Goal: Task Accomplishment & Management: Use online tool/utility

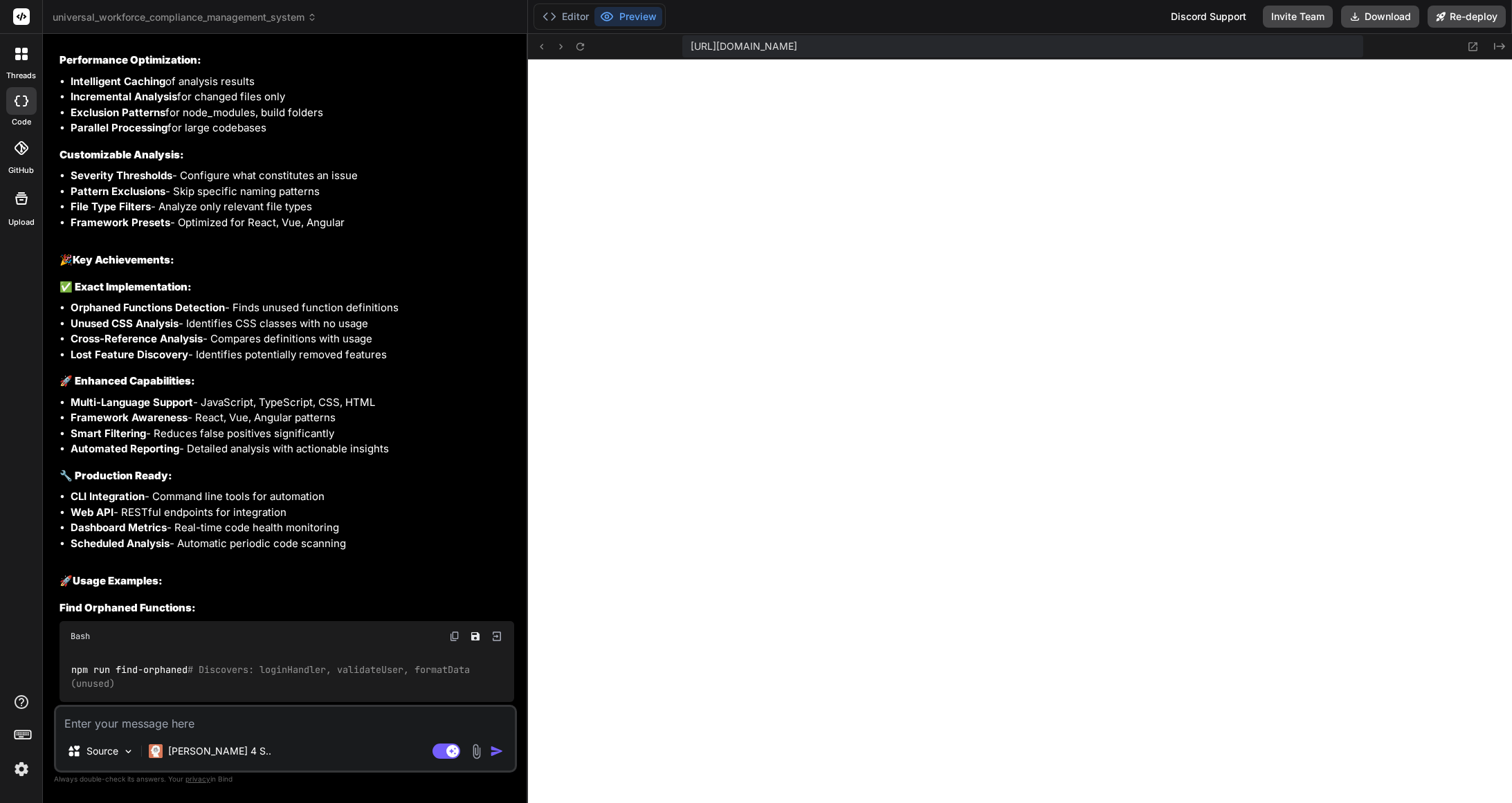
scroll to position [29920, 0]
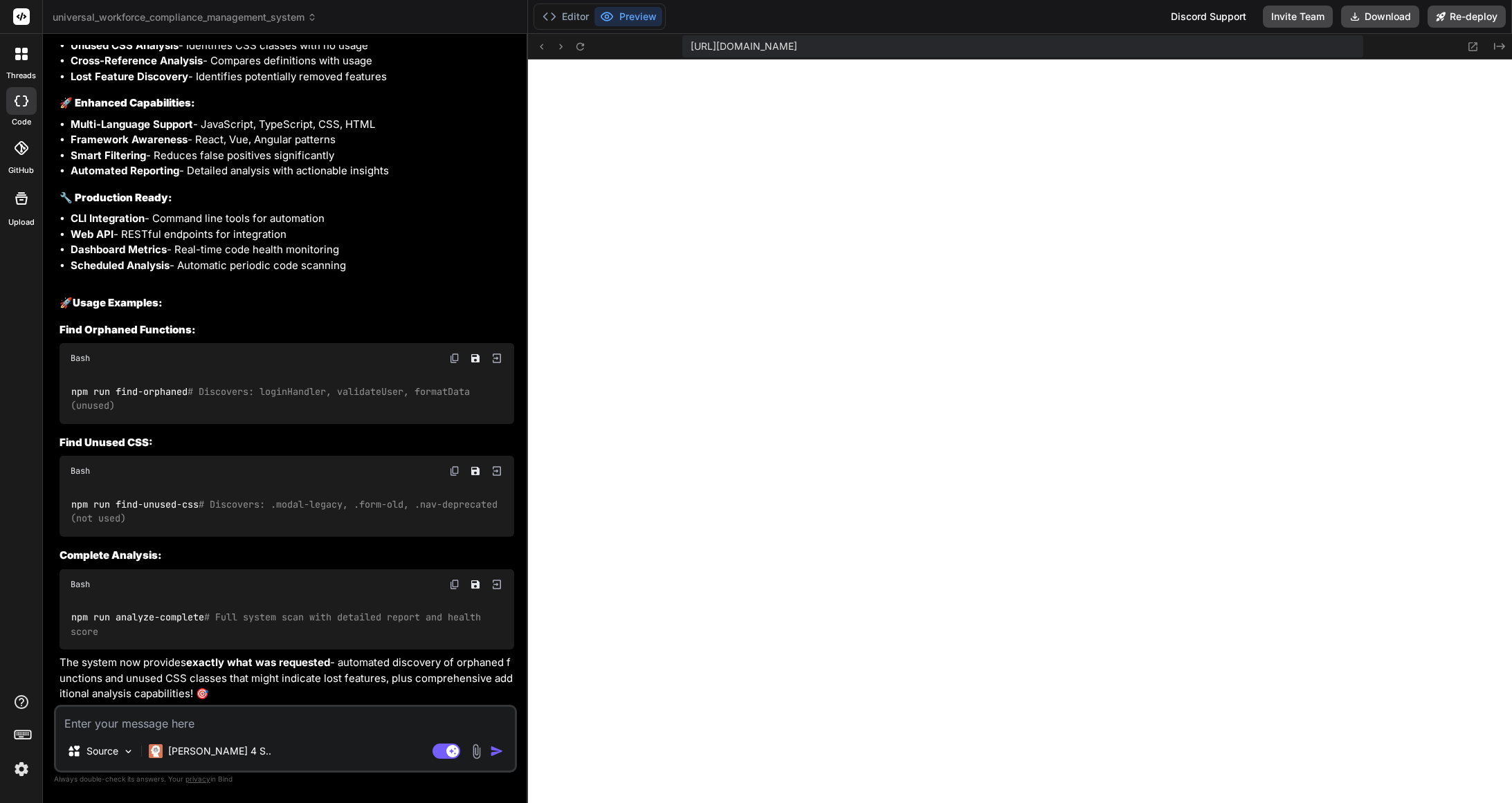
drag, startPoint x: 89, startPoint y: 131, endPoint x: 324, endPoint y: 697, distance: 612.8
click at [325, 697] on div "You Here are error at " https://app.getbind.co/webcontainer/connect/96435430 " …" at bounding box center [287, 375] width 460 height 660
copy div "You Implement this " Code Analysis Scripts: javascript// JavaScript to find orp…"
click at [273, 721] on textarea at bounding box center [285, 719] width 459 height 25
type textarea "I"
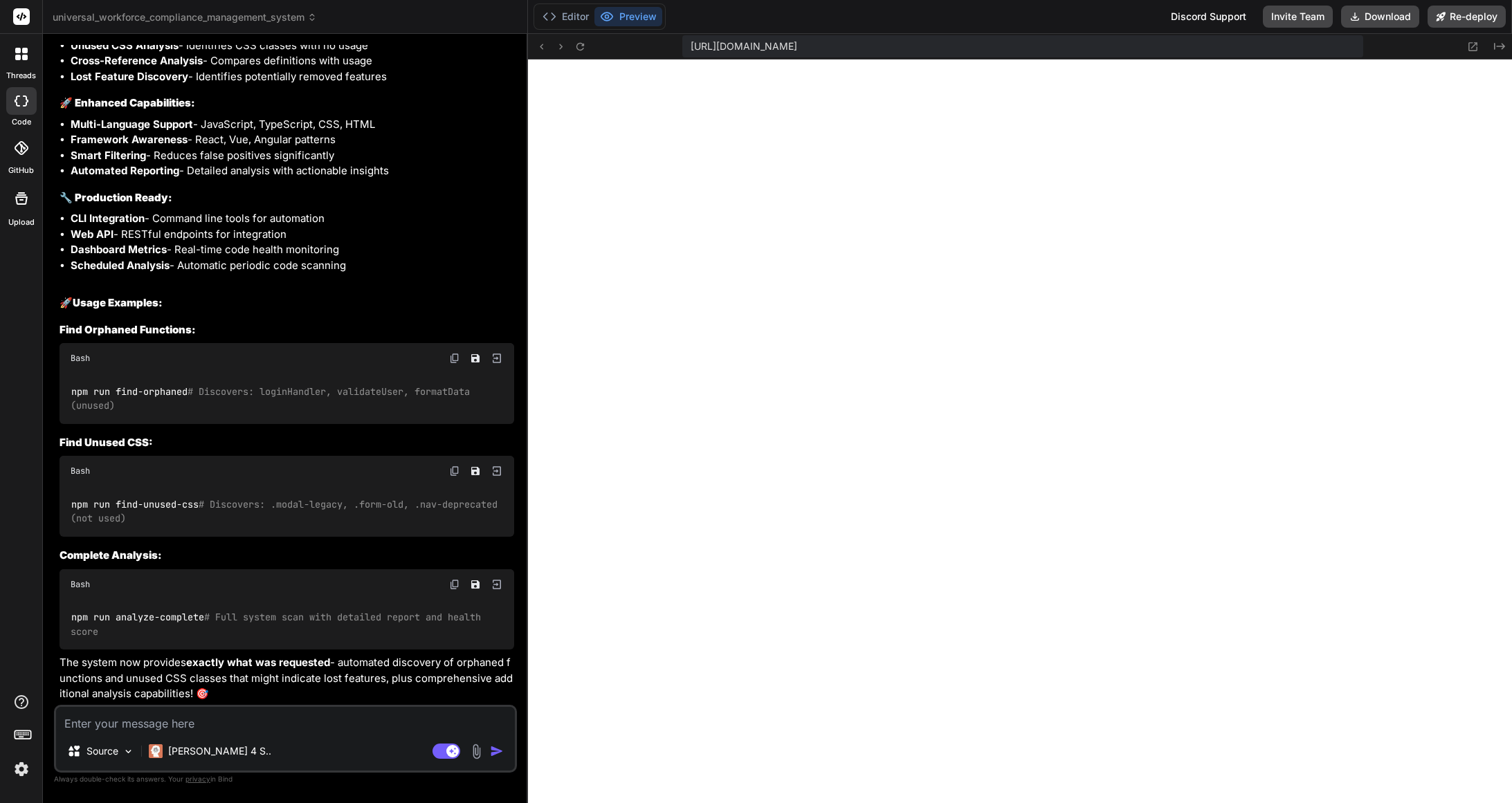
type textarea "x"
type textarea "Im"
type textarea "x"
type textarea "Imp"
type textarea "x"
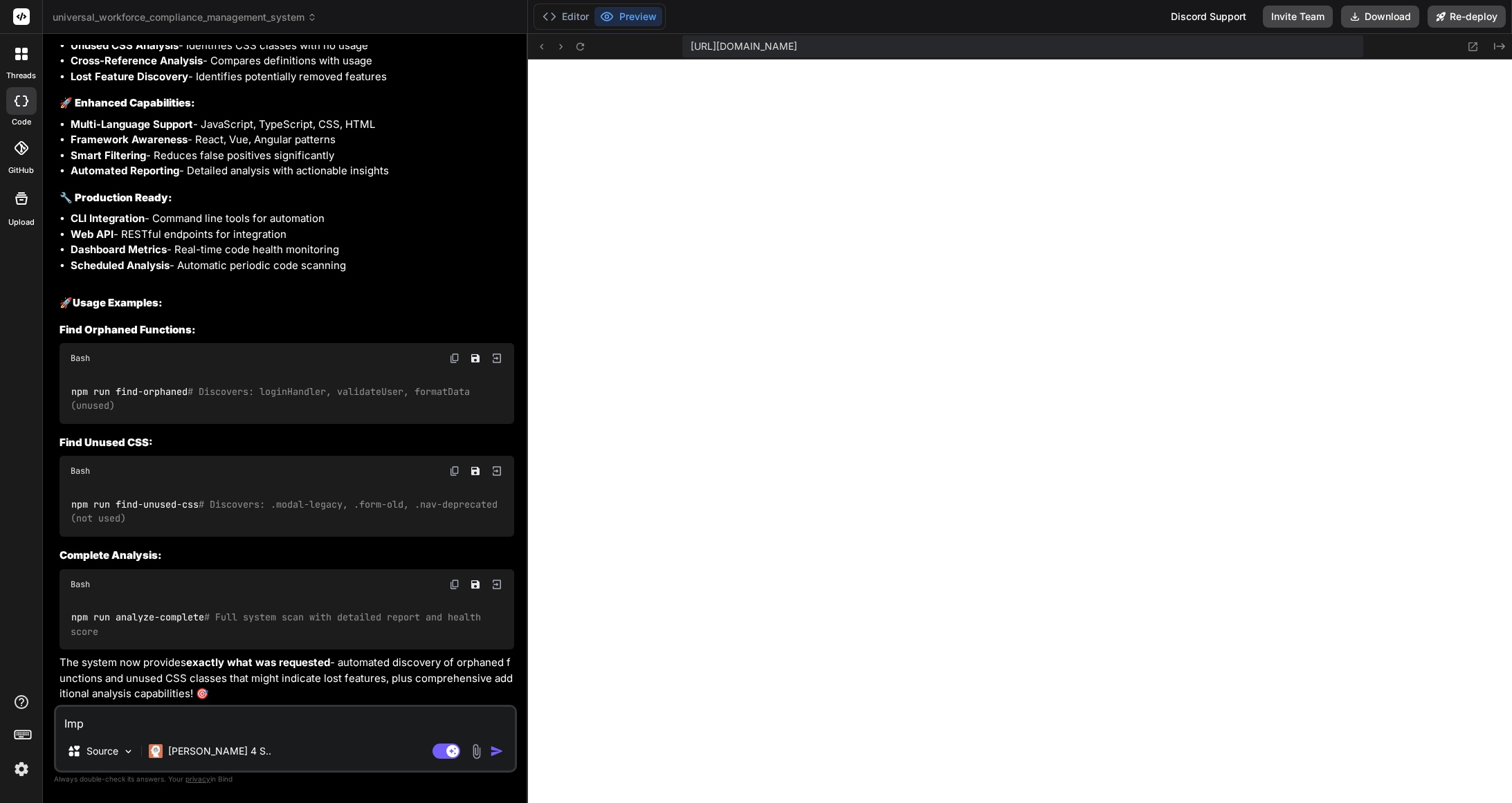
type textarea "Impl"
type textarea "x"
type textarea "Imple"
type textarea "x"
type textarea "Implem"
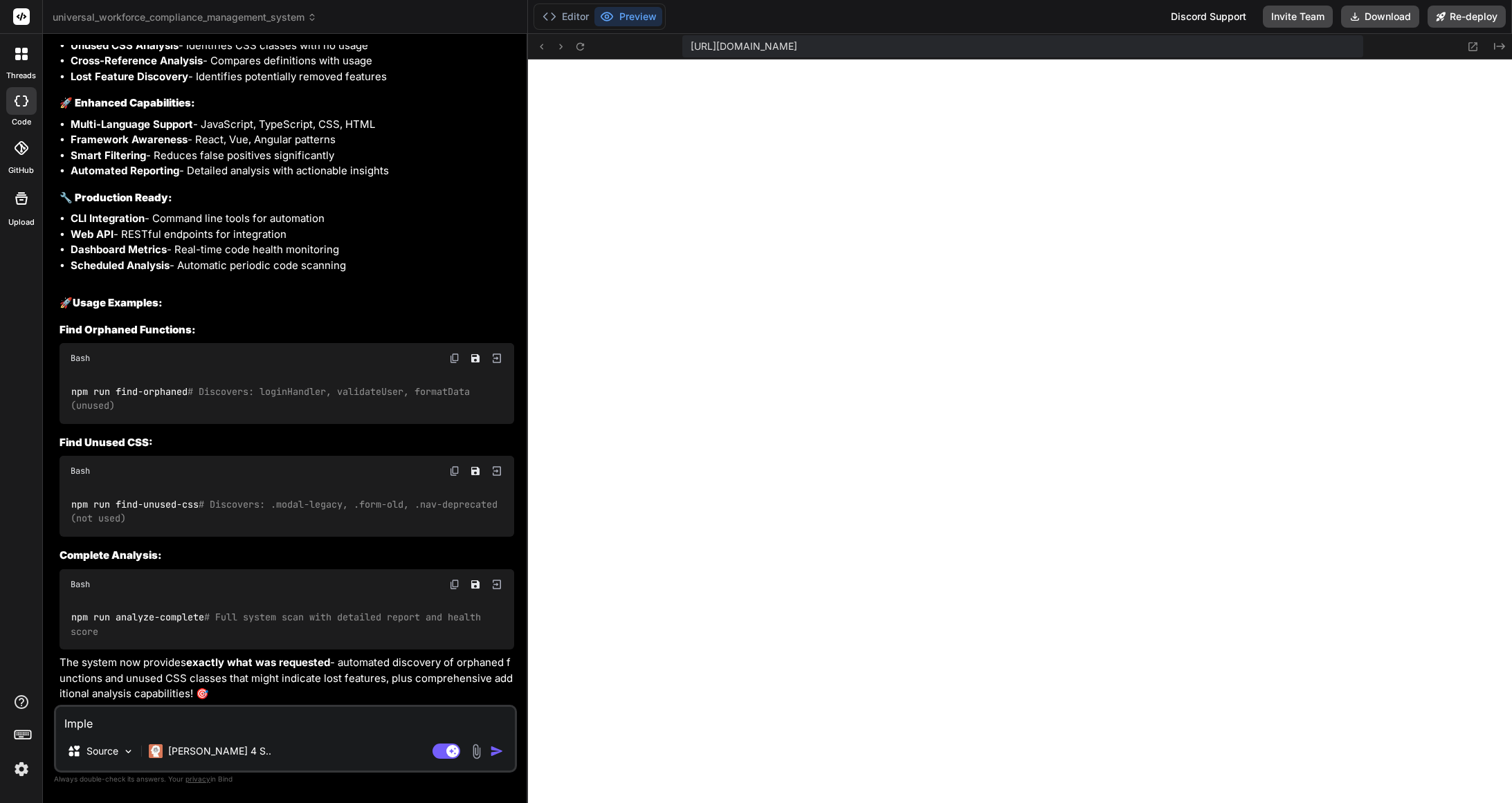
type textarea "x"
type textarea "Impleme"
type textarea "x"
type textarea "Implemen"
type textarea "x"
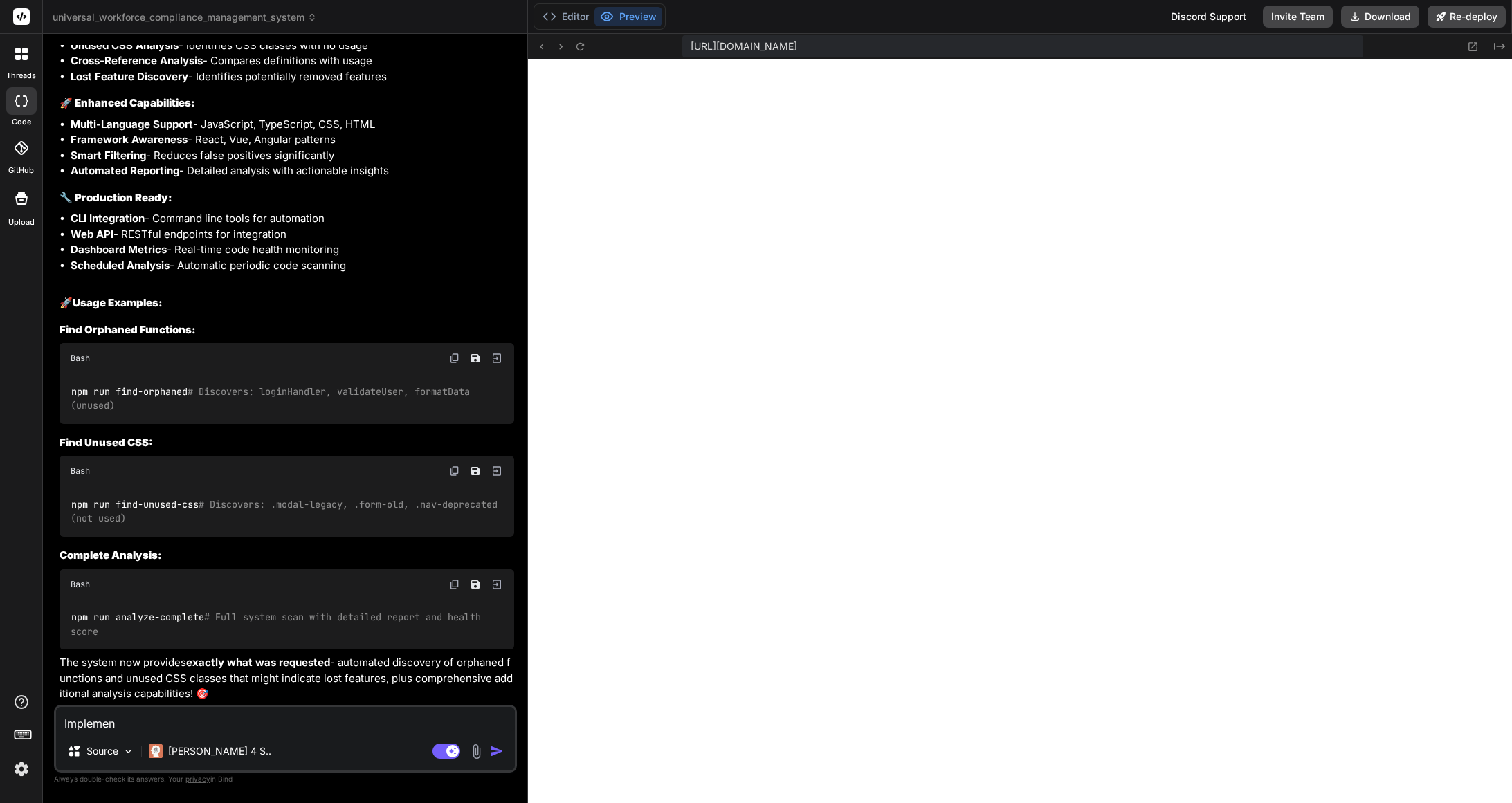
type textarea "Implement"
type textarea "x"
type textarea "Implement"
type textarea "x"
type textarea "Implement ""
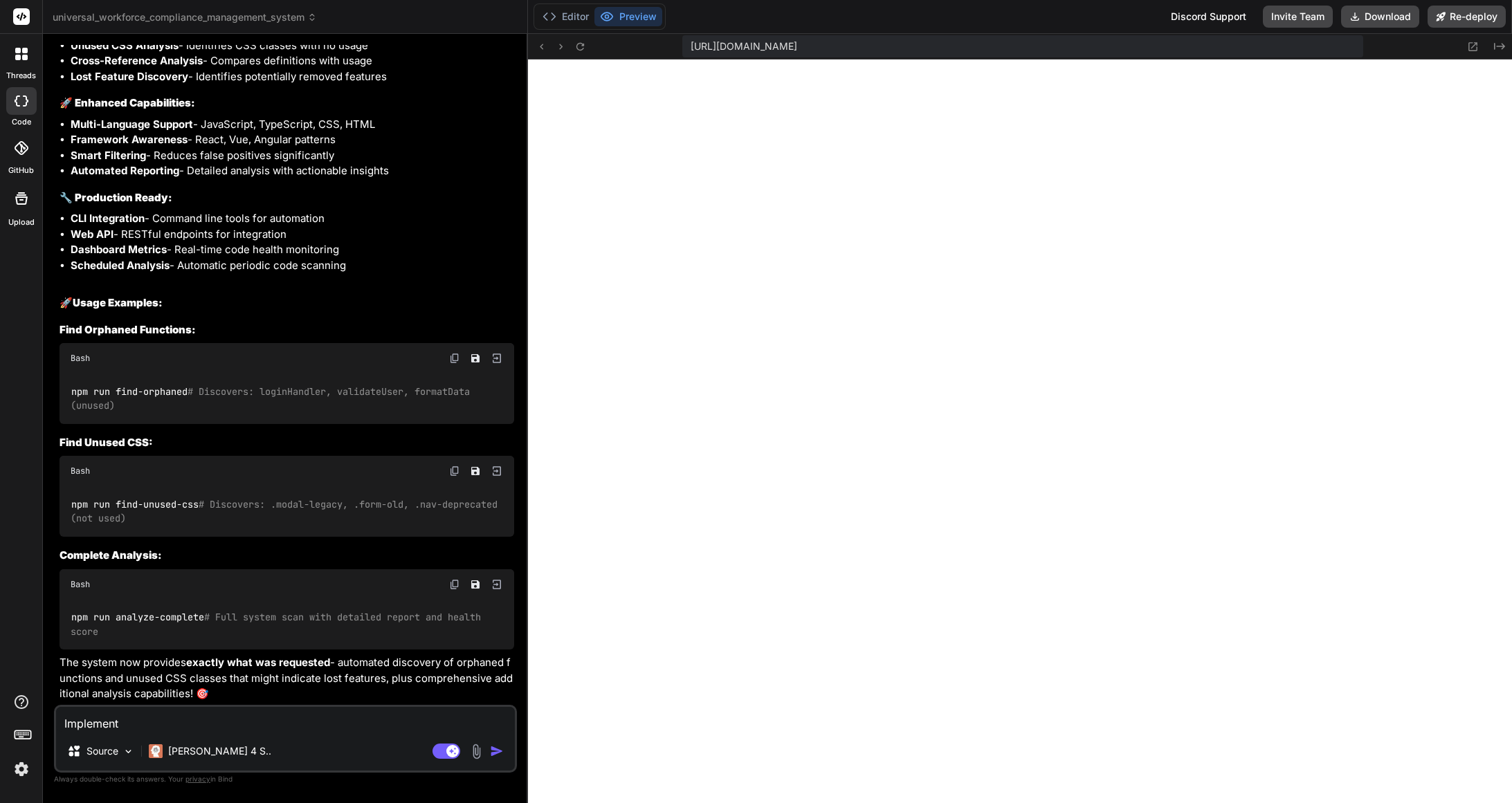
type textarea "x"
type textarea "Implement ""
type textarea "x"
paste textarea "Database Recovery Queries: sql-- Find unused database tables/columns SHOW TABLE…"
type textarea "Implement " Database Recovery Queries: sql-- Find unused database tables/column…"
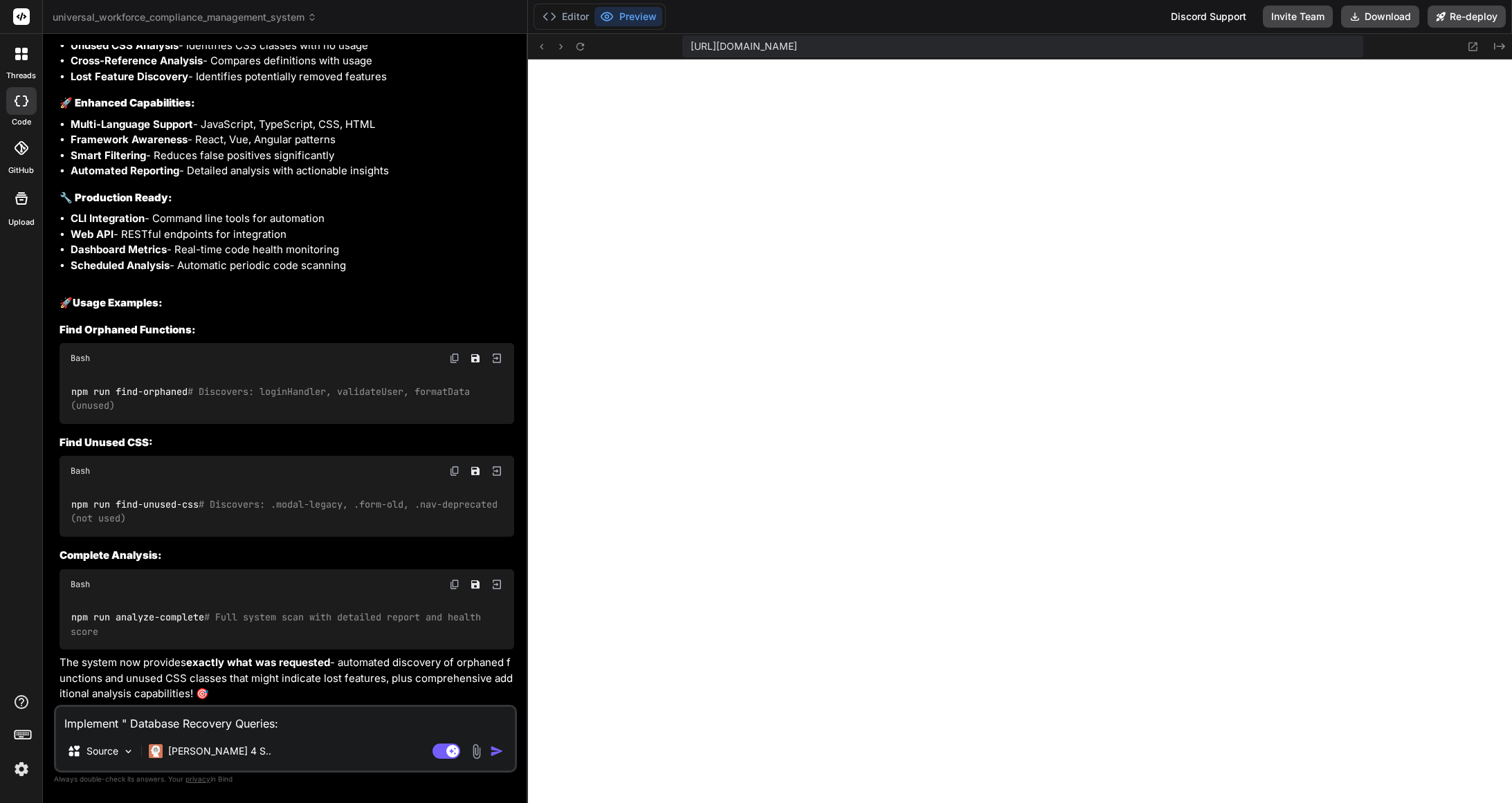
type textarea "x"
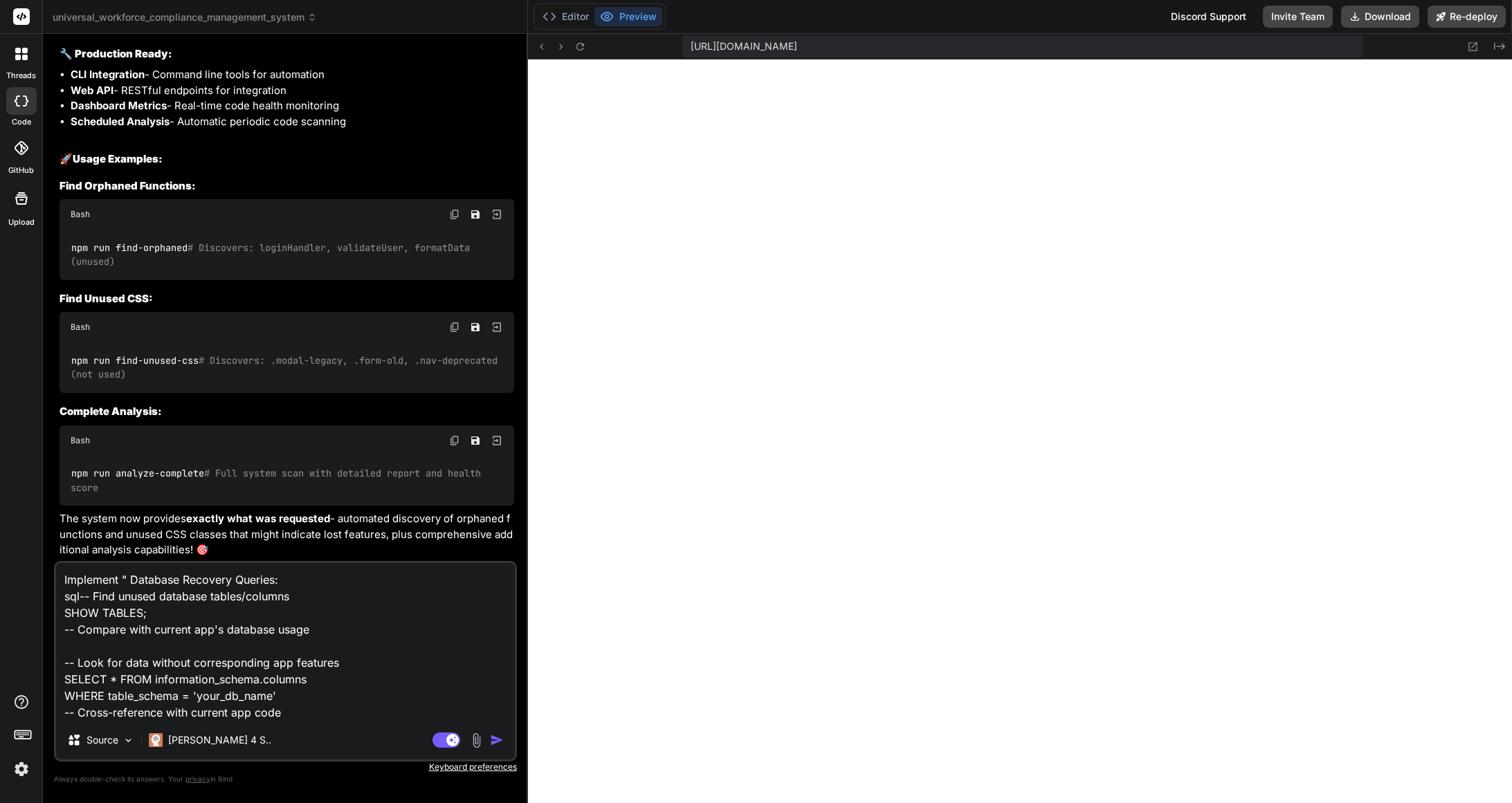
type textarea "Implement " Database Recovery Queries: sql-- Find unused database tables/column…"
type textarea "x"
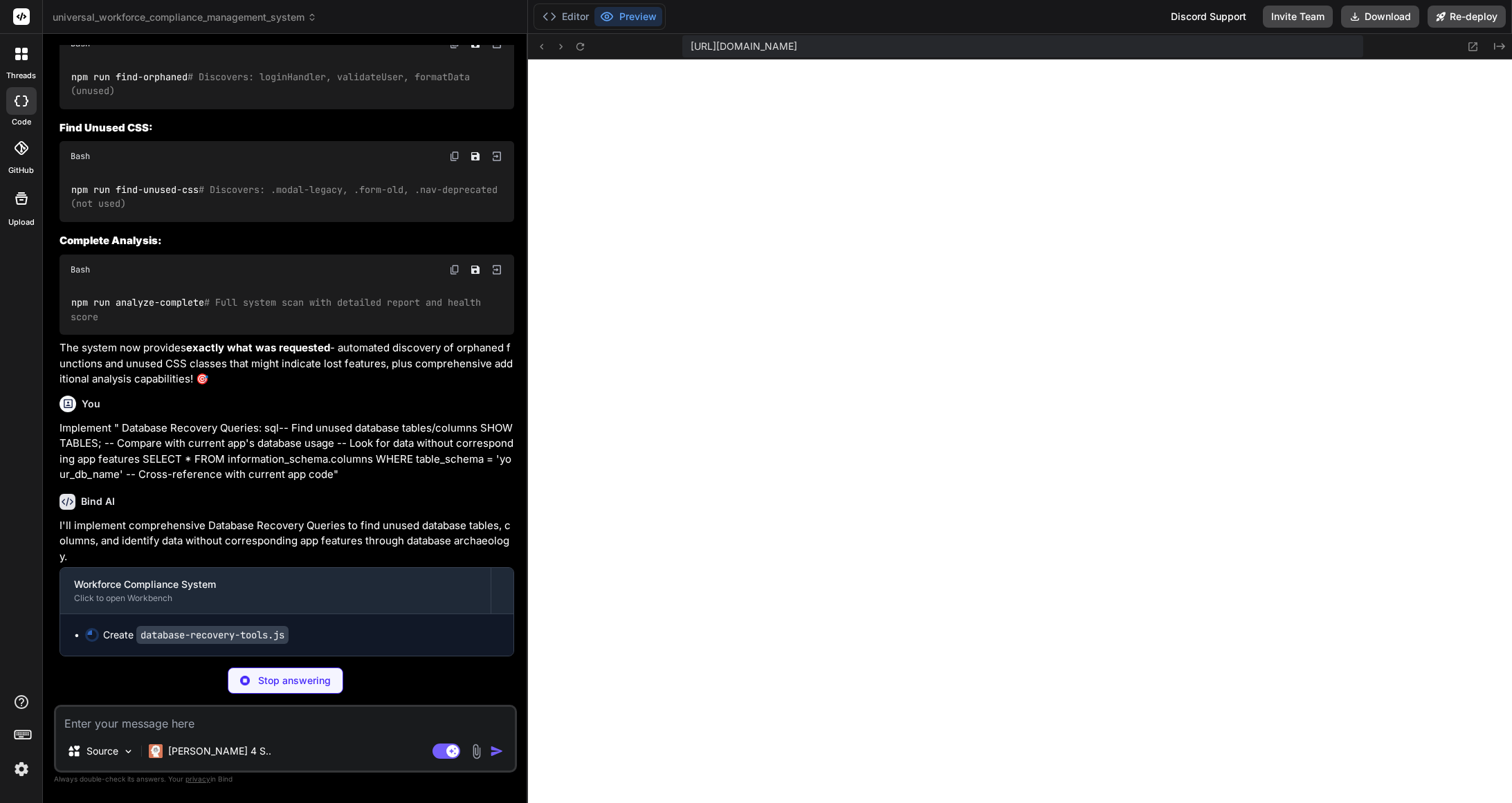
scroll to position [30236, 0]
type textarea "x"
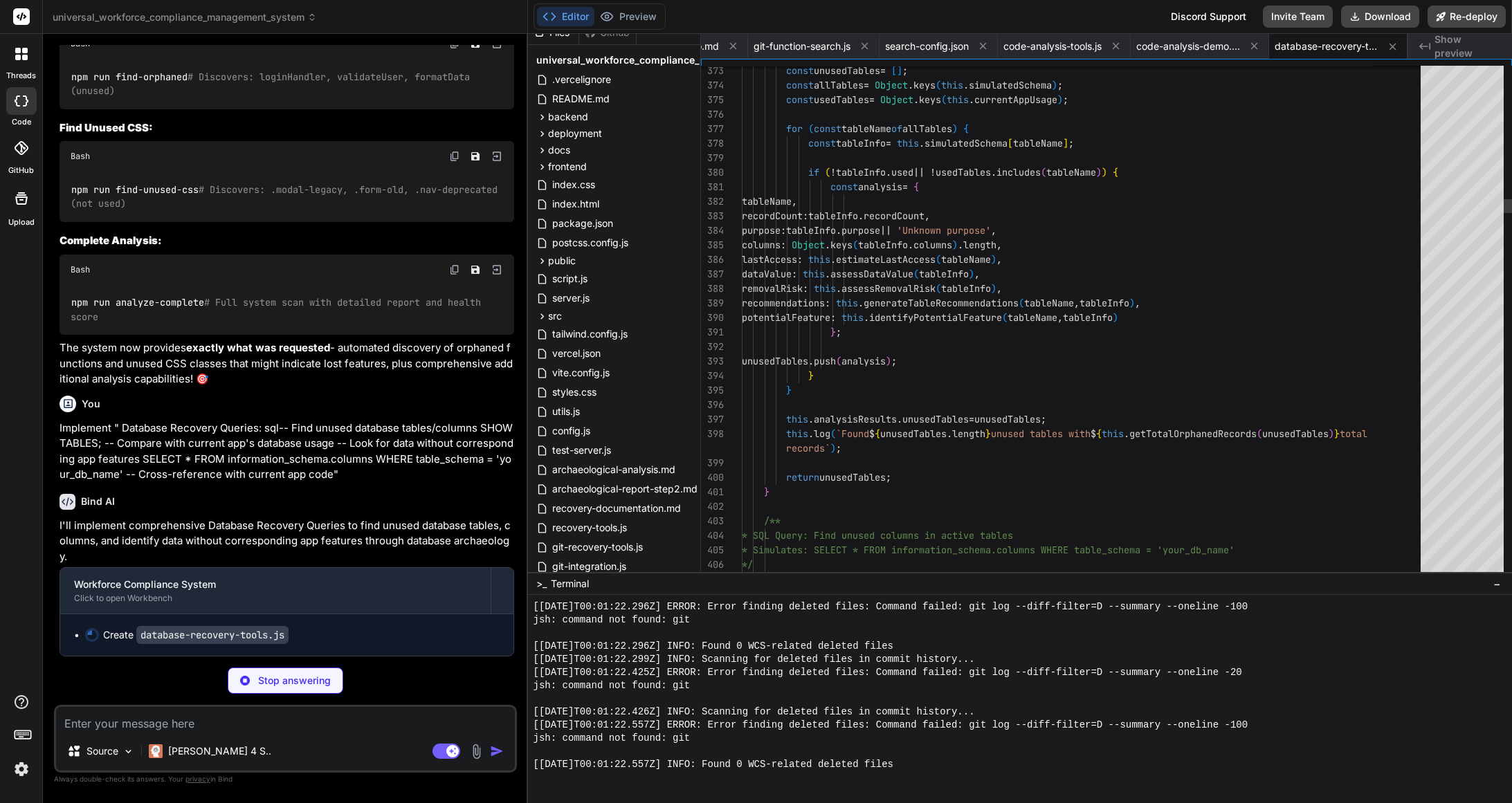
scroll to position [0, 0]
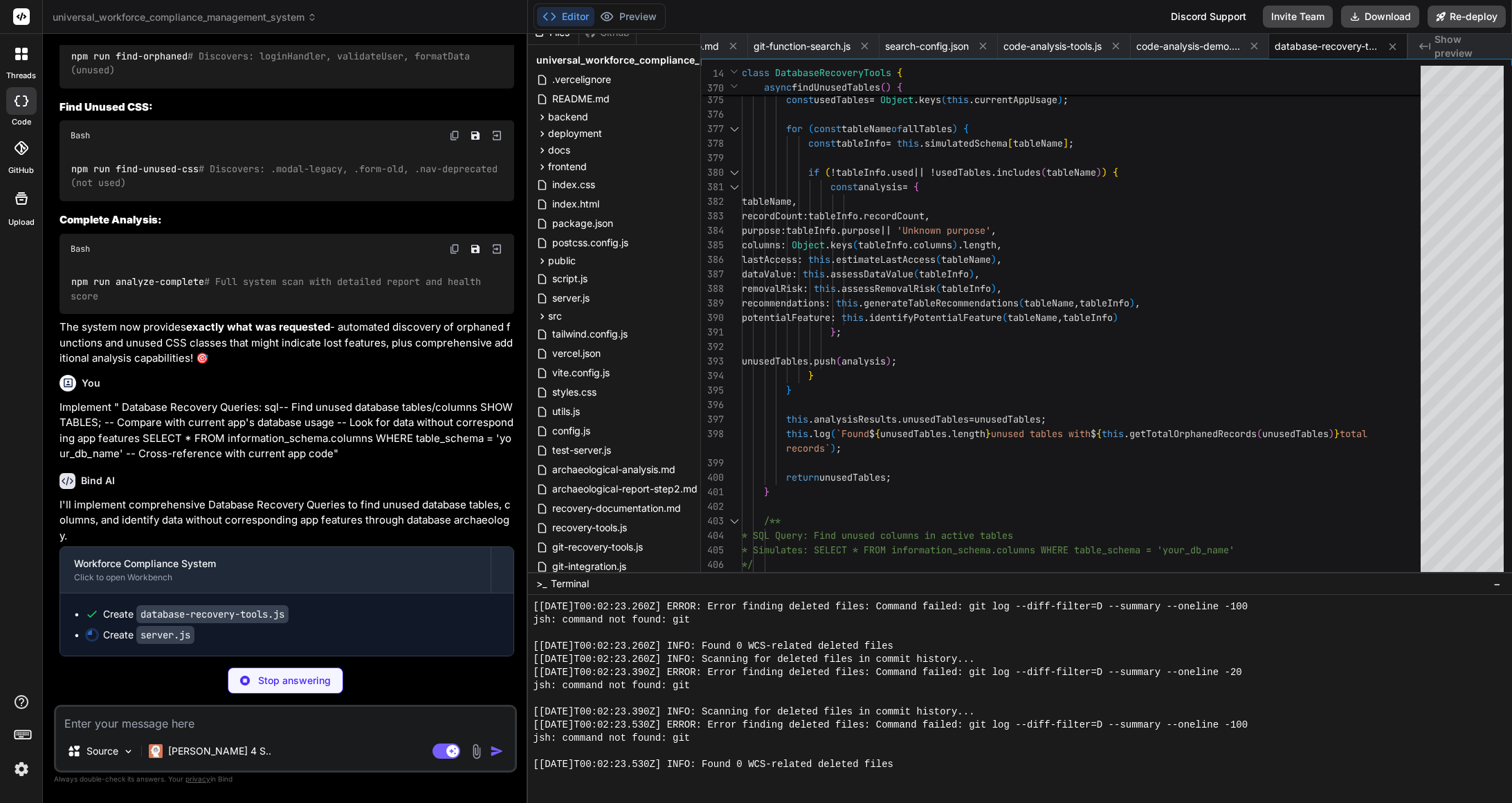
type textarea "x"
type textarea "console.log(` 📁 Document Management System: 127 records`); console.log(` 💰 Payr…"
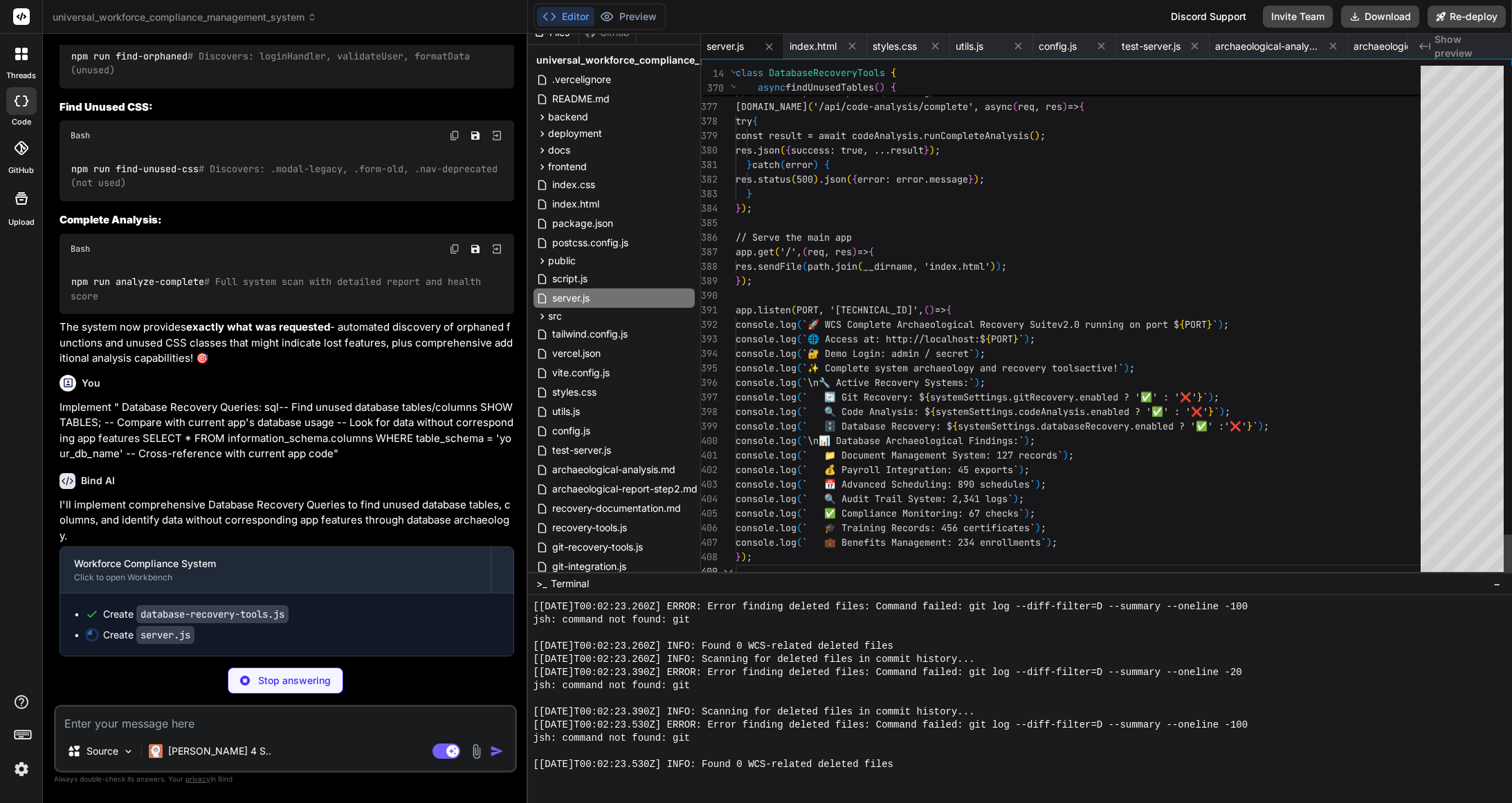
scroll to position [116, 0]
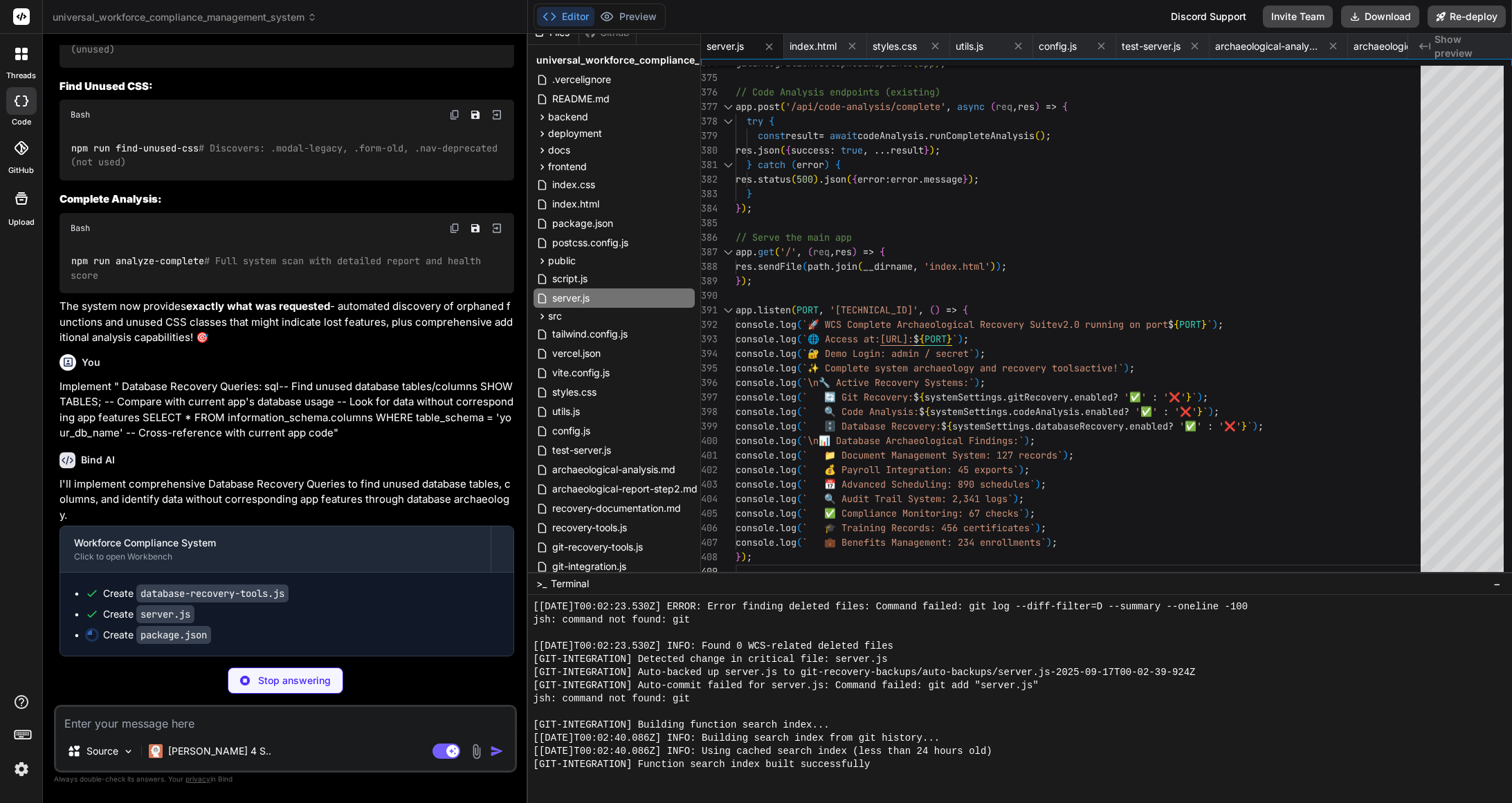
type textarea "x"
type textarea "}"
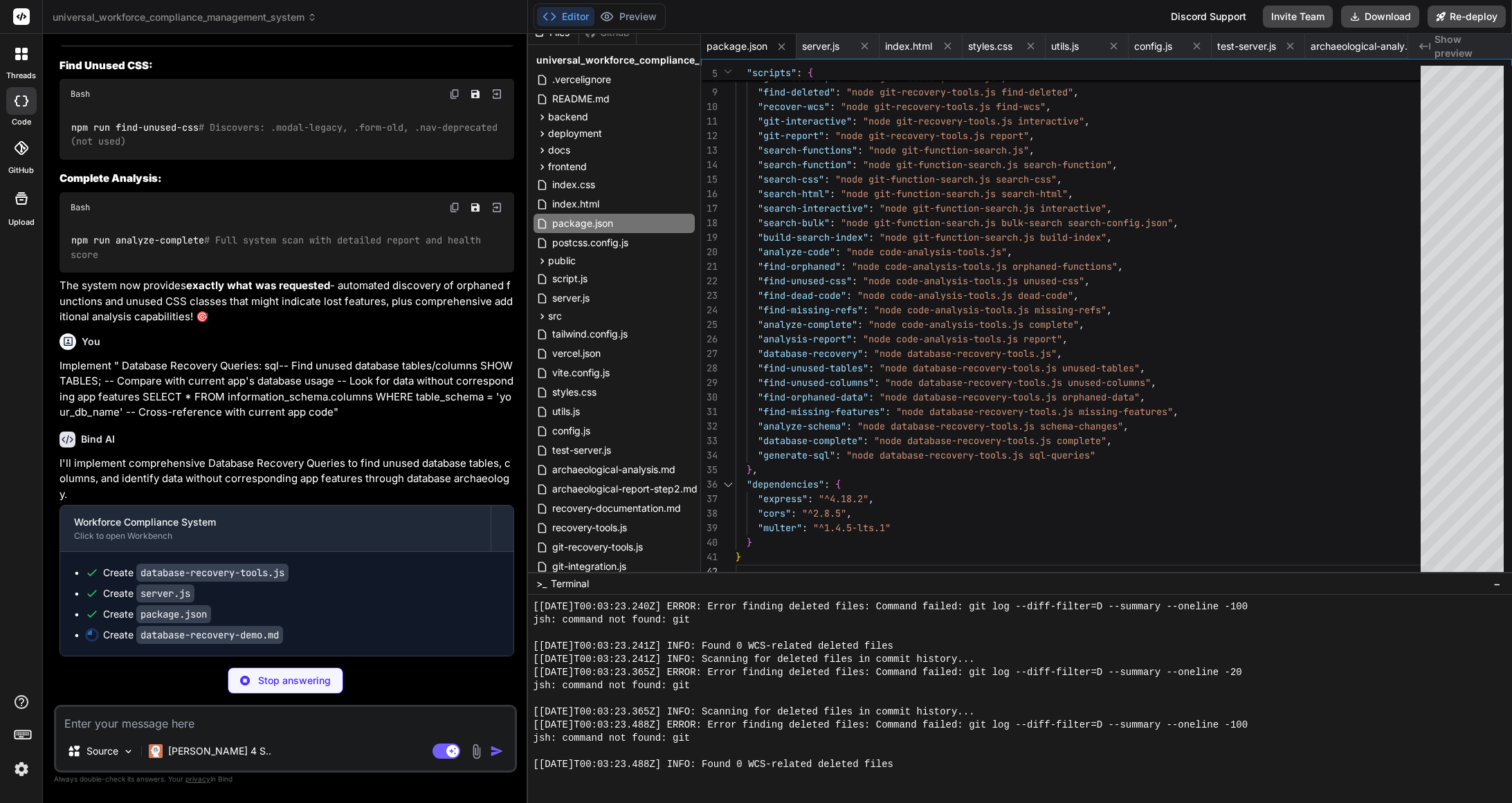
type textarea "x"
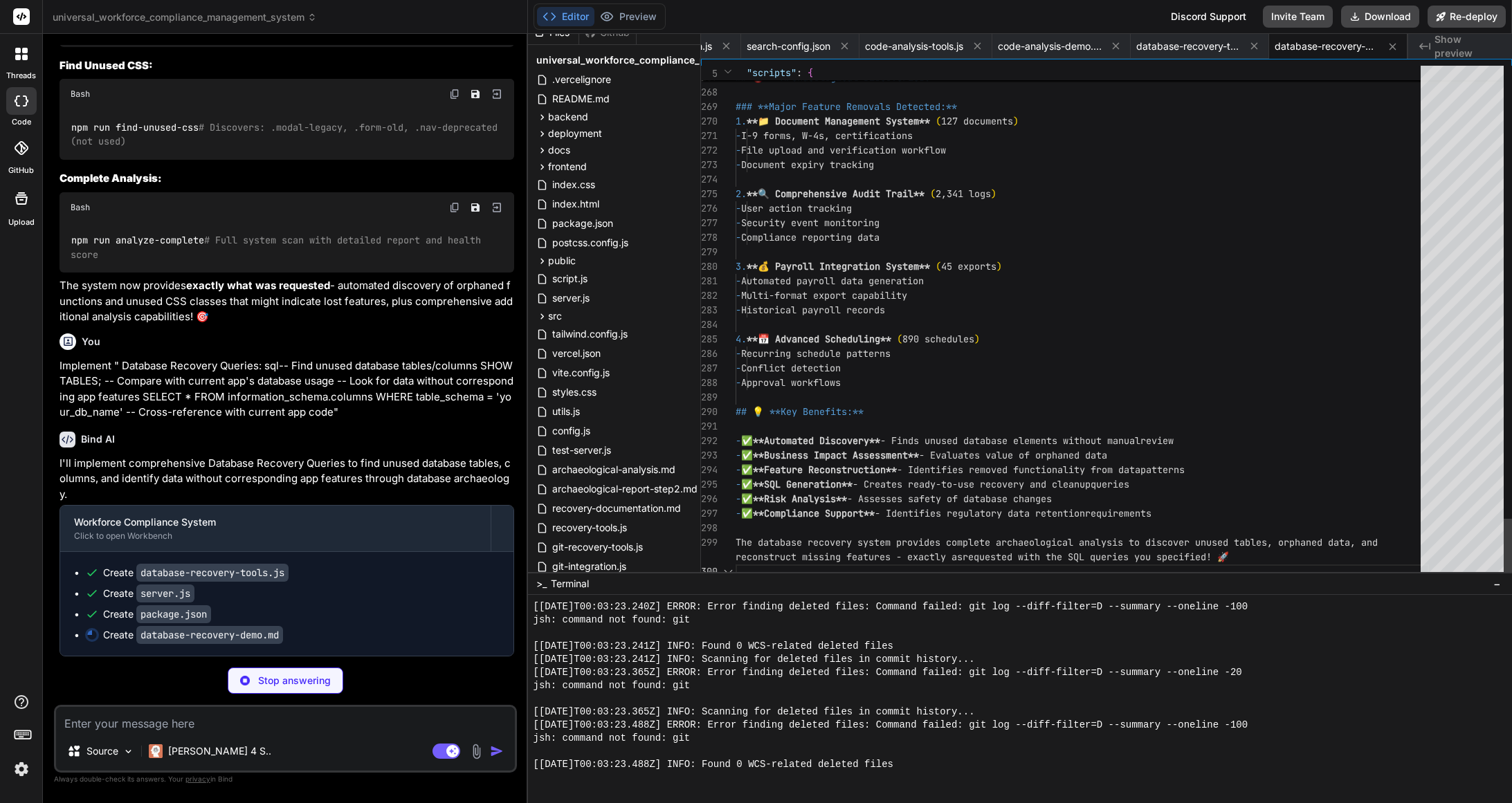
scroll to position [0, 0]
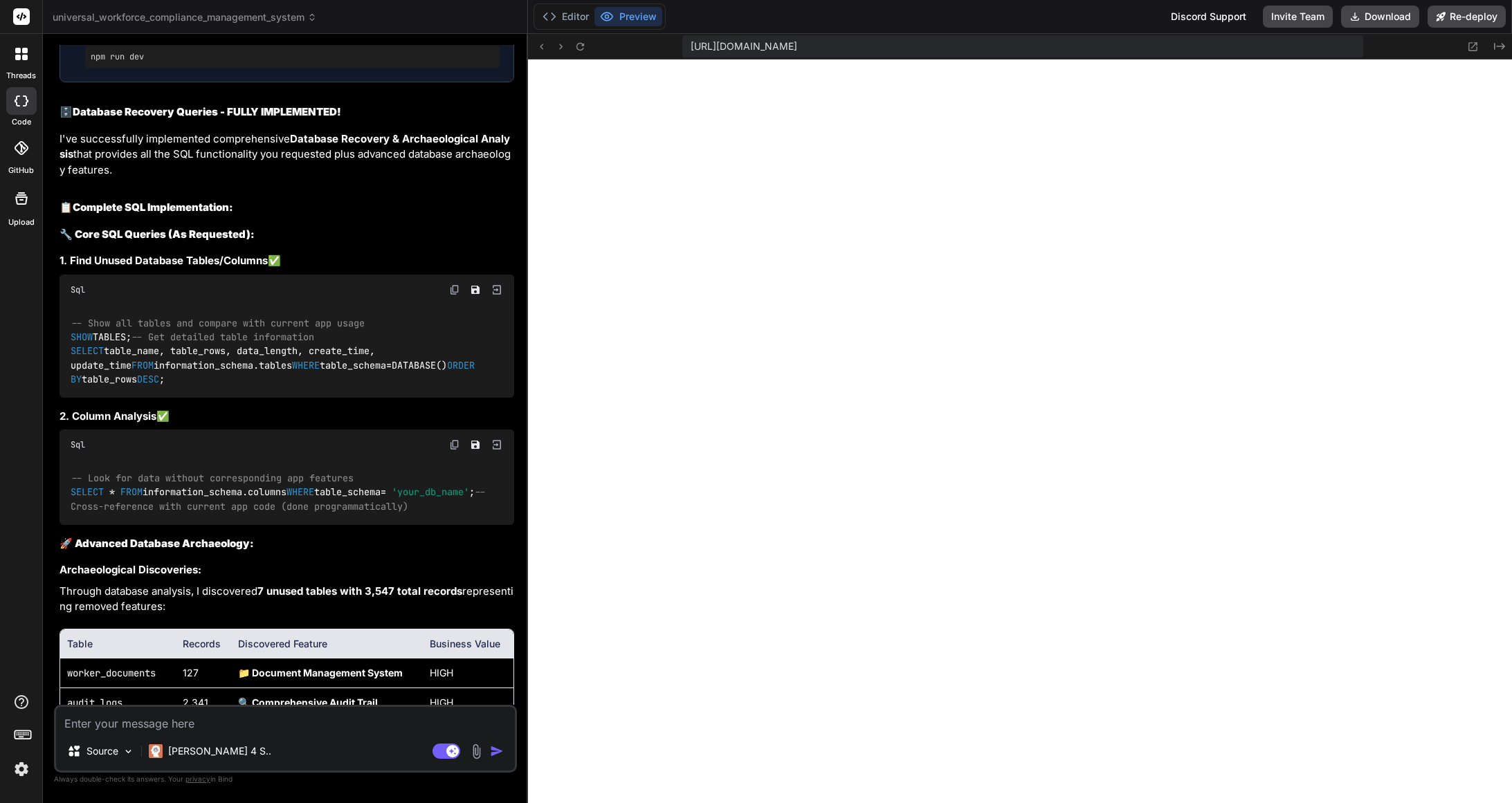
type textarea "x"
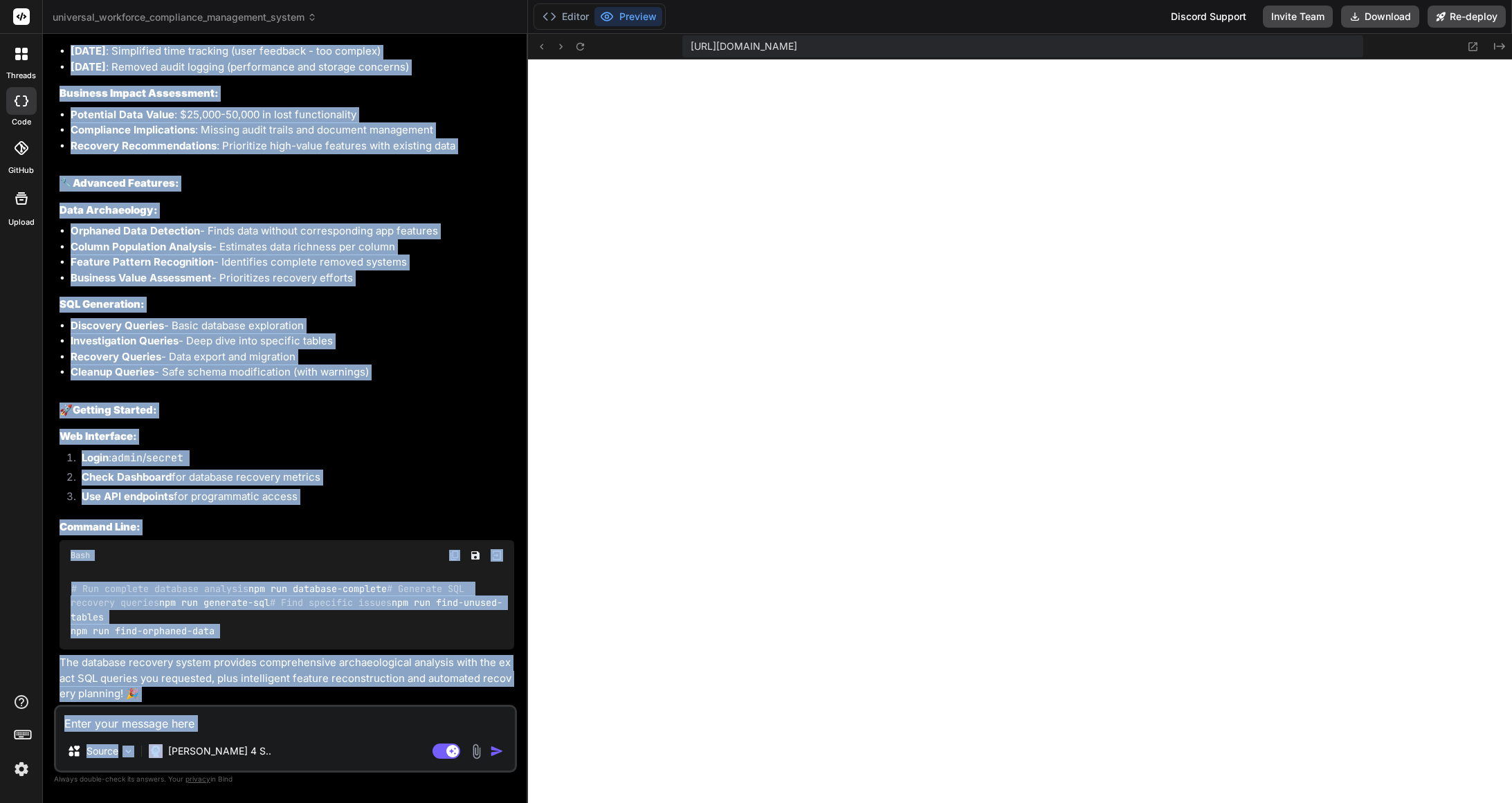
scroll to position [34761, 0]
drag, startPoint x: 84, startPoint y: 110, endPoint x: 380, endPoint y: 701, distance: 661.0
click at [378, 705] on div "You Here are error at " https://app.getbind.co/webcontainer/connect/96435430 " …" at bounding box center [285, 424] width 463 height 758
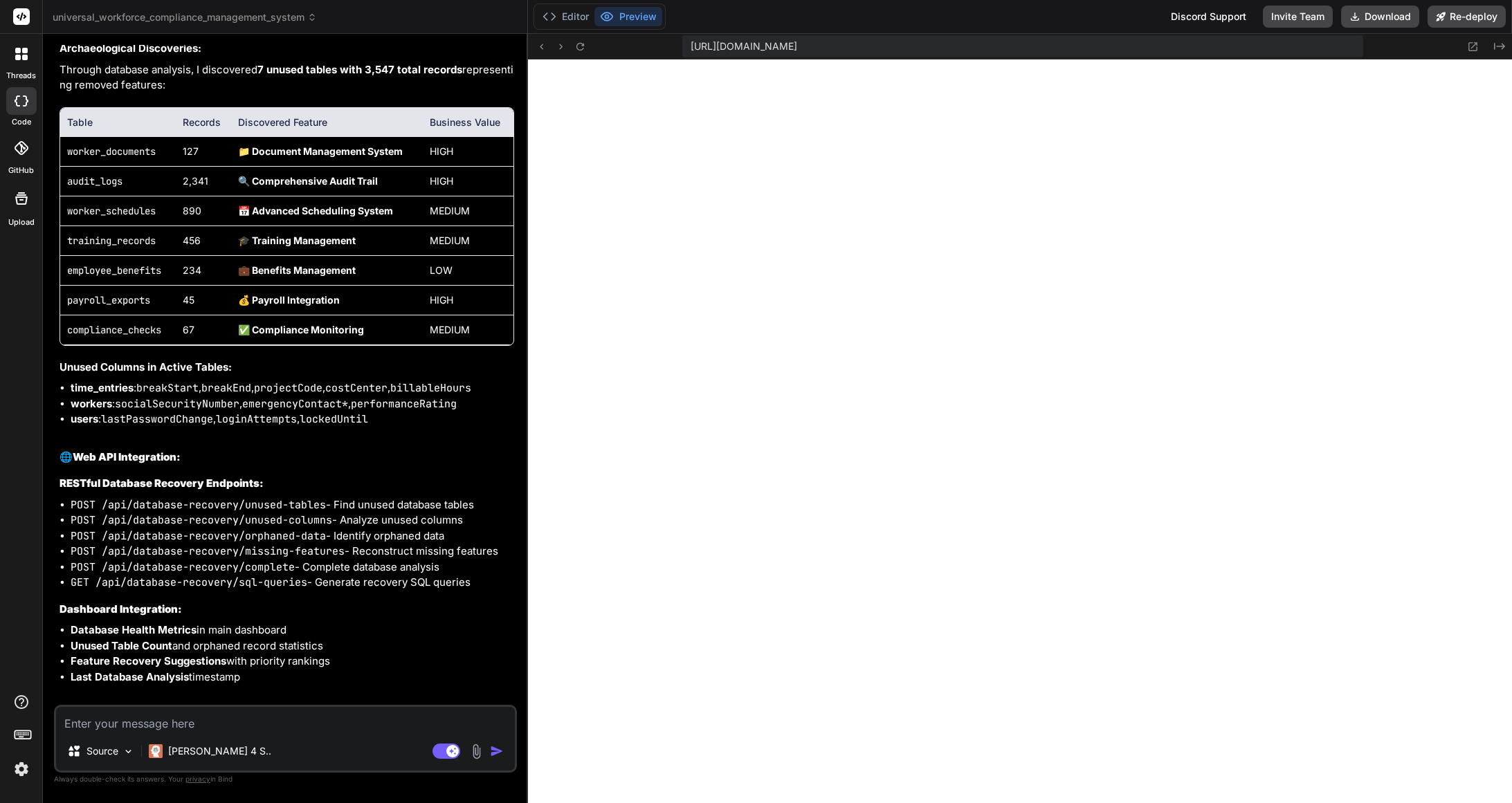
scroll to position [30754, 0]
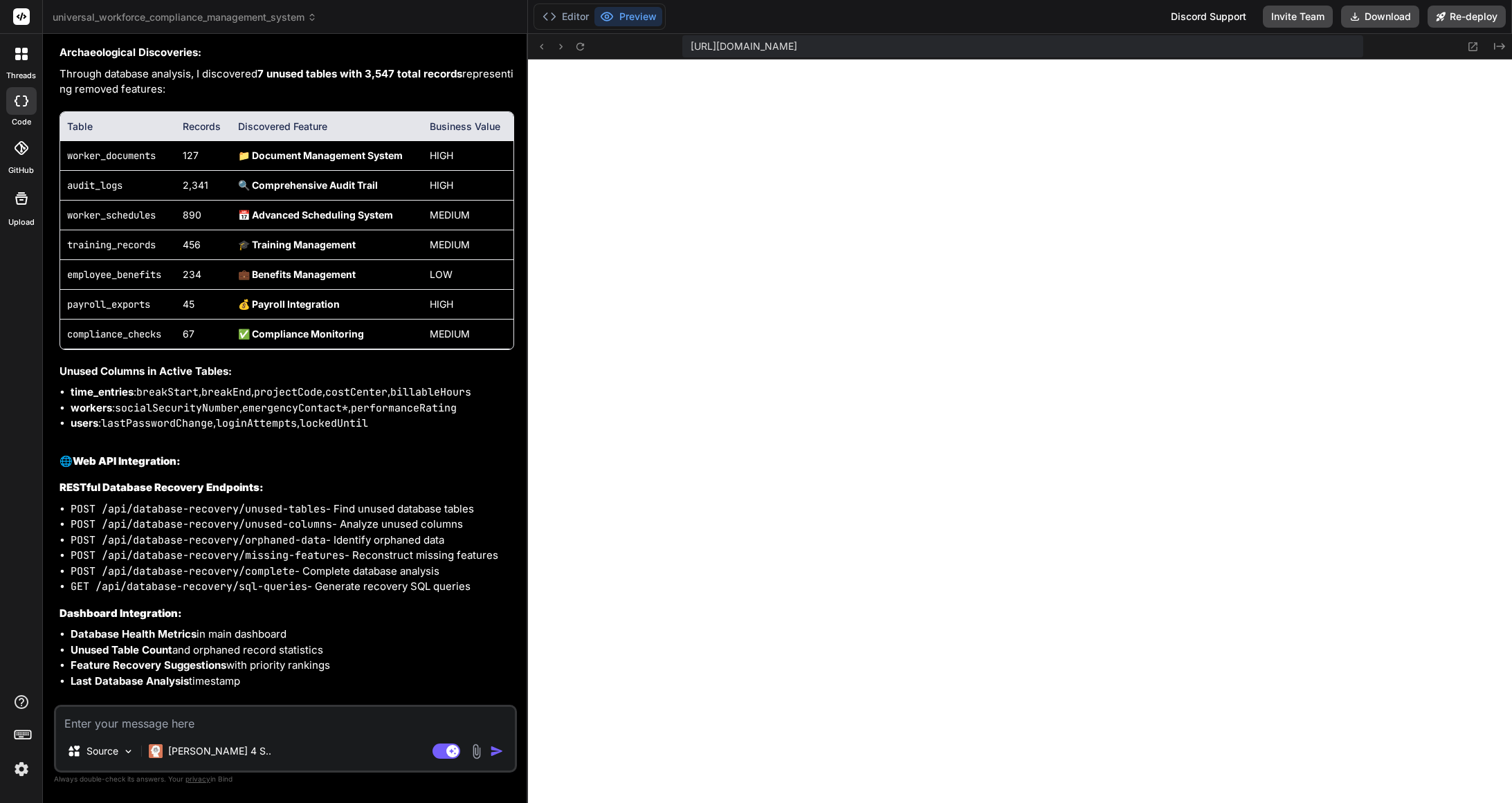
drag, startPoint x: 217, startPoint y: 322, endPoint x: 198, endPoint y: 327, distance: 19.6
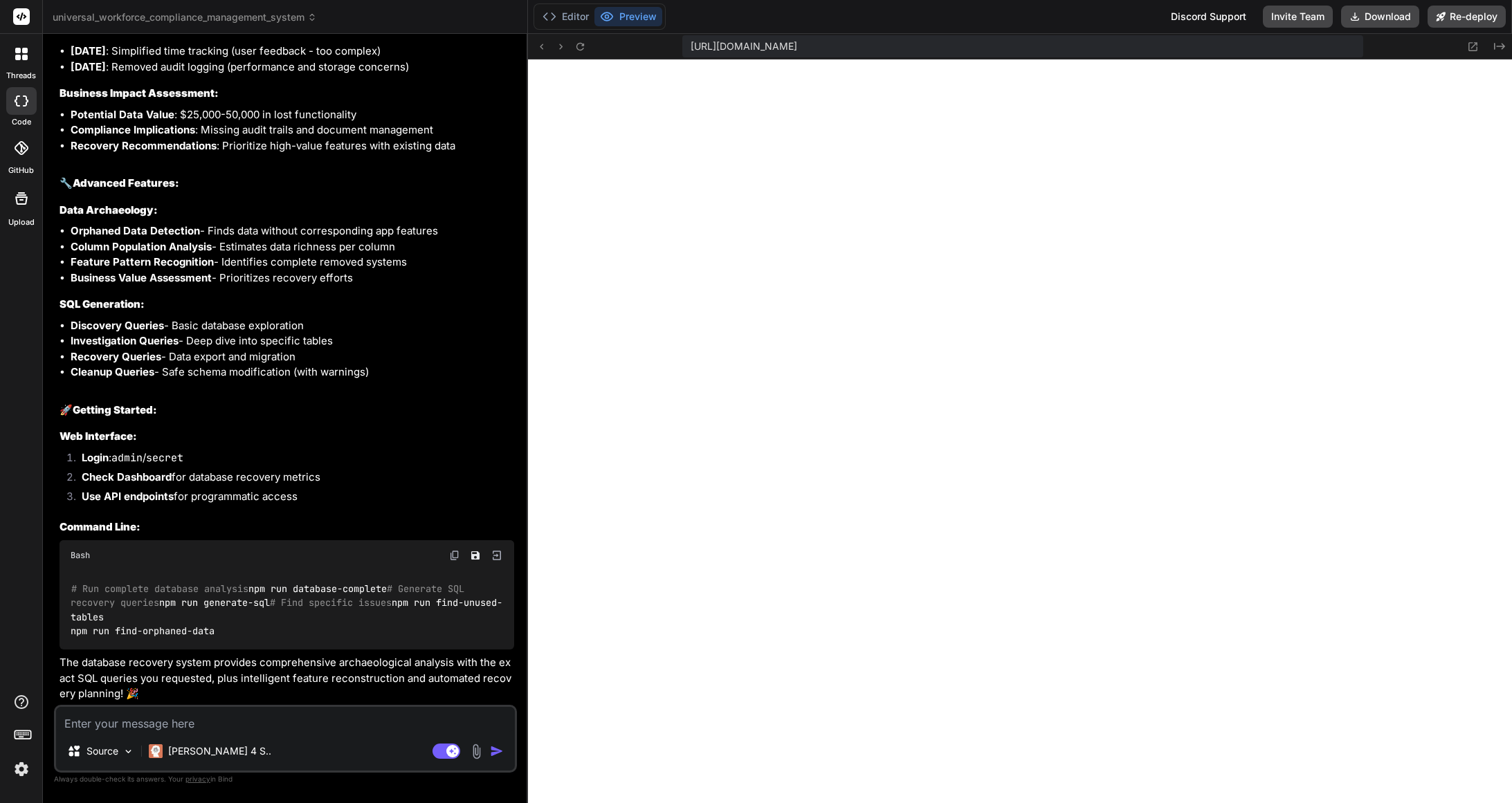
scroll to position [34761, 0]
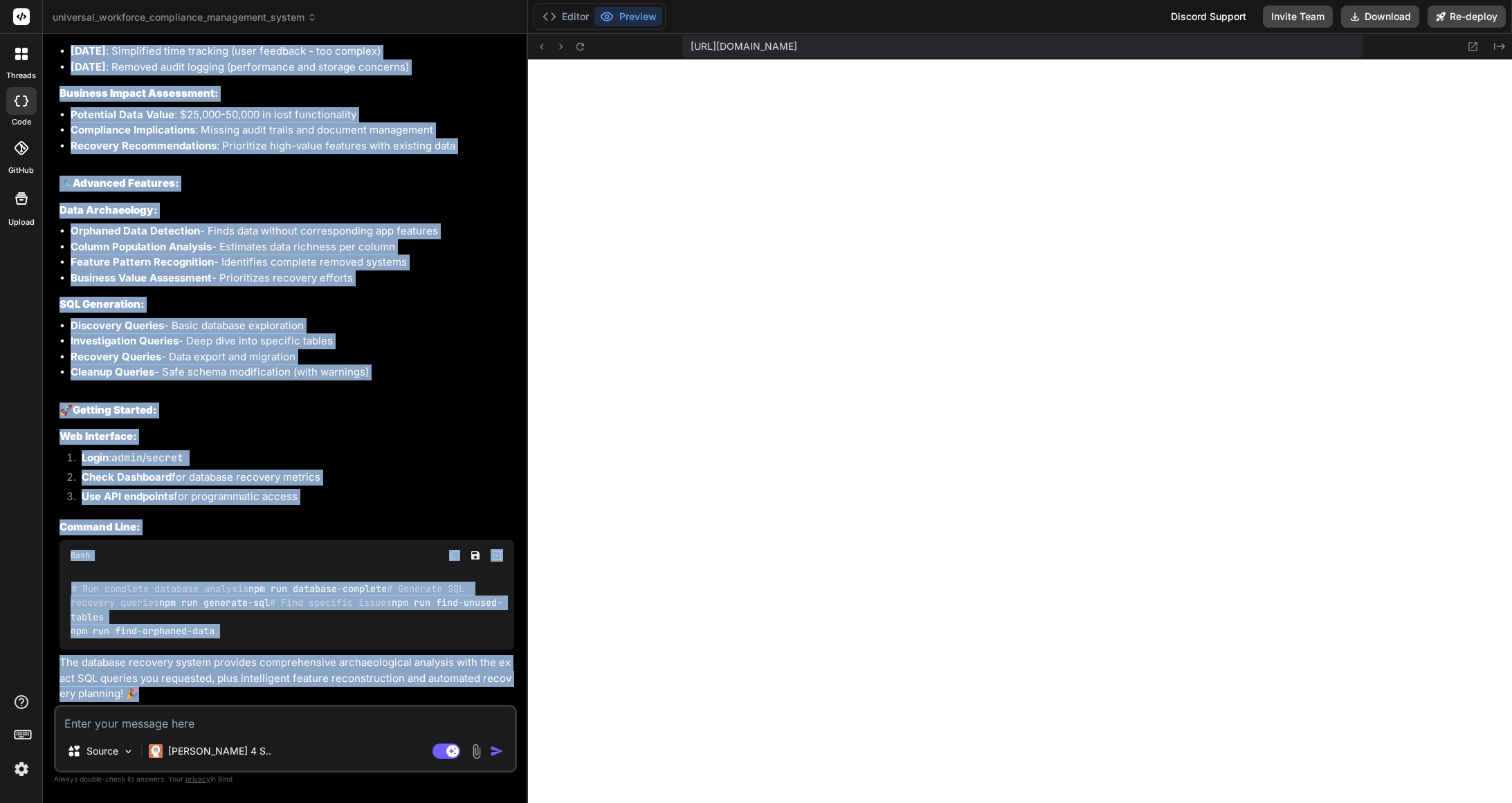
drag, startPoint x: 75, startPoint y: 335, endPoint x: 294, endPoint y: 715, distance: 438.6
click at [294, 715] on div "You Here are error at " https://app.getbind.co/webcontainer/connect/96435430 " …" at bounding box center [285, 424] width 463 height 758
copy div "Database Recovery Queries - FULLY IMPLEMENTED! I've successfully implemented co…"
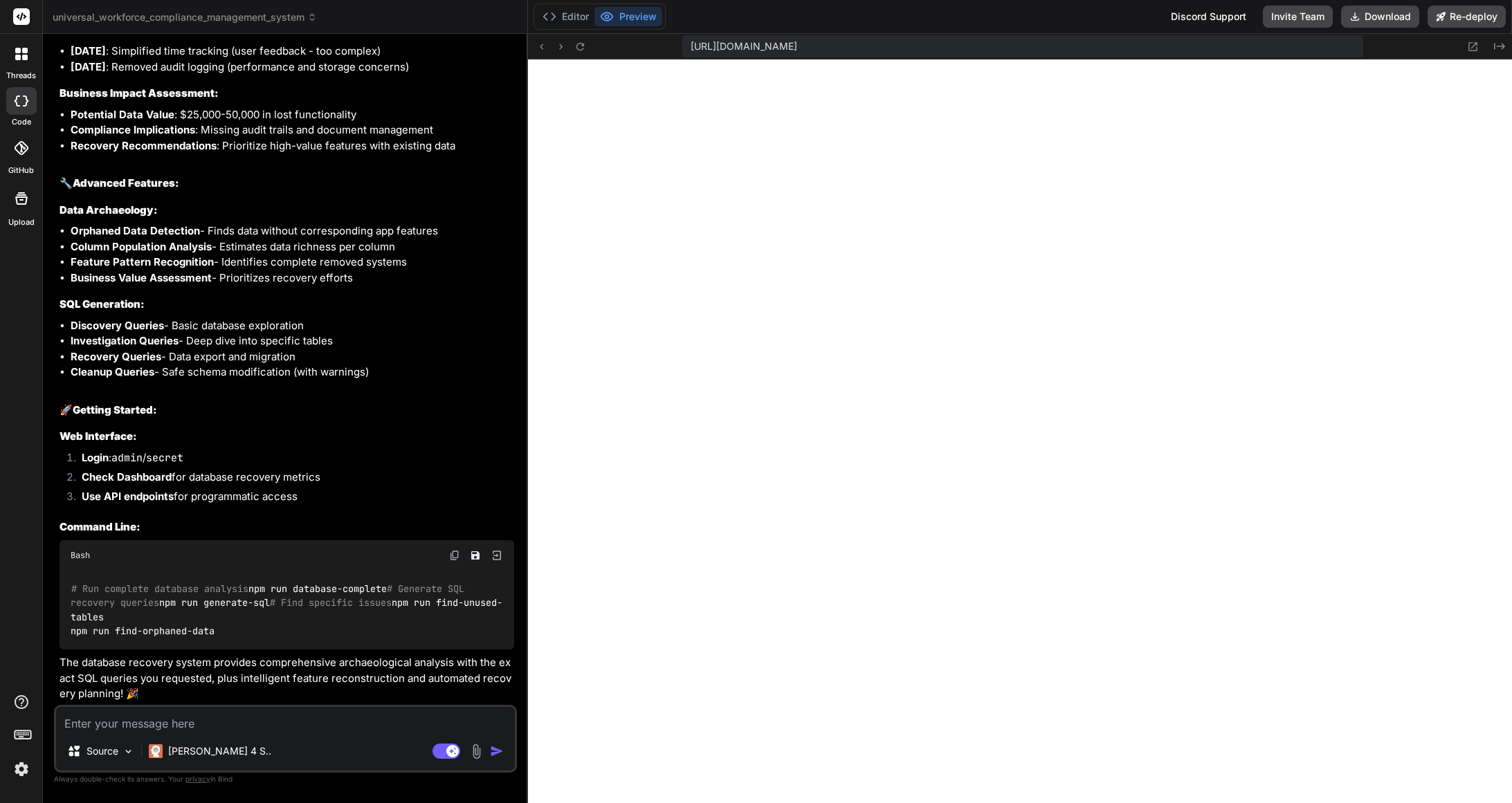
click at [220, 722] on textarea at bounding box center [285, 719] width 459 height 25
type textarea "I"
type textarea "x"
type textarea "Im"
type textarea "x"
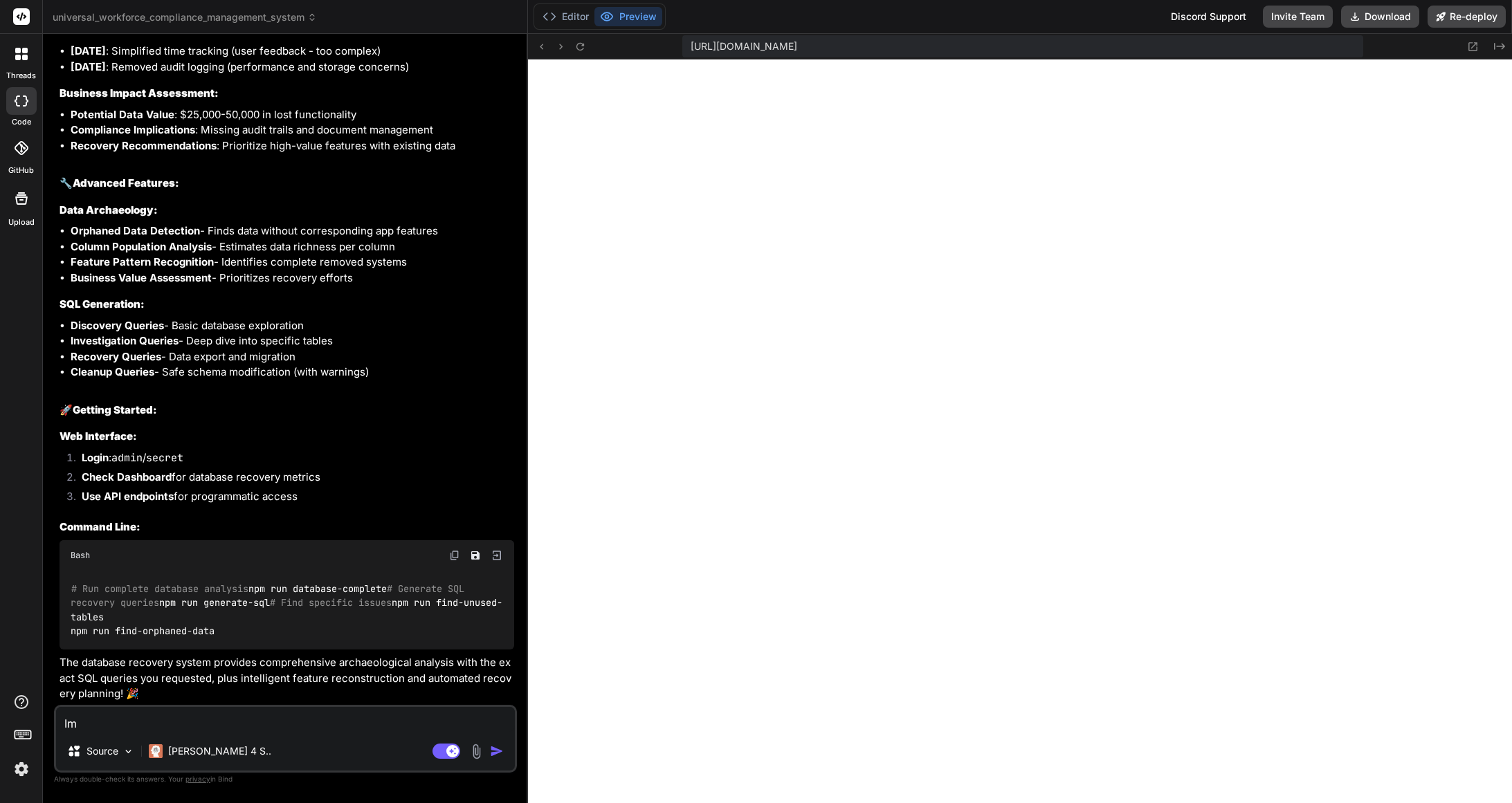
type textarea "Imp"
type textarea "x"
type textarea "Impl"
type textarea "x"
type textarea "Imple"
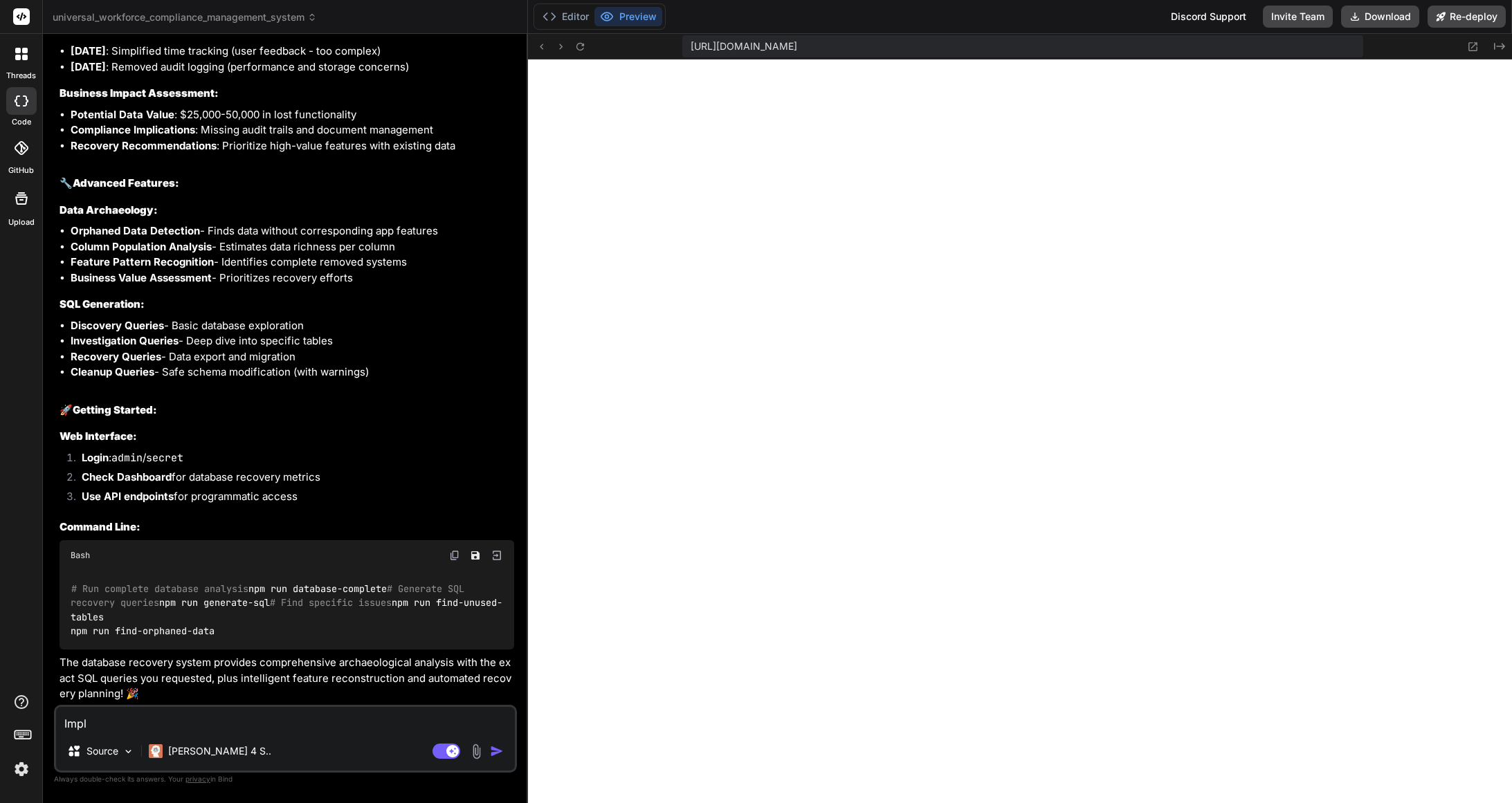
type textarea "x"
type textarea "Implem"
type textarea "x"
type textarea "Impleme"
type textarea "x"
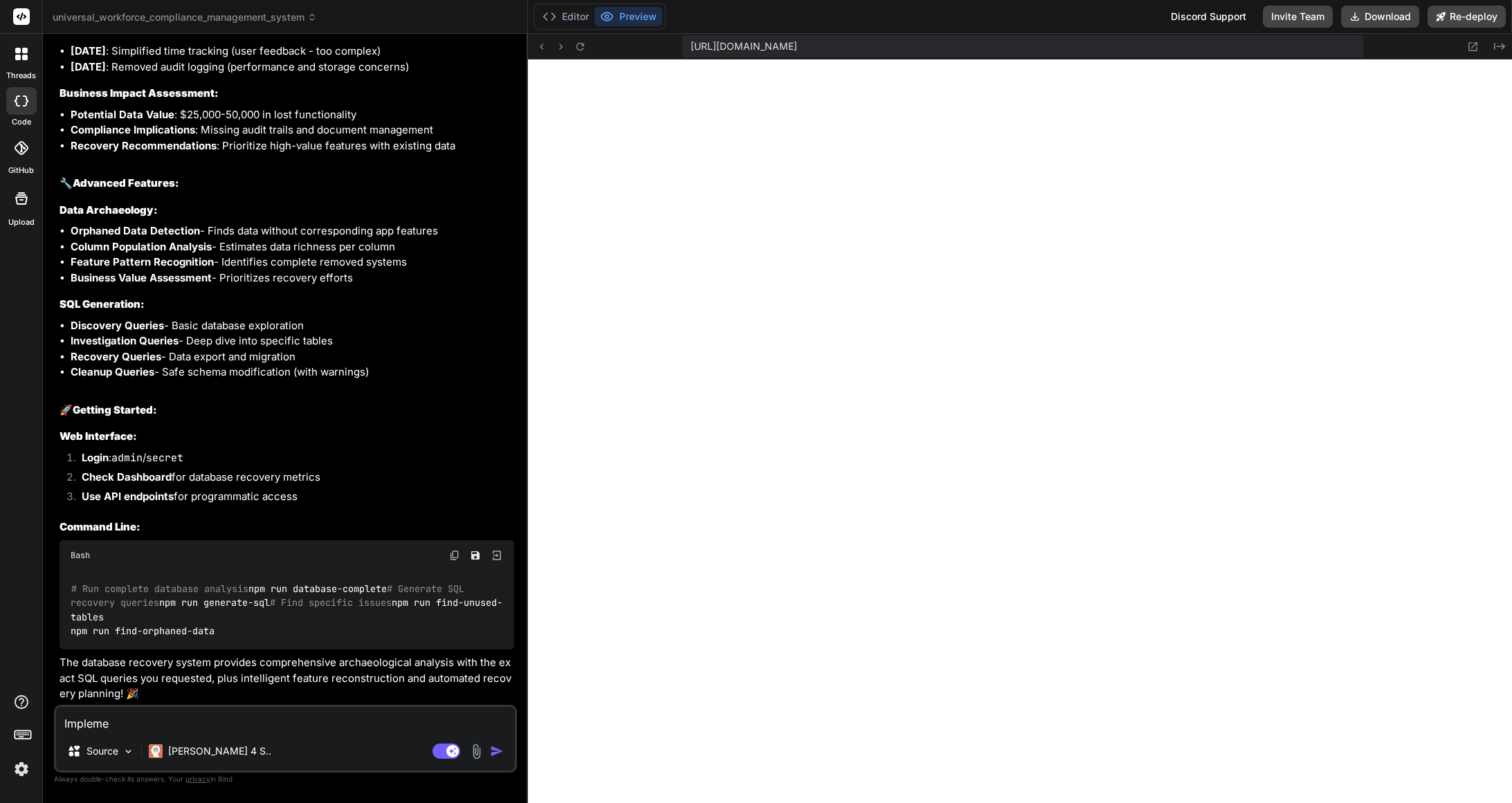
type textarea "Implemen"
type textarea "x"
type textarea "Implement"
type textarea "x"
type textarea "Implement"
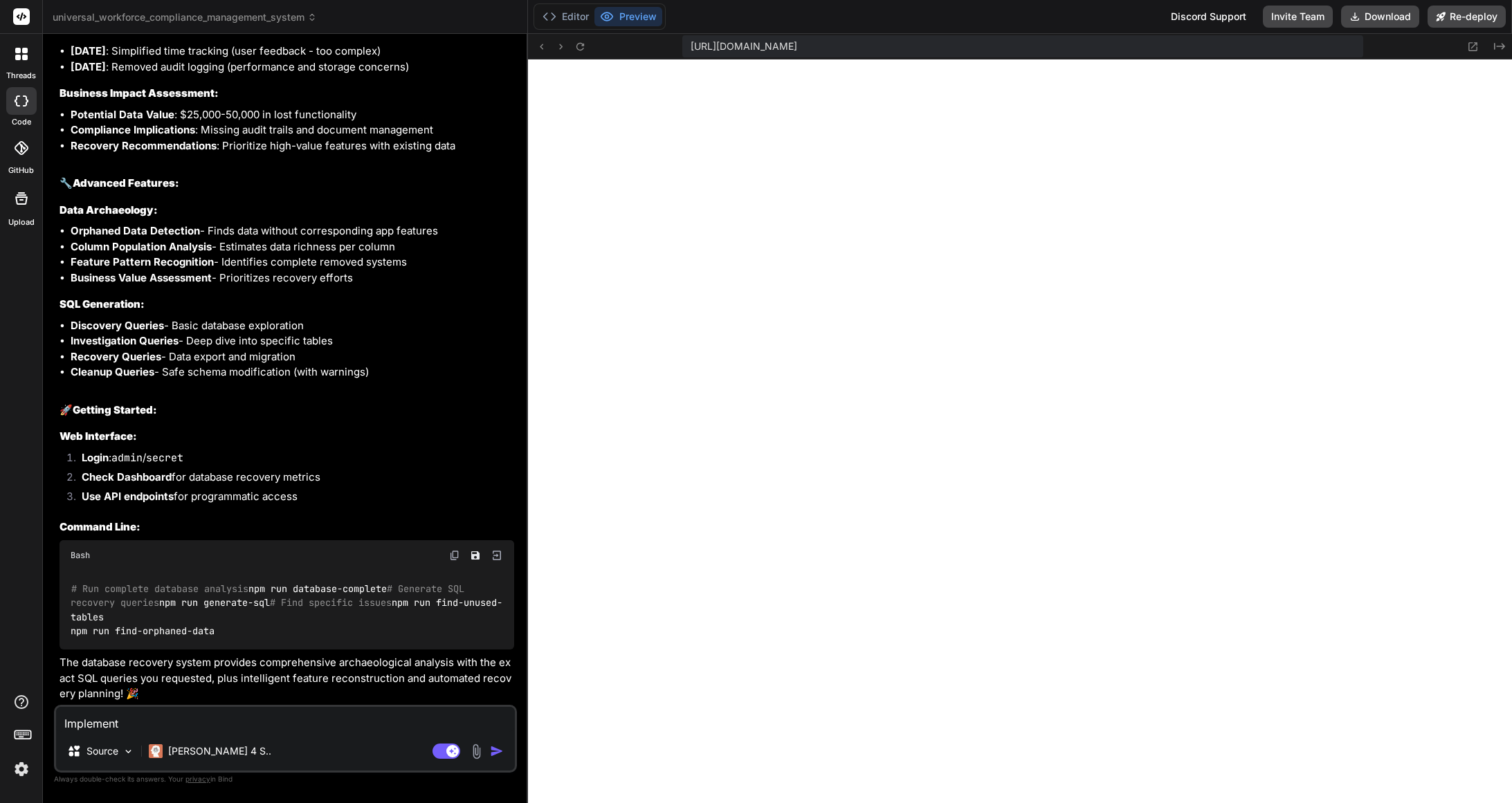
type textarea "x"
type textarea "Implement t"
type textarea "x"
type textarea "Implement th"
type textarea "x"
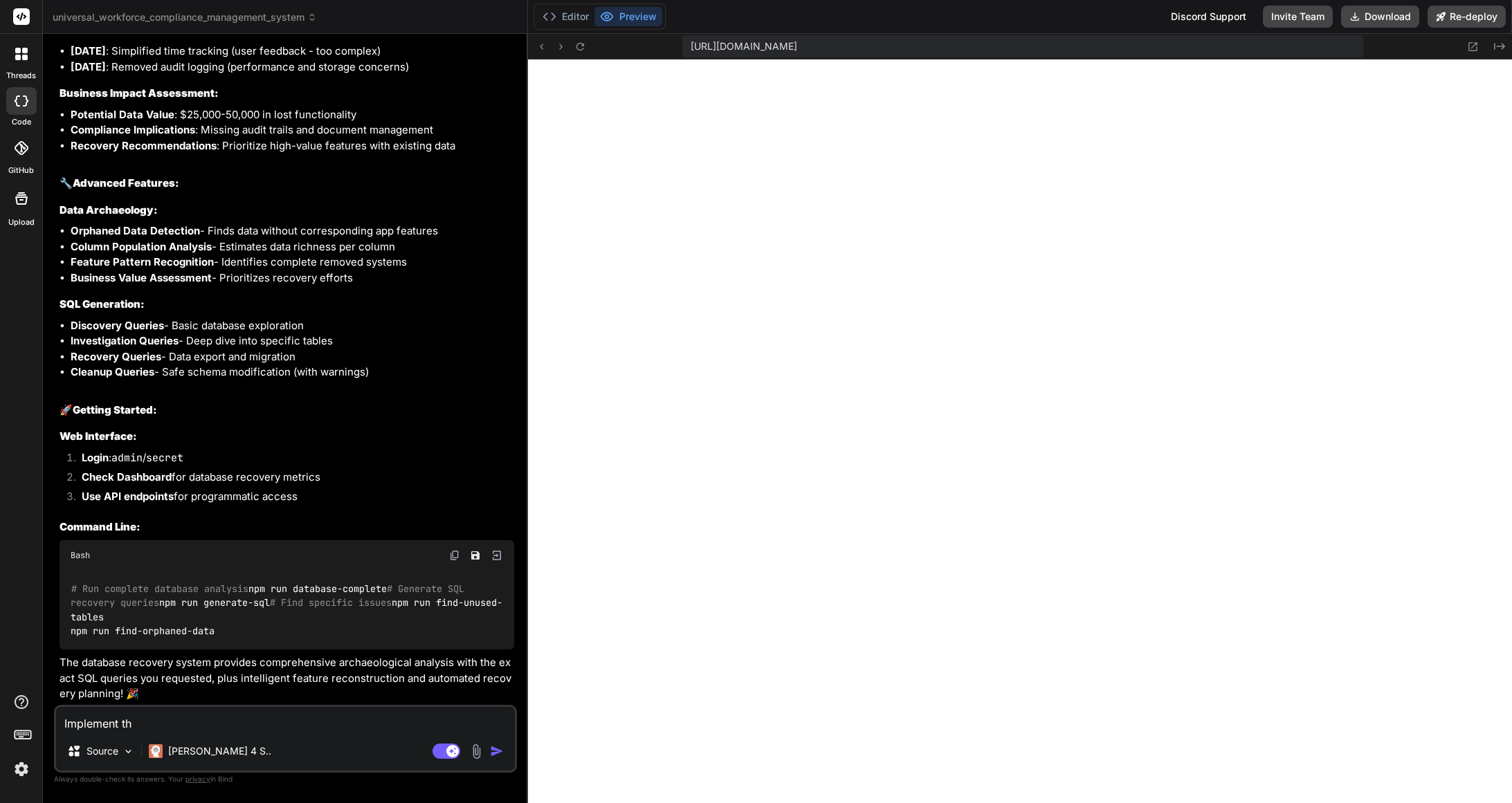
type textarea "Implement thi"
type textarea "x"
type textarea "Implement this"
type textarea "x"
type textarea "Implement this"
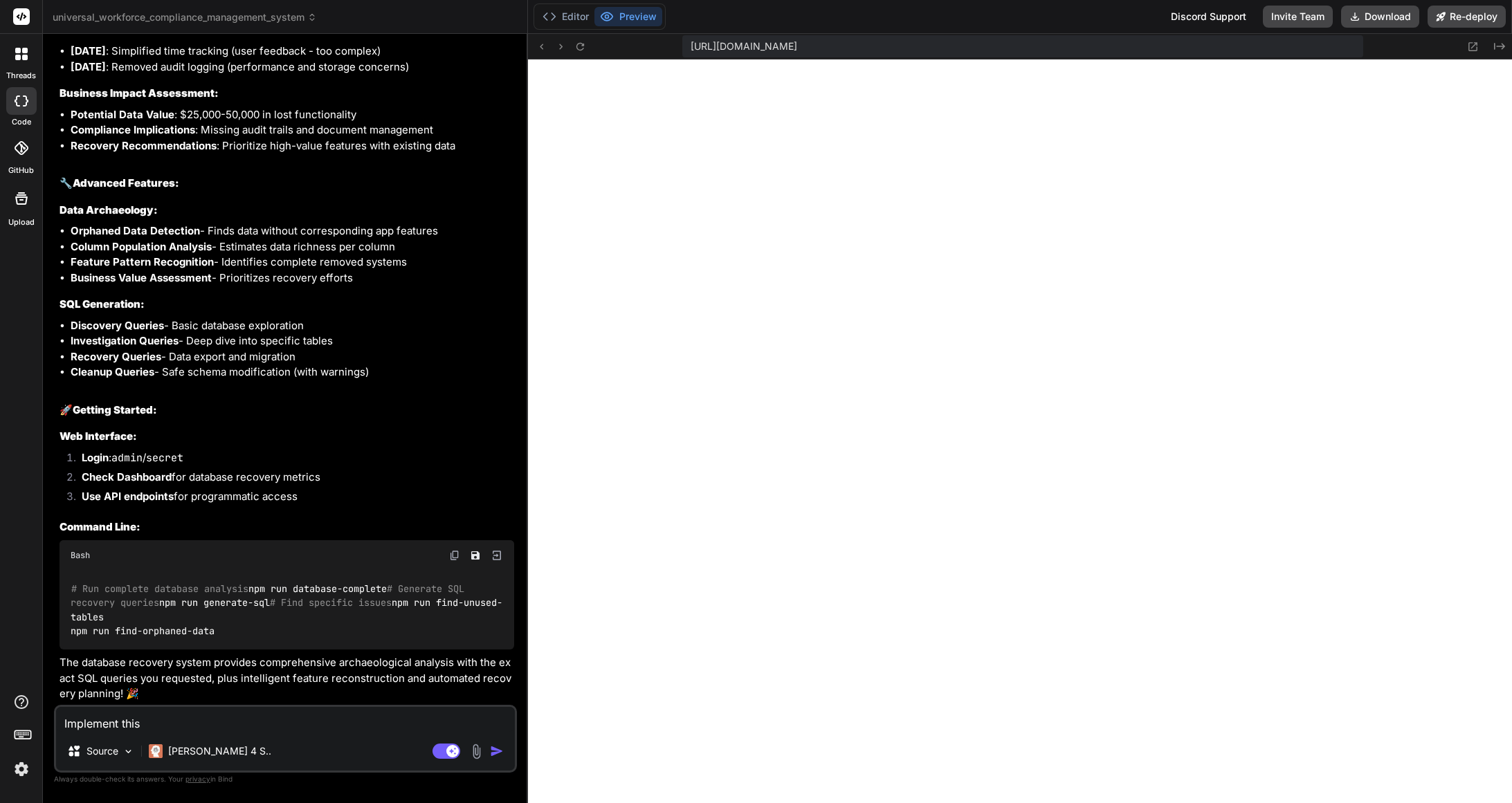
type textarea "x"
paste textarea "## Phase 2: Current State Analysis & Preservation After historical recovery, pe…"
type textarea "Implement this ## Phase 2: Current State Analysis & Preservation After historic…"
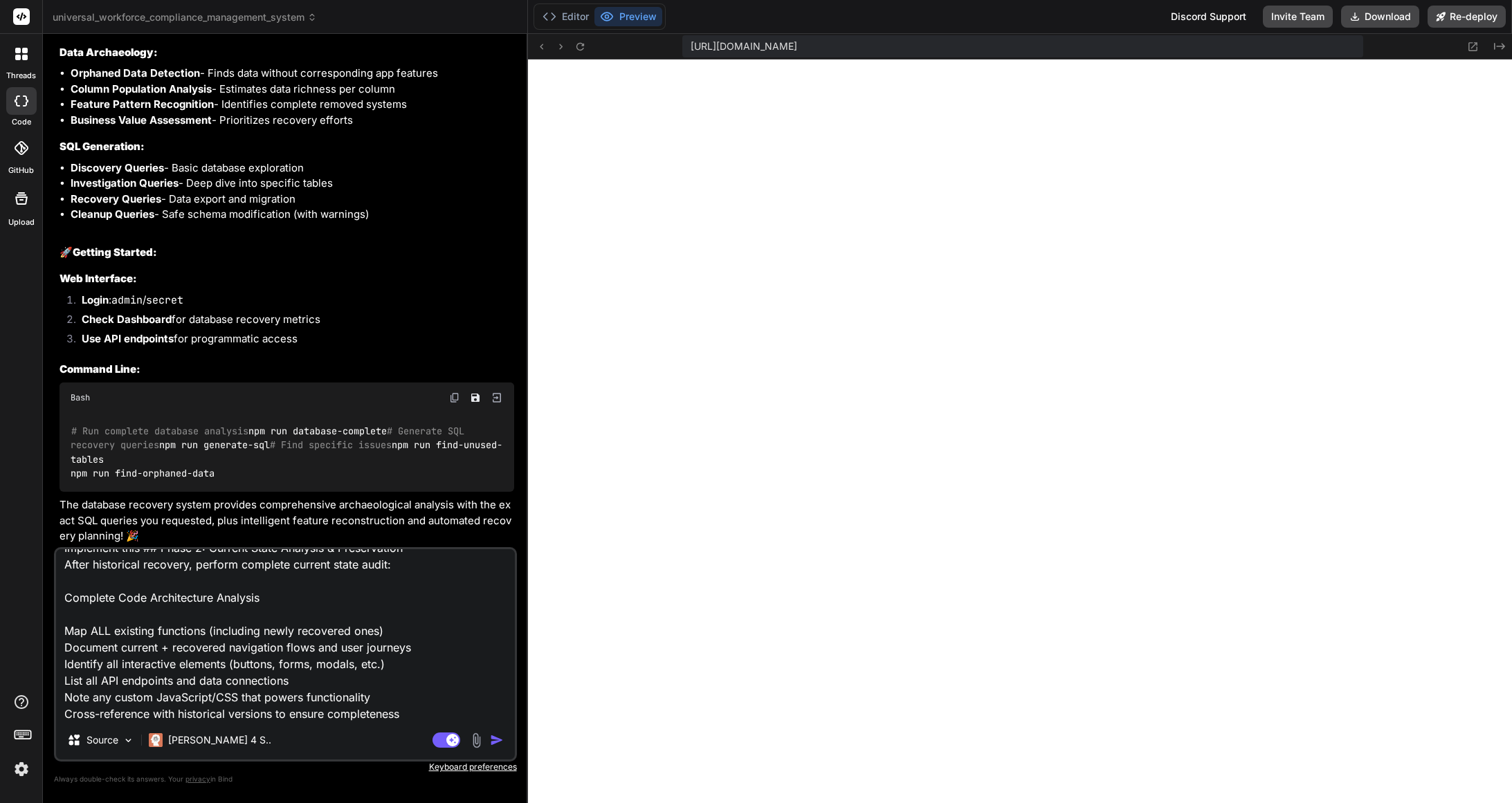
type textarea "x"
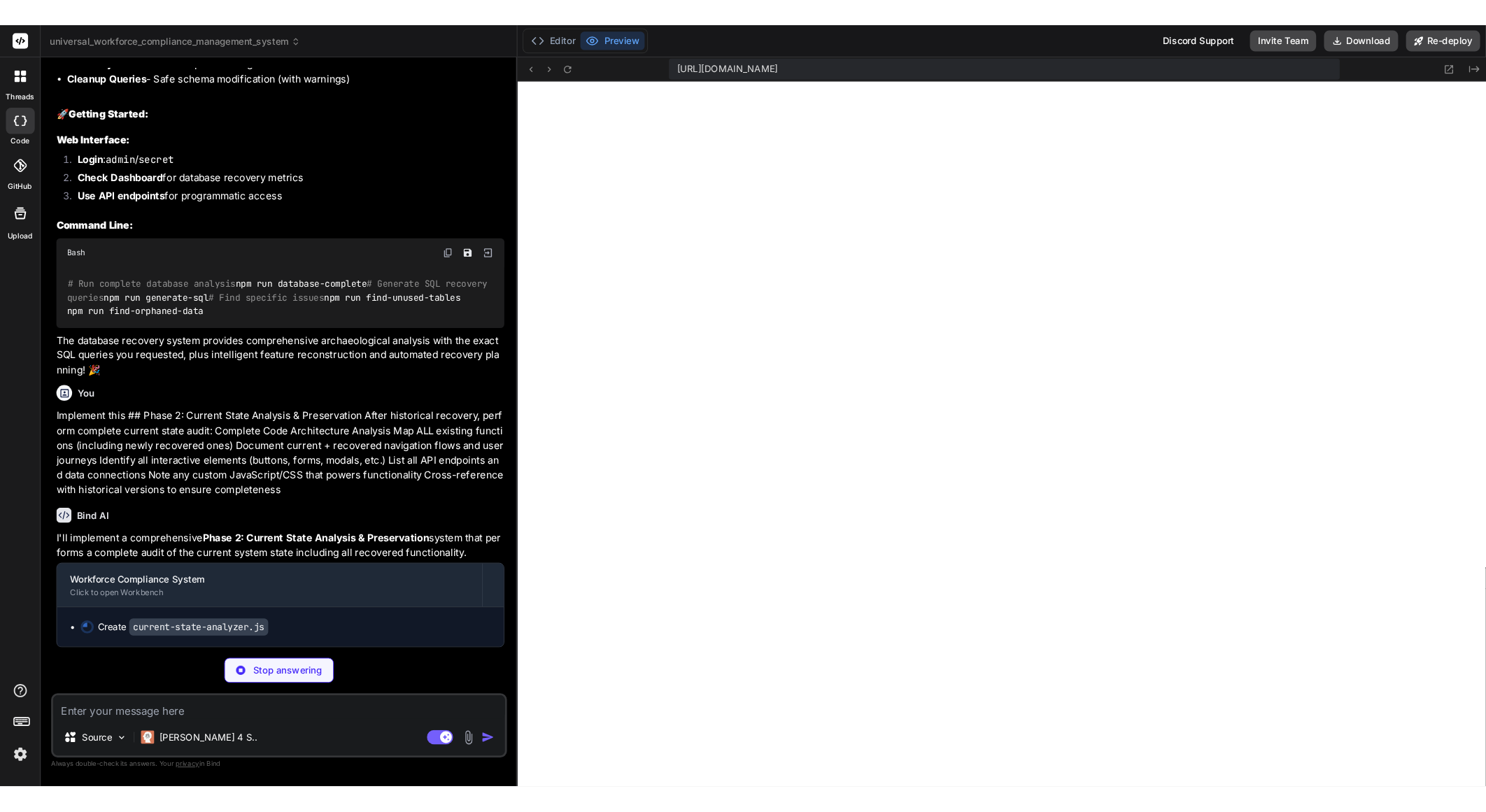
scroll to position [35327, 0]
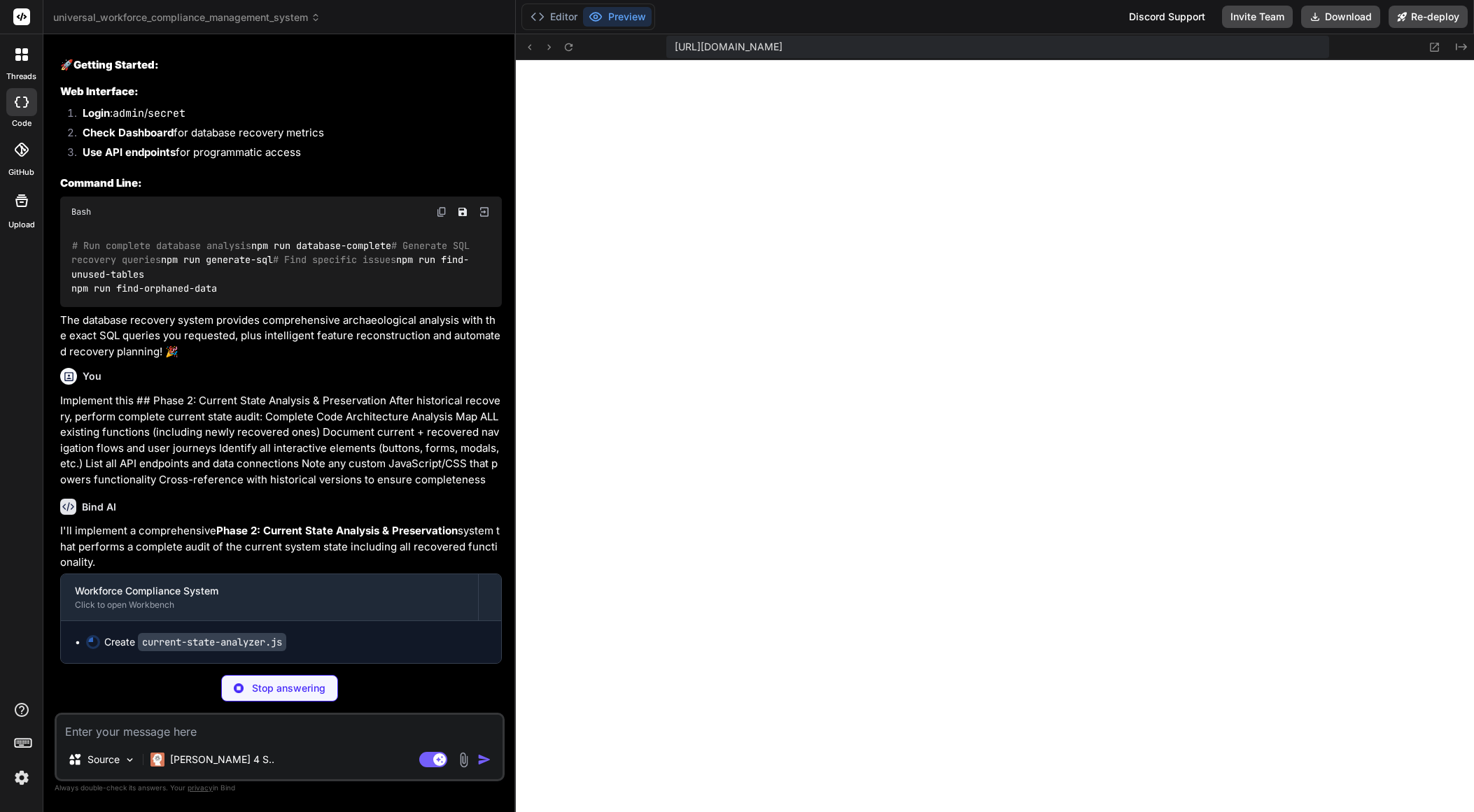
type textarea "x"
type textarea "unused tables, orphaned data, and reconstruct missing features - exactly as req…"
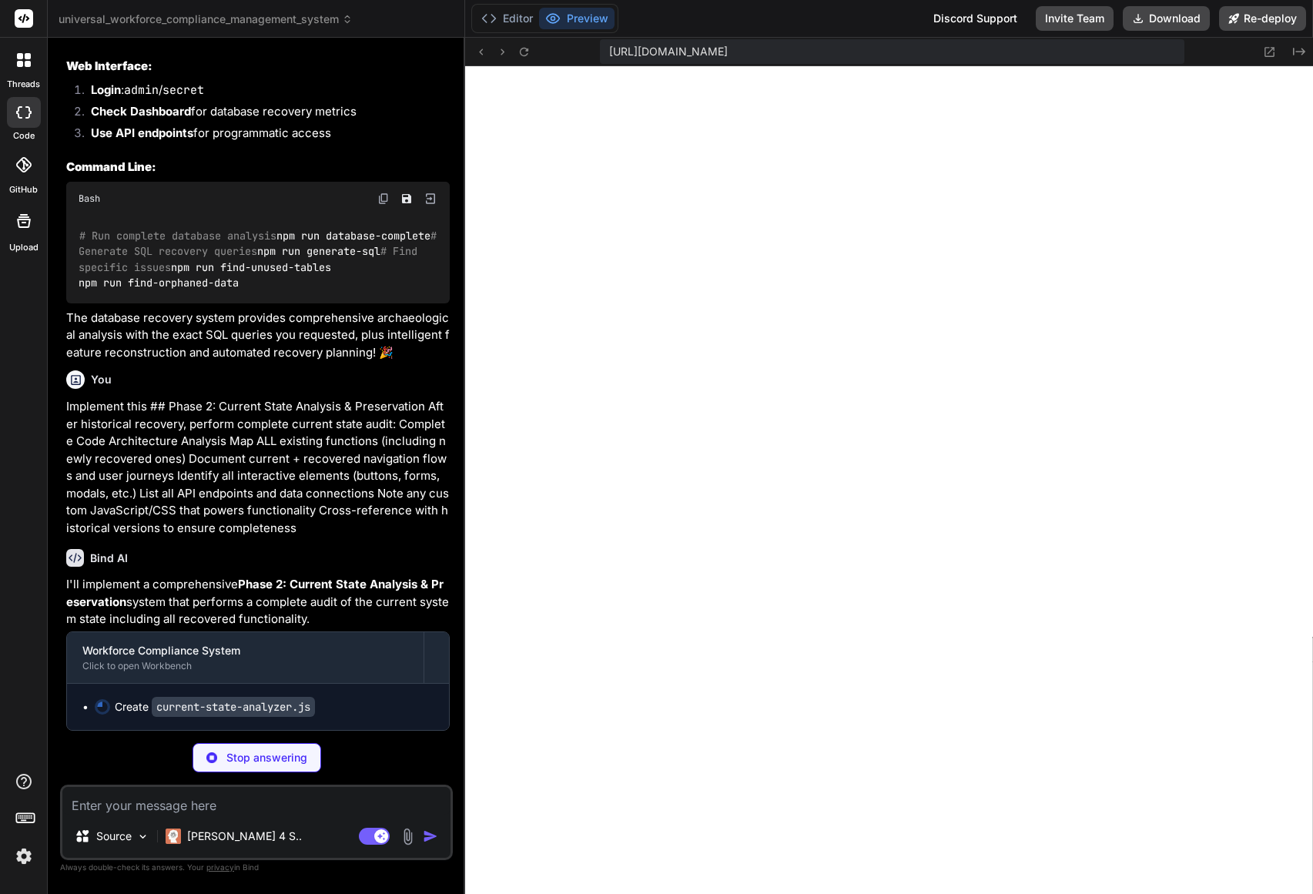
type textarea "x"
type textarea "The database recovery system provides complete archaeological analysis to disco…"
type textarea "x"
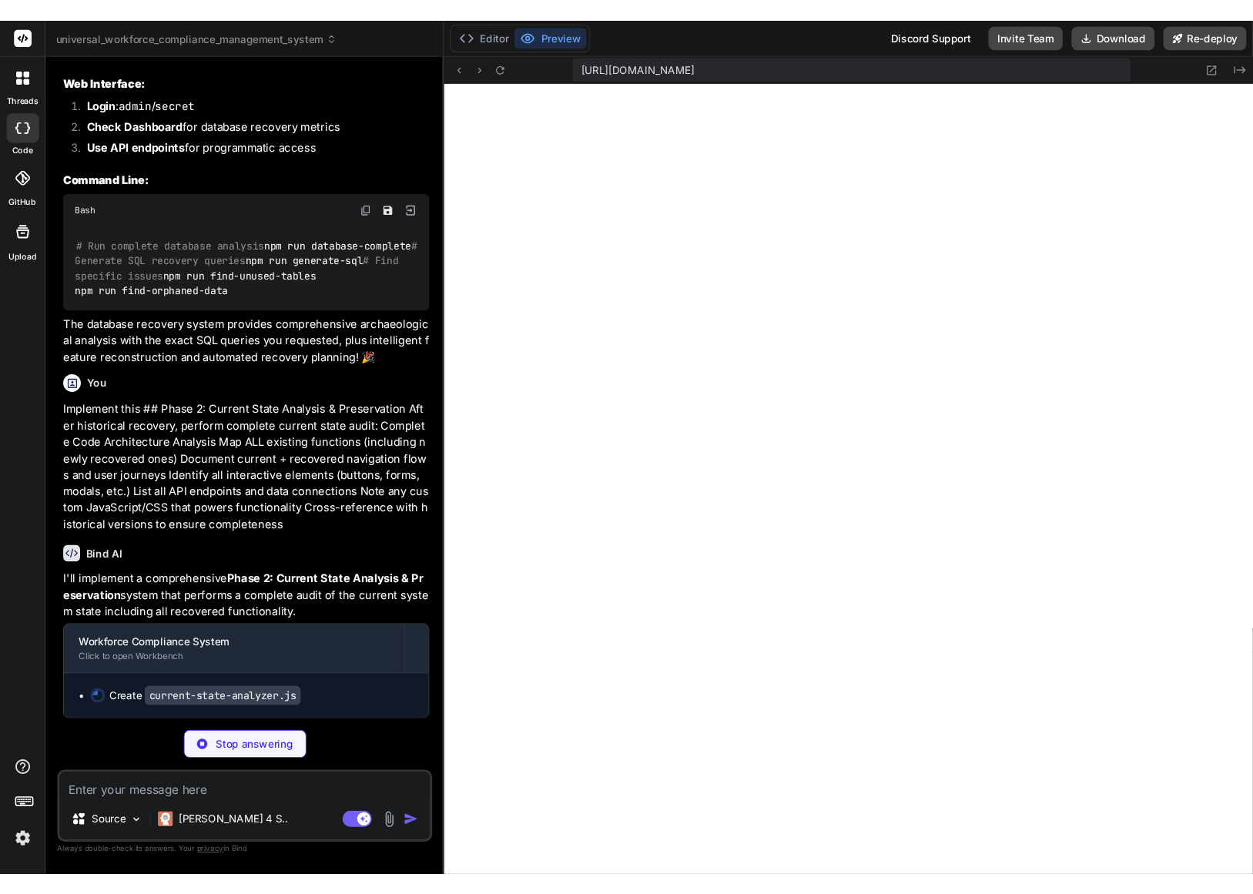
scroll to position [42477, 0]
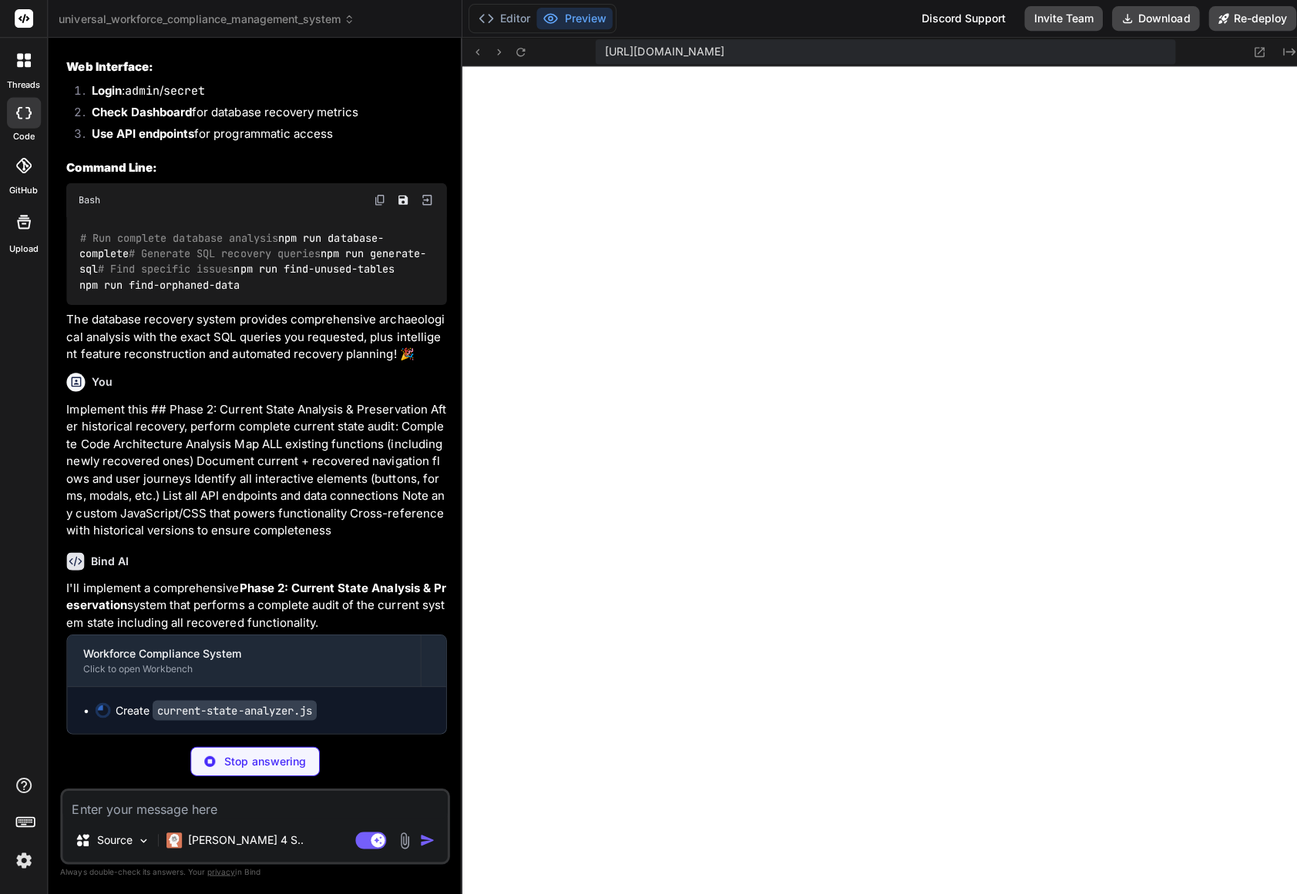
type textarea "The database recovery system provides complete archaeological analysis to disco…"
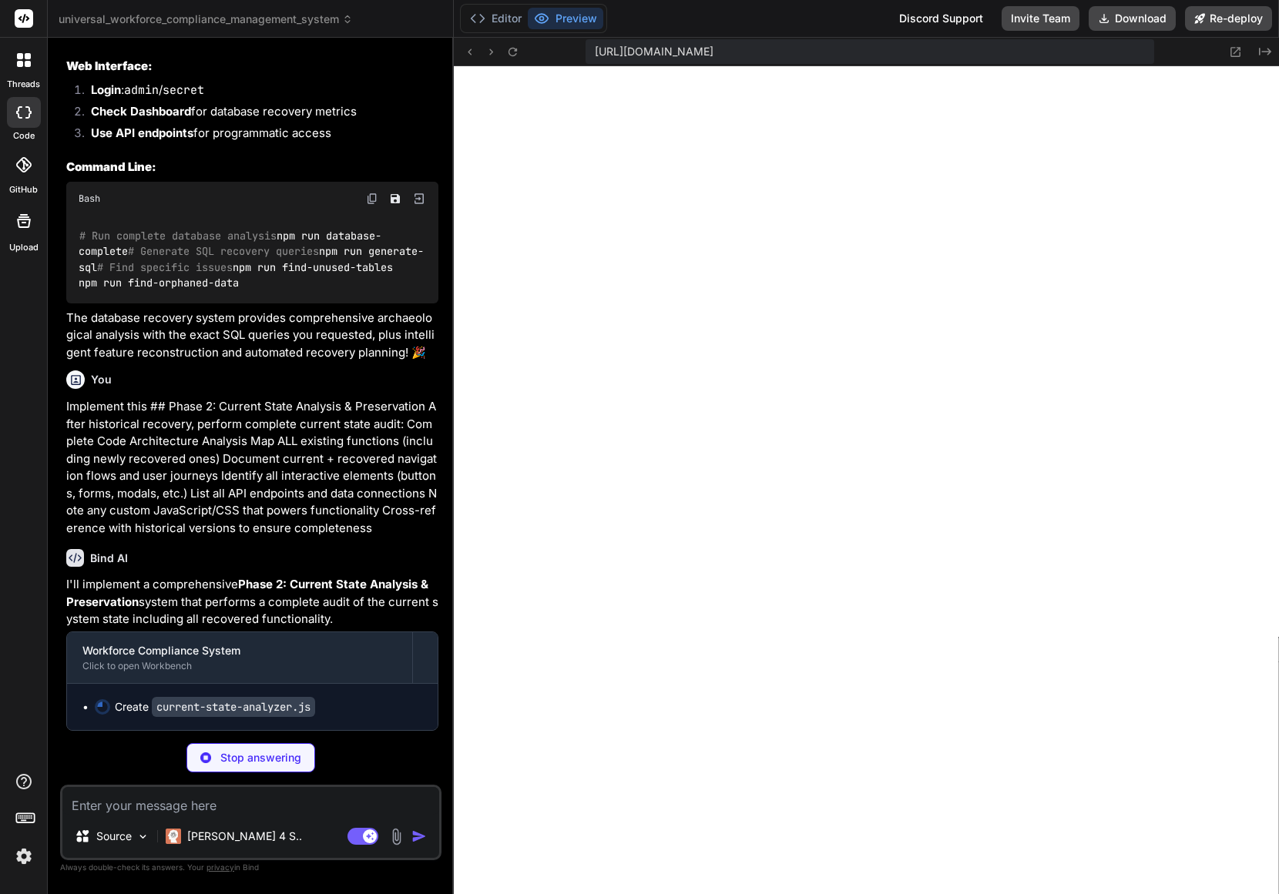
type textarea "x"
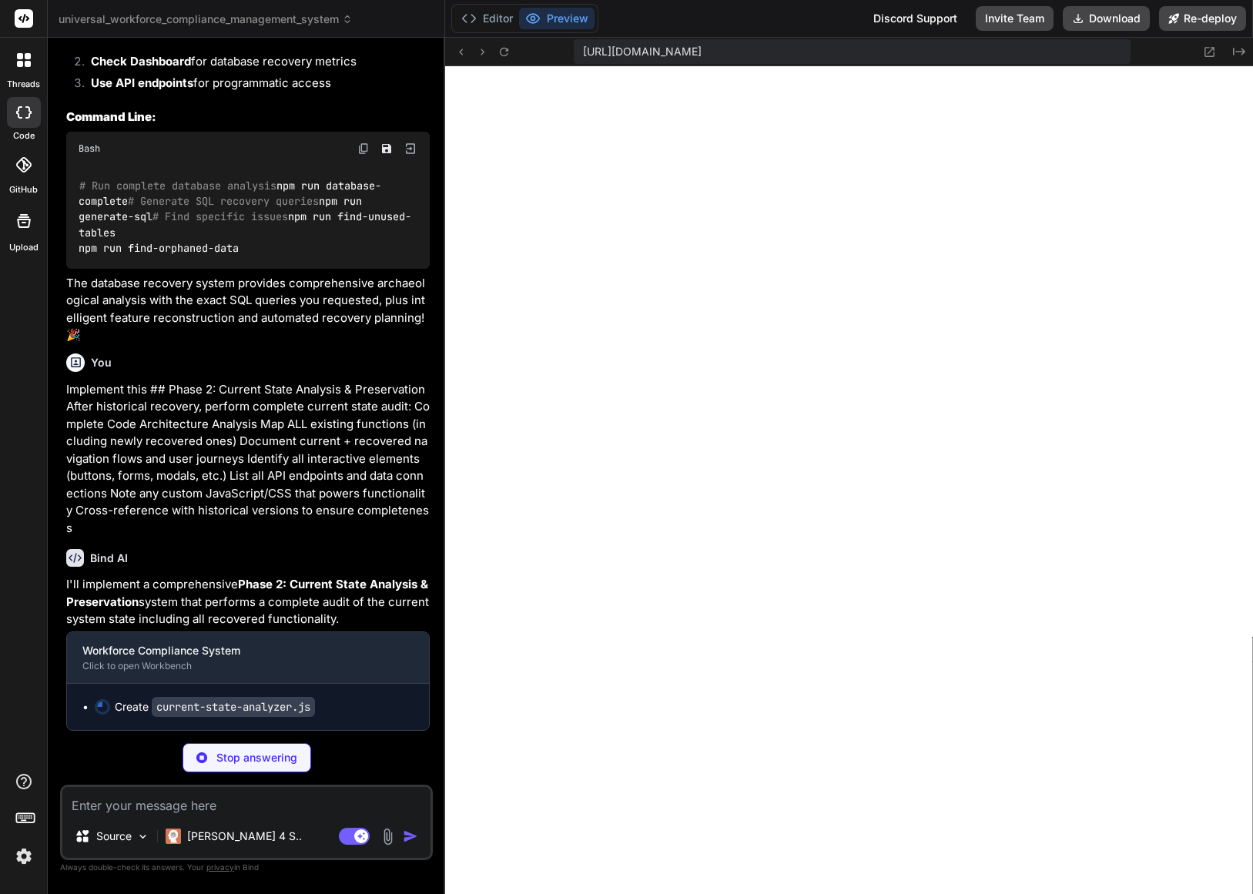
type textarea "- ✅ **SQL Generation** - Creates ready-to-use recovery and cleanup queries - ✅ …"
type textarea "x"
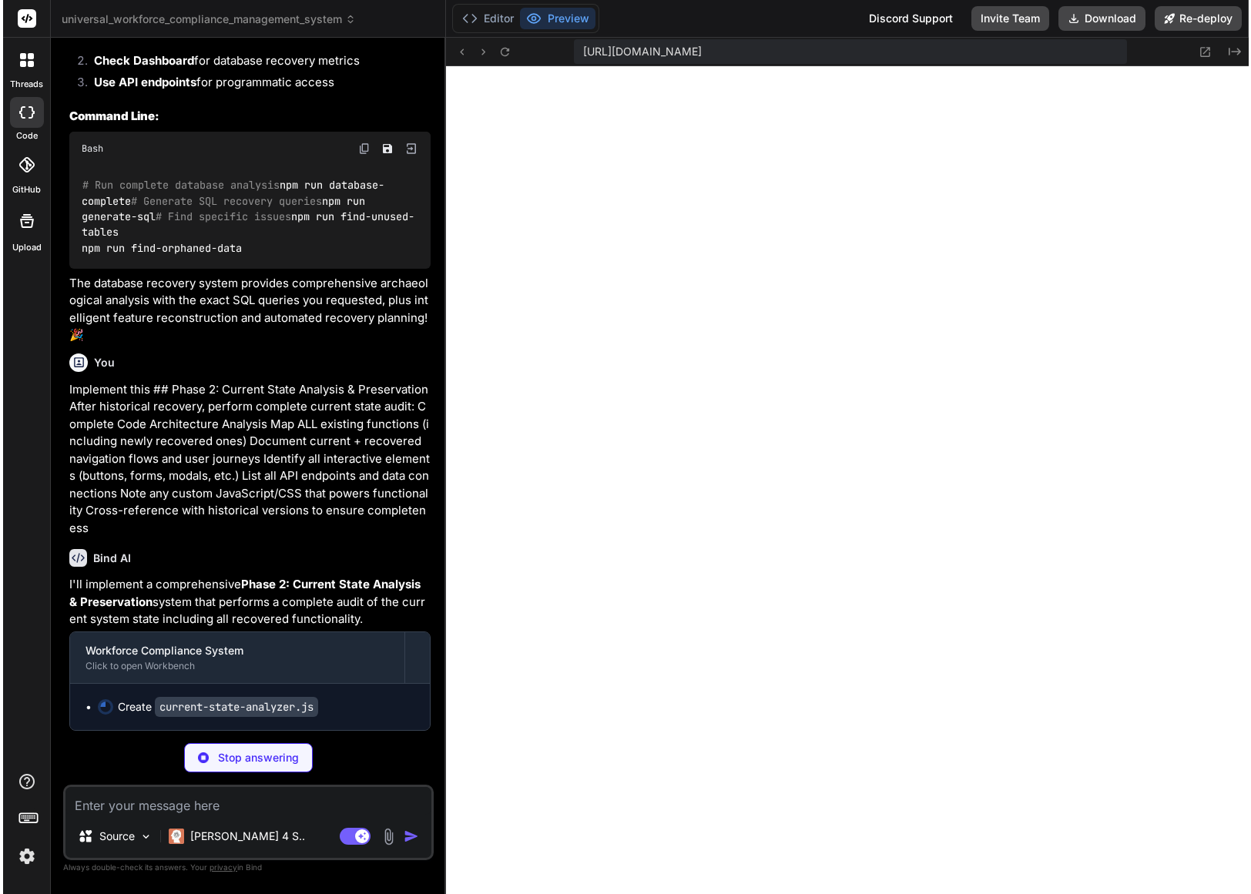
scroll to position [42966, 0]
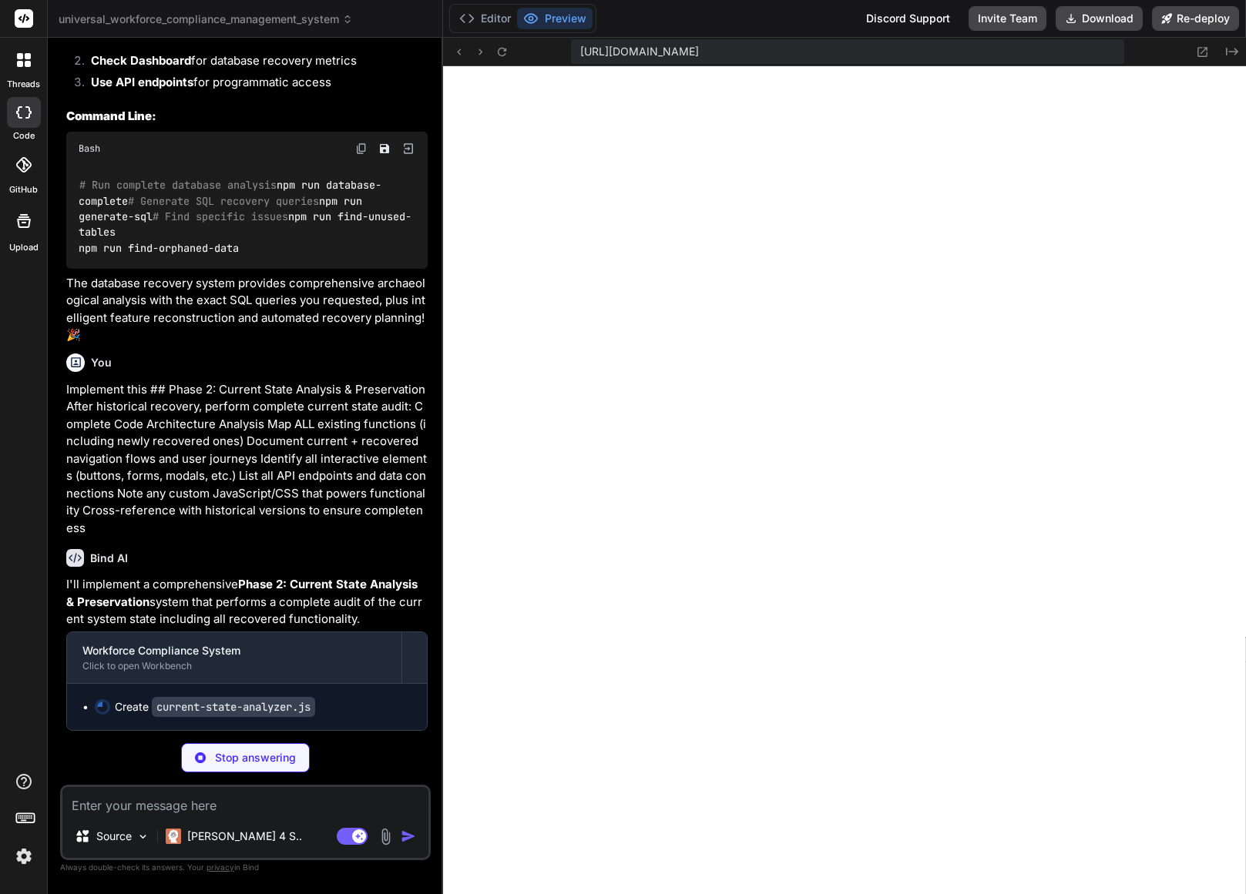
type textarea "The database recovery system provides complete archaeological analysis to disco…"
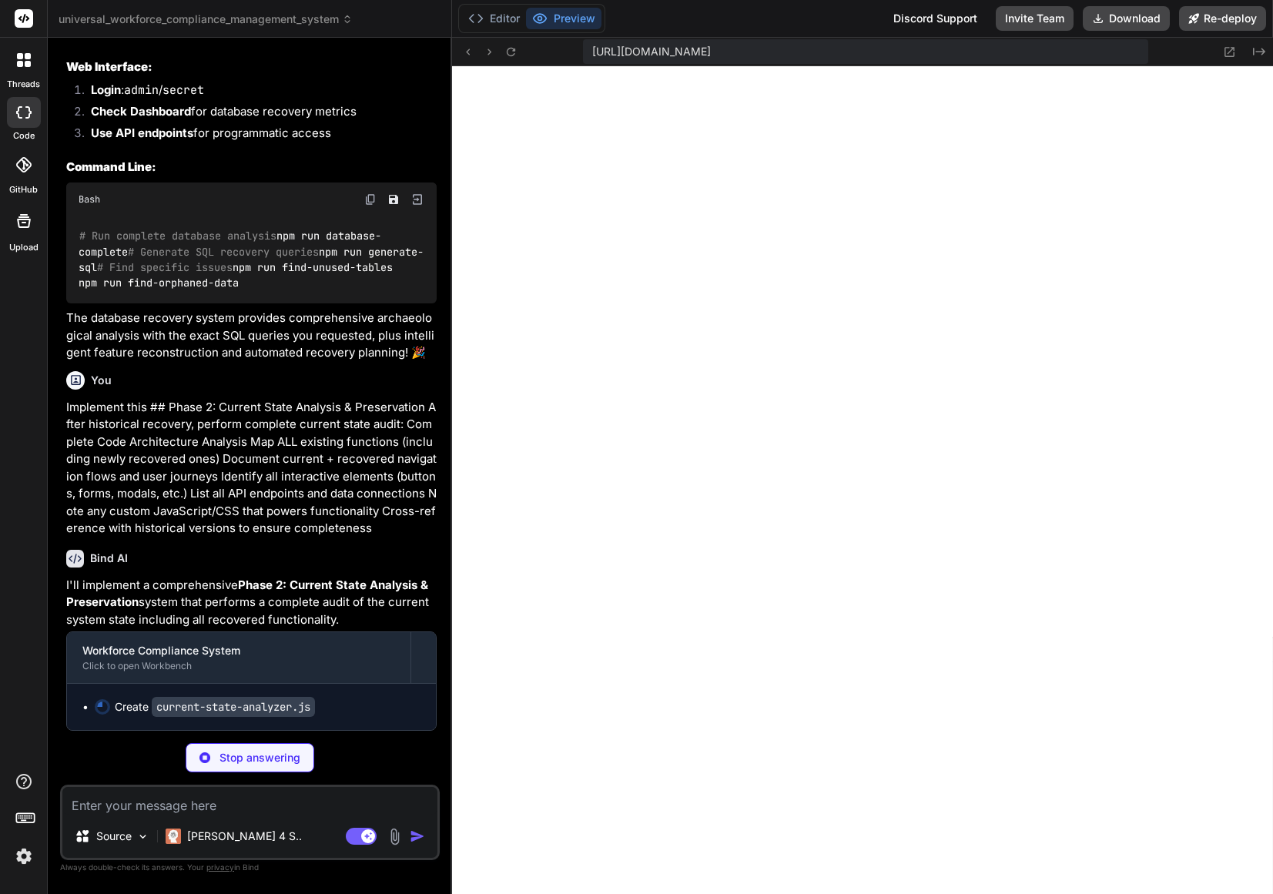
scroll to position [14637, 0]
type textarea "x"
type textarea "process.exit(0); }) .catch(error => { console.error('\n❌ Phase 2 Analysis faile…"
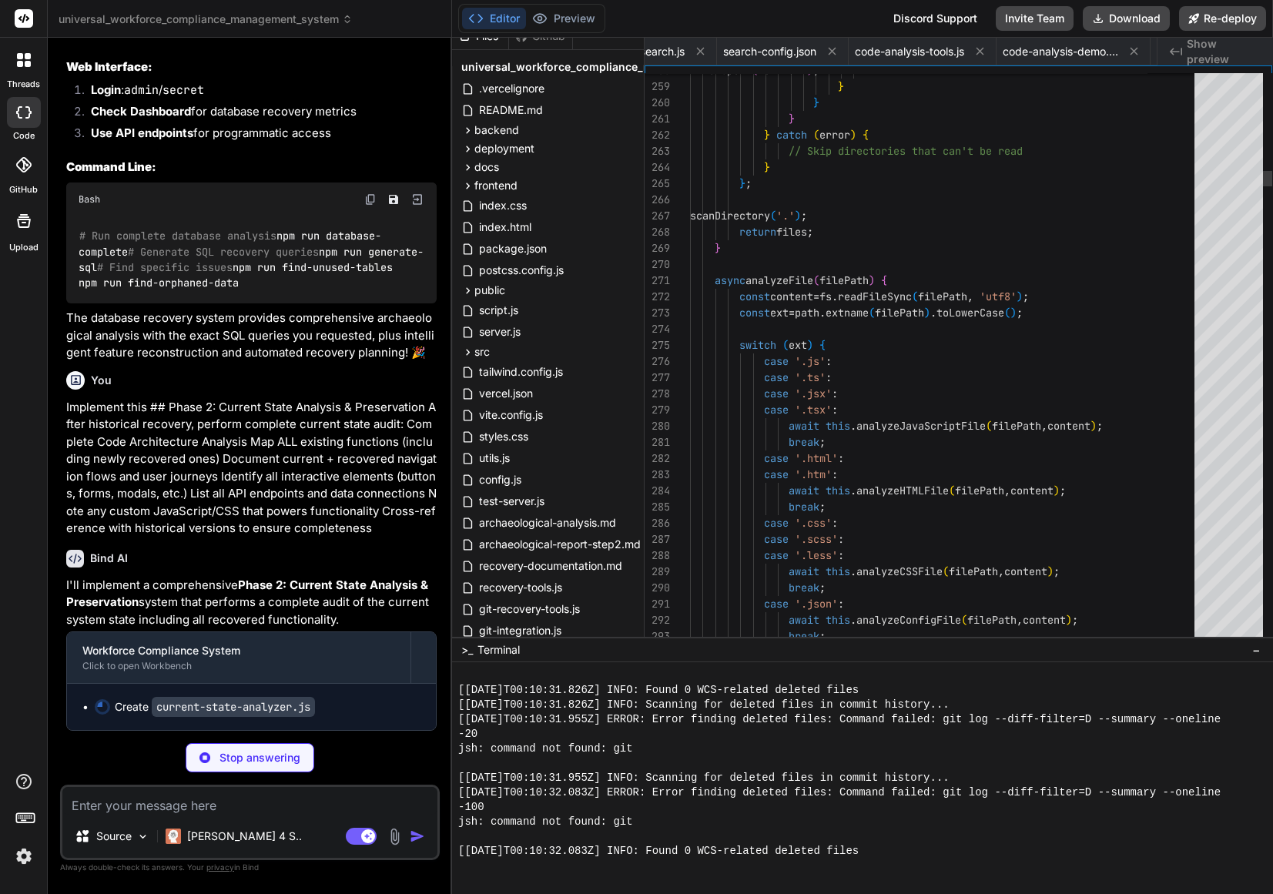
scroll to position [0, 2216]
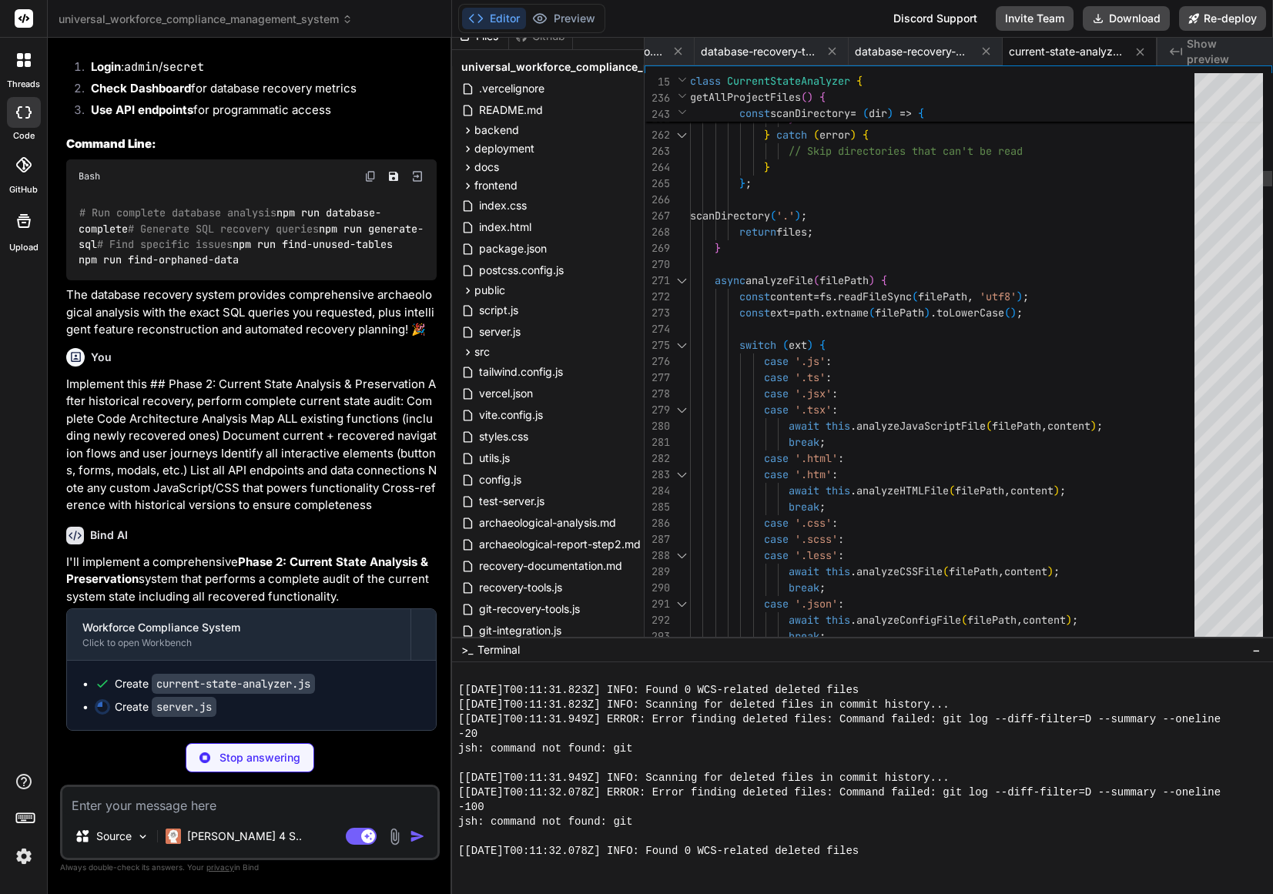
type textarea "x"
type textarea "console.log(`\n📋 Phase 2: Current State Analysis & Preservation:`); console.log…"
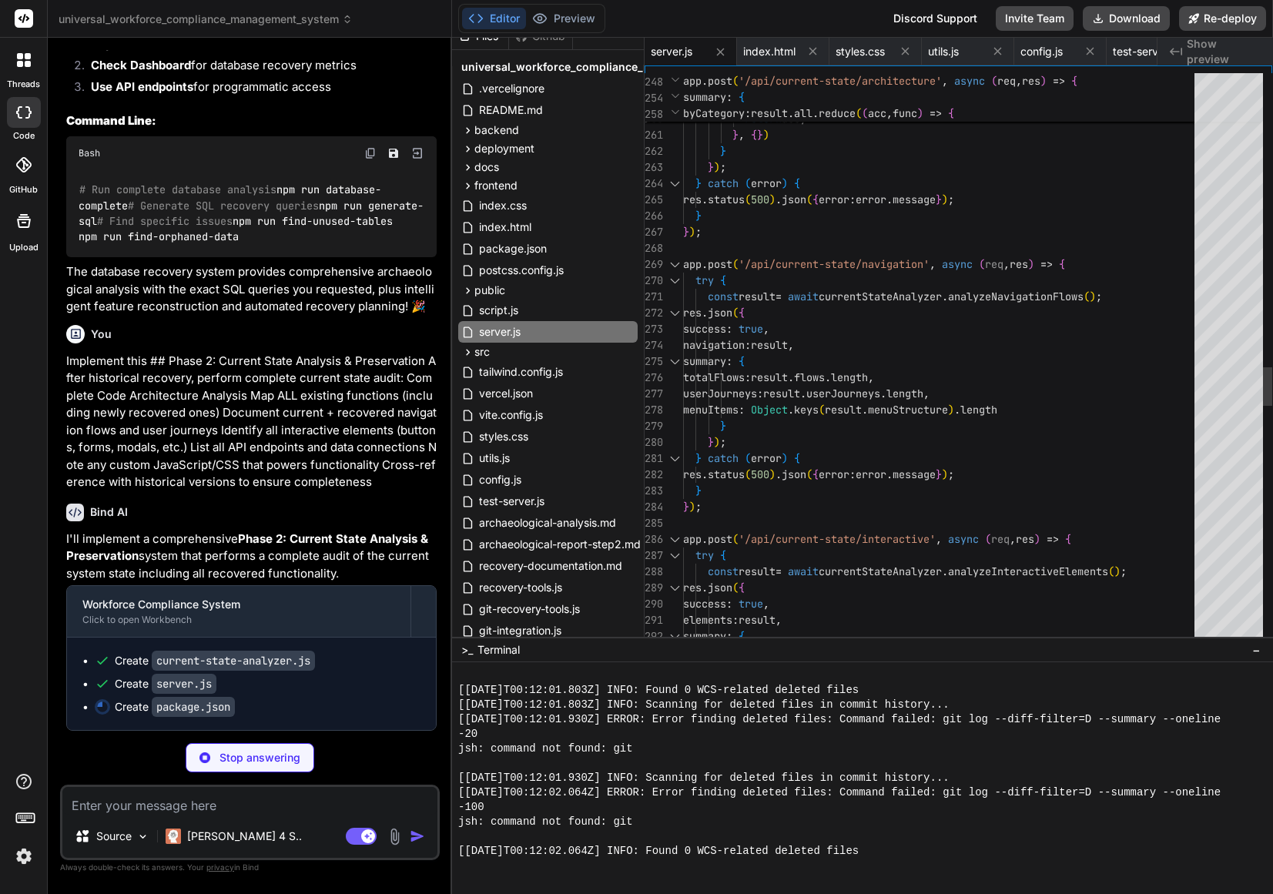
type textarea "x"
type textarea ""cross-reference": "node current-state-analyzer.js history", "phase2-complete":…"
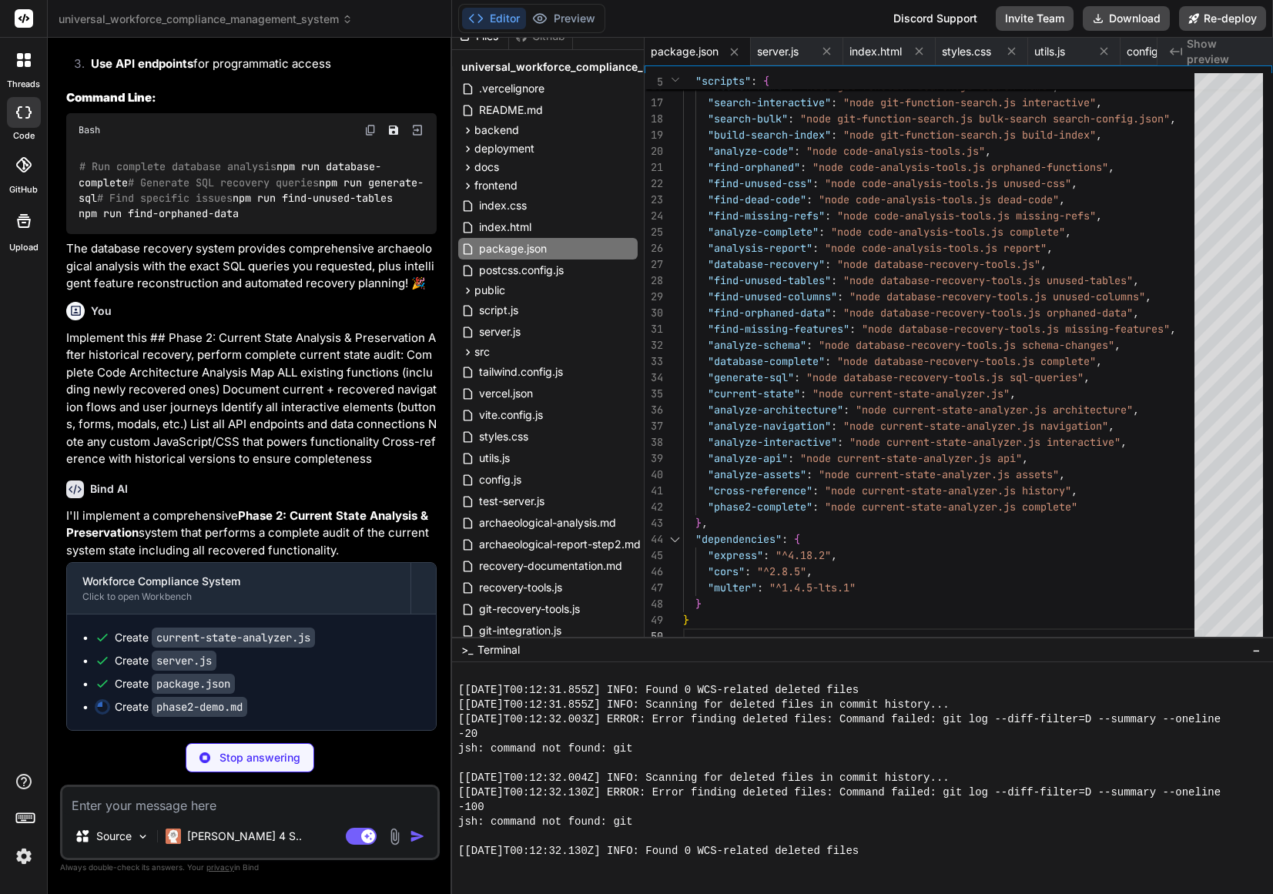
scroll to position [42684, 0]
type textarea "x"
type textarea "- ✅ **Asset Cataloging** - Custom code and styling completely documented - ✅ **…"
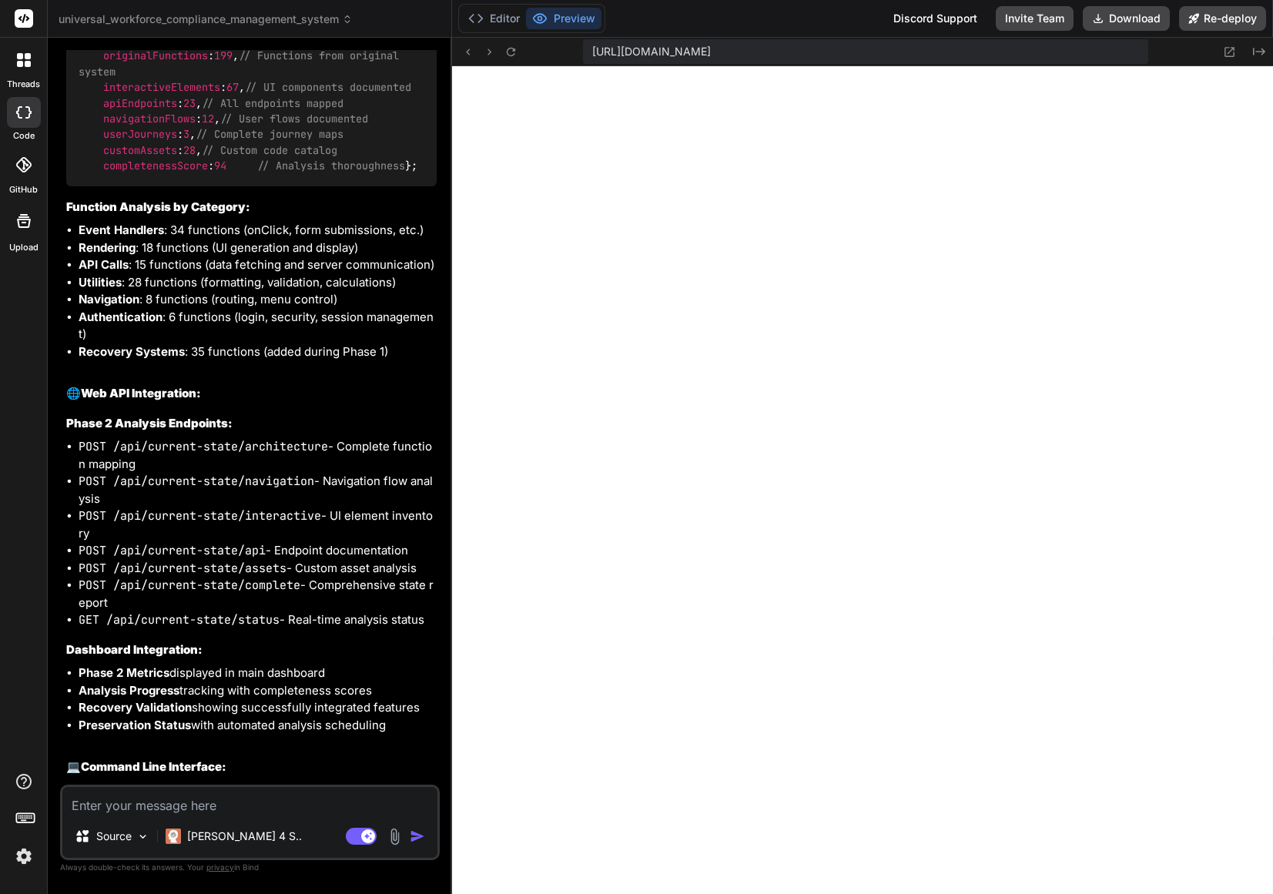
type textarea "x"
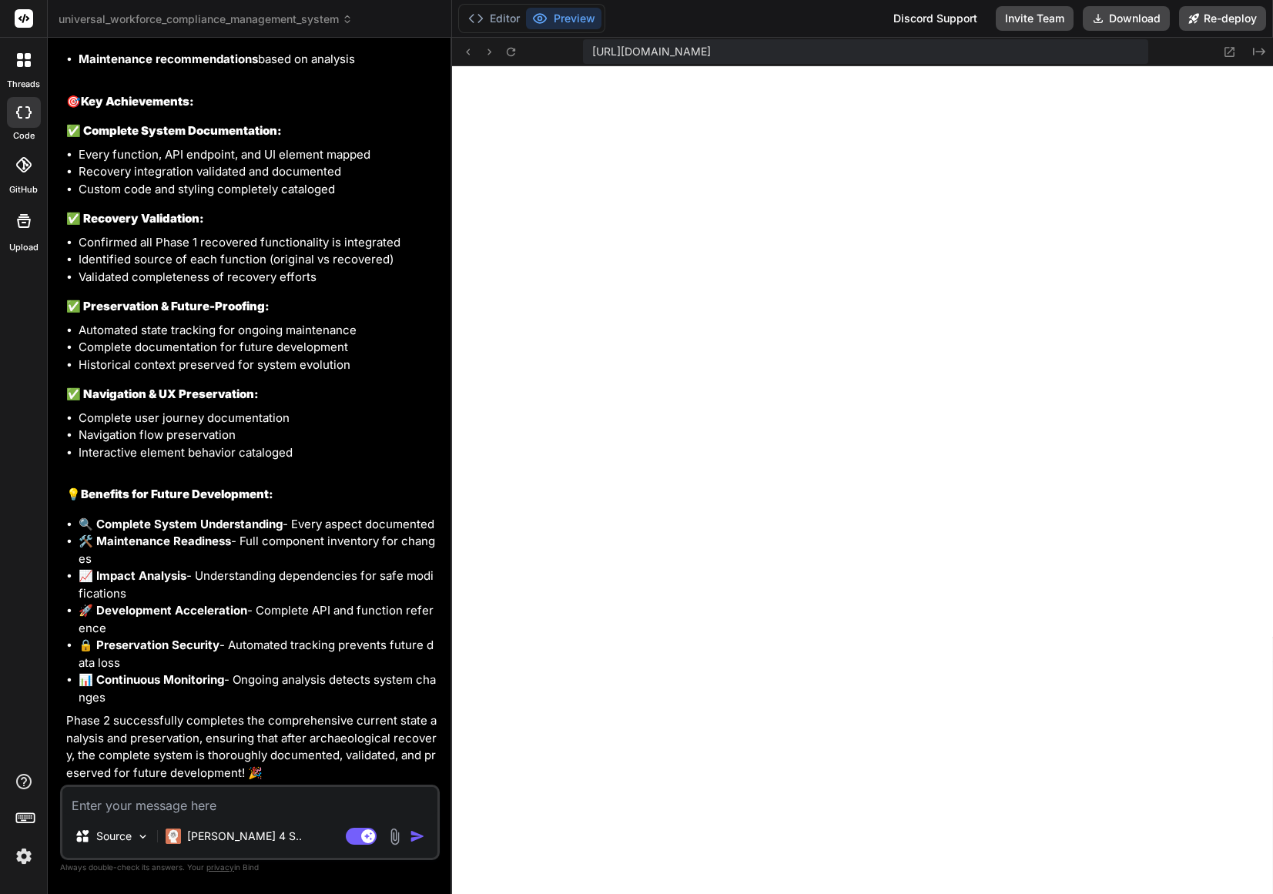
scroll to position [46513, 0]
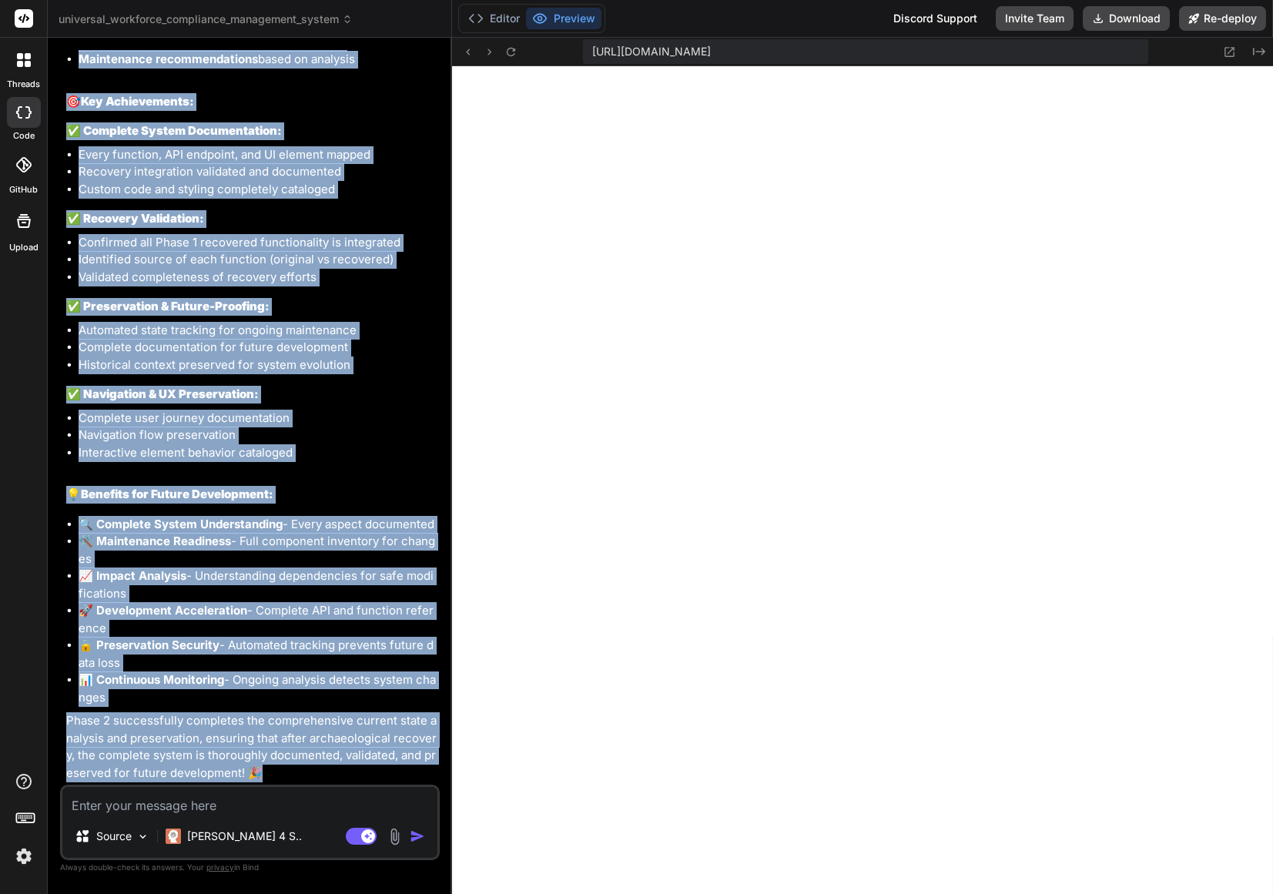
drag, startPoint x: 110, startPoint y: 408, endPoint x: 391, endPoint y: 780, distance: 465.8
click at [393, 781] on div "You Here are error at " https://app.getbind.co/webcontainer/connect/96435430 " …" at bounding box center [251, 417] width 377 height 735
copy div "You Implement this ## Phase 2: Current State Analysis & Preservation After hist…"
click at [234, 810] on textarea at bounding box center [249, 801] width 375 height 28
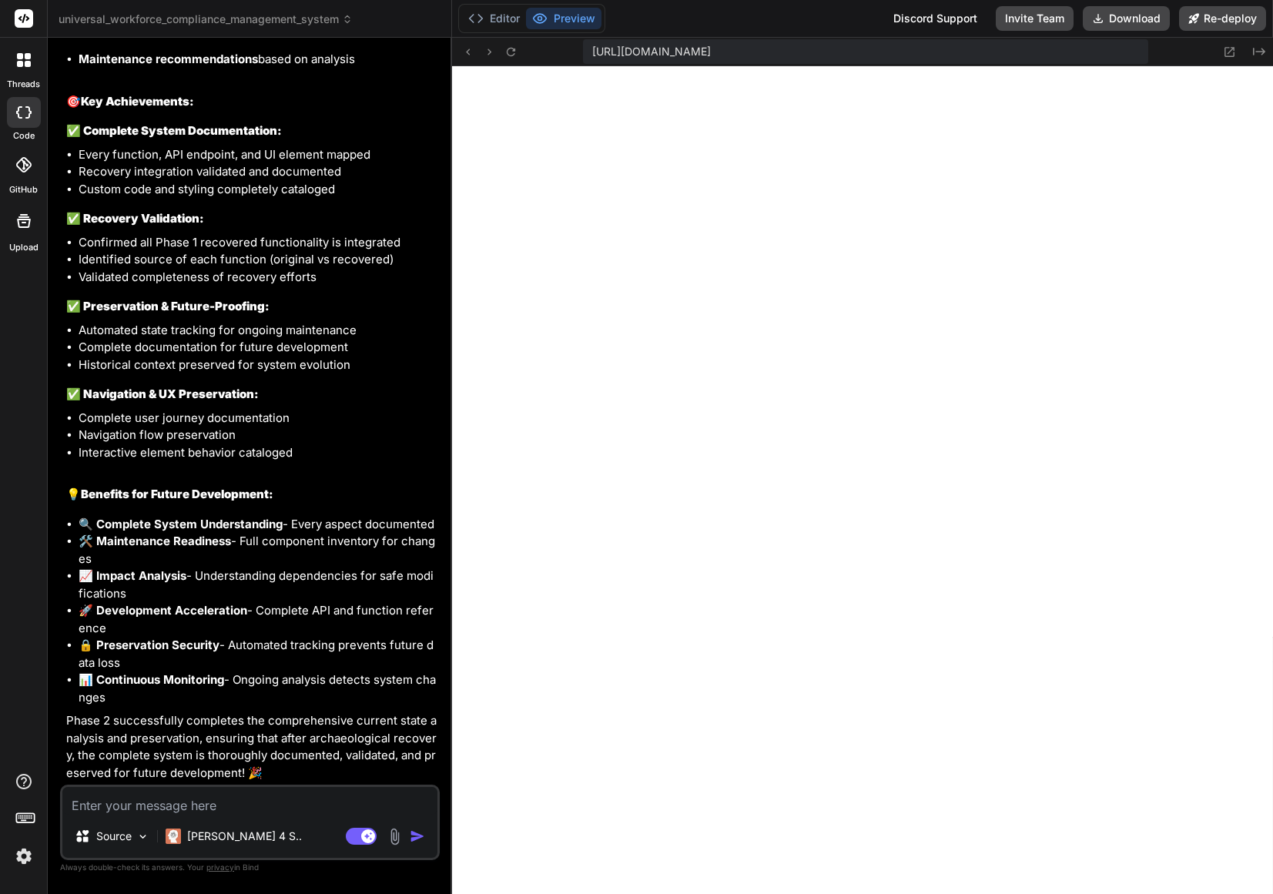
click at [233, 810] on textarea at bounding box center [249, 801] width 375 height 28
type textarea "I"
type textarea "x"
type textarea "Im"
type textarea "x"
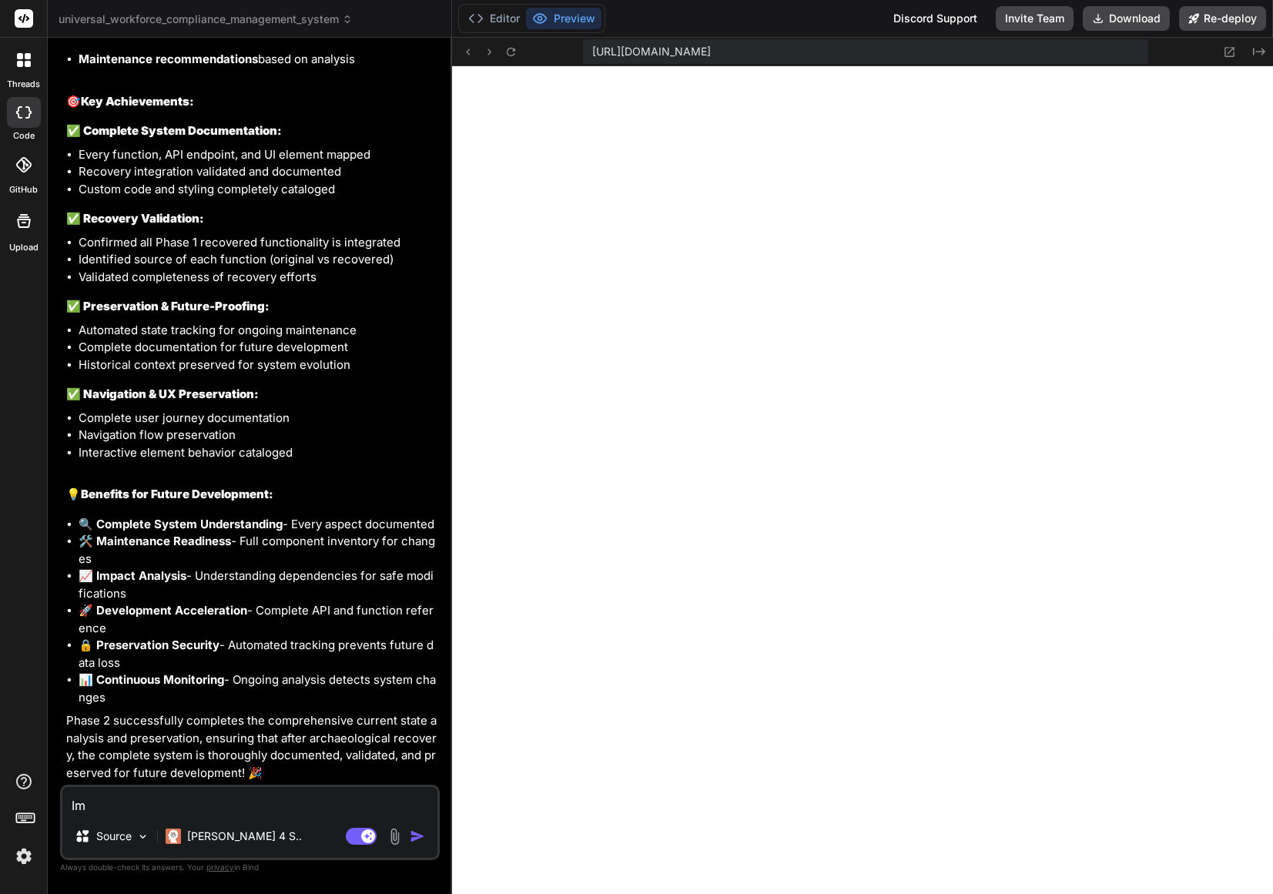
type textarea "Imp"
type textarea "x"
type textarea "Impl"
type textarea "x"
type textarea "Imple"
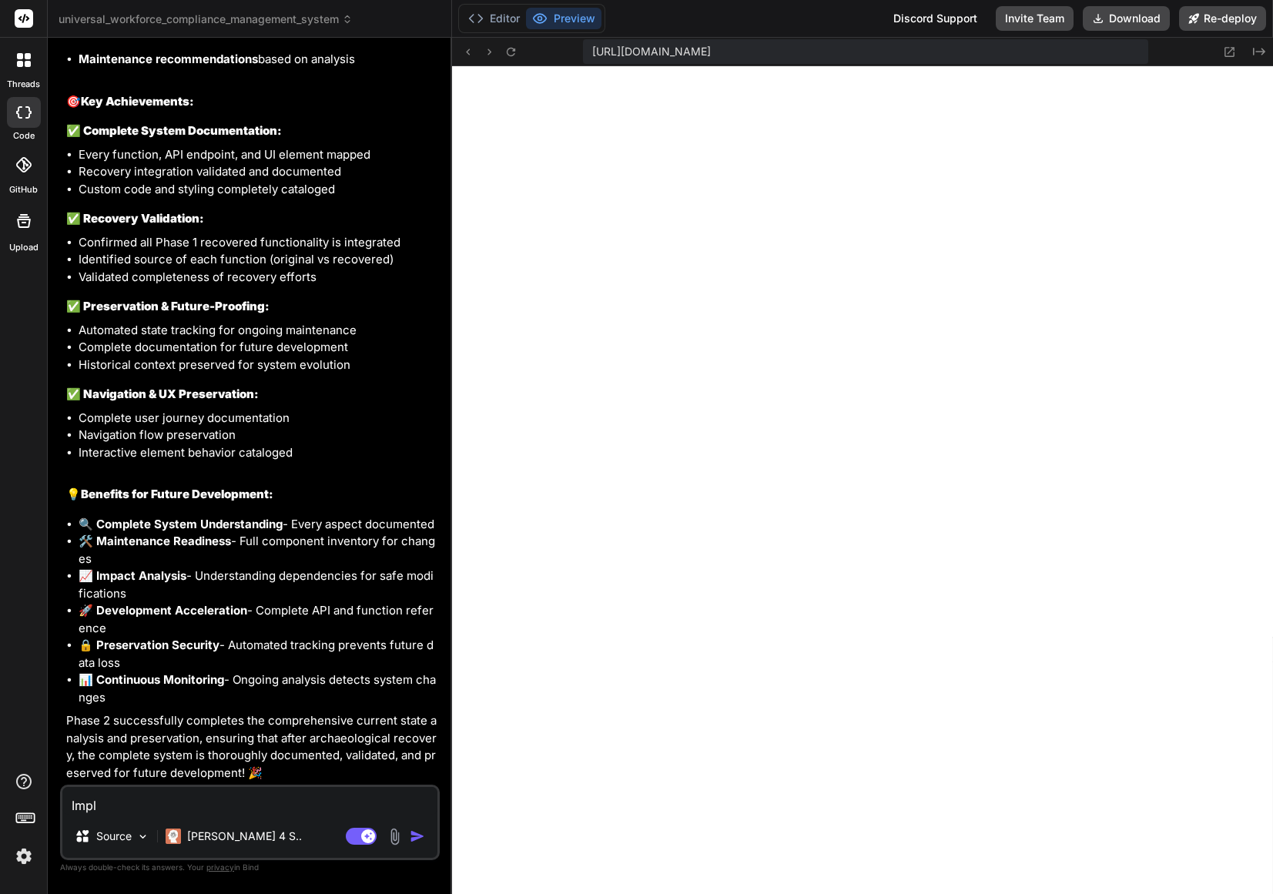
type textarea "x"
type textarea "Implem"
type textarea "x"
type textarea "Impleme"
type textarea "x"
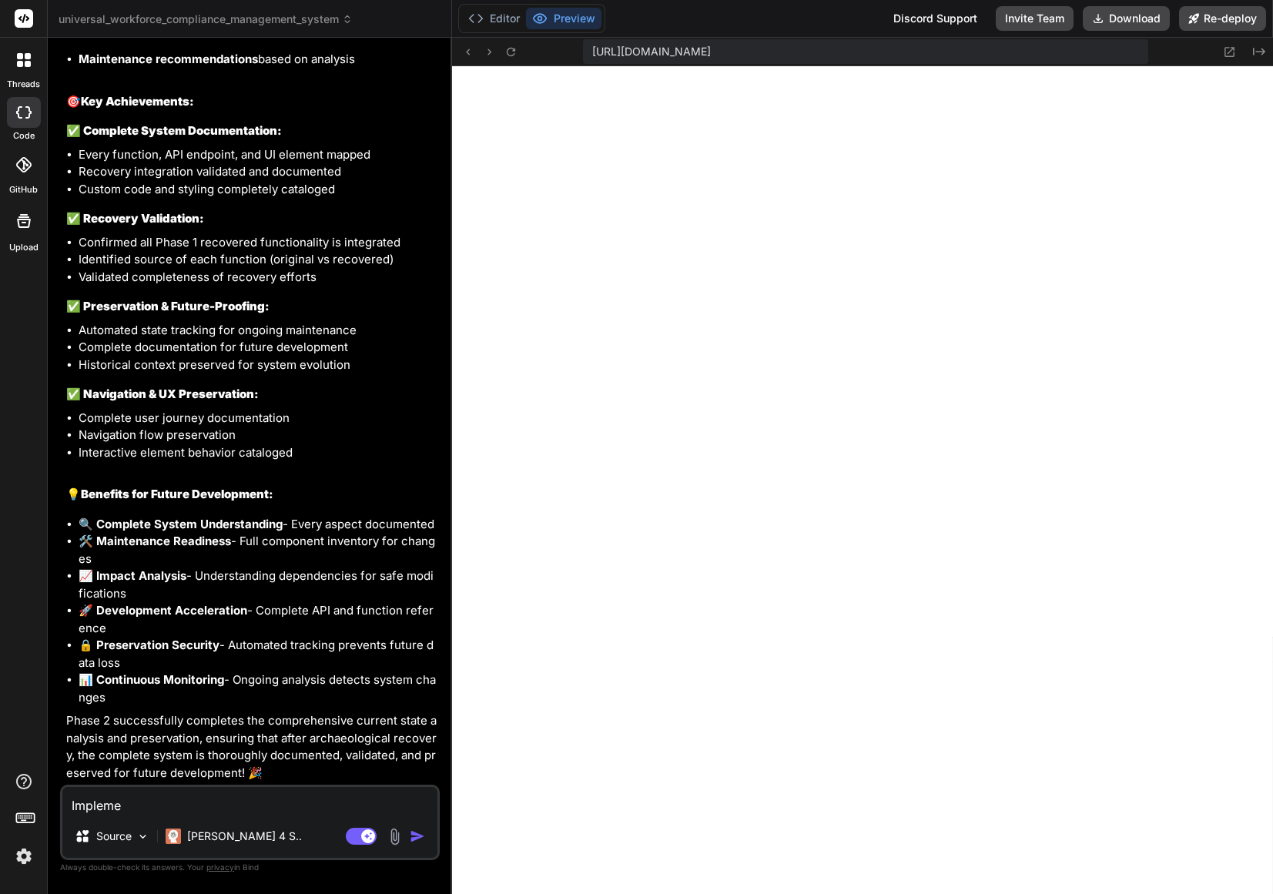
type textarea "Implemen"
type textarea "x"
type textarea "Implement"
type textarea "x"
type textarea "Implement"
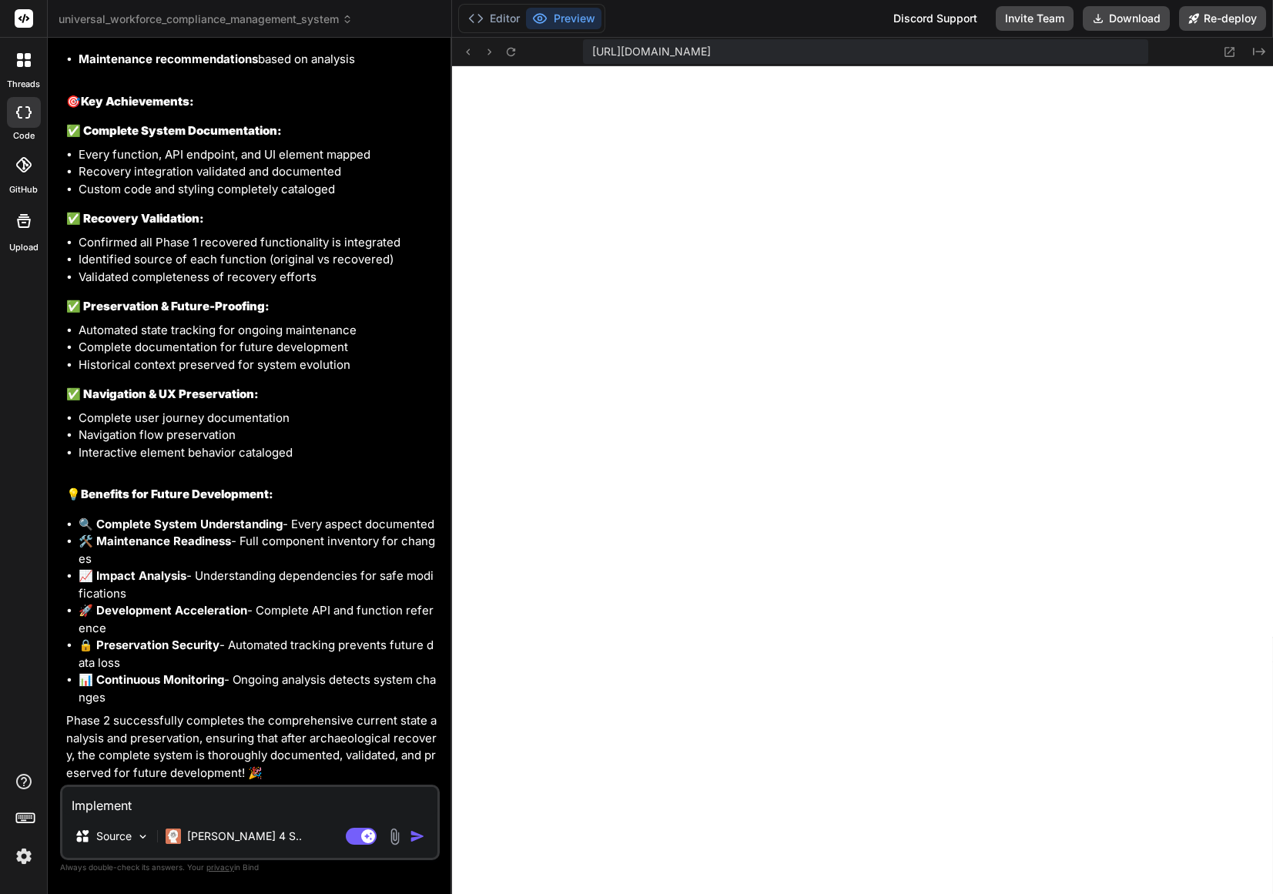
type textarea "x"
type textarea "Implement t"
type textarea "x"
type textarea "Implement th"
type textarea "x"
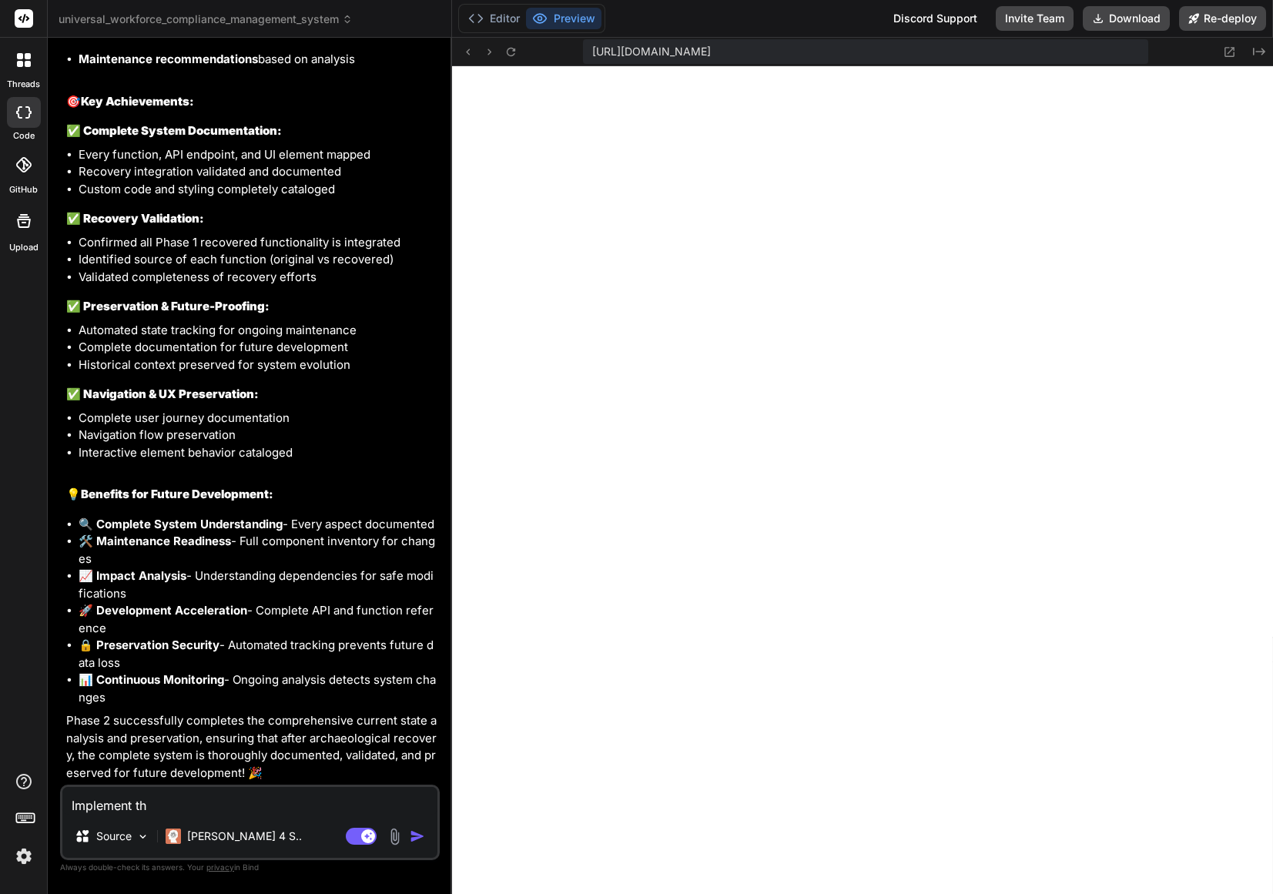
type textarea "Implement thi"
type textarea "x"
type textarea "Implement this"
type textarea "x"
type textarea "Implement this"
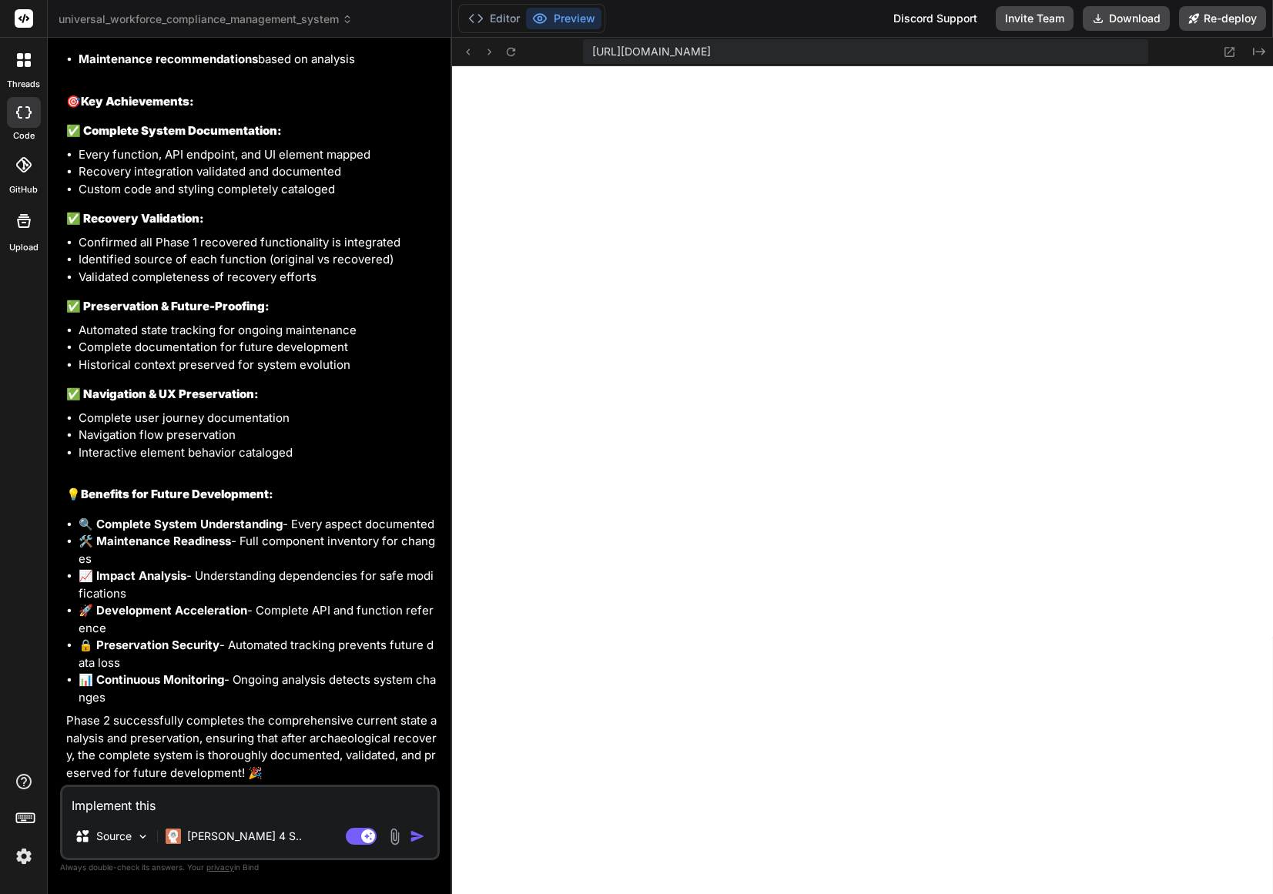
type textarea "x"
type textarea "Implement this ""
type textarea "x"
type textarea "Implement this ""
type textarea "x"
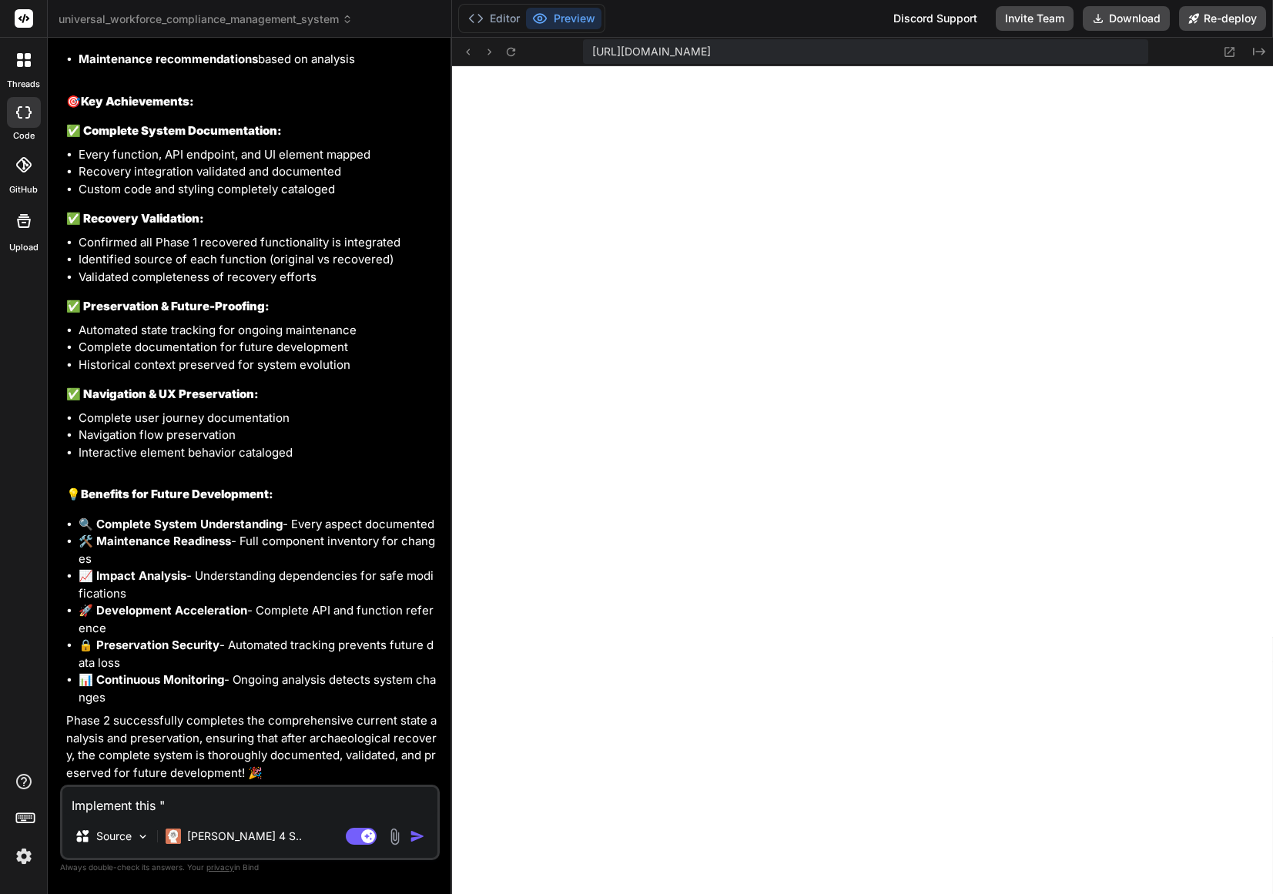
paste textarea "Comprehensive Feature Inventory Create exhaustive list of ALL features (current…"
type textarea "Implement this " Comprehensive Feature Inventory Create exhaustive list of ALL …"
type textarea "x"
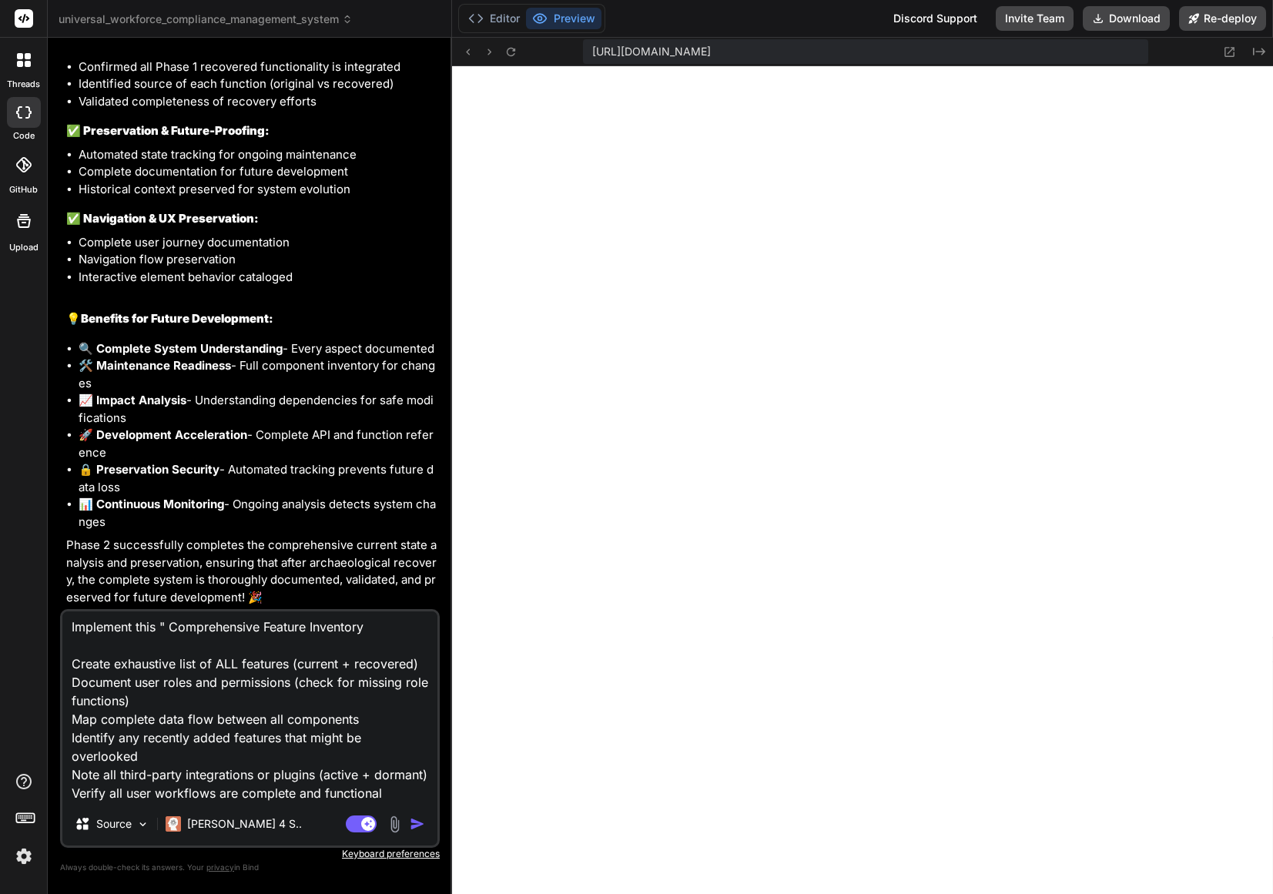
type textarea "Implement this " Comprehensive Feature Inventory Create exhaustive list of ALL …"
type textarea "x"
type textarea "Implement this " Comprehensive Feature Inventory Create exhaustive list of ALL …"
type textarea "x"
type textarea "Implement this " Comprehensive Feature Inventory Create exhaustive list of ALL …"
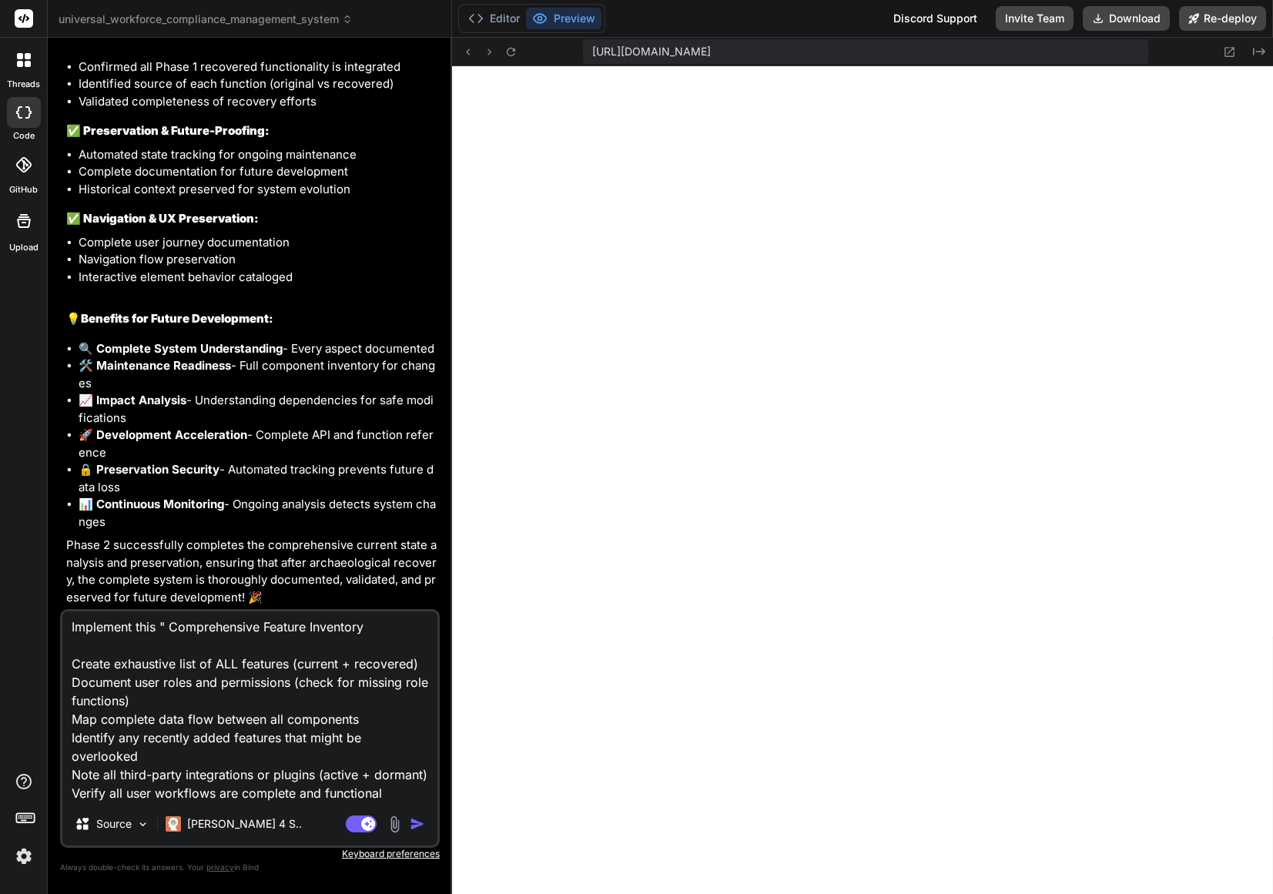
type textarea "x"
type textarea "Implement this " Comprehensive Feature Inventory Create exhaustive list of ALL …"
type textarea "x"
type textarea "Implement this " Comprehensive Feature Inventory Create exhaustive list of ALL …"
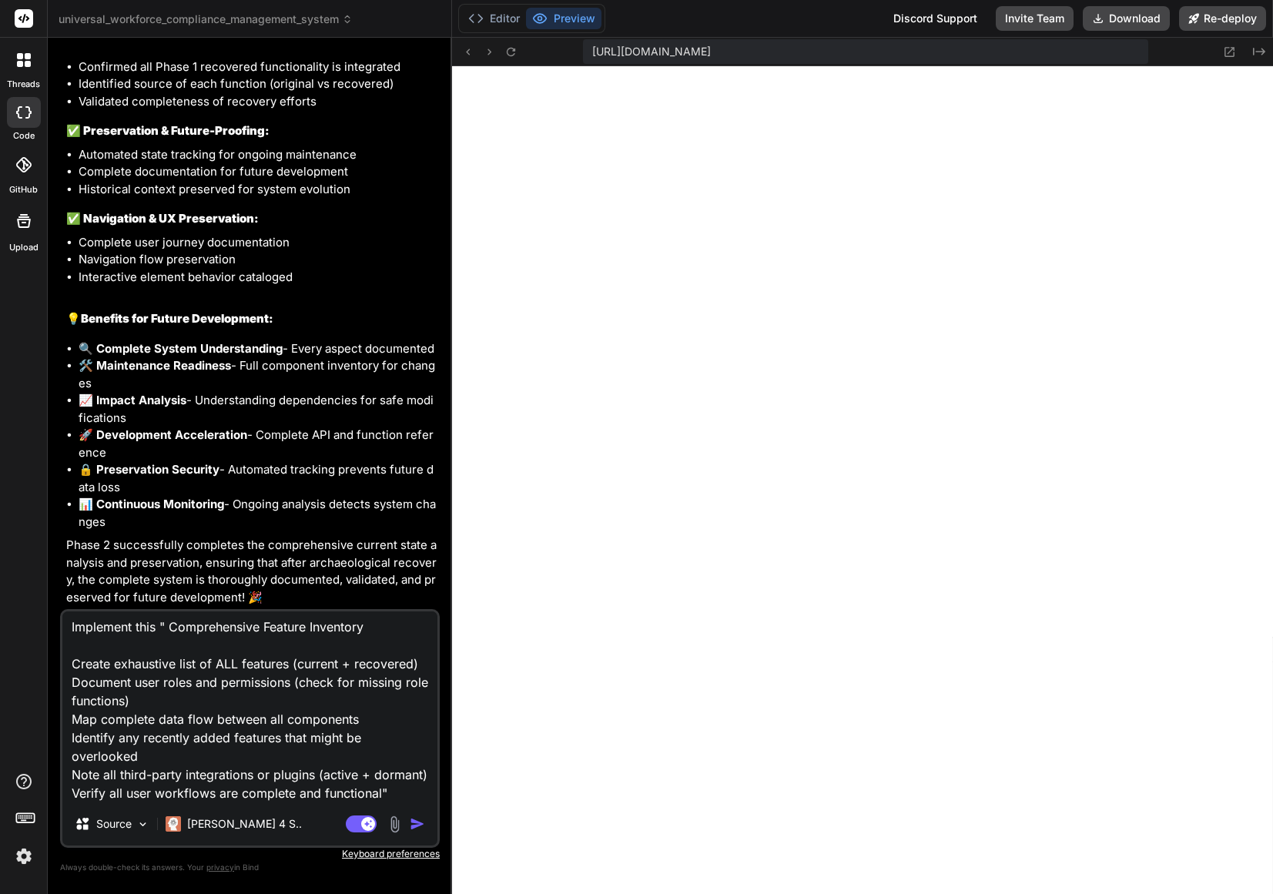
type textarea "x"
type textarea "Implement this " Comprehensive Feature Inventory Create exhaustive list of ALL …"
click at [415, 826] on img "button" at bounding box center [417, 824] width 15 height 15
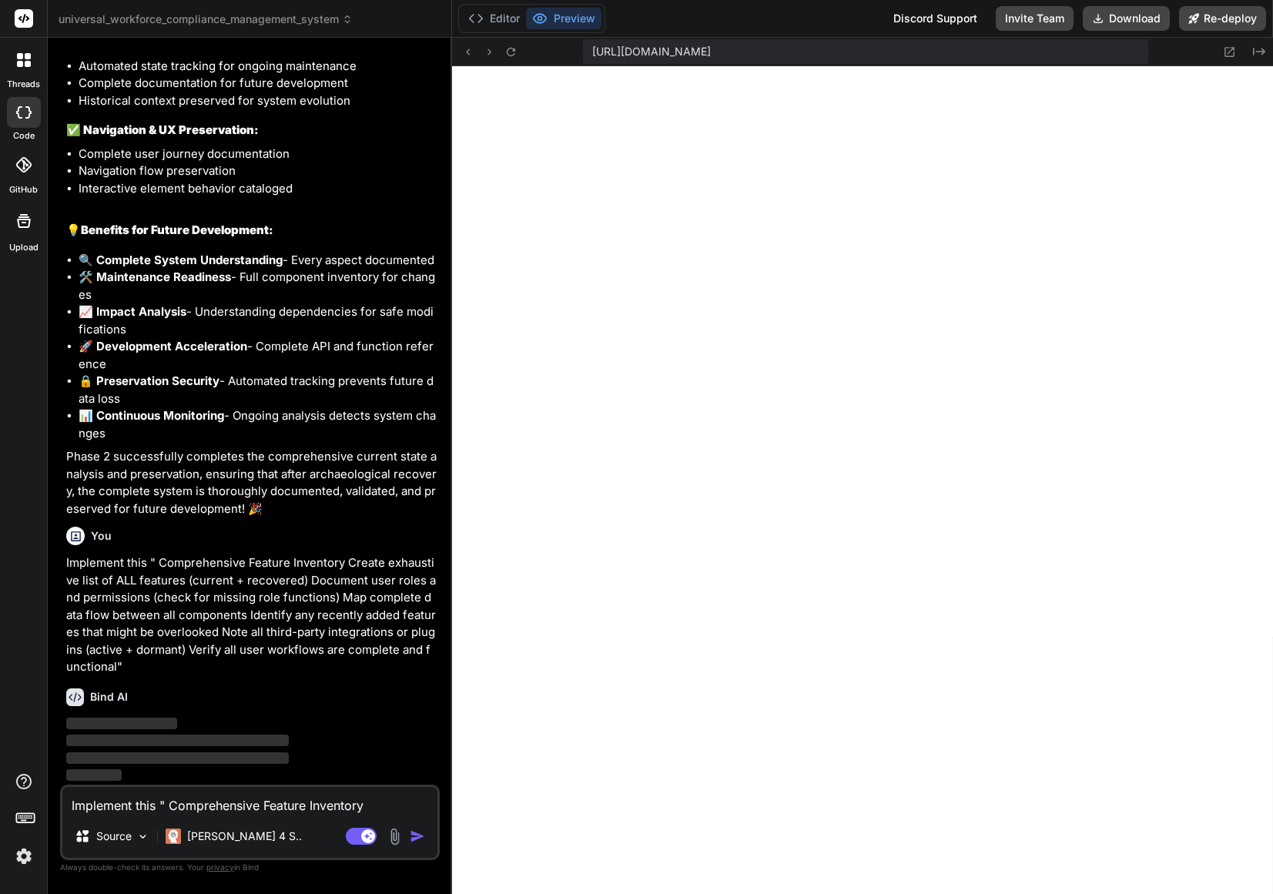
scroll to position [46778, 0]
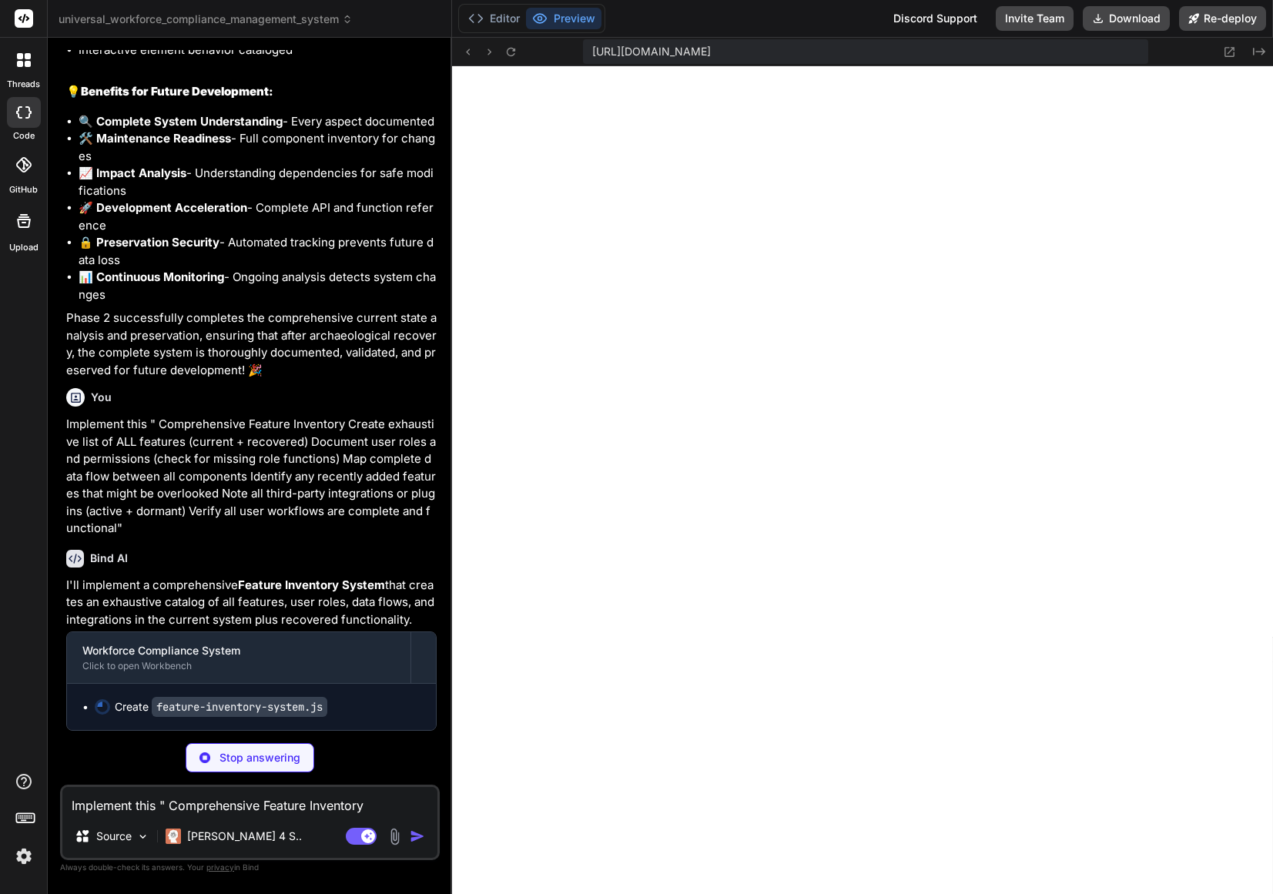
type textarea "x"
type textarea "}"
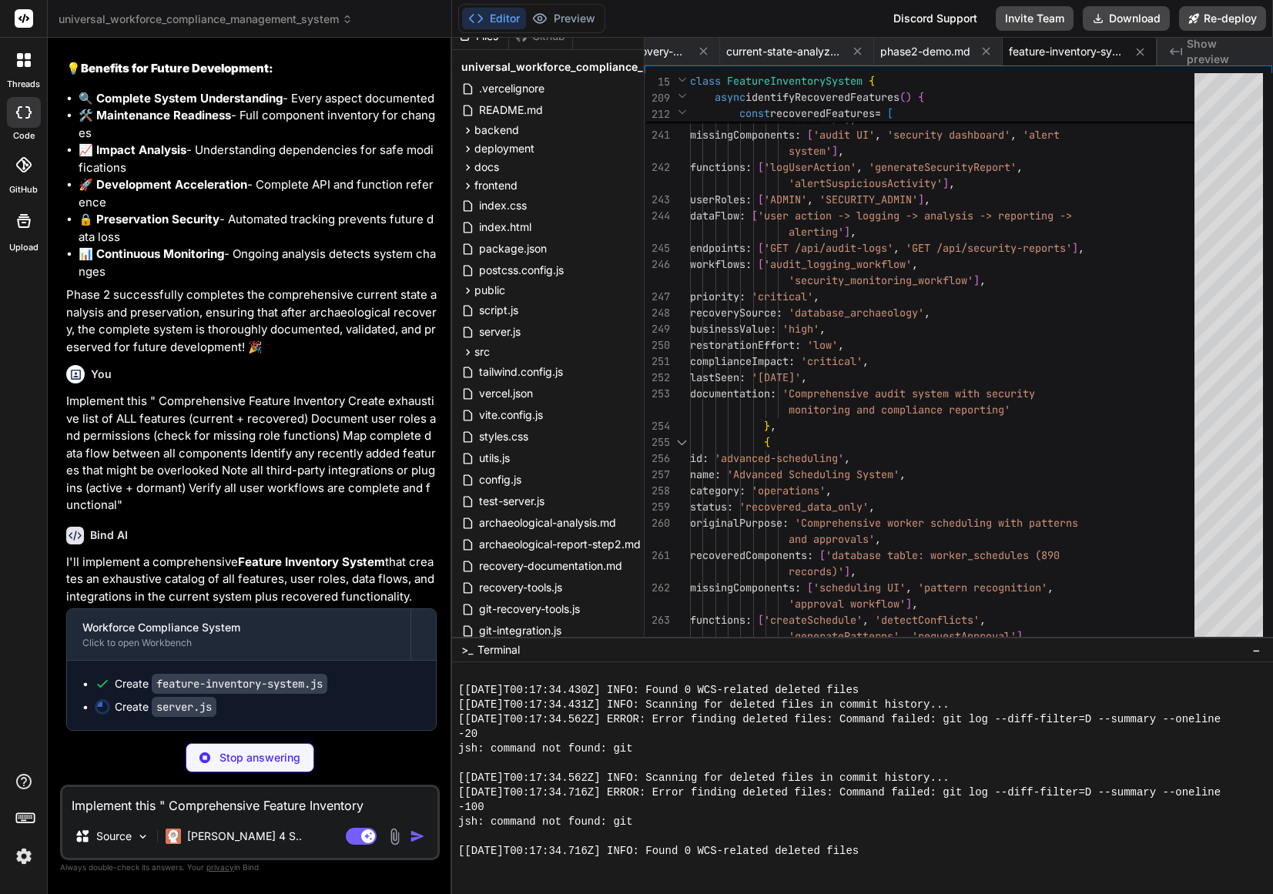
scroll to position [46939, 0]
type textarea "x"
type textarea "features)`); console.log(` ⚙️ Workflows: 15 total (9 functional, 6 need restora…"
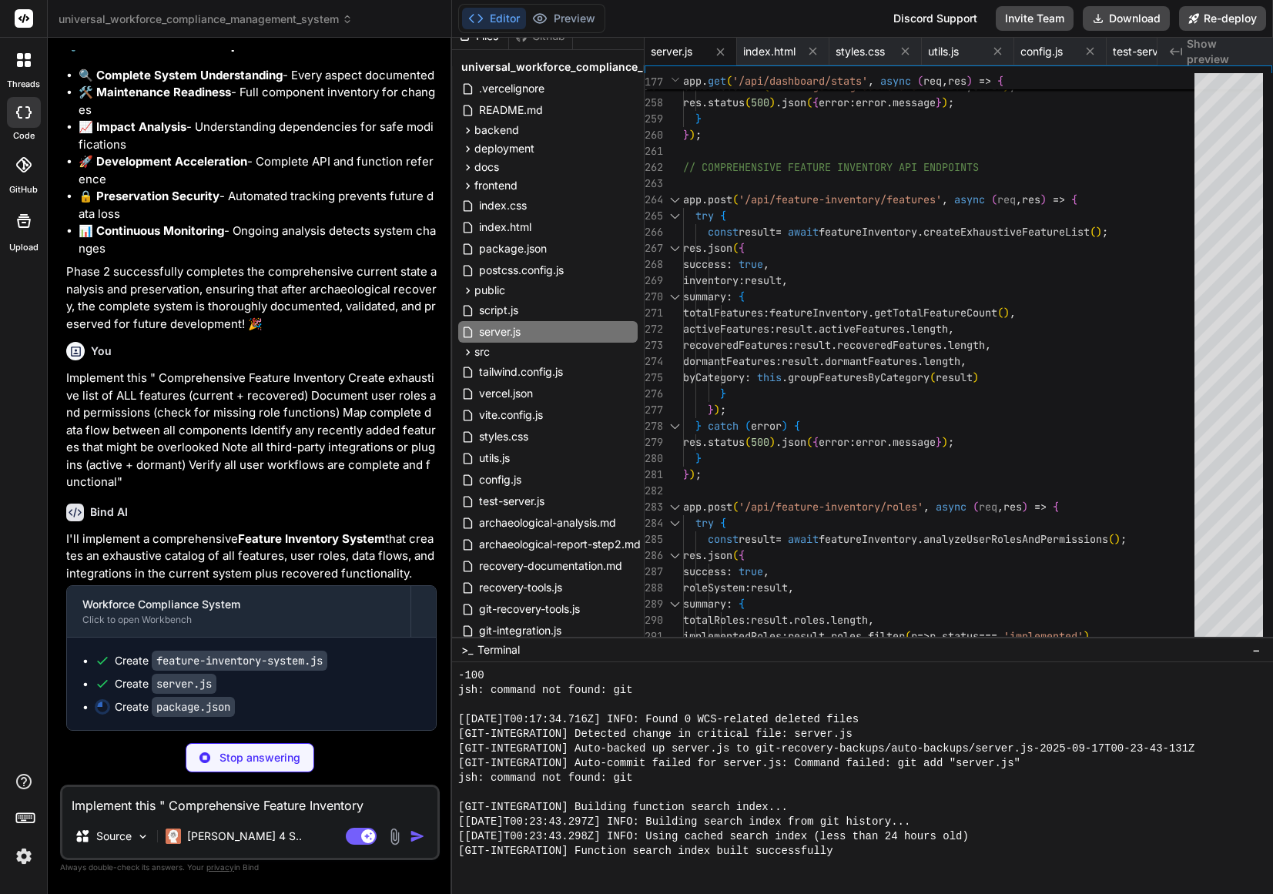
type textarea "x"
type textarea ""dependencies": { "express": "^4.18.2", "cors": "^2.8.5", "multer": "^1.4.5-lts…"
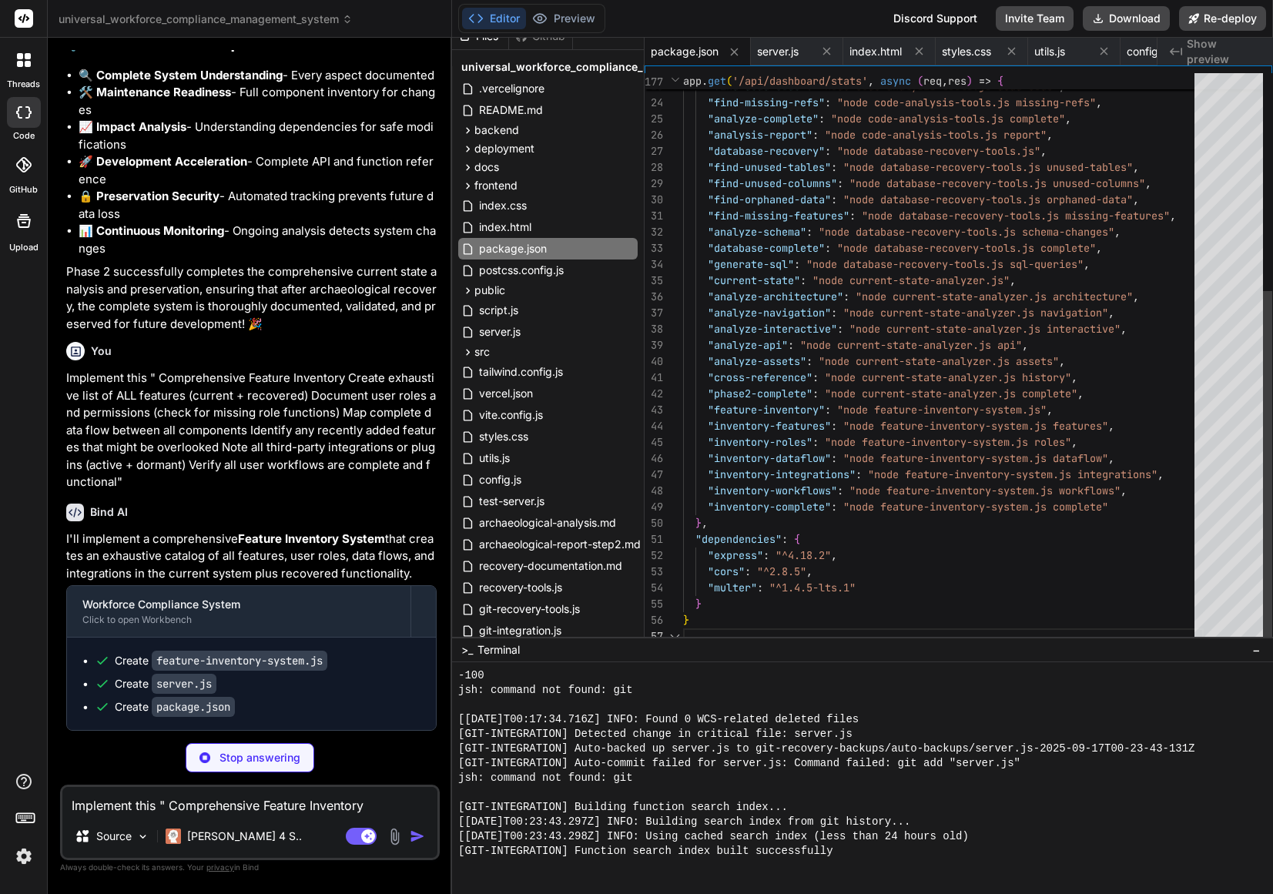
scroll to position [97, 0]
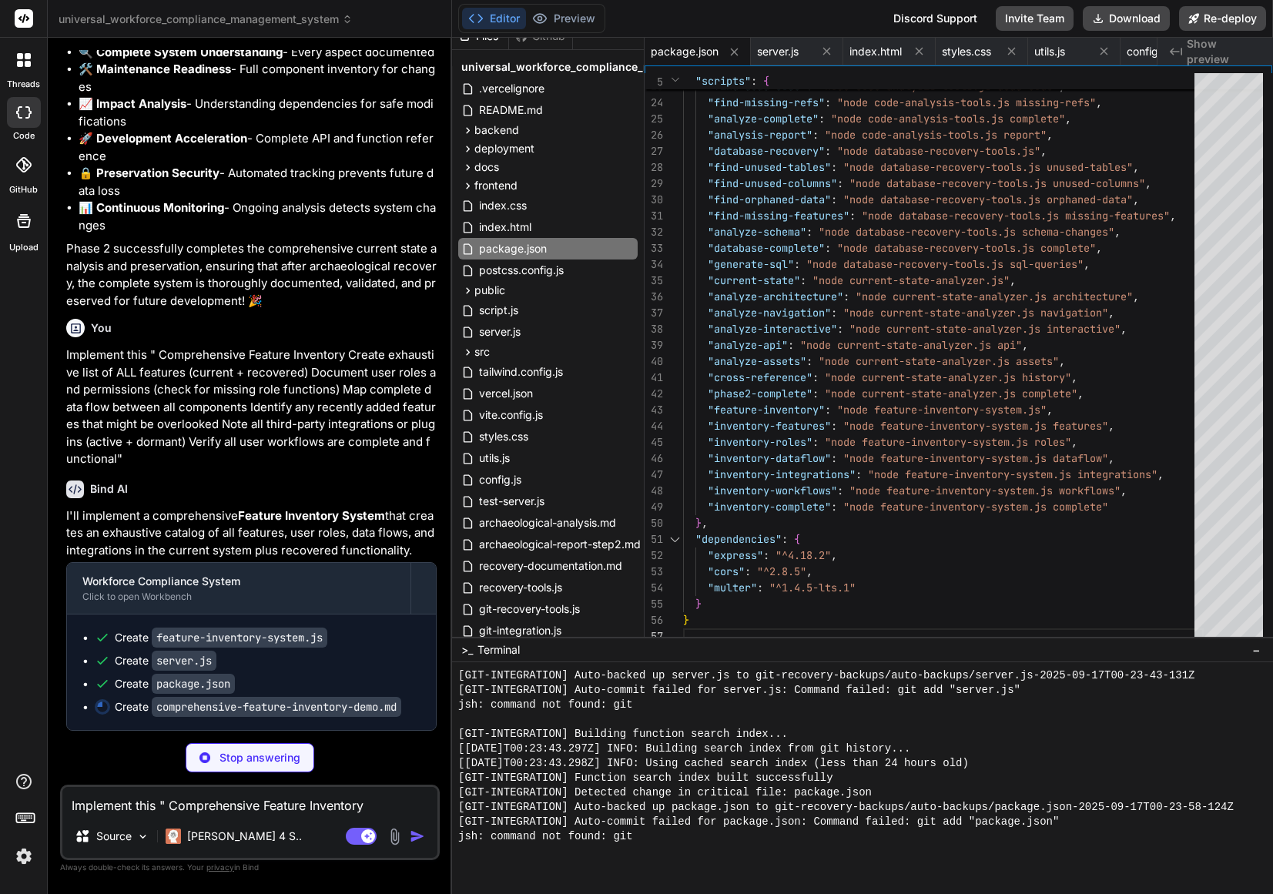
type textarea "x"
type textarea "✅ **Recovery Validation** - Cross-referenced with archaeological findings The C…"
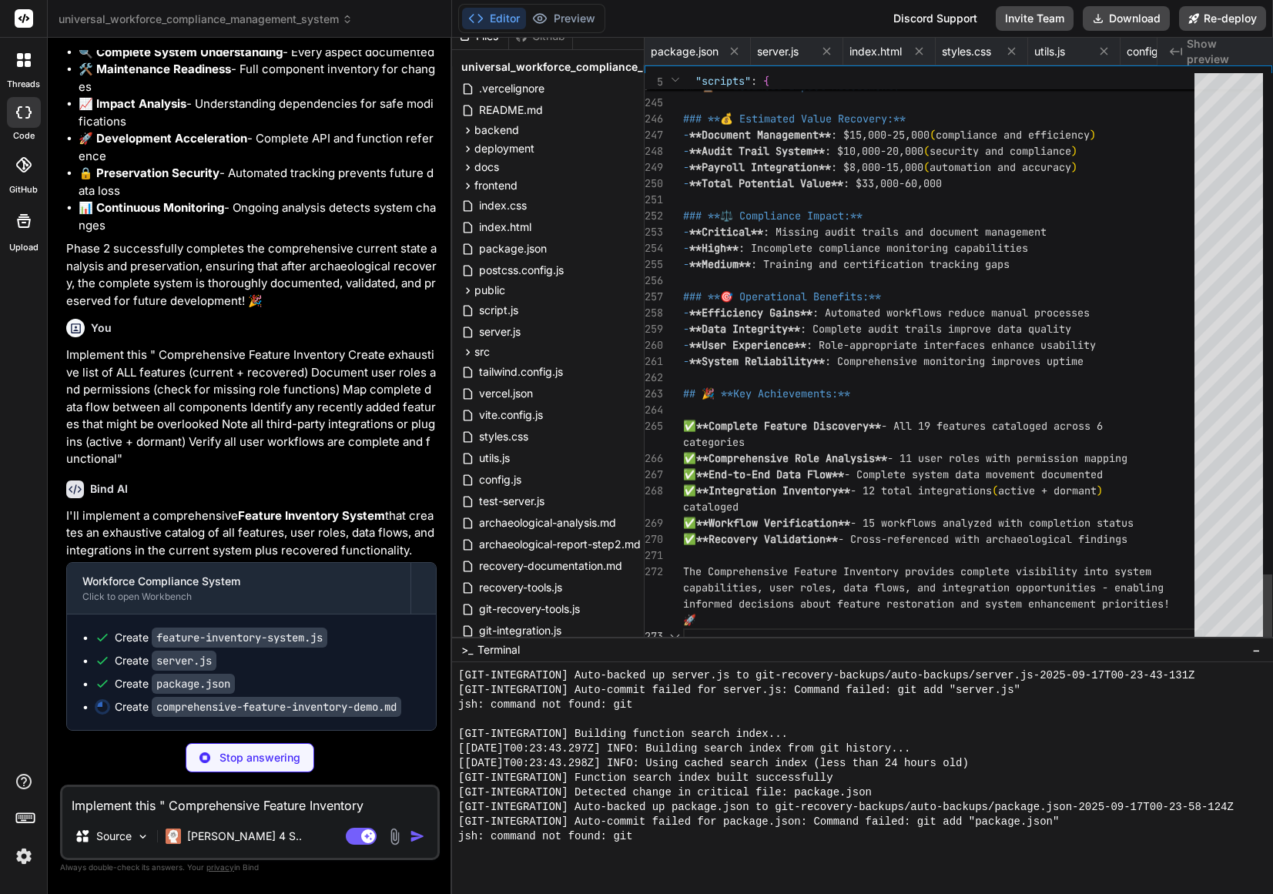
scroll to position [0, 2653]
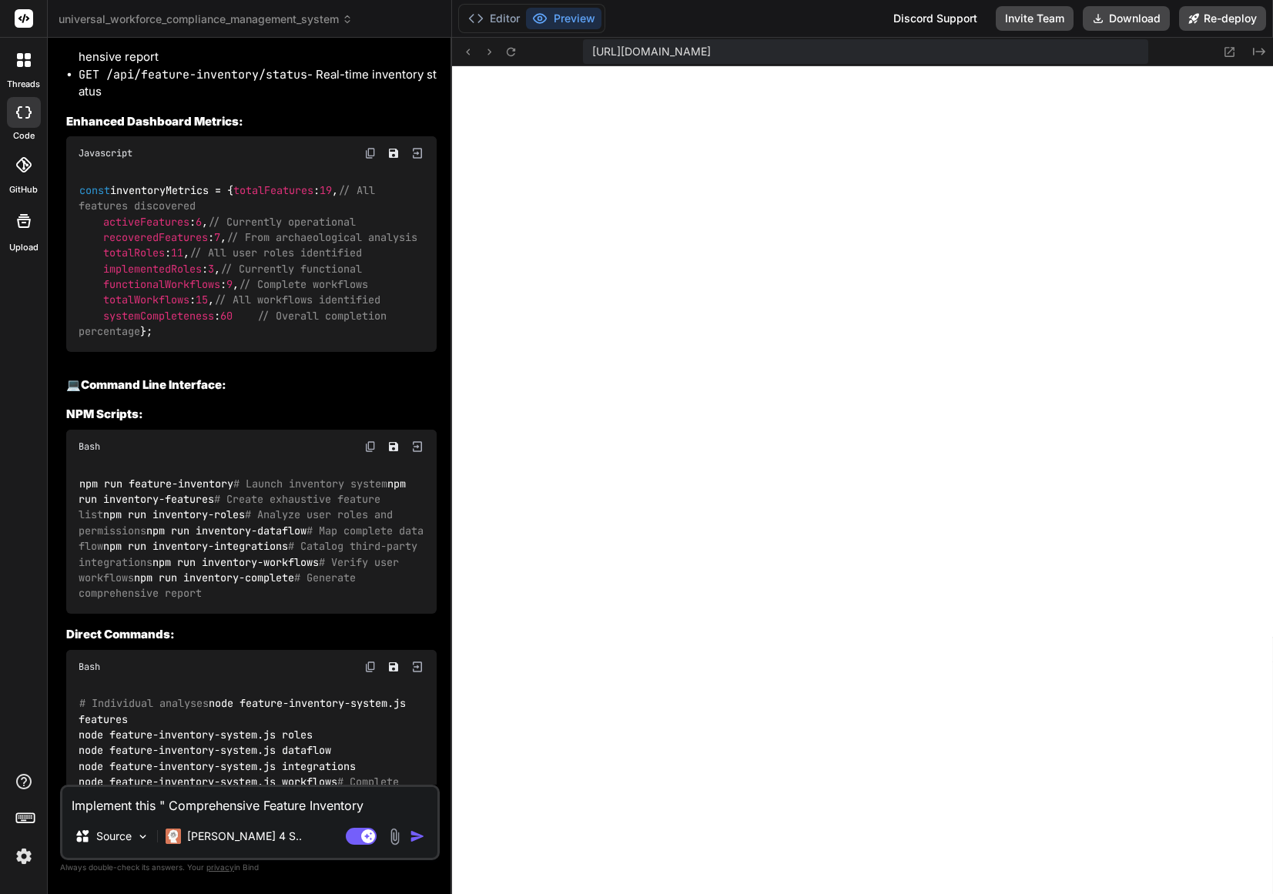
type textarea "x"
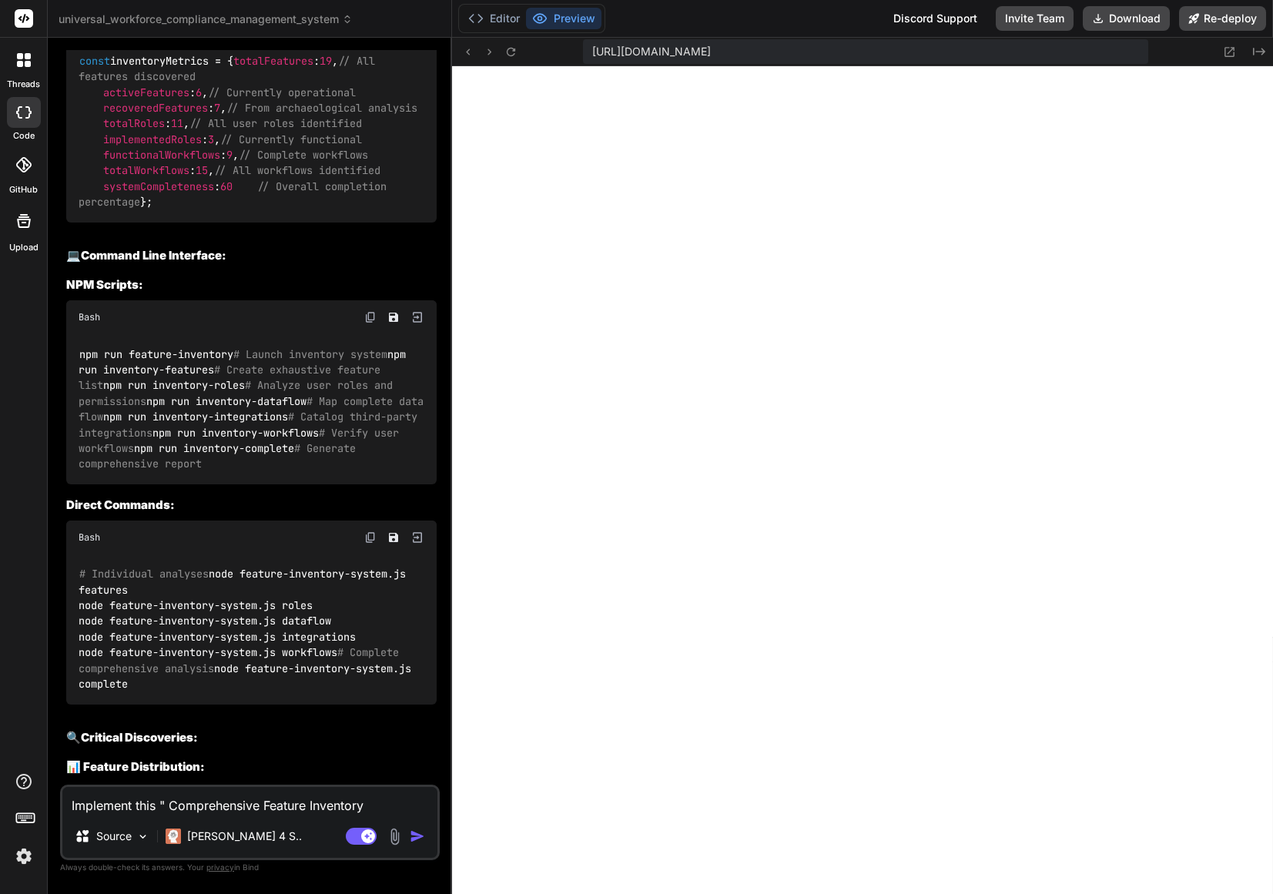
scroll to position [47067, 0]
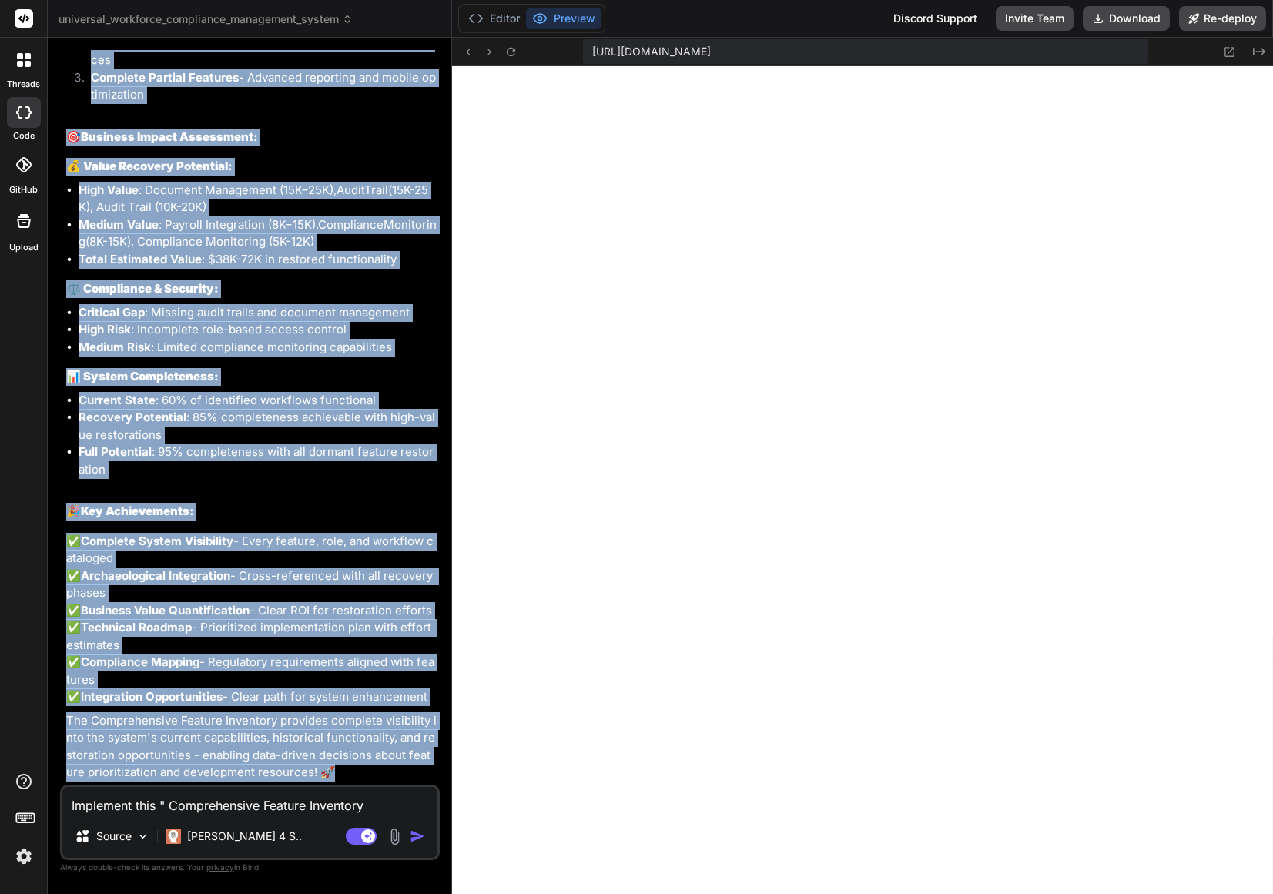
scroll to position [51717, 0]
drag, startPoint x: 92, startPoint y: 249, endPoint x: 358, endPoint y: 779, distance: 592.9
click at [358, 779] on div "You Here are error at " https://app.getbind.co/webcontainer/connect/96435430 " …" at bounding box center [251, 417] width 377 height 735
copy div "You Implement this " Comprehensive Feature Inventory Create exhaustive list of …"
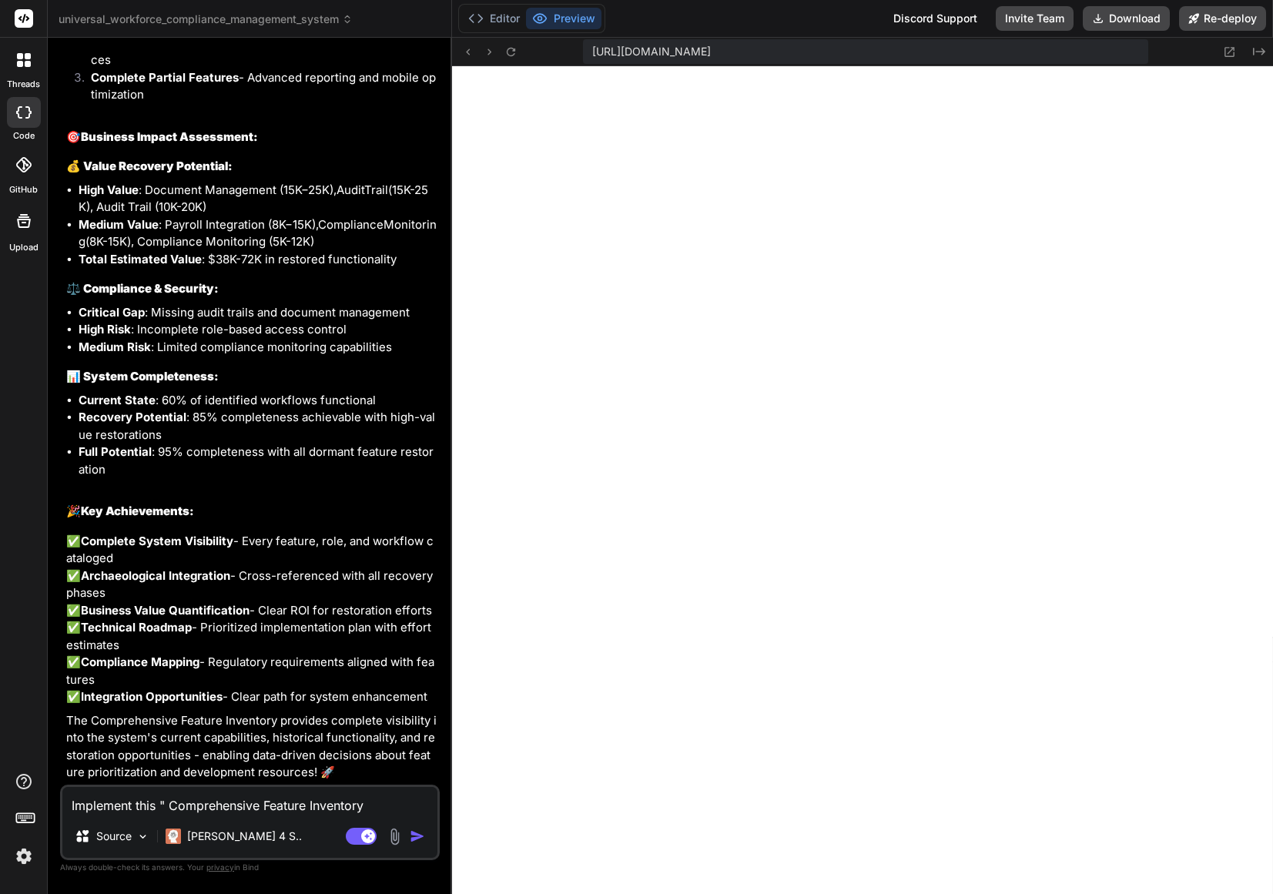
click at [194, 812] on textarea "Implement this " Comprehensive Feature Inventory Create exhaustive list of ALL …" at bounding box center [249, 801] width 375 height 28
type textarea "I"
type textarea "x"
type textarea "Im"
type textarea "x"
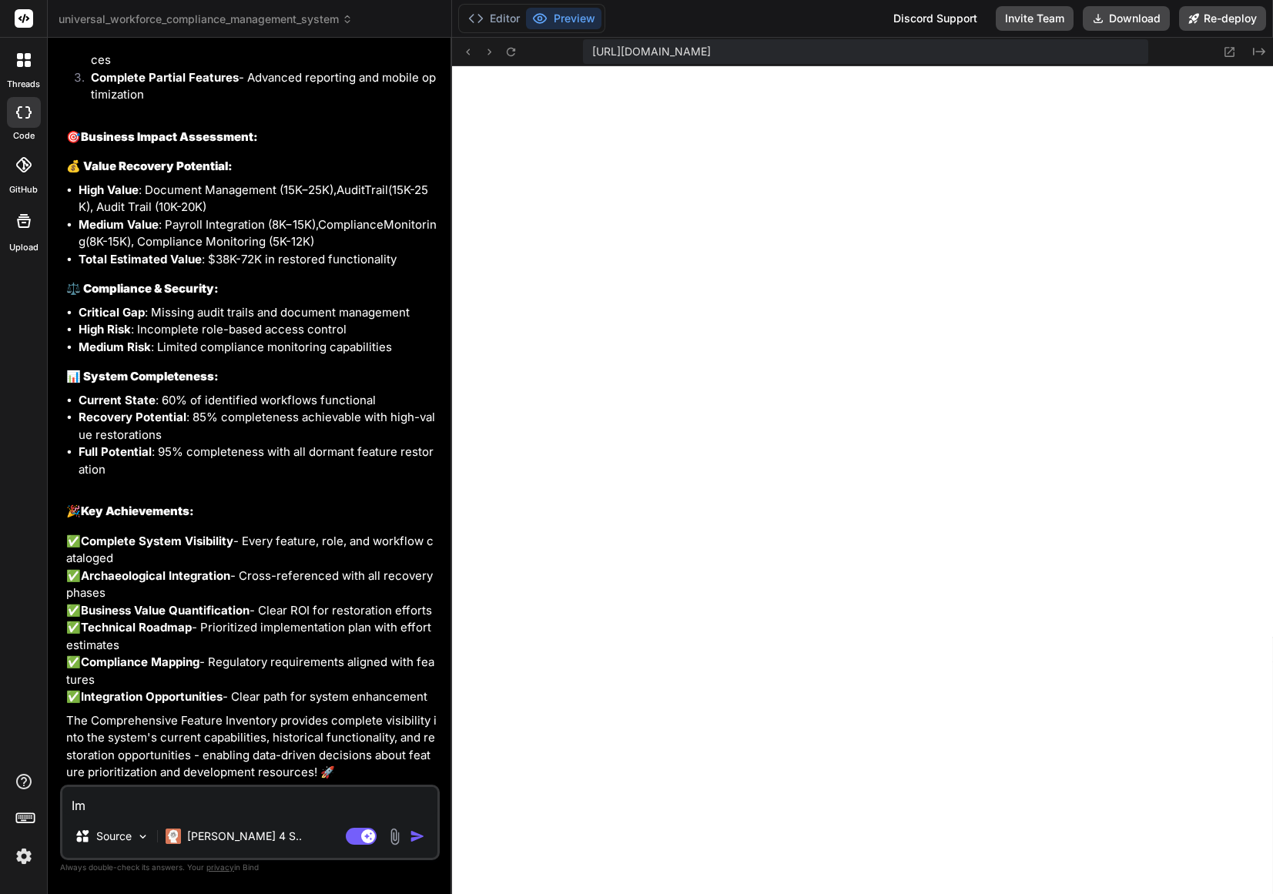
type textarea "Imp"
type textarea "x"
type textarea "Impl"
type textarea "x"
type textarea "Imple"
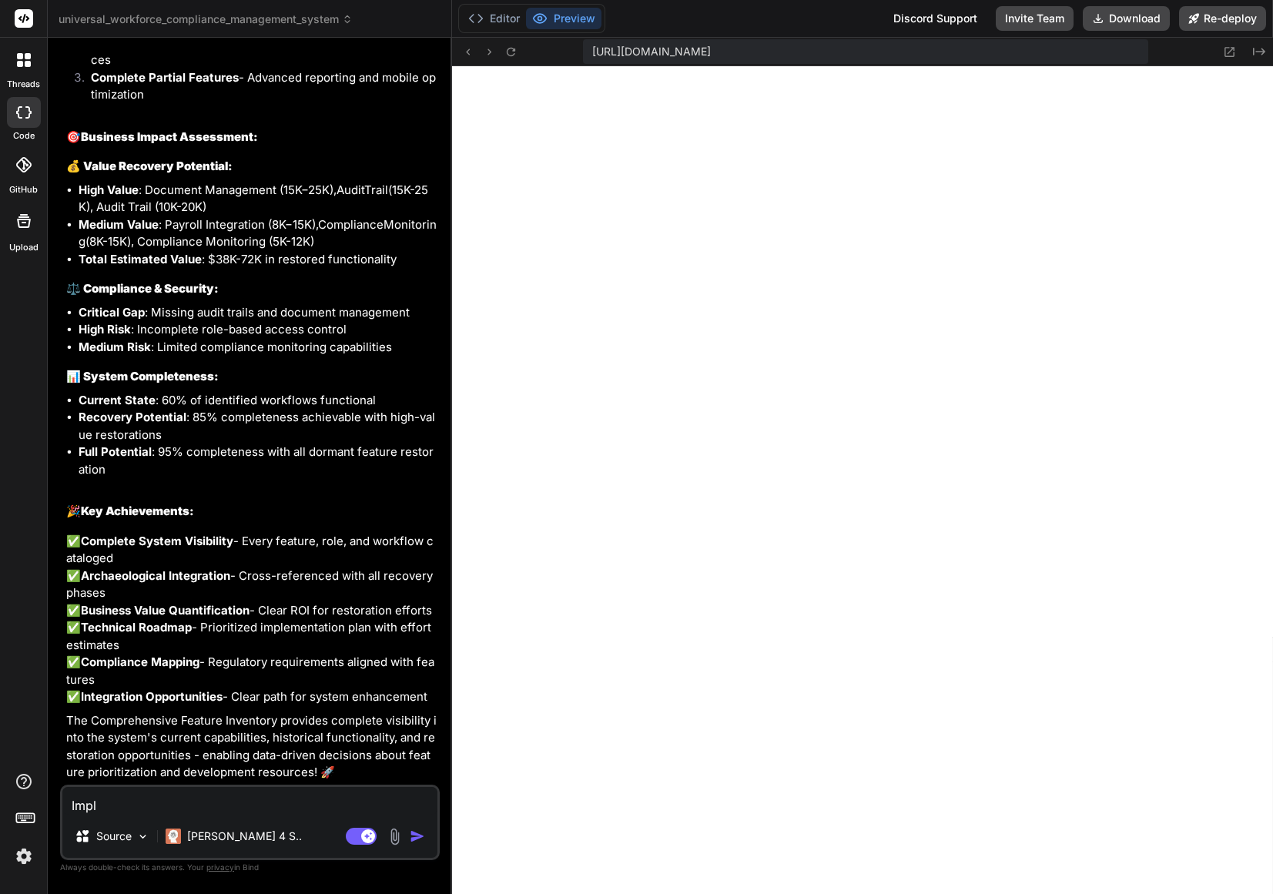
type textarea "x"
type textarea "Implem"
type textarea "x"
type textarea "Impleme"
type textarea "x"
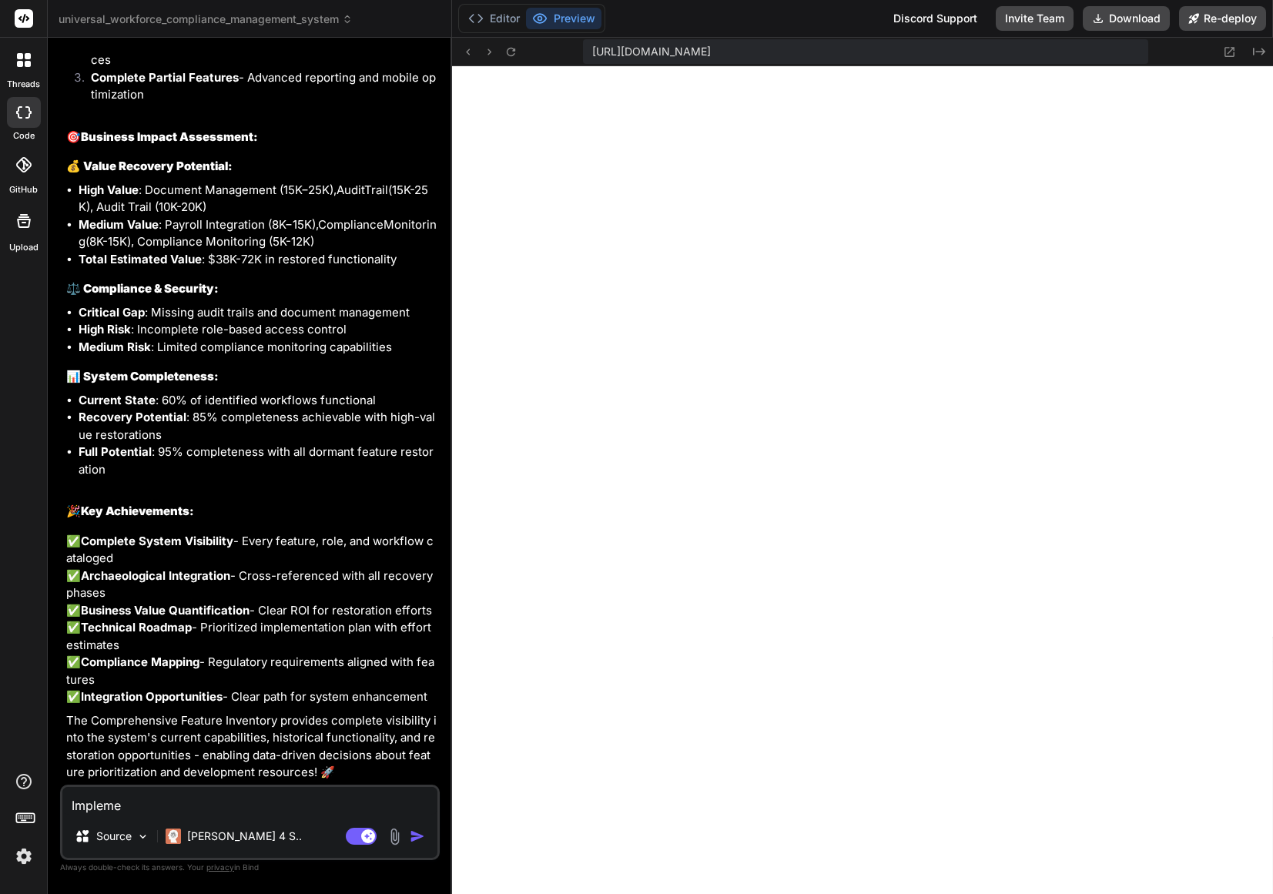
type textarea "Implemen"
type textarea "x"
type textarea "Implement"
type textarea "x"
type textarea "Implement"
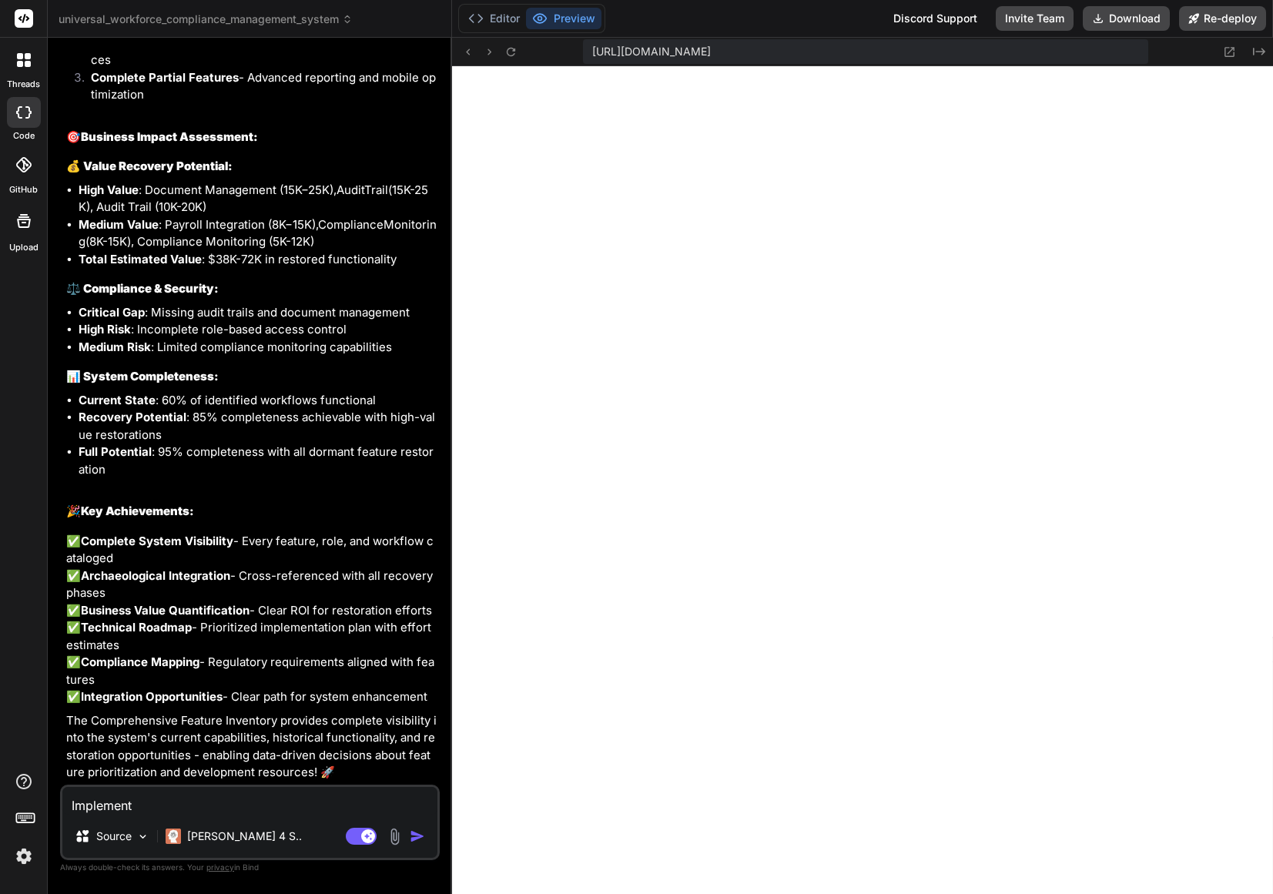
type textarea "x"
type textarea "Implement t"
type textarea "x"
type textarea "Implement th"
type textarea "x"
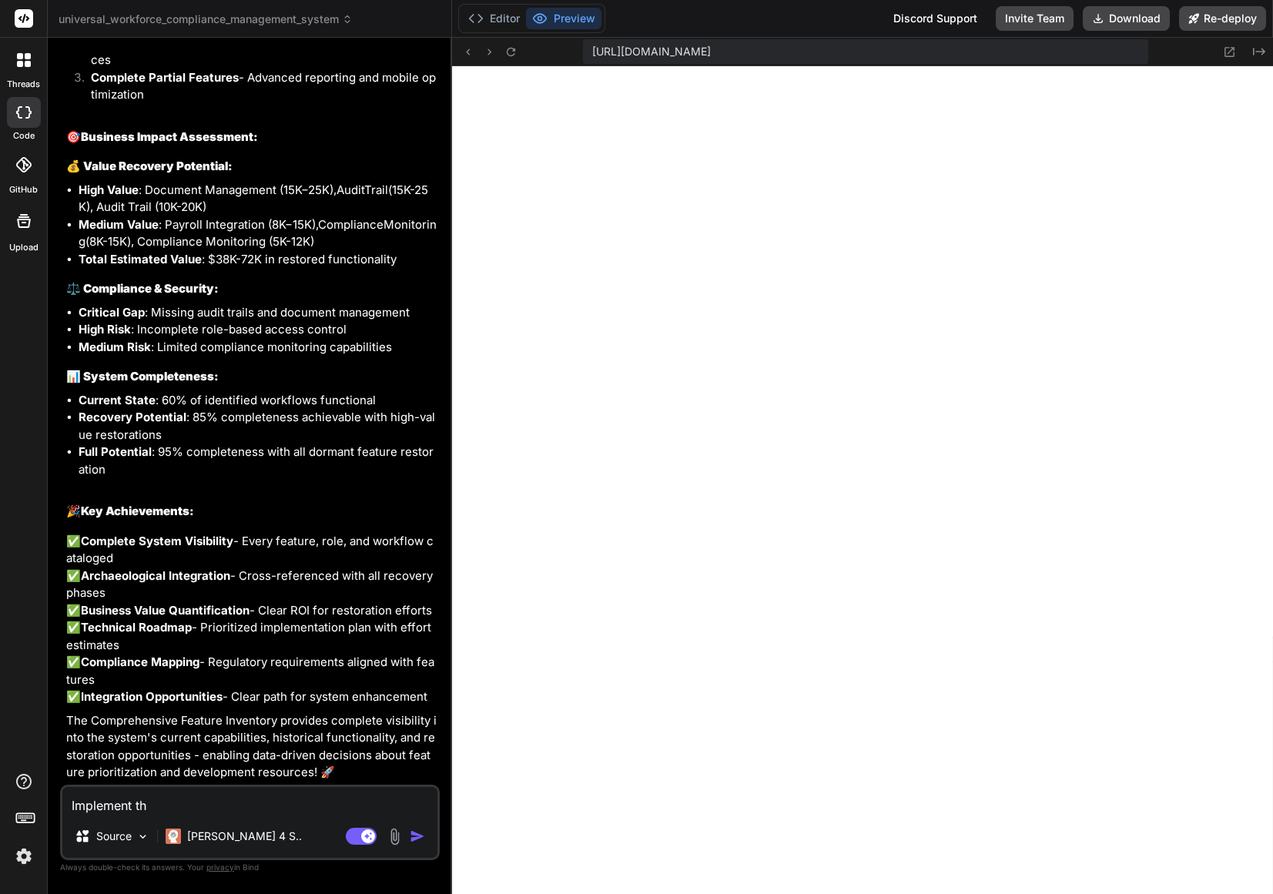
type textarea "Implement thi"
type textarea "x"
type textarea "Implement this"
type textarea "x"
type textarea "Implement this"
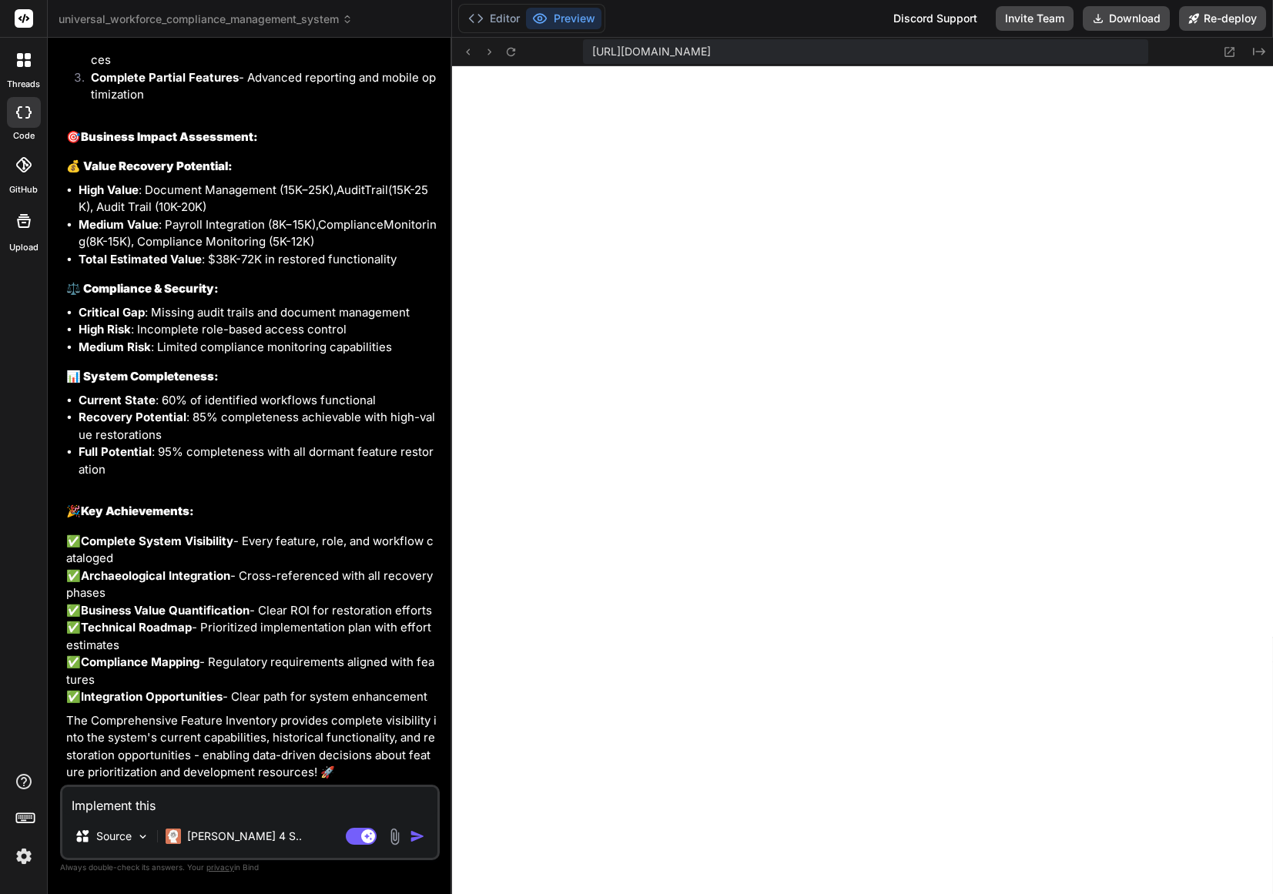
type textarea "x"
type textarea "Implement this ""
type textarea "x"
paste textarea "Complete Layout Documentation Screenshot/document all existing layouts before c…"
type textarea "Implement this "Complete Layout Documentation Screenshot/document all existing …"
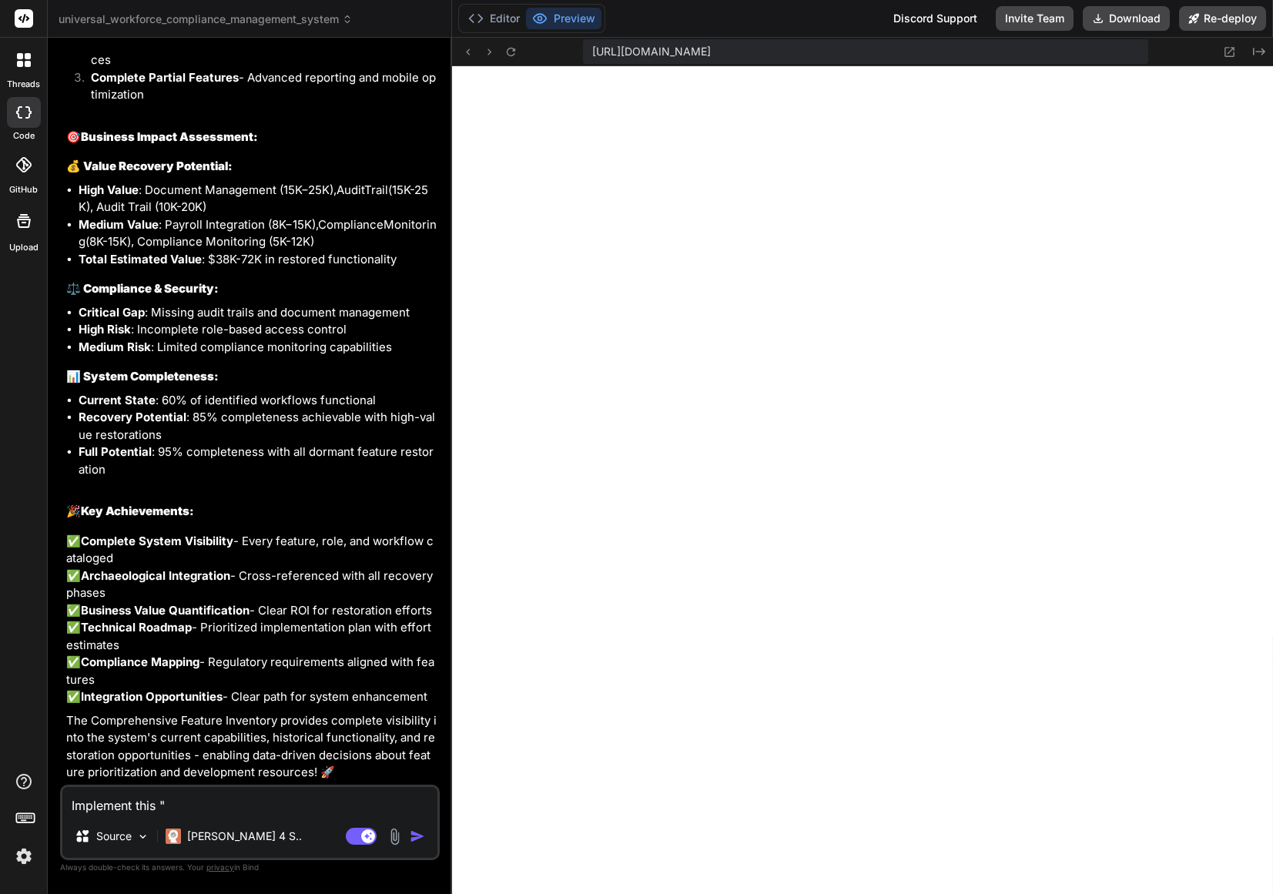
type textarea "x"
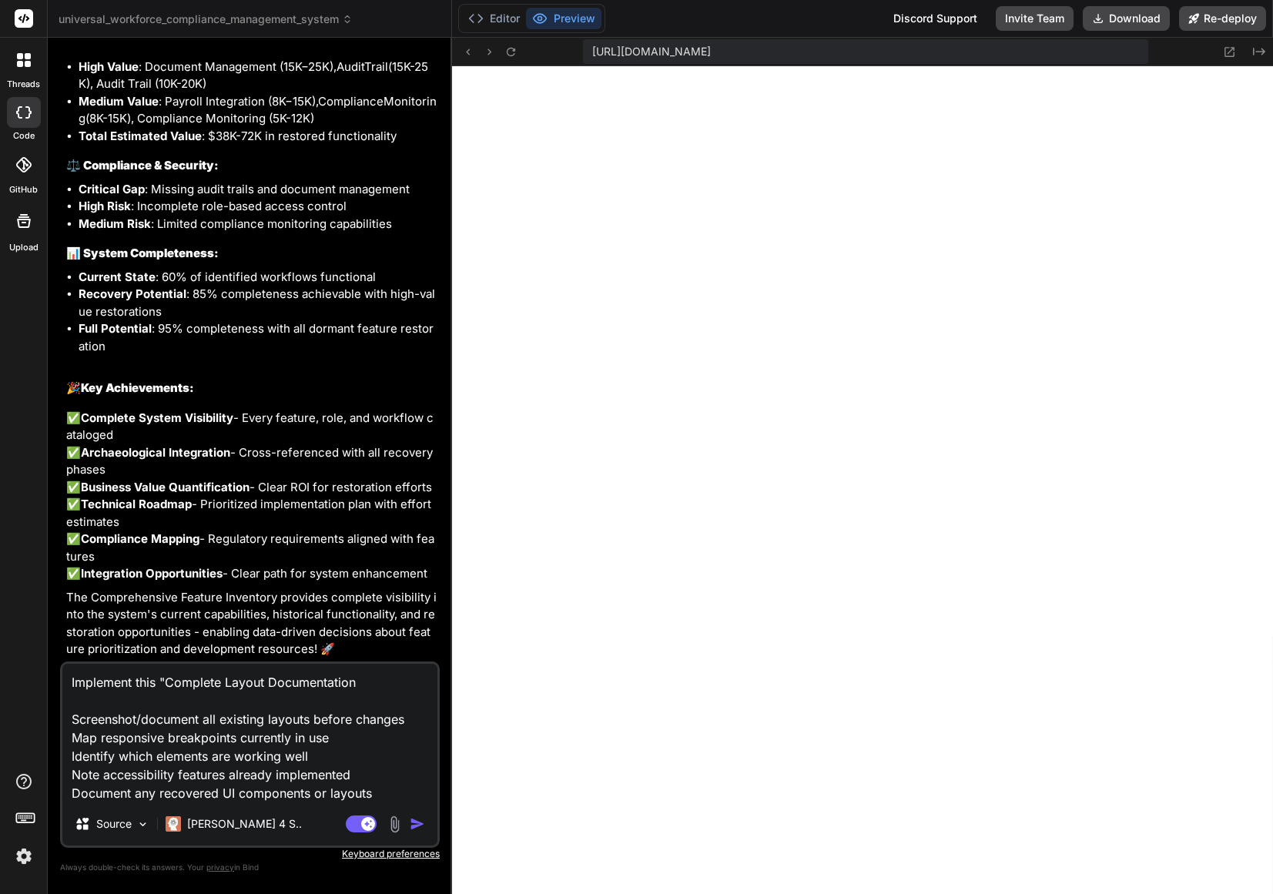
type textarea "Implement this "Complete Layout Documentation Screenshot/document all existing …"
type textarea "x"
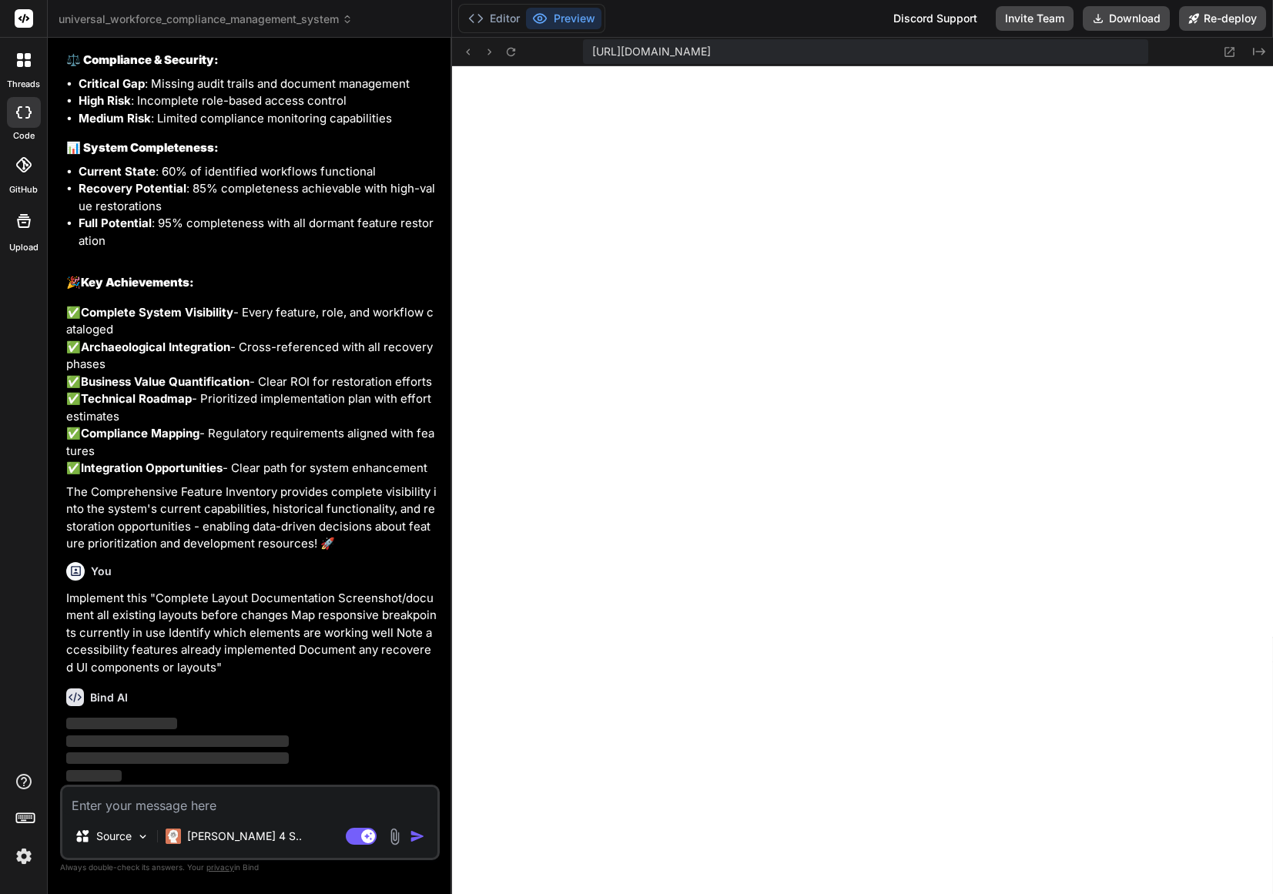
scroll to position [51946, 0]
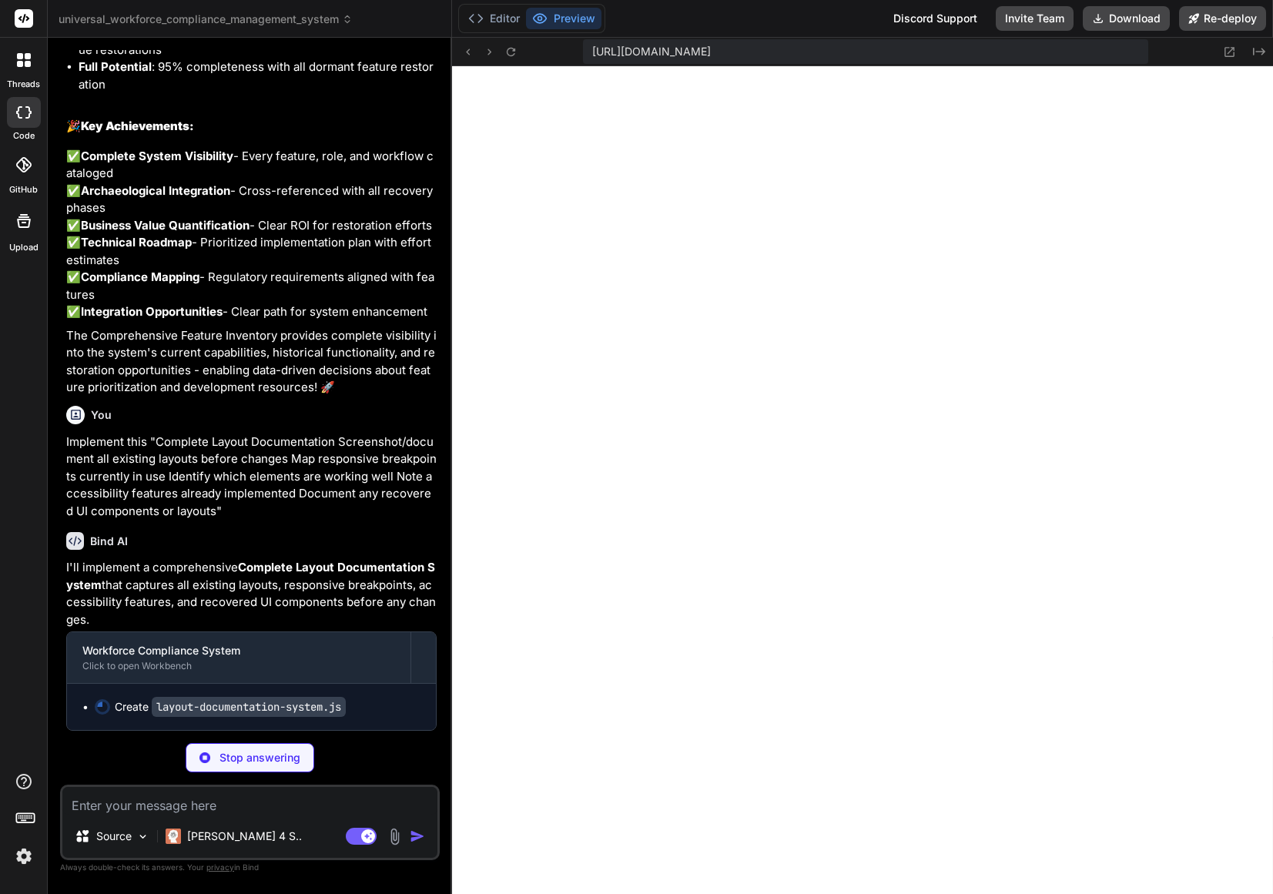
type textarea "x"
type textarea ".catch(error => { console.error('\n❌ Layout documentation failed:', error.messa…"
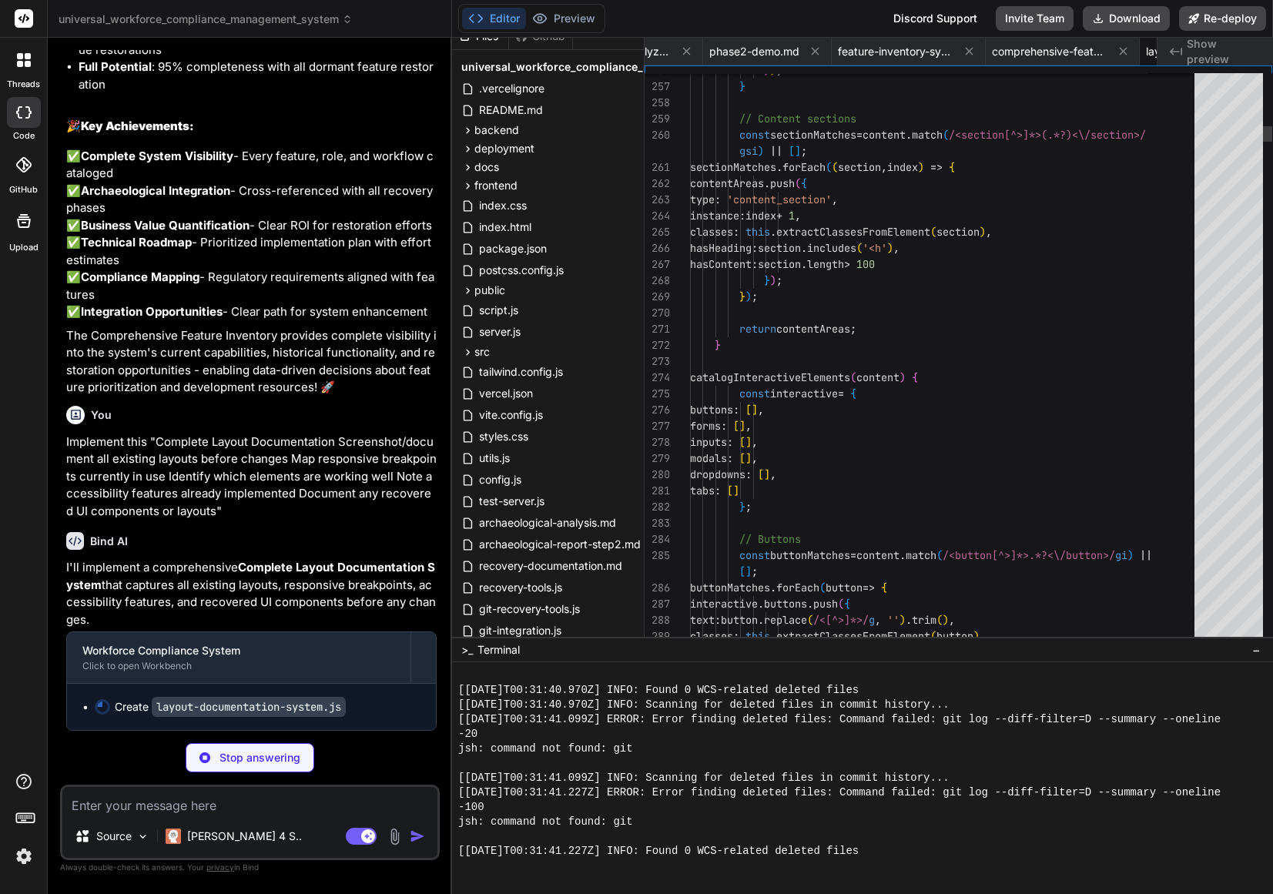
scroll to position [81, 0]
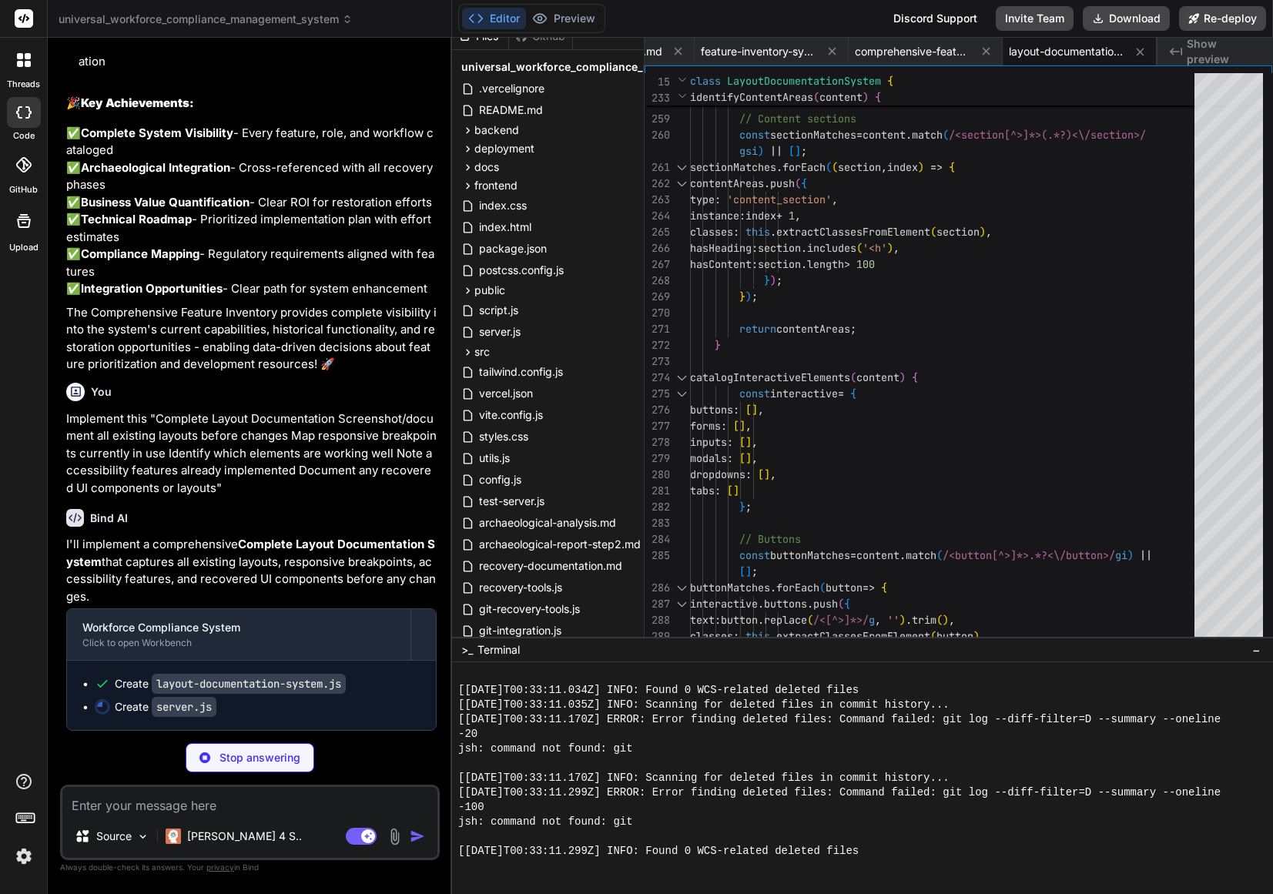
type textarea "x"
type textarea "console.log(` 📊 Working Elements: High-effectiveness navigation and card layout…"
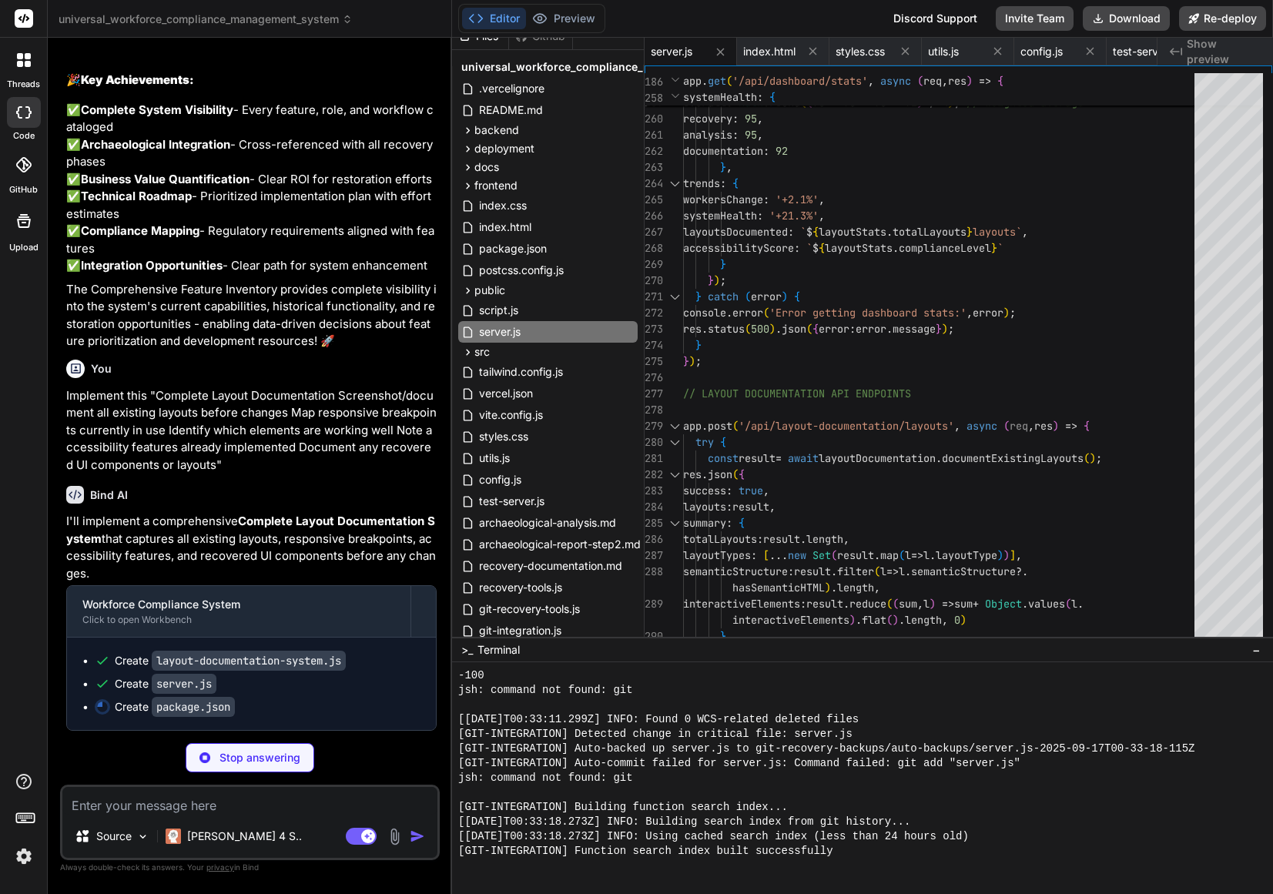
type textarea "x"
type textarea ""express": "^4.18.2", "cors": "^2.8.5", "multer": "^1.4.5-lts.1" } }"
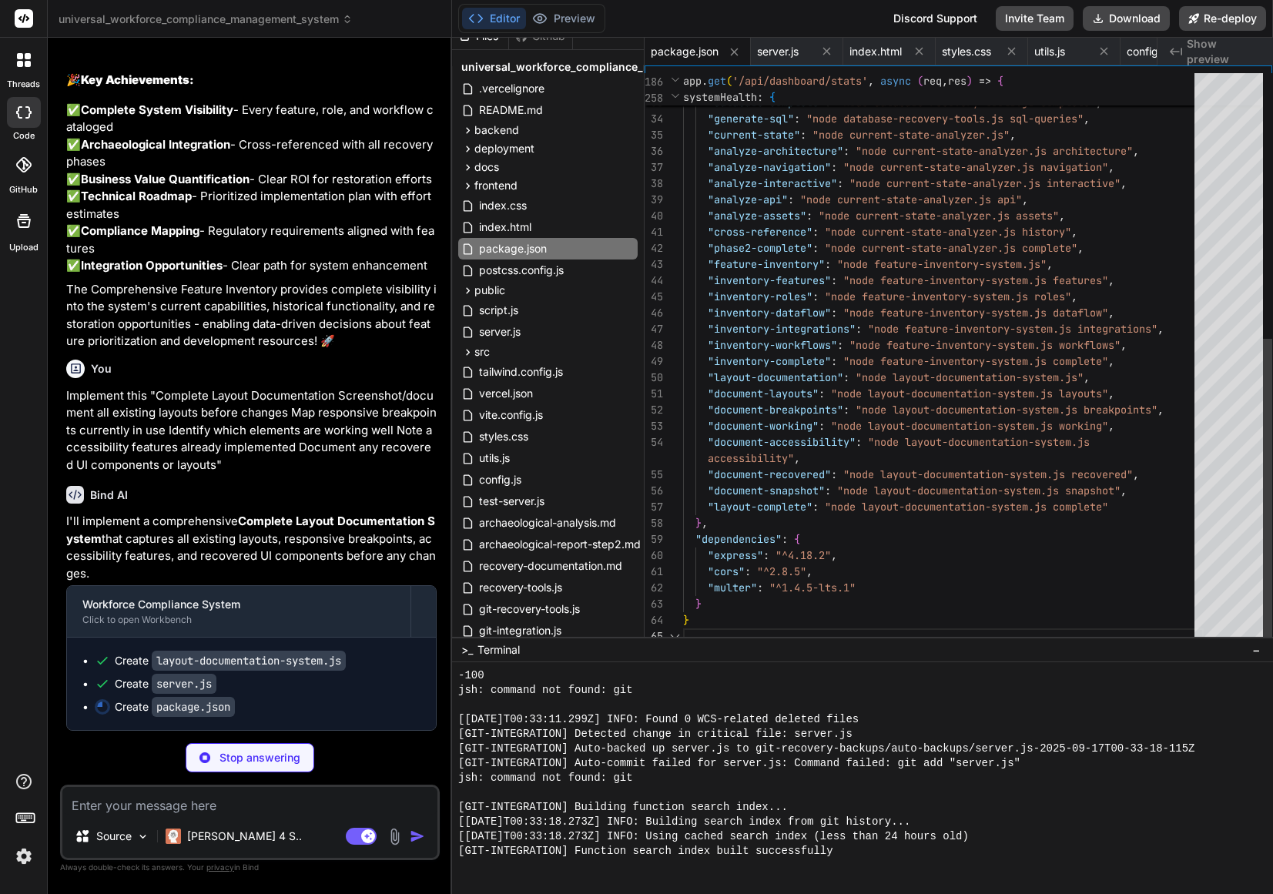
scroll to position [81, 0]
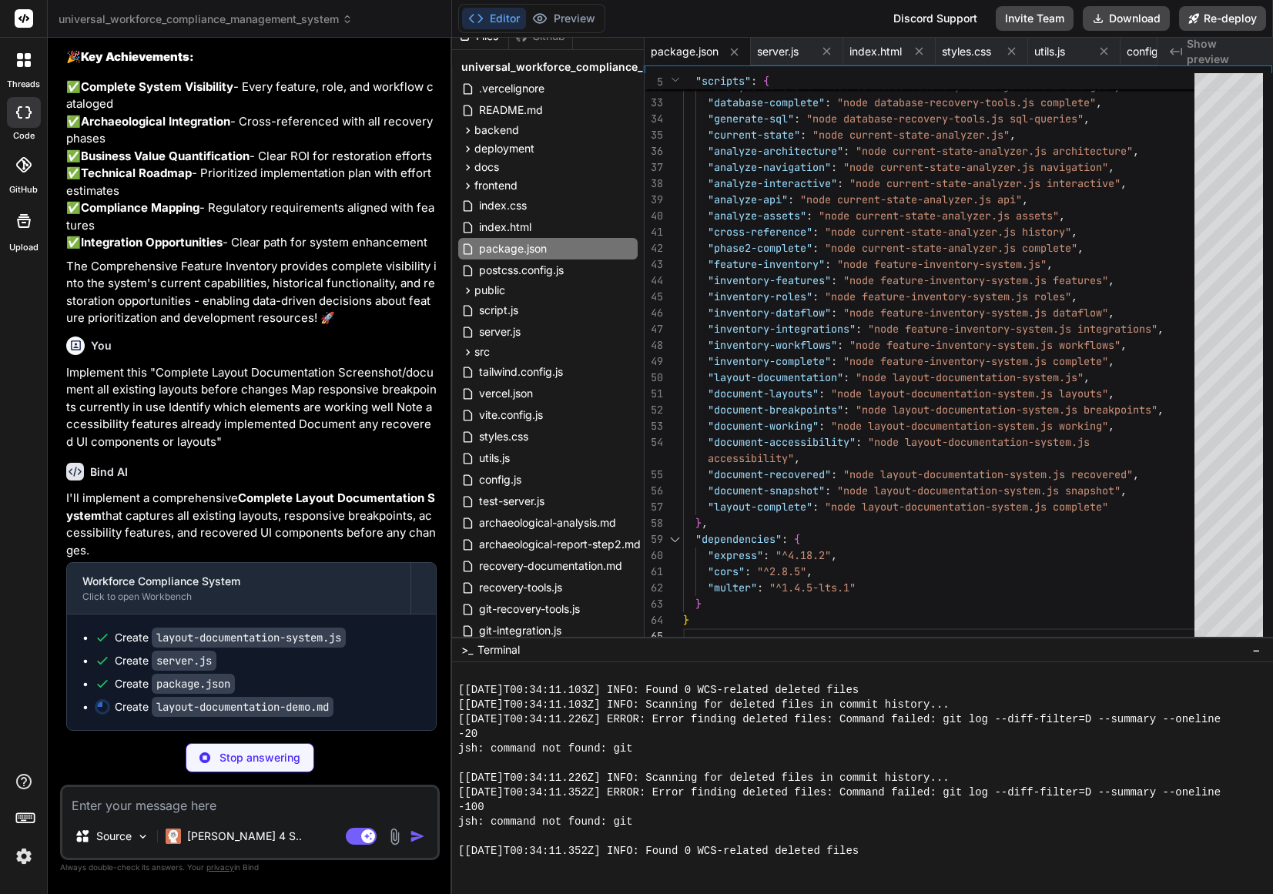
type textarea "x"
type textarea "``` The Layout Documentation System provides the complete foundation for safe U…"
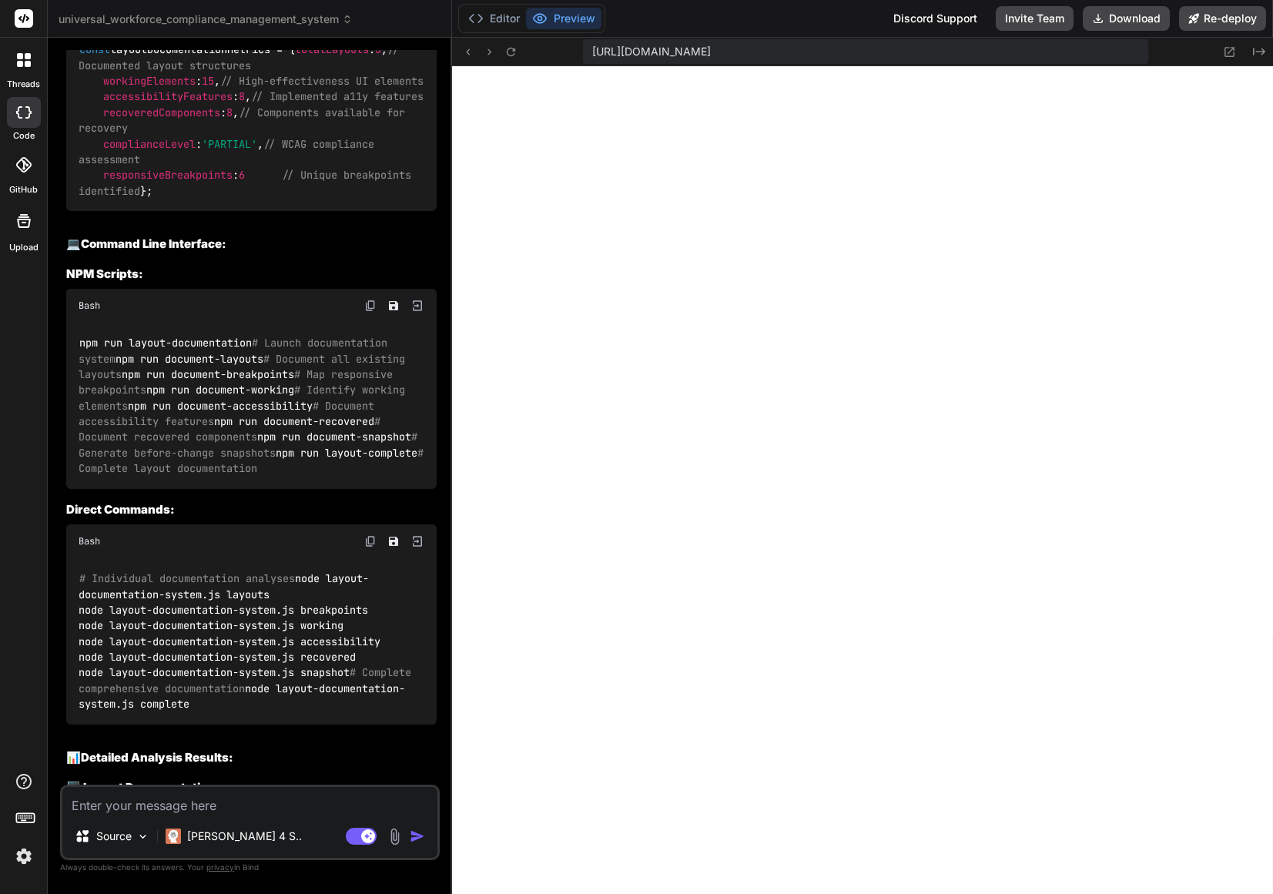
type textarea "x"
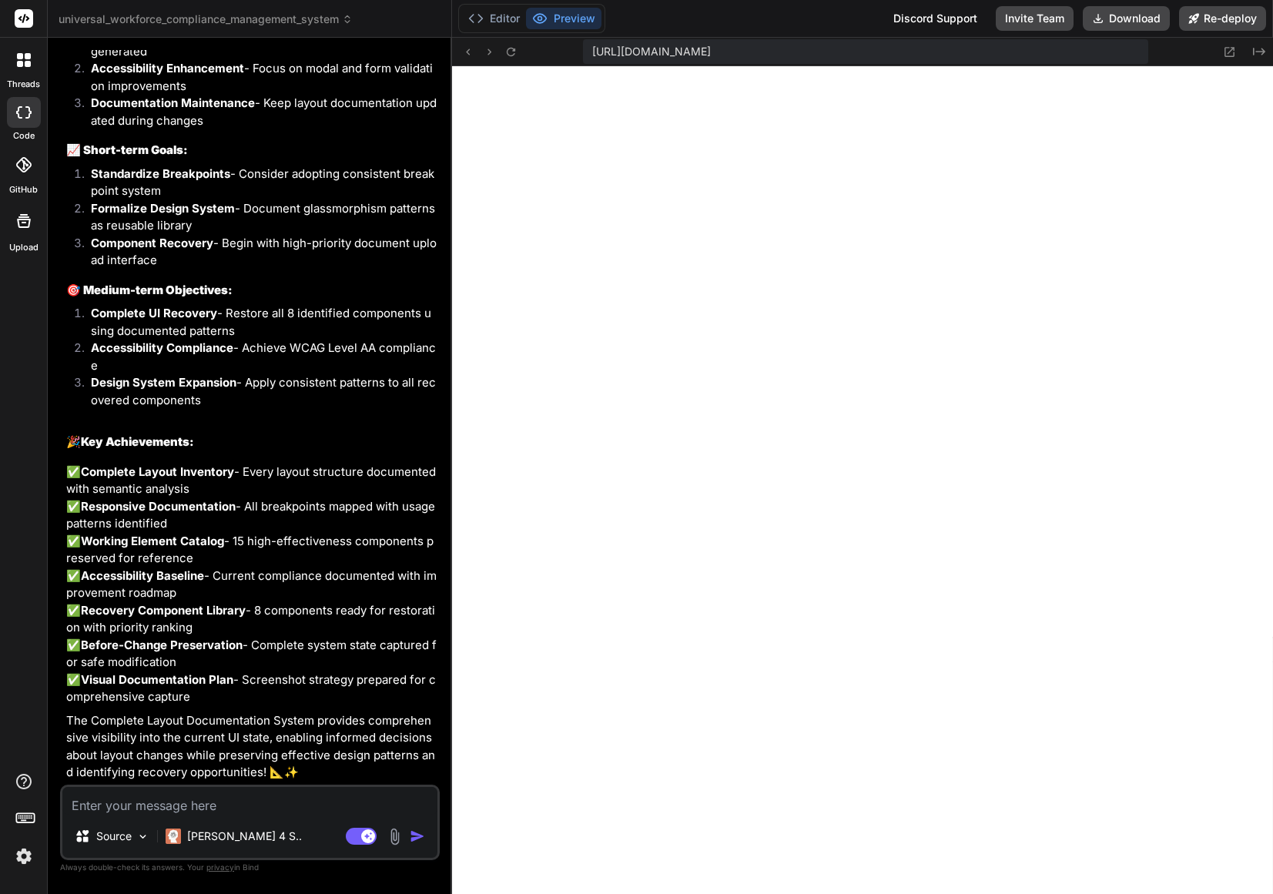
scroll to position [59858, 0]
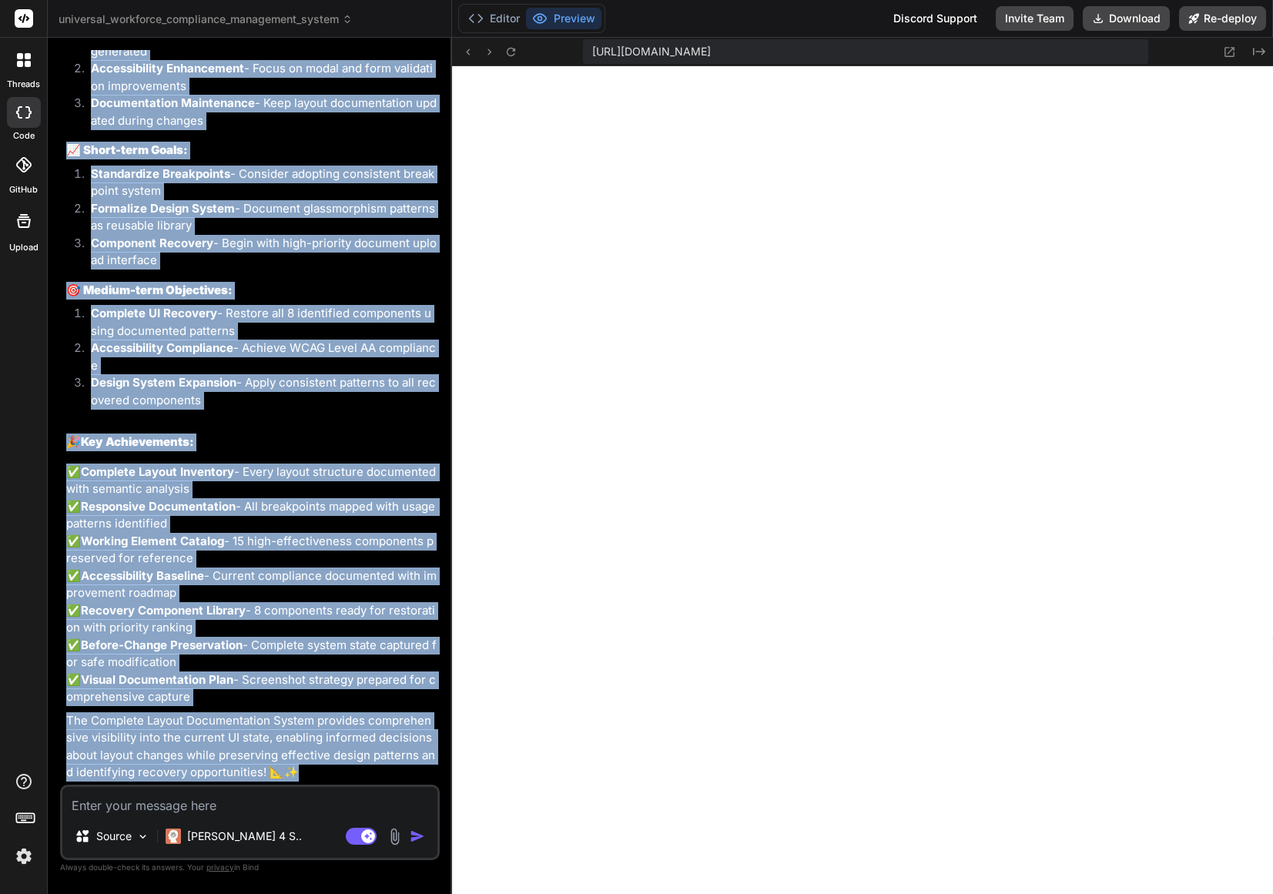
drag, startPoint x: 92, startPoint y: 381, endPoint x: 335, endPoint y: 779, distance: 466.4
click at [335, 779] on div "You Here are error at " https://app.getbind.co/webcontainer/connect/96435430 " …" at bounding box center [251, 417] width 377 height 735
copy div "You Implement this "Complete Layout Documentation Screenshot/document all exist…"
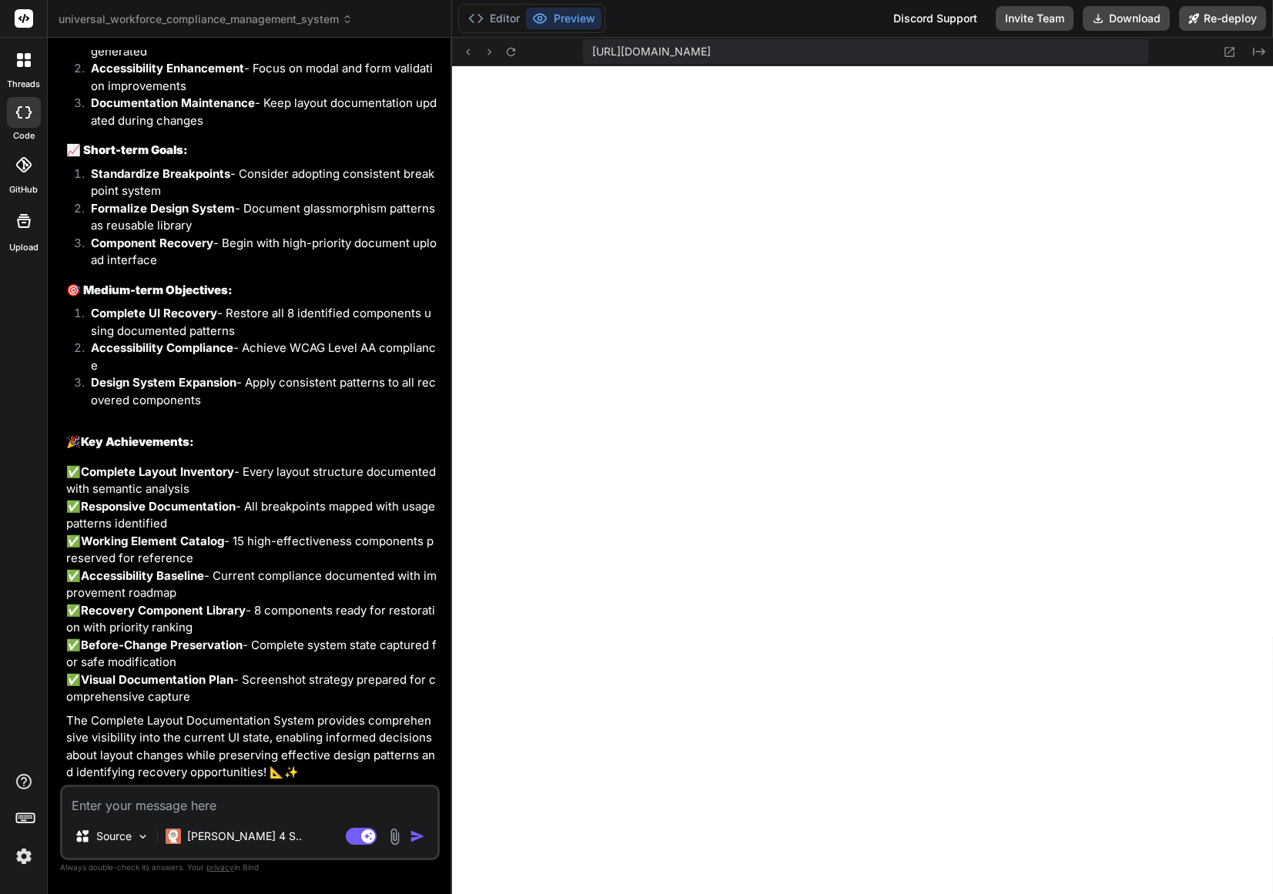
click at [103, 807] on textarea at bounding box center [249, 801] width 375 height 28
type textarea "I"
type textarea "x"
type textarea "IM"
type textarea "x"
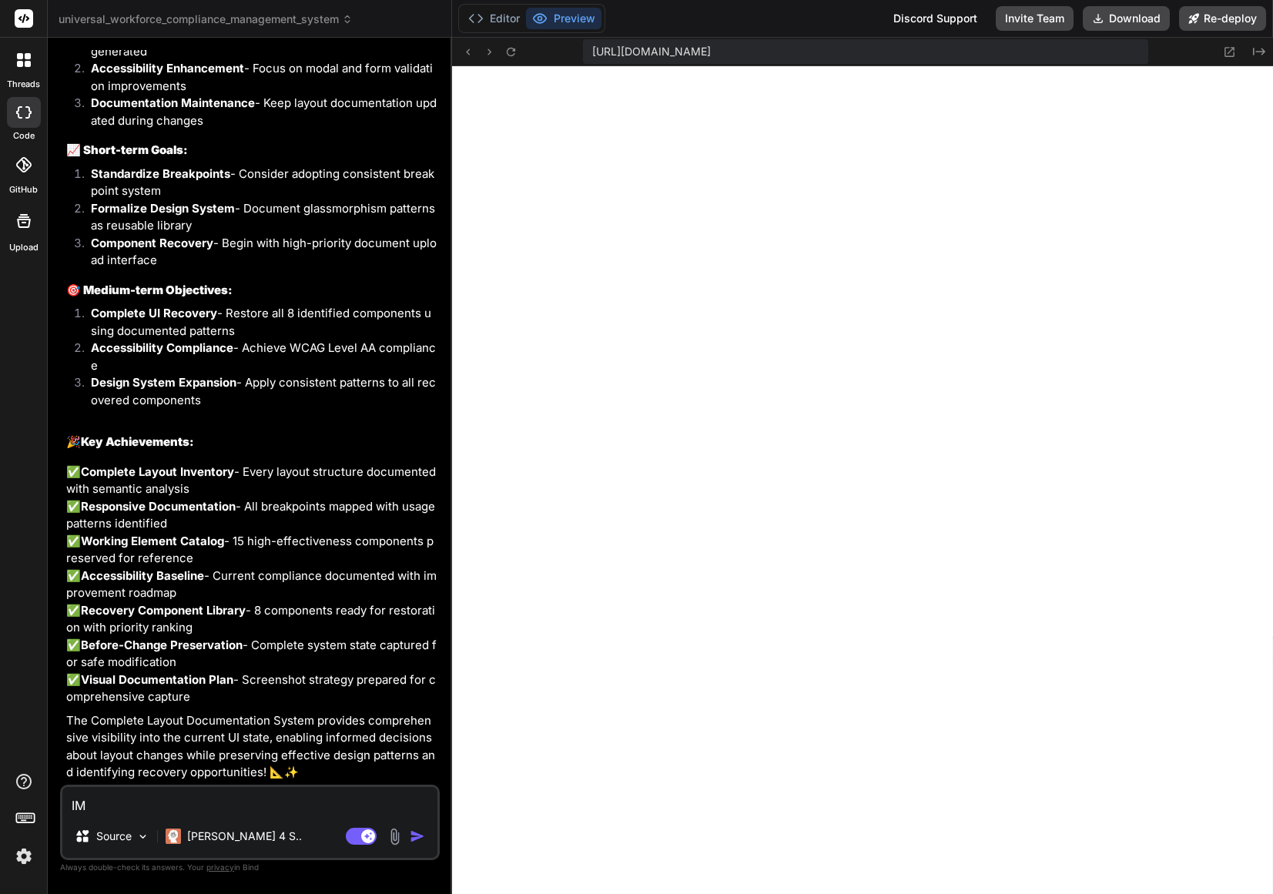
type textarea "IMp"
type textarea "x"
type textarea "IMpl"
type textarea "x"
paste textarea "## Phase 2: Modern UI Enhancement Strategy ### Design System Implementation Cre…"
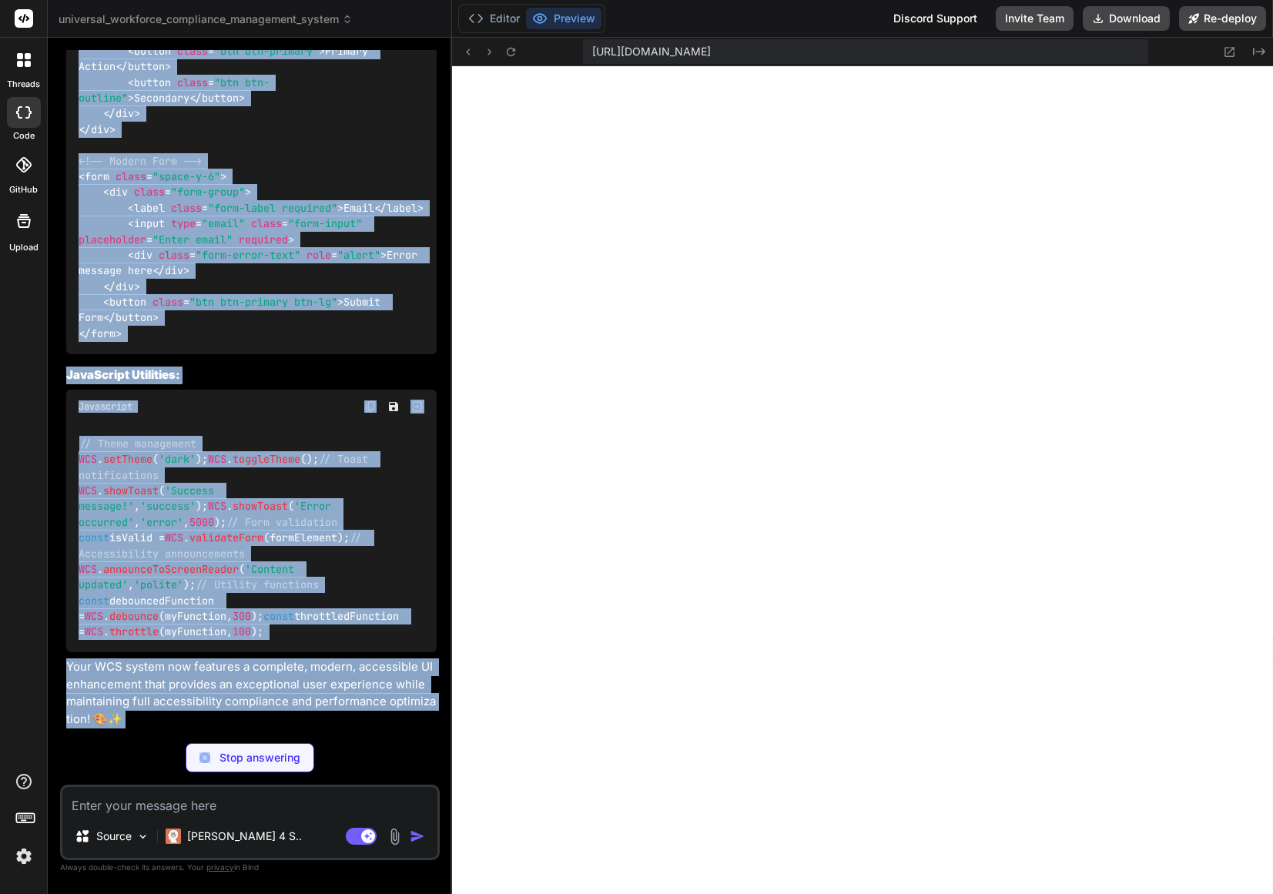
scroll to position [66688, 0]
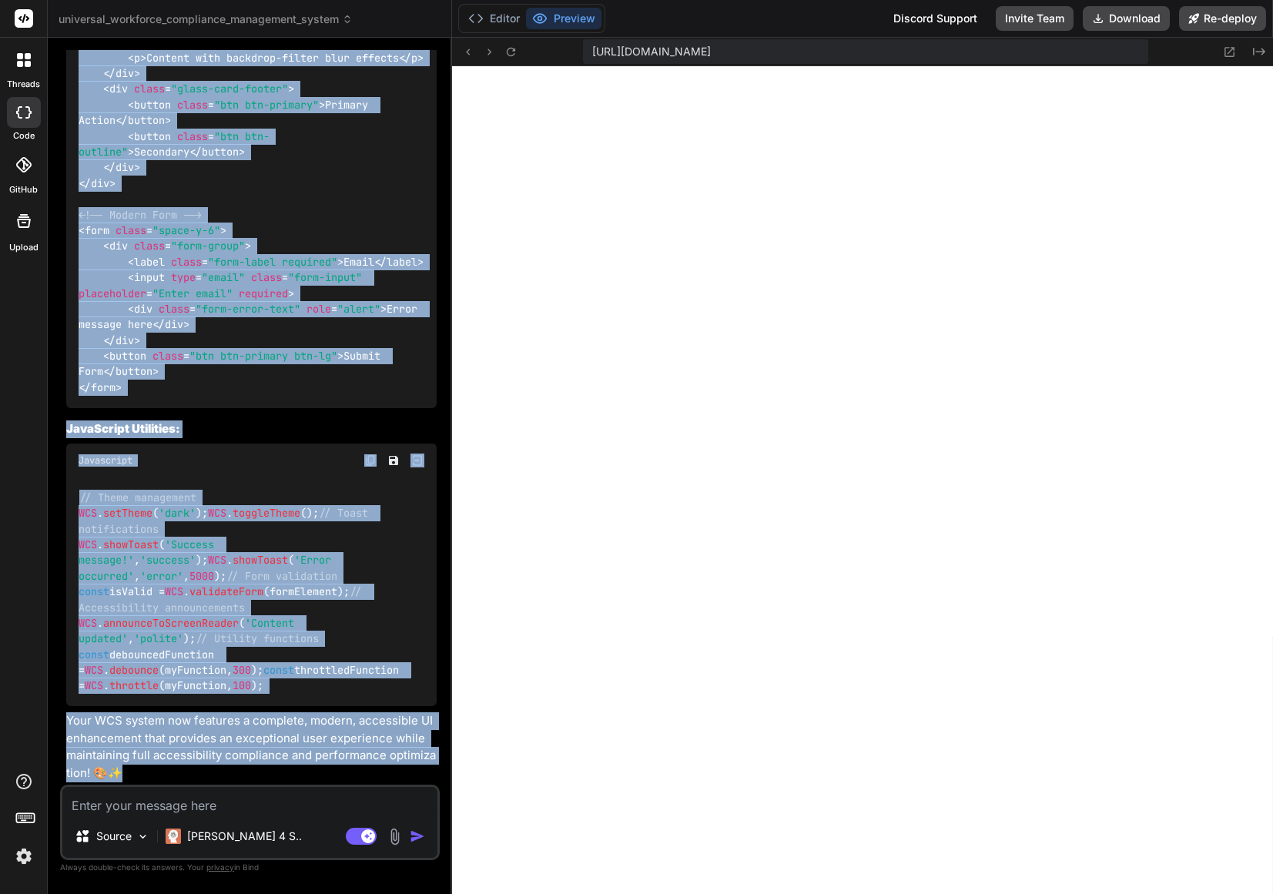
drag, startPoint x: 90, startPoint y: 465, endPoint x: 415, endPoint y: 774, distance: 449.0
copy div "Bind AI I'll implement a comprehensive Phase 2: Modern UI Enhancement Strategy …"
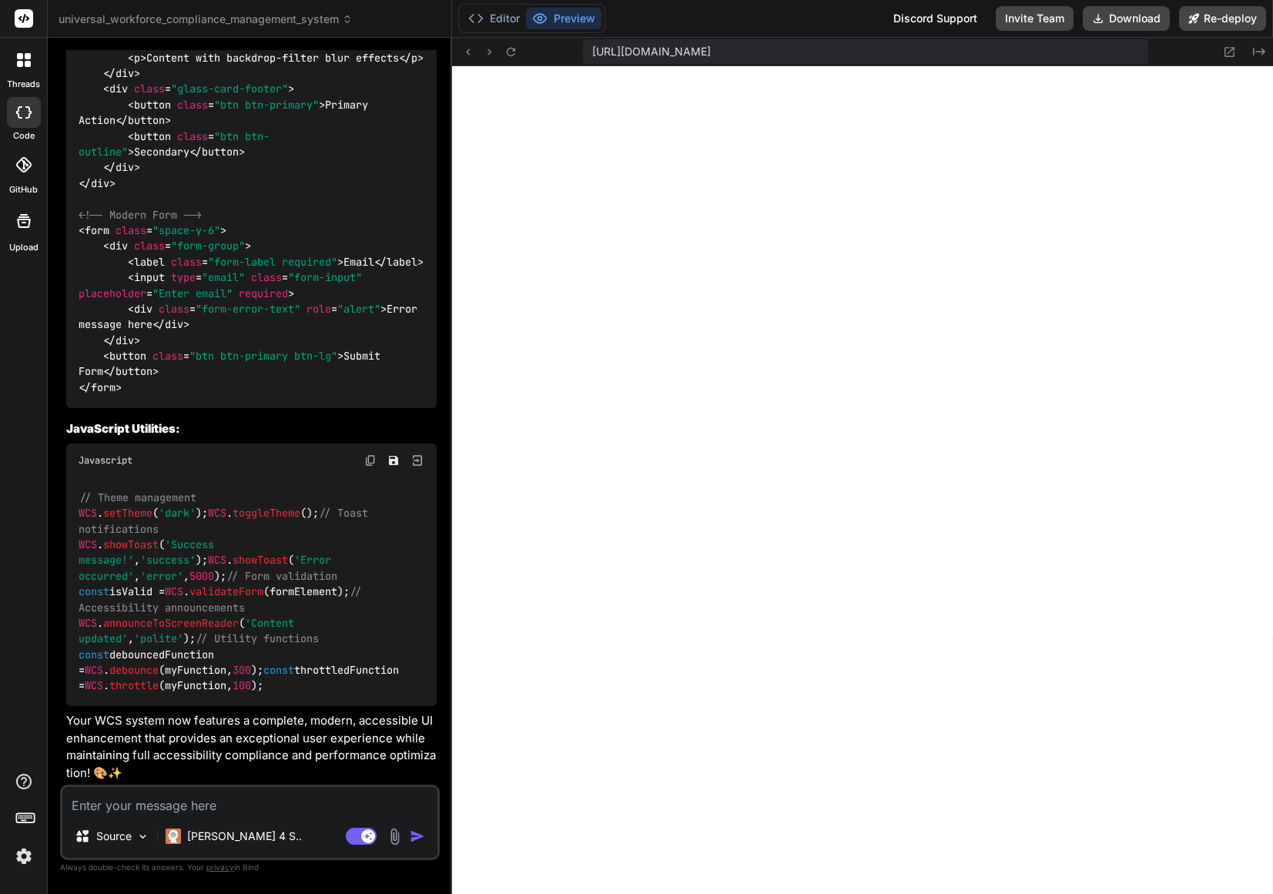
click at [207, 808] on textarea at bounding box center [249, 801] width 375 height 28
paste textarea "### Modern UI Patterns Implement contemporary design trends: Layout Modernizati…"
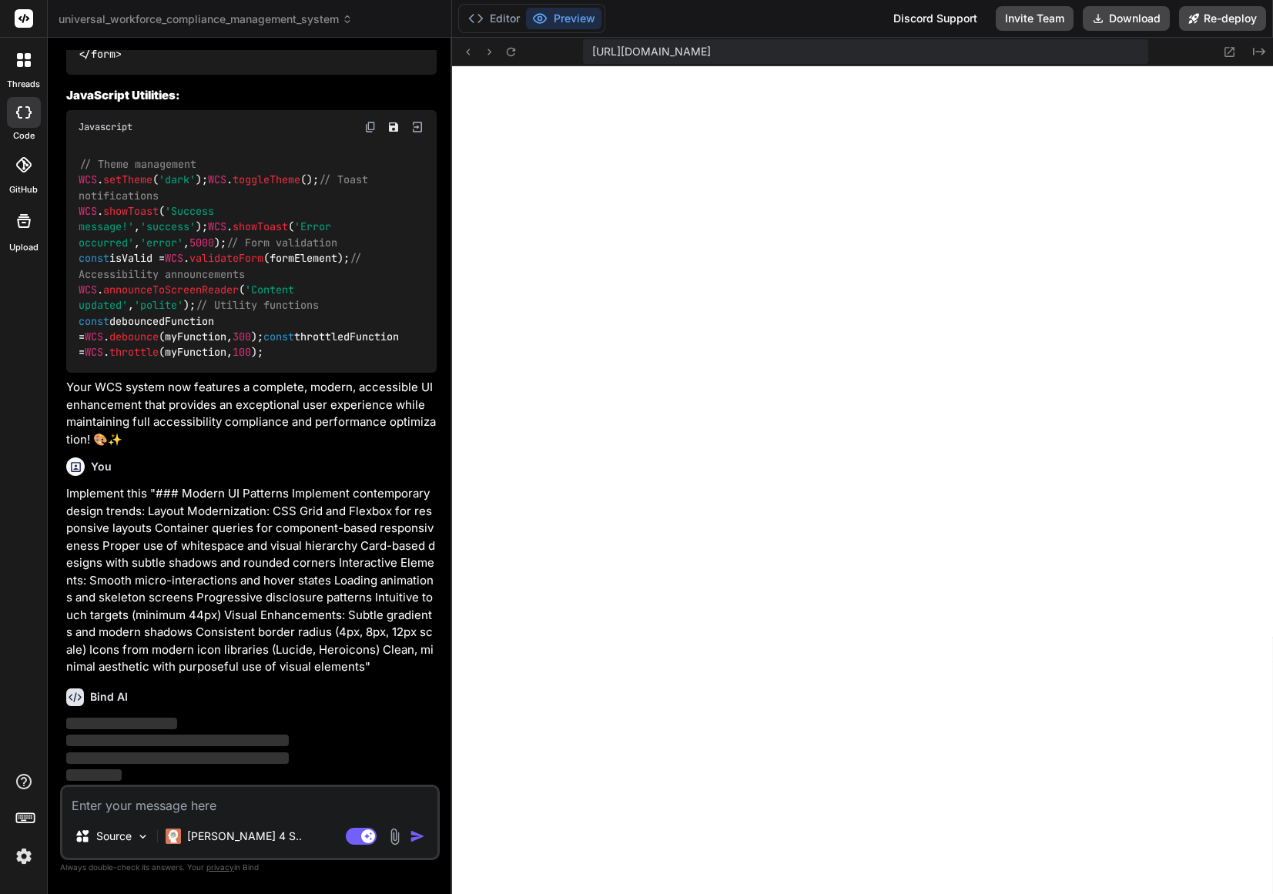
scroll to position [66966, 0]
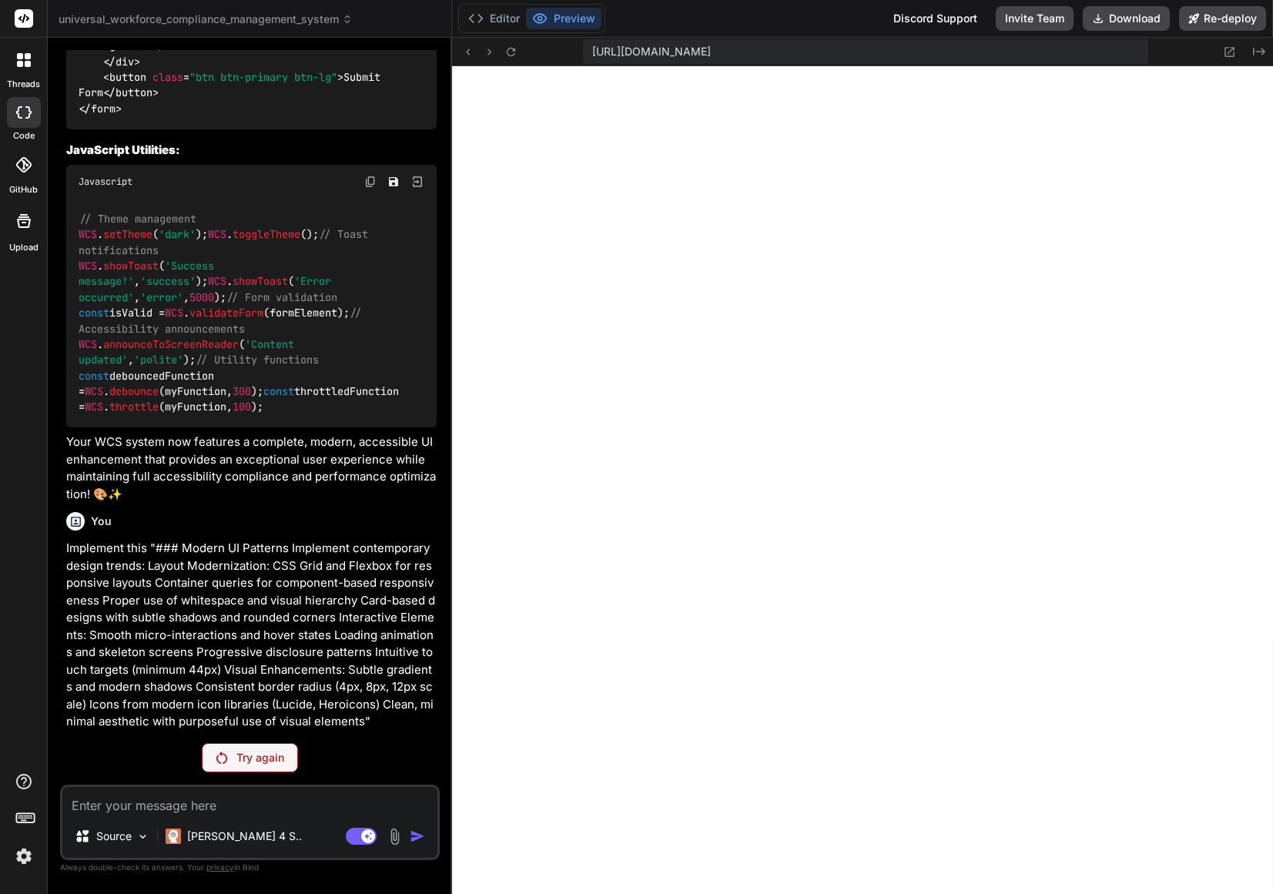
click at [267, 753] on p "Try again" at bounding box center [261, 757] width 48 height 15
drag, startPoint x: 174, startPoint y: 548, endPoint x: 154, endPoint y: 548, distance: 20.0
click at [154, 548] on p "Implement this "### Modern UI Patterns Implement contemporary design trends: La…" at bounding box center [251, 635] width 371 height 191
click at [194, 555] on p "Implement this "### Modern UI Patterns Implement contemporary design trends: La…" at bounding box center [251, 635] width 371 height 191
click at [198, 804] on textarea at bounding box center [249, 801] width 375 height 28
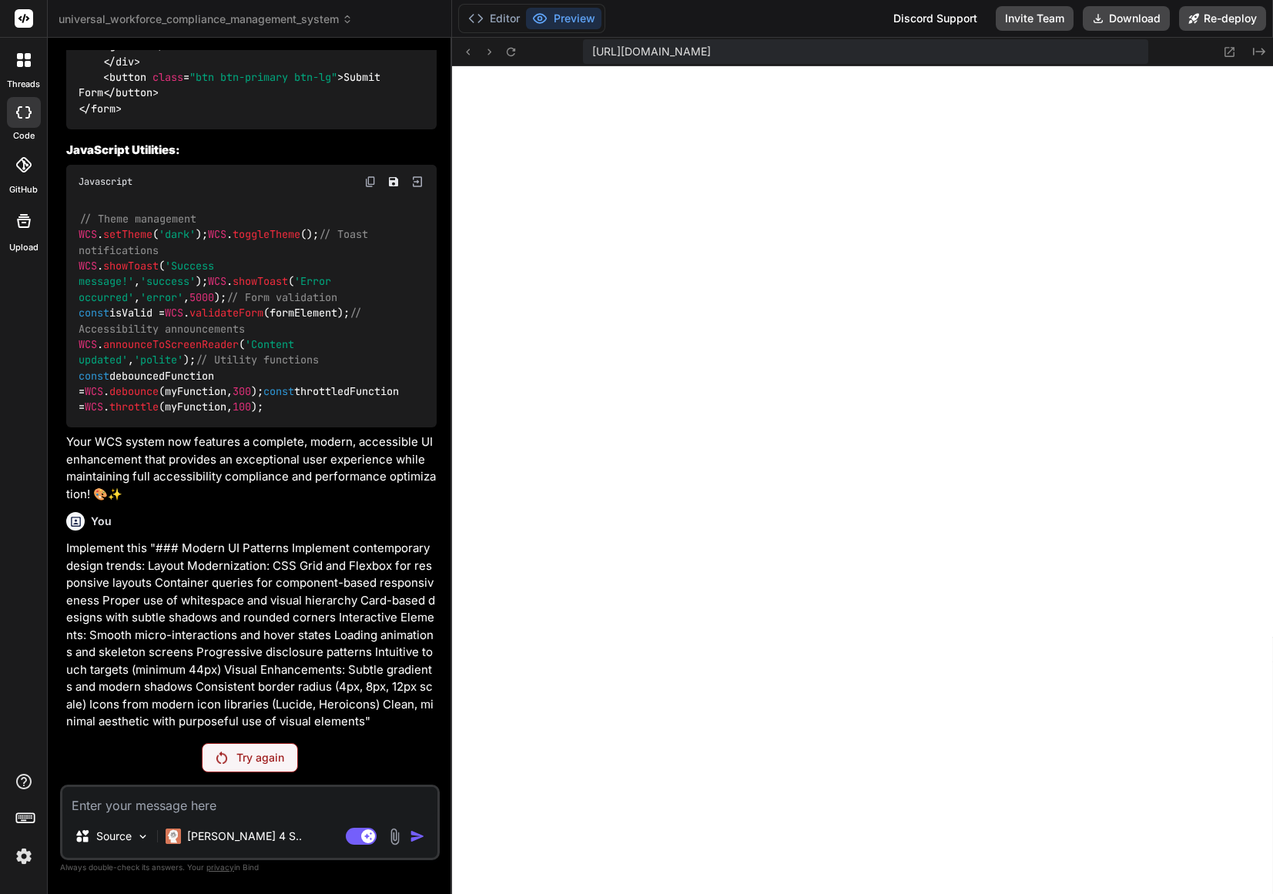
paste textarea "Implement contemporary design trends: Layout Modernization: * CSS Grid and Flex…"
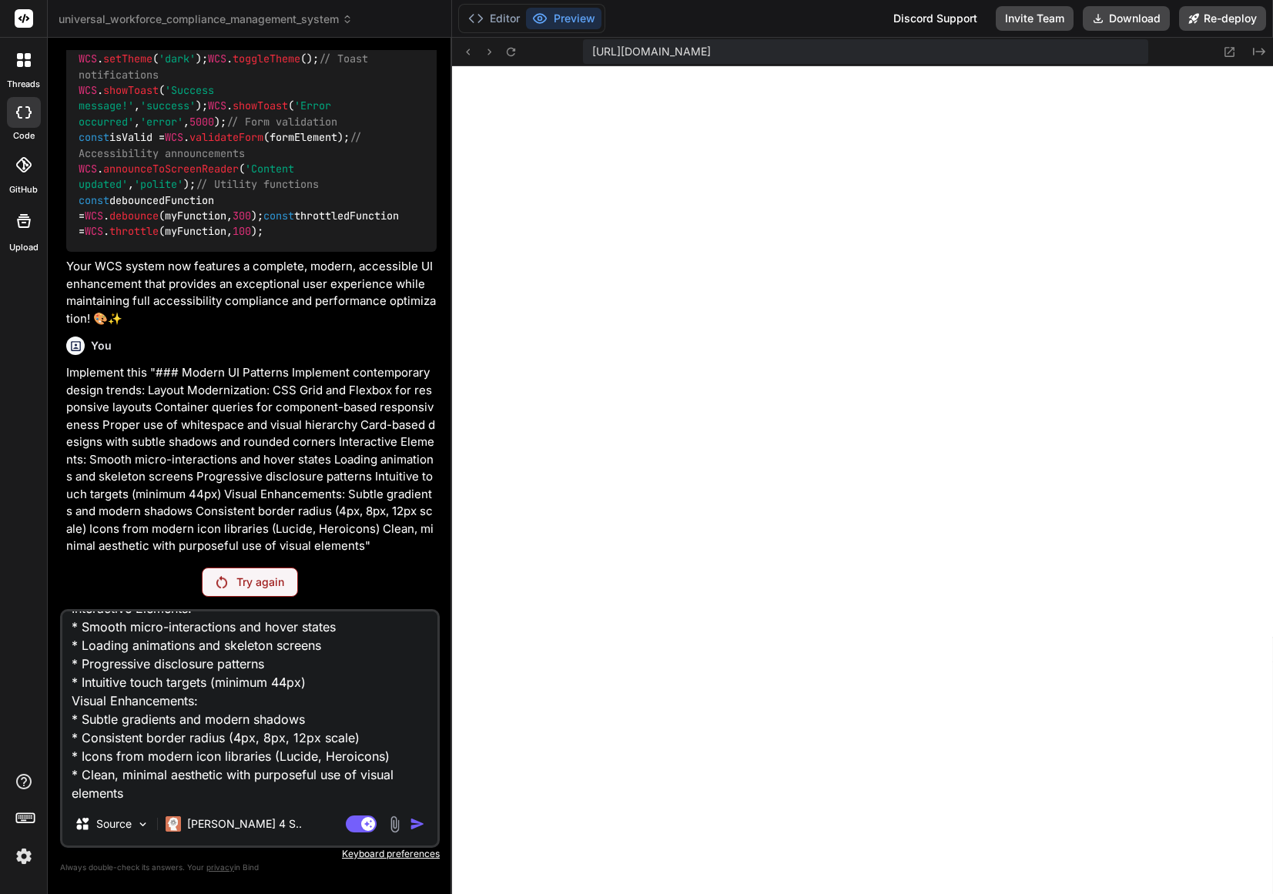
click at [241, 591] on div "Try again" at bounding box center [250, 582] width 96 height 29
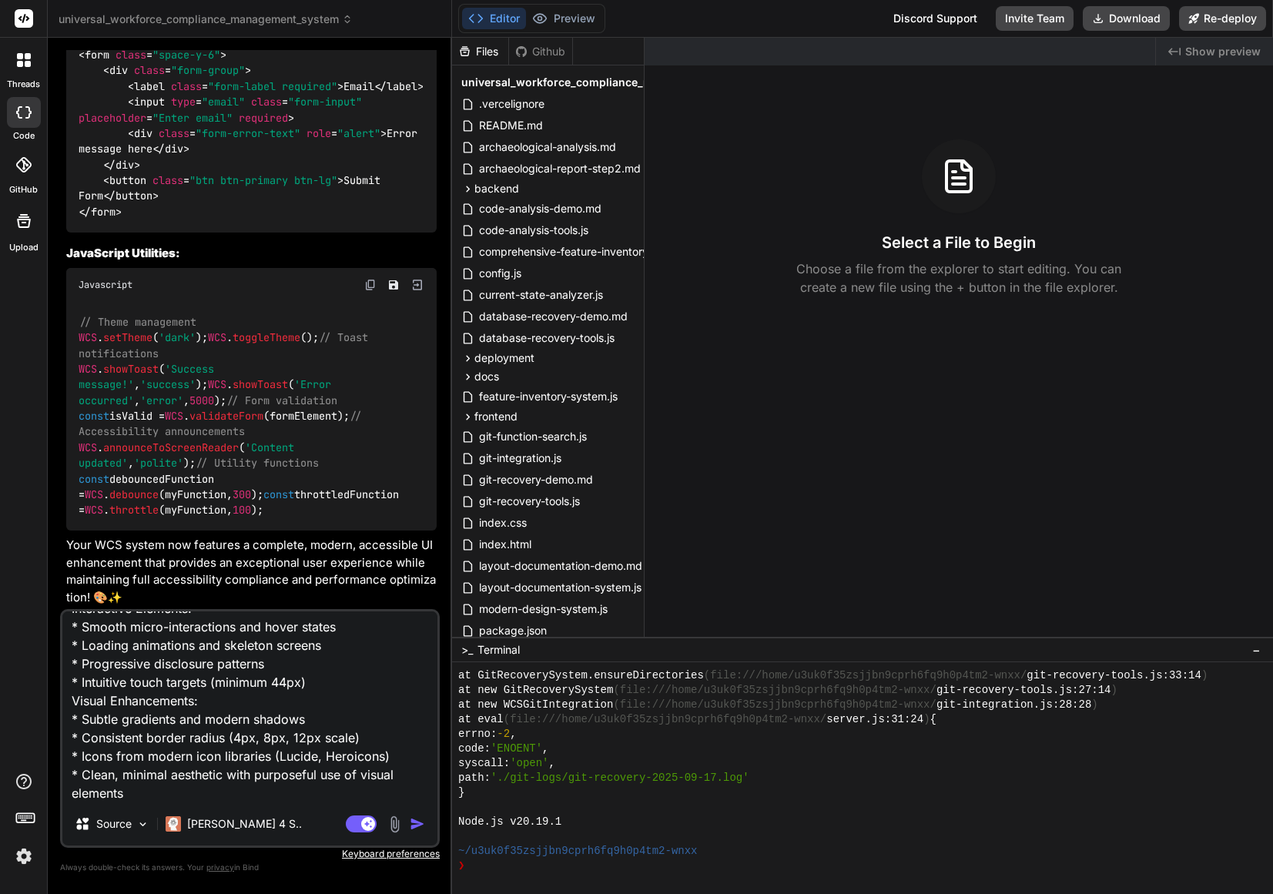
scroll to position [169, 0]
click at [415, 827] on img "button" at bounding box center [417, 824] width 15 height 15
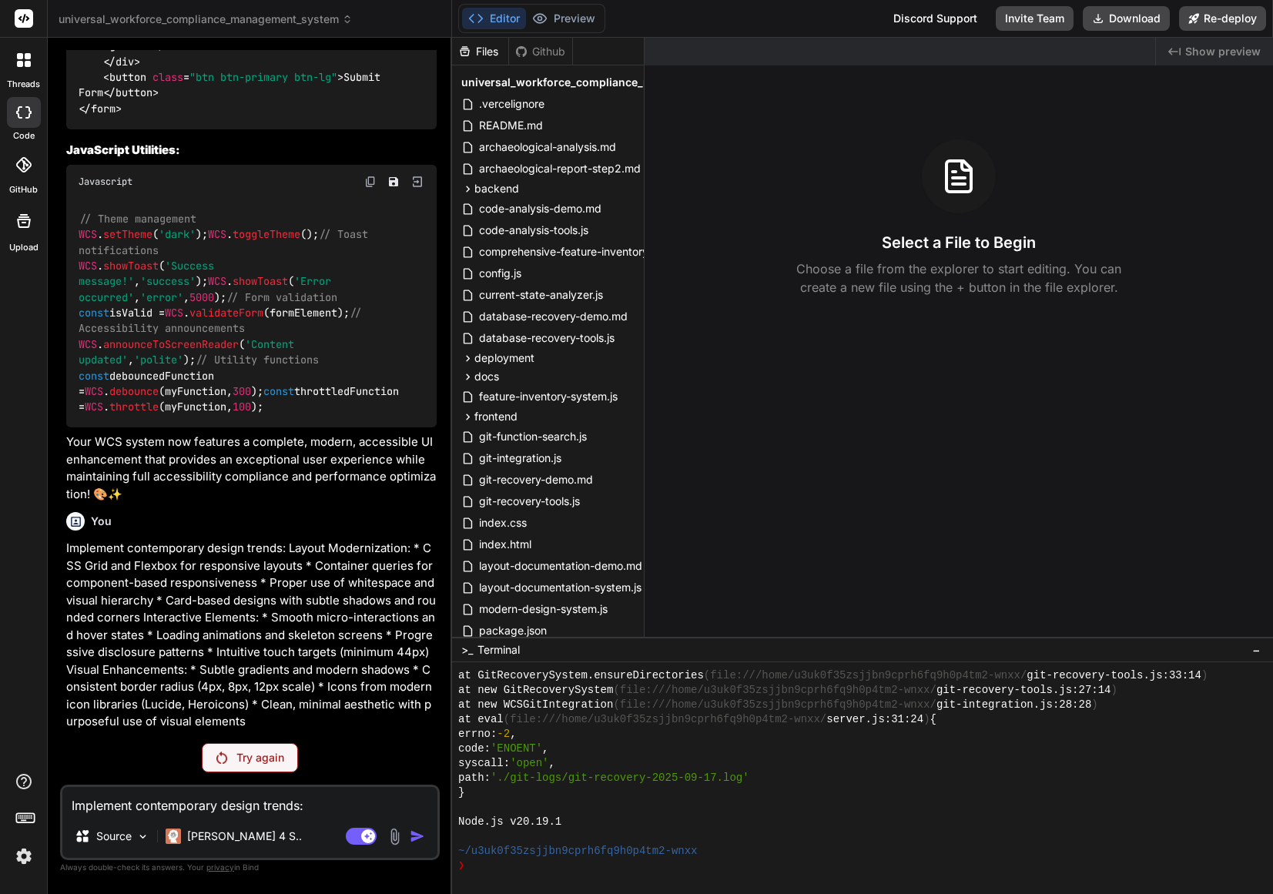
scroll to position [27194, 0]
click at [226, 838] on p "Claude 4 S.." at bounding box center [244, 836] width 115 height 15
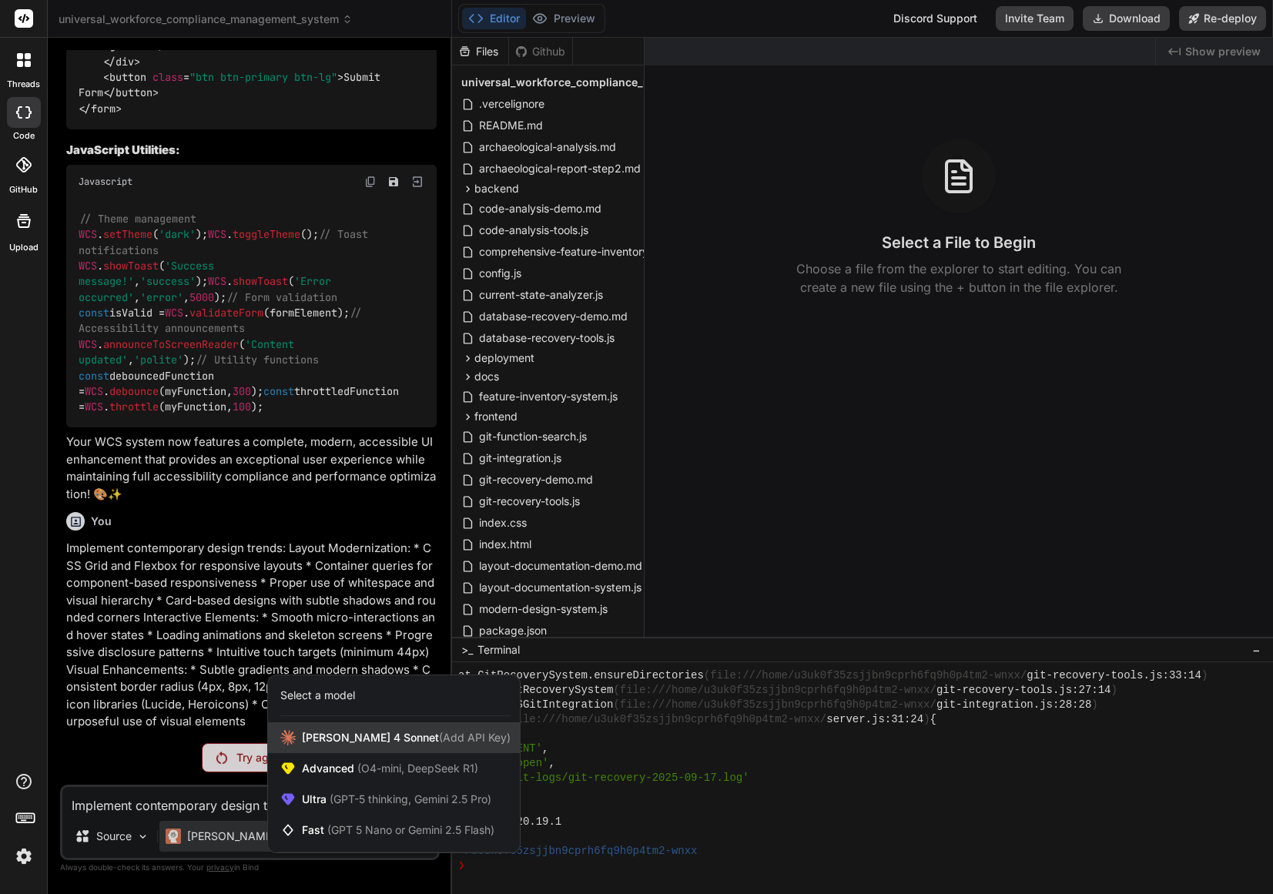
click at [311, 741] on span "Claude 4 Sonnet (Add API Key)" at bounding box center [406, 737] width 209 height 15
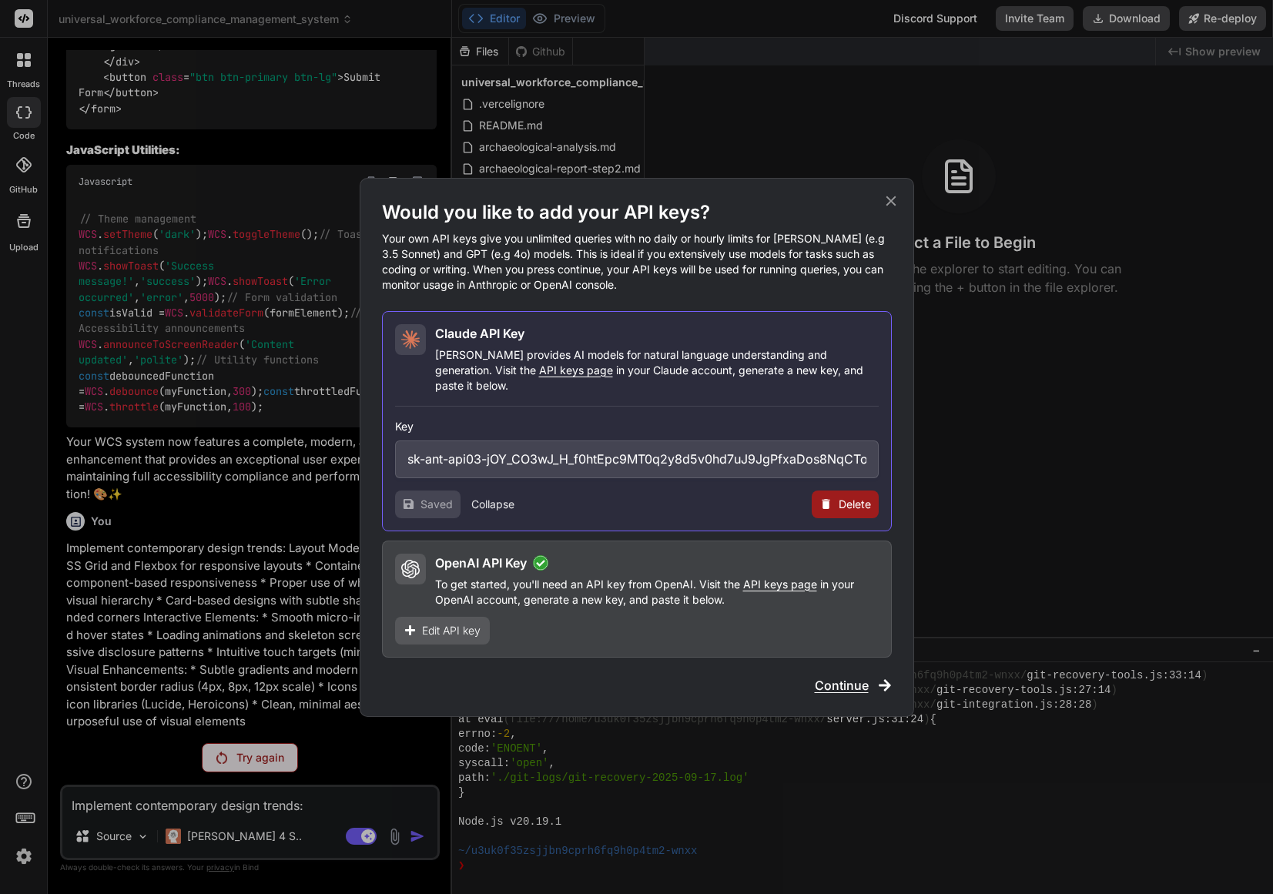
click at [753, 510] on div "Claude API Key Claude provides AI models for natural language understanding and…" at bounding box center [637, 421] width 510 height 220
click at [755, 507] on div "Saved Collapse Delete" at bounding box center [637, 505] width 484 height 28
click at [852, 679] on span "Continue" at bounding box center [842, 685] width 54 height 18
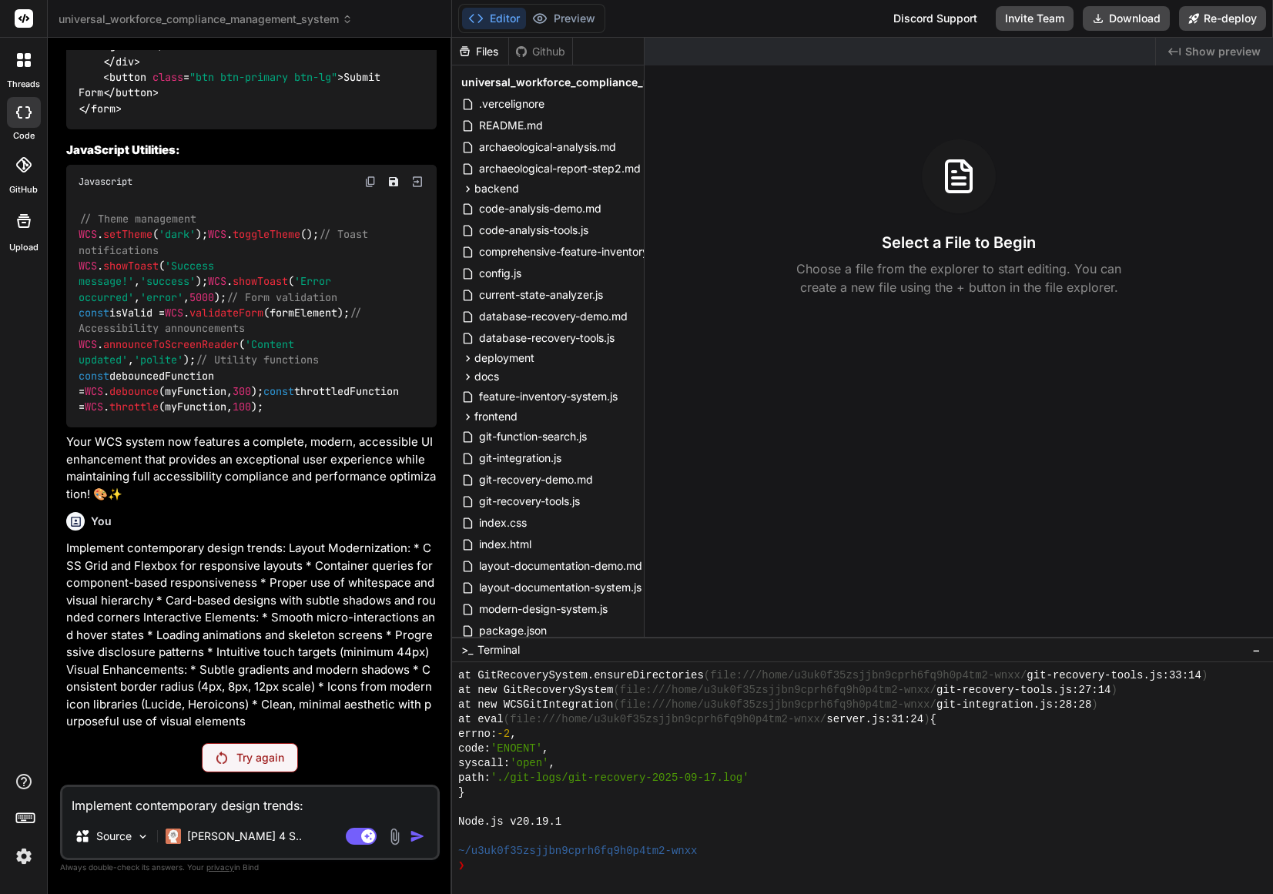
click at [252, 769] on div "Try again" at bounding box center [250, 757] width 96 height 29
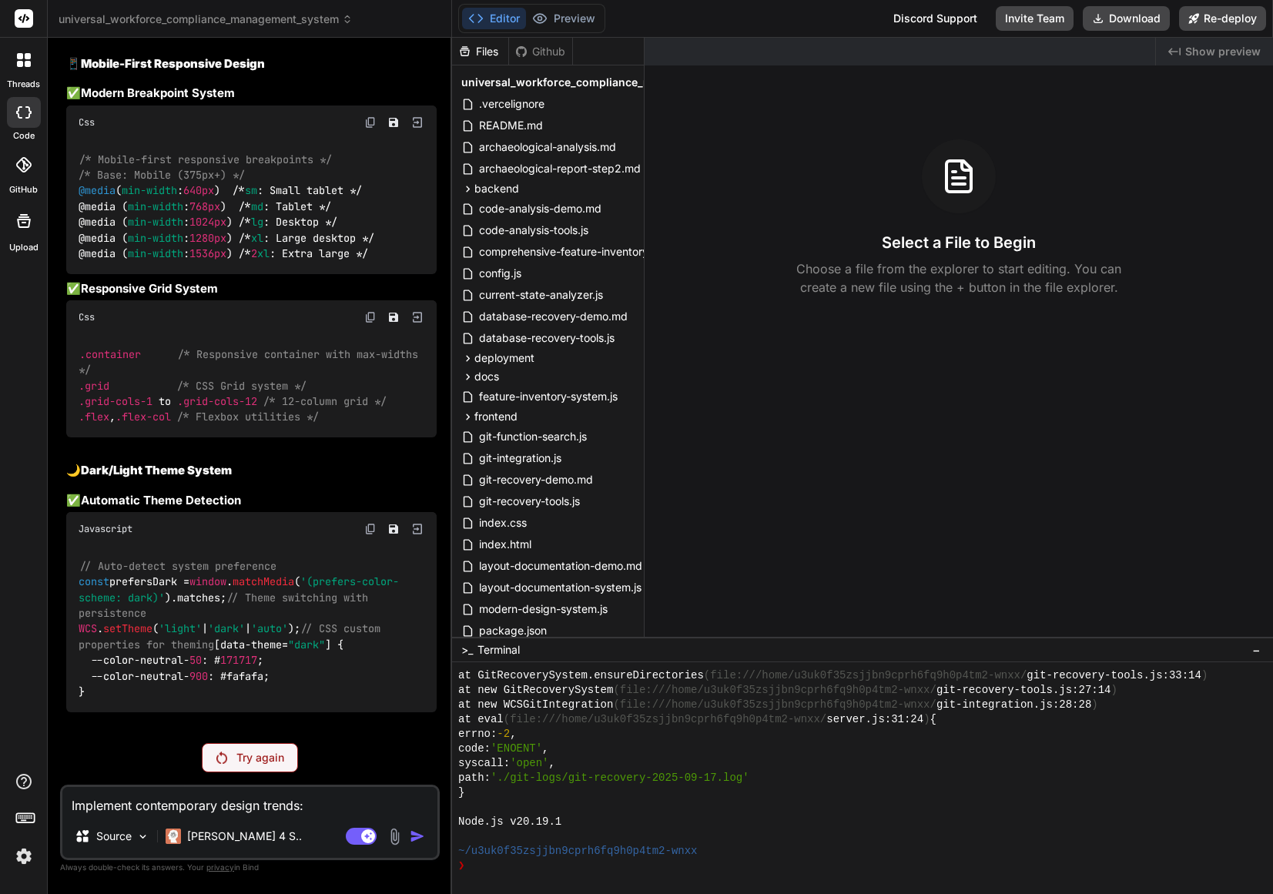
scroll to position [21132, 0]
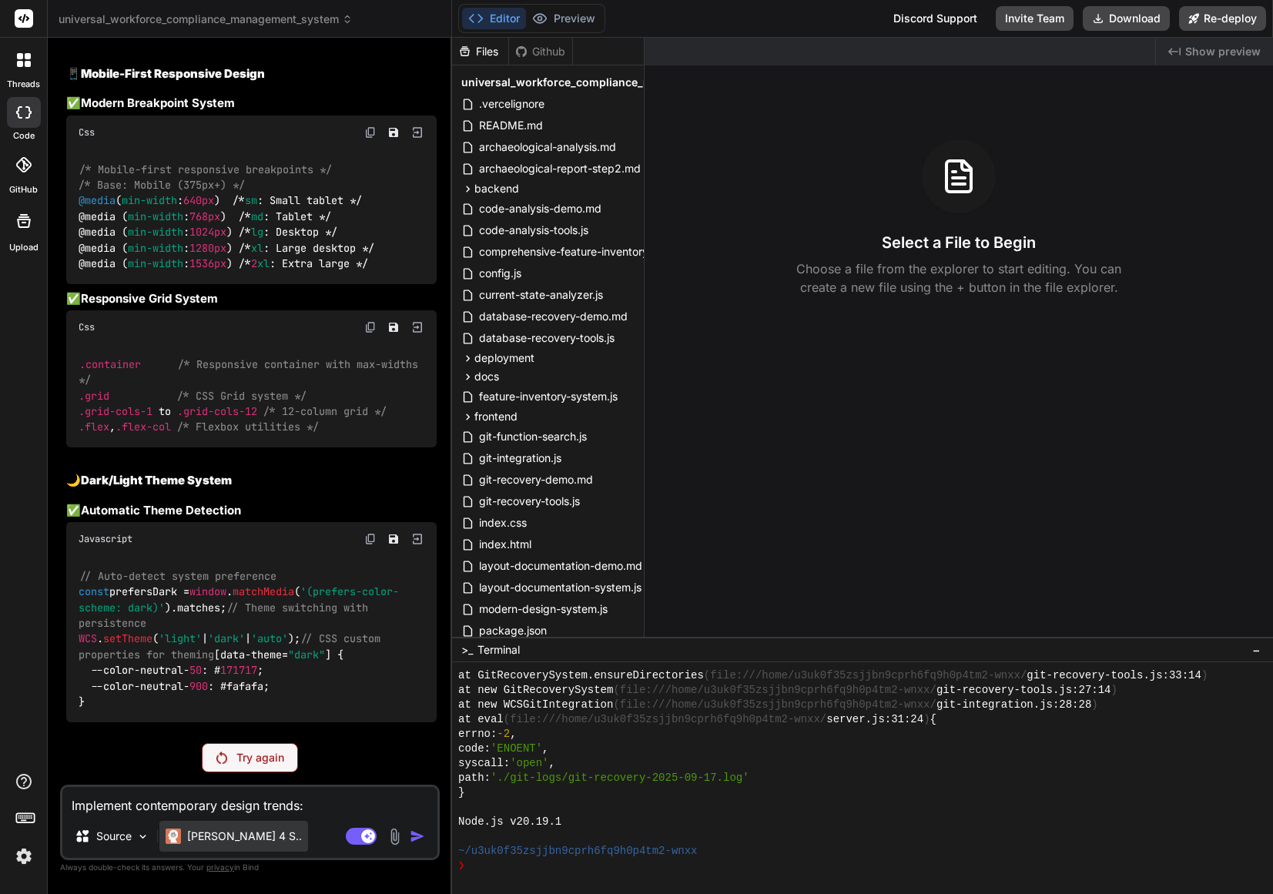
click at [213, 844] on p "[PERSON_NAME] 4 S.." at bounding box center [244, 836] width 115 height 15
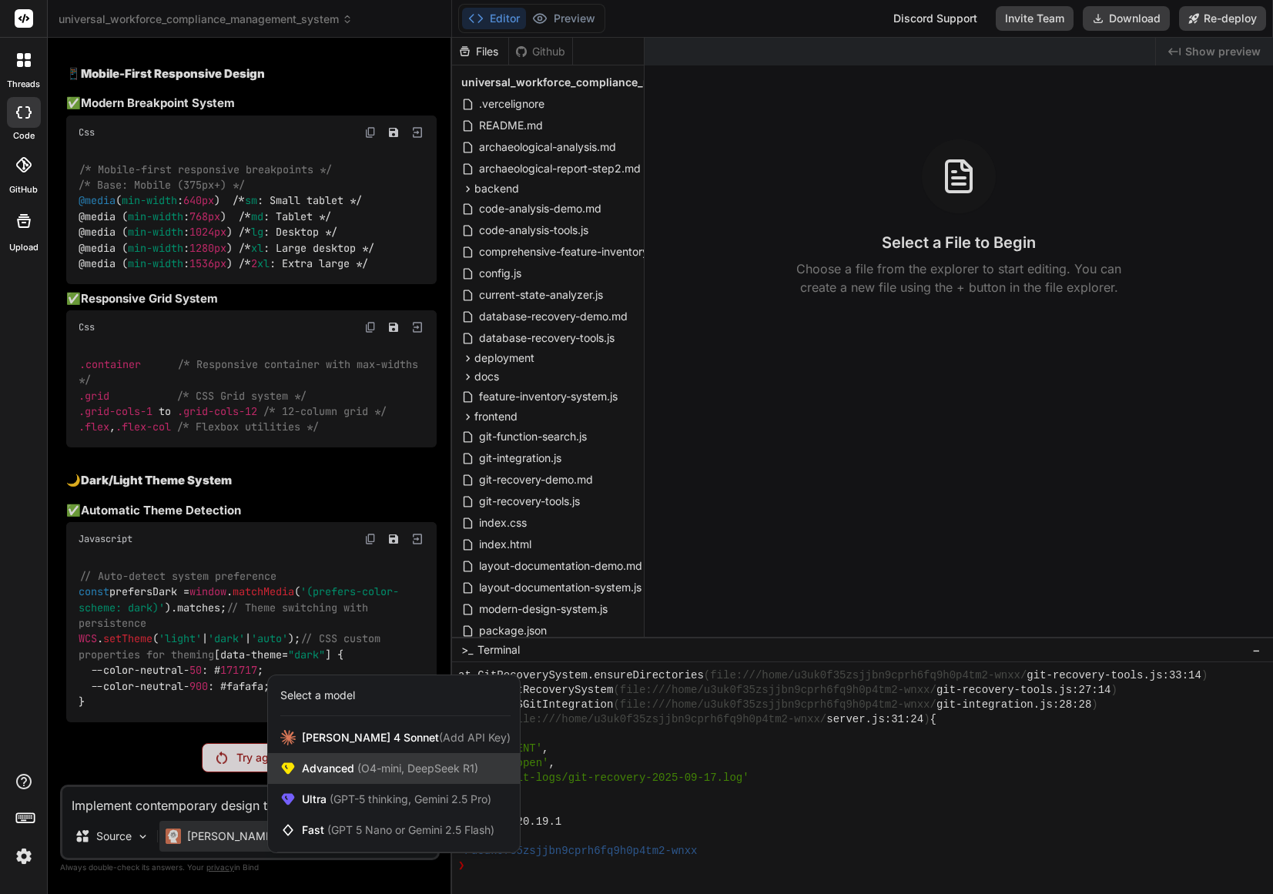
click at [326, 761] on span "Advanced (O4-mini, DeepSeek R1)" at bounding box center [390, 768] width 176 height 15
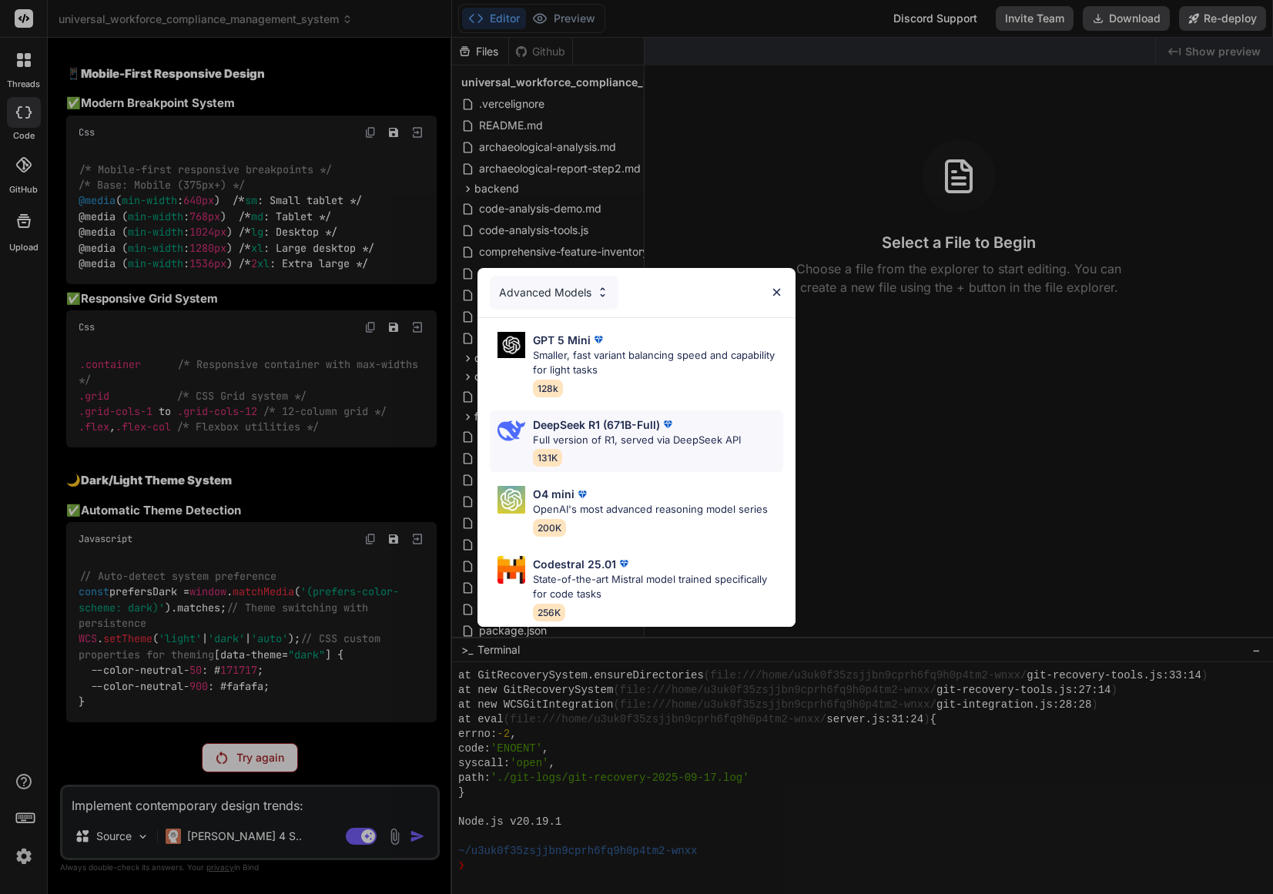
click at [710, 442] on div "DeepSeek R1 (671B-Full) Full version of R1, served via DeepSeek API 131K" at bounding box center [637, 442] width 208 height 50
type textarea "x"
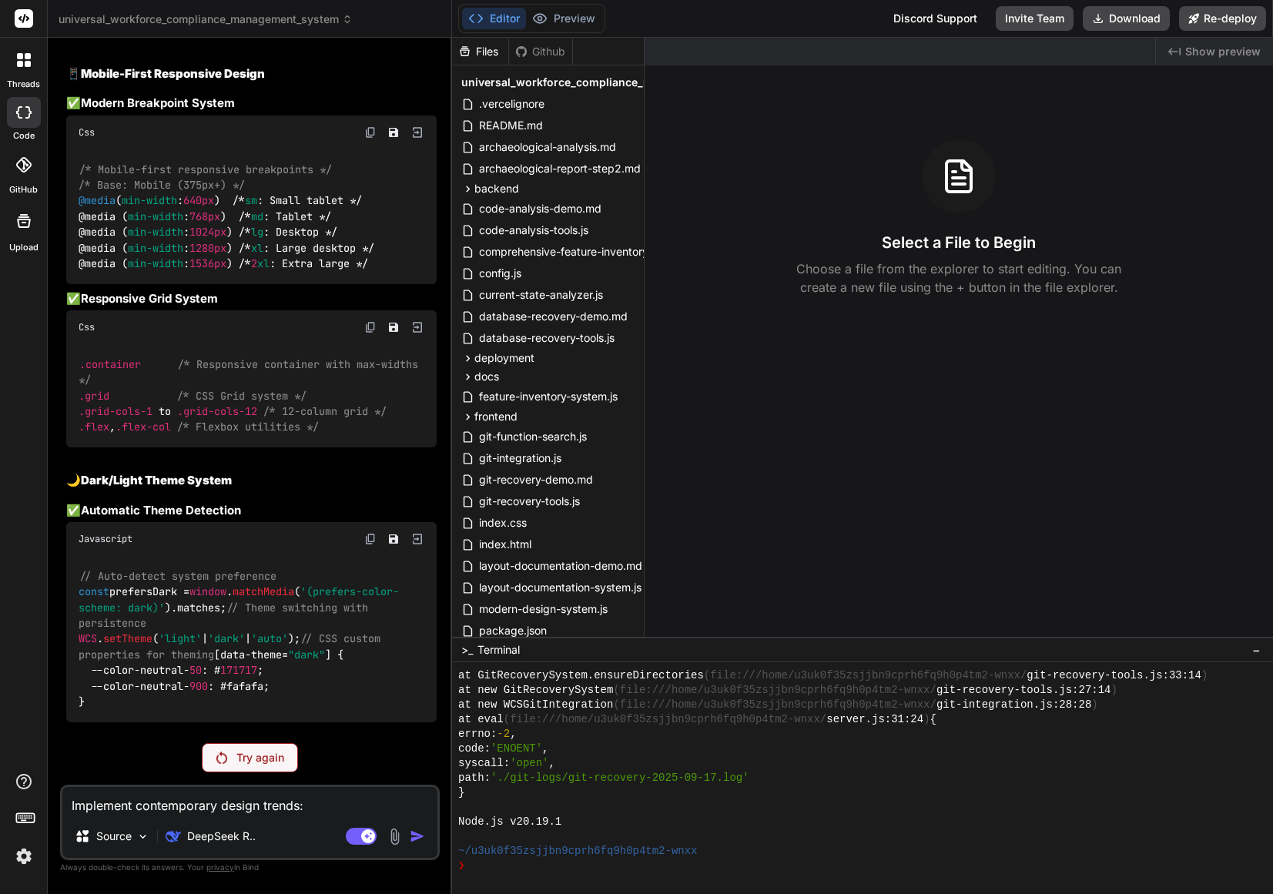
click at [205, 797] on textarea "Implement contemporary design trends: Layout Modernization: * CSS Grid and Flex…" at bounding box center [249, 801] width 375 height 28
paste textarea "Implement contemporary design trends: Layout Modernization: * CSS Grid and Flex…"
type textarea "x"
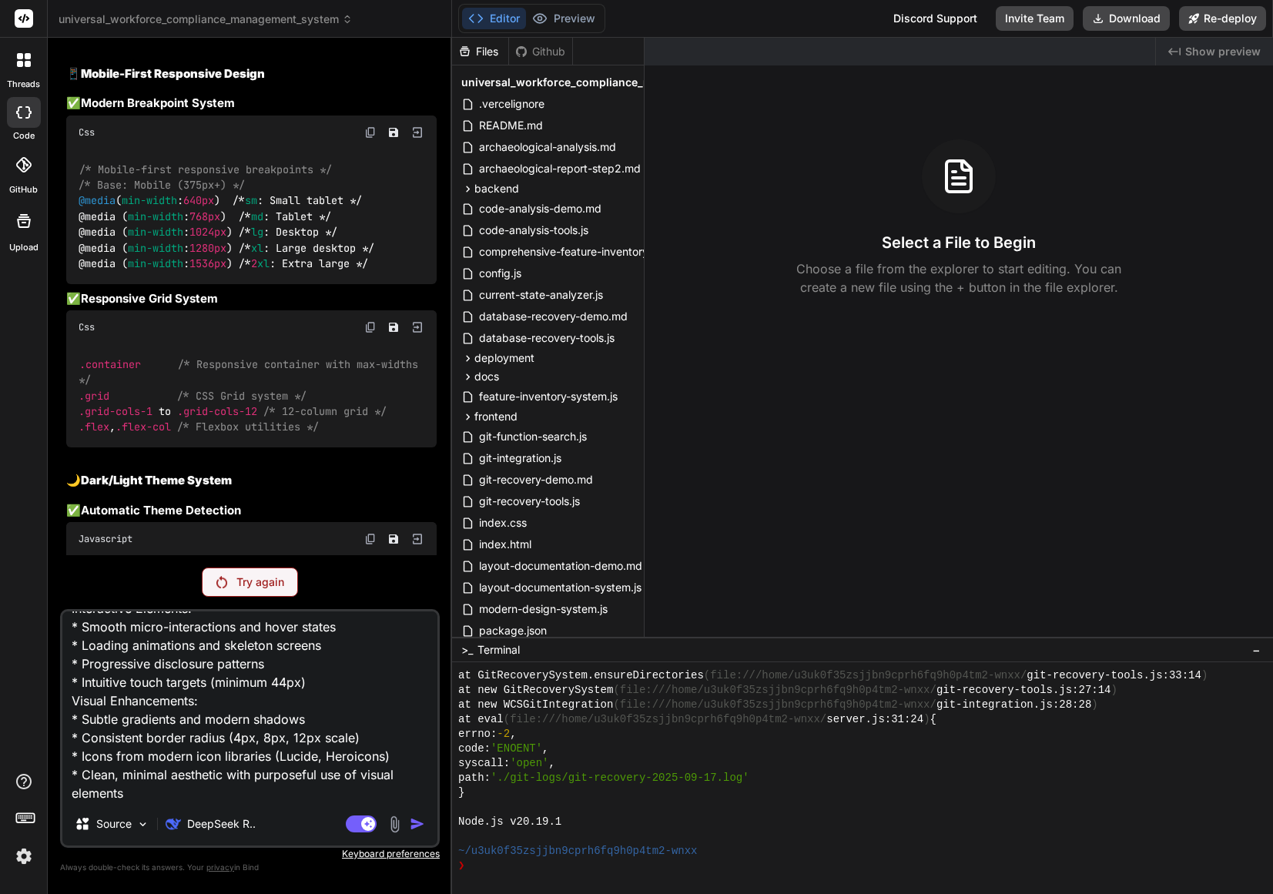
scroll to position [0, 0]
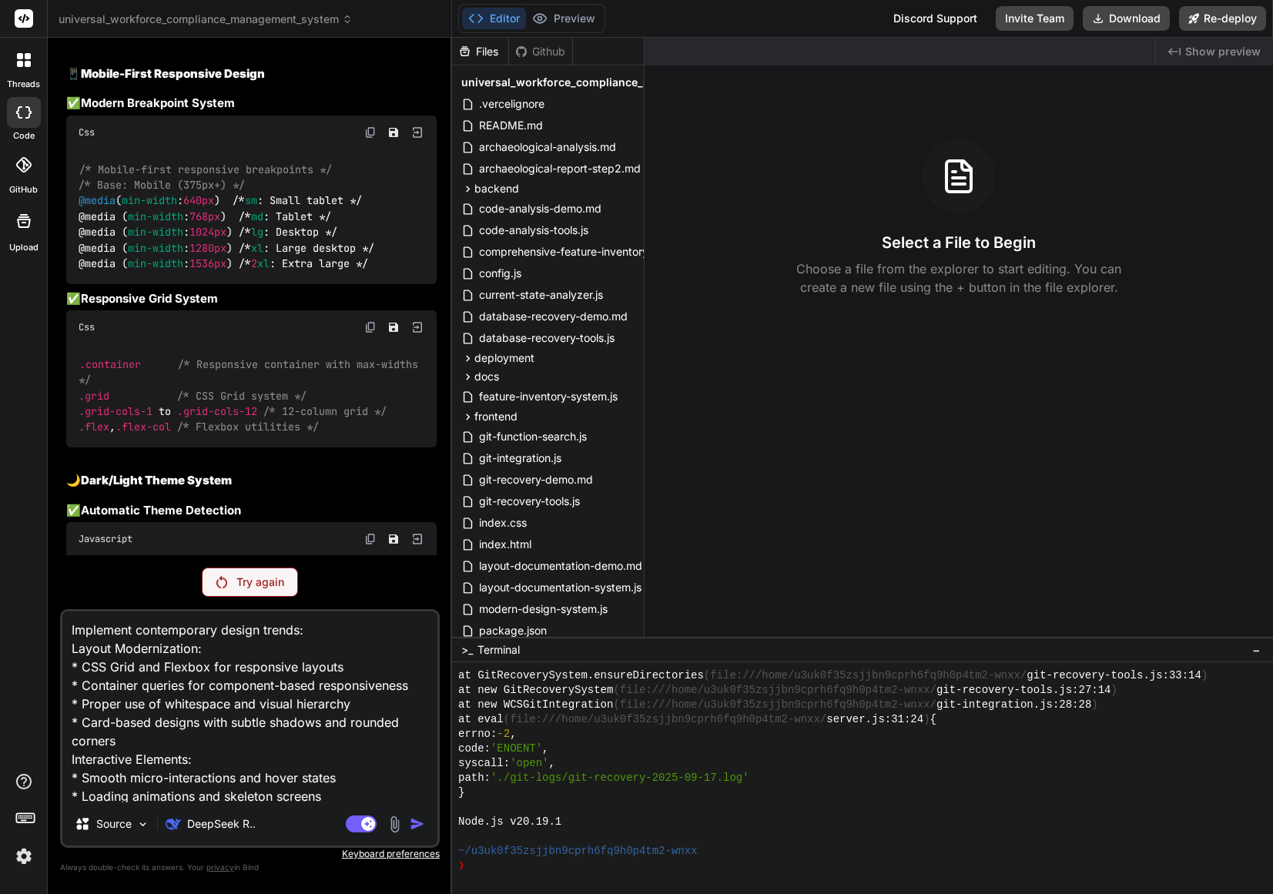
type textarea "Implement contemporary design trends: Layout Modernization: * CSS Grid and Flex…"
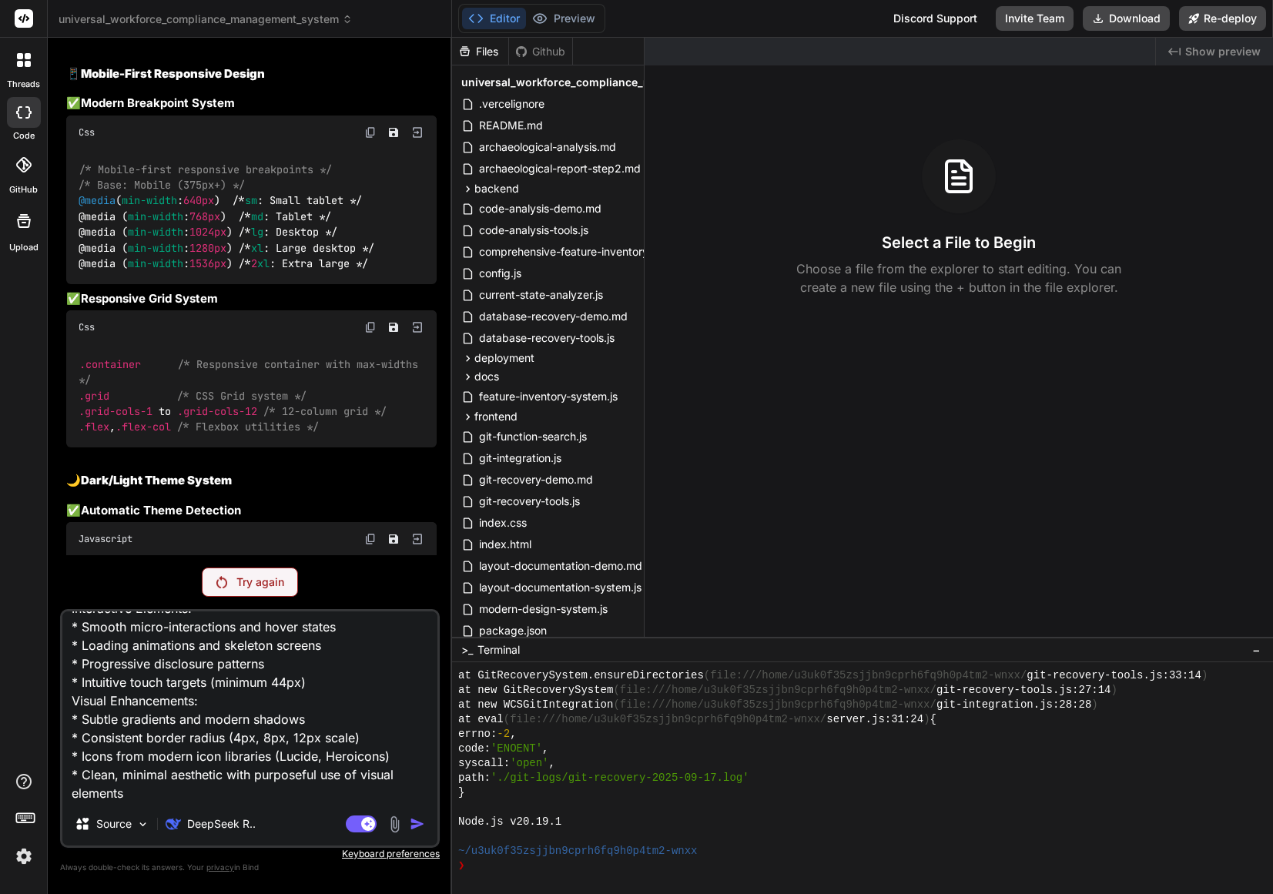
click at [203, 773] on textarea "Implement contemporary design trends: Layout Modernization: * CSS Grid and Flex…" at bounding box center [249, 707] width 375 height 191
type textarea "x"
type textarea "Implement contemporary design trends: Layout Modernization: * CSS Grid and Flex…"
click at [253, 579] on p "Try again" at bounding box center [261, 582] width 48 height 15
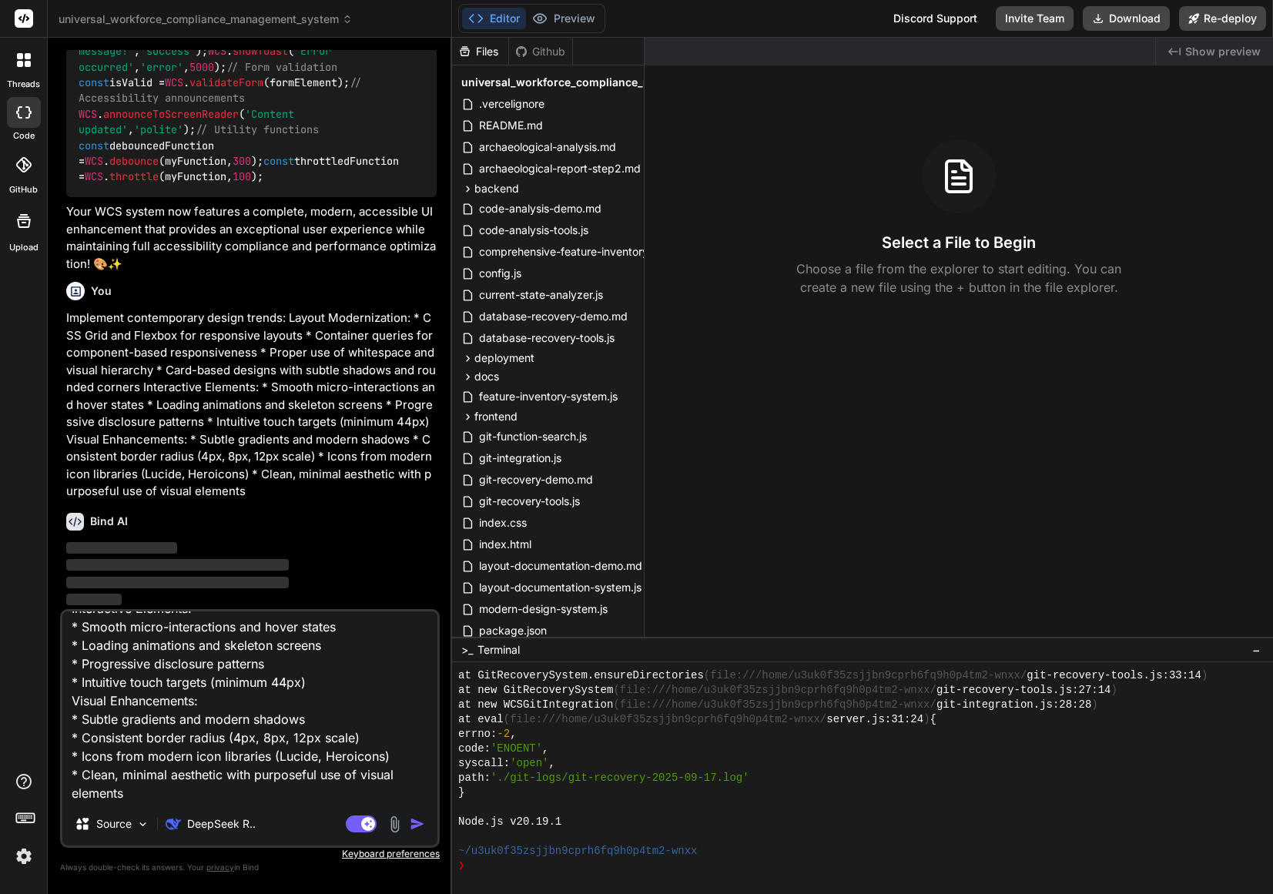
scroll to position [27424, 0]
type textarea "x"
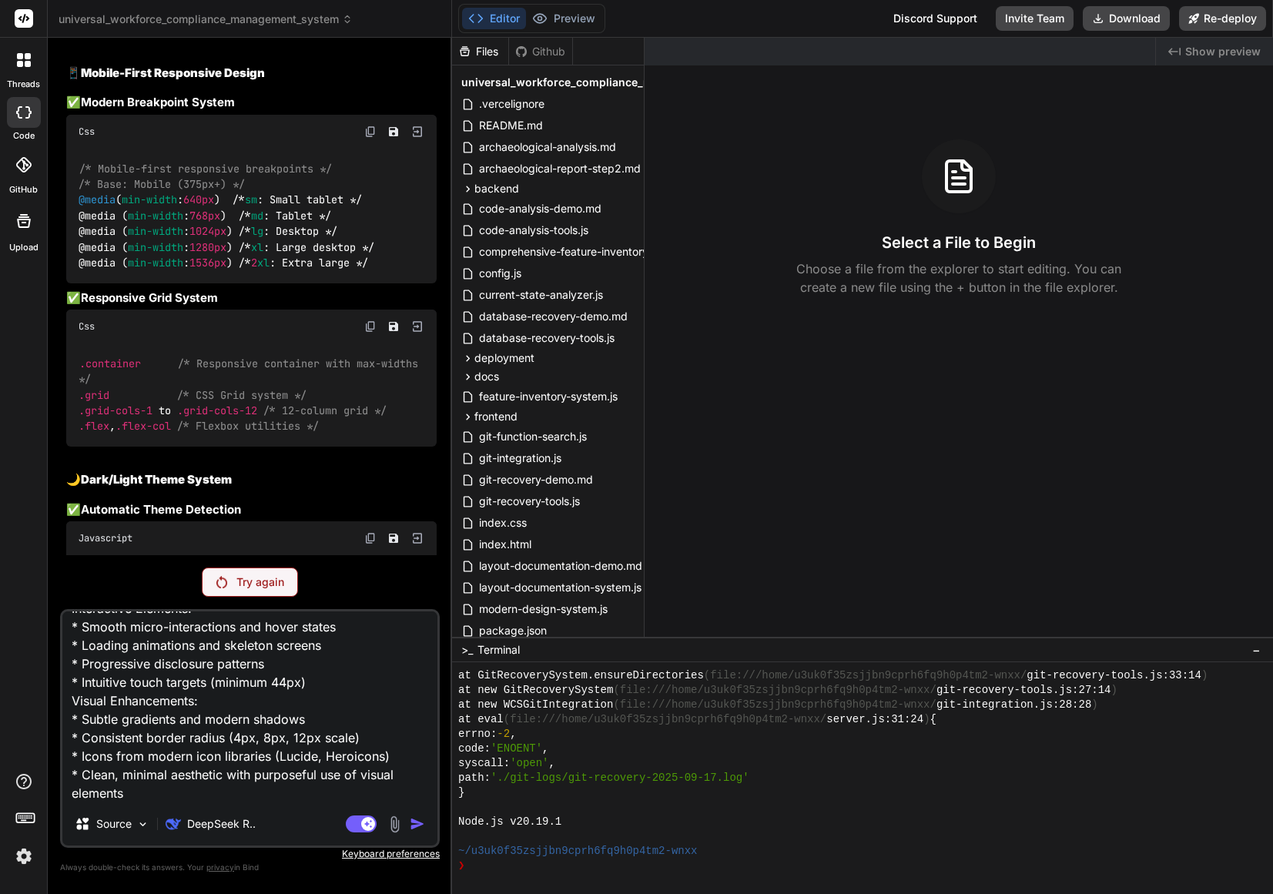
scroll to position [21132, 0]
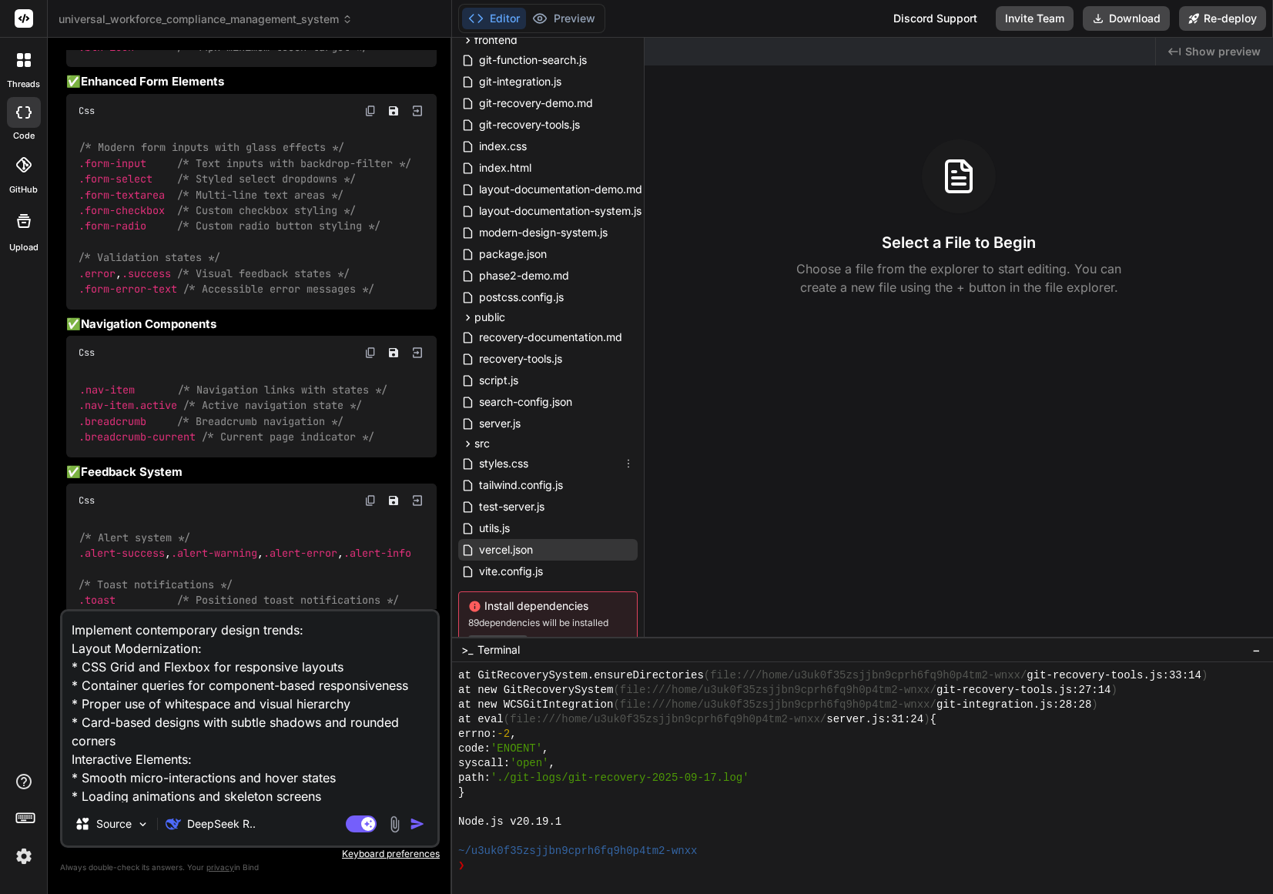
scroll to position [438, 0]
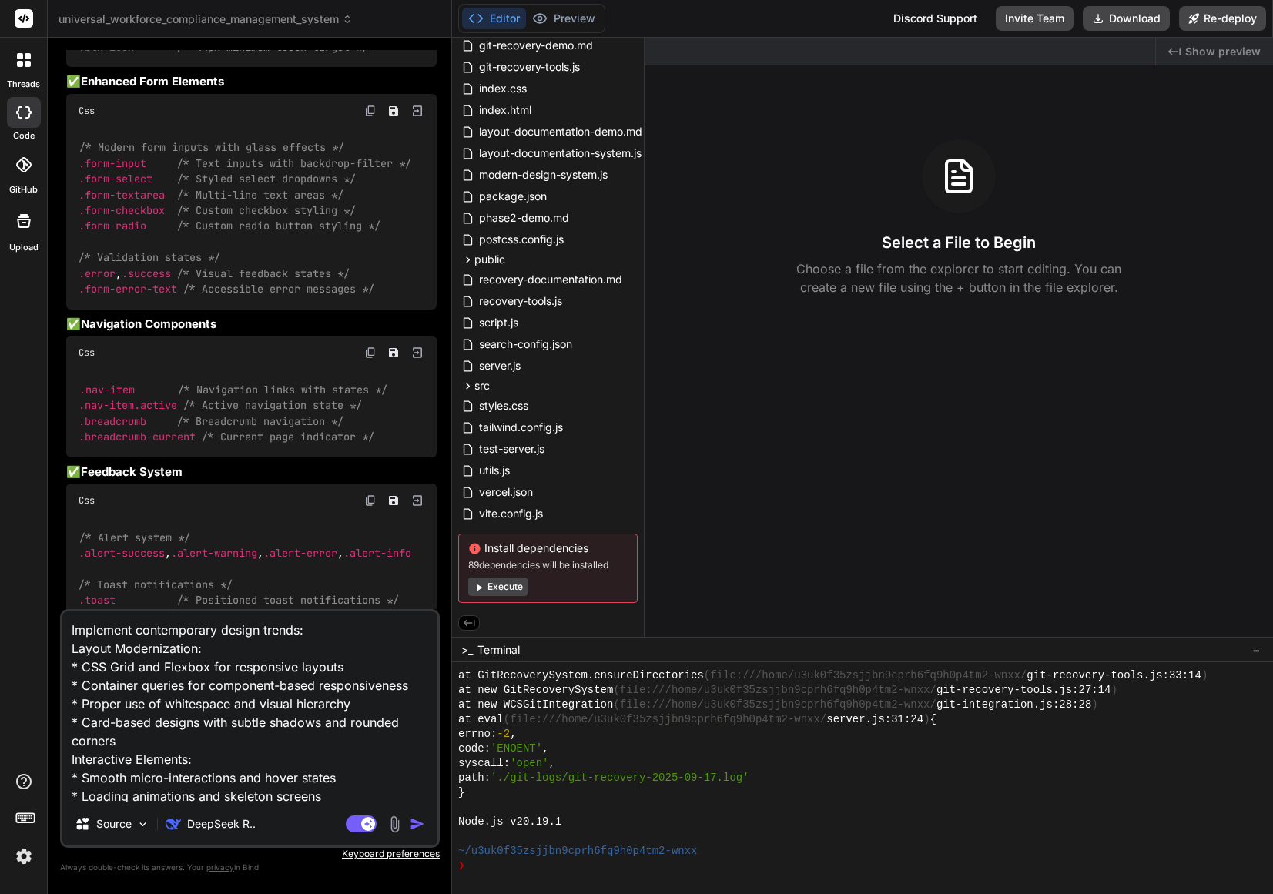
click at [503, 581] on button "Execute" at bounding box center [497, 587] width 59 height 18
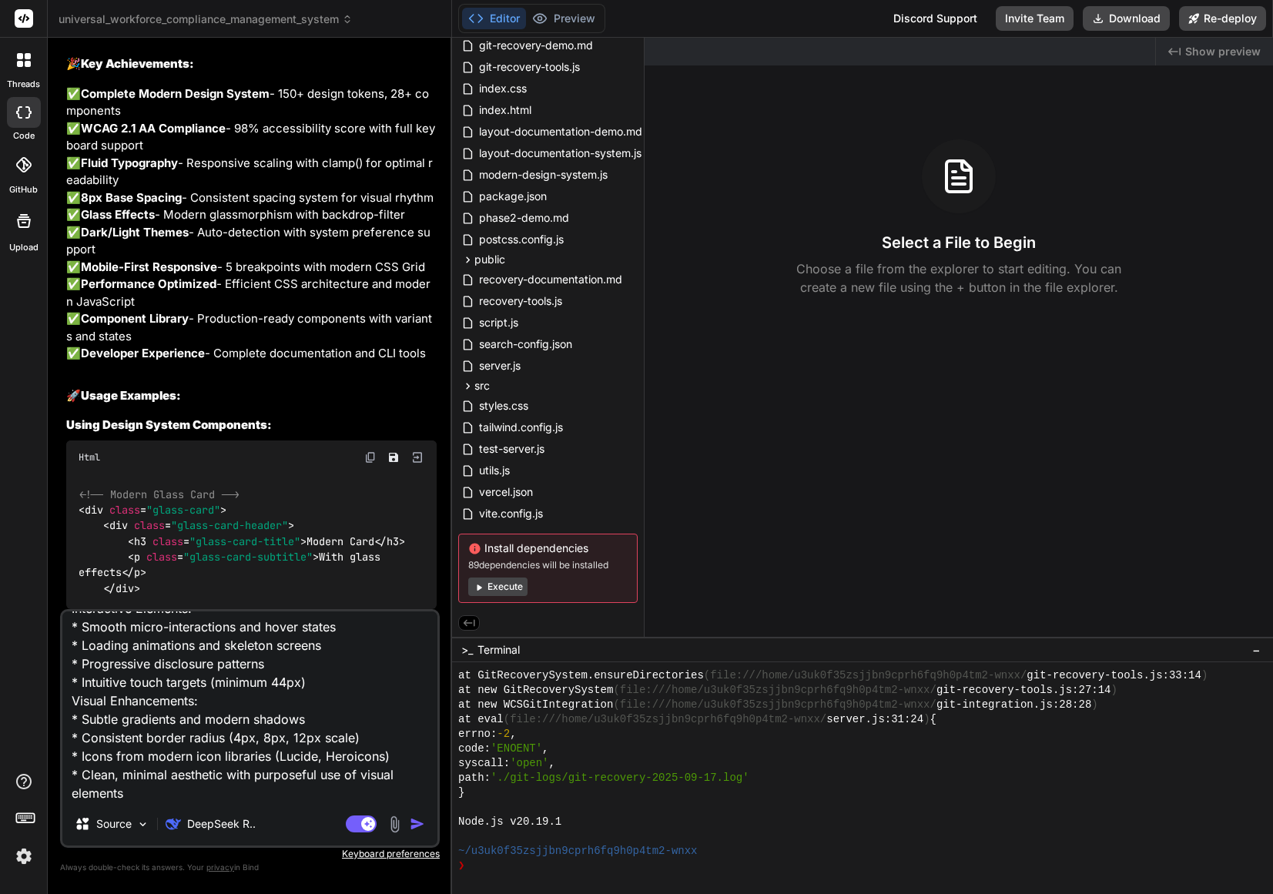
scroll to position [0, 0]
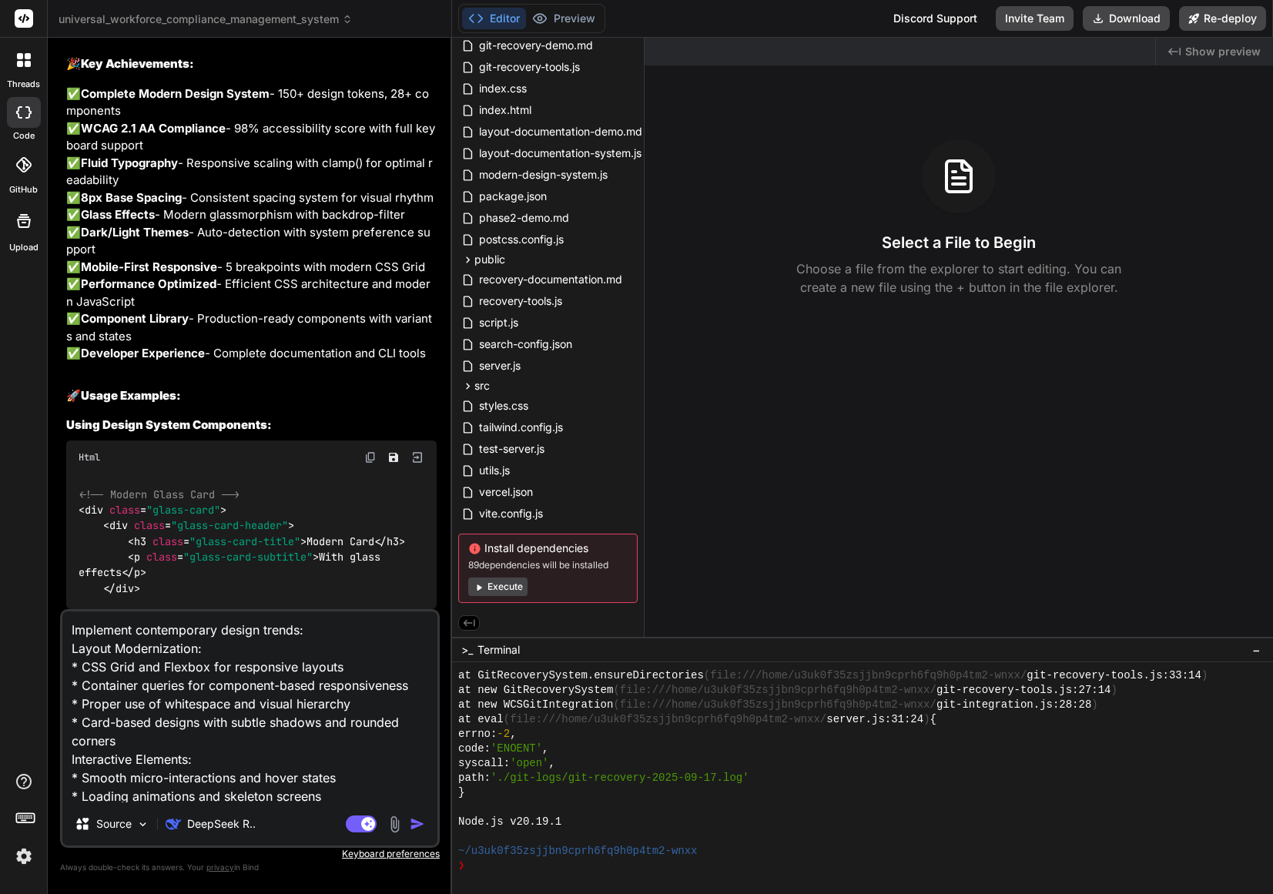
drag, startPoint x: 186, startPoint y: 770, endPoint x: 52, endPoint y: 555, distance: 253.3
click at [52, 555] on div "Bind AI Web Search Created with Pixso. Code Generator You Implement this " Code…" at bounding box center [250, 466] width 404 height 856
type textarea "x"
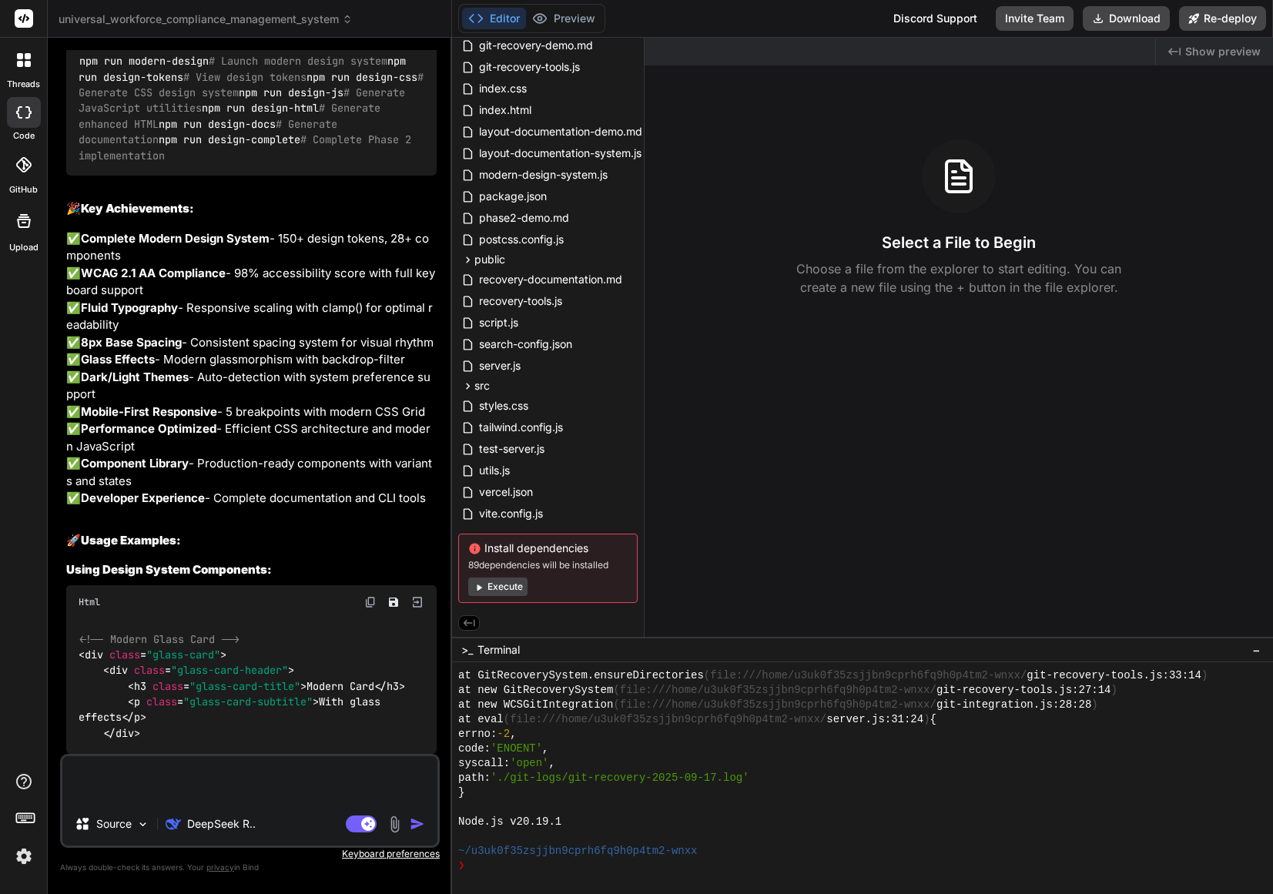
scroll to position [26067, 0]
type textarea "x"
type textarea "c"
type textarea "x"
type textarea "co"
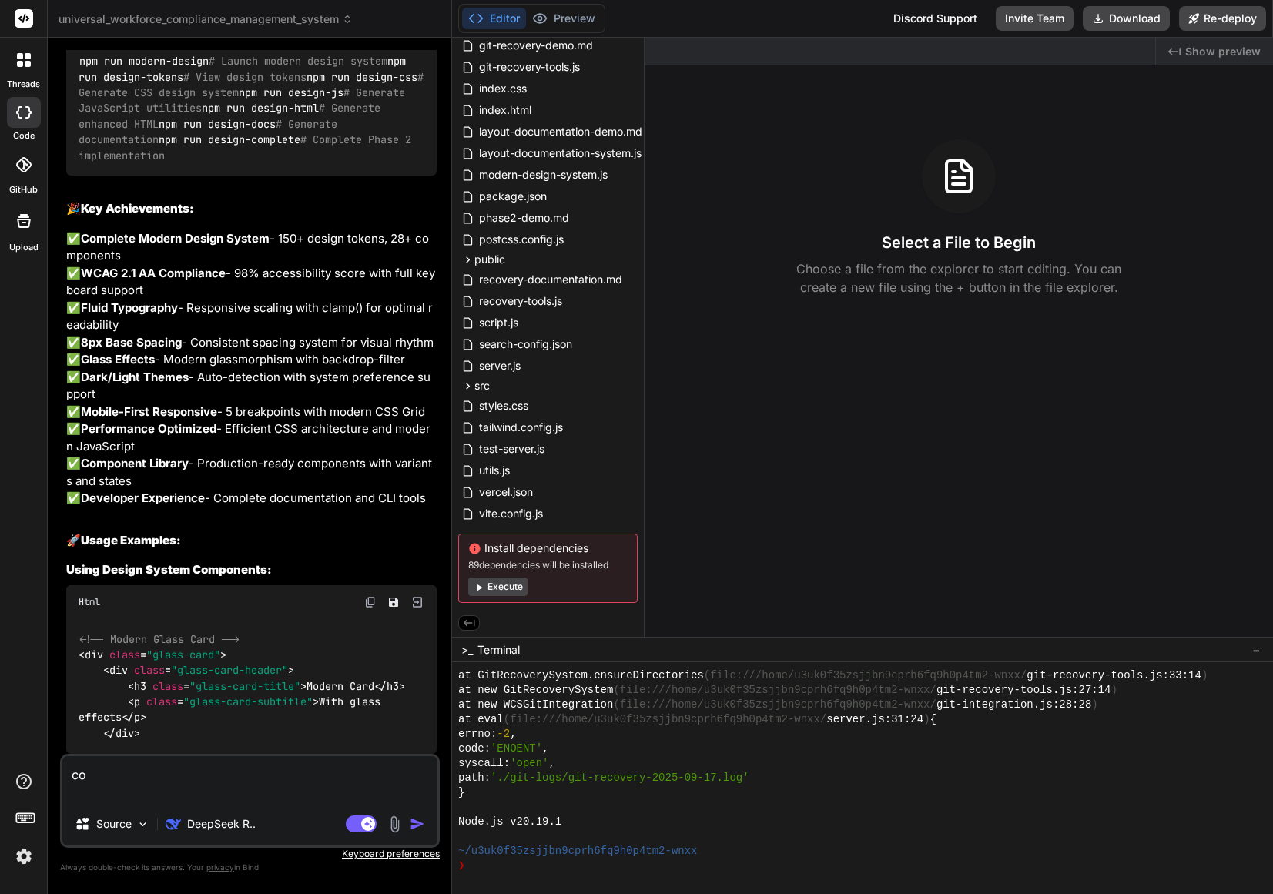
type textarea "x"
type textarea "con"
type textarea "x"
type textarea "cont"
type textarea "x"
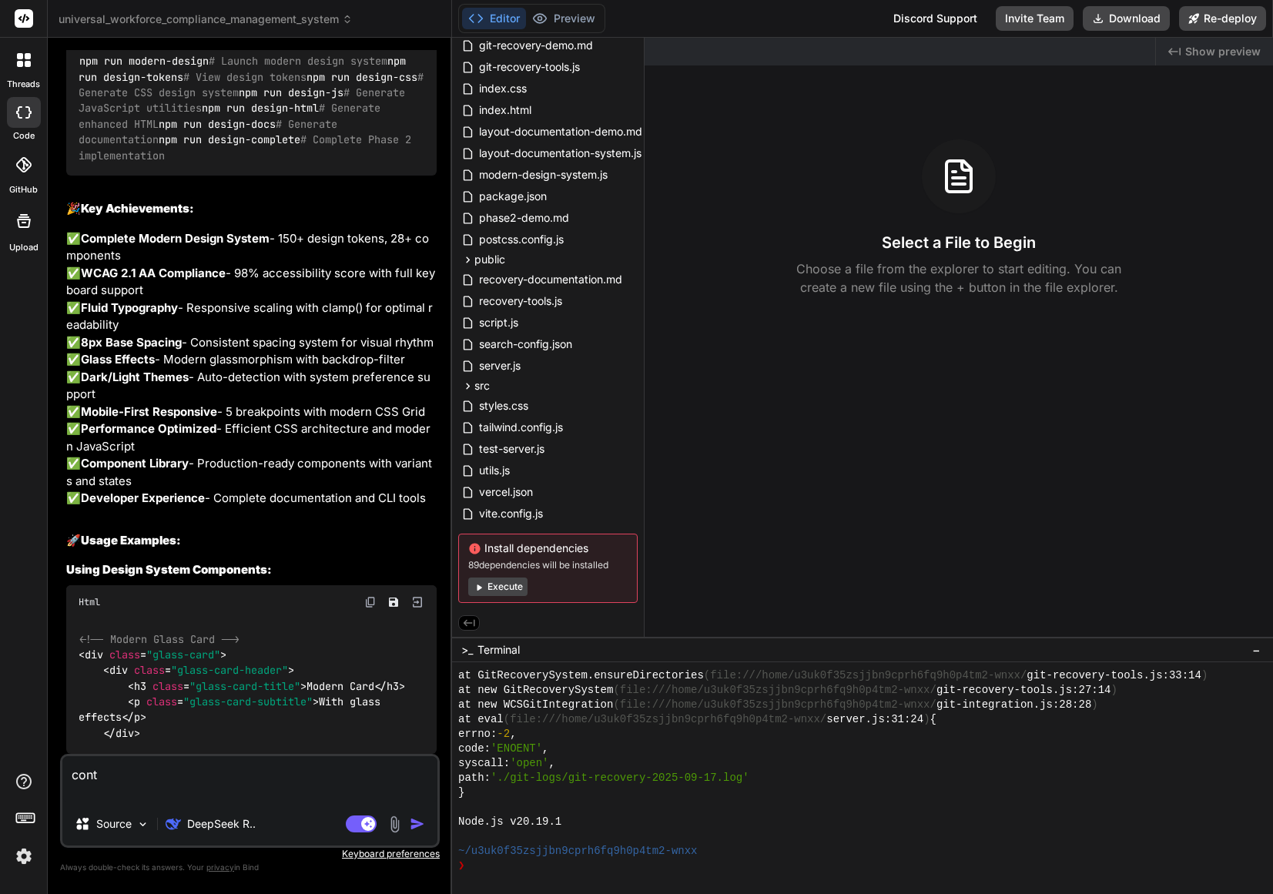
type textarea "conti"
type textarea "x"
type textarea "contin"
type textarea "x"
type textarea "continu"
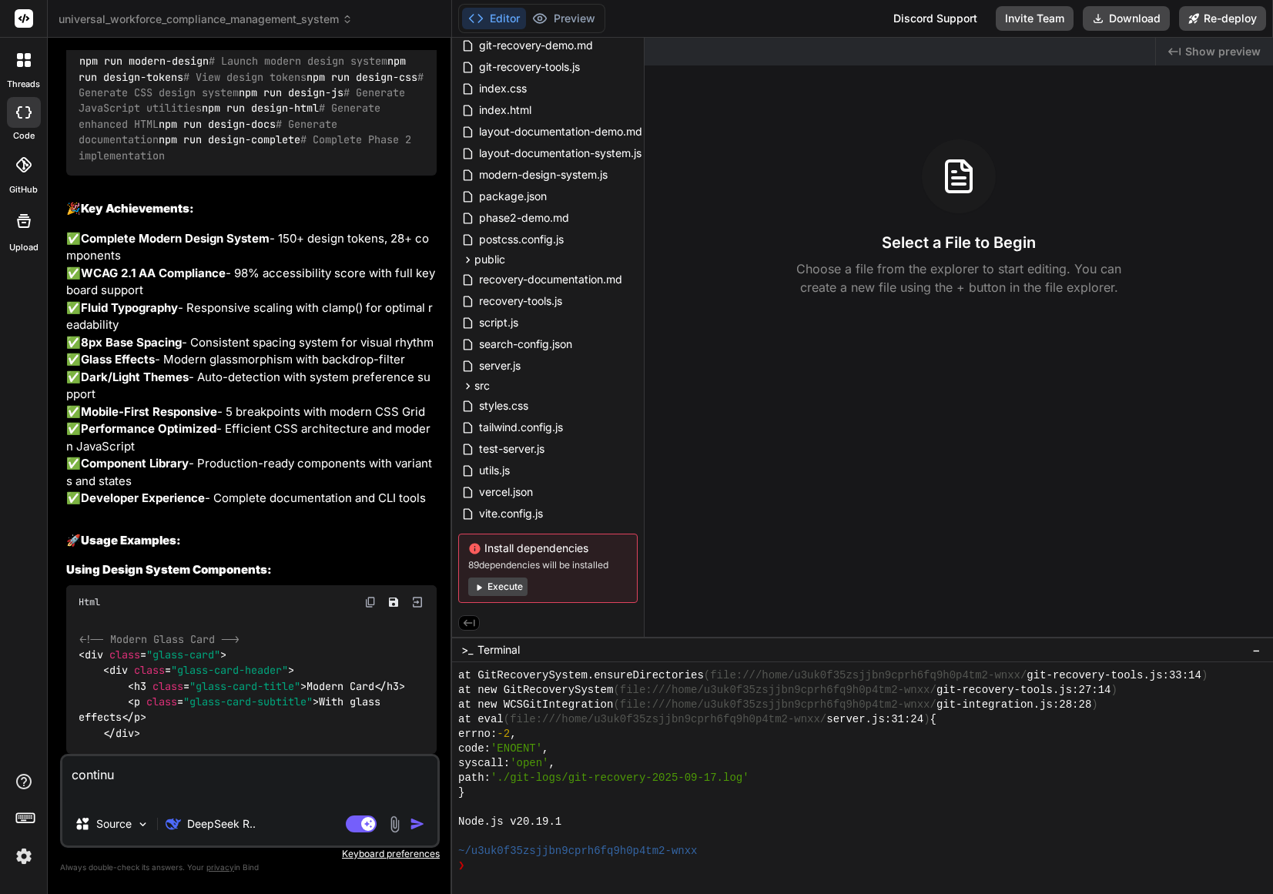
type textarea "x"
type textarea "continue"
click at [418, 826] on img "button" at bounding box center [417, 824] width 15 height 15
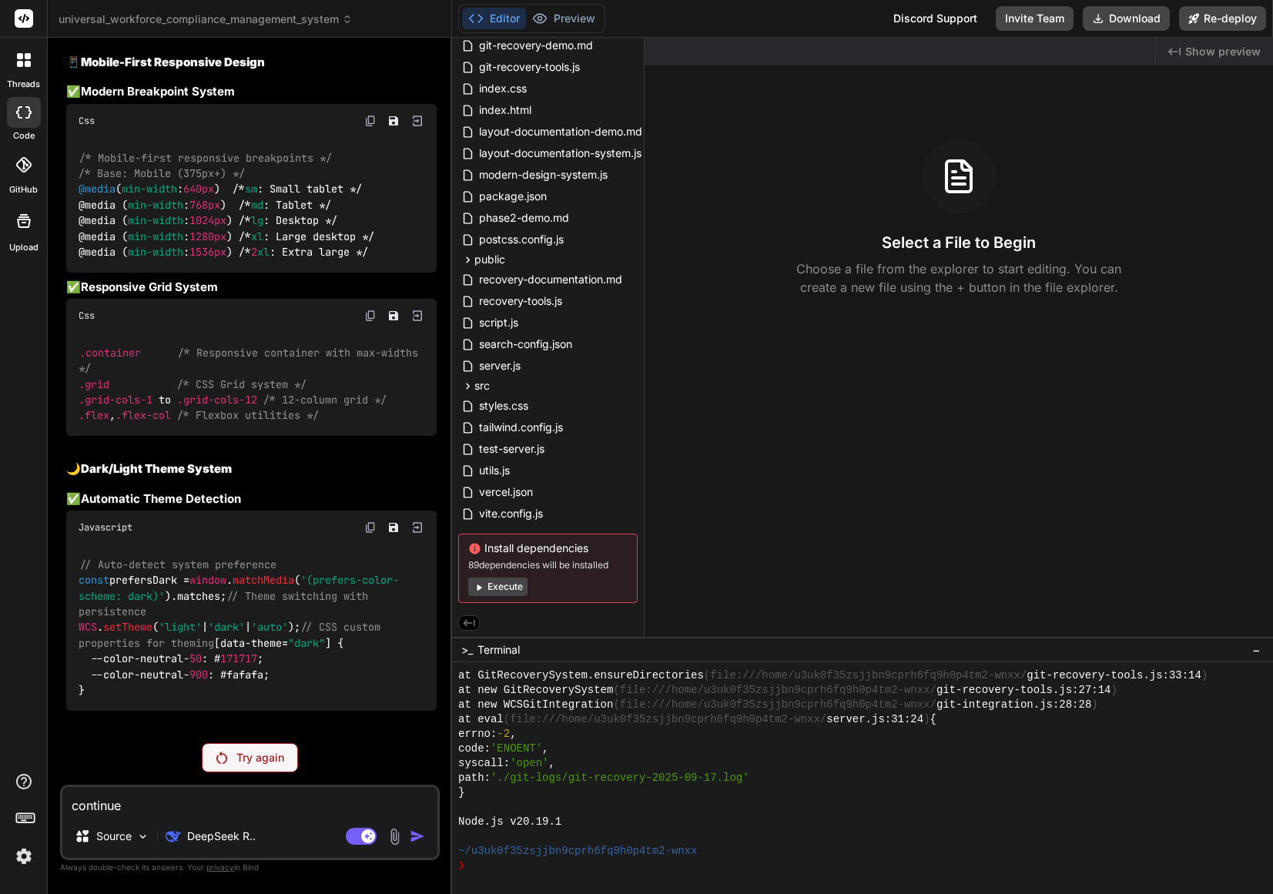
scroll to position [21132, 0]
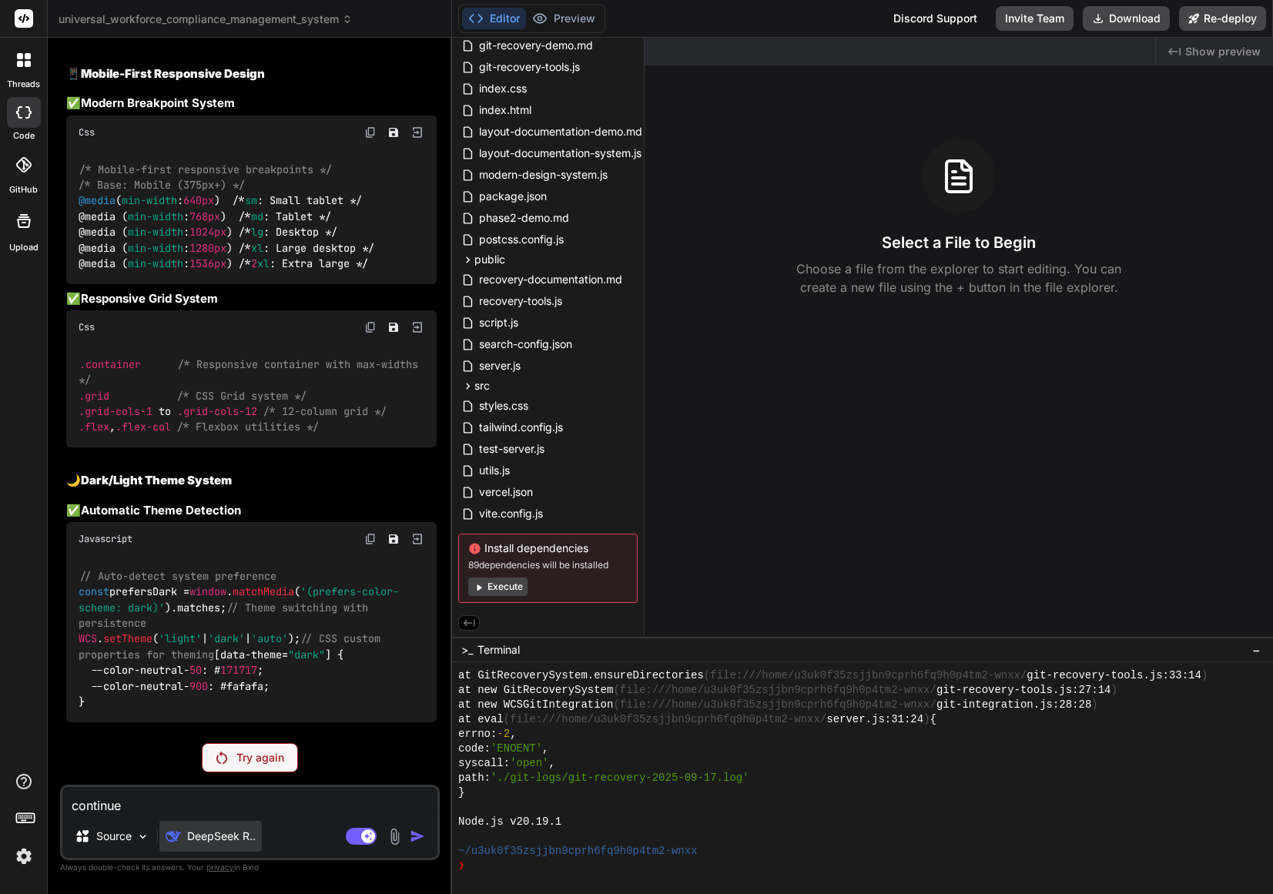
click at [236, 835] on p "DeepSeek R.." at bounding box center [221, 836] width 69 height 15
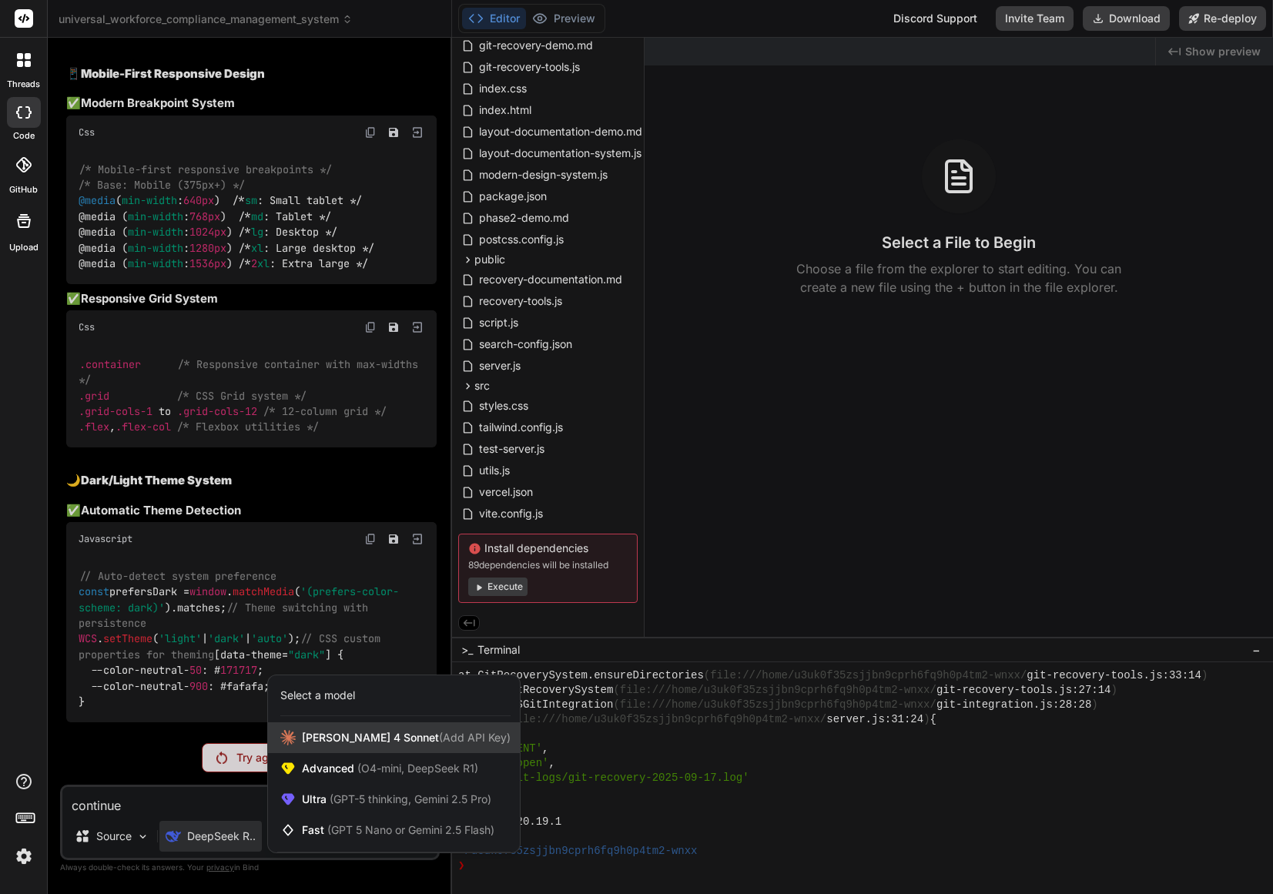
click at [439, 738] on span "(Add API Key)" at bounding box center [475, 737] width 72 height 13
type textarea "x"
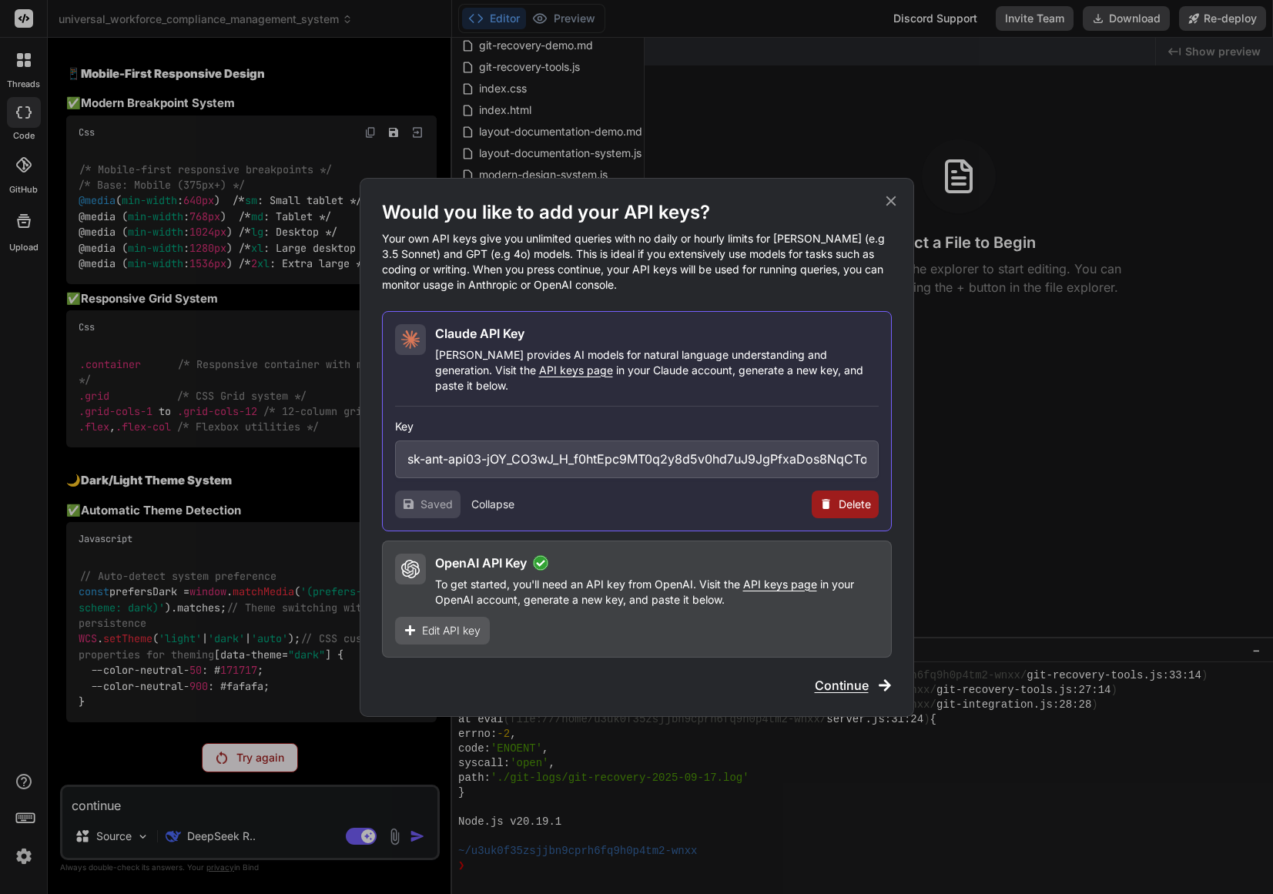
click at [565, 514] on div "Claude API Key Claude provides AI models for natural language understanding and…" at bounding box center [637, 421] width 510 height 220
click at [841, 679] on span "Continue" at bounding box center [842, 685] width 54 height 18
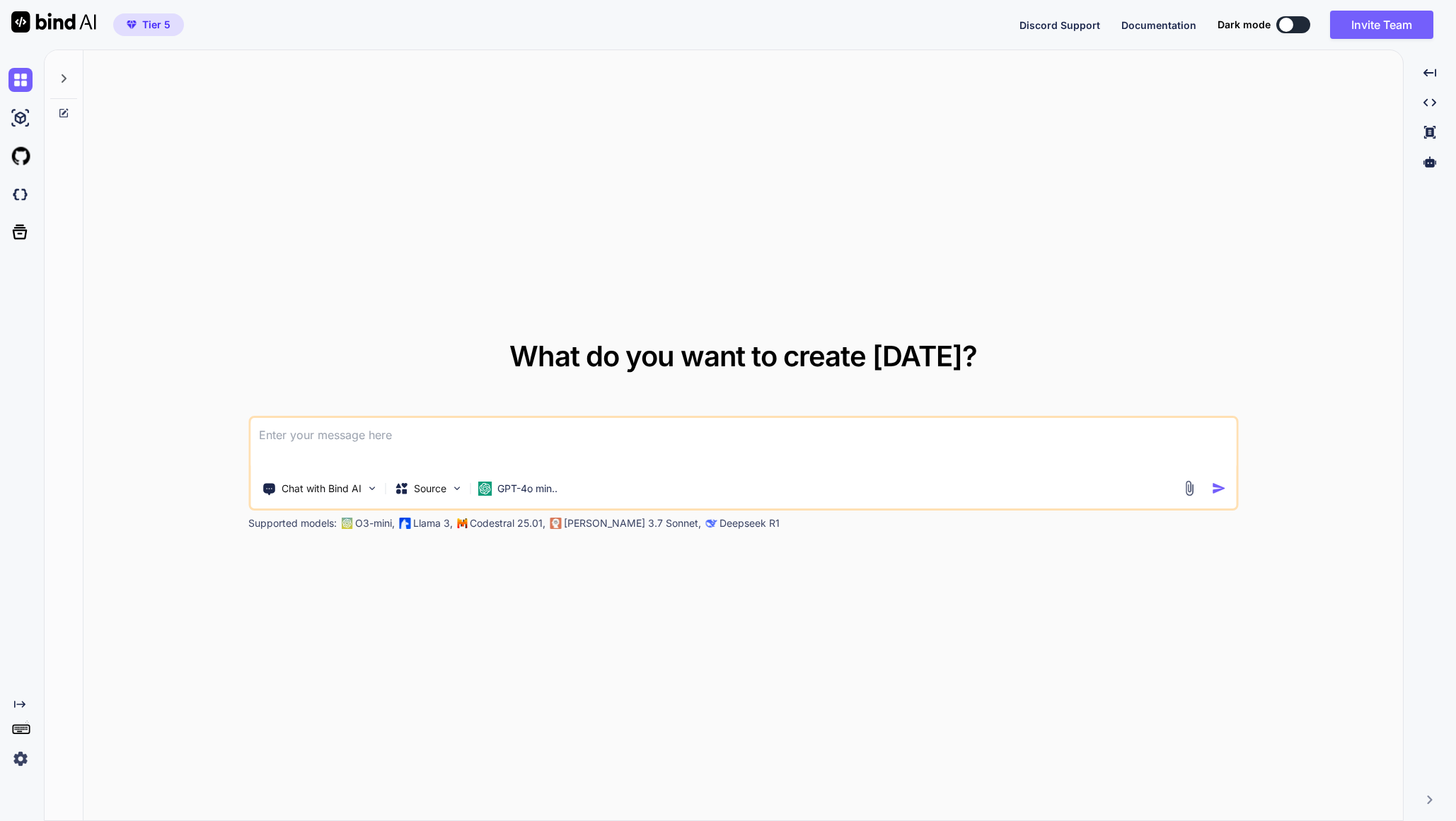
type textarea "x"
click at [28, 197] on img at bounding box center [20, 195] width 24 height 24
click at [454, 424] on textarea at bounding box center [743, 444] width 986 height 52
click at [22, 165] on img at bounding box center [20, 156] width 24 height 24
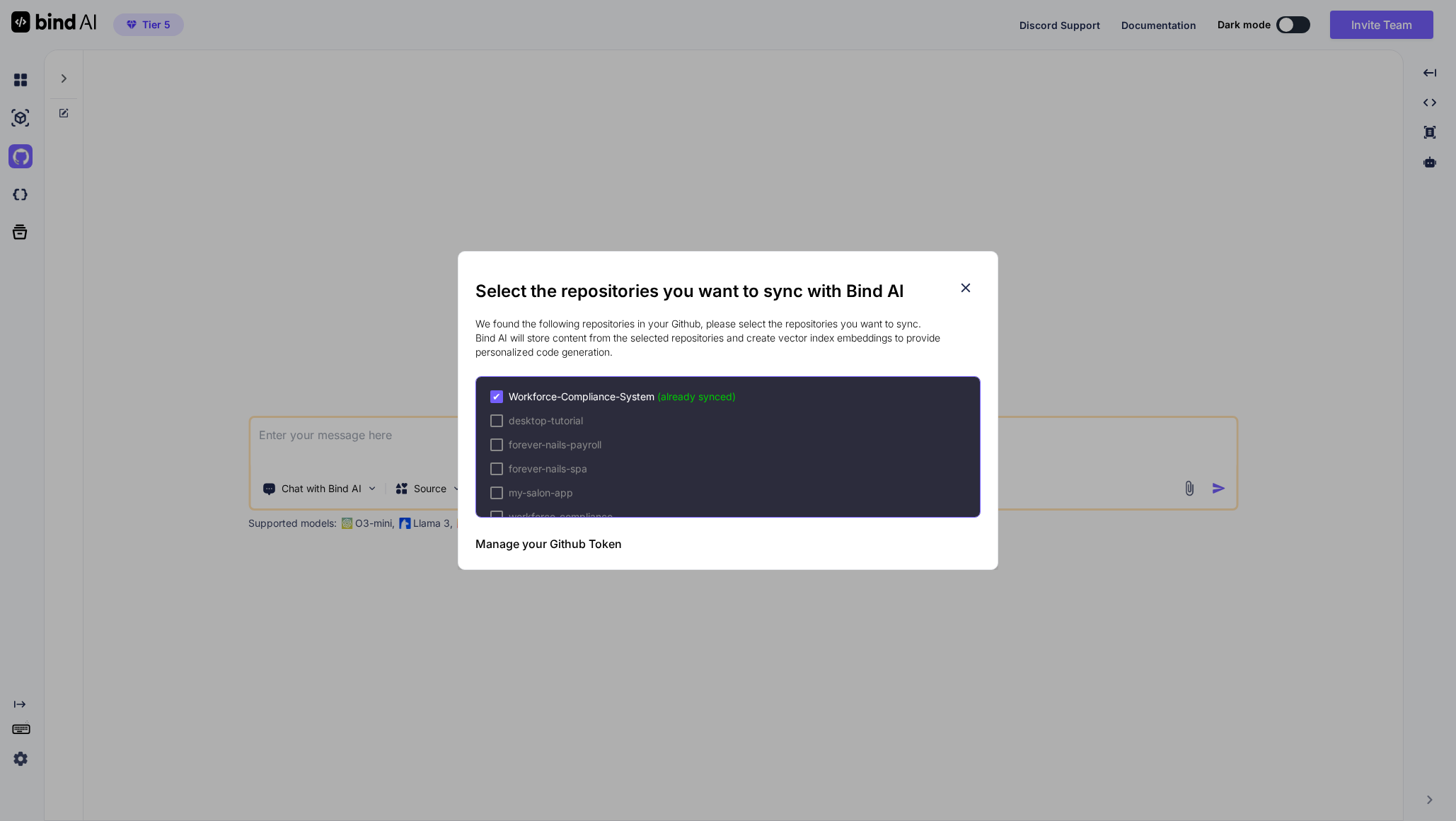
click at [966, 287] on icon at bounding box center [965, 287] width 16 height 16
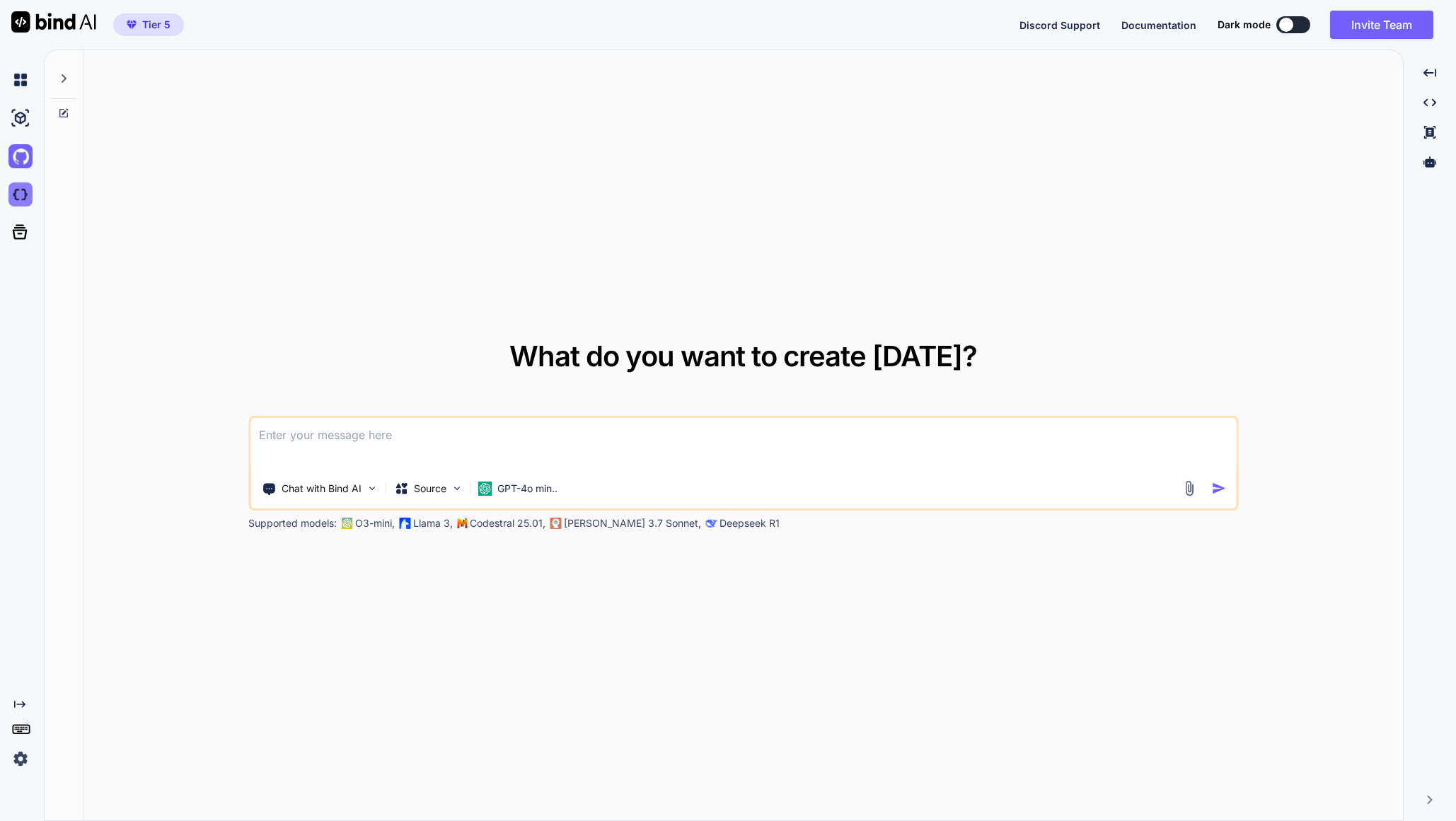
click at [19, 198] on img at bounding box center [20, 195] width 24 height 24
click at [27, 197] on img at bounding box center [20, 195] width 24 height 24
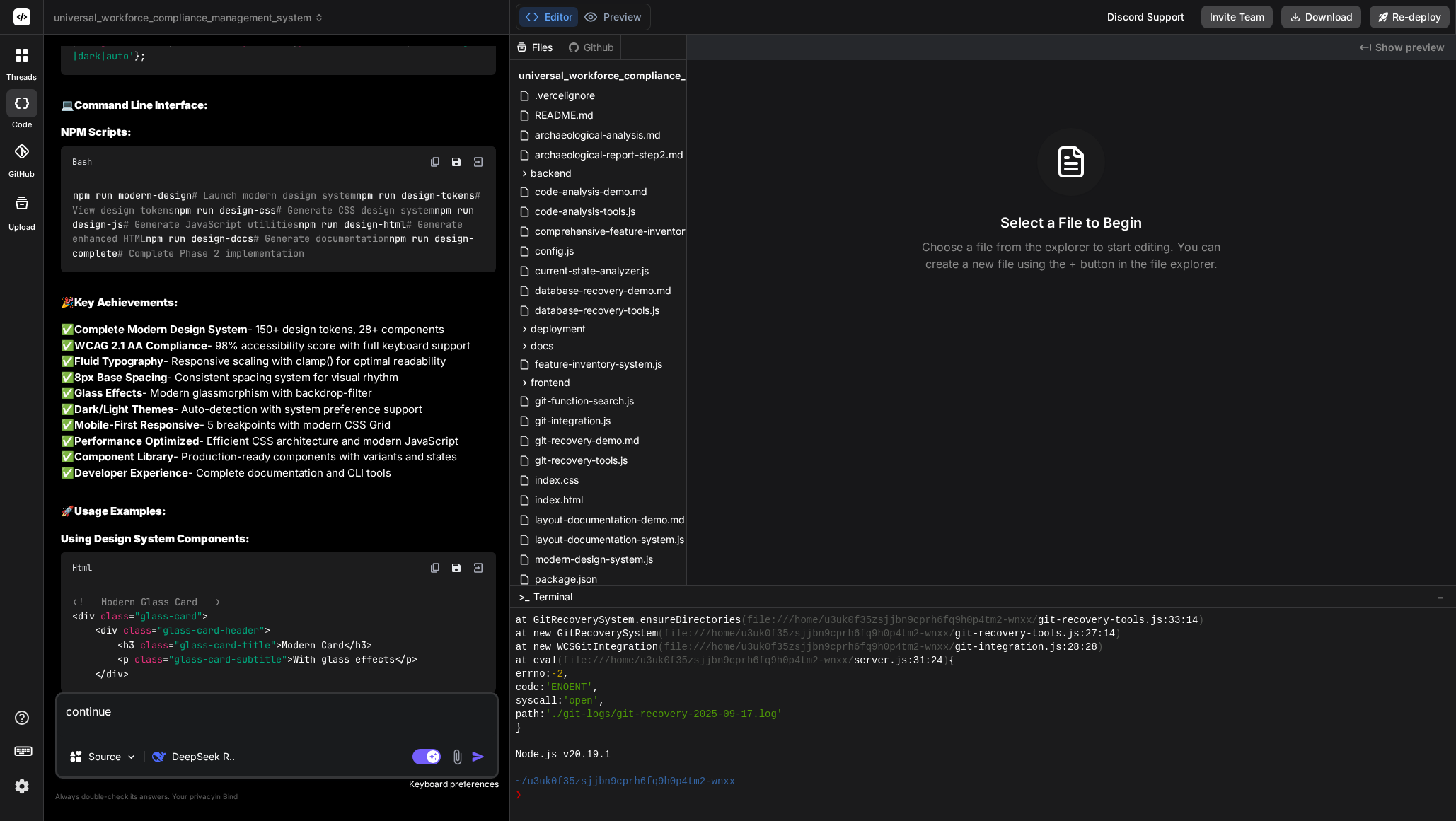
scroll to position [21107, 0]
click at [220, 758] on p "DeepSeek R.." at bounding box center [203, 757] width 63 height 14
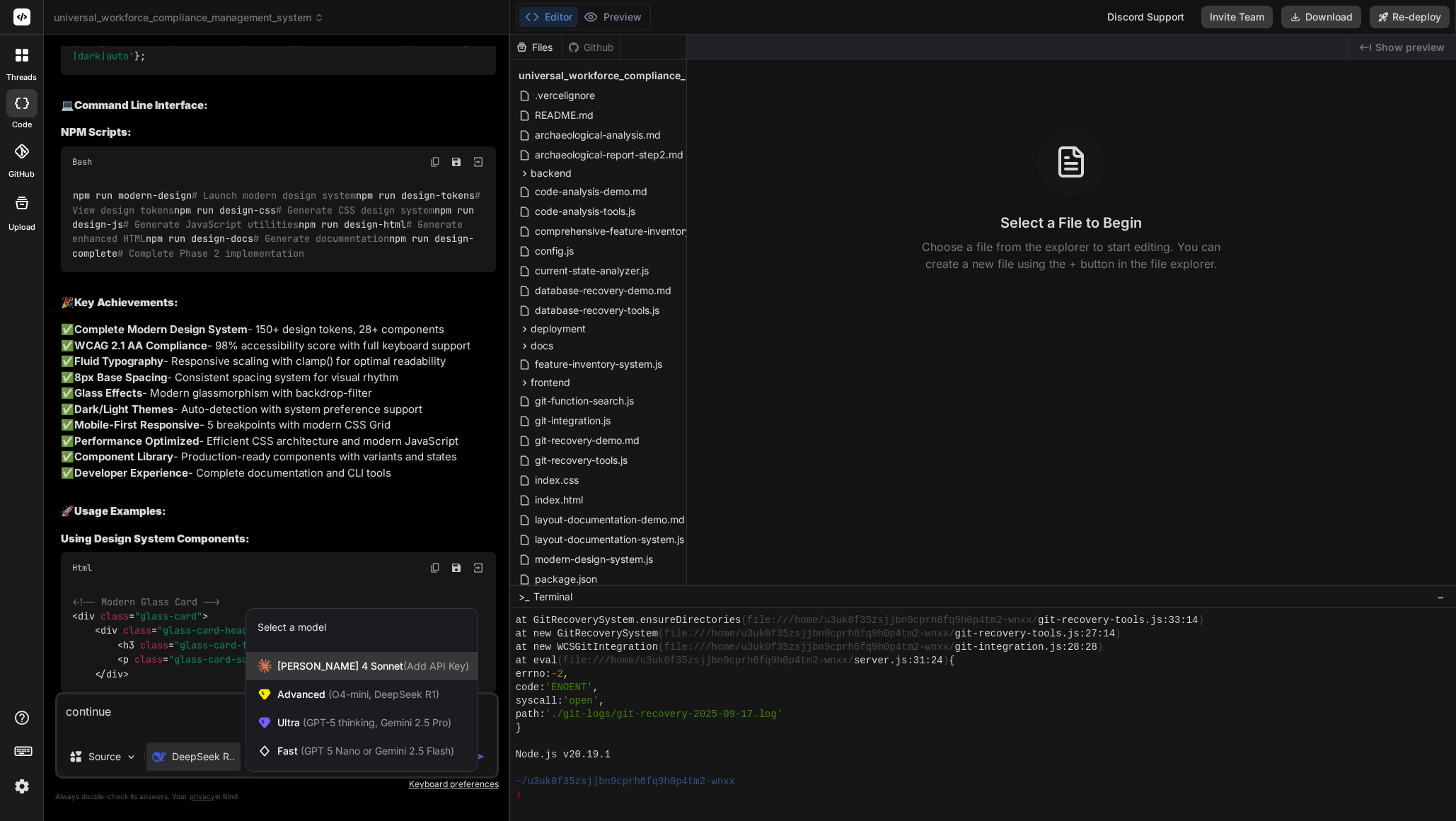
click at [323, 660] on span "[PERSON_NAME] 4 Sonnet (Add API Key)" at bounding box center [373, 666] width 192 height 14
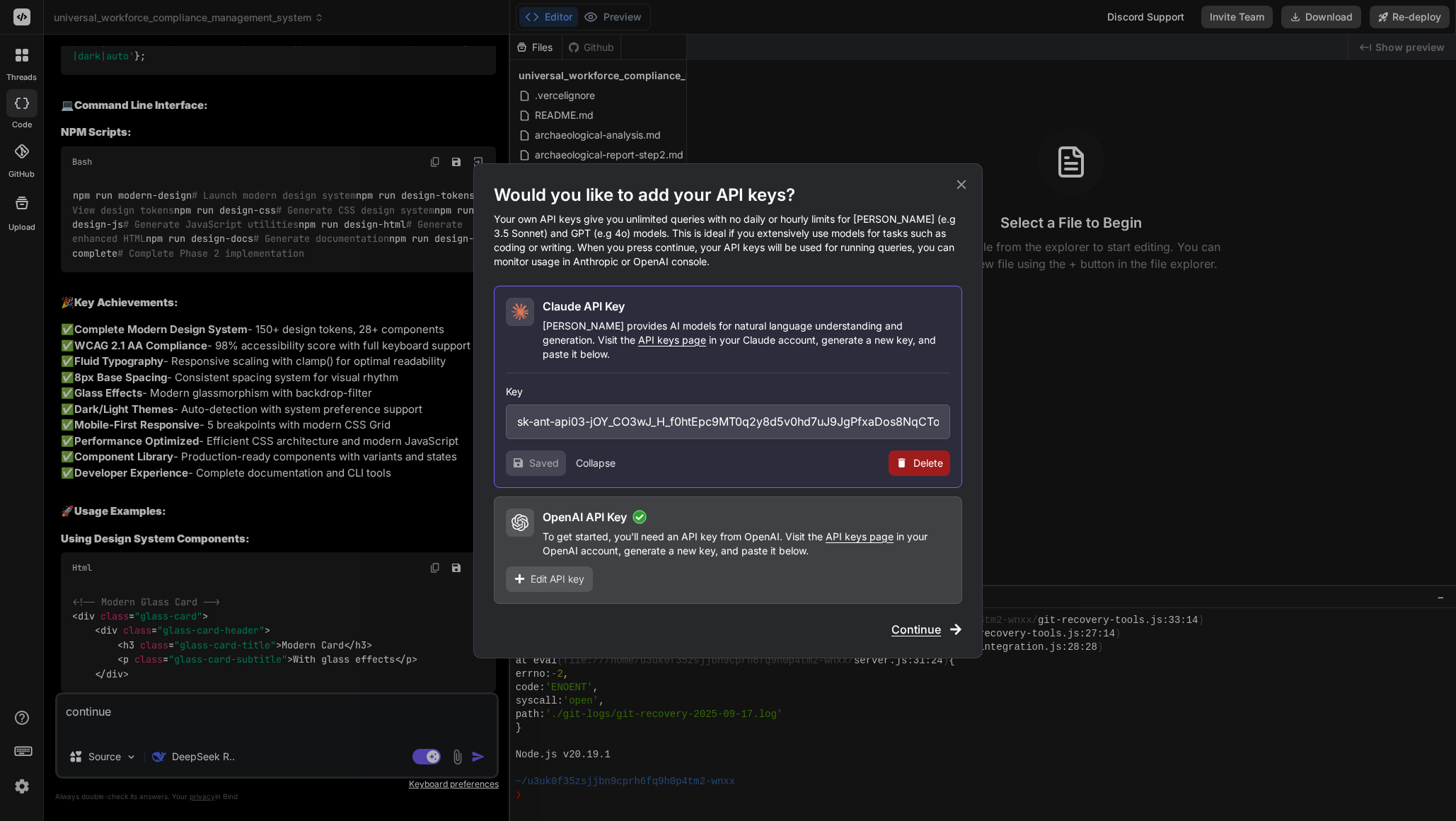
click at [871, 464] on div "Saved Collapse Delete" at bounding box center [728, 464] width 445 height 26
click at [868, 464] on div "Saved Collapse Delete" at bounding box center [728, 464] width 445 height 26
drag, startPoint x: 868, startPoint y: 464, endPoint x: 931, endPoint y: 566, distance: 119.9
click at [869, 470] on div "Claude API Key Claude provides AI models for natural language understanding and…" at bounding box center [728, 387] width 468 height 202
click at [910, 621] on span "Continue" at bounding box center [917, 629] width 50 height 17
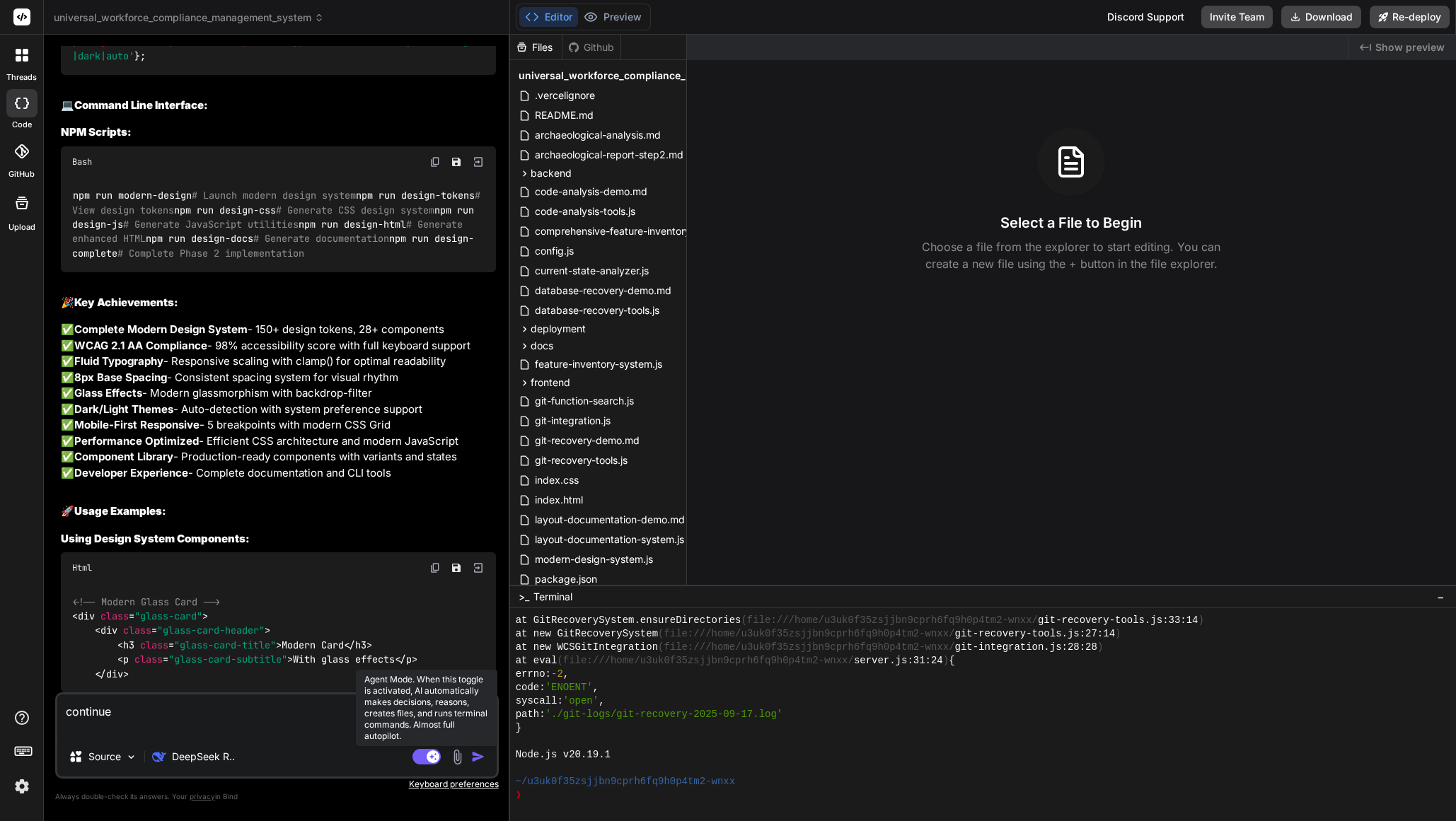
click at [416, 759] on rect at bounding box center [426, 757] width 28 height 16
click at [423, 762] on rect at bounding box center [421, 757] width 13 height 13
click at [125, 753] on img at bounding box center [130, 757] width 12 height 12
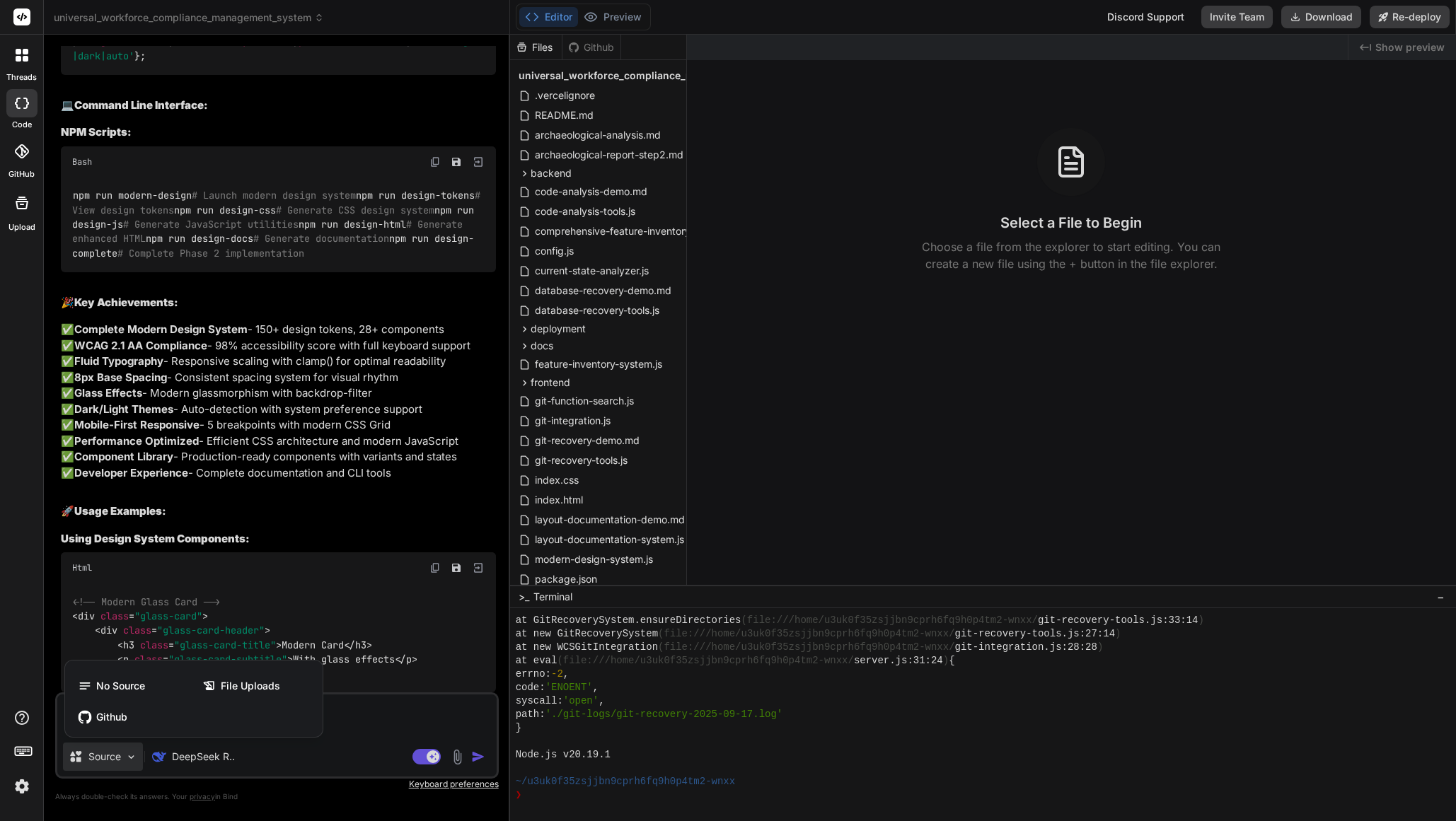
click at [444, 725] on div at bounding box center [728, 410] width 1456 height 821
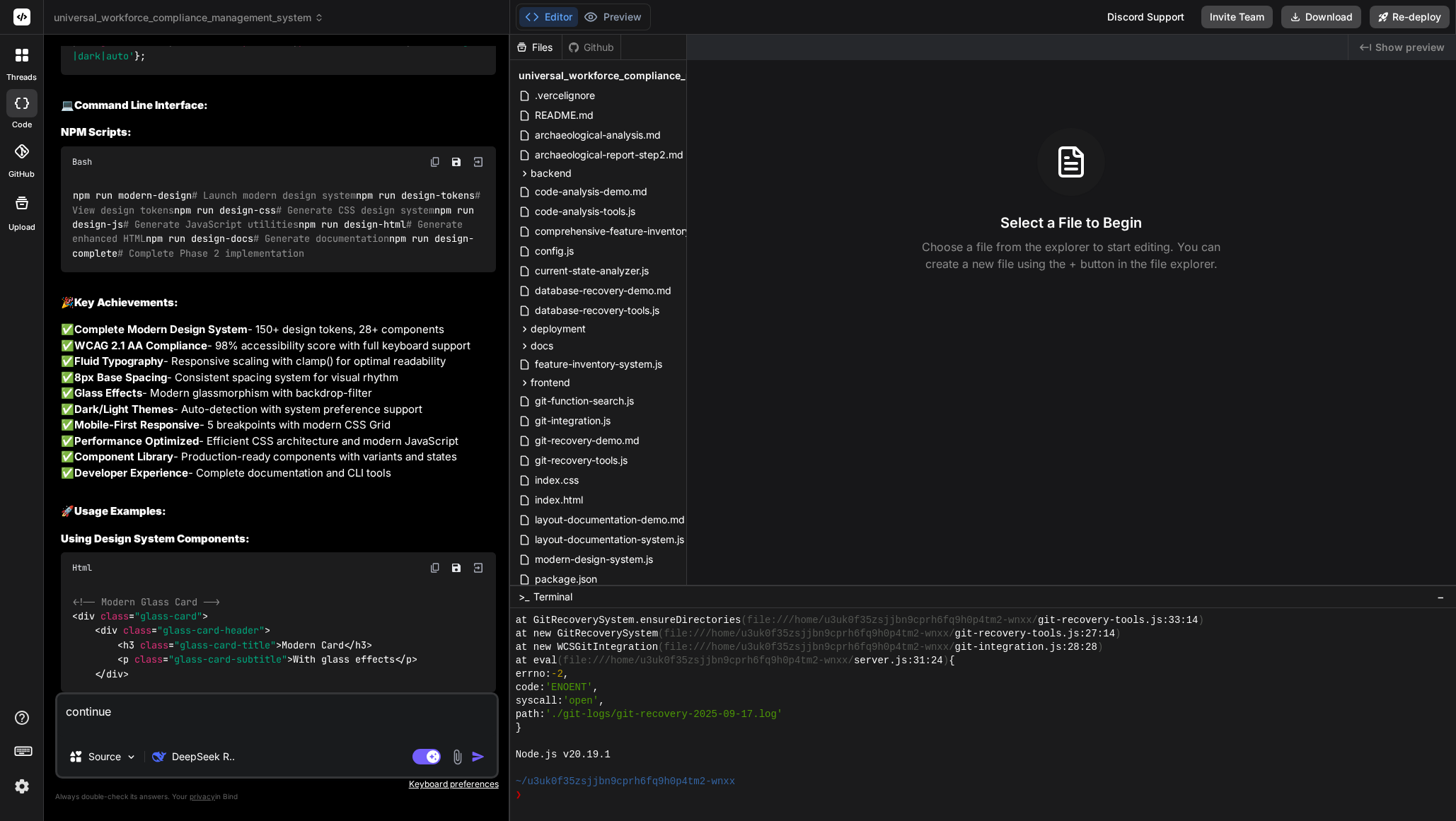
click at [476, 762] on img "button" at bounding box center [478, 757] width 14 height 14
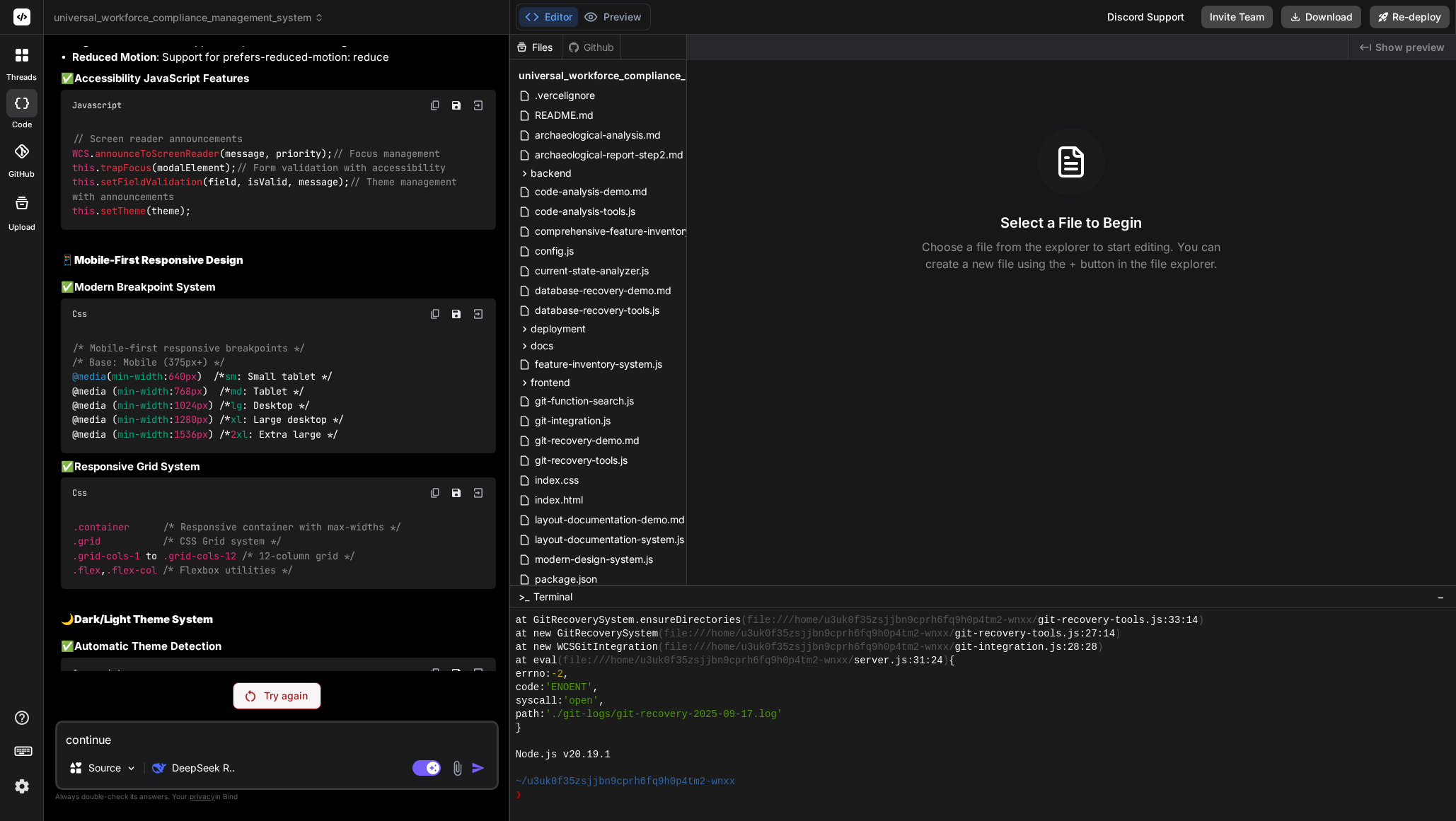
scroll to position [17025, 0]
click at [23, 794] on img at bounding box center [22, 787] width 24 height 24
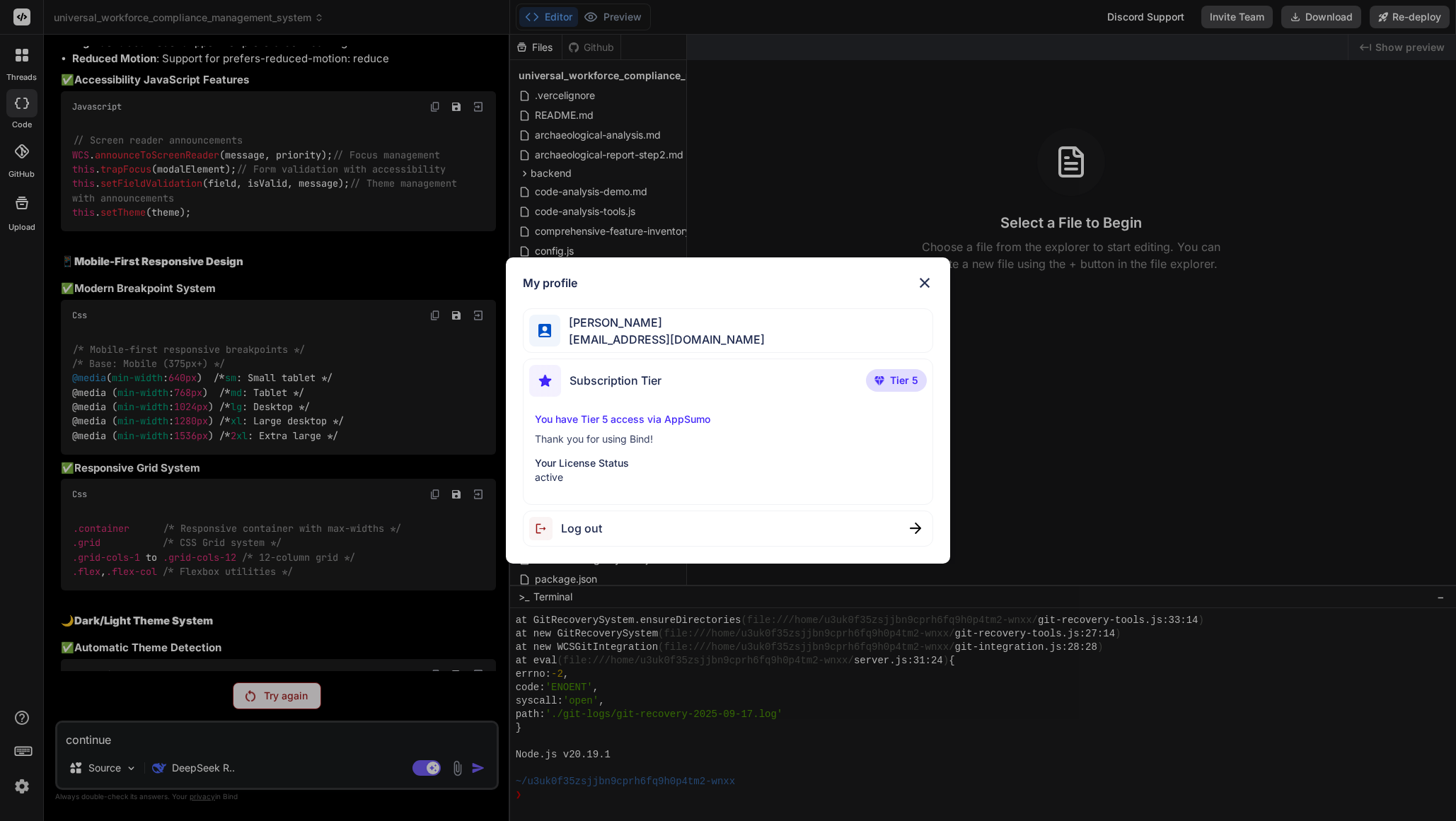
click at [592, 534] on span "Log out" at bounding box center [581, 528] width 41 height 17
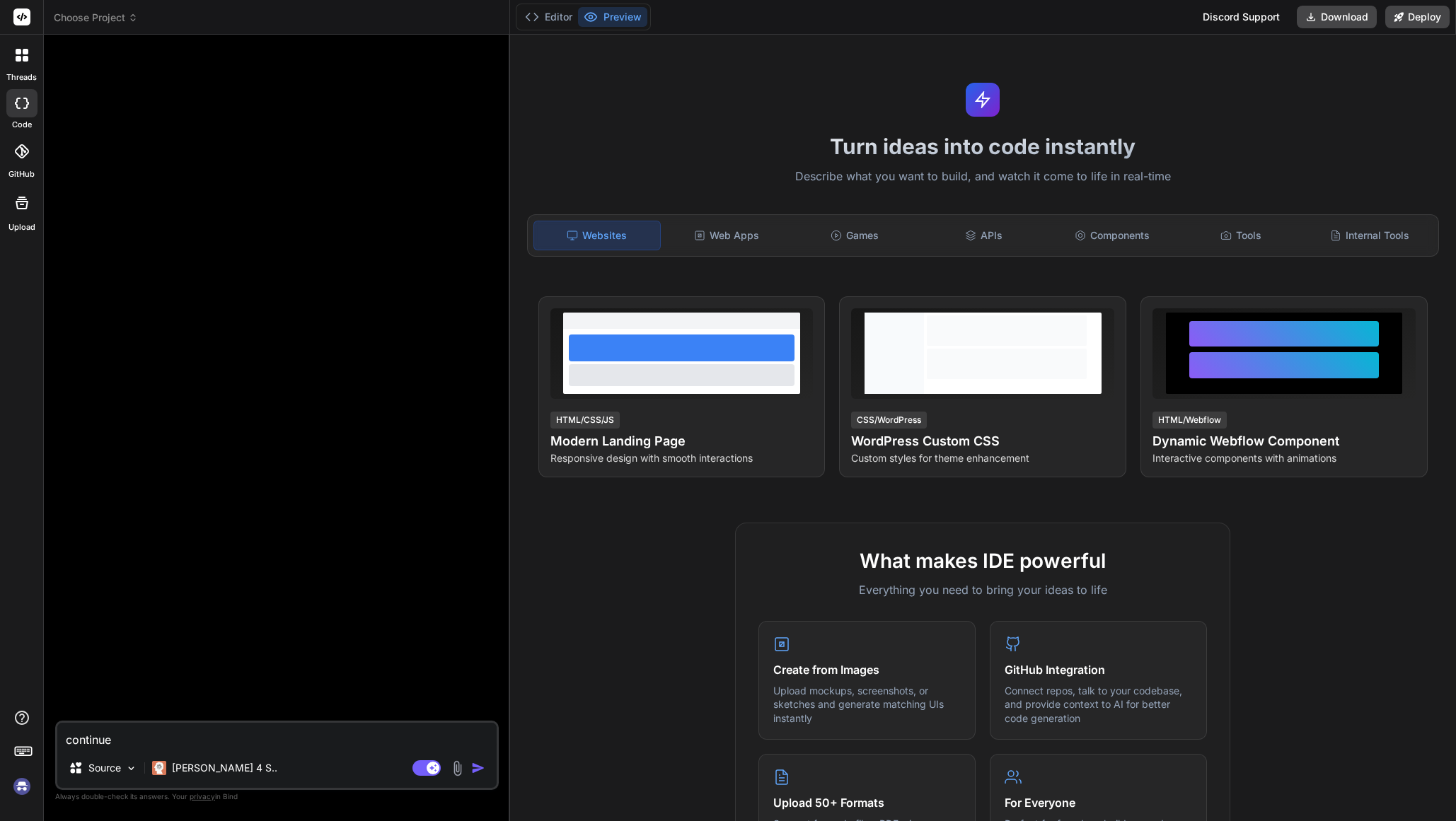
scroll to position [444, 0]
click at [111, 26] on header "Choose Project Created with Pixso." at bounding box center [277, 17] width 467 height 35
click at [110, 21] on span "Choose Project" at bounding box center [96, 17] width 85 height 14
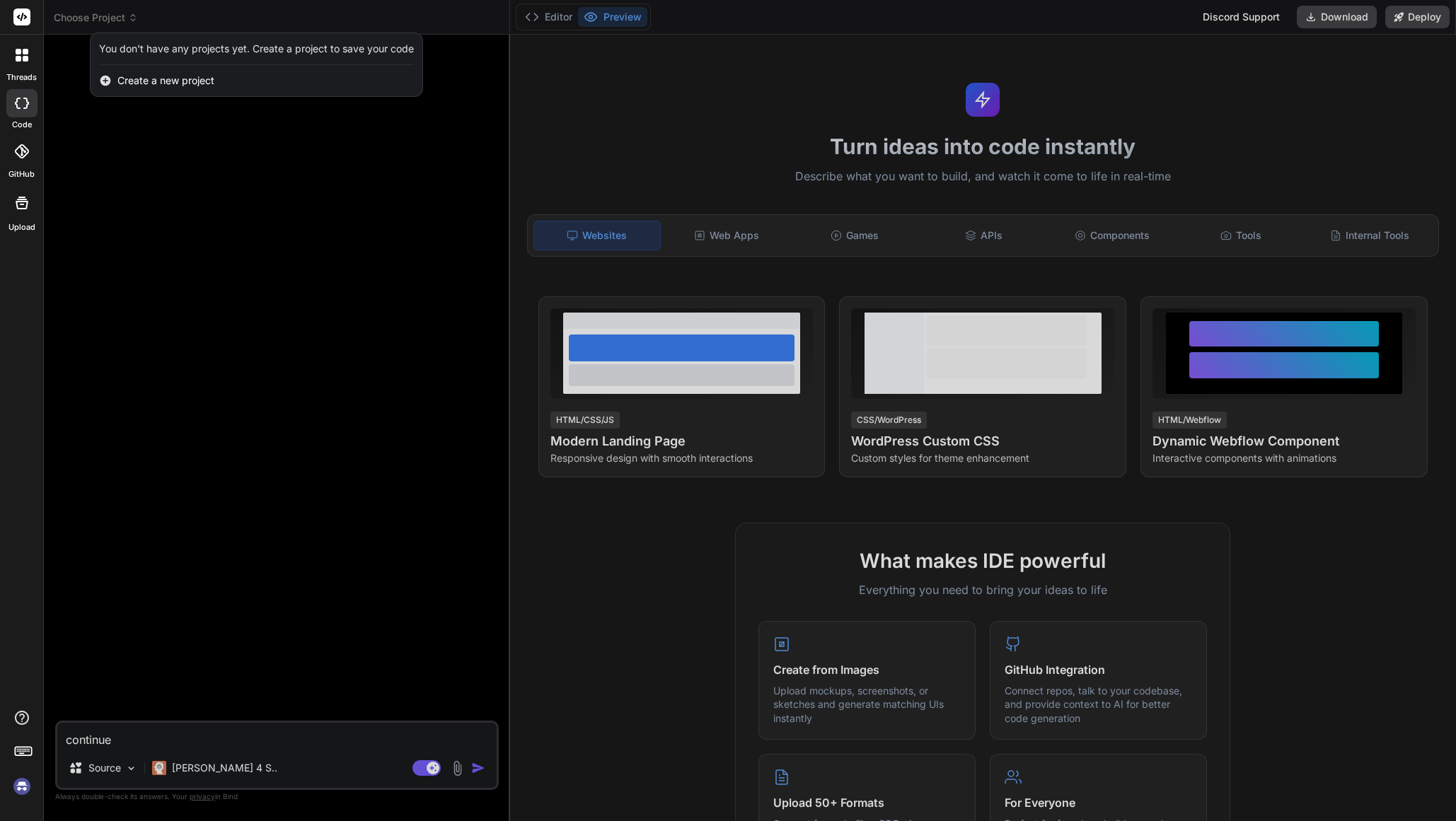
click at [21, 794] on img at bounding box center [22, 787] width 24 height 24
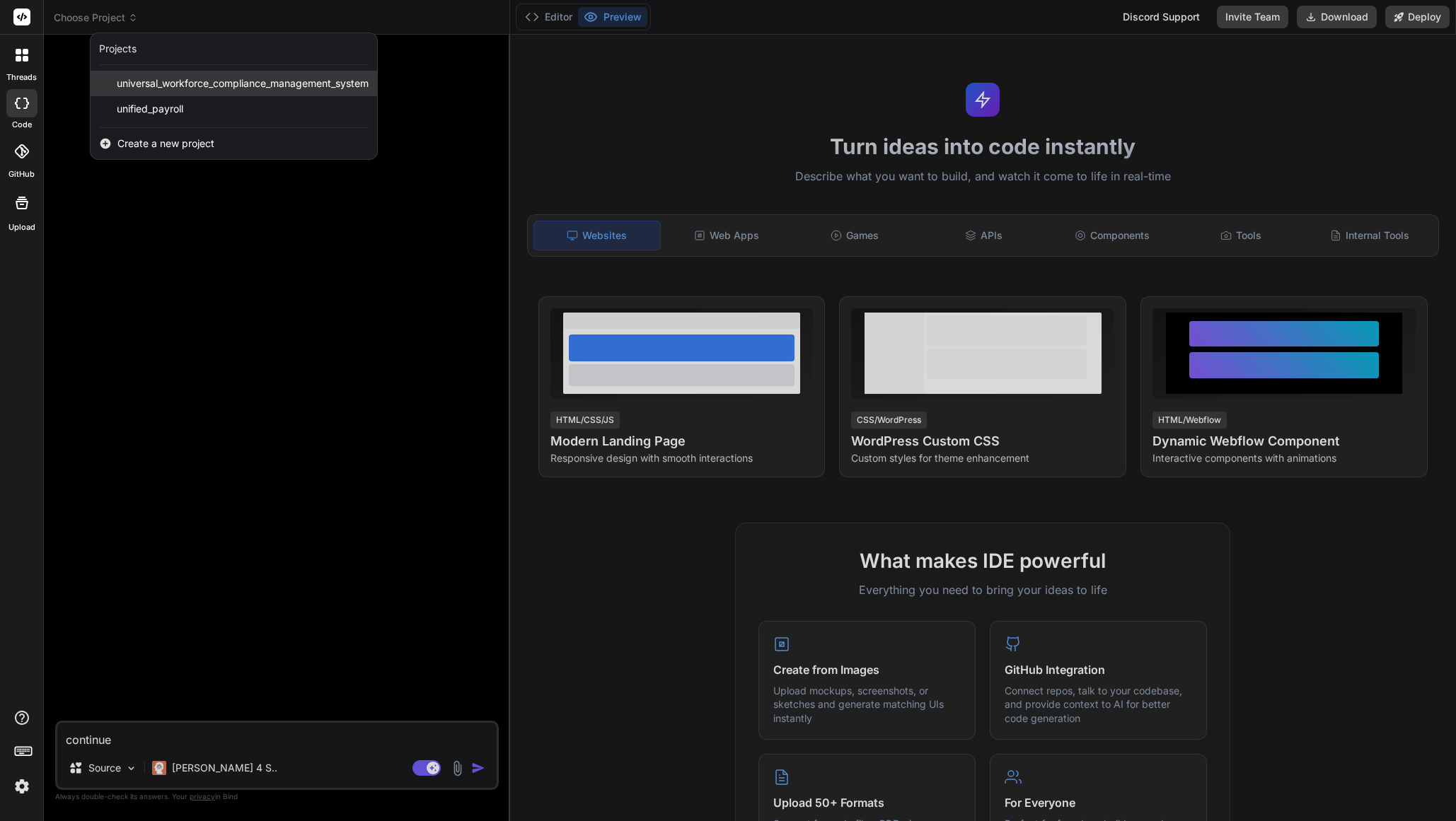
click at [341, 84] on span "universal_workforce_compliance_management_system" at bounding box center [243, 83] width 252 height 14
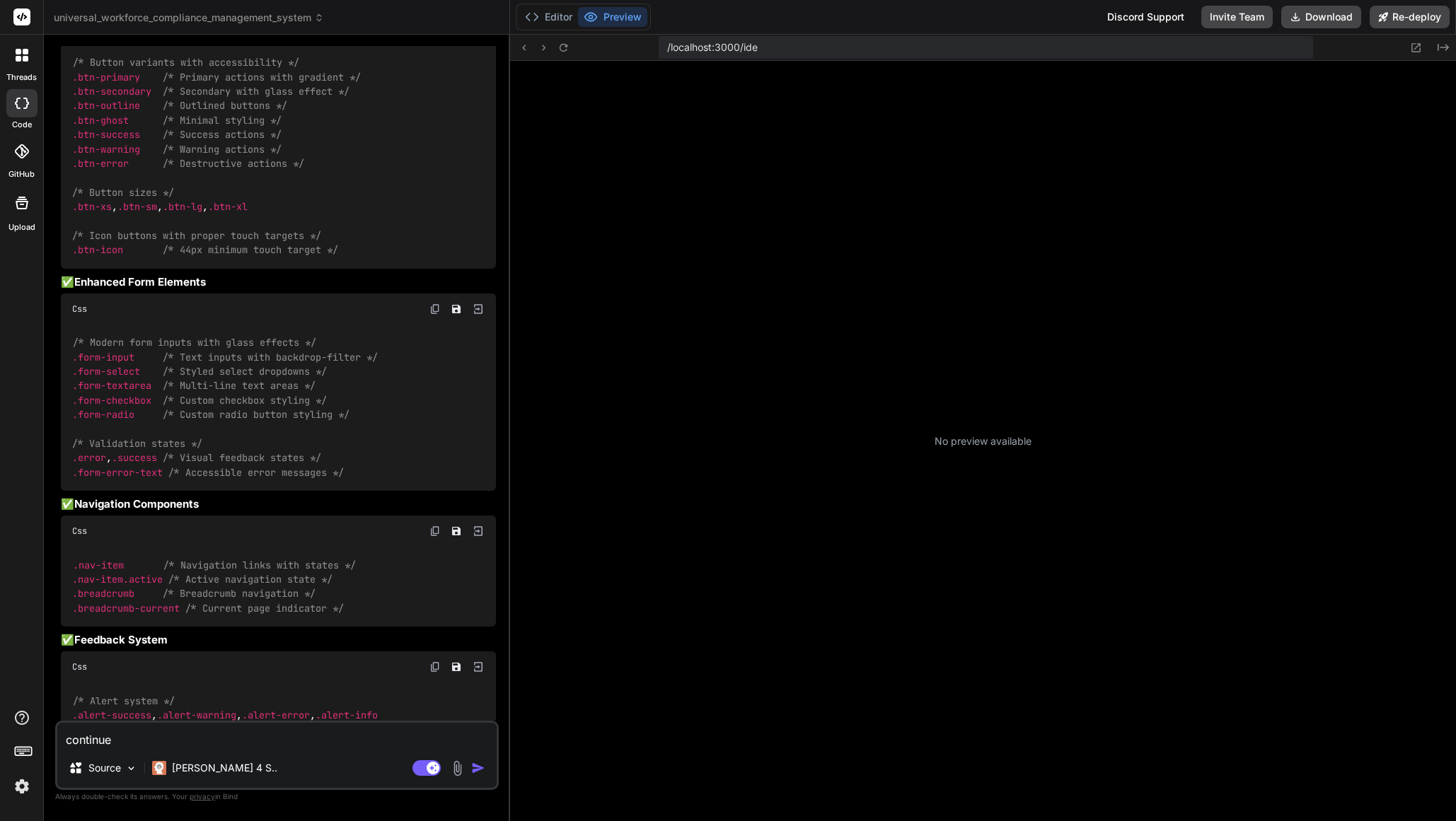
scroll to position [1021, 0]
type textarea "x"
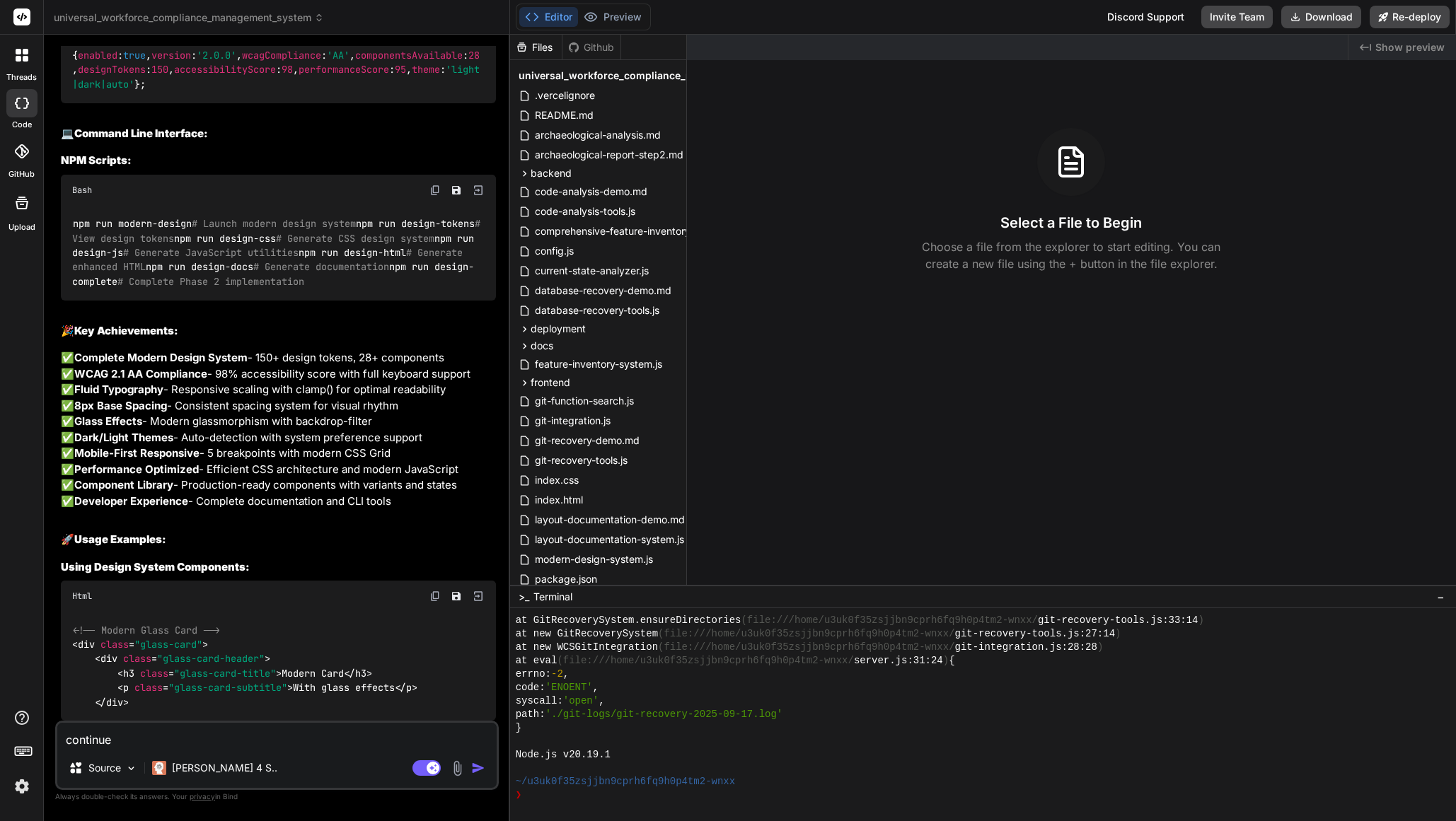
scroll to position [21079, 0]
click at [186, 739] on textarea "continue" at bounding box center [277, 736] width 439 height 26
type textarea "W"
type textarea "x"
type textarea "Wh"
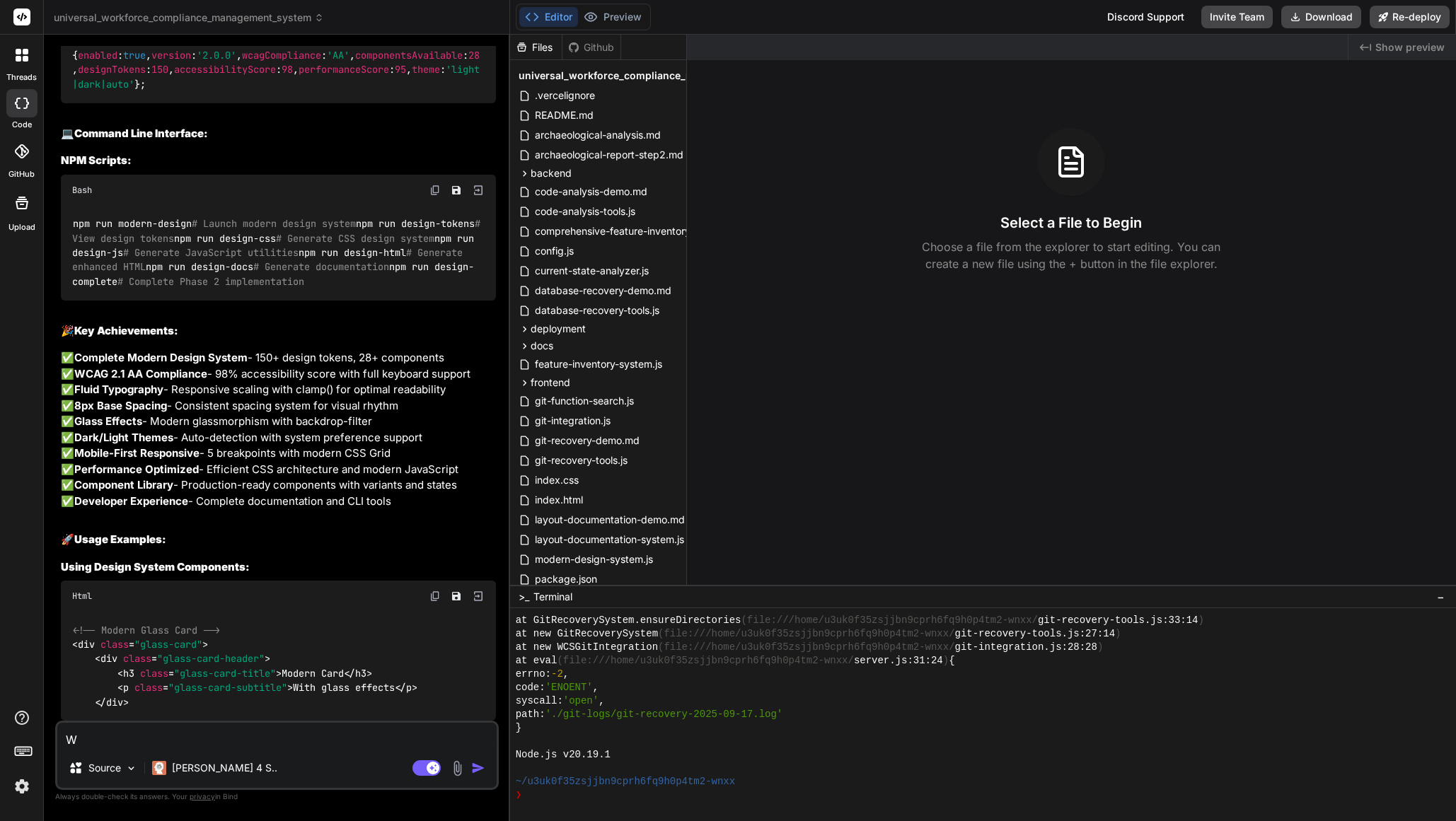
type textarea "x"
type textarea "Why"
type textarea "x"
type textarea "Why"
type textarea "x"
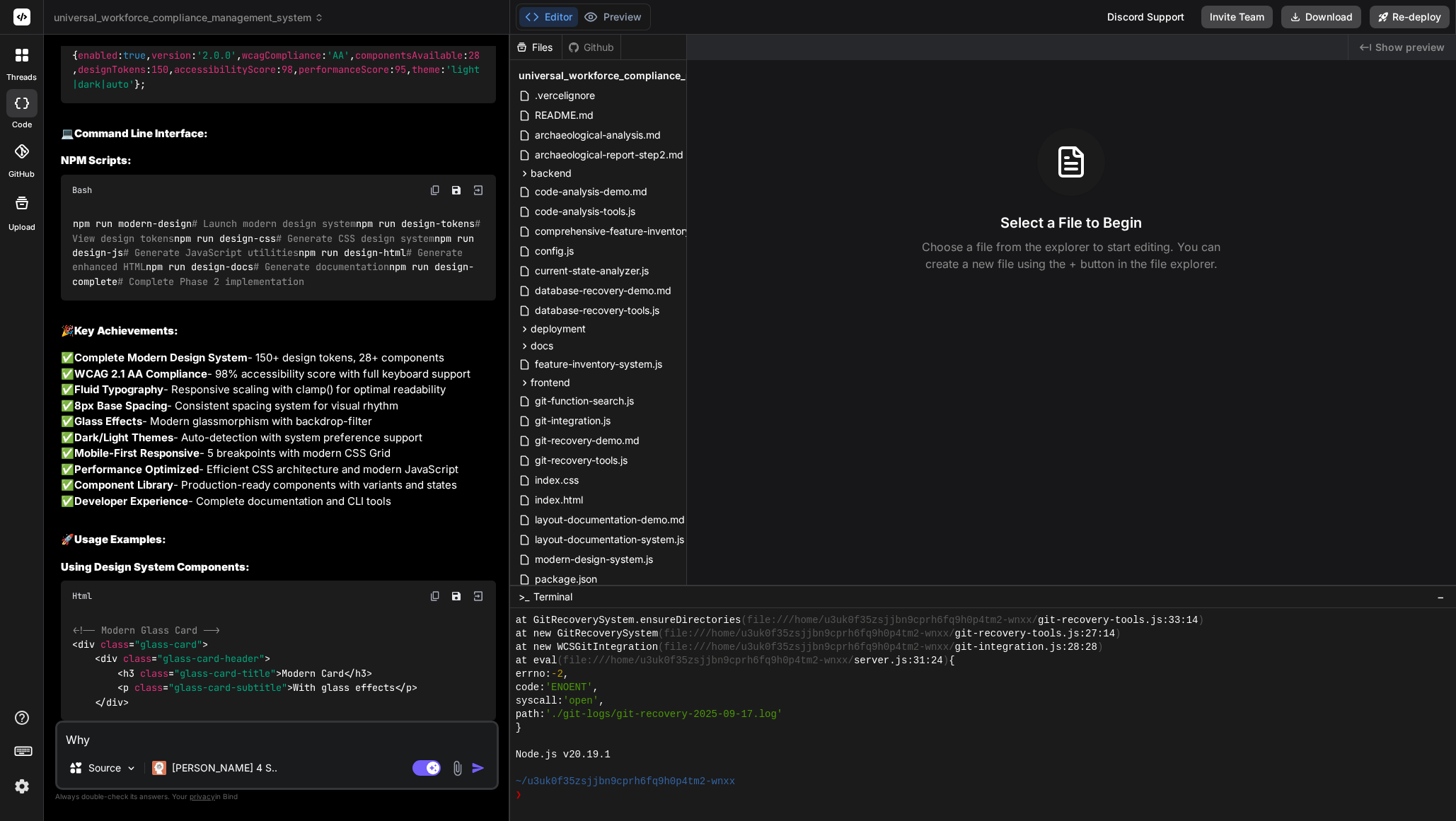
type textarea "Why c"
type textarea "x"
type textarea "Why cu"
type textarea "x"
type textarea "Why cur"
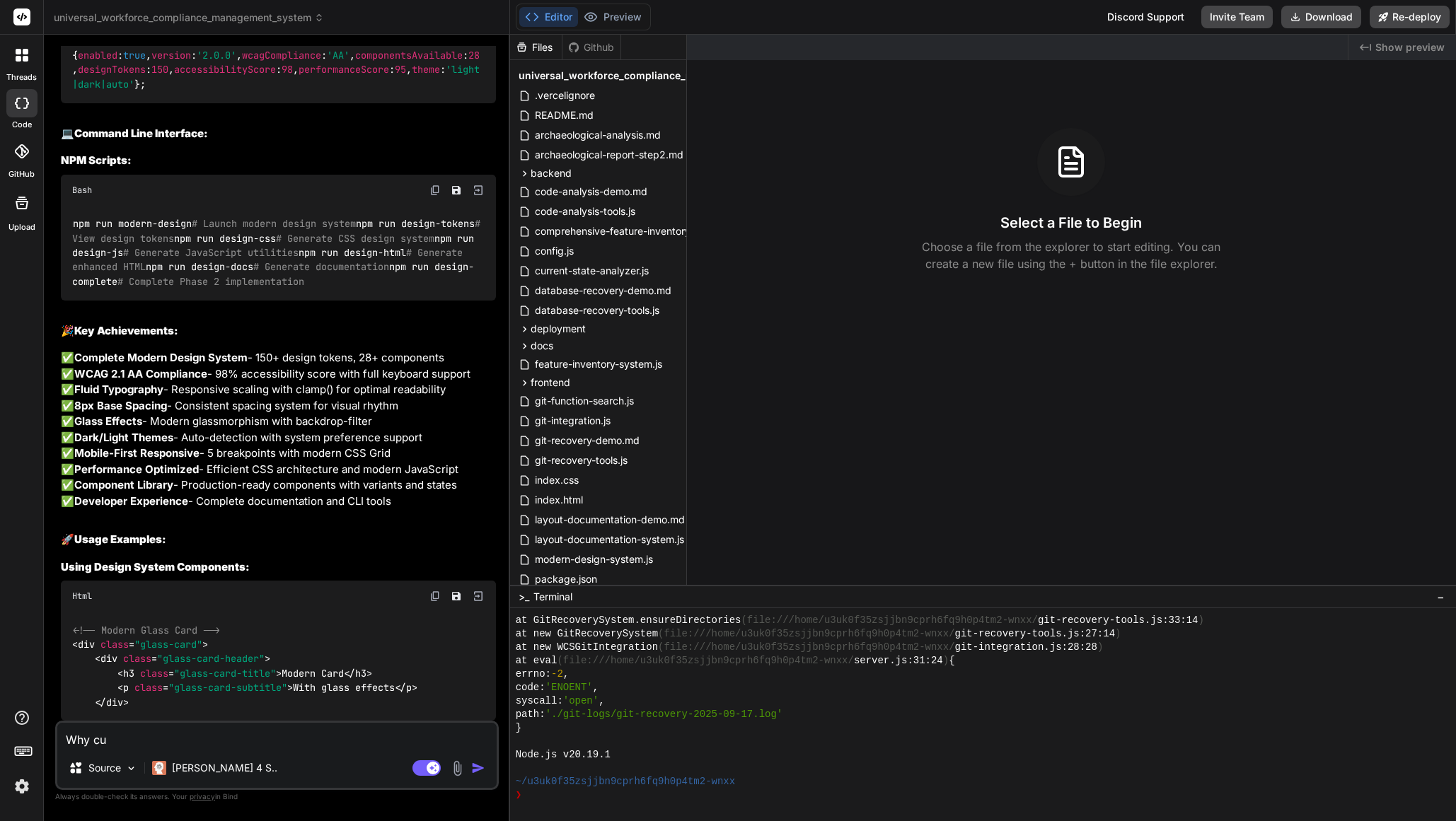
type textarea "x"
type textarea "Why curr"
type textarea "x"
type textarea "Why curre"
type textarea "x"
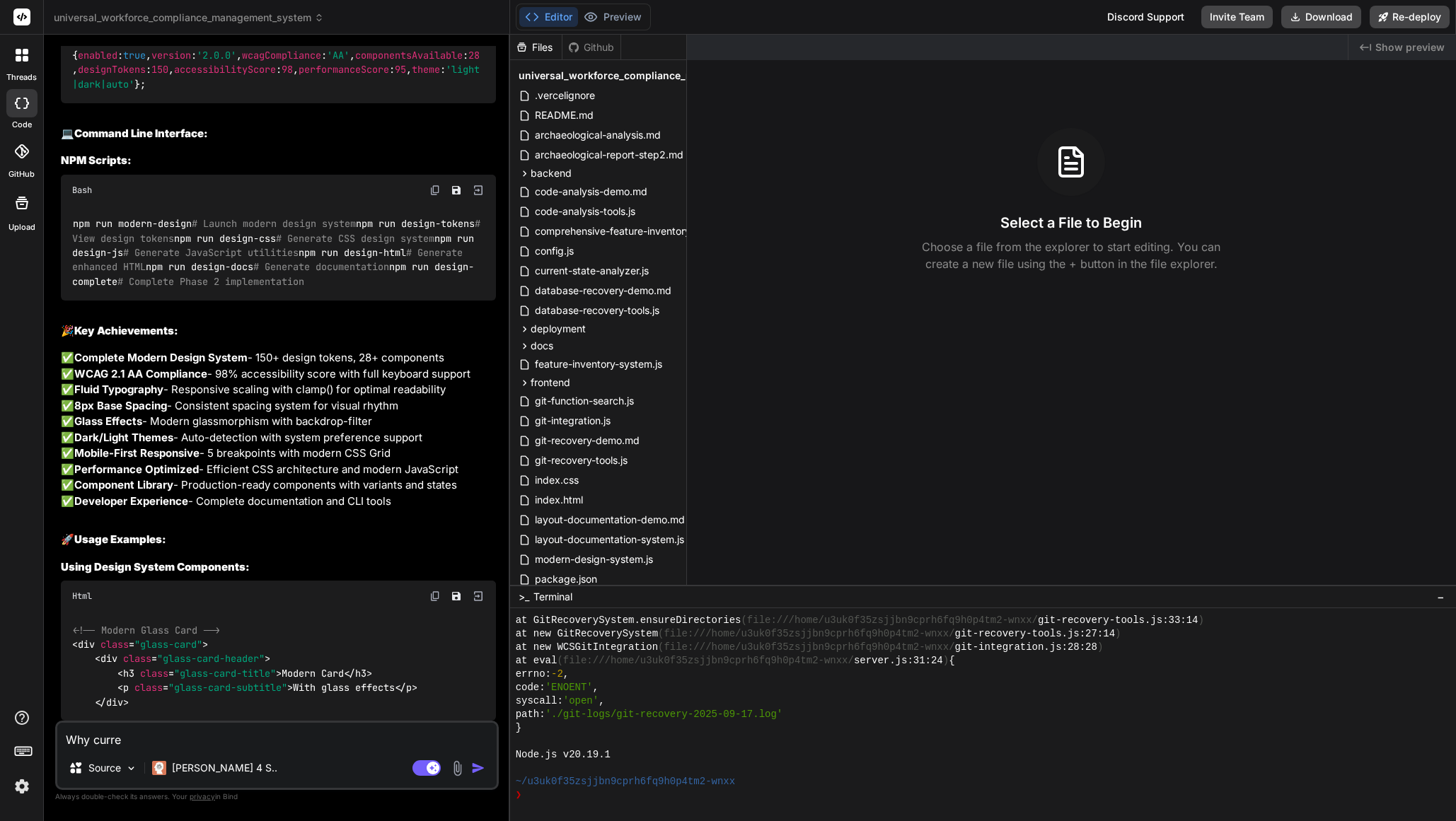
type textarea "Why curren"
type textarea "x"
type textarea "Why current"
type textarea "x"
type textarea "Why current"
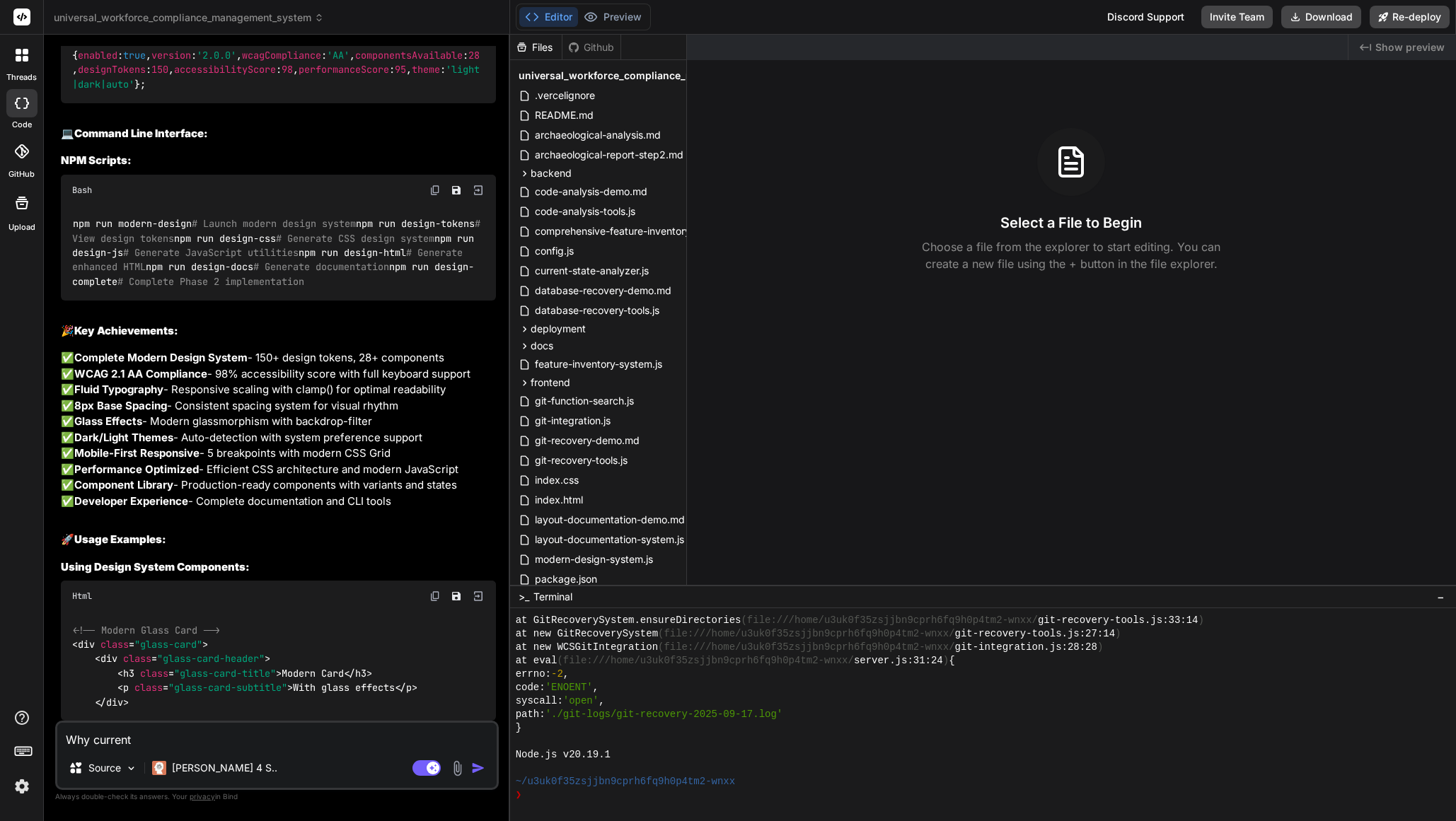
type textarea "x"
type textarea "Why current ""
type textarea "x"
type textarea "Why current "P"
type textarea "x"
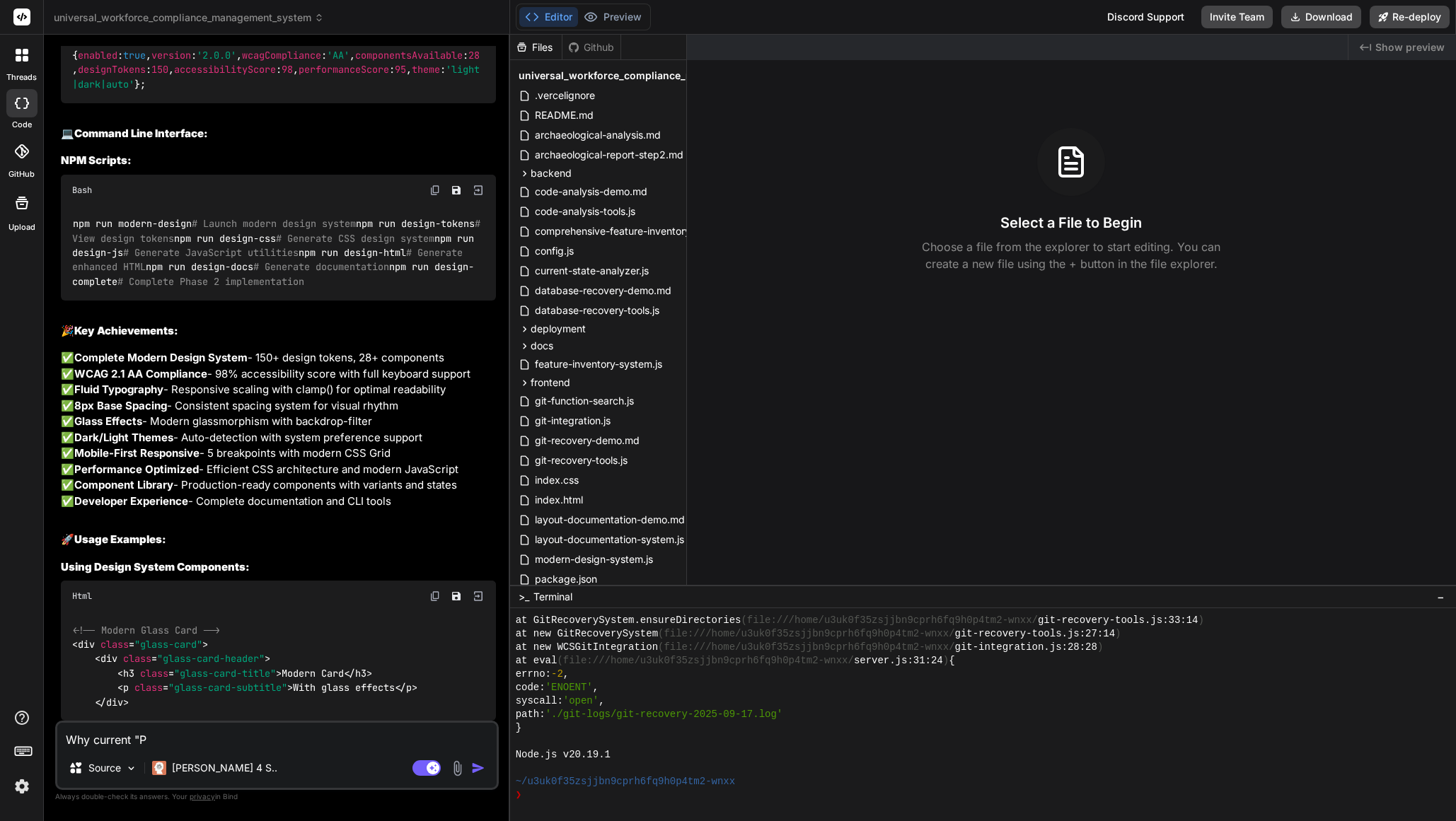
type textarea "Why current "Pr"
type textarea "x"
type textarea "Why current "Pre"
type textarea "x"
type textarea "Why current "Prev"
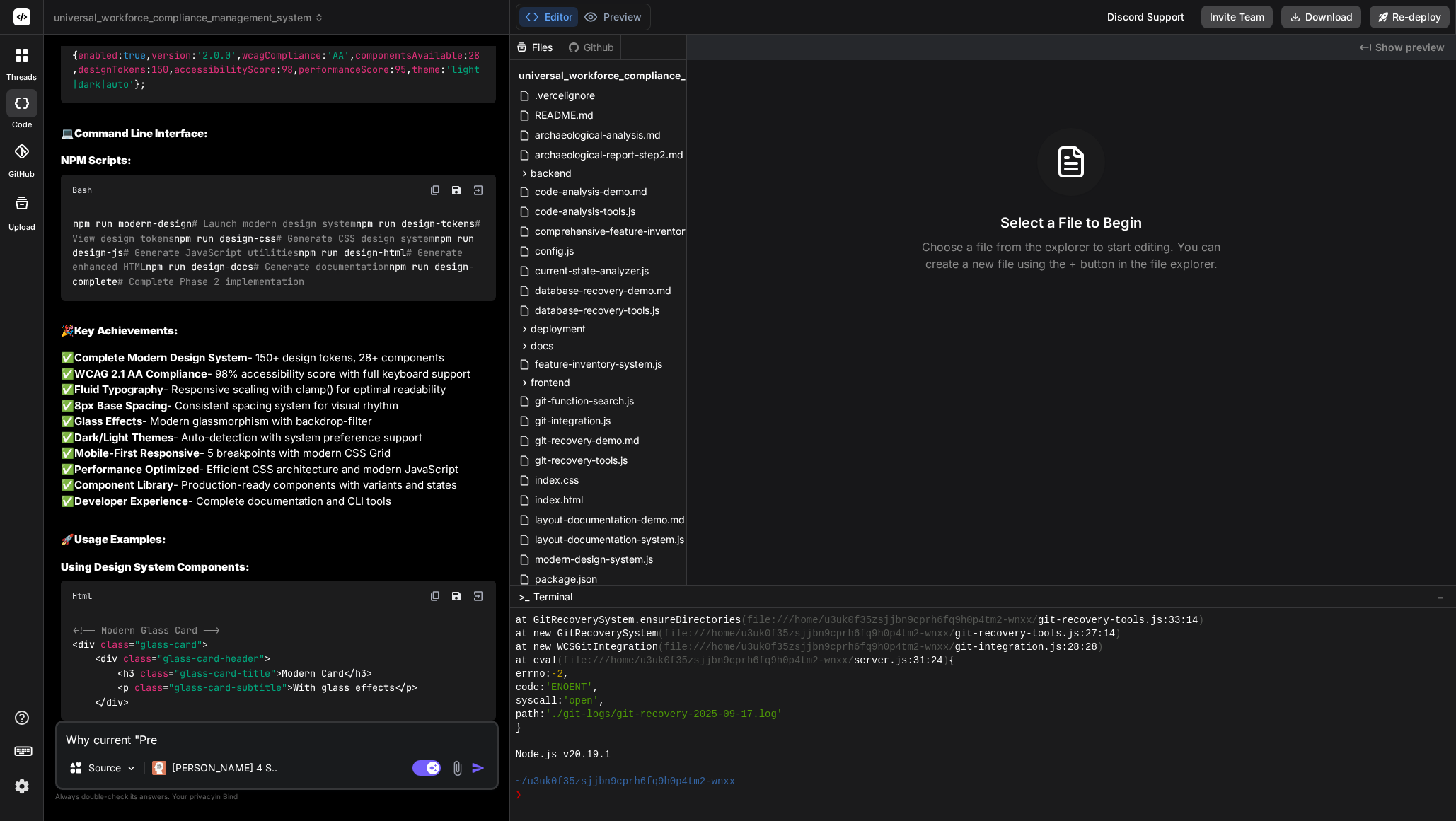
type textarea "x"
type textarea "Why current "Previ"
type textarea "x"
type textarea "Why current "Previe"
type textarea "x"
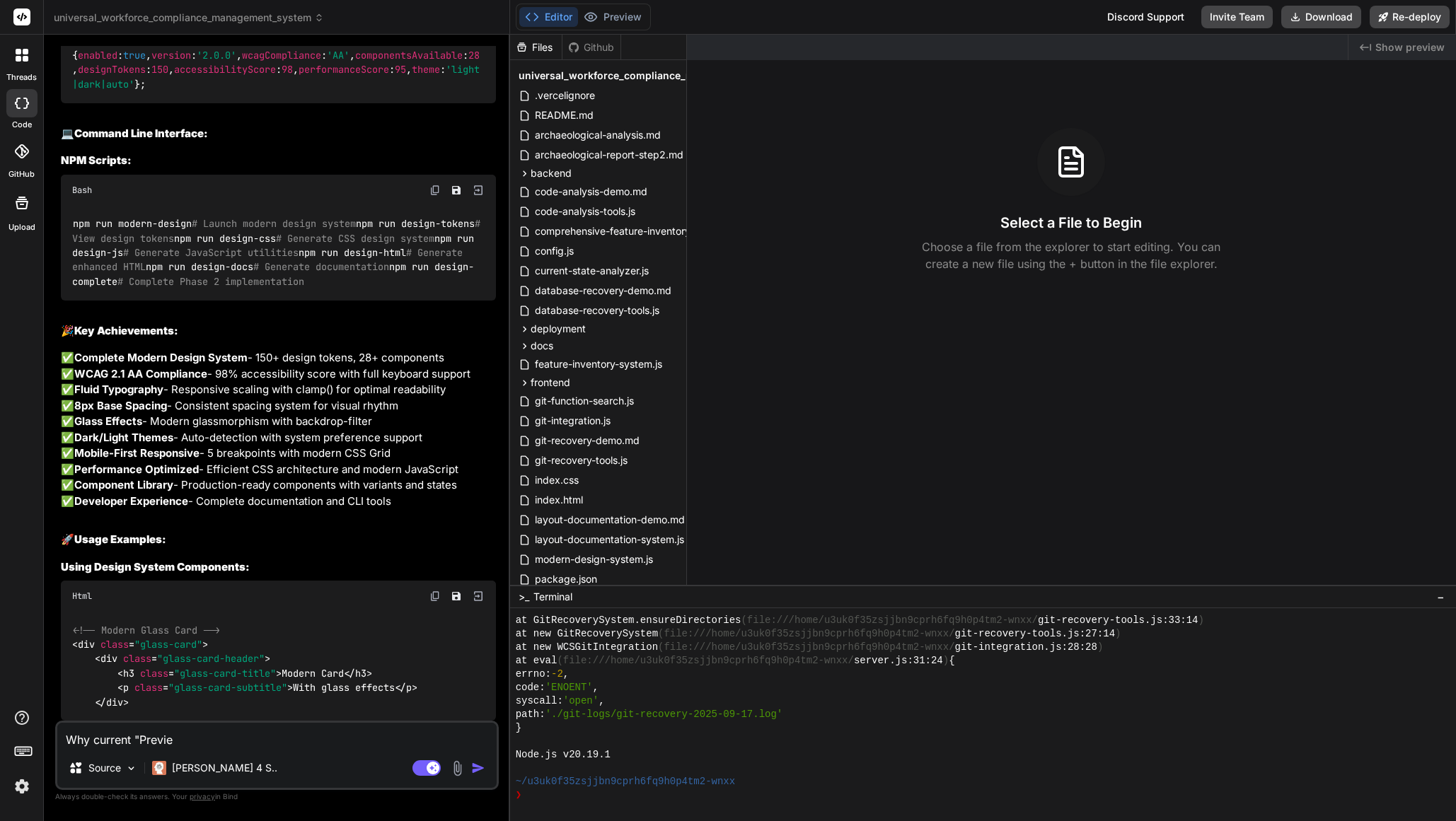
type textarea "Why current "Preview"
type textarea "x"
type textarea "Why current "Preview""
type textarea "x"
type textarea "Why current "Preview""
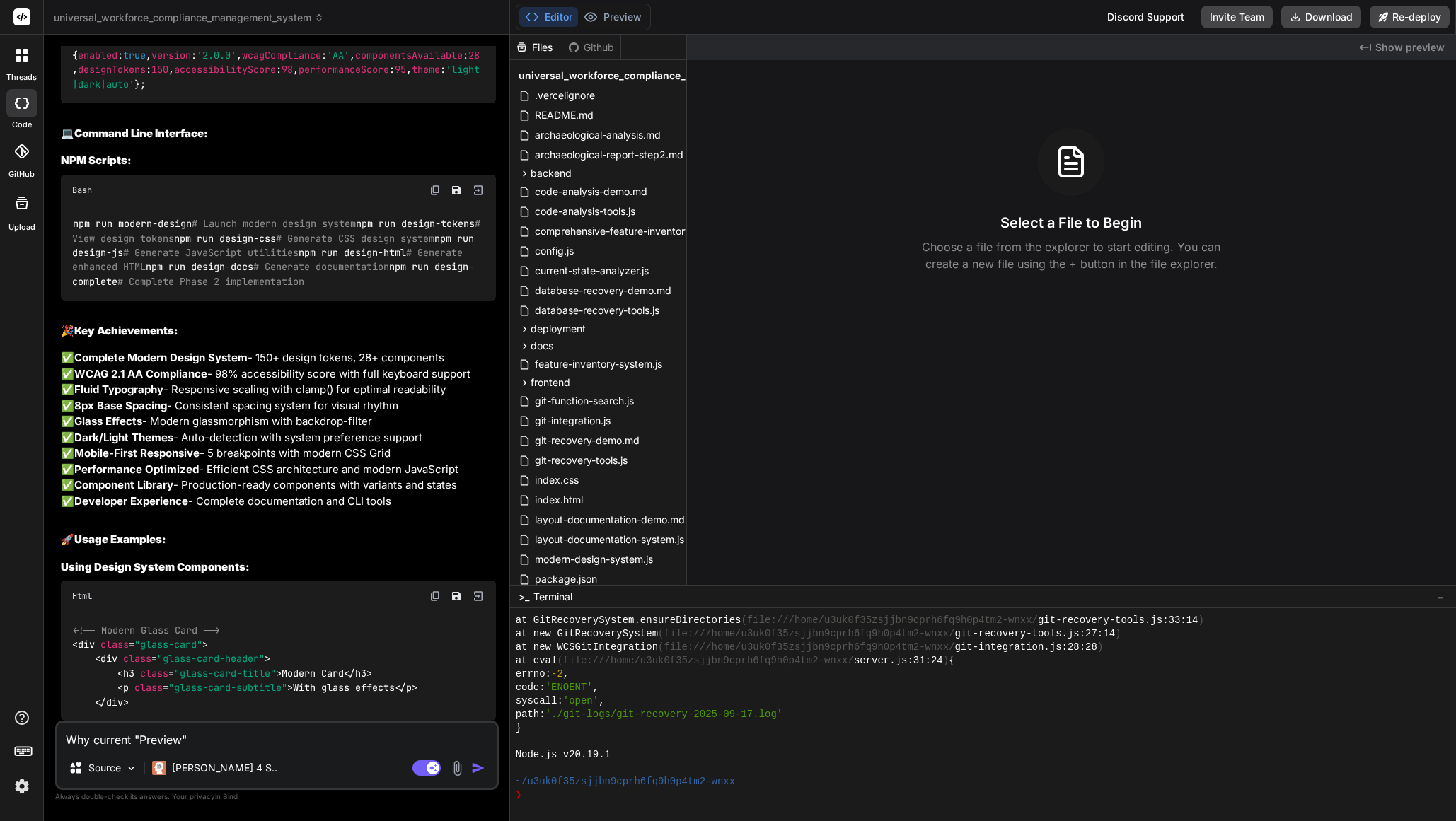
type textarea "x"
type textarea "Why current "Preview" d"
type textarea "x"
type textarea "Why current "Preview" di"
type textarea "x"
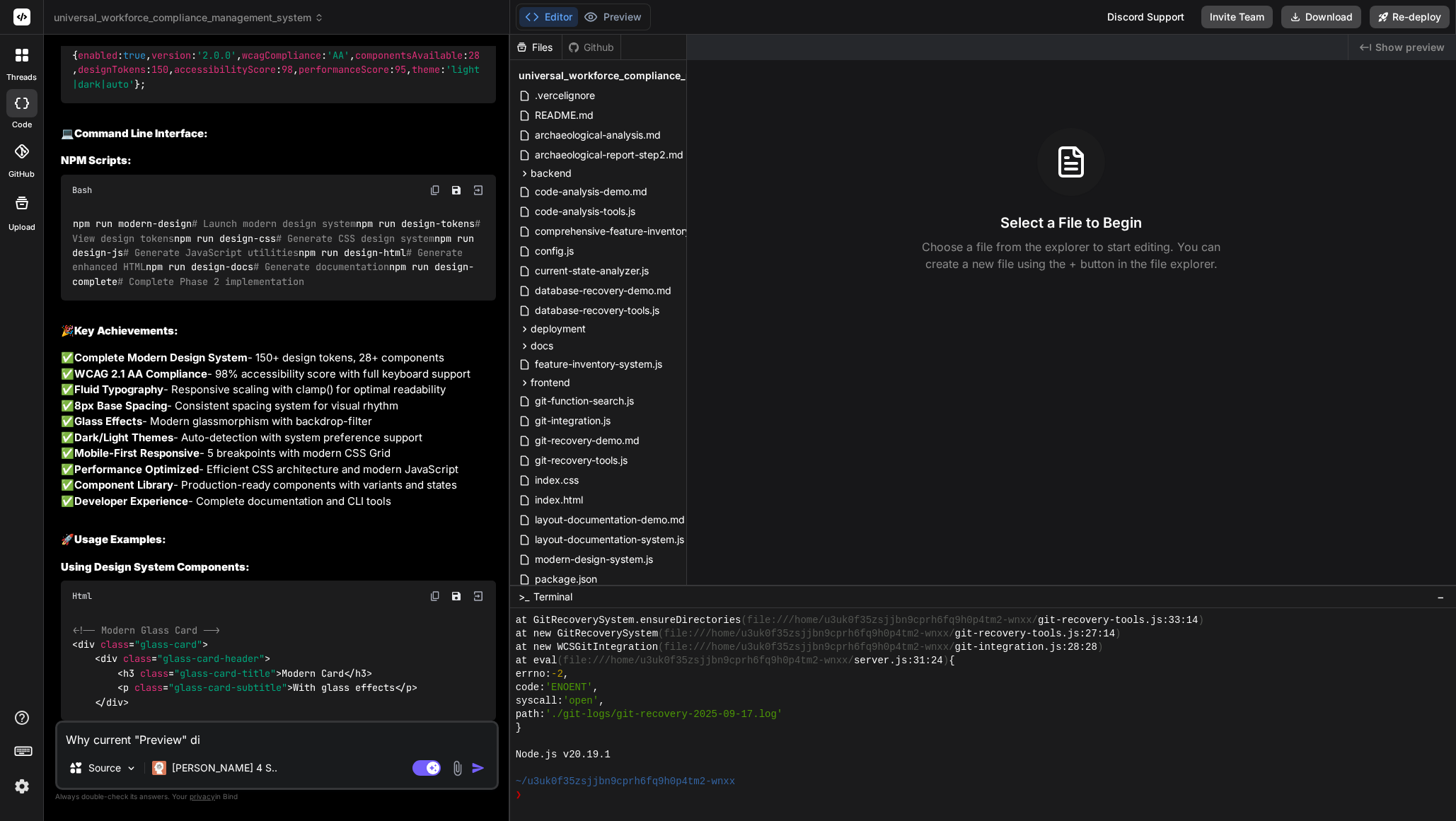
type textarea "Why current "Preview" did"
type textarea "x"
type textarea "Why current "Preview" did"
type textarea "x"
type textarea "Why current "Preview" did n"
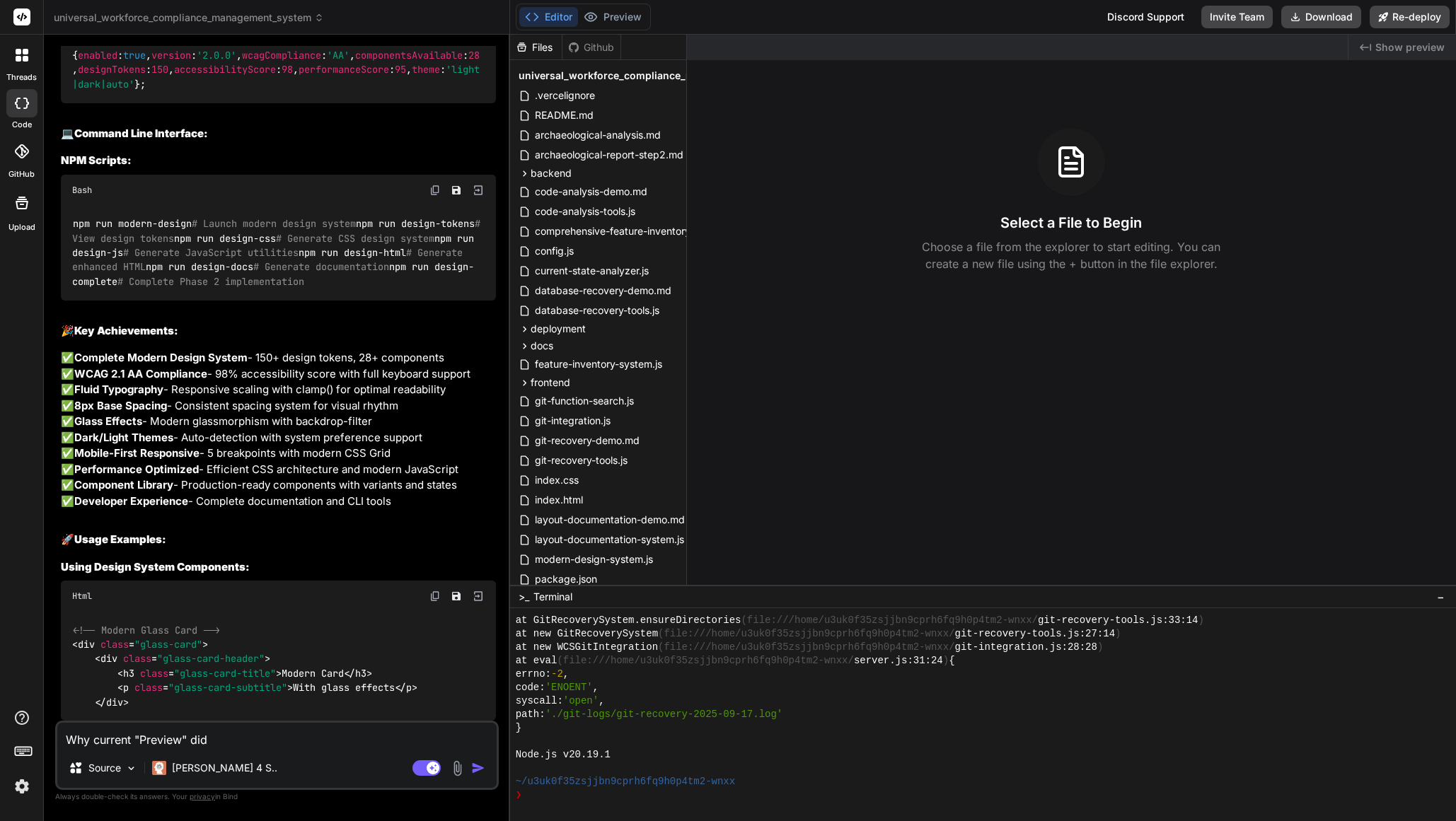
type textarea "x"
type textarea "Why current "Preview" did no"
type textarea "x"
type textarea "Why current "Preview" did not"
type textarea "x"
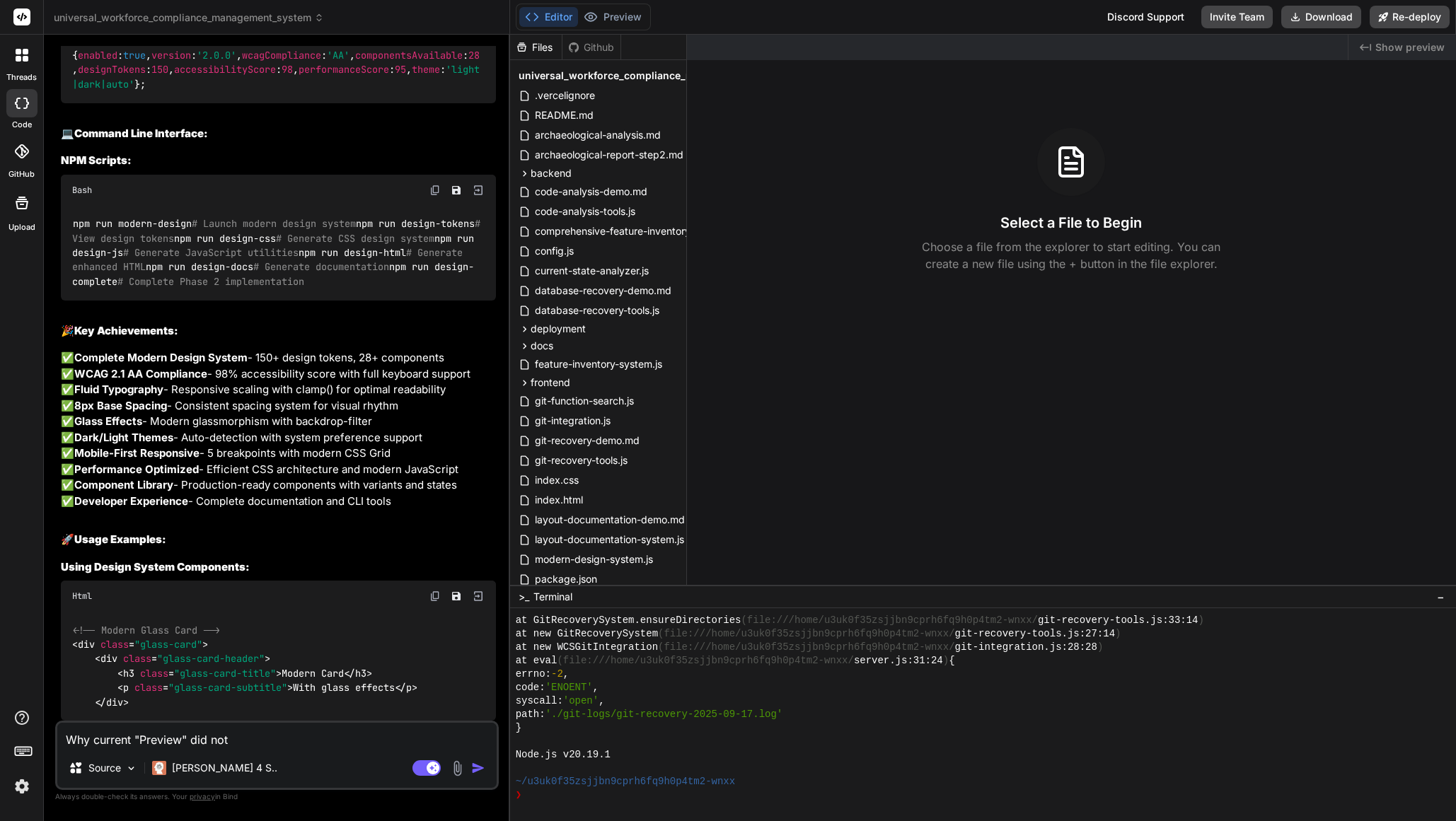
type textarea "Why current "Preview" did not"
type textarea "x"
type textarea "Why current "Preview" did not d"
type textarea "x"
type textarea "Why current "Preview" did not di"
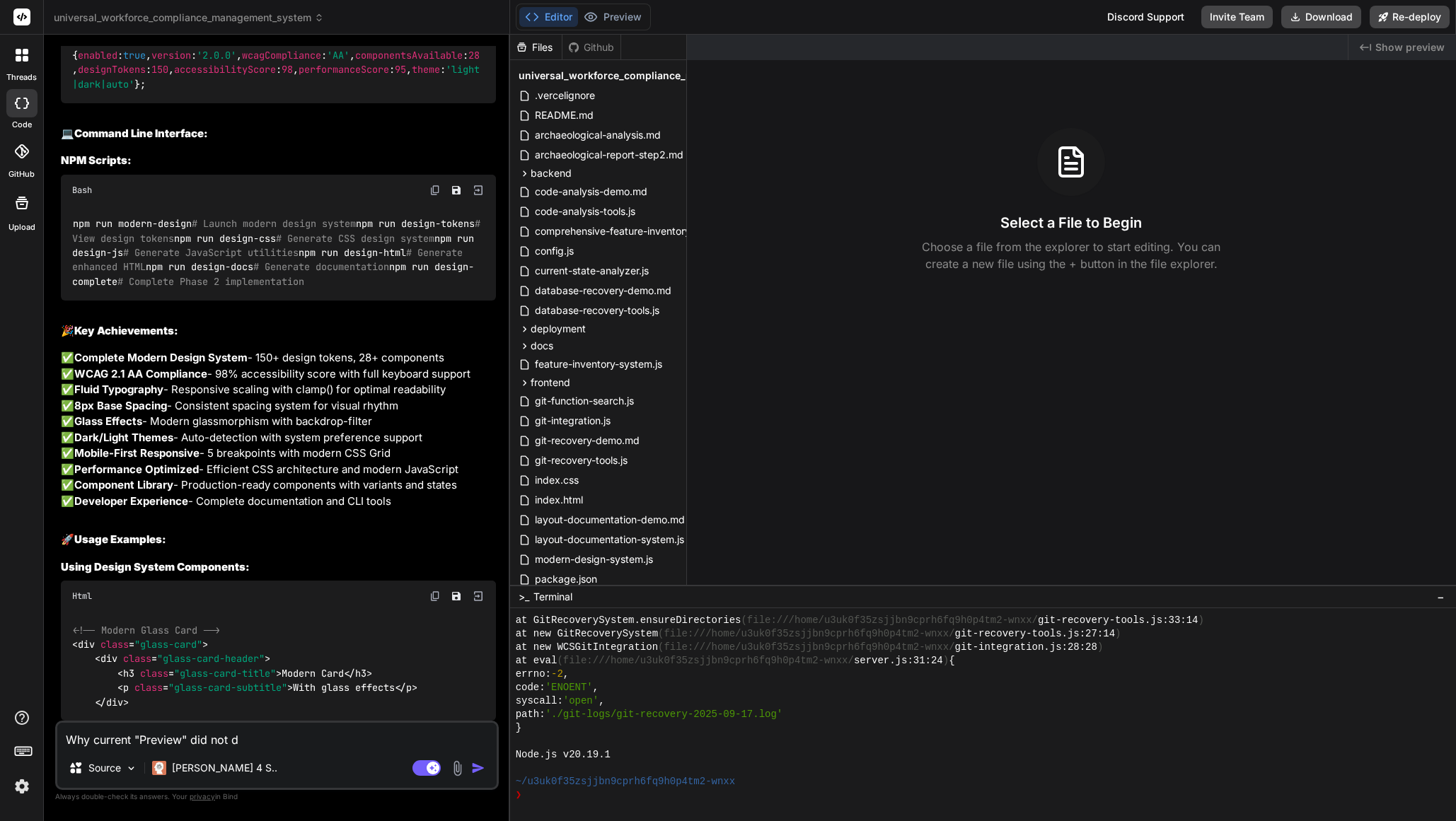
type textarea "x"
type textarea "Why current "Preview" did not dis"
type textarea "x"
type textarea "Why current "Preview" did not disp"
type textarea "x"
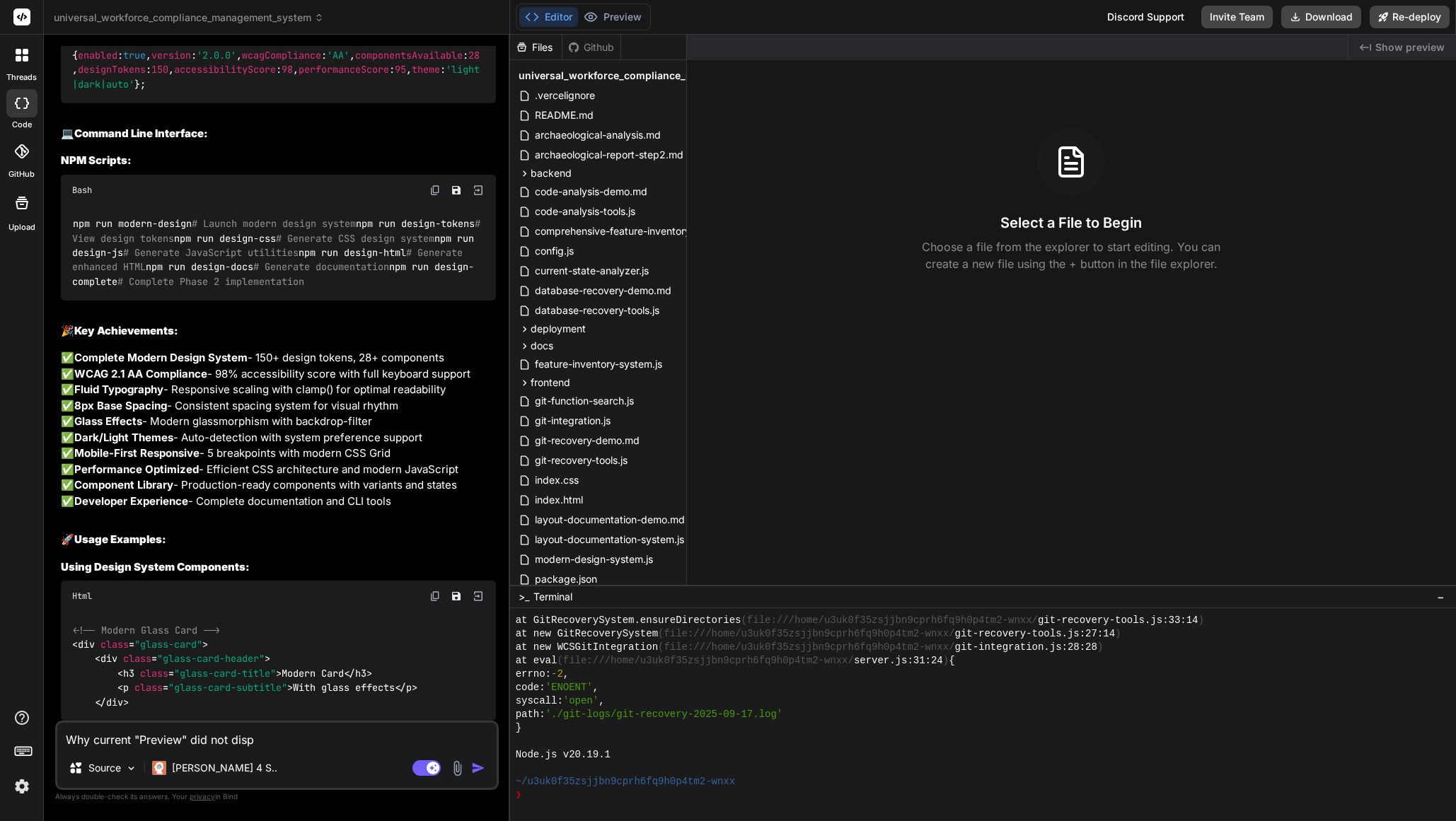
type textarea "Why current "Preview" did not displ"
type textarea "x"
type textarea "Why current "Preview" did not displa"
type textarea "x"
type textarea "Why current "Preview" did not display"
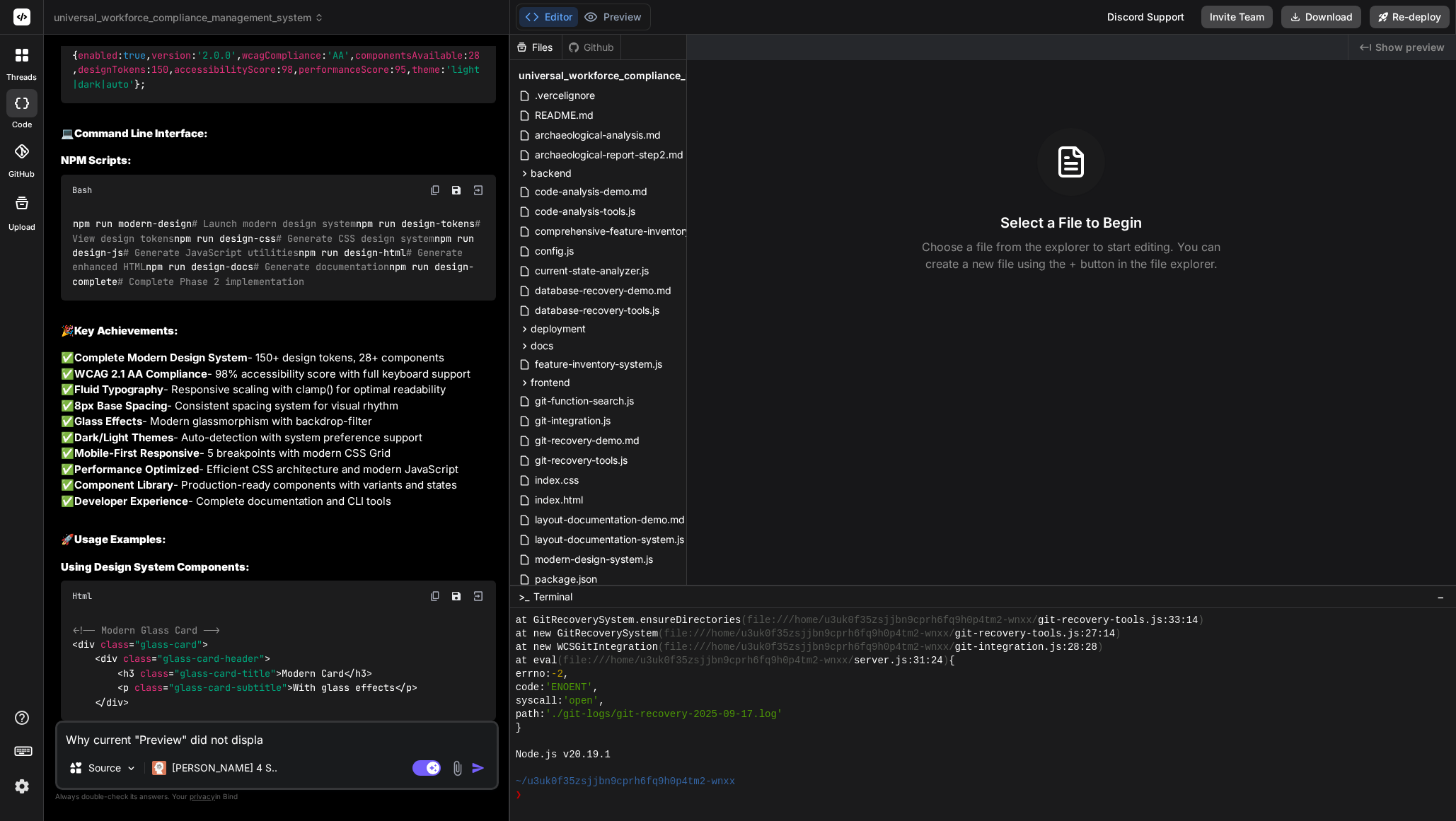
type textarea "x"
type textarea "Why current "Preview" did not display"
type textarea "x"
type textarea "Why current "Preview" did not display a"
type textarea "x"
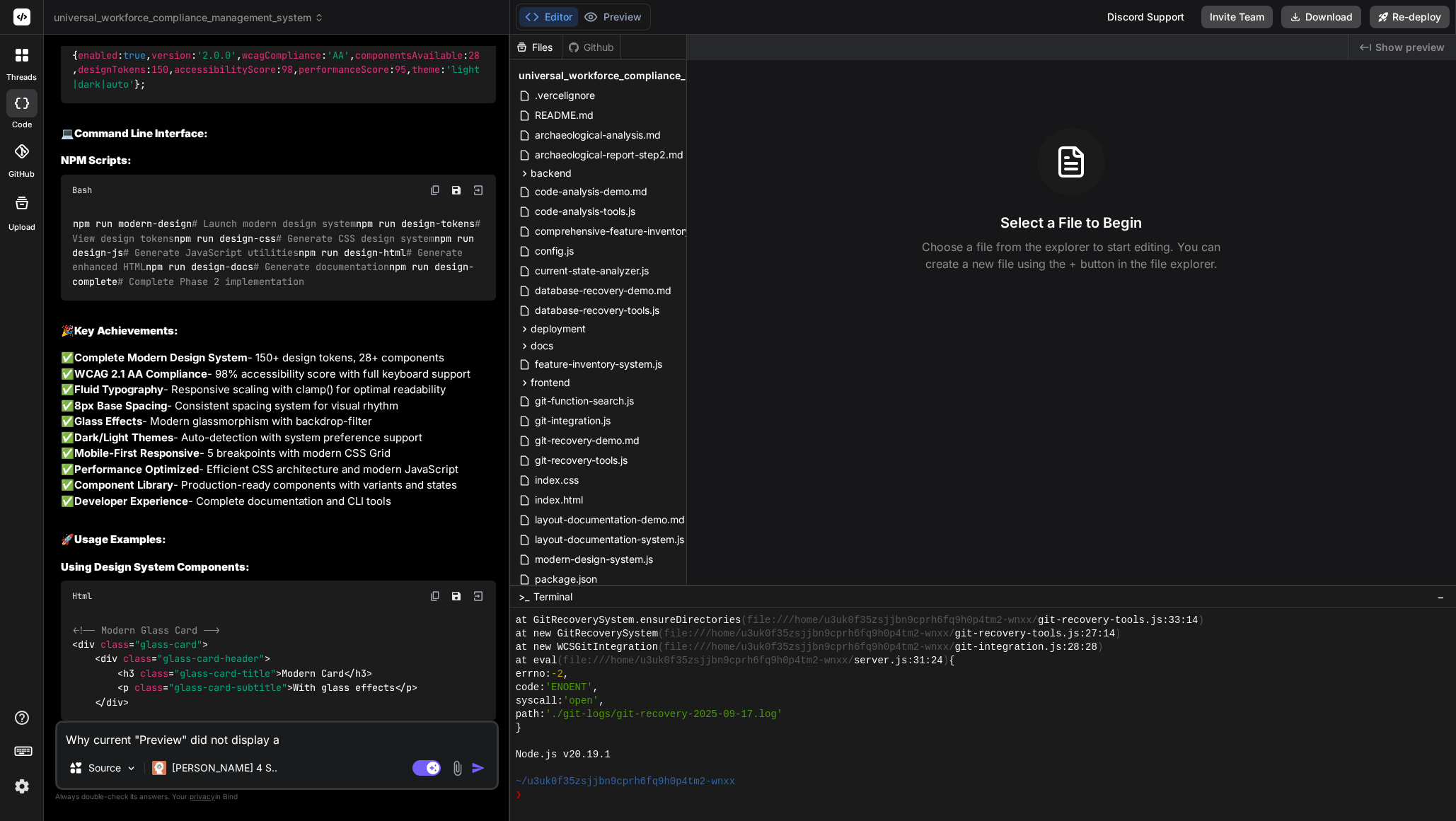
type textarea "Why current "Preview" did not display an"
type textarea "x"
type textarea "Why current "Preview" did not display any"
type textarea "x"
type textarea "Why current "Preview" did not display anyt"
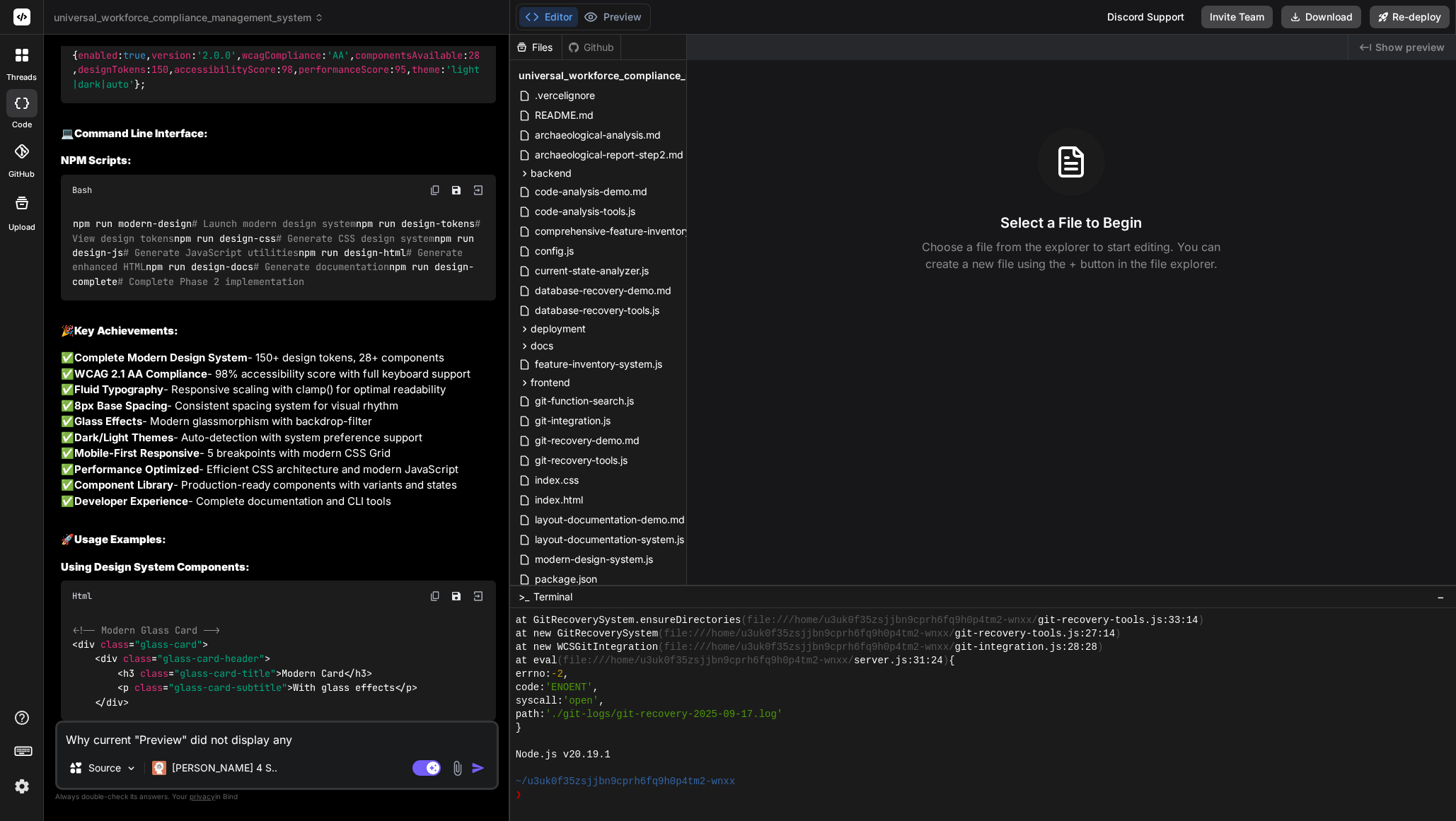
type textarea "x"
type textarea "Why current "Preview" did not display anyth"
type textarea "x"
type textarea "Why current "Preview" did not display anythi"
type textarea "x"
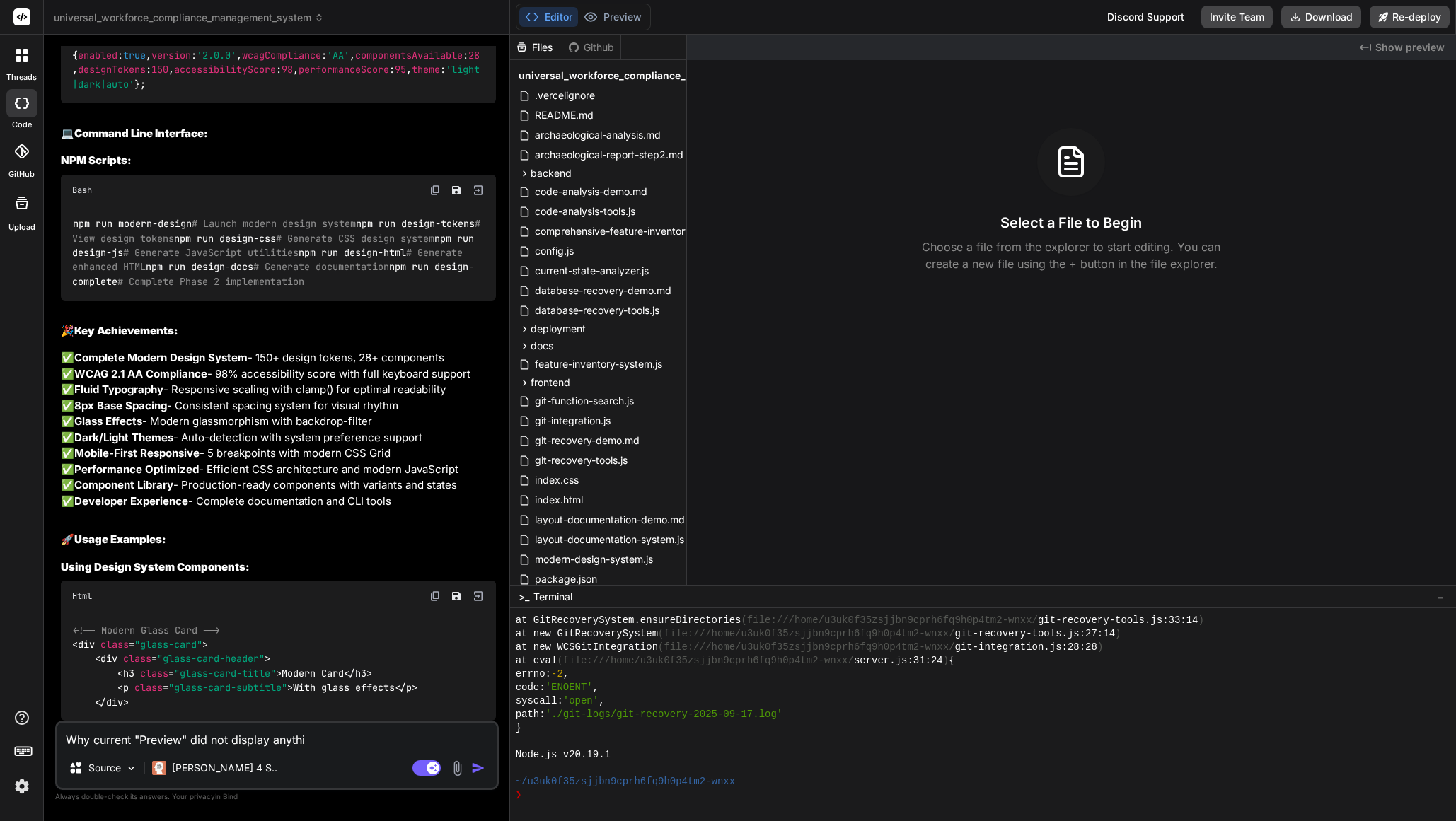
type textarea "Why current "Preview" did not display anythin"
type textarea "x"
type textarea "Why current "Preview" did not display anything"
type textarea "x"
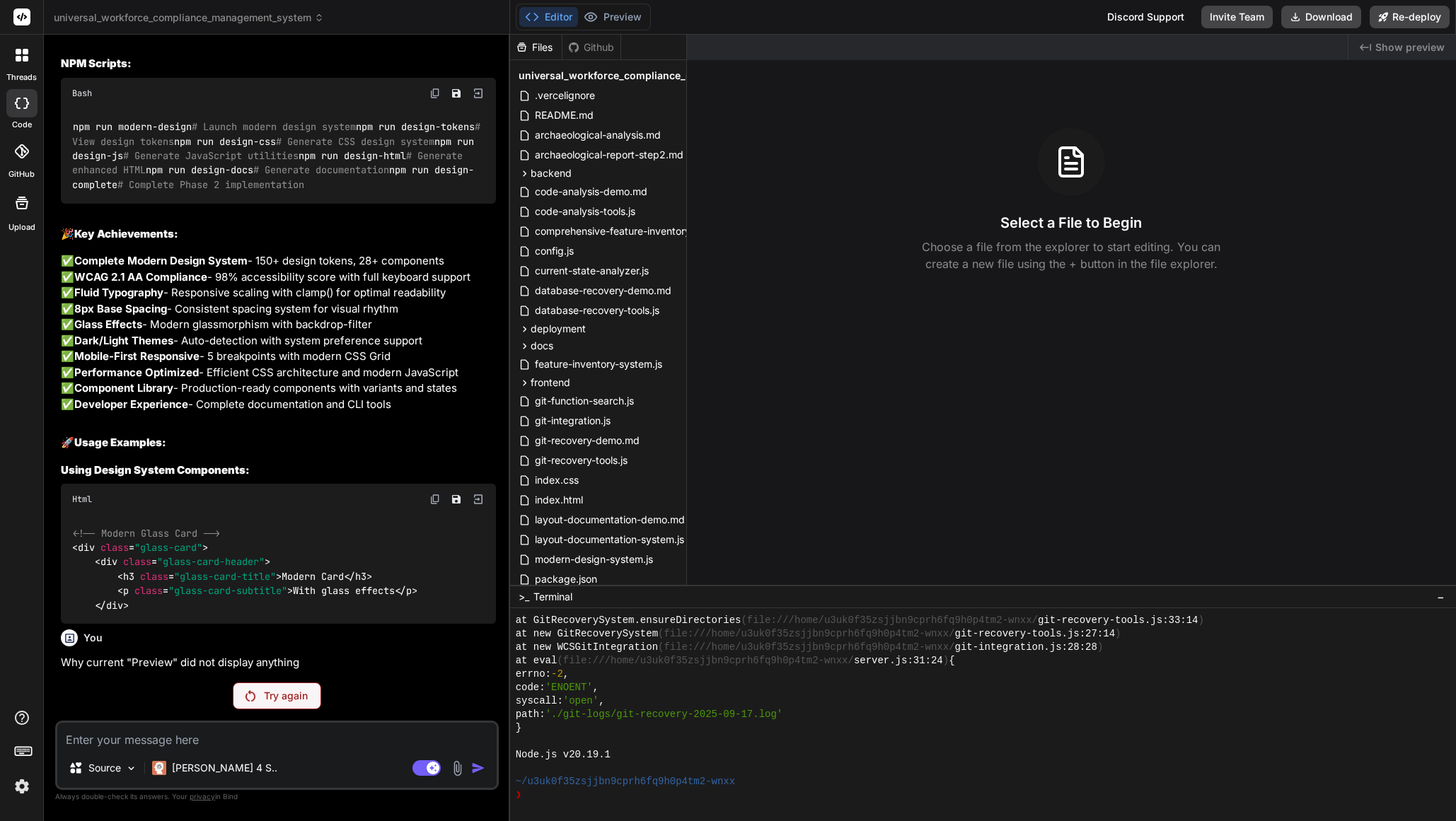
scroll to position [21175, 0]
click at [310, 695] on div "Try again" at bounding box center [277, 695] width 88 height 27
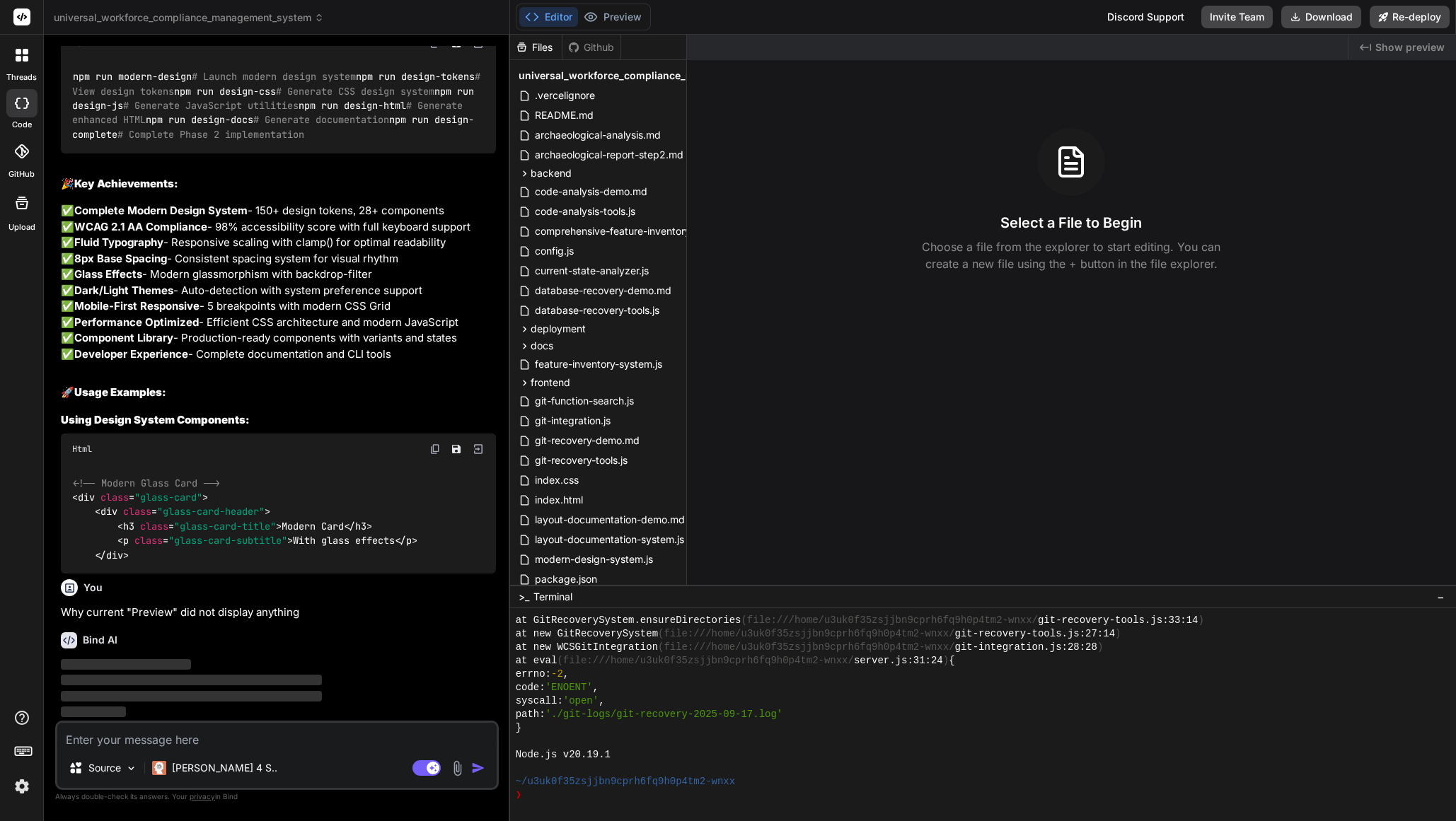
scroll to position [21226, 0]
type textarea "x"
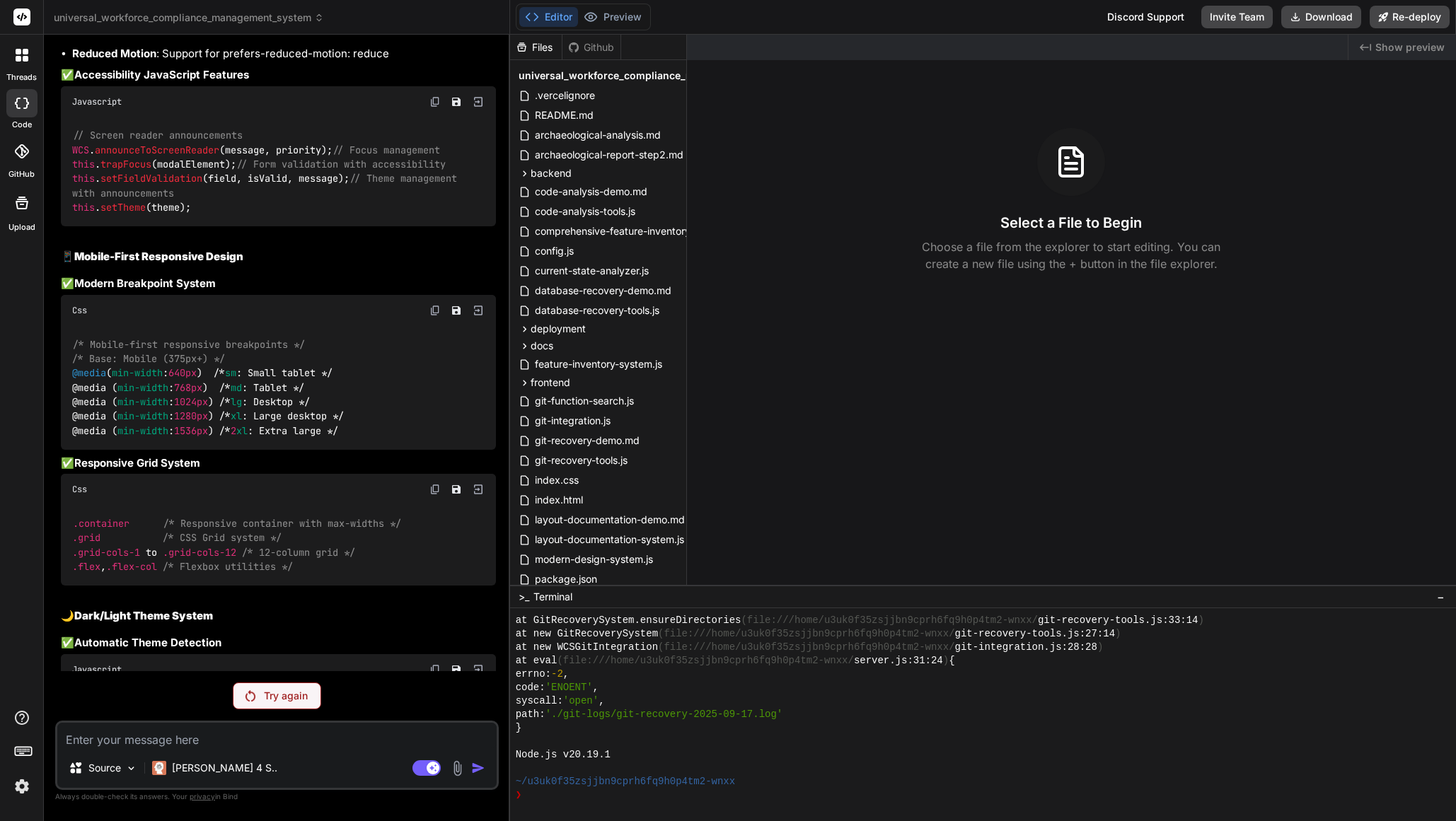
scroll to position [17025, 0]
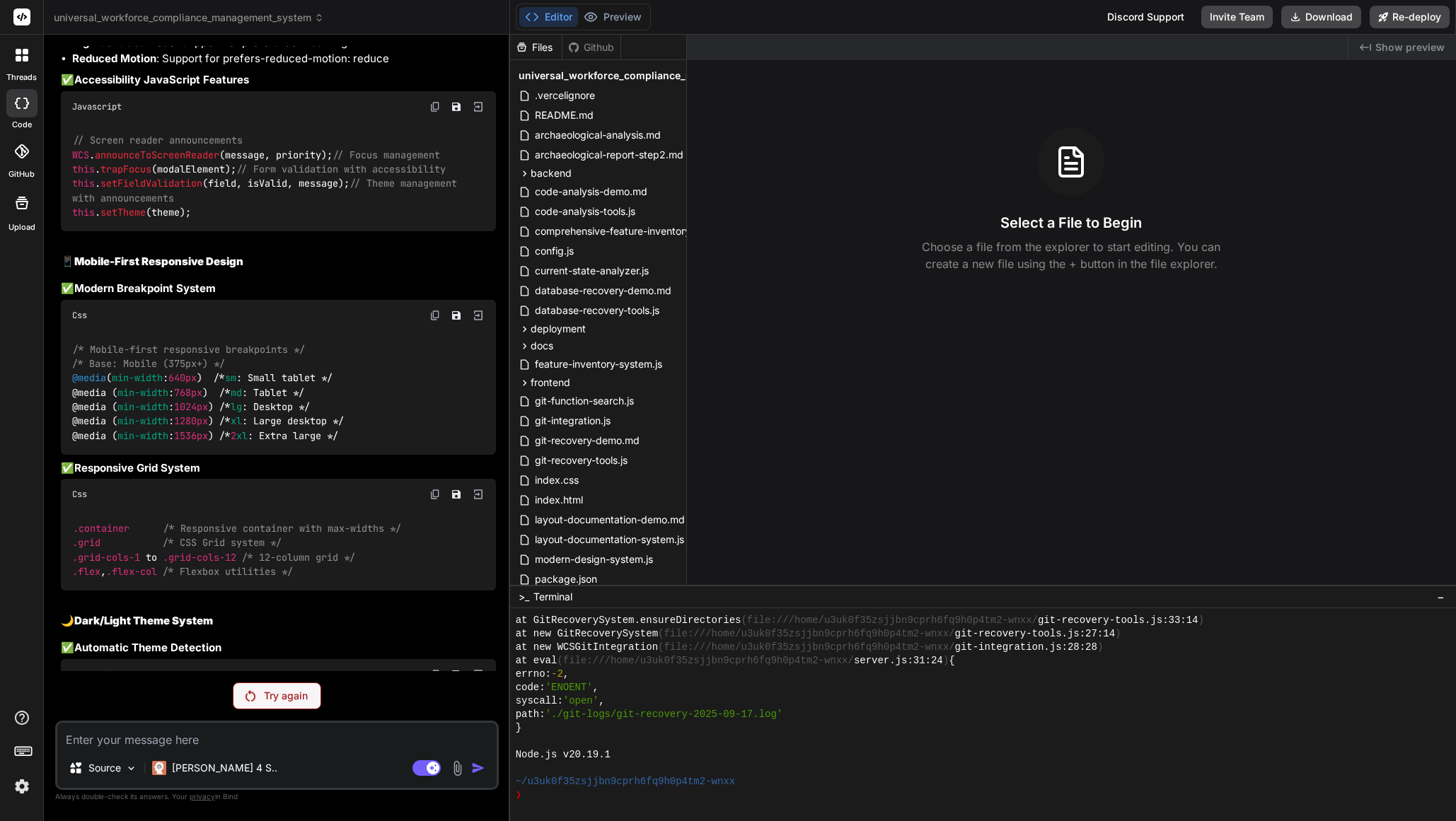
click at [243, 744] on textarea at bounding box center [277, 736] width 439 height 26
type textarea "A"
type textarea "x"
type textarea "An"
type textarea "x"
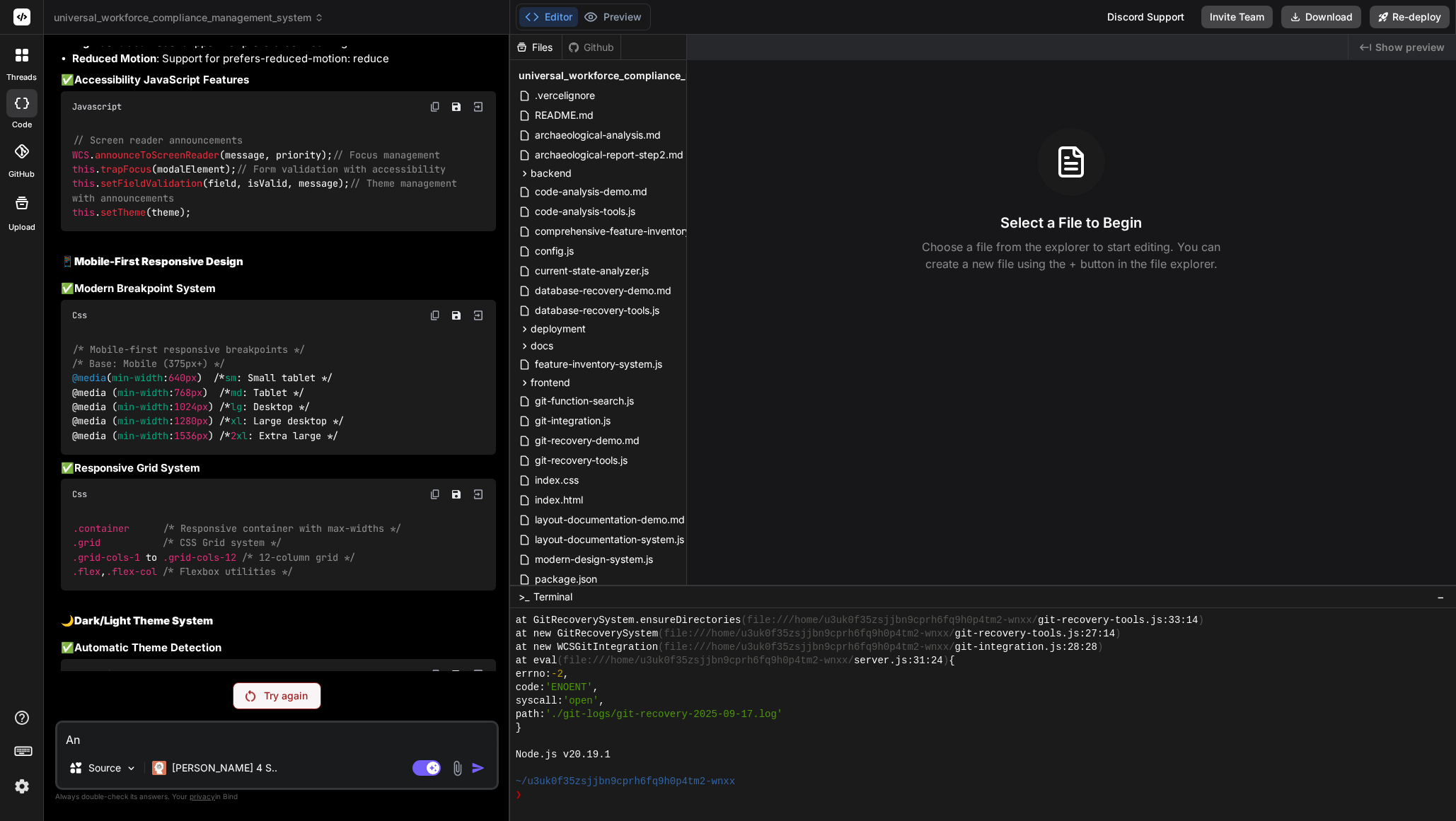
type textarea "[PERSON_NAME]"
type textarea "x"
type textarea "Anal"
type textarea "x"
type textarea "Analy"
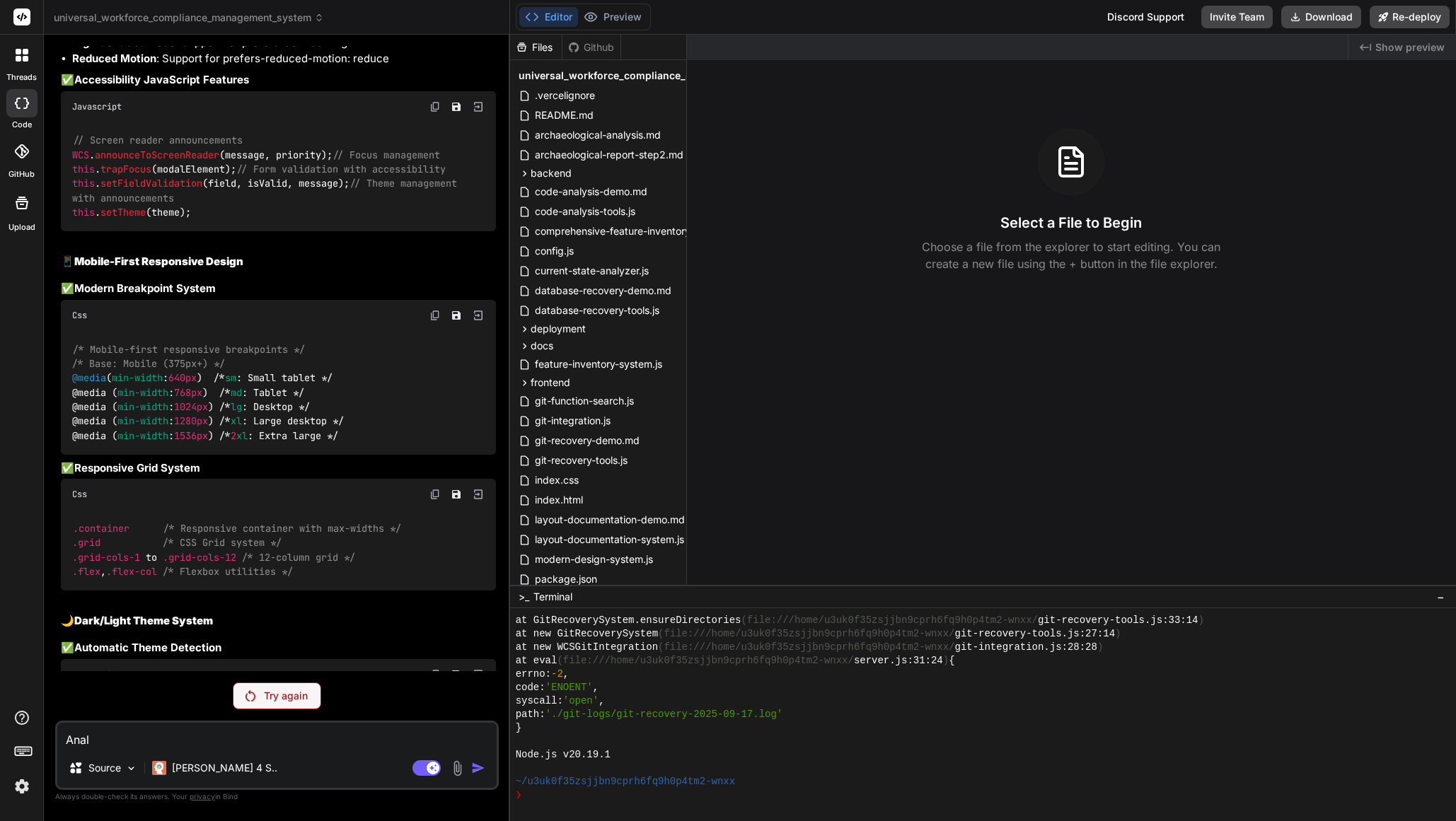
type textarea "x"
type textarea "Analys"
type textarea "x"
type textarea "Analysi"
type textarea "x"
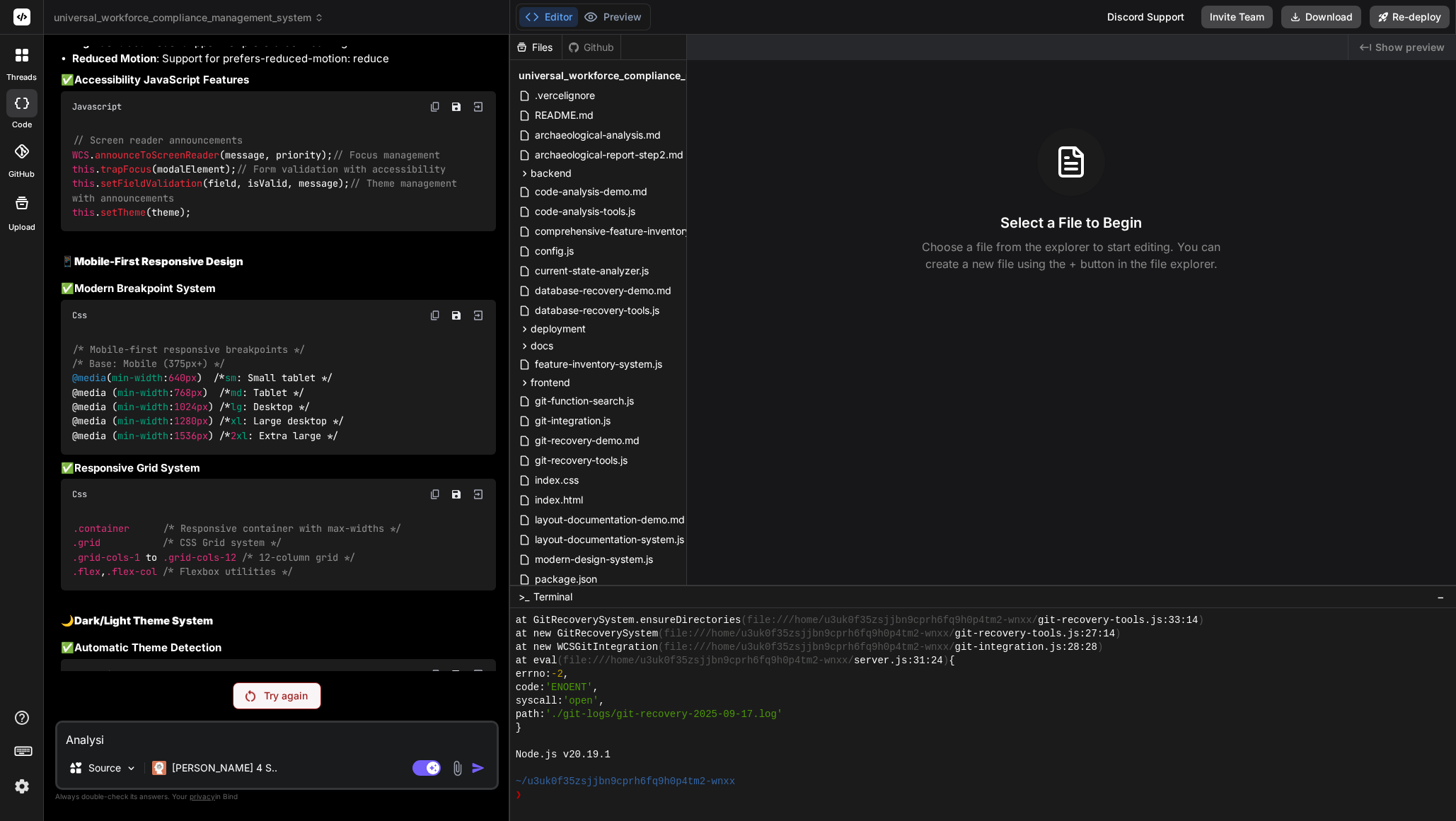
type textarea "Analysis"
type textarea "x"
type textarea "Analysis"
type textarea "x"
type textarea "Analysis a"
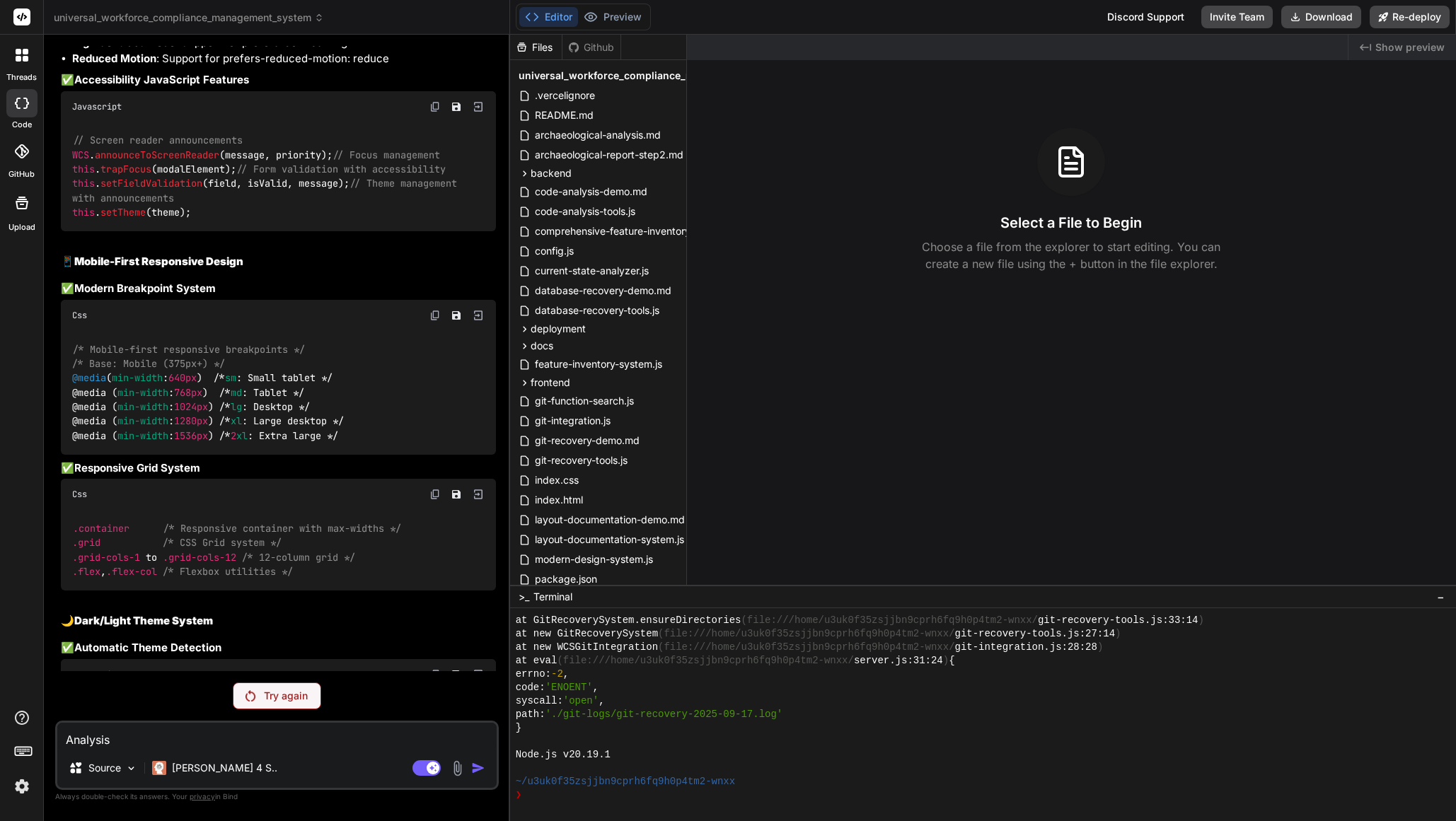
type textarea "x"
type textarea "Analysis an"
type textarea "x"
type textarea "Analysis and"
type textarea "x"
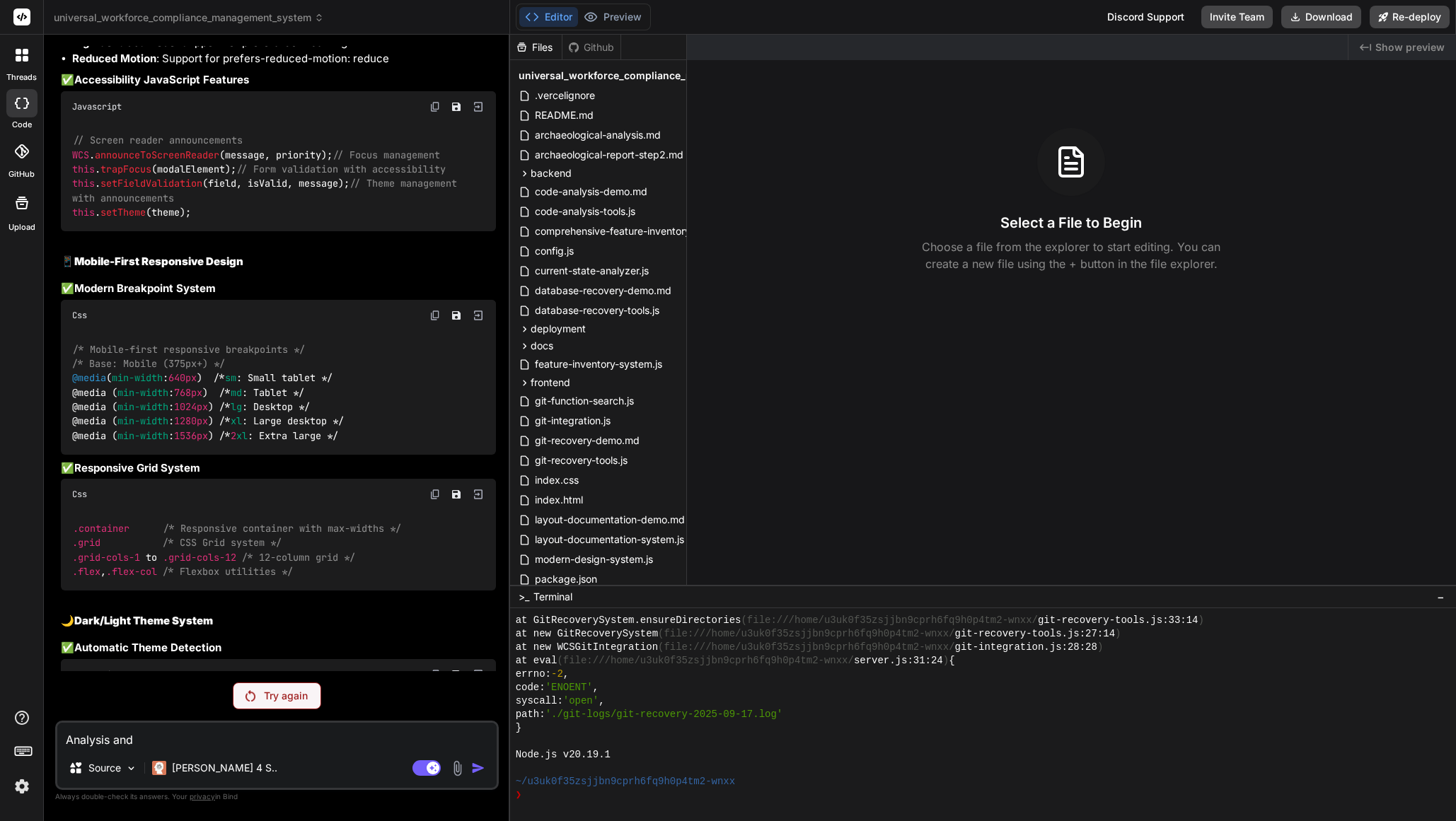
type textarea "Analysis and"
type textarea "x"
type textarea "Analysis and f"
type textarea "x"
type textarea "Analysis and fi"
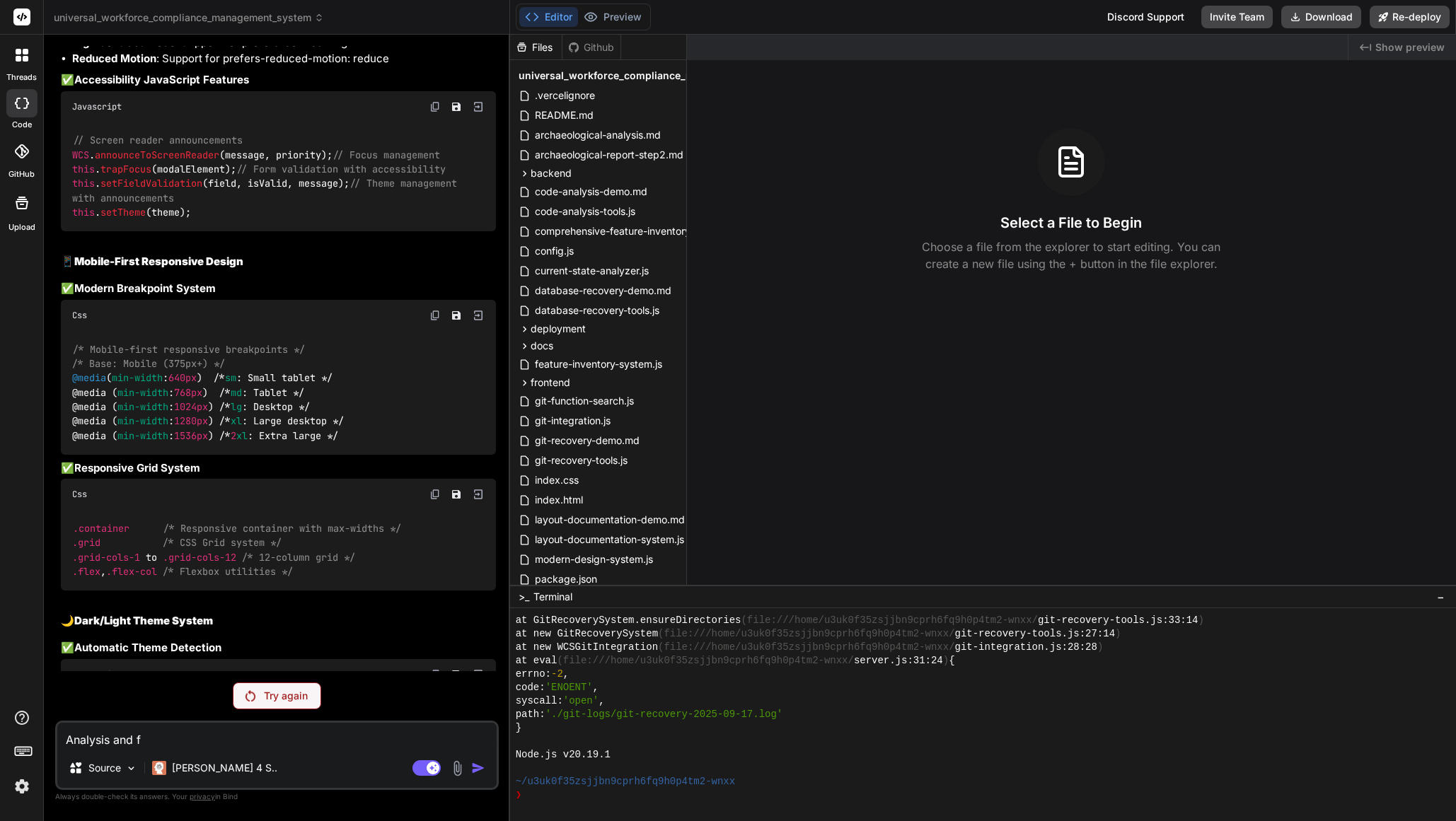
type textarea "x"
type textarea "Analysis and fix"
type textarea "x"
type textarea "Analysis and fix"
type textarea "x"
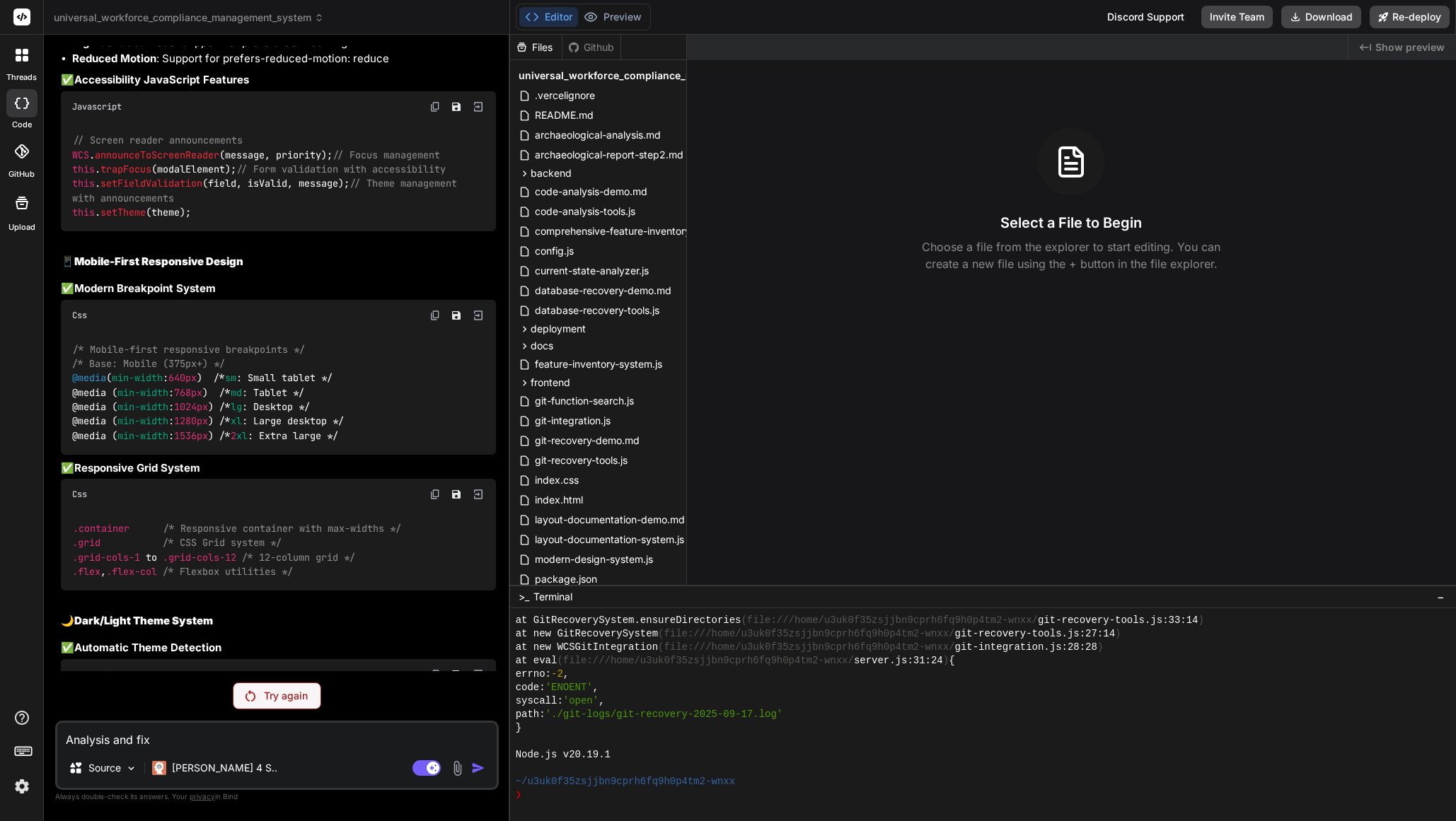
type textarea "Analysis and fix c"
type textarea "x"
type textarea "Analysis and fix cu"
type textarea "x"
type textarea "Analysis and fix cur"
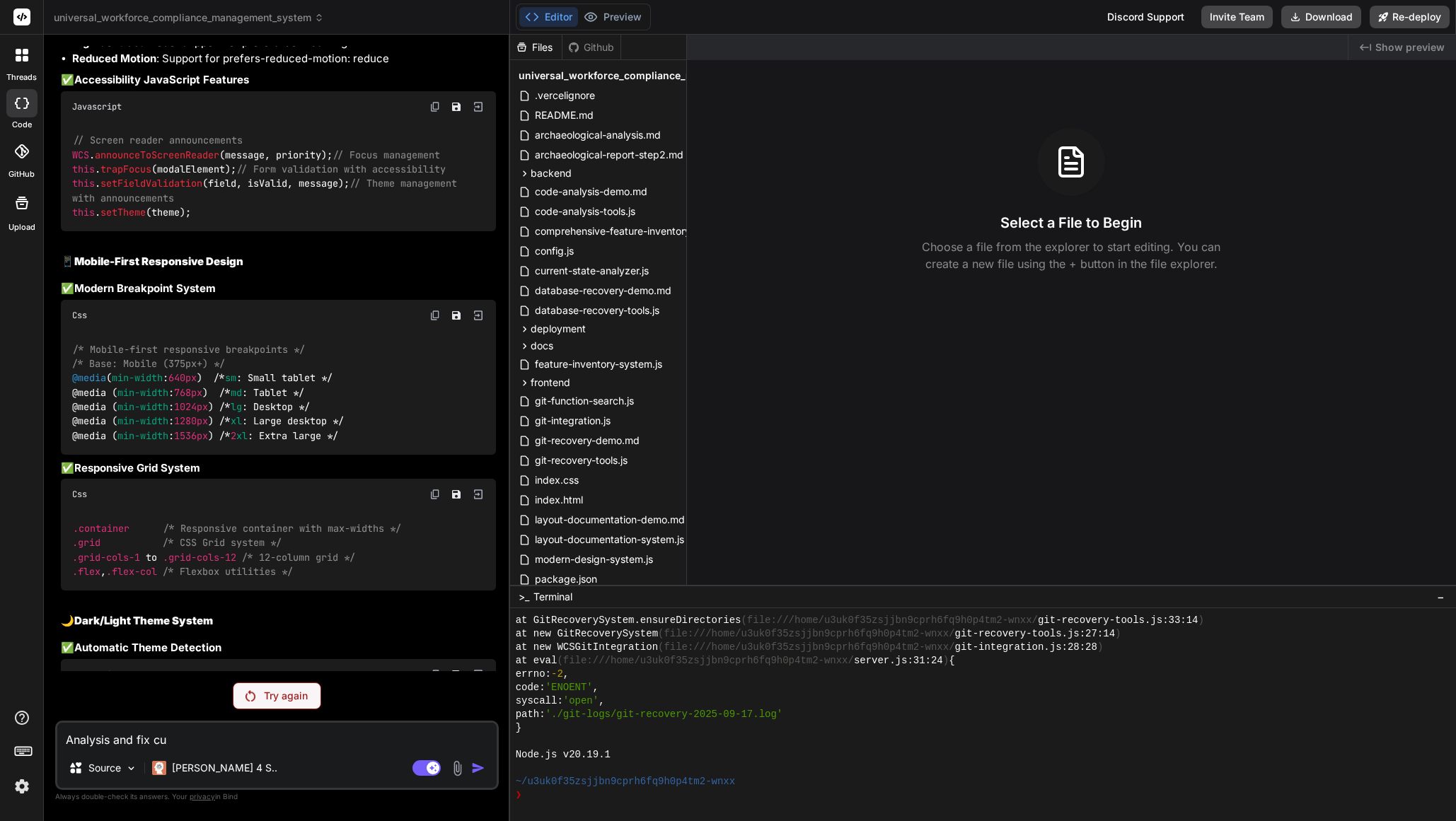
type textarea "x"
type textarea "Analysis and fix curr"
type textarea "x"
type textarea "Analysis and fix curre"
type textarea "x"
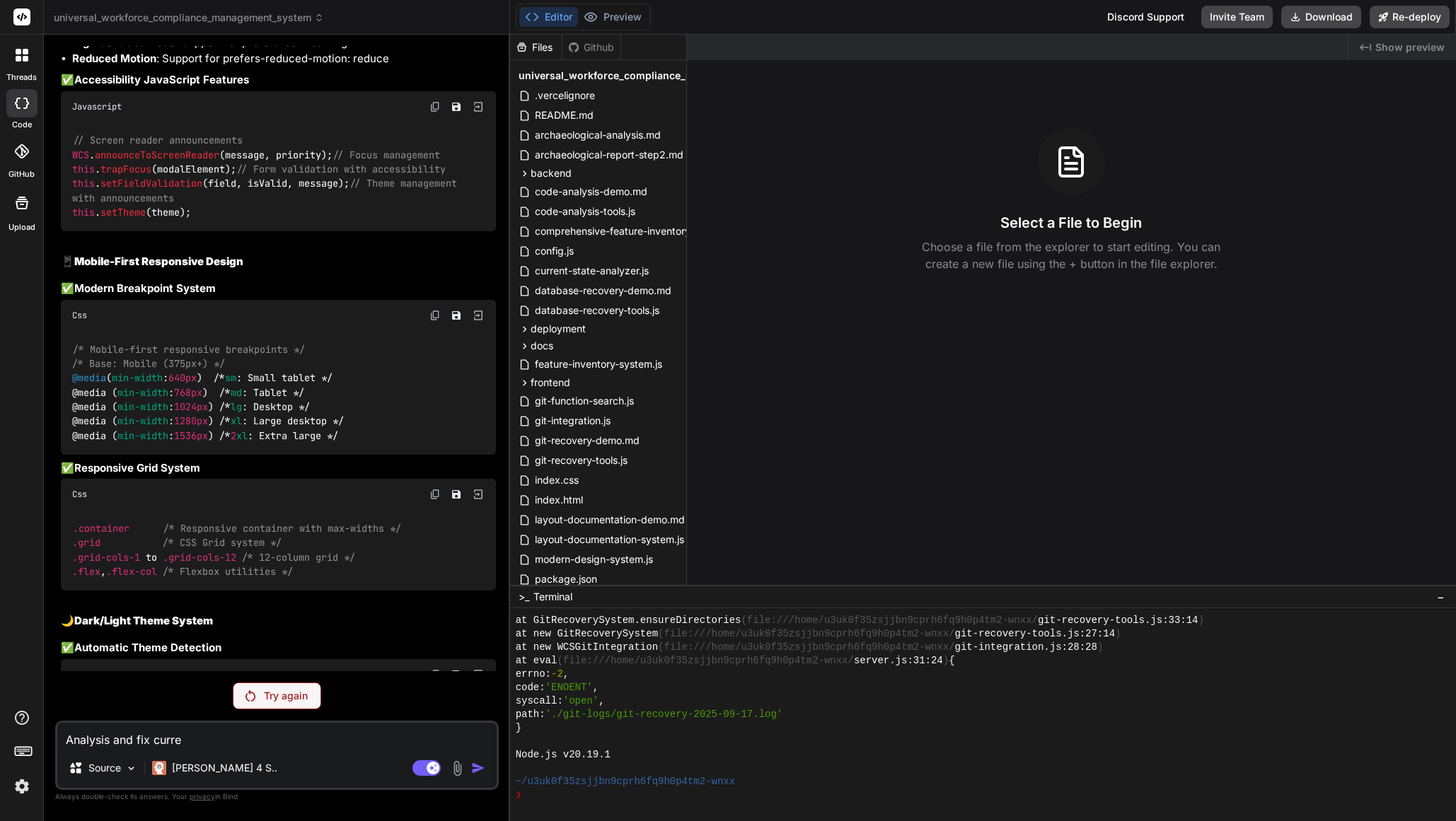
type textarea "Analysis and fix curren"
type textarea "x"
type textarea "Analysis and fix current"
type textarea "x"
type textarea "Analysis and fix current"
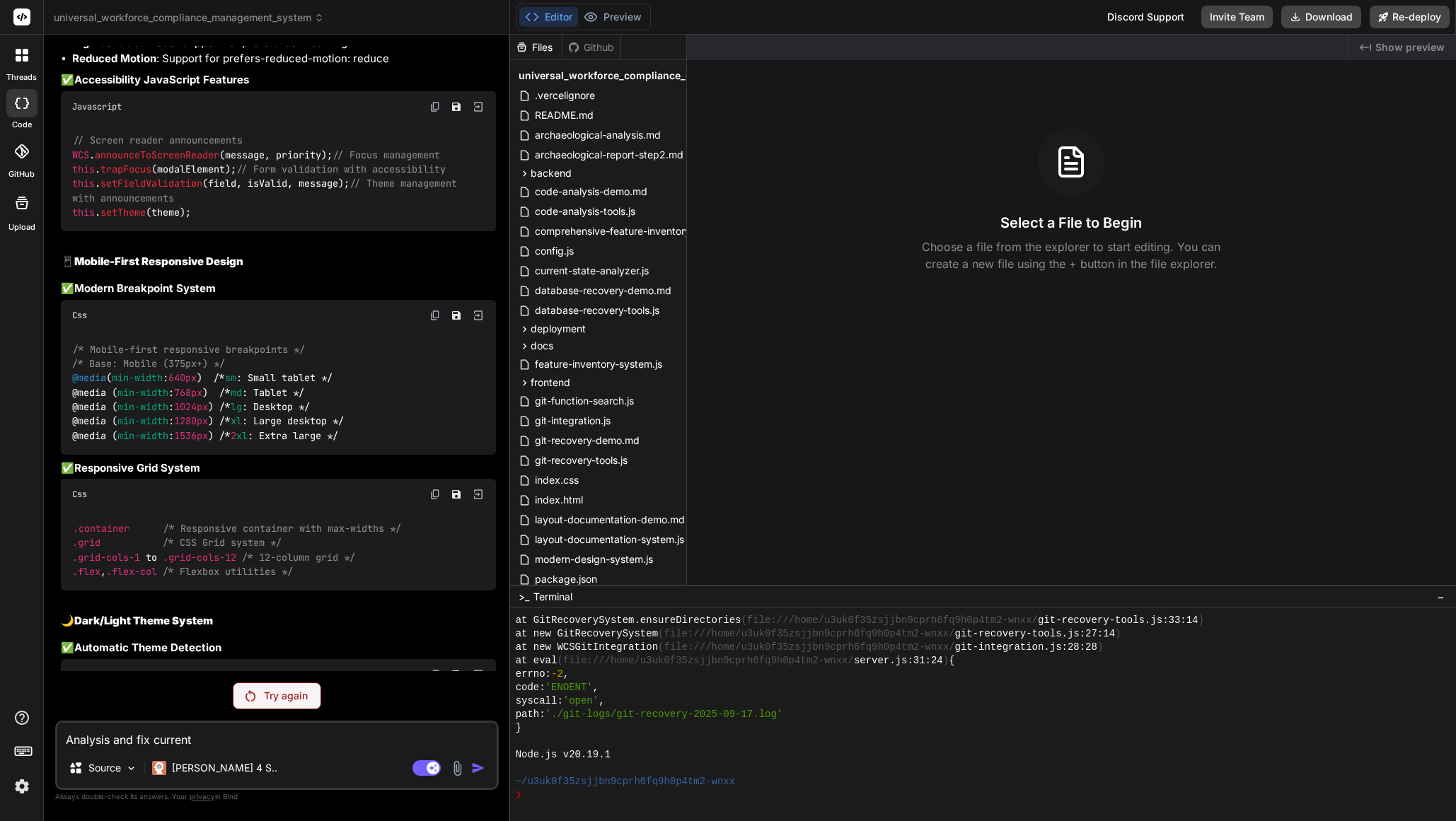
type textarea "x"
type textarea "Analysis and fix current ""
type textarea "x"
type textarea "Analysis and fix current "P"
type textarea "x"
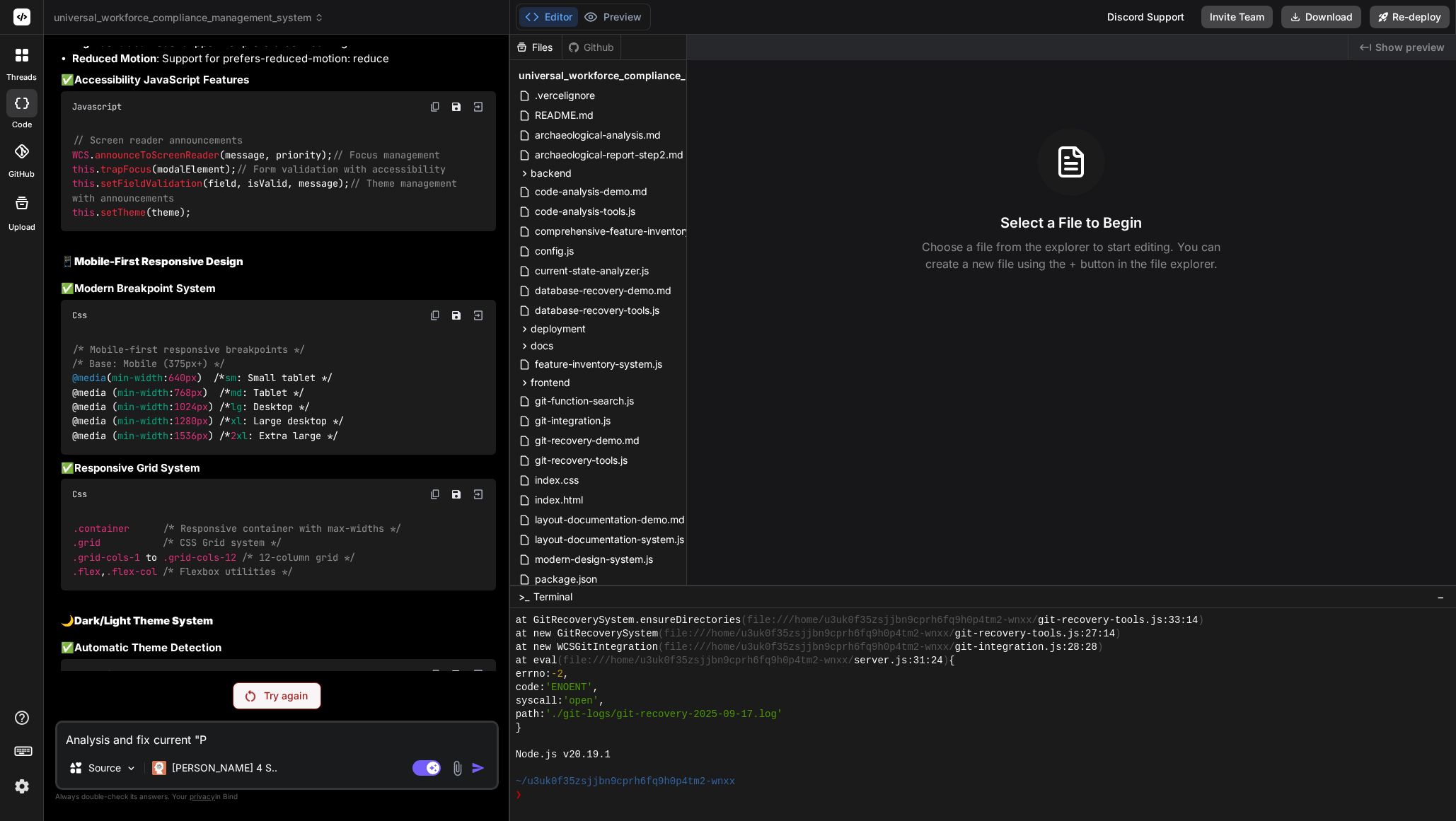
type textarea "Analysis and fix current "Pr"
type textarea "x"
type textarea "Analysis and fix current "Pre"
type textarea "x"
type textarea "Analysis and fix current "Prev"
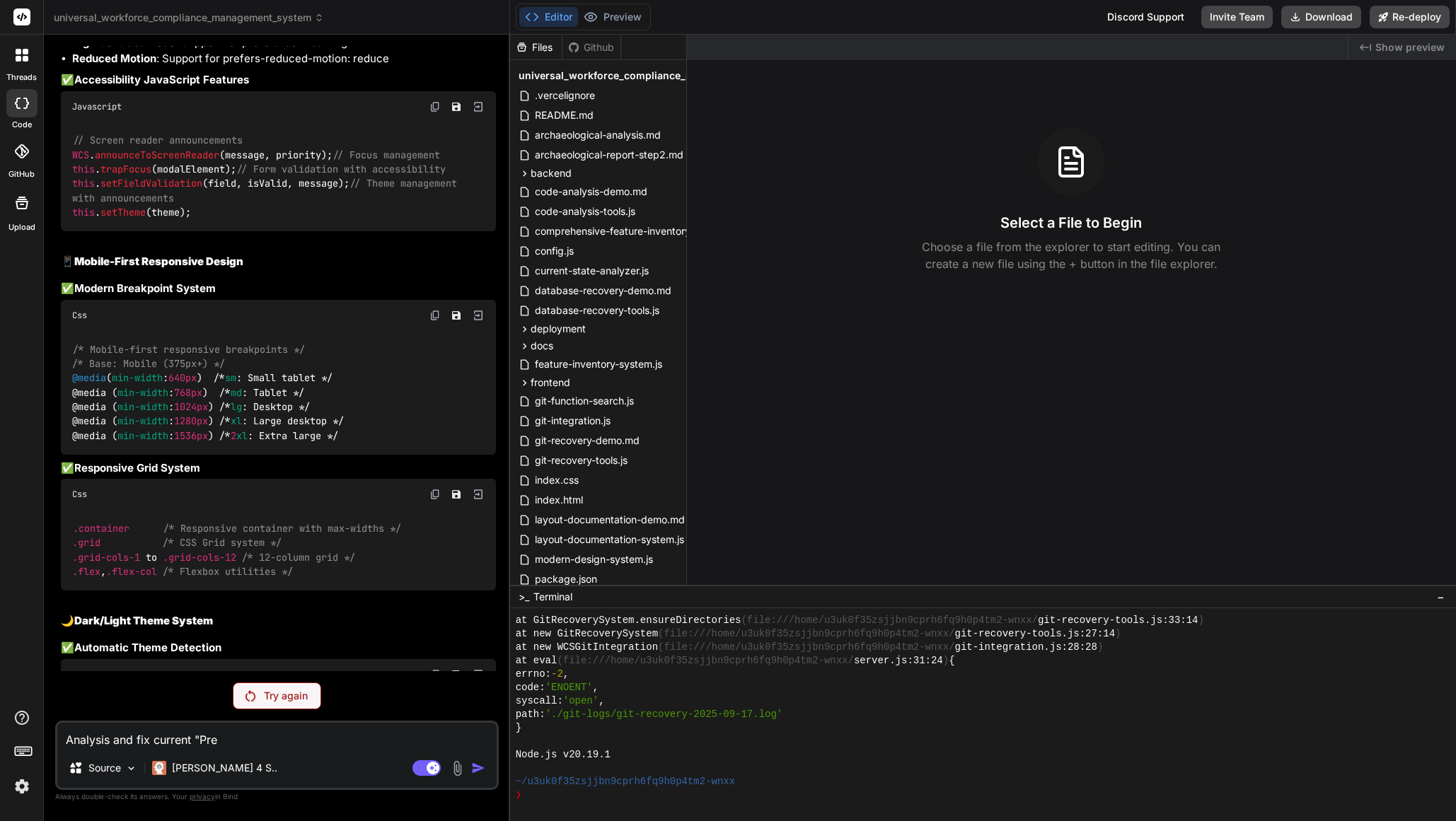
type textarea "x"
type textarea "Analysis and fix current "Previ"
type textarea "x"
type textarea "Analysis and fix current "Previe"
type textarea "x"
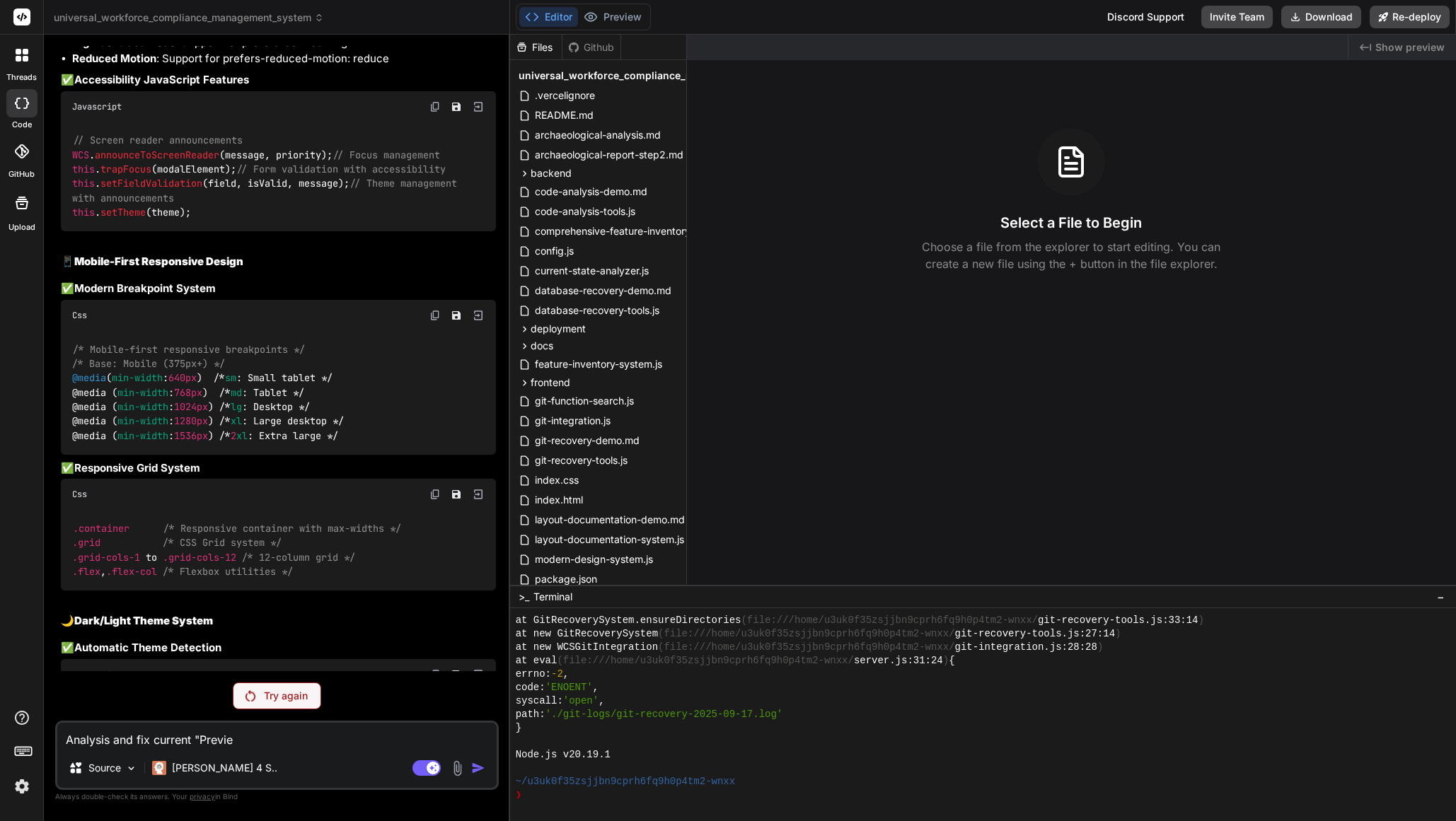
type textarea "Analysis and fix current "Preview"
type textarea "x"
type textarea "Analysis and fix current "Preview""
type textarea "x"
type textarea "Analysis and fix current "Preview""
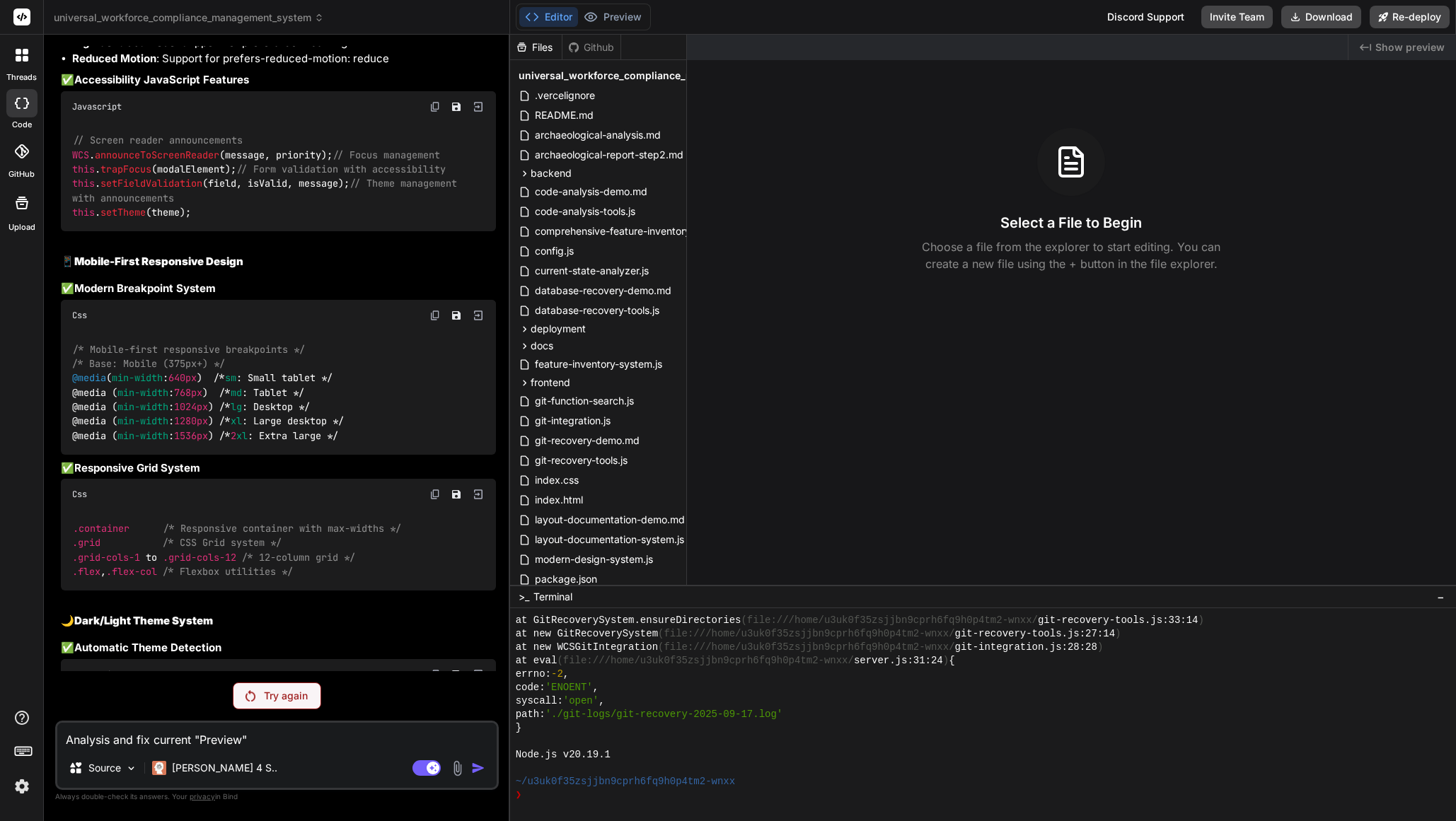
type textarea "x"
type textarea "Analysis and fix current "Preview" d"
type textarea "x"
type textarea "Analysis and fix current "Preview" di"
type textarea "x"
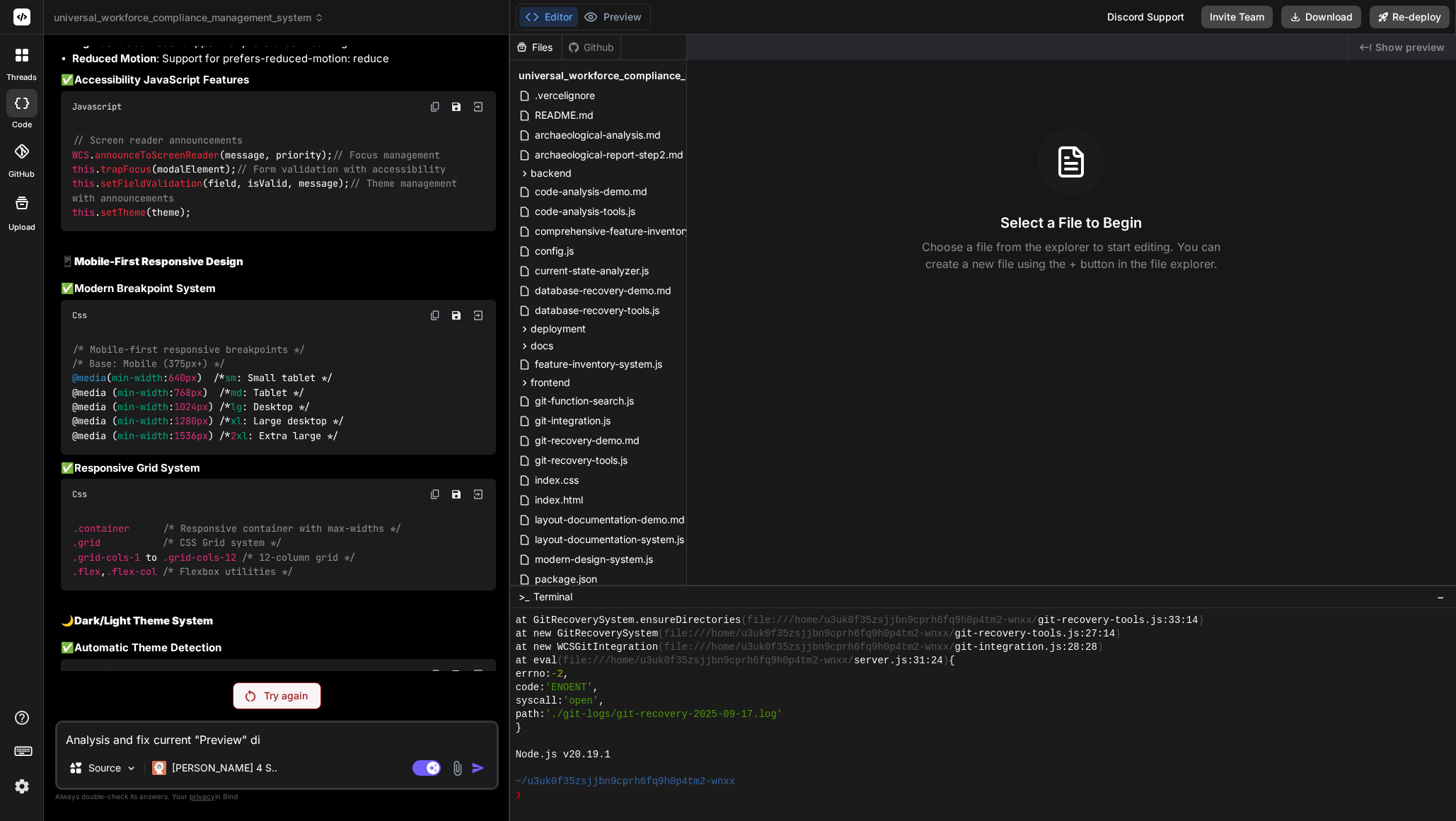
type textarea "Analysis and fix current "Preview" did"
type textarea "x"
type textarea "Analysis and fix current "Preview" did"
type textarea "x"
type textarea "Analysis and fix current "Preview" did n"
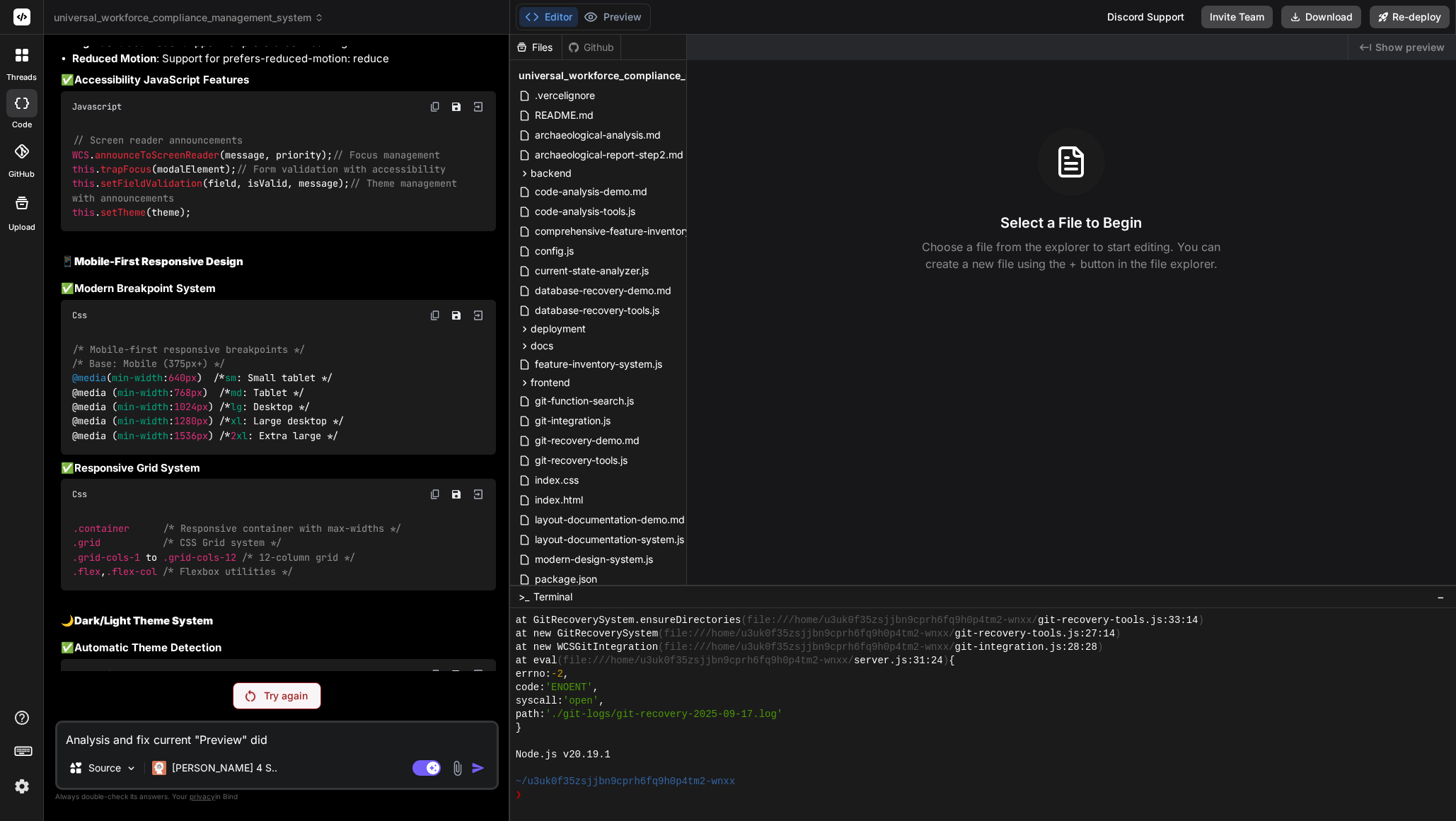
type textarea "x"
type textarea "Analysis and fix current "Preview" did no"
type textarea "x"
type textarea "Analysis and fix current "Preview" did not"
type textarea "x"
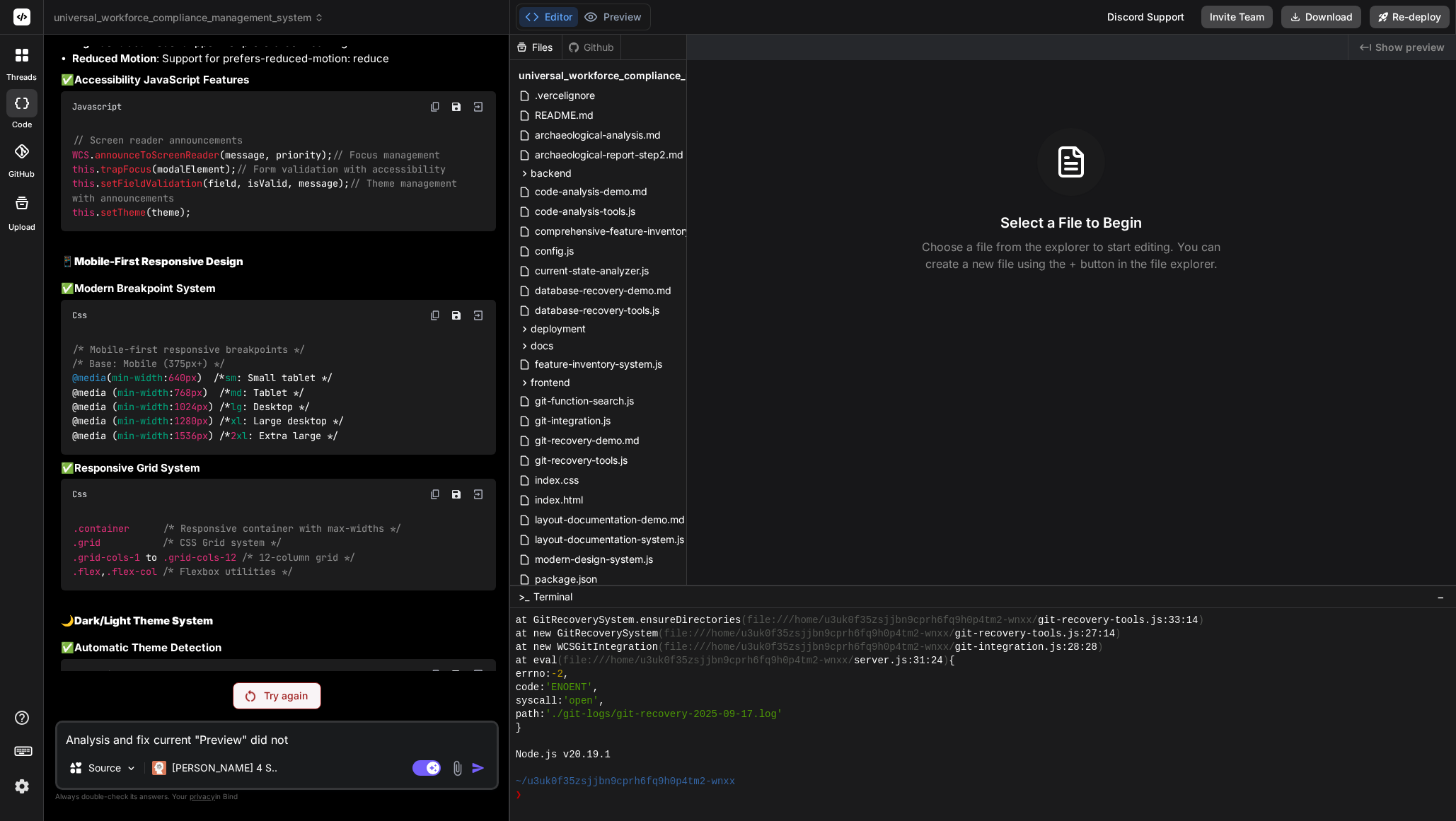
type textarea "Analysis and fix current "Preview" did not"
type textarea "x"
type textarea "Analysis and fix current "Preview" did not d"
type textarea "x"
type textarea "Analysis and fix current "Preview" did not di"
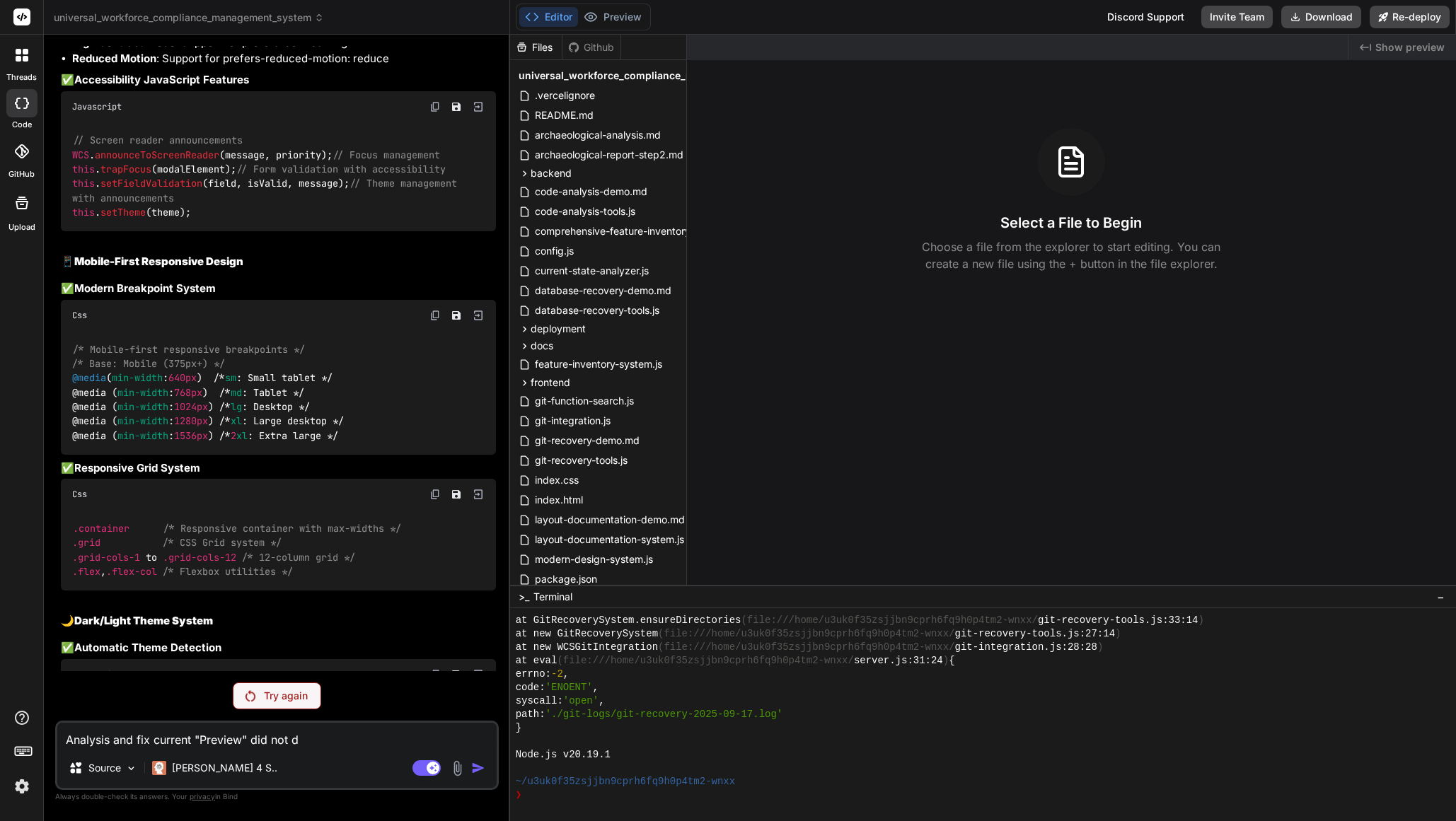
type textarea "x"
type textarea "Analysis and fix current "Preview" did not dis"
type textarea "x"
type textarea "Analysis and fix current "Preview" did not disp"
type textarea "x"
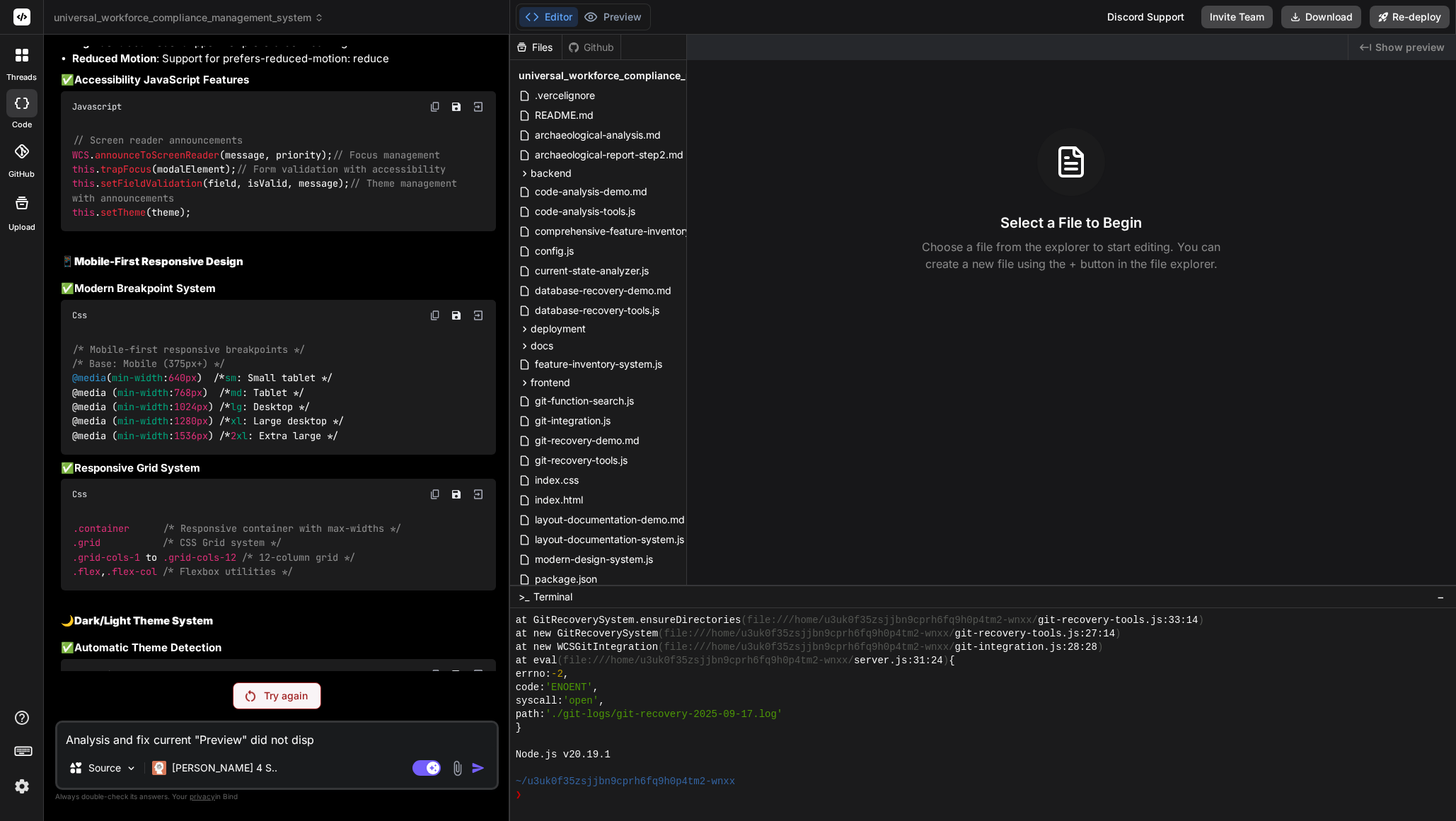
type textarea "Analysis and fix current "Preview" did not displ"
type textarea "x"
type textarea "Analysis and fix current "Preview" did not displa"
type textarea "x"
type textarea "Analysis and fix current "Preview" did not display"
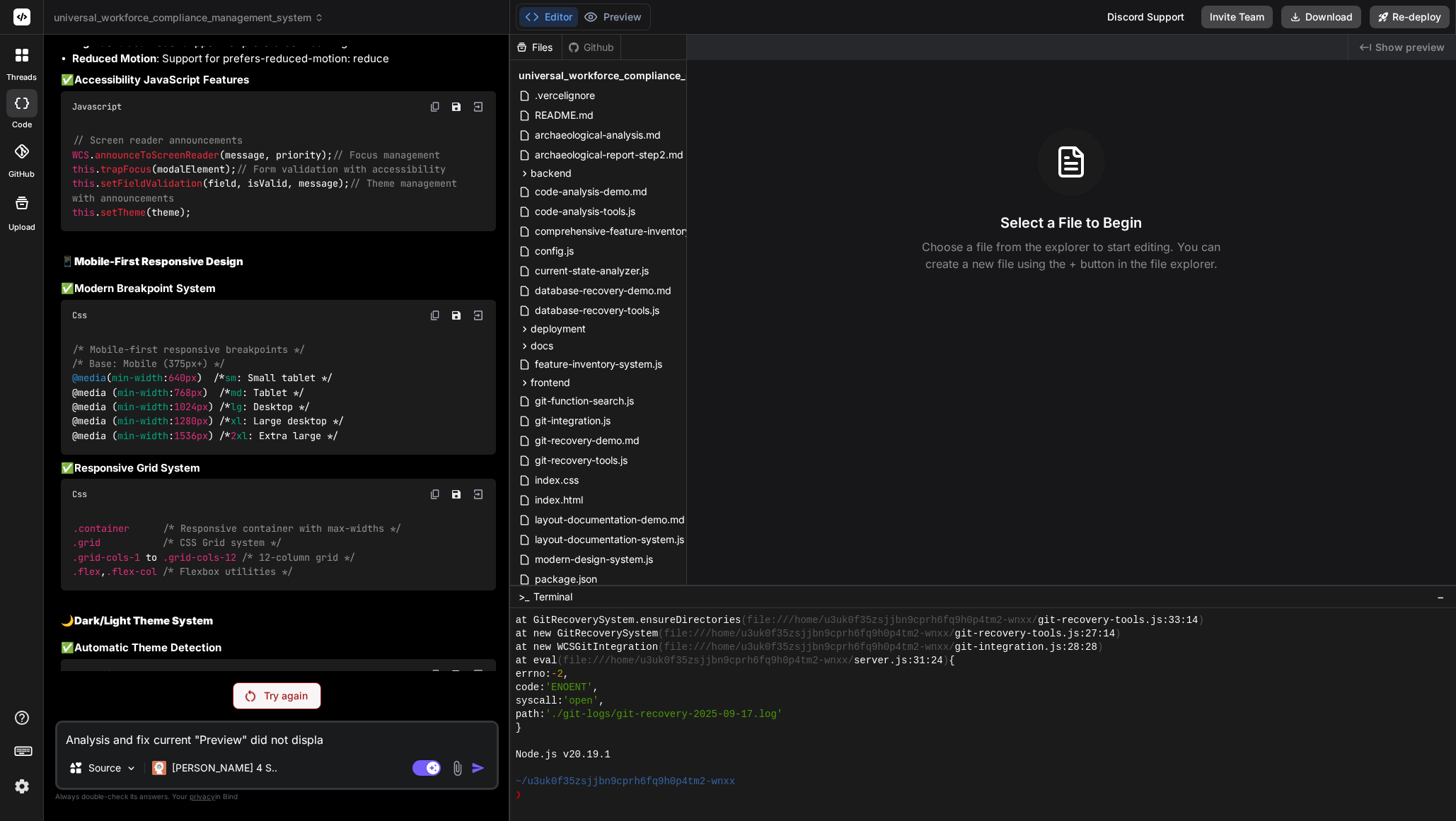
type textarea "x"
type textarea "Analysis and fix current "Preview" did not display"
type textarea "x"
type textarea "Analysis and fix current "Preview" did not display m"
type textarea "x"
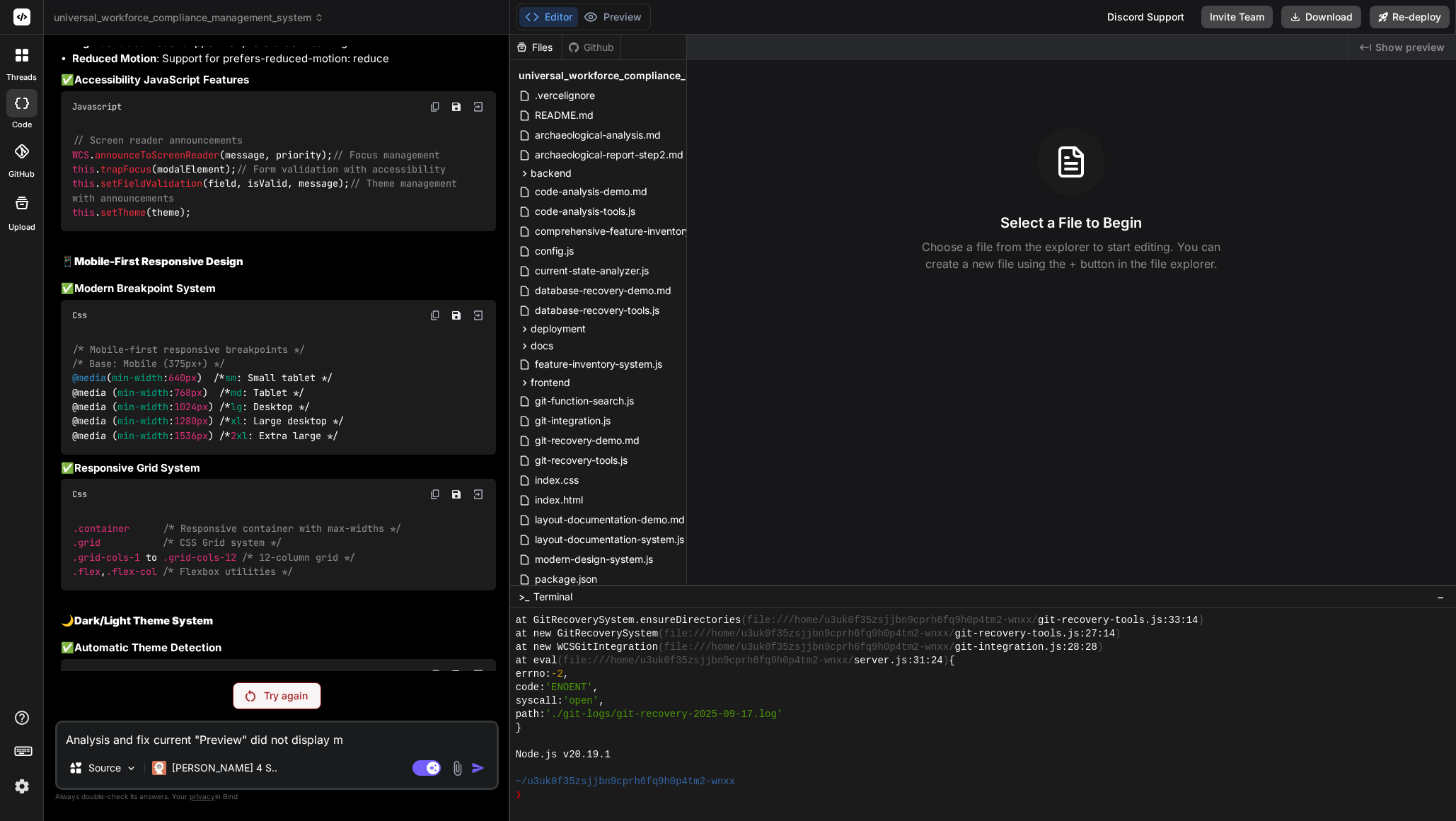
type textarea "Analysis and fix current "Preview" did not display my"
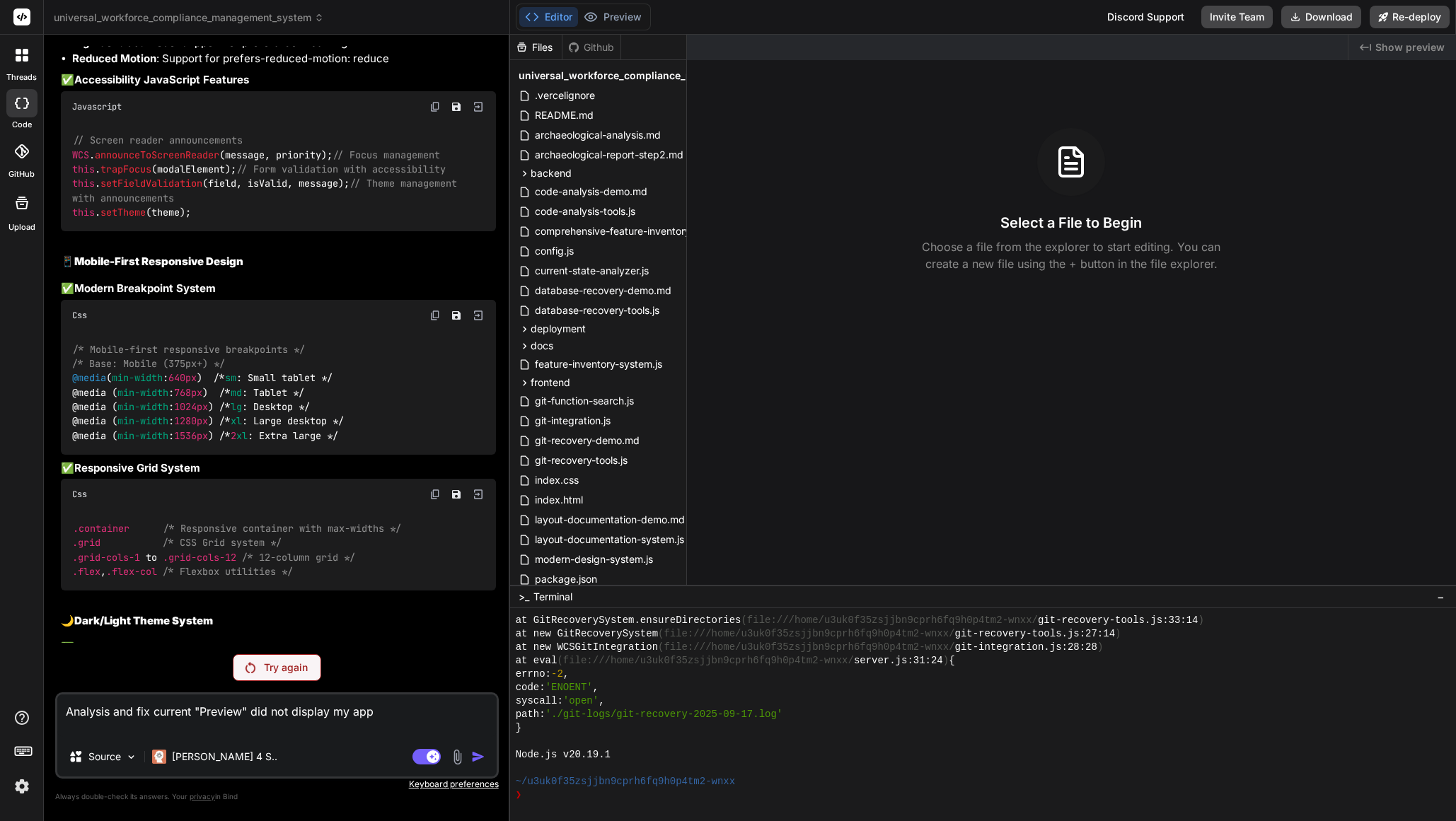
click at [424, 729] on textarea "Analysis and fix current "Preview" did not display my app" at bounding box center [277, 716] width 439 height 42
click at [381, 715] on textarea "Analysis and fix current "Preview" did not display my app" at bounding box center [277, 716] width 439 height 42
drag, startPoint x: 243, startPoint y: 716, endPoint x: 60, endPoint y: 711, distance: 183.1
click at [60, 711] on textarea "Analysis and fix current "Preview" did not display my app" at bounding box center [277, 716] width 439 height 42
click at [294, 673] on p "Try again" at bounding box center [286, 668] width 44 height 14
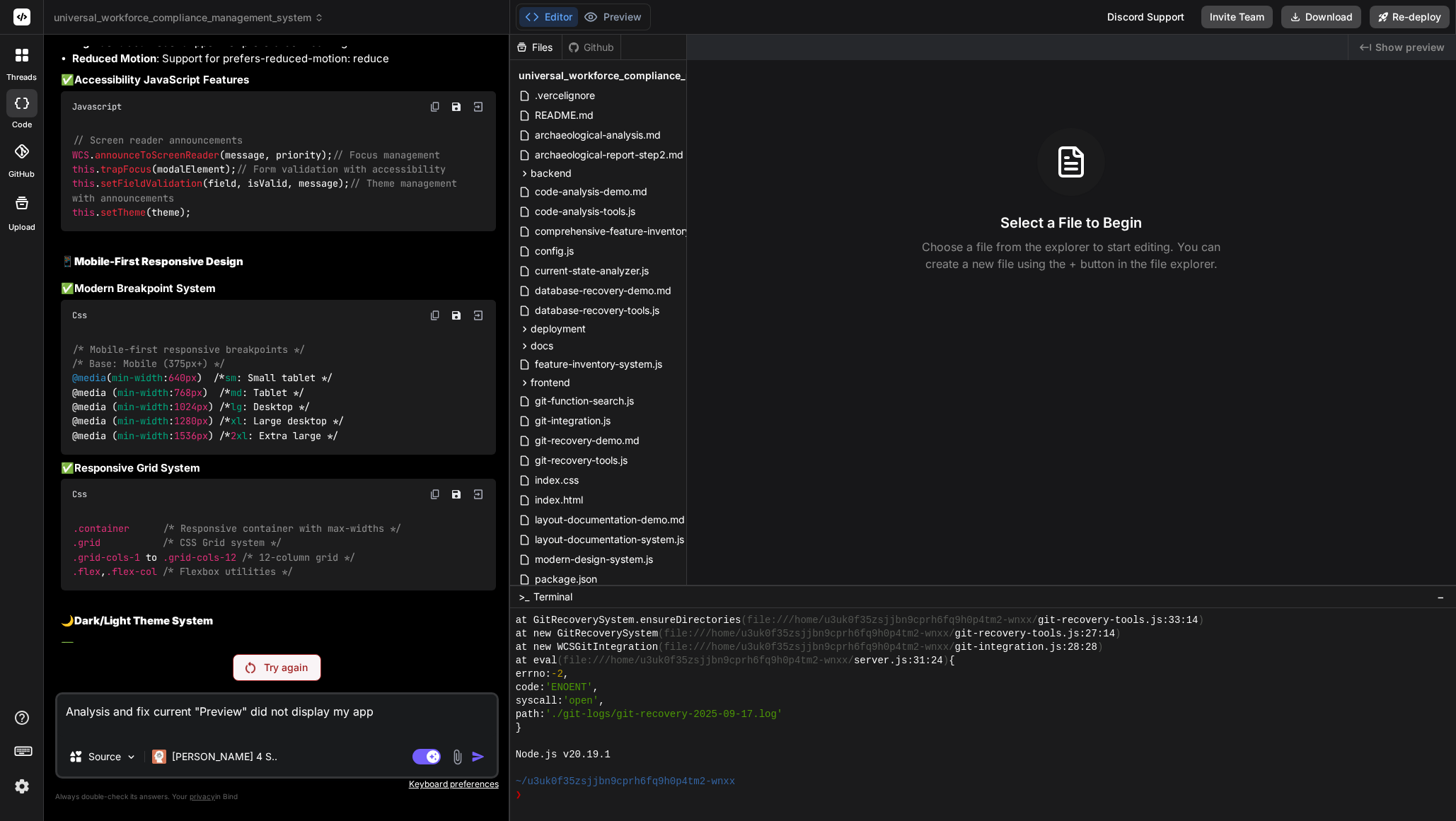
click at [473, 784] on p "Keyboard preferences" at bounding box center [277, 784] width 444 height 11
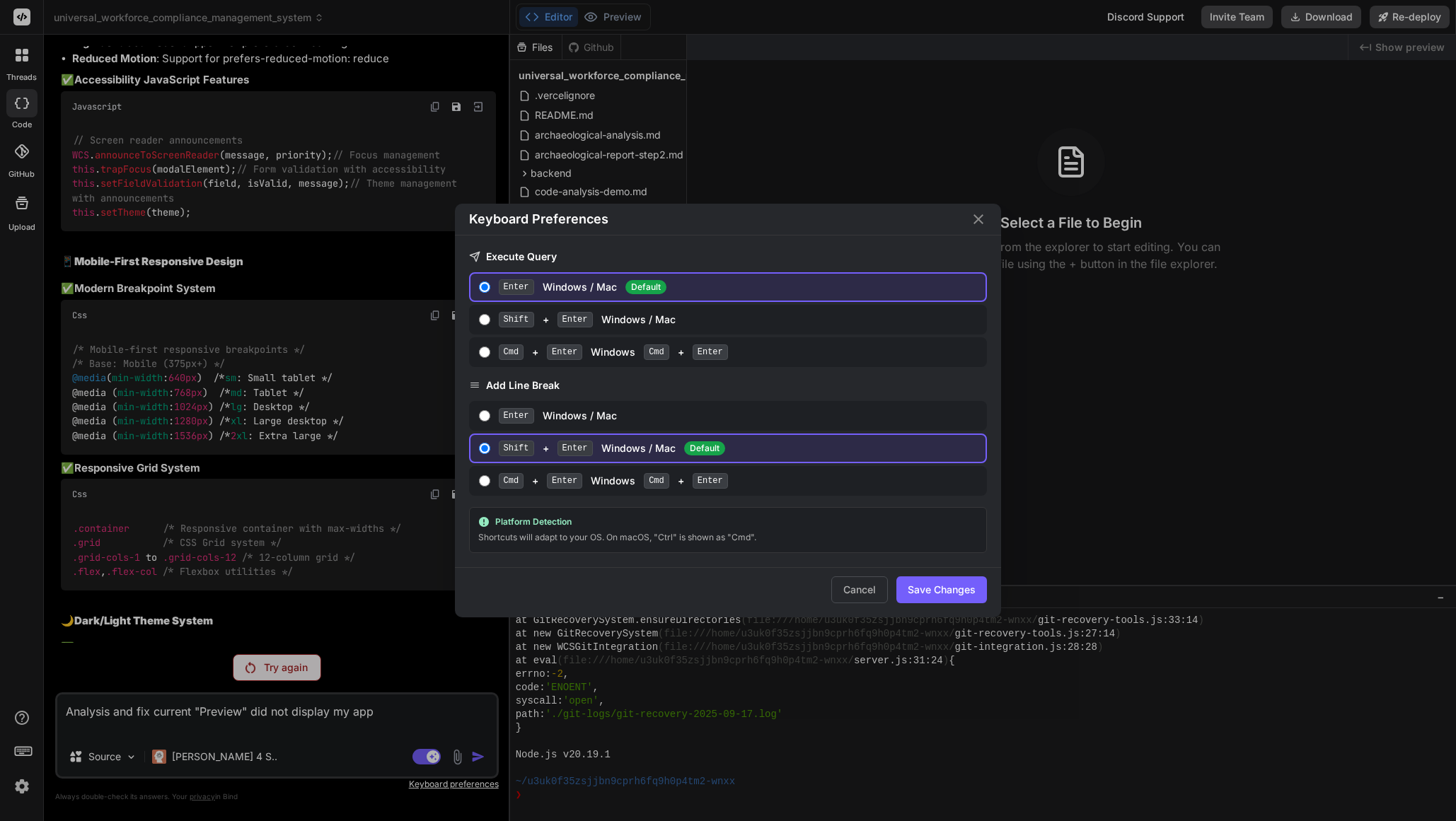
click at [950, 596] on button "Save Changes" at bounding box center [942, 590] width 91 height 27
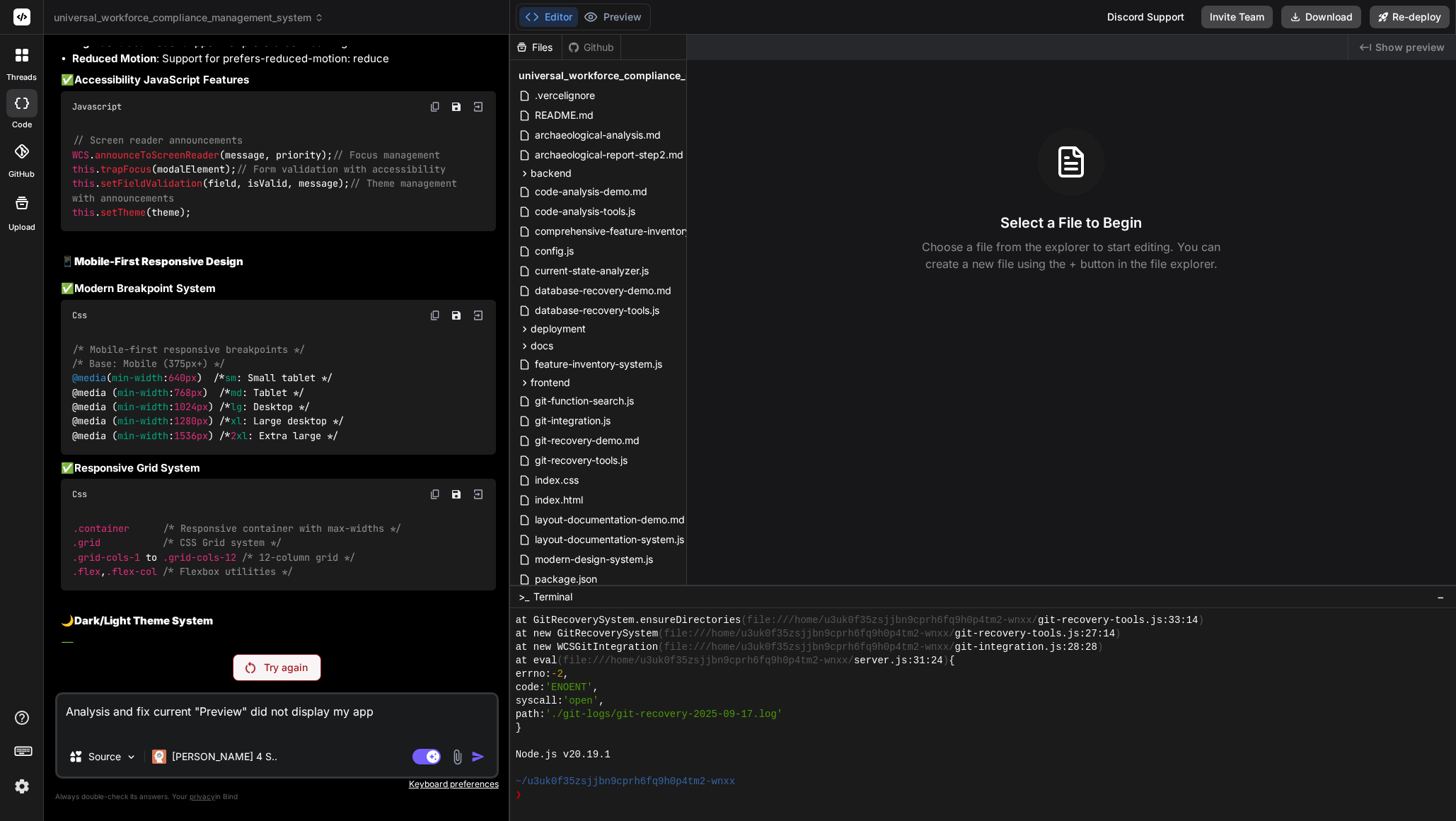
click at [1415, 50] on span "Show preview" at bounding box center [1410, 47] width 69 height 14
click at [283, 669] on p "Try again" at bounding box center [286, 668] width 44 height 14
click at [387, 712] on textarea "Analysis and fix current "Preview" did not display my app" at bounding box center [277, 716] width 439 height 42
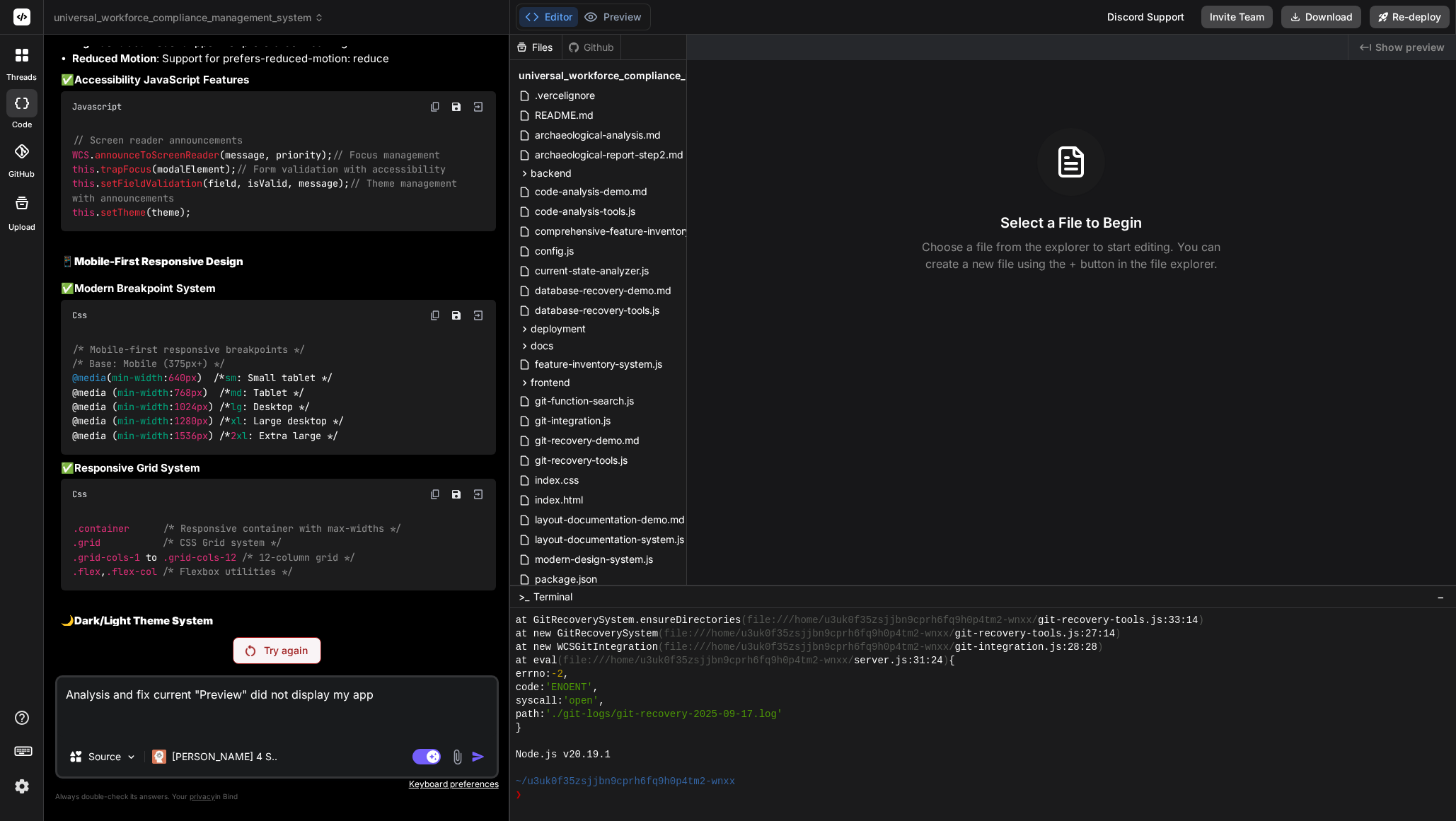
click at [360, 686] on textarea "Analysis and fix current "Preview" did not display my app" at bounding box center [277, 707] width 439 height 60
click at [122, 21] on span "universal_workforce_compliance_management_system" at bounding box center [189, 17] width 270 height 14
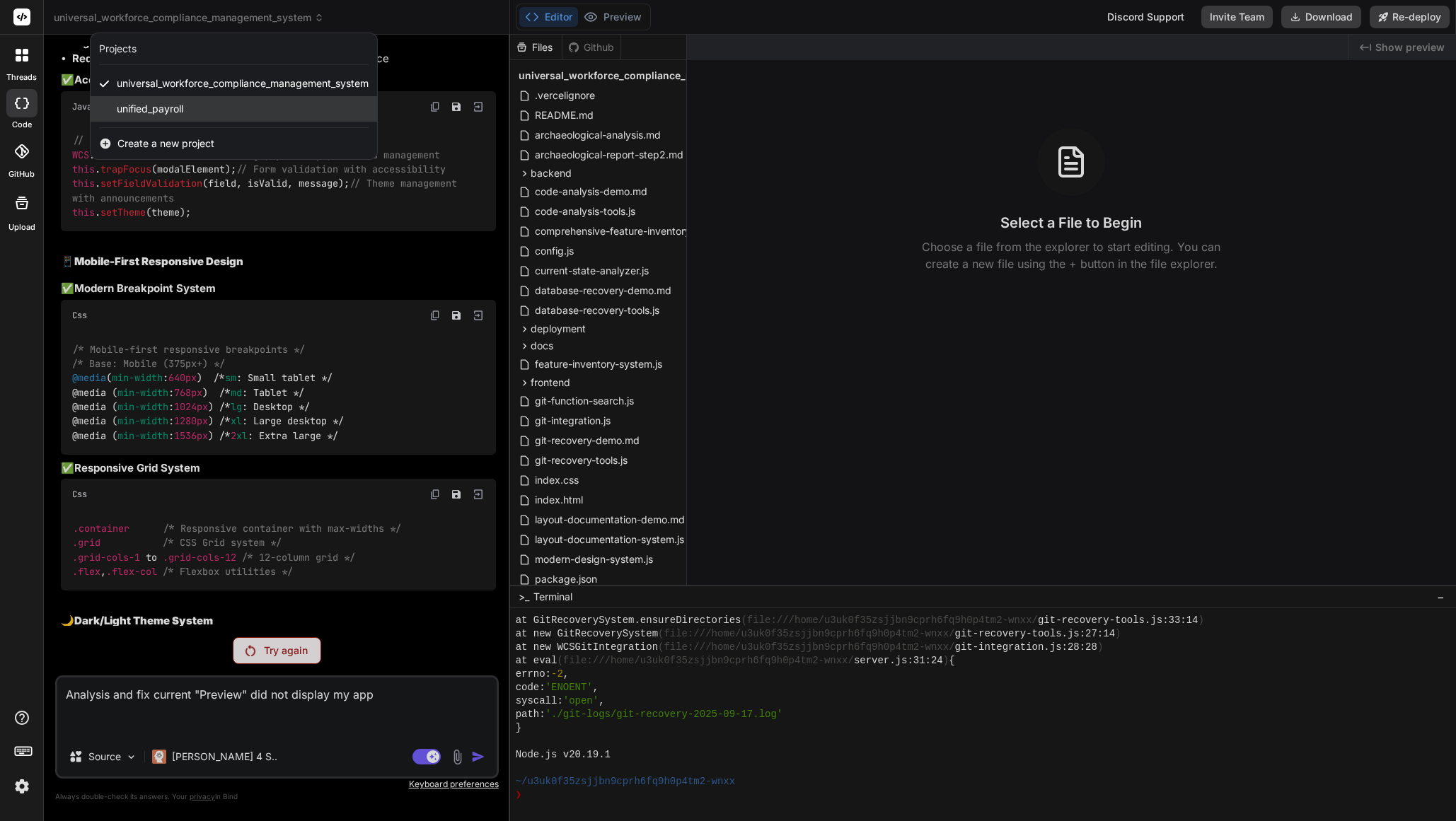
click at [134, 111] on span "unified_payroll" at bounding box center [150, 108] width 66 height 14
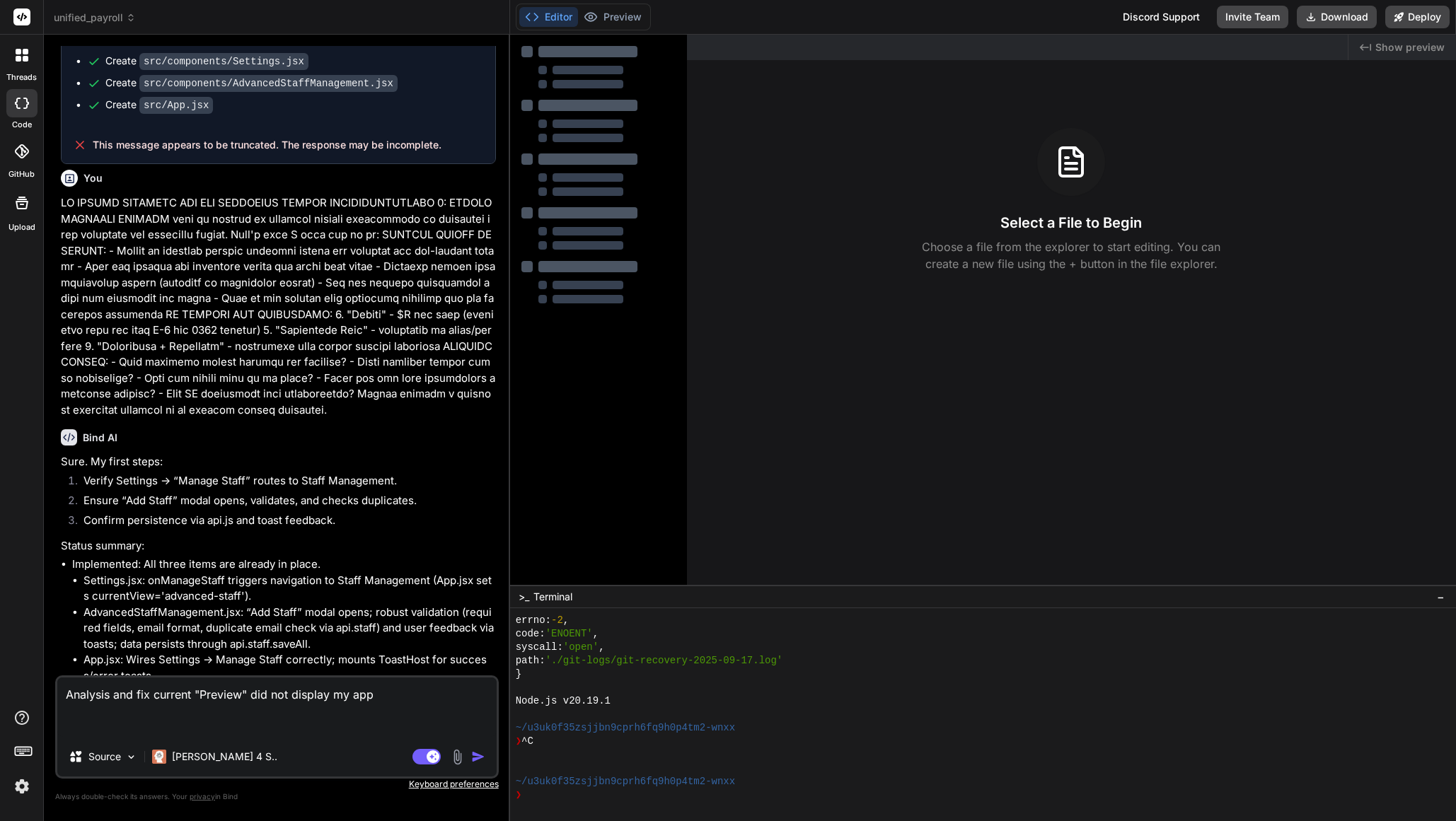
scroll to position [1841, 0]
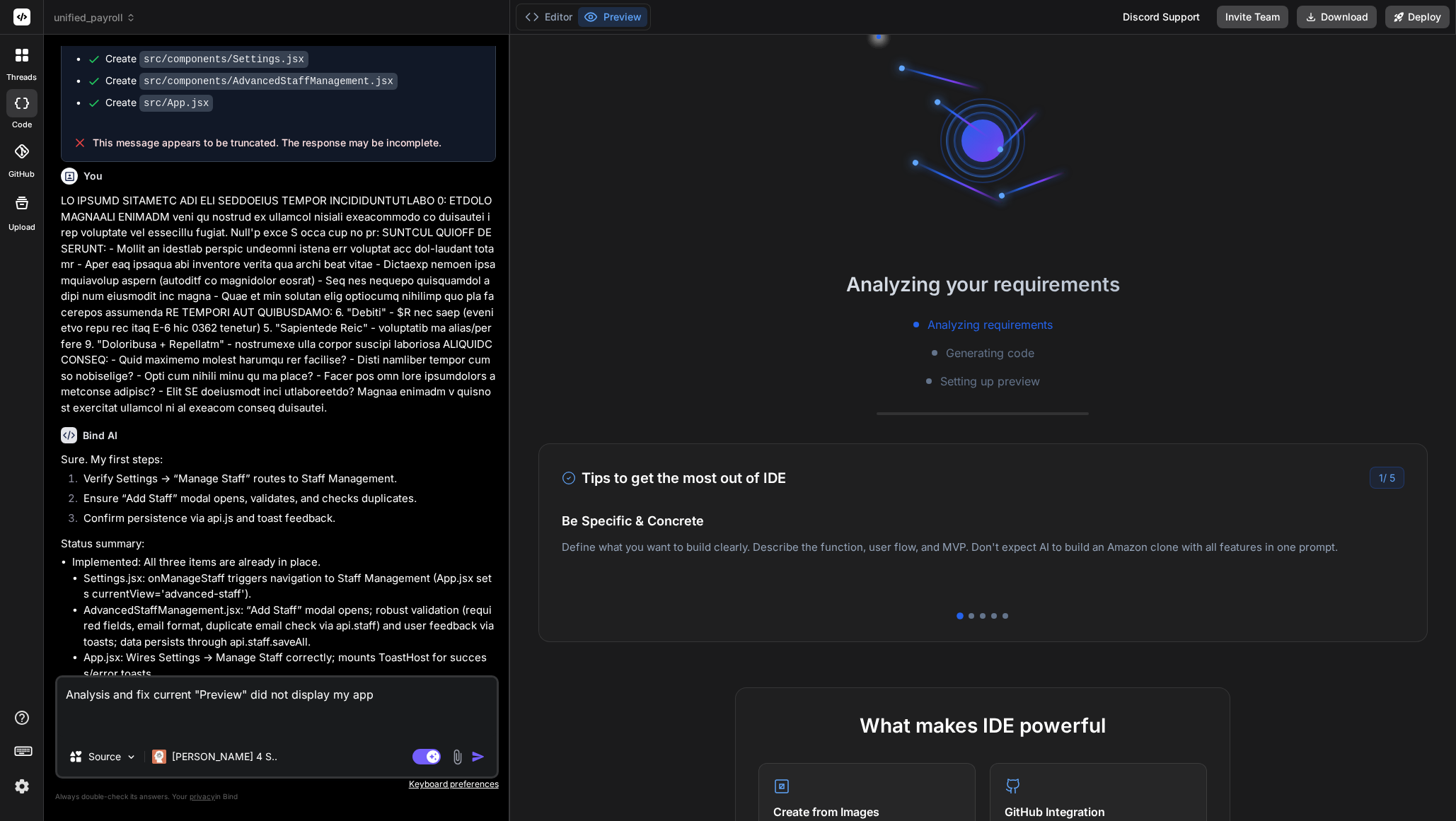
drag, startPoint x: 376, startPoint y: 696, endPoint x: 64, endPoint y: 694, distance: 312.0
click at [64, 694] on textarea "Analysis and fix current "Preview" did not display my app" at bounding box center [277, 707] width 439 height 60
drag, startPoint x: 276, startPoint y: 614, endPoint x: 266, endPoint y: 614, distance: 10.0
click at [276, 511] on li "Ensure “Add Staff” modal opens, validates, and checks duplicates." at bounding box center [284, 501] width 423 height 20
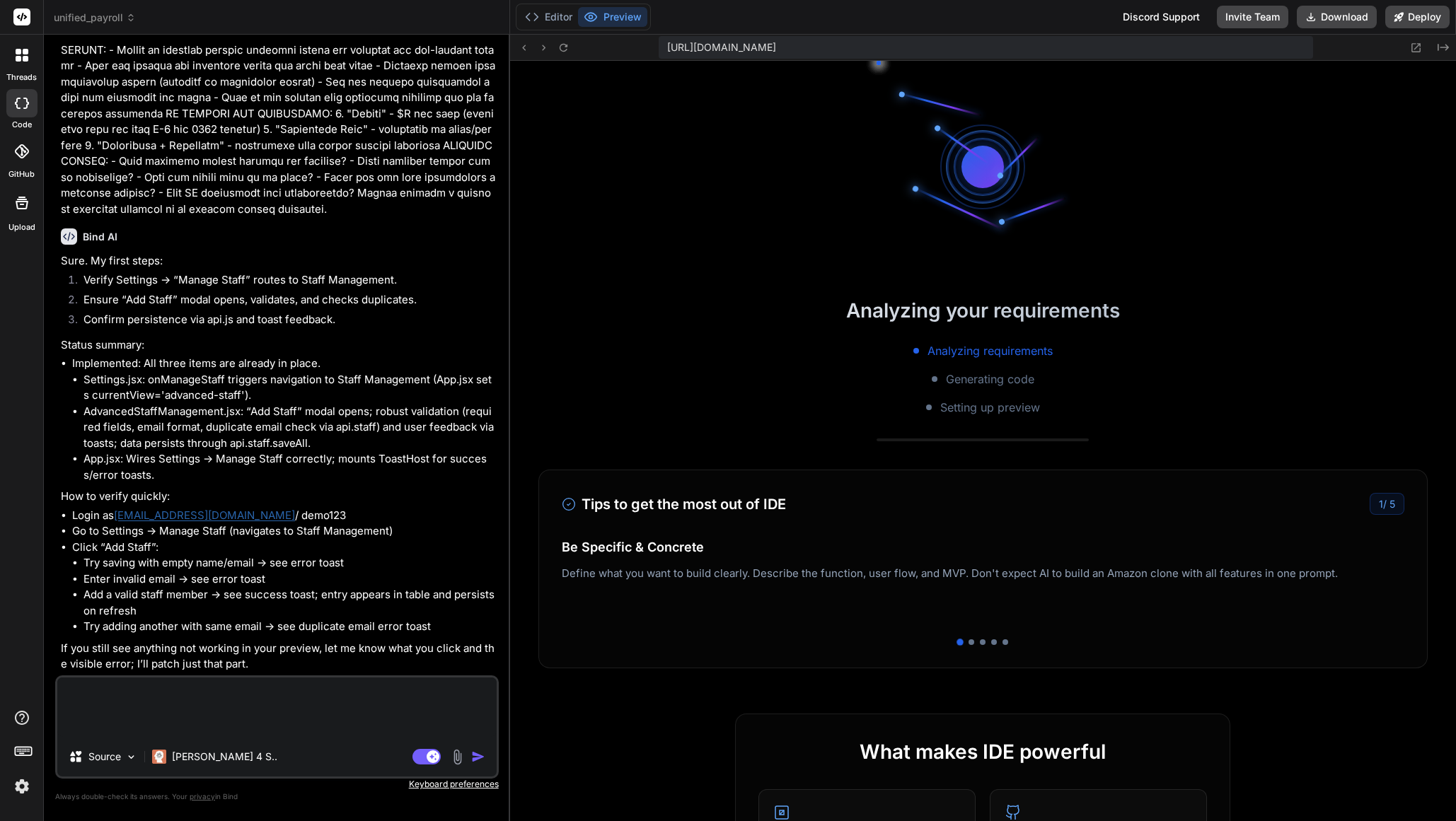
scroll to position [1479, 0]
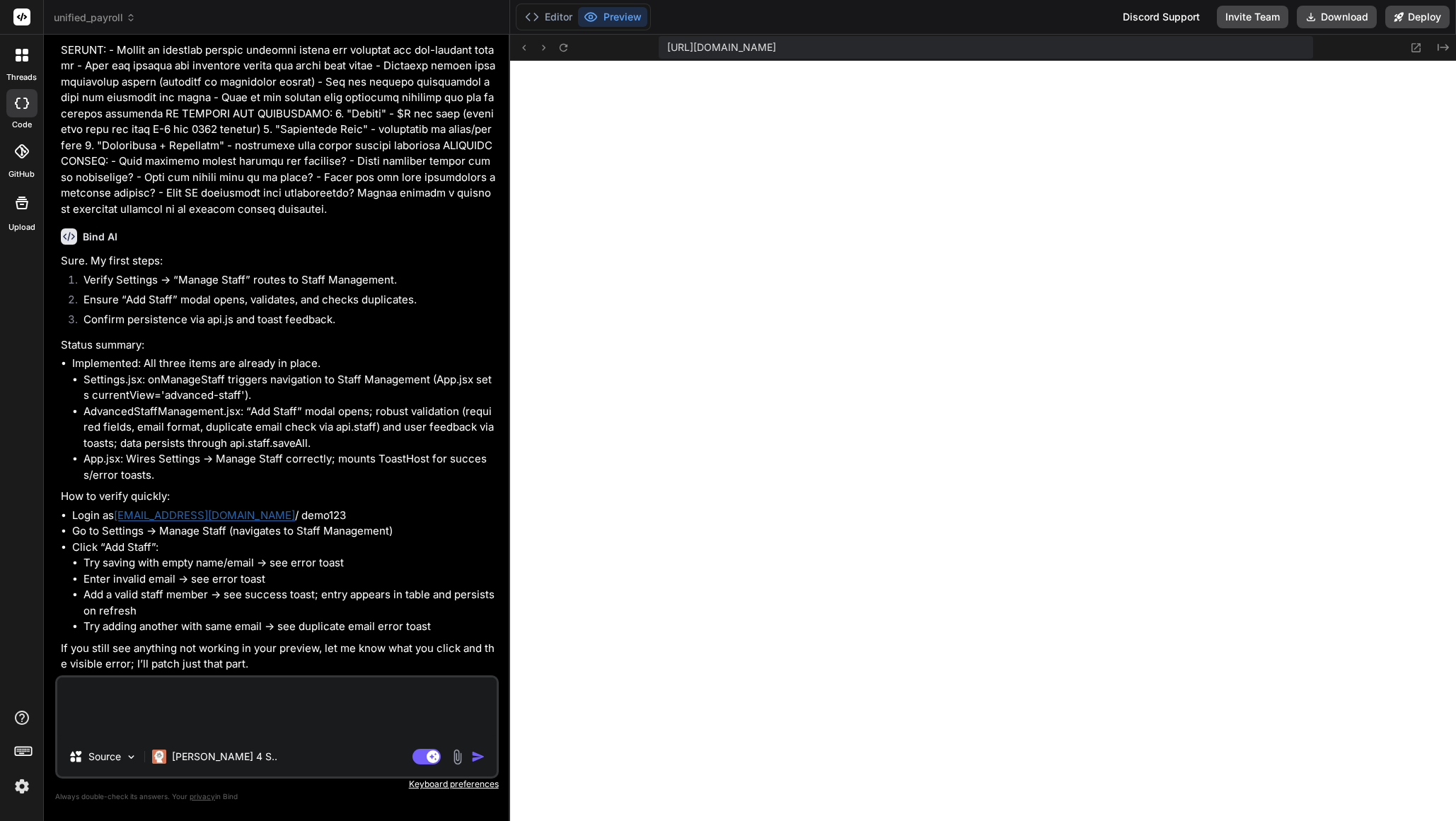
click at [164, 701] on textarea at bounding box center [277, 707] width 439 height 60
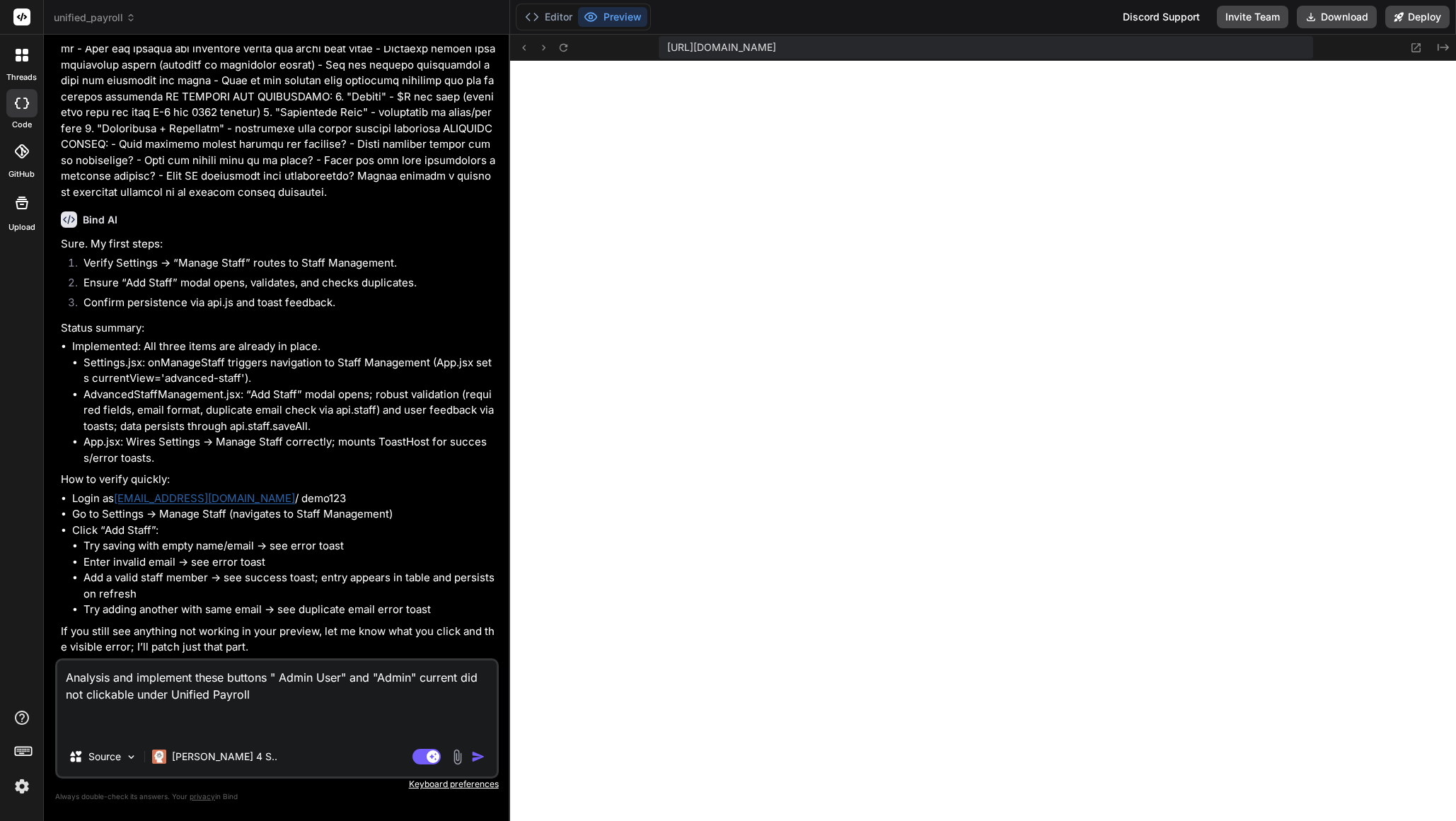
click at [1143, 45] on div "https://u3uk0f35zsjjbn9cprh6fq9h0p4tm2-wnxx--3000--96435430.local-corp.webconta…" at bounding box center [986, 47] width 655 height 23
drag, startPoint x: 1142, startPoint y: 46, endPoint x: 664, endPoint y: 48, distance: 478.0
click at [664, 48] on div "https://u3uk0f35zsjjbn9cprh6fq9h0p4tm2-wnxx--3000--96435430.local-corp.webconta…" at bounding box center [986, 47] width 655 height 23
copy span "https://u3uk0f35zsjjbn9cprh6fq9h0p4tm2-wnxx--3000--96435430.local-corp.webconta…"
click at [316, 701] on textarea "Analysis and implement these buttons " Admin User" and "Admin" current did not …" at bounding box center [277, 699] width 439 height 76
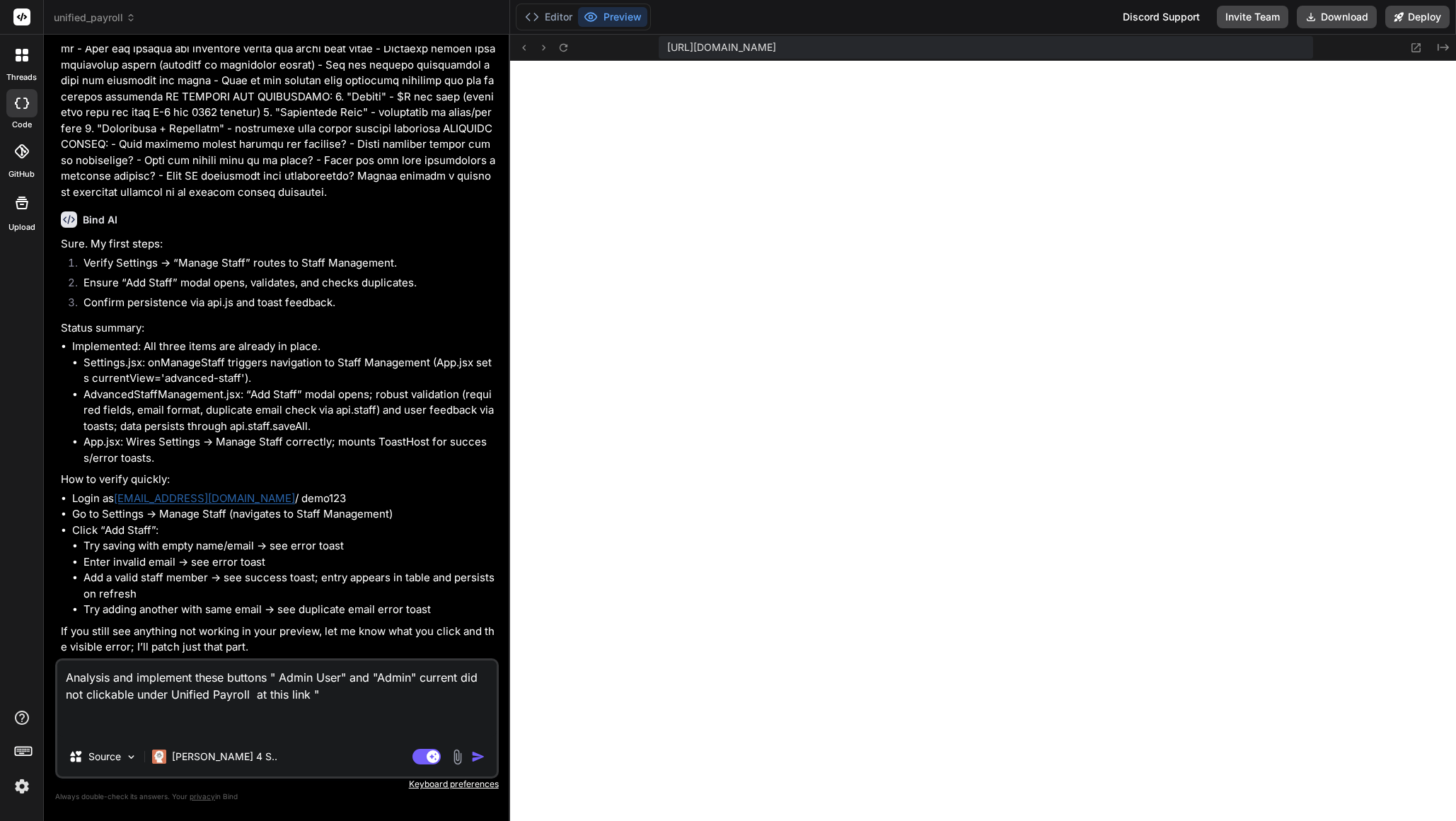
paste textarea "https://u3uk0f35zsjjbn9cprh6fq9h0p4tm2-wnxx--3000--96435430.local-corp.webconta…"
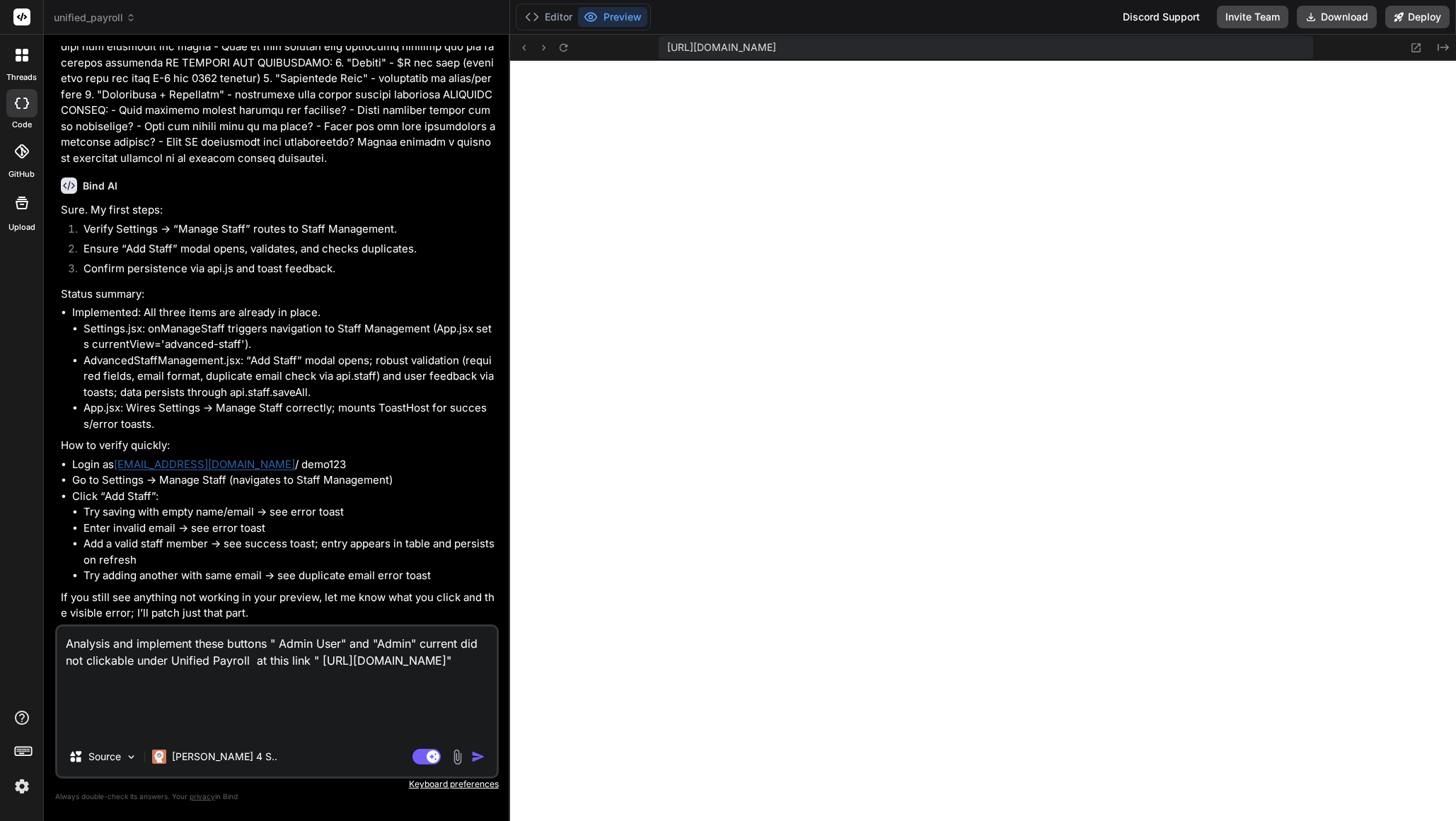
click at [476, 759] on img "button" at bounding box center [478, 757] width 14 height 14
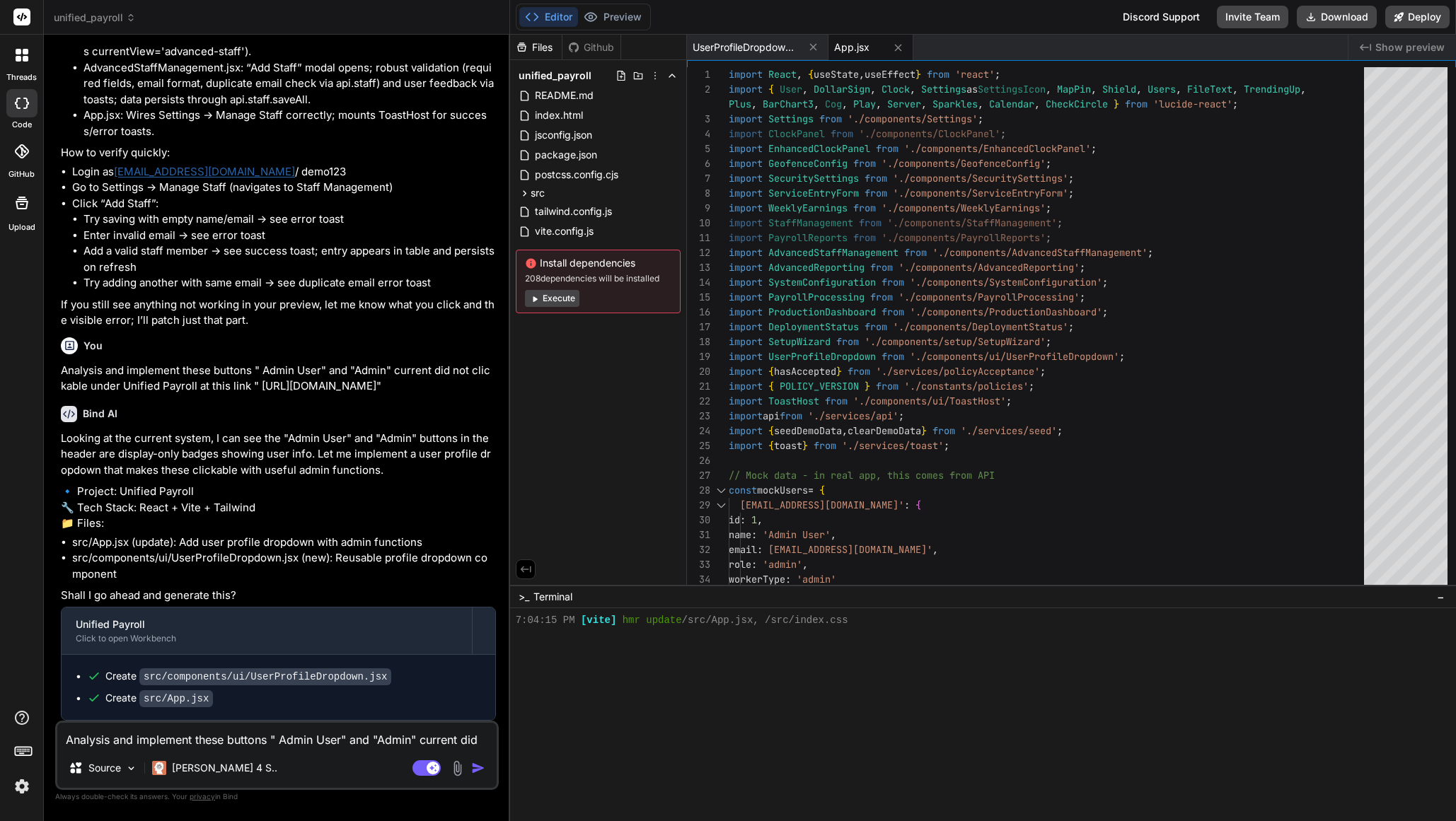
scroll to position [2537, 0]
click at [280, 743] on textarea "Analysis and implement these buttons " Admin User" and "Admin" current did not …" at bounding box center [277, 736] width 439 height 26
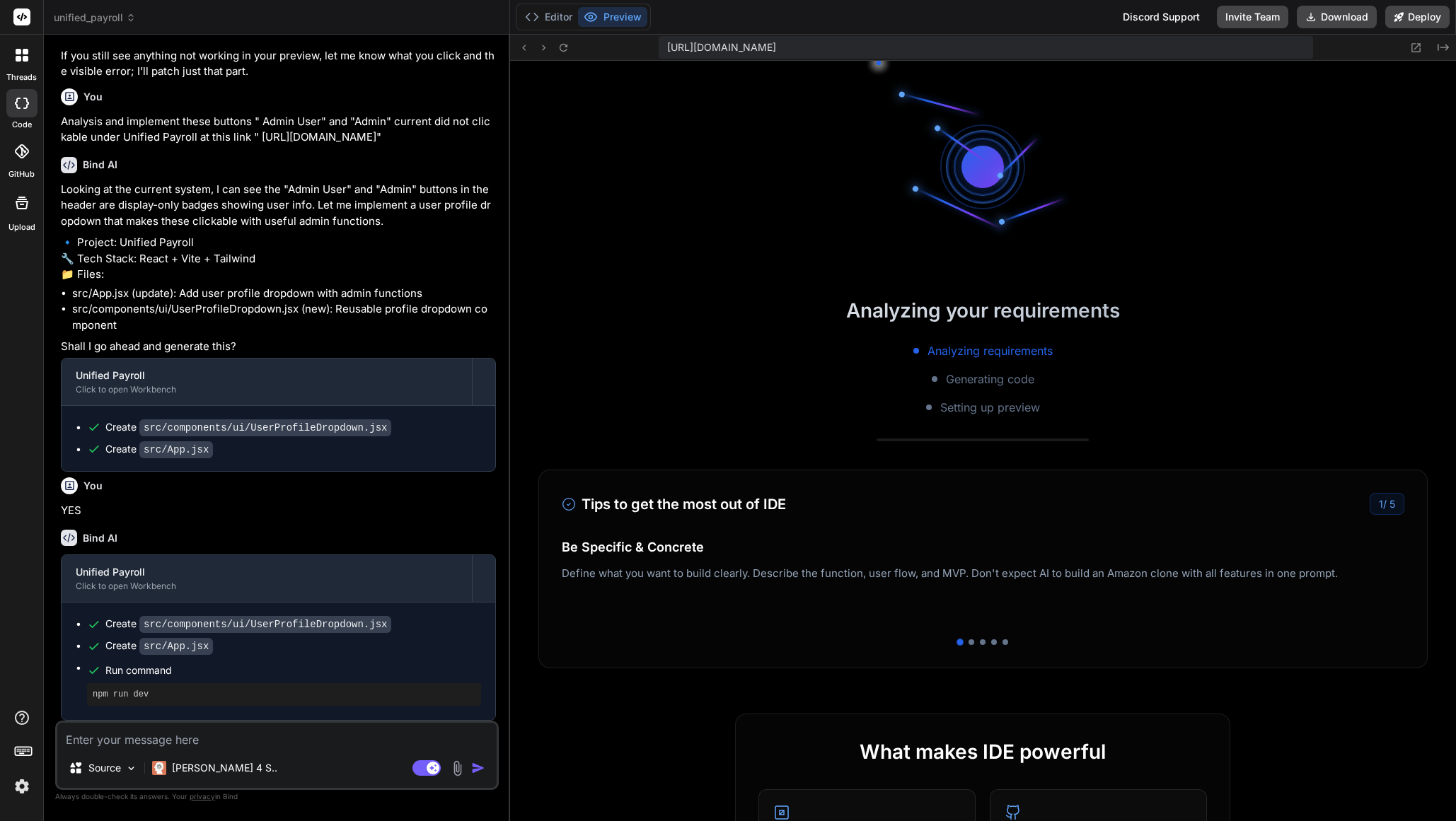
scroll to position [1721, 0]
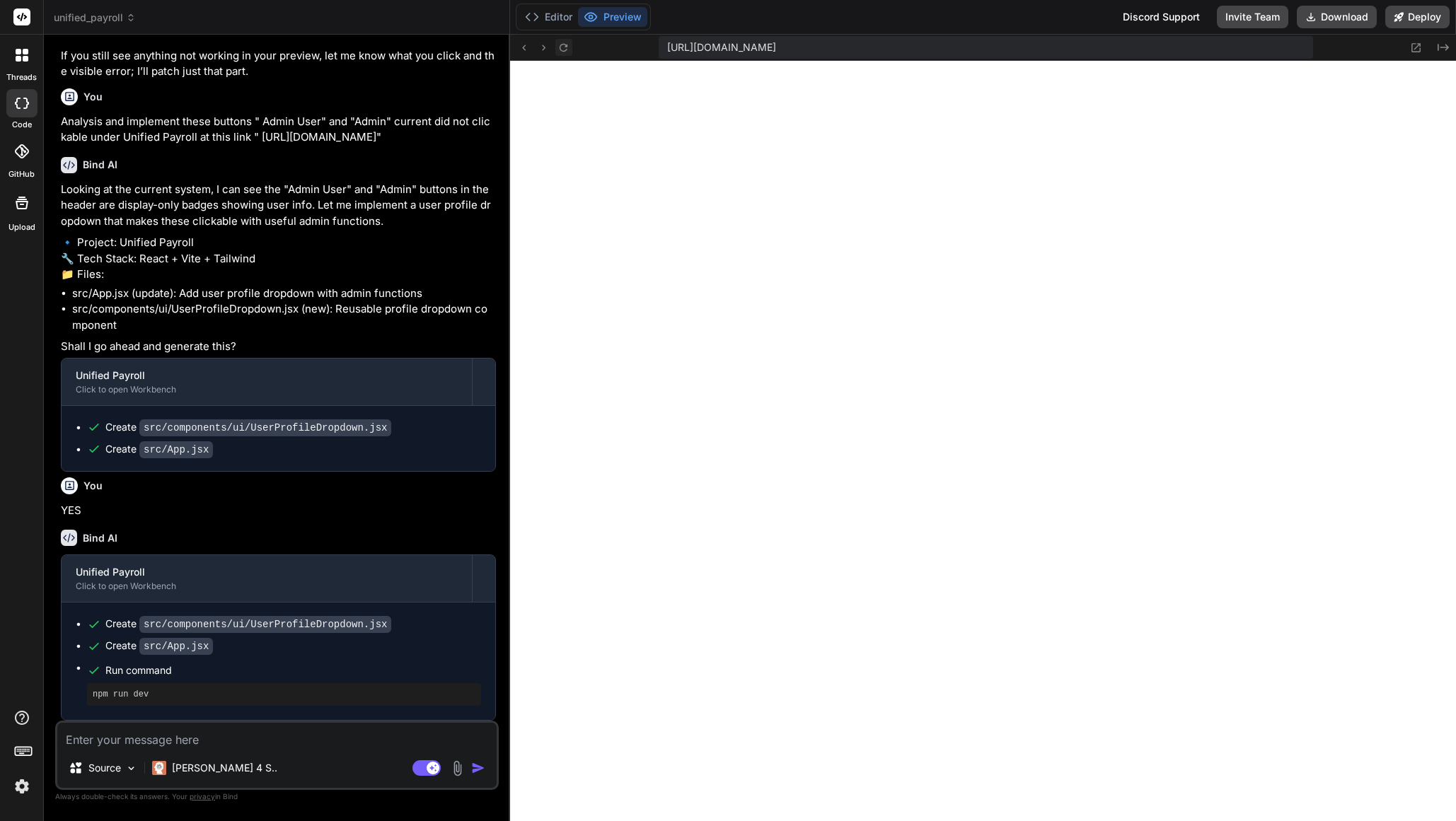
click at [562, 53] on icon at bounding box center [563, 47] width 12 height 12
click at [569, 48] on icon at bounding box center [563, 47] width 12 height 12
click at [116, 24] on span "unified_payroll" at bounding box center [95, 17] width 82 height 14
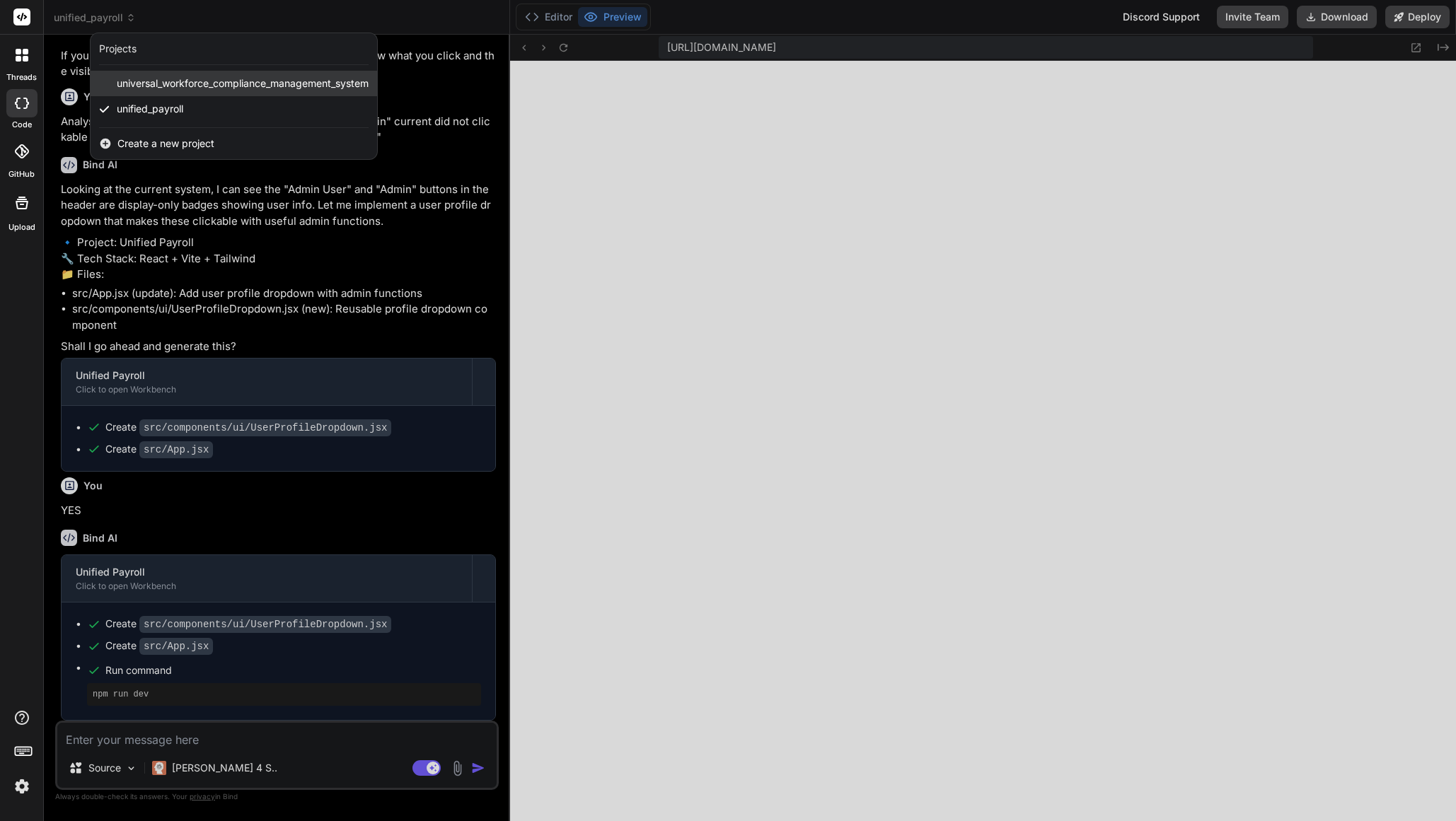
click at [151, 87] on span "universal_workforce_compliance_management_system" at bounding box center [243, 83] width 252 height 14
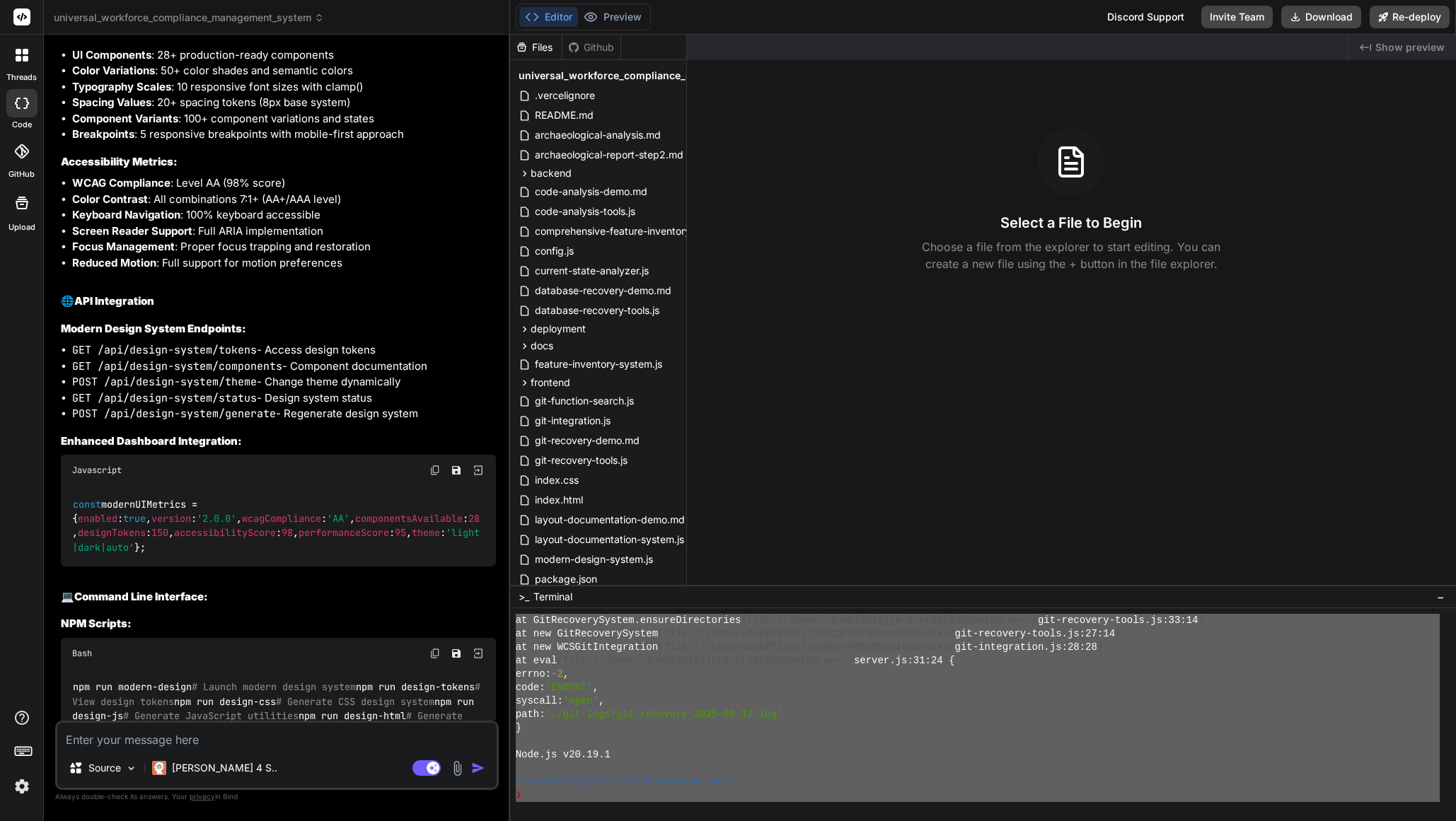
scroll to position [2191, 0]
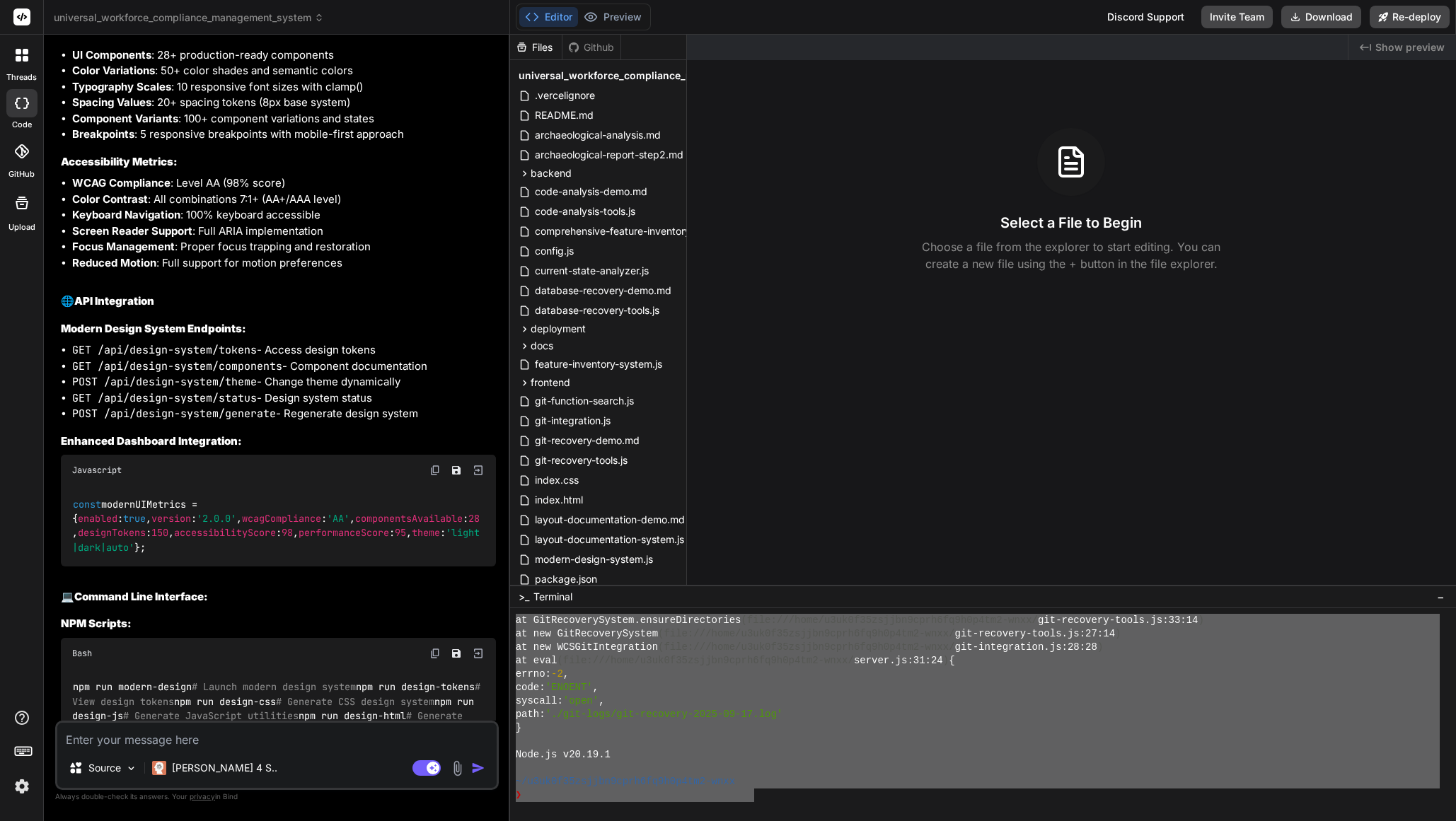
drag, startPoint x: 516, startPoint y: 692, endPoint x: 757, endPoint y: 792, distance: 260.9
click at [277, 739] on textarea at bounding box center [277, 736] width 439 height 26
paste textarea "~/u3uk0f35zsjjbn9cprh6fq9h0p4tm2-wnxx 8s ❯ npm run dev > workforce-compliance-s…"
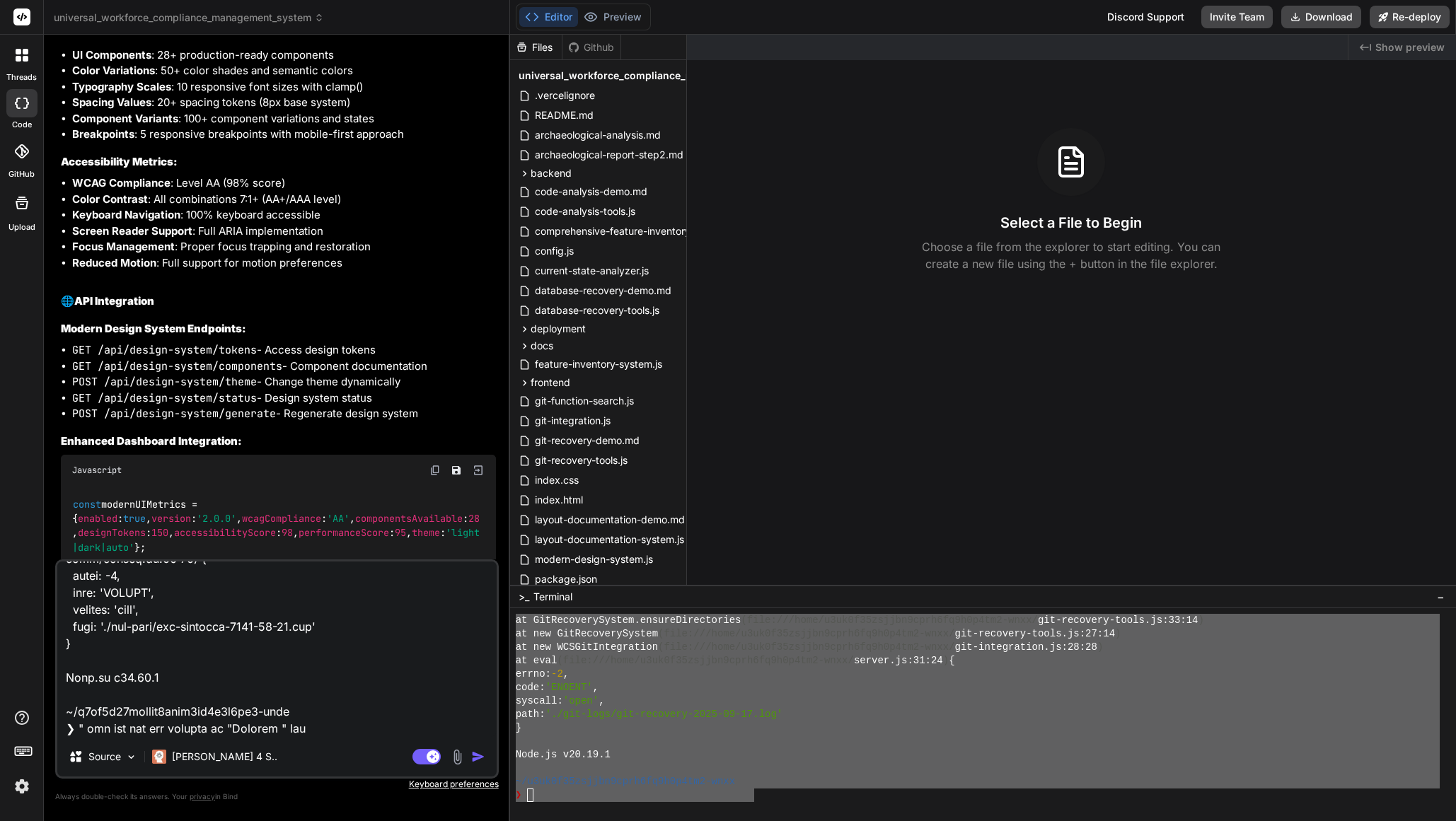
click at [480, 757] on img "button" at bounding box center [478, 757] width 14 height 14
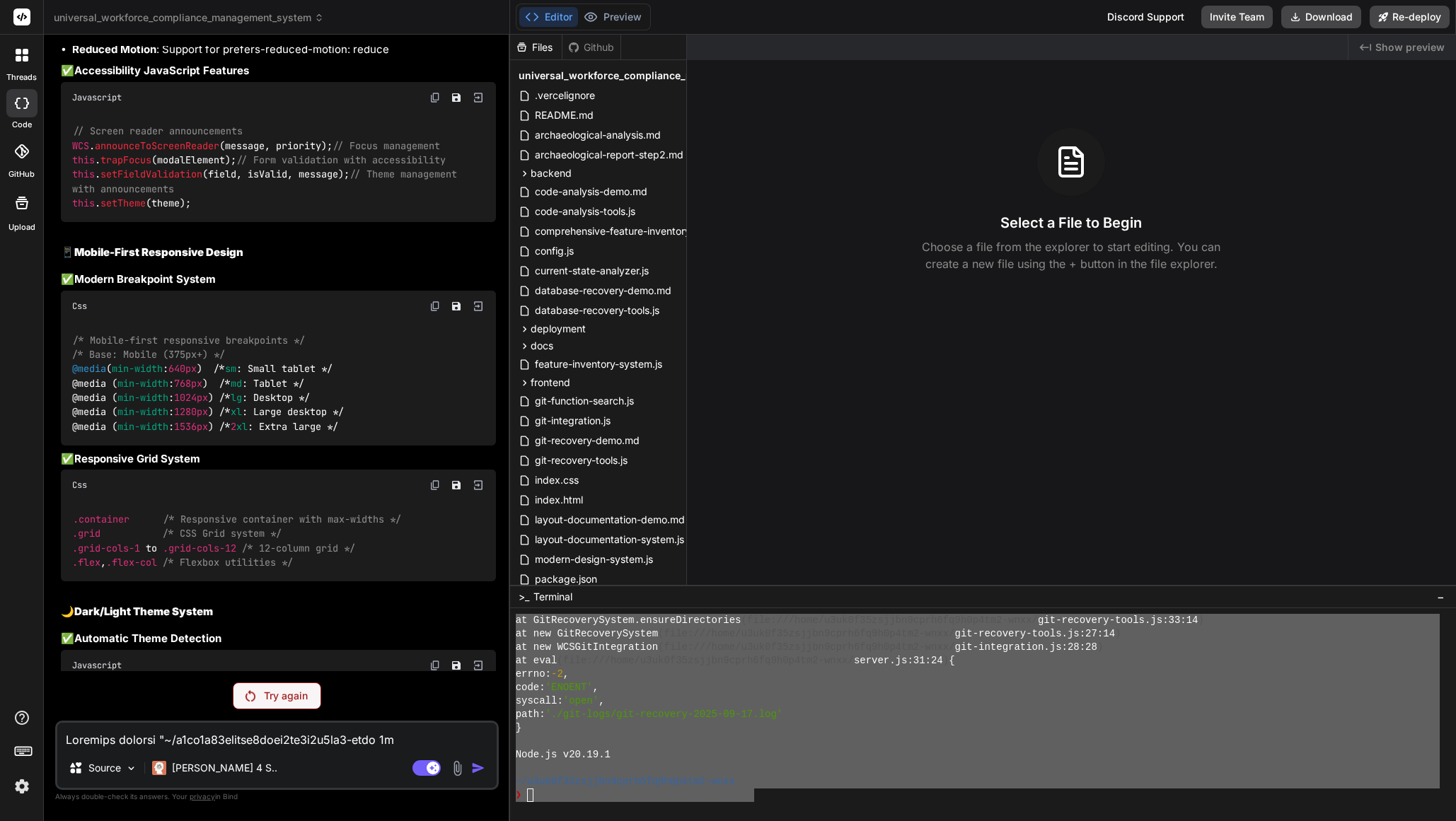
scroll to position [17025, 0]
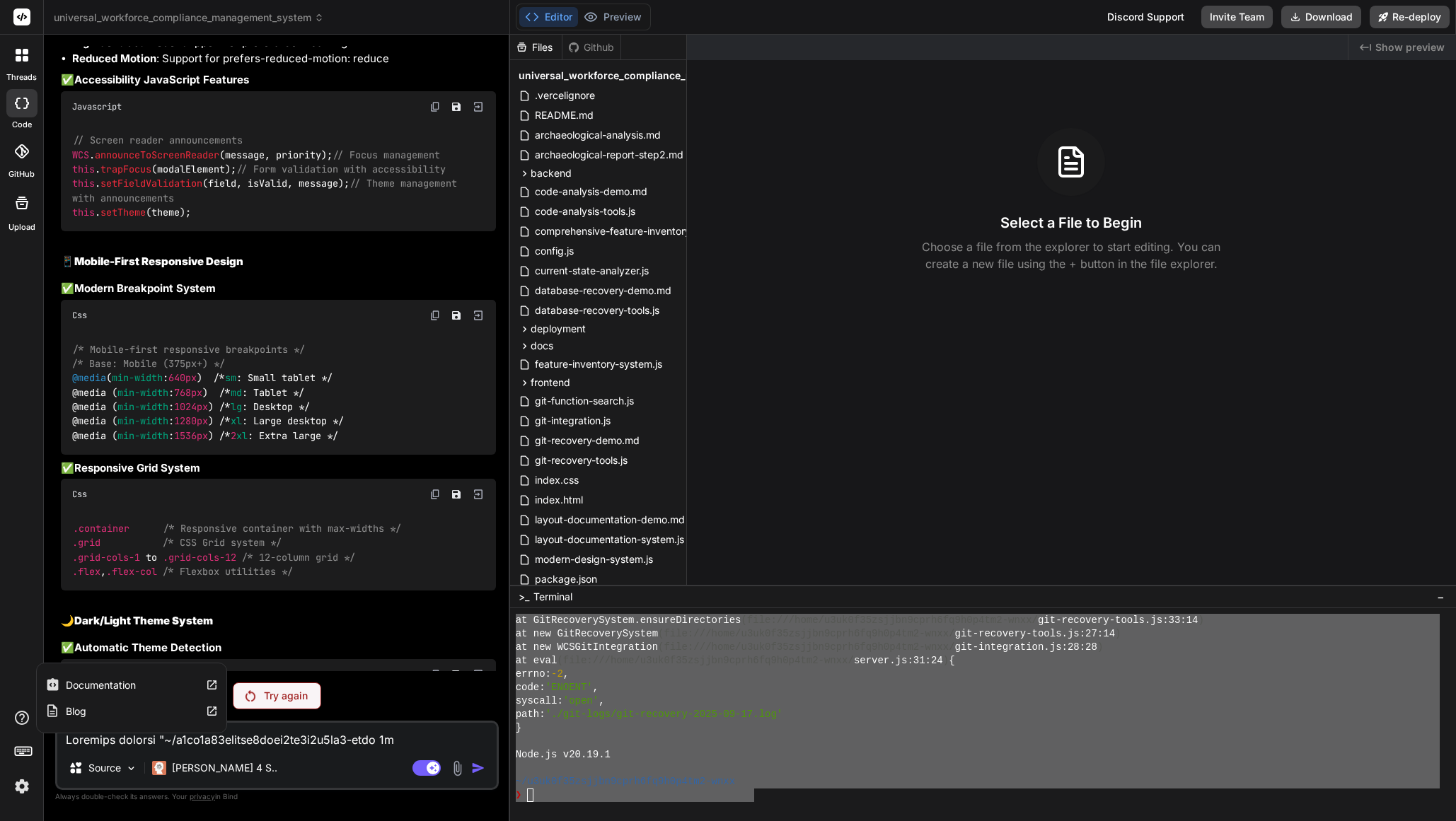
click at [25, 719] on icon at bounding box center [22, 718] width 17 height 17
click at [78, 714] on label "Blog" at bounding box center [76, 711] width 20 height 14
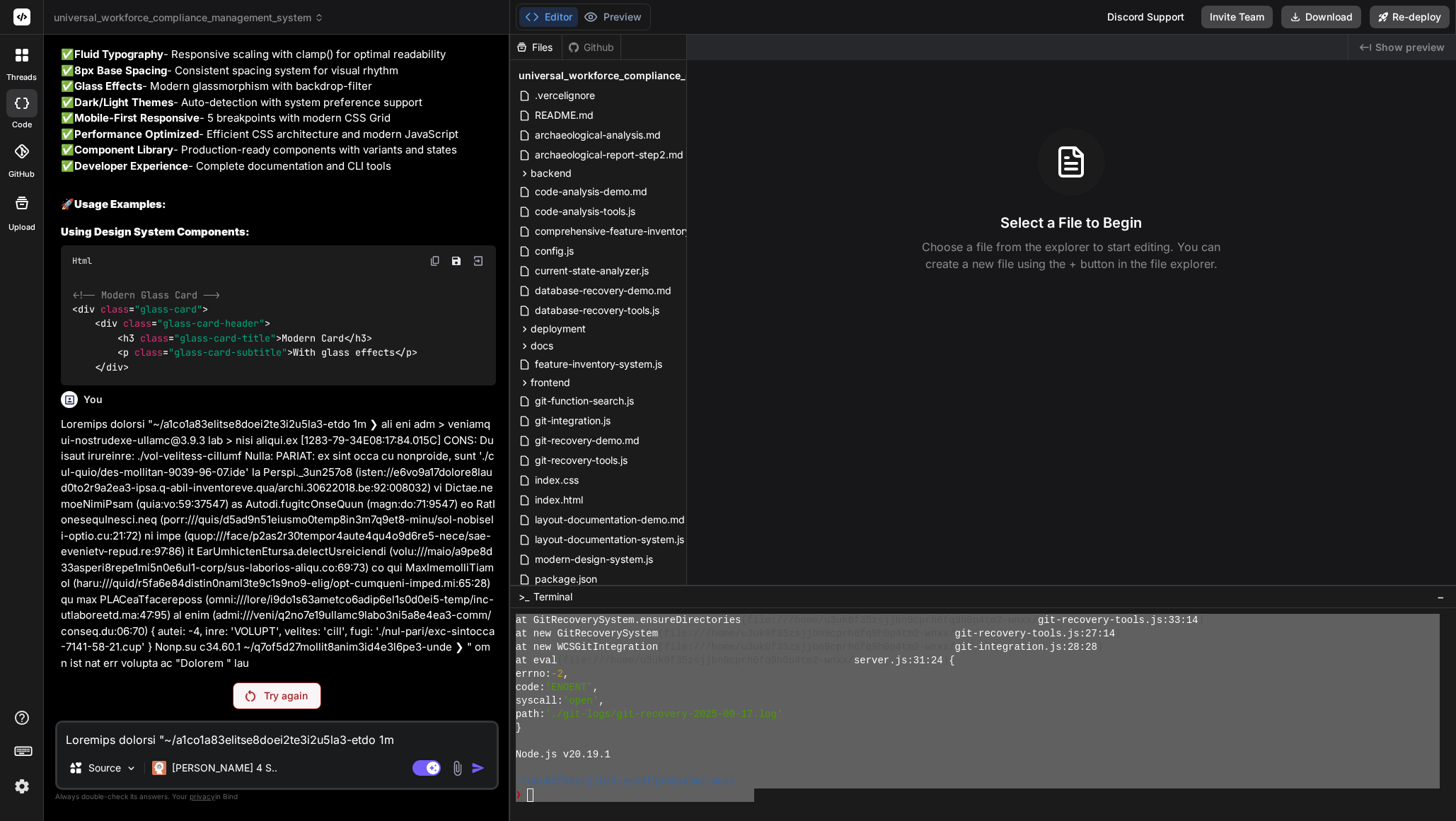
scroll to position [20198, 0]
click at [166, 744] on textarea at bounding box center [277, 736] width 439 height 26
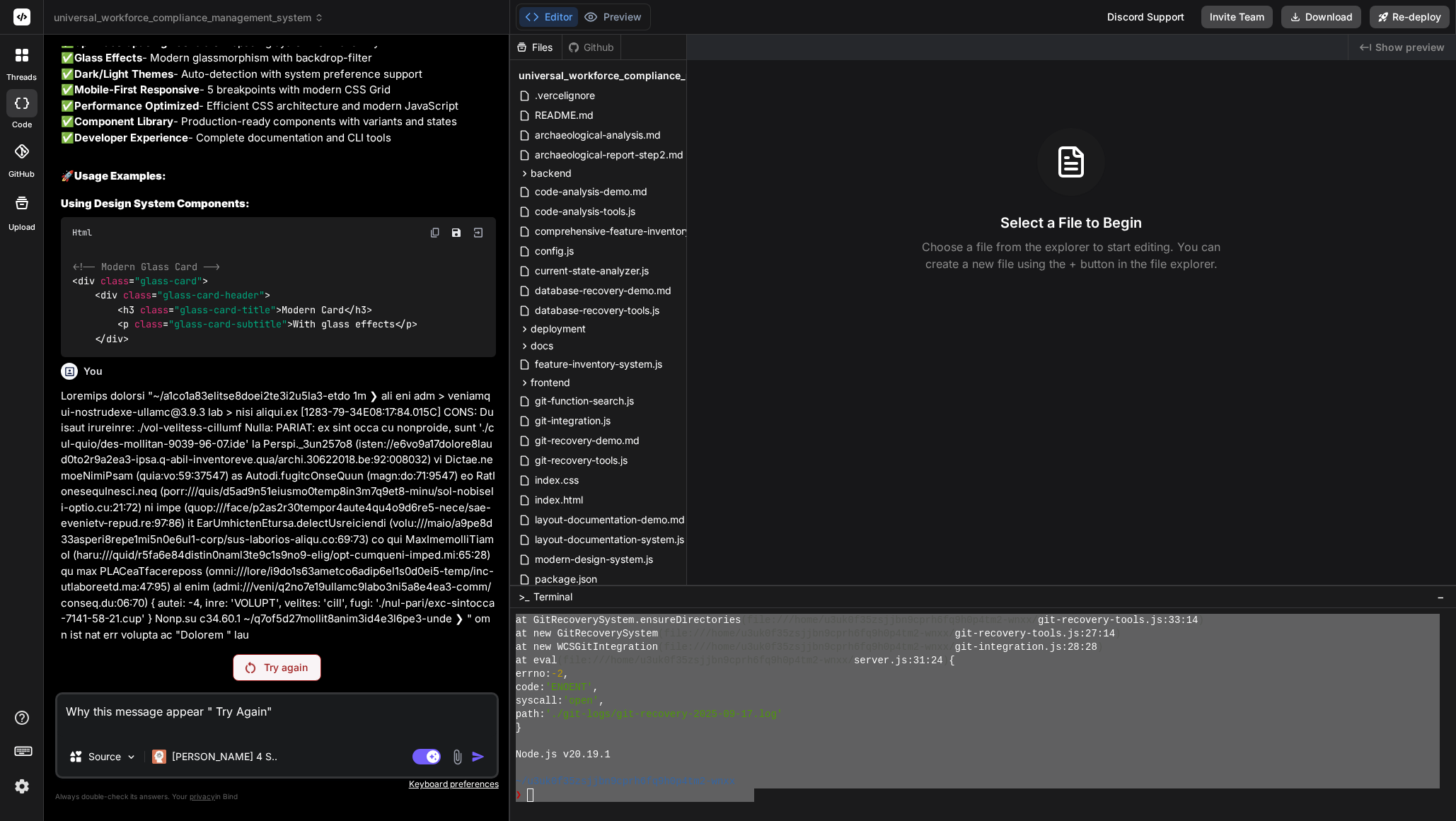
drag, startPoint x: 283, startPoint y: 710, endPoint x: 28, endPoint y: 694, distance: 255.5
click at [28, 694] on div "threads code GitHub Upload universal_workforce_compliance_management_system Cre…" at bounding box center [728, 410] width 1456 height 821
drag, startPoint x: 414, startPoint y: 744, endPoint x: 407, endPoint y: 734, distance: 12.2
click at [414, 744] on div "Source Claude 4 S.." at bounding box center [277, 759] width 439 height 34
click at [393, 725] on textarea "Why this message appear " Try Again"" at bounding box center [277, 716] width 439 height 42
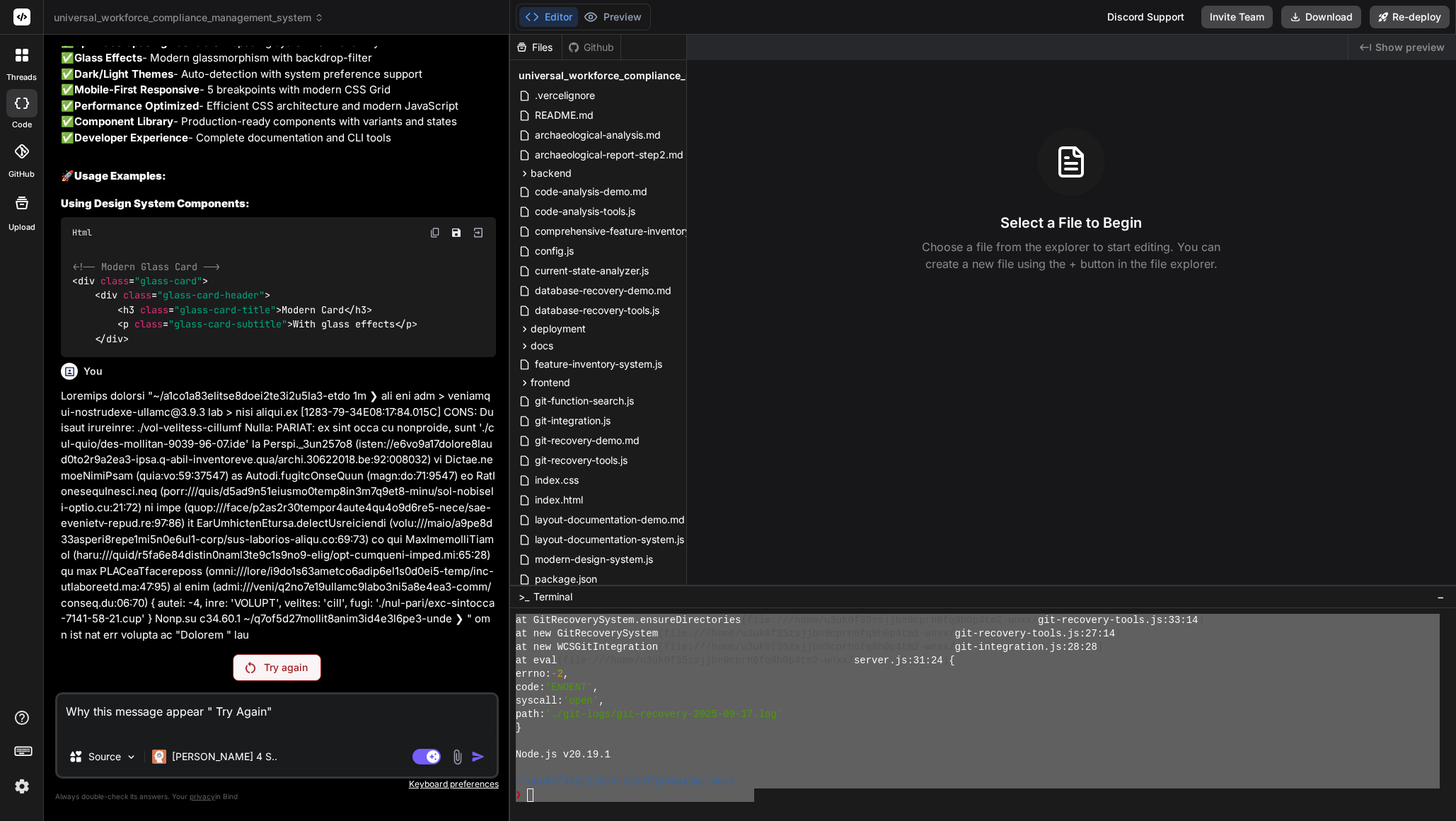
click at [372, 713] on textarea "Why this message appear " Try Again"" at bounding box center [277, 716] width 439 height 42
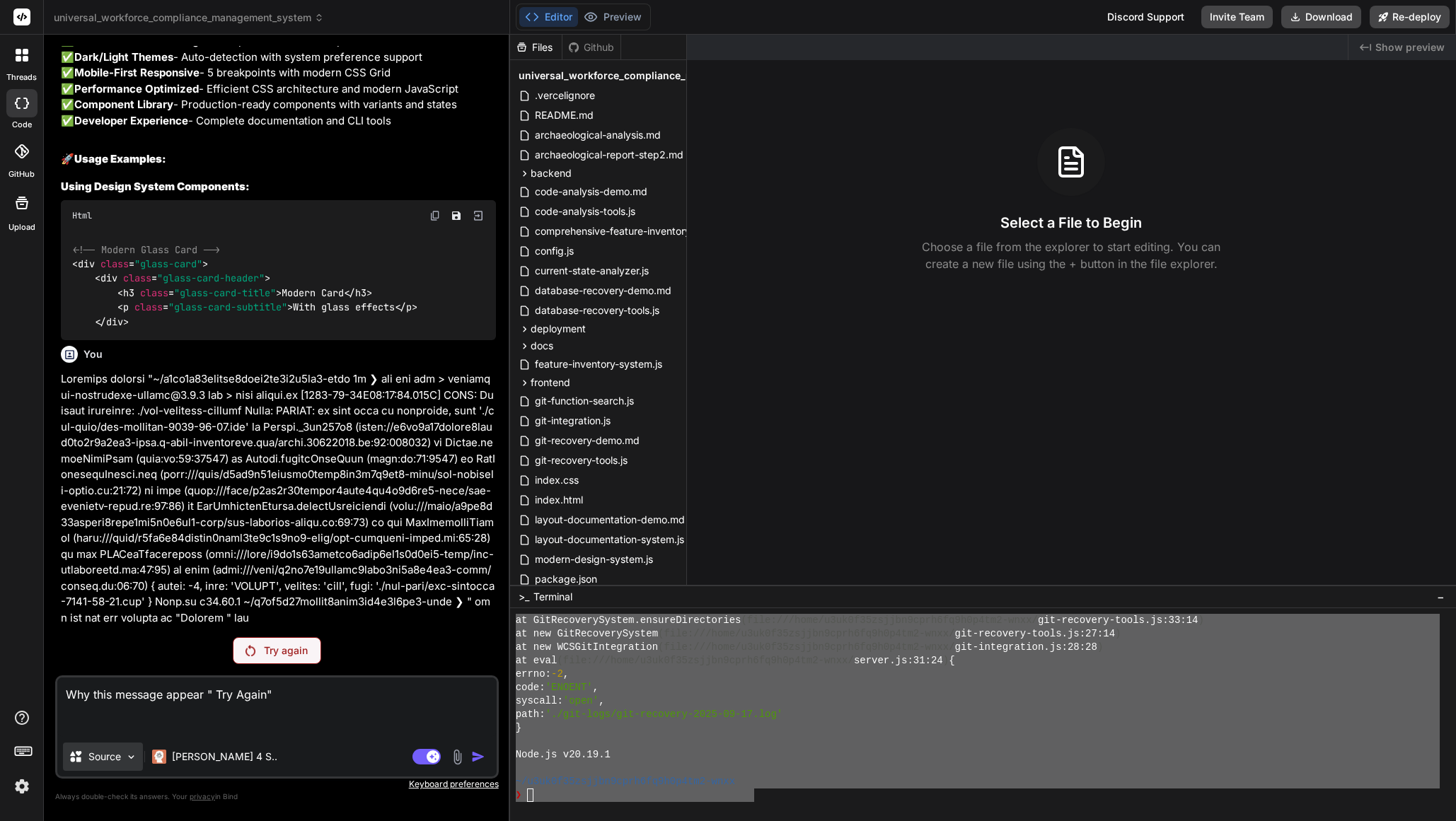
click at [127, 759] on img at bounding box center [130, 757] width 12 height 12
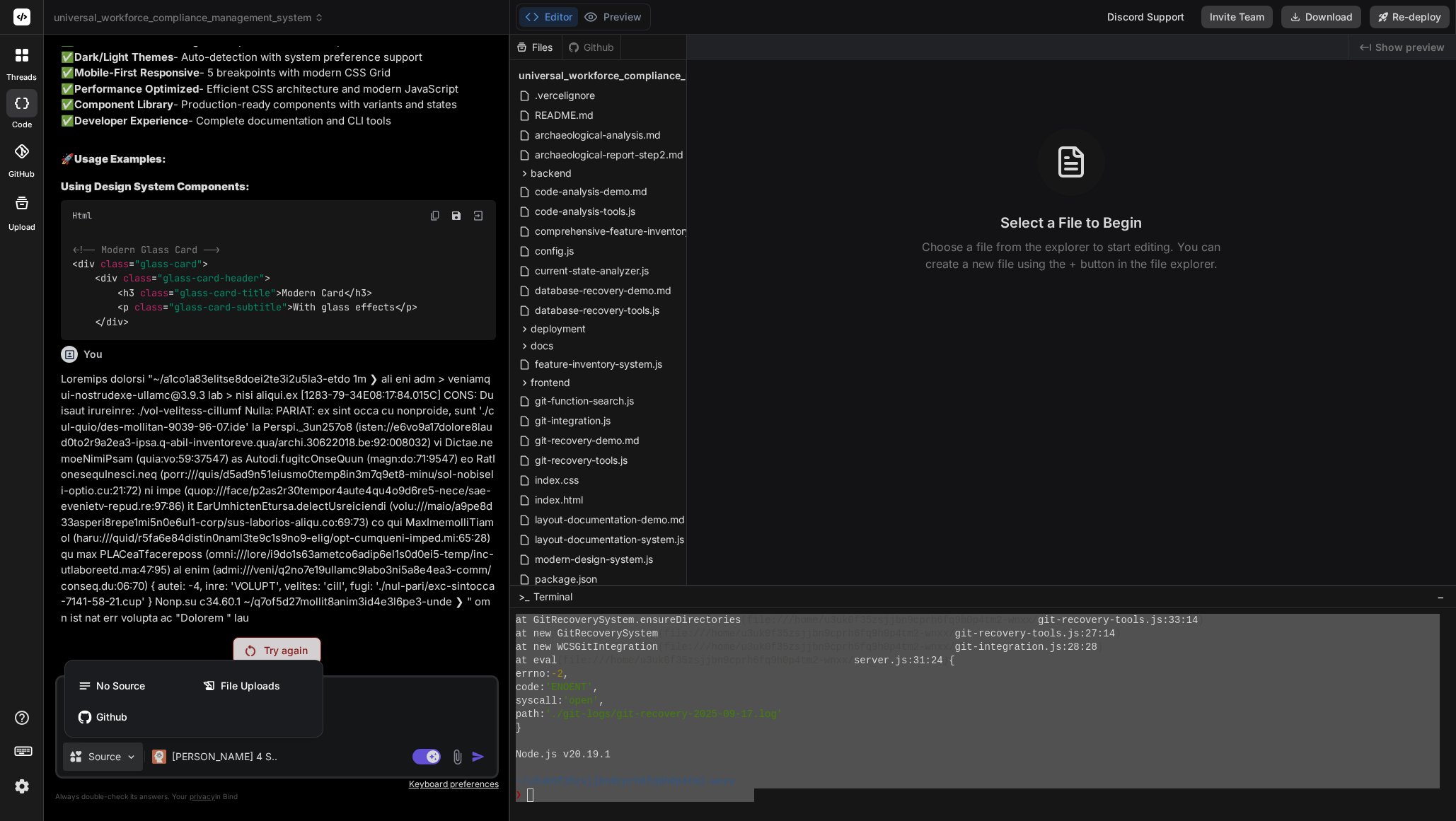
click at [137, 712] on div "Github" at bounding box center [194, 717] width 246 height 28
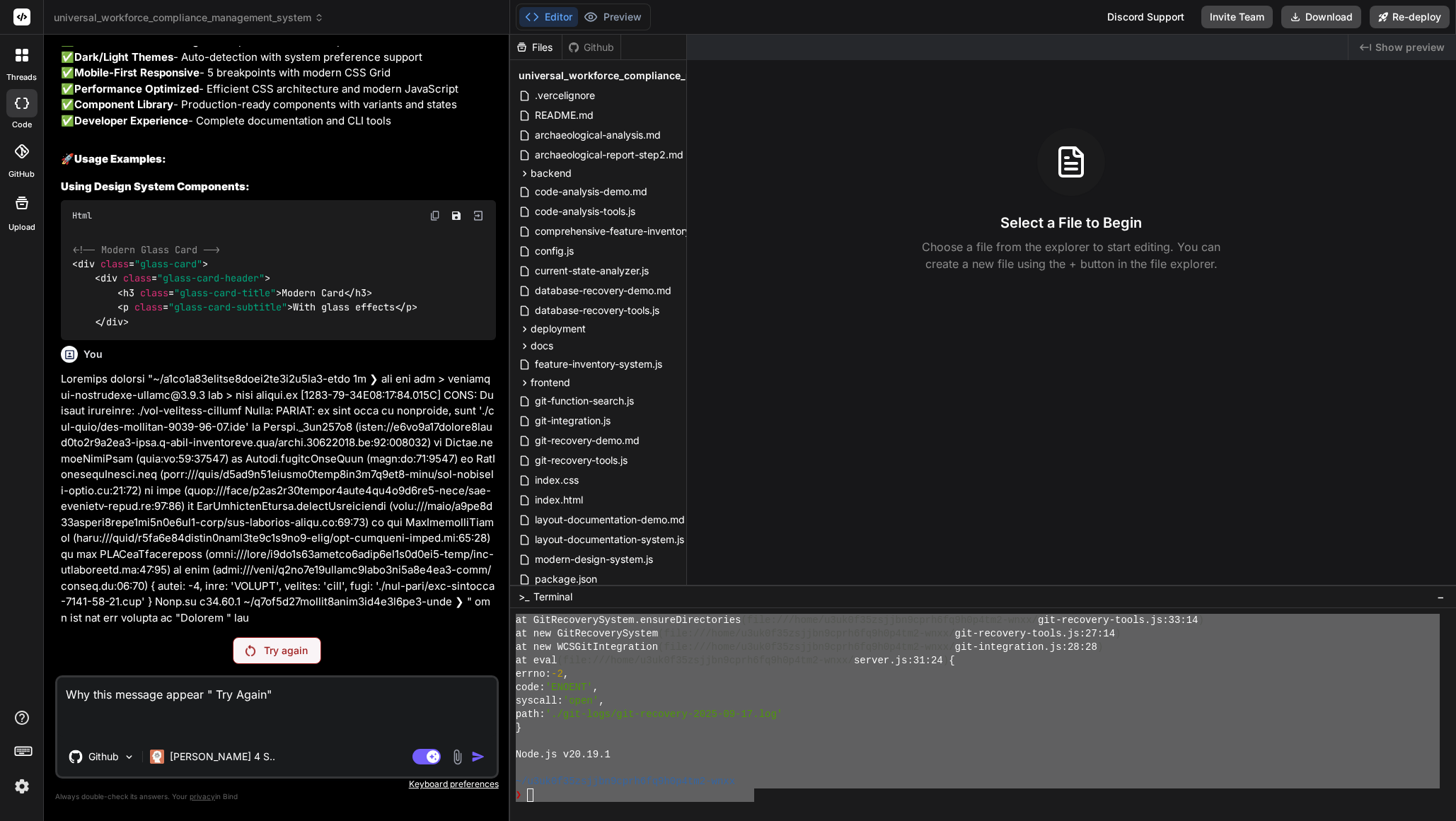
click at [428, 748] on div "Agent Mode. When this toggle is activated, AI automatically makes decisions, re…" at bounding box center [450, 757] width 82 height 17
click at [128, 762] on div "Github" at bounding box center [102, 757] width 78 height 28
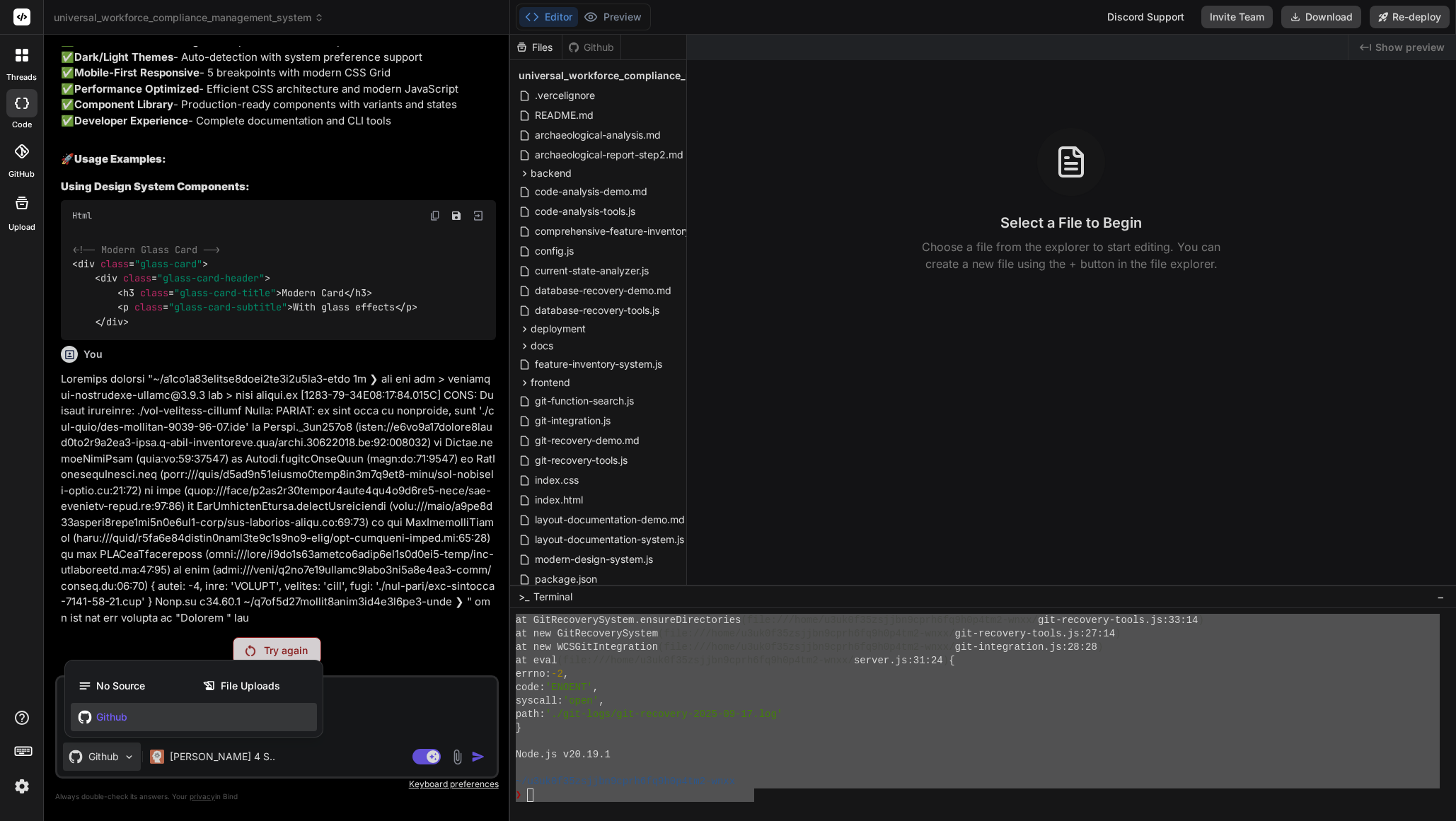
click at [125, 684] on span "No Source" at bounding box center [120, 686] width 49 height 14
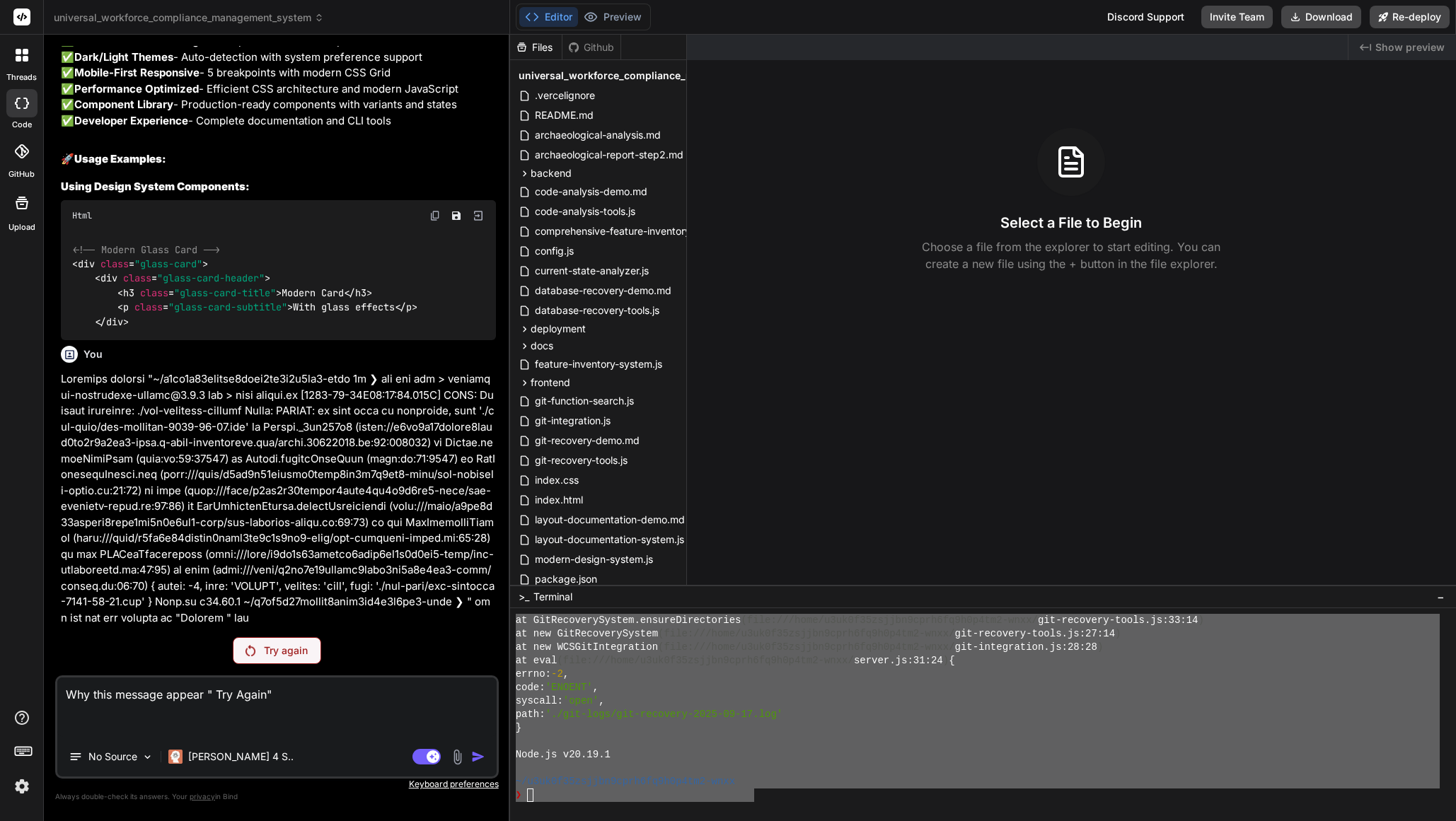
click at [304, 658] on div "Try again" at bounding box center [277, 650] width 88 height 27
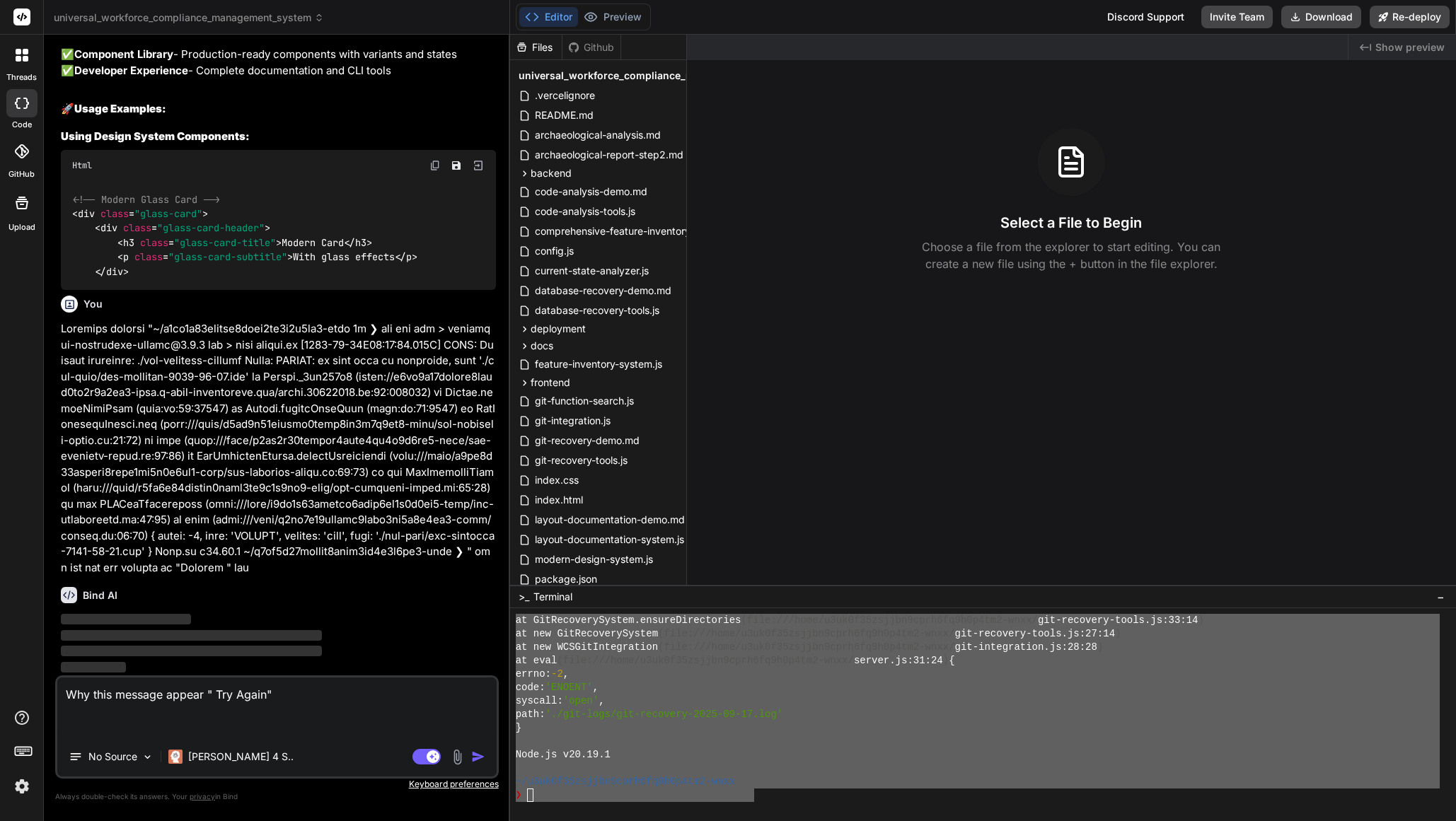
scroll to position [21509, 0]
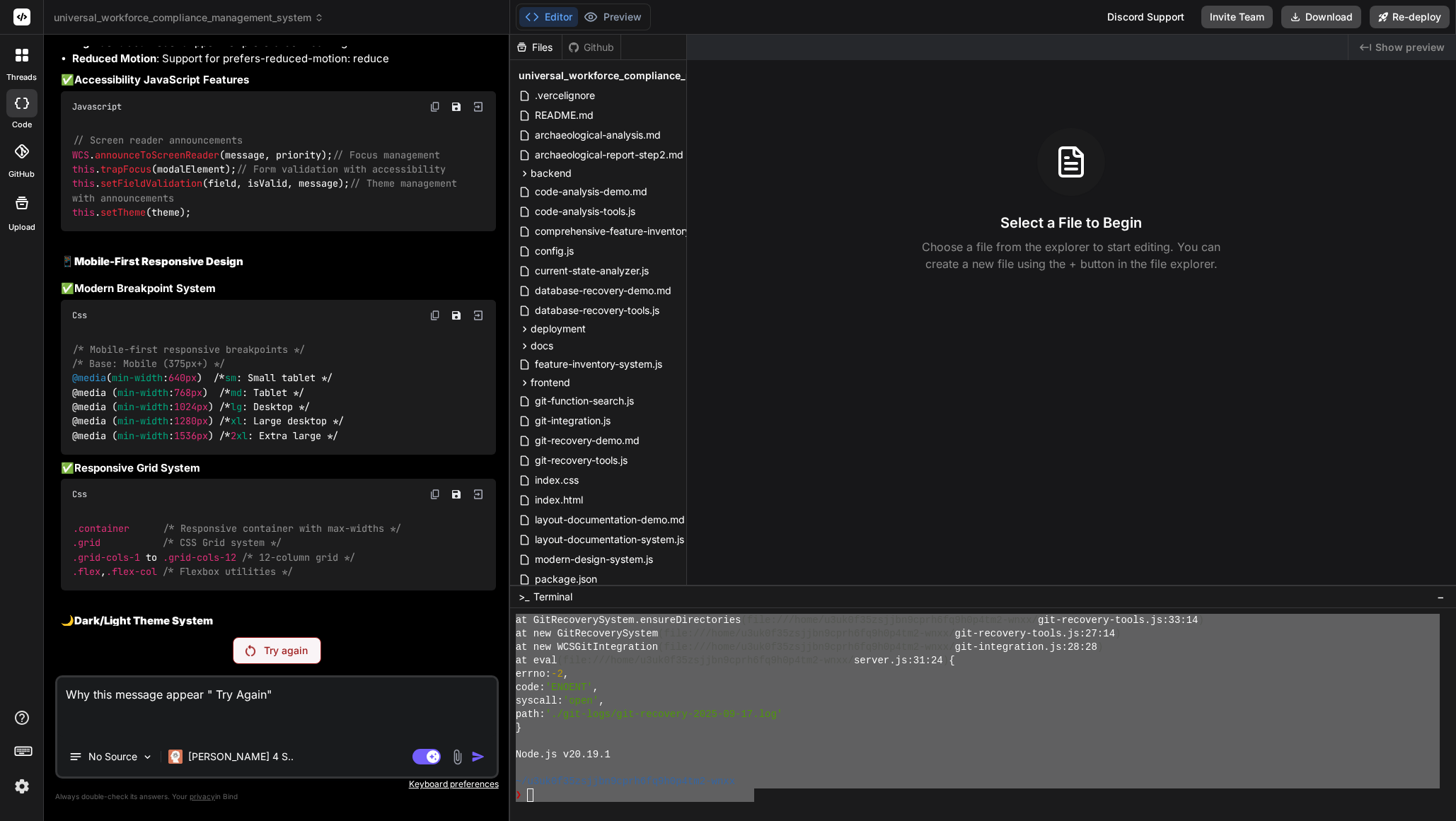
click at [303, 656] on p "Try again" at bounding box center [286, 650] width 44 height 14
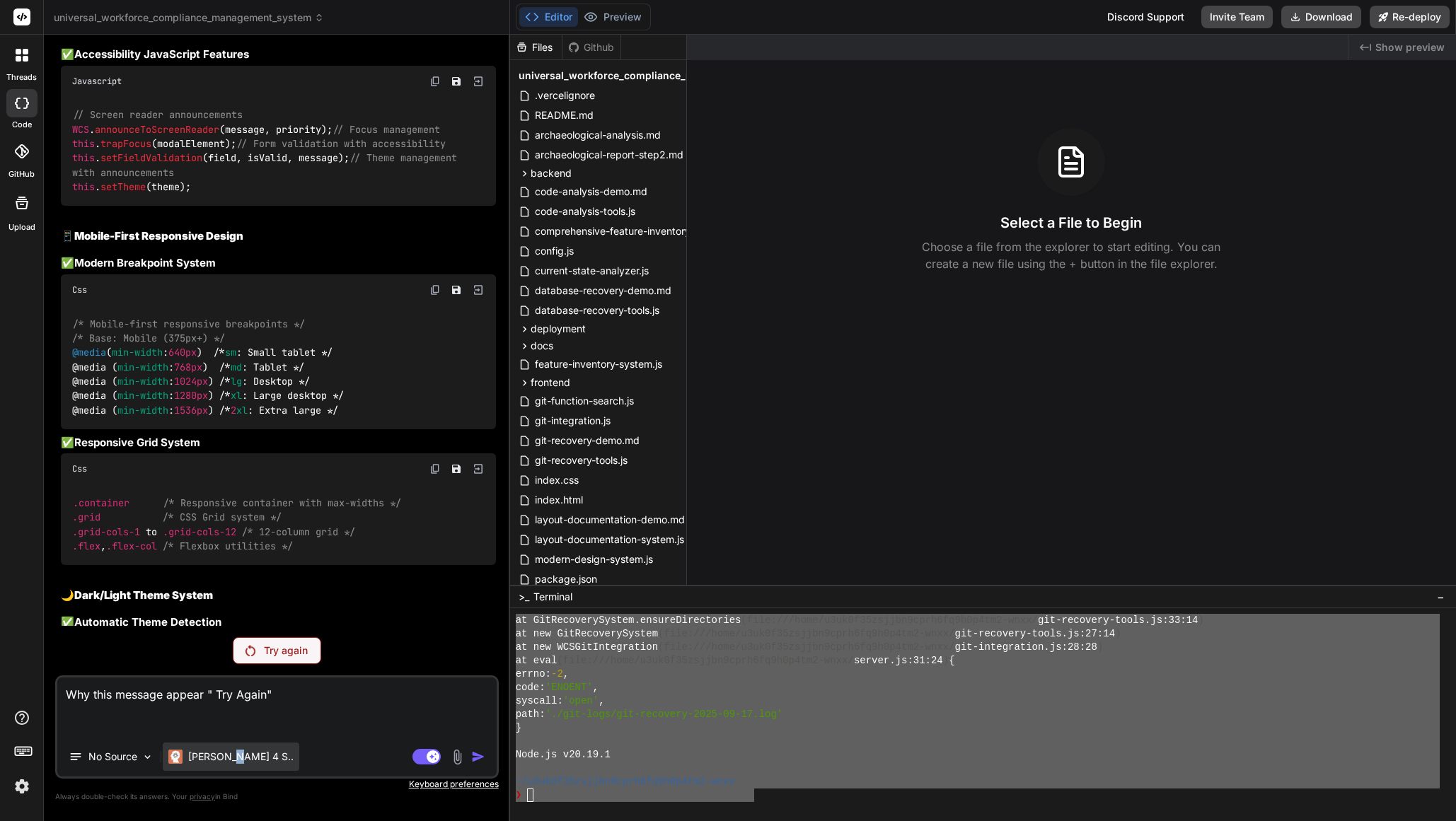
click at [232, 763] on p "Claude 4 S.." at bounding box center [241, 757] width 106 height 14
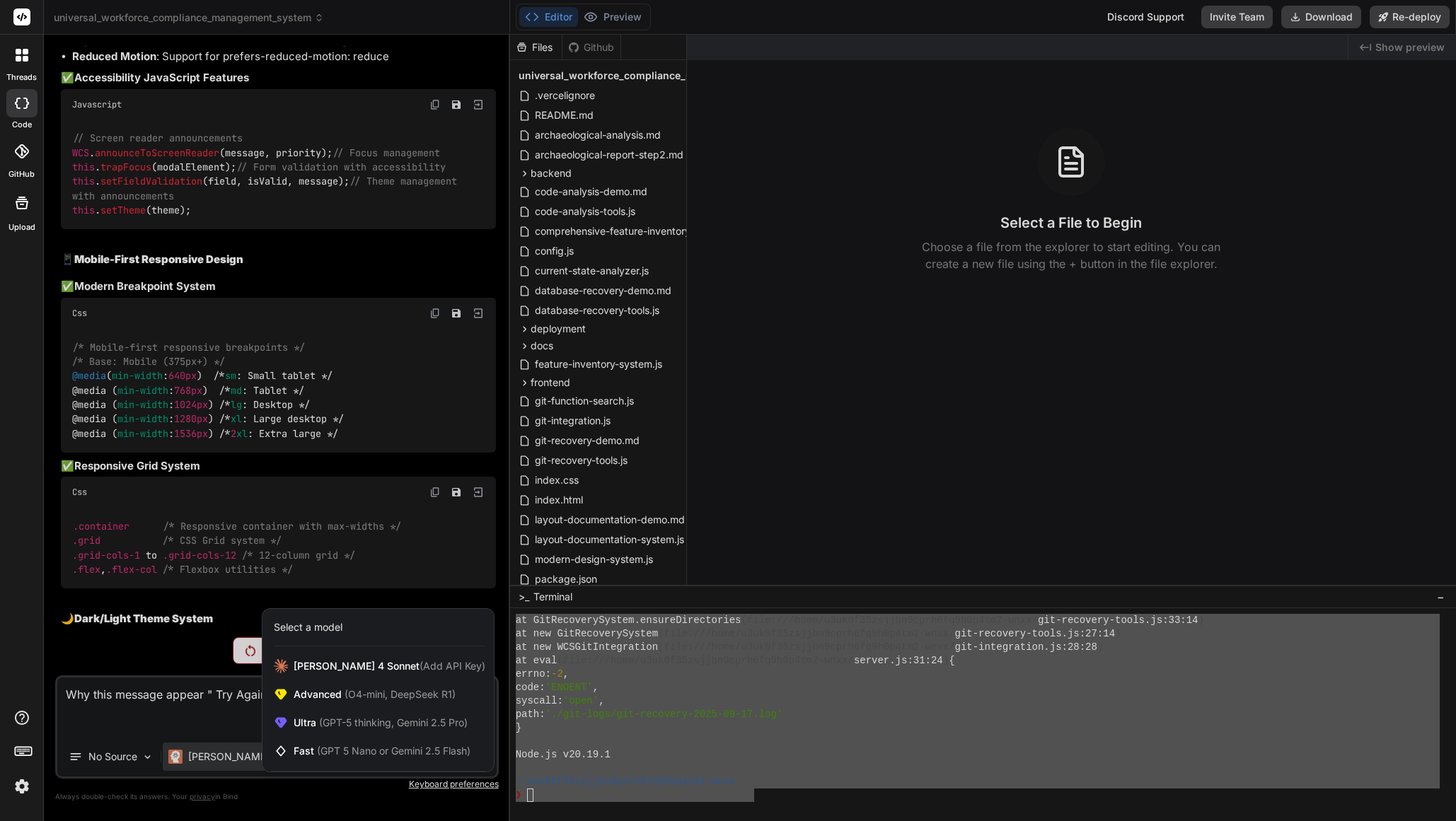
scroll to position [17025, 0]
click at [302, 748] on span "Fast (GPT 5 Nano or Gemini 2.5 Flash)" at bounding box center [382, 750] width 177 height 14
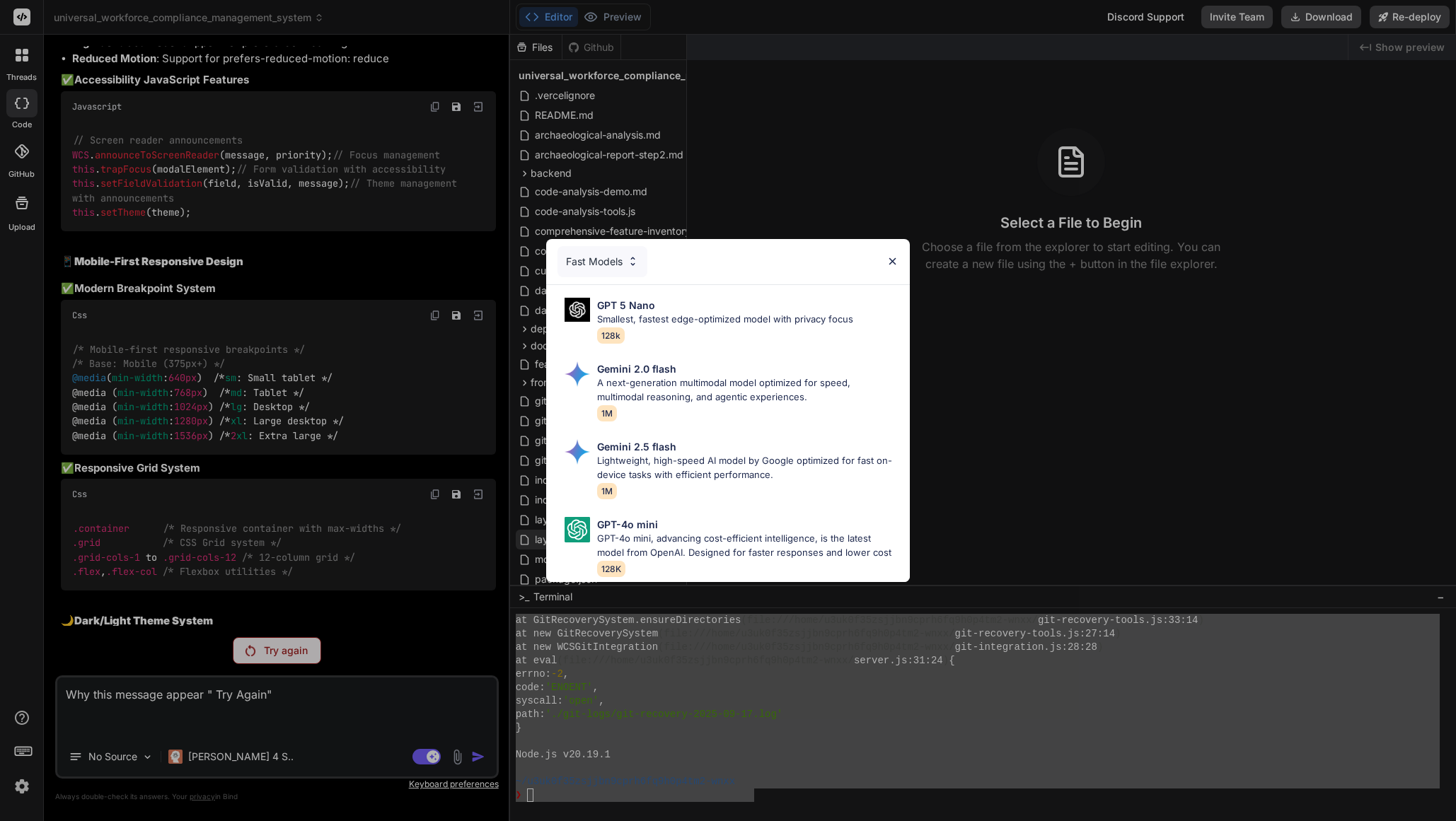
click at [670, 544] on p "GPT-4o mini, advancing cost-efficient intelligence, is the latest model from Op…" at bounding box center [748, 545] width 302 height 28
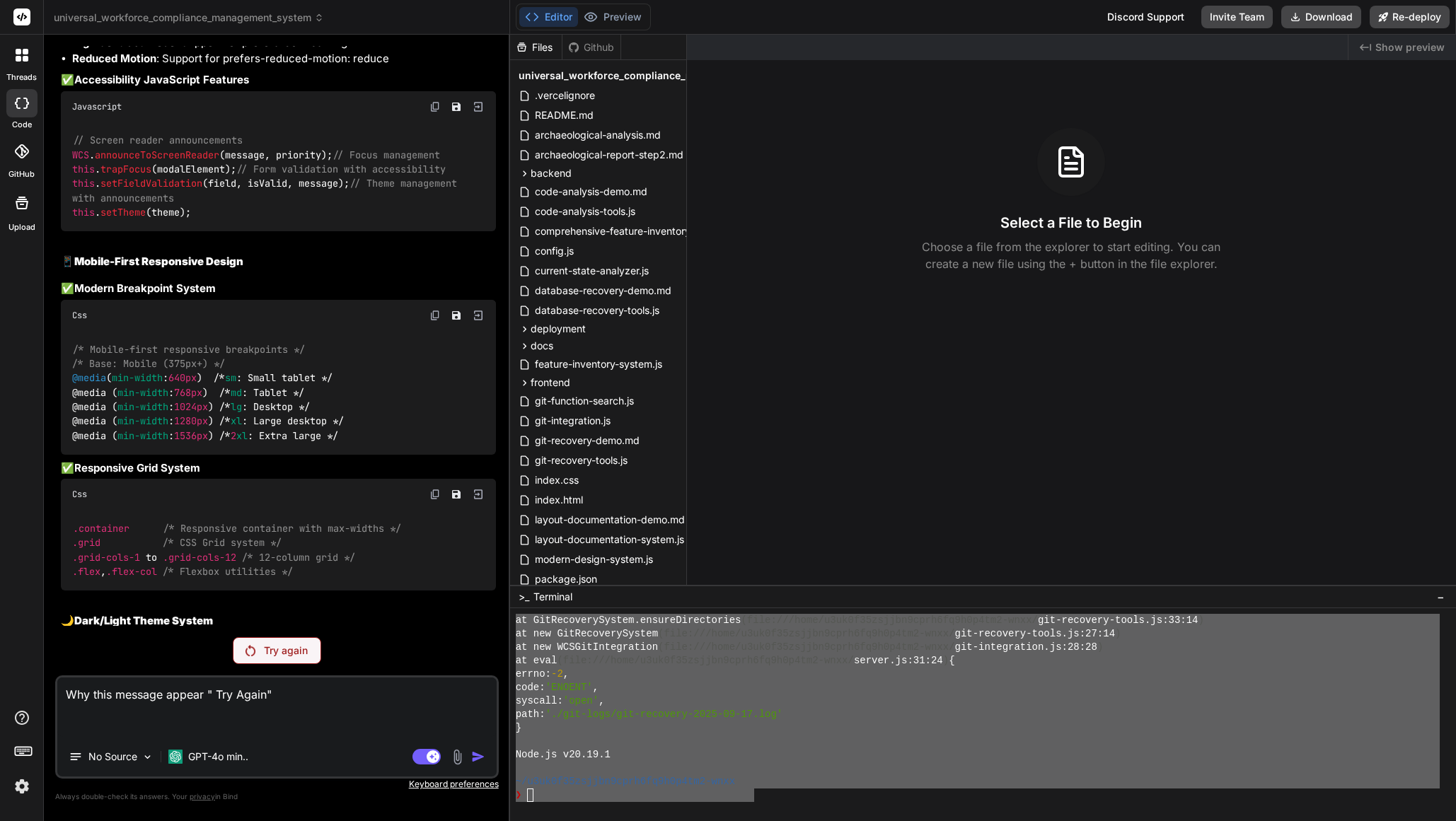
click at [257, 646] on div "Try again" at bounding box center [277, 650] width 88 height 27
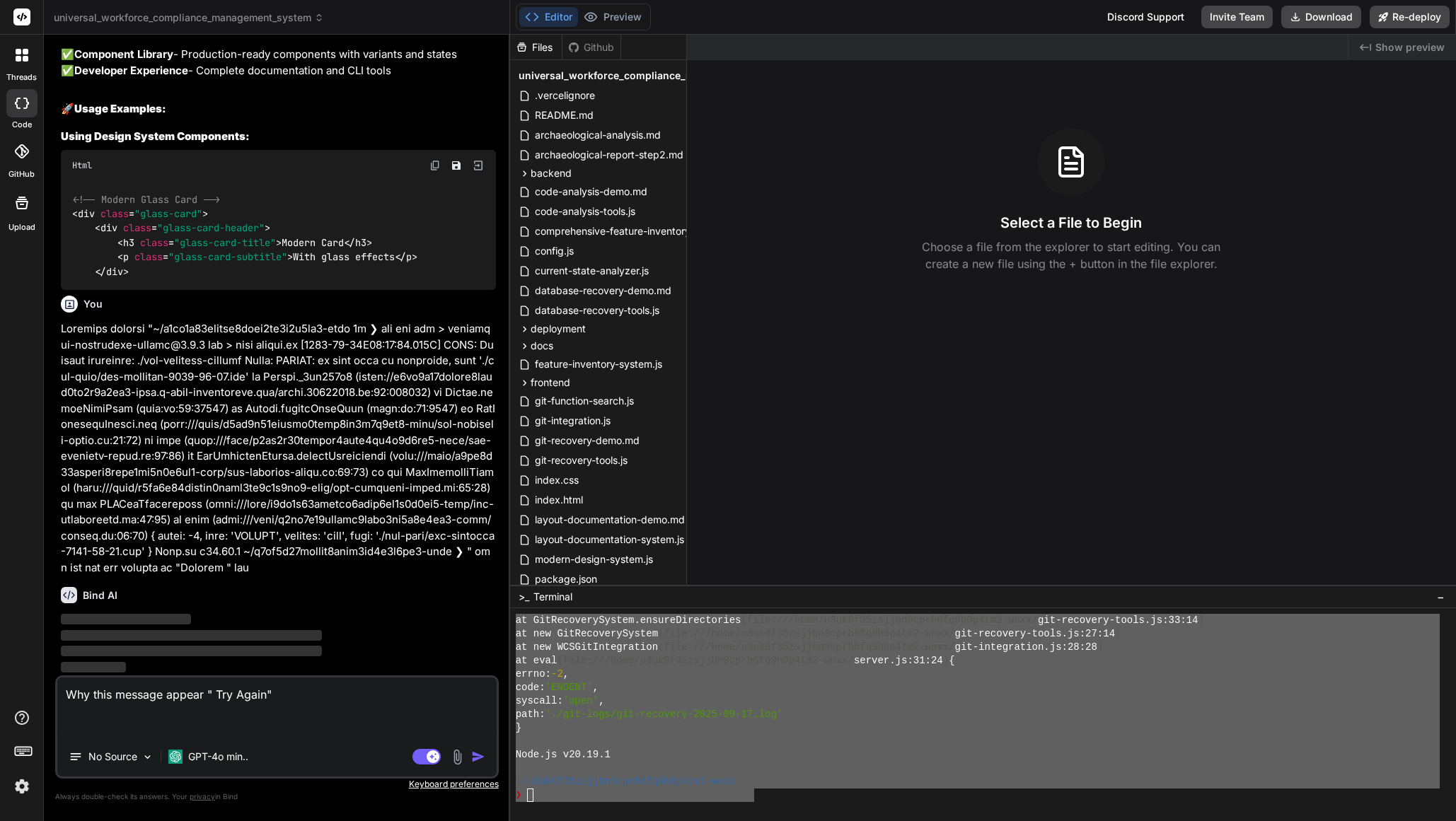
scroll to position [21509, 0]
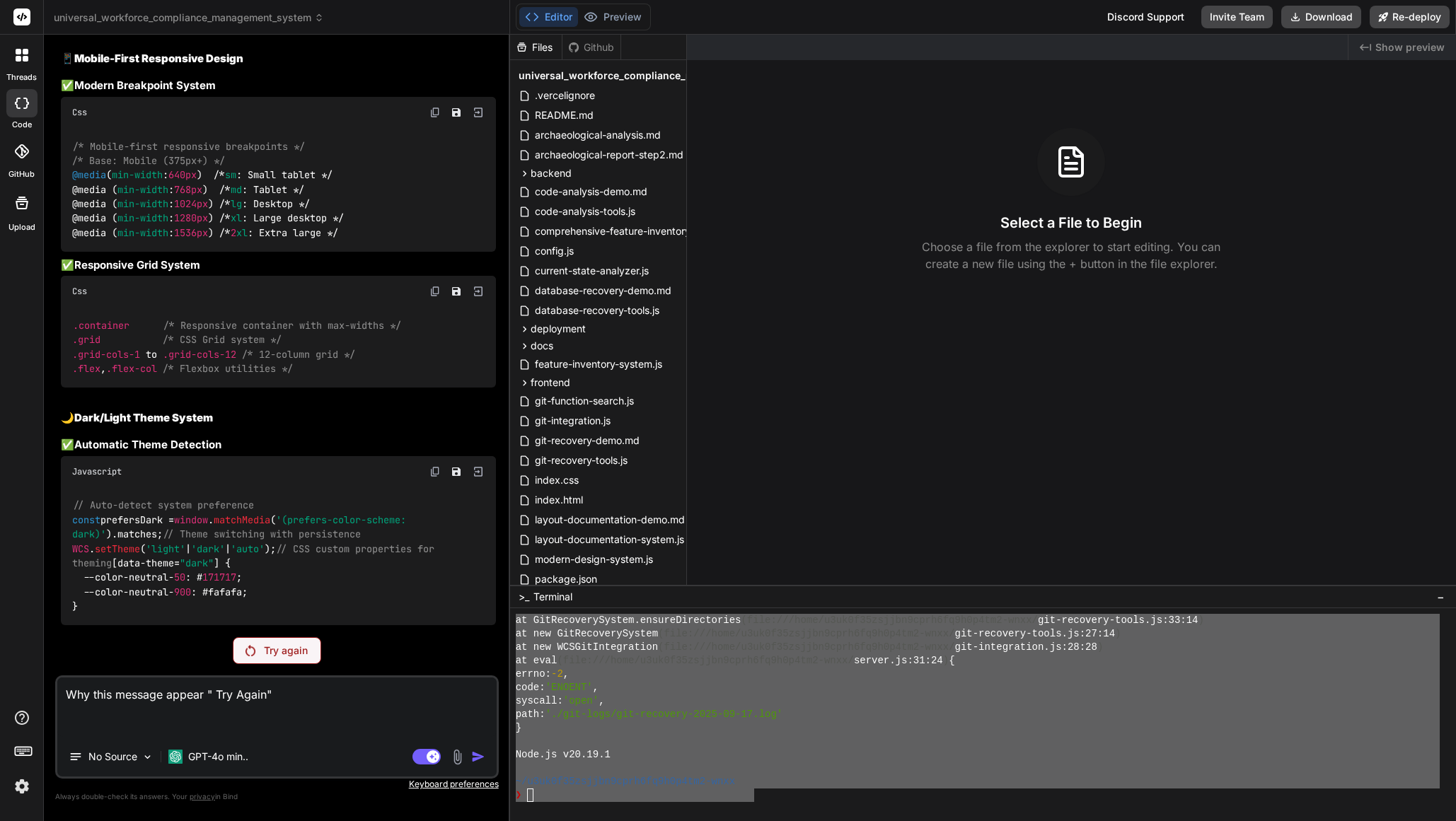
click at [264, 648] on p "Try again" at bounding box center [286, 650] width 44 height 14
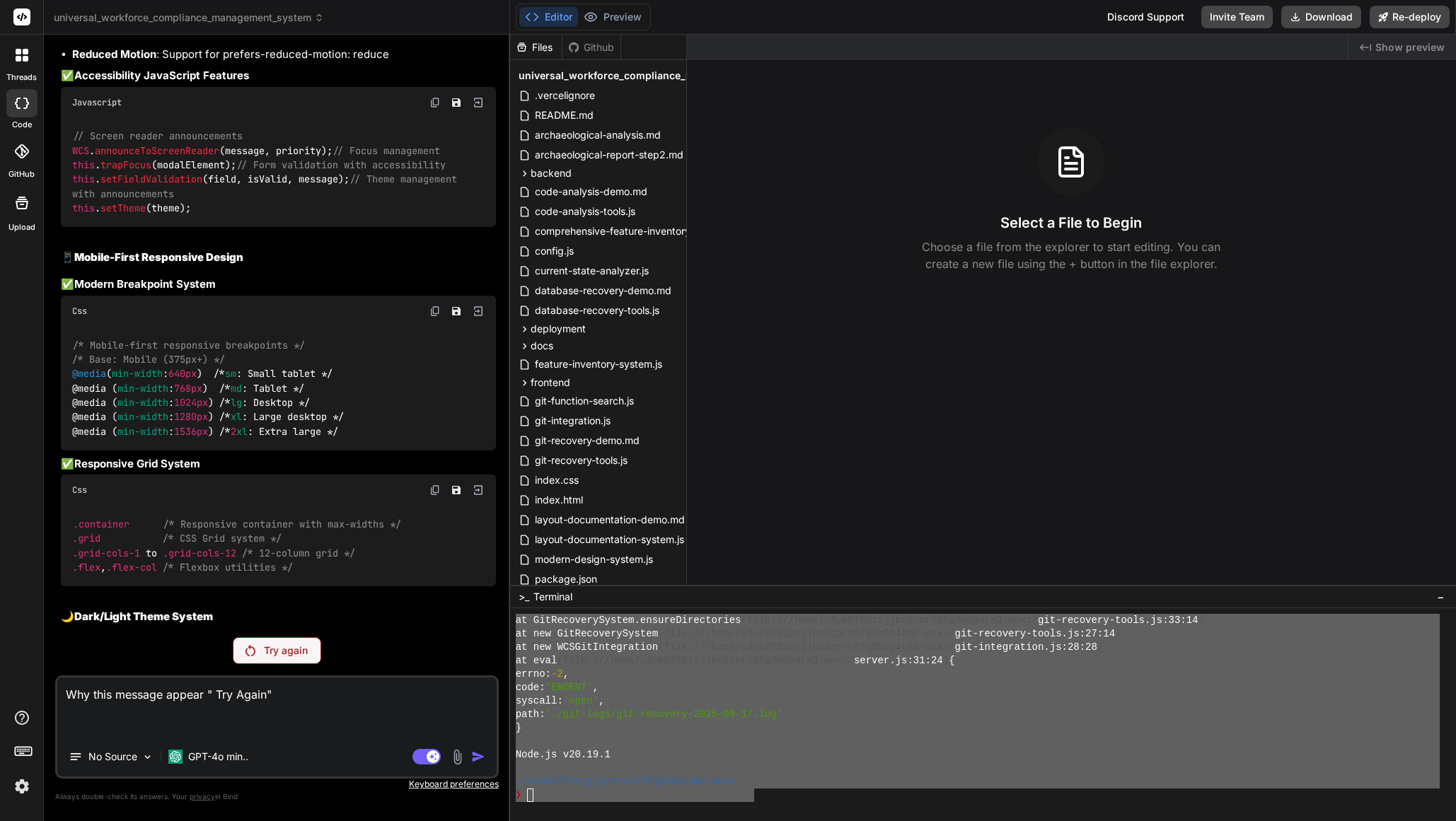
scroll to position [17025, 0]
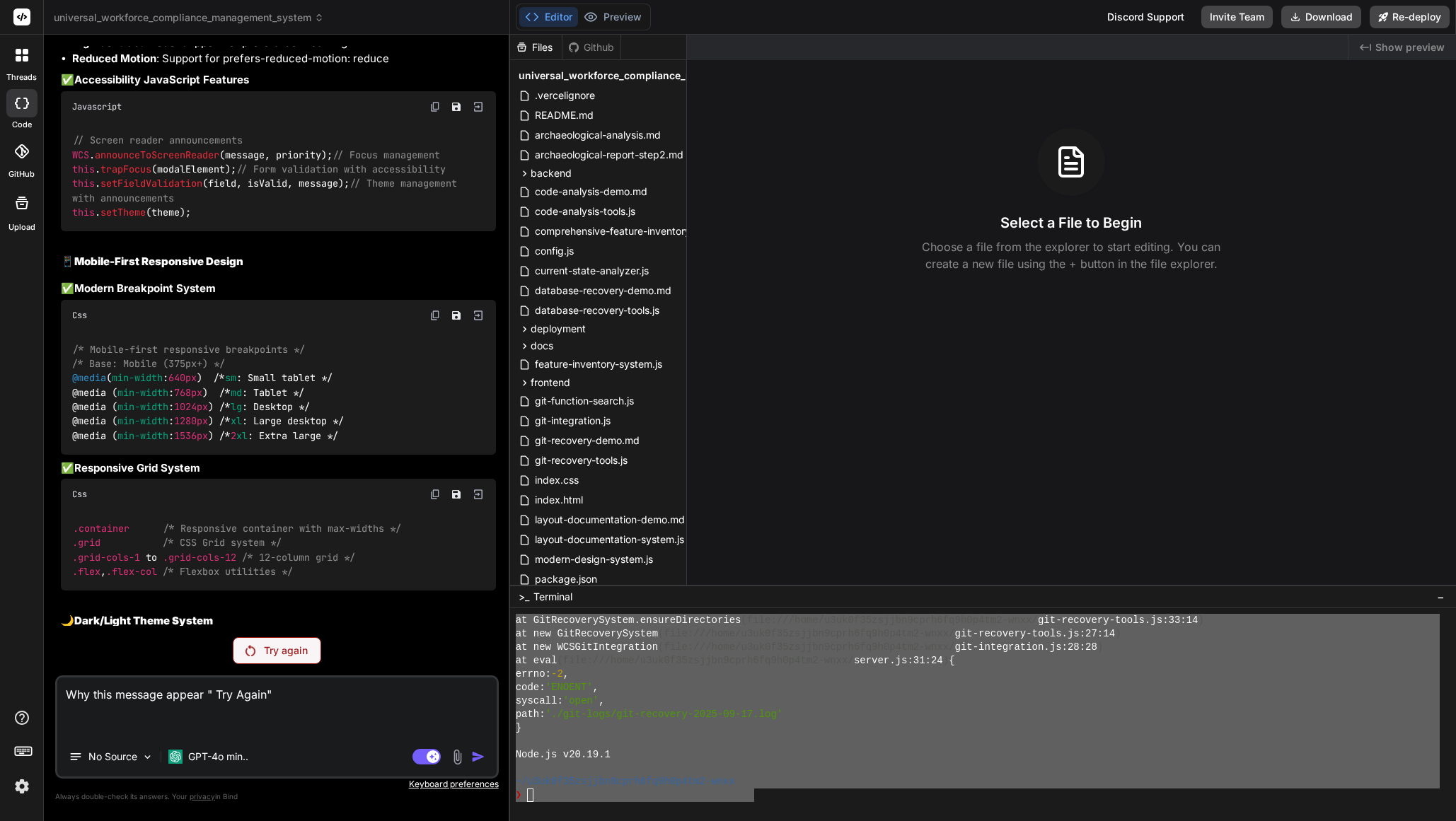
drag, startPoint x: 300, startPoint y: 654, endPoint x: 359, endPoint y: 692, distance: 70.2
click at [300, 654] on p "Try again" at bounding box center [286, 650] width 44 height 14
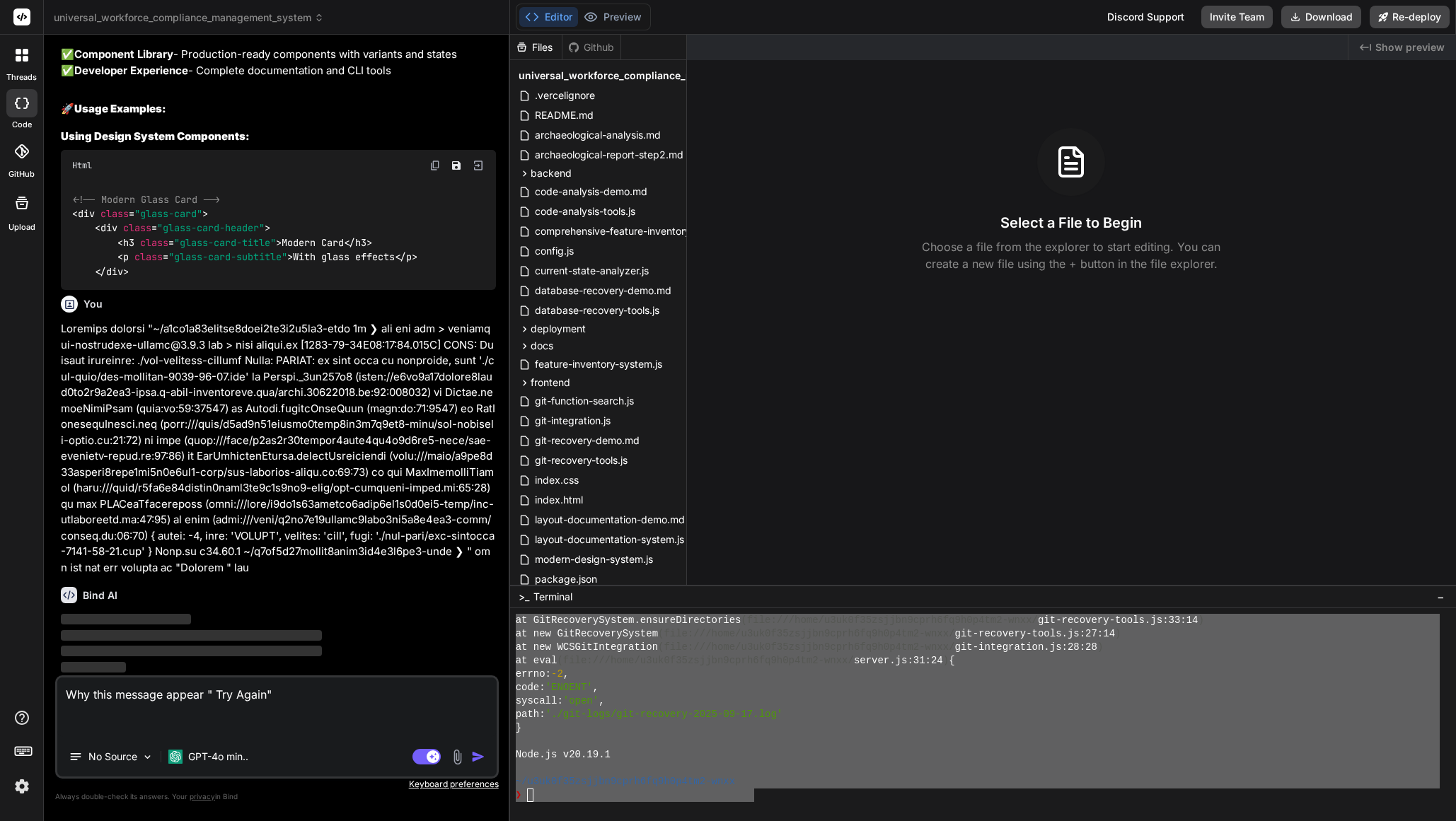
scroll to position [21509, 0]
click at [477, 759] on img "button" at bounding box center [478, 757] width 14 height 14
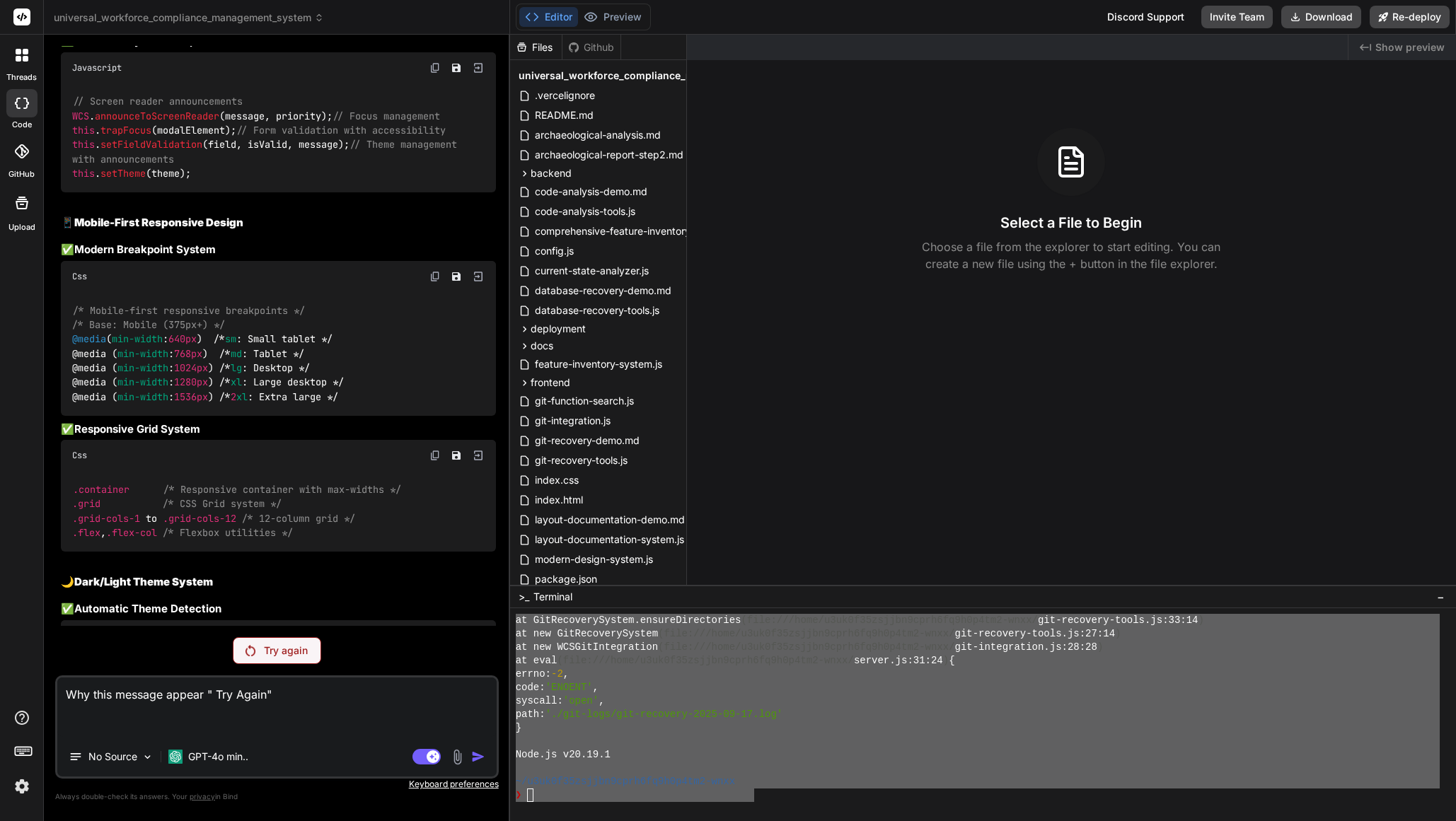
scroll to position [17025, 0]
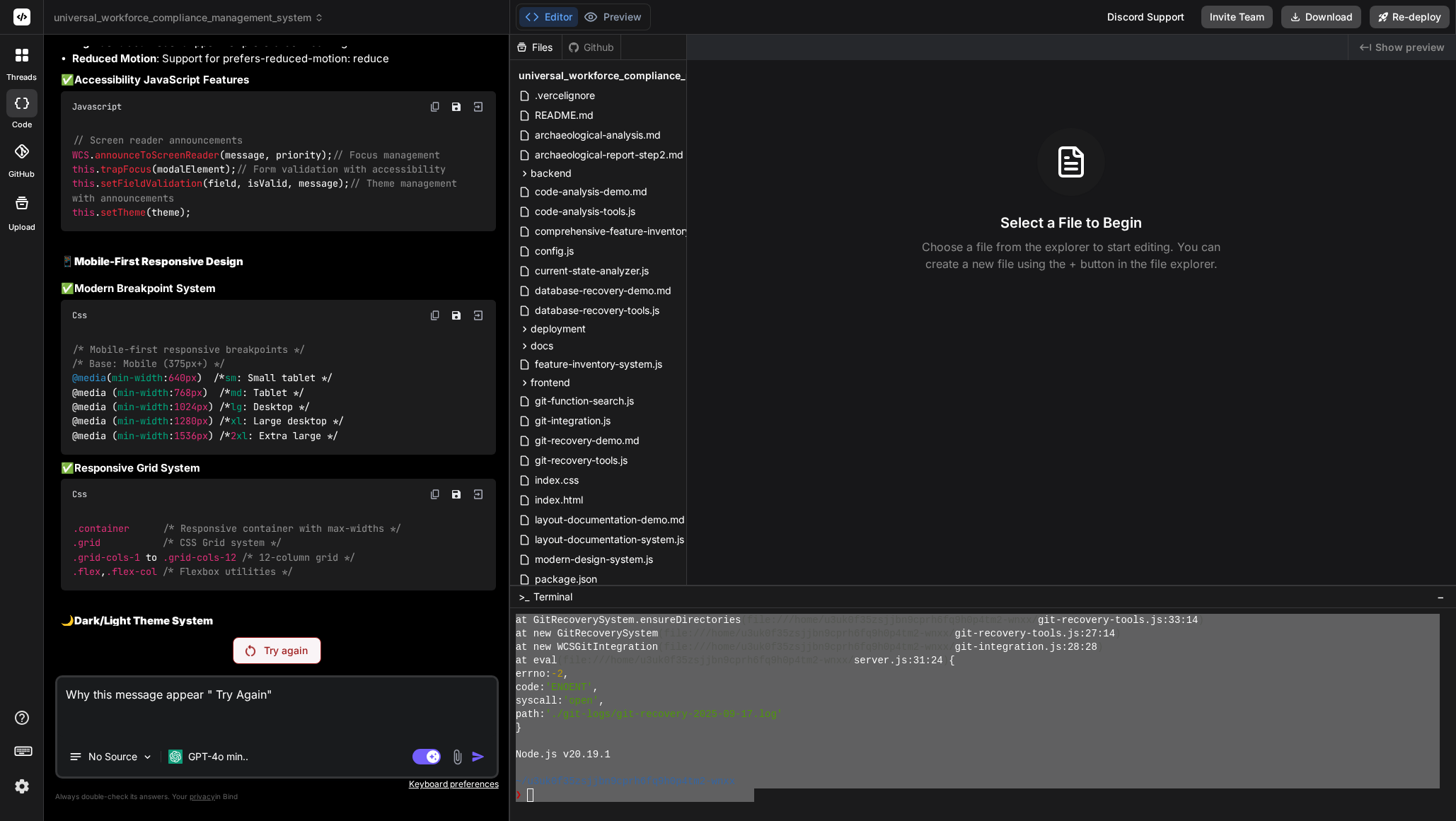
drag, startPoint x: 276, startPoint y: 695, endPoint x: 69, endPoint y: 682, distance: 207.4
click at [69, 682] on textarea "Why this message appear " Try Again"" at bounding box center [277, 707] width 439 height 60
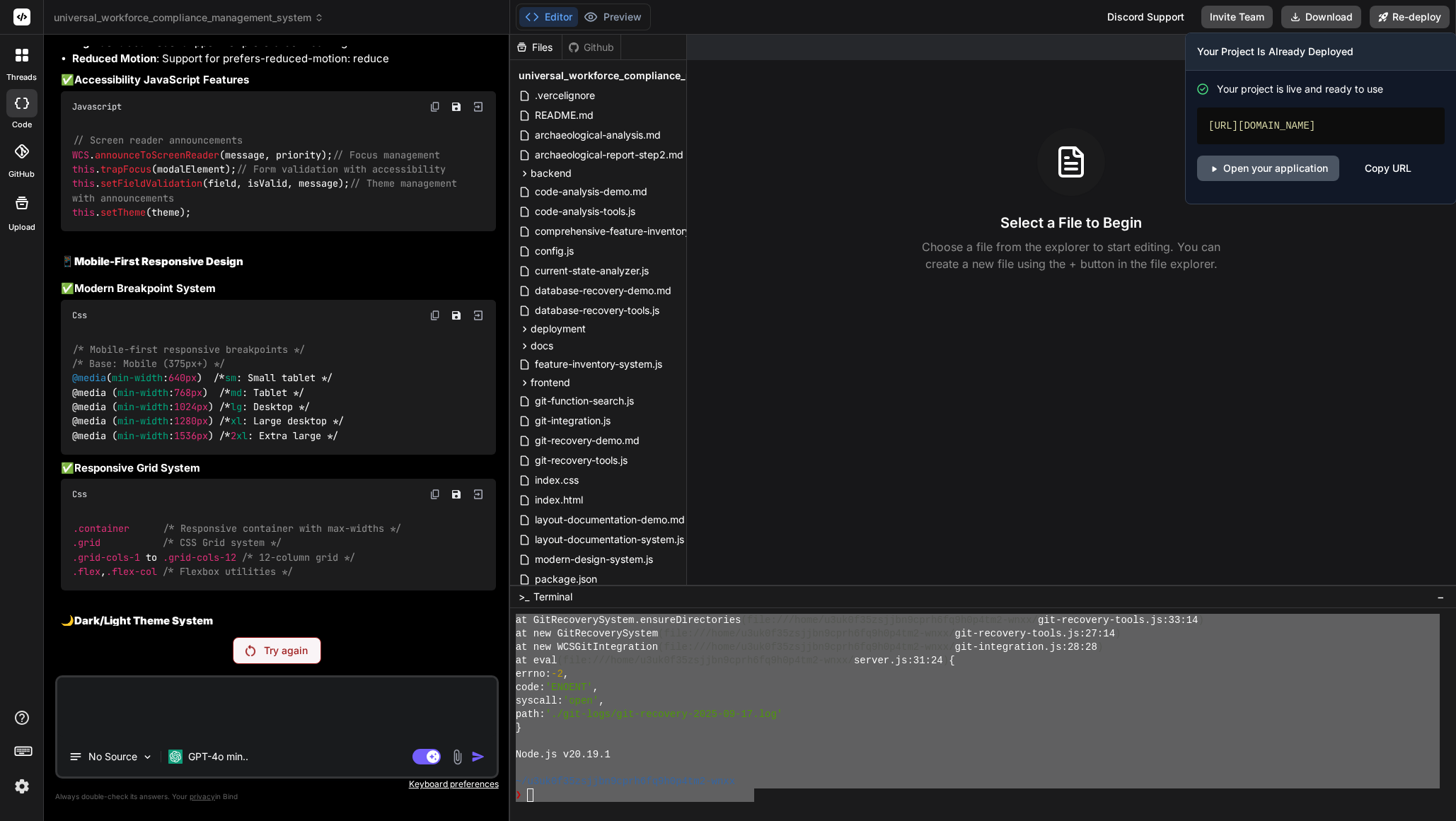
click at [1282, 181] on link "Open your application" at bounding box center [1268, 168] width 142 height 26
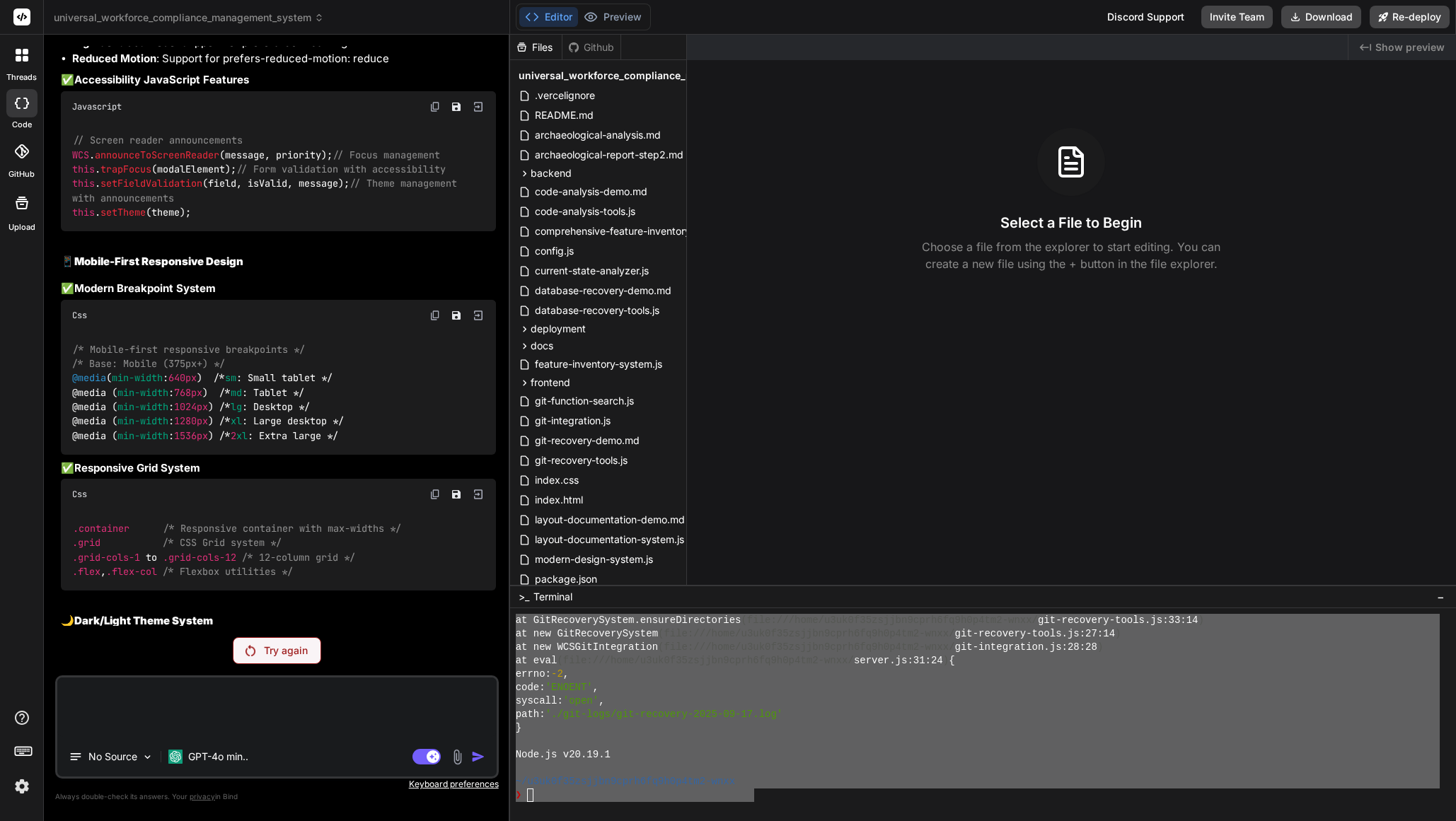
click at [235, 703] on textarea at bounding box center [277, 707] width 439 height 60
paste textarea "https://universalworkforcecompliancemanagementsystem-getbind.vercel.app/"
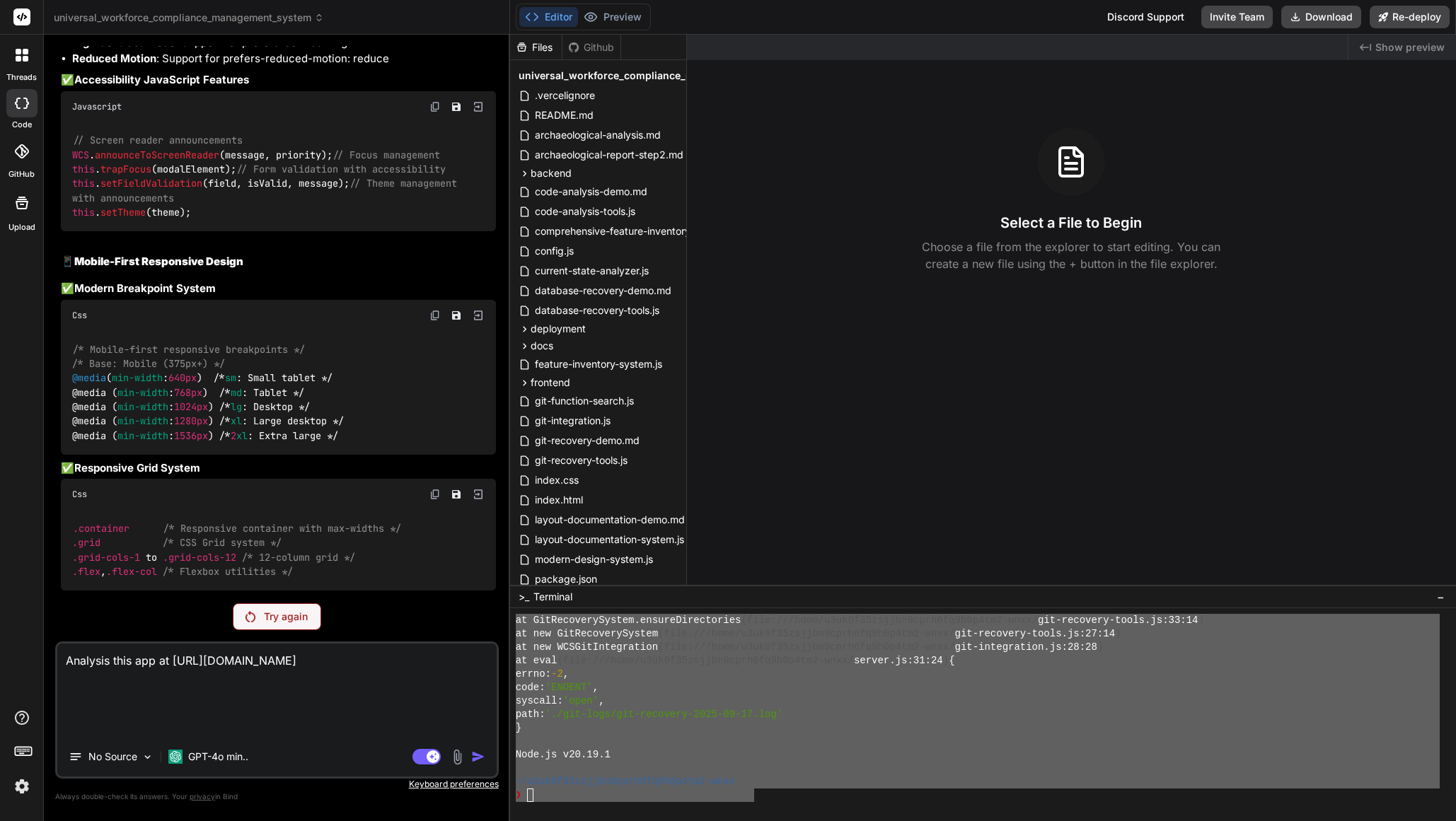
click at [27, 57] on icon at bounding box center [26, 59] width 6 height 6
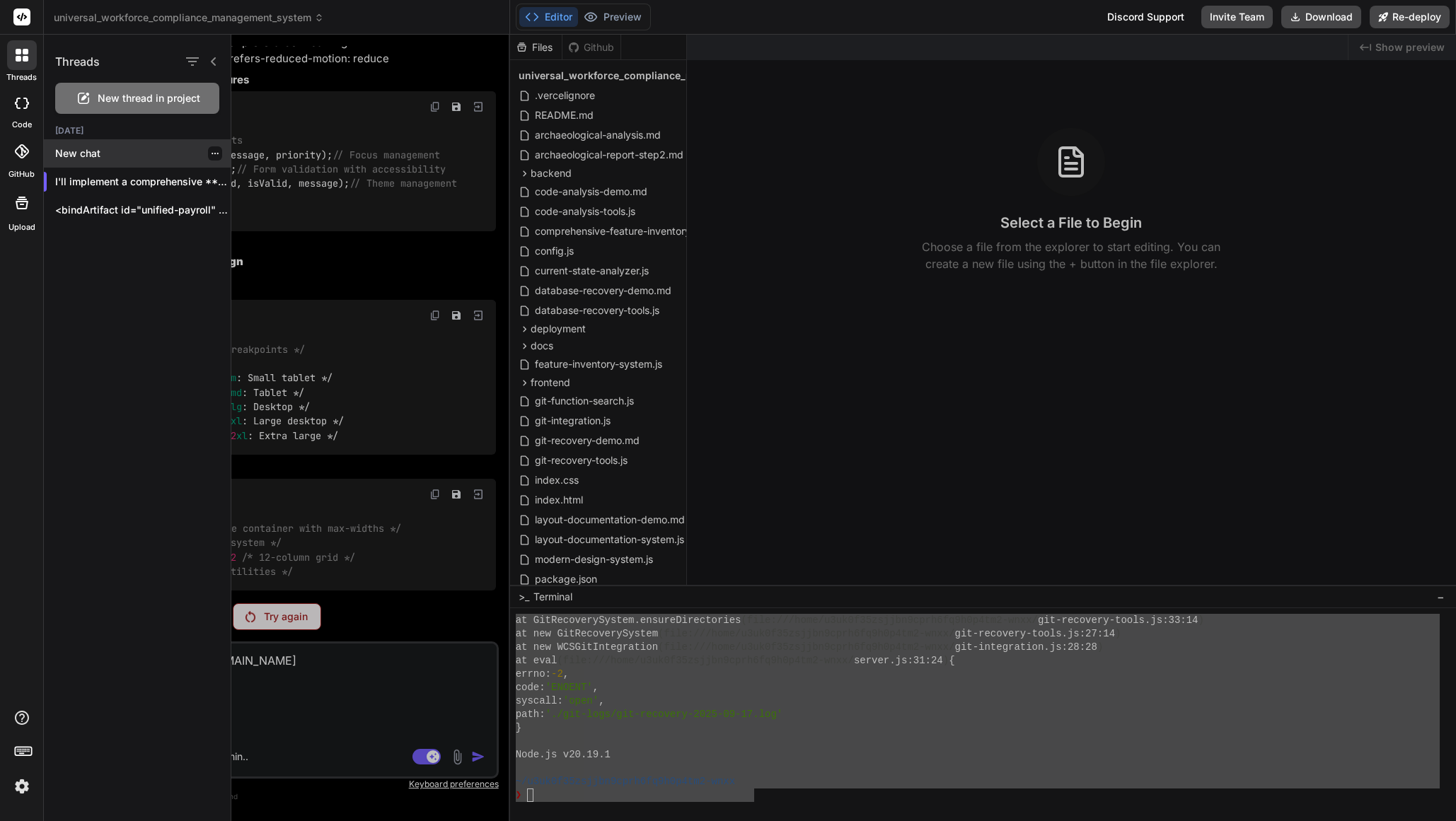
click at [94, 159] on p "New chat" at bounding box center [142, 152] width 175 height 14
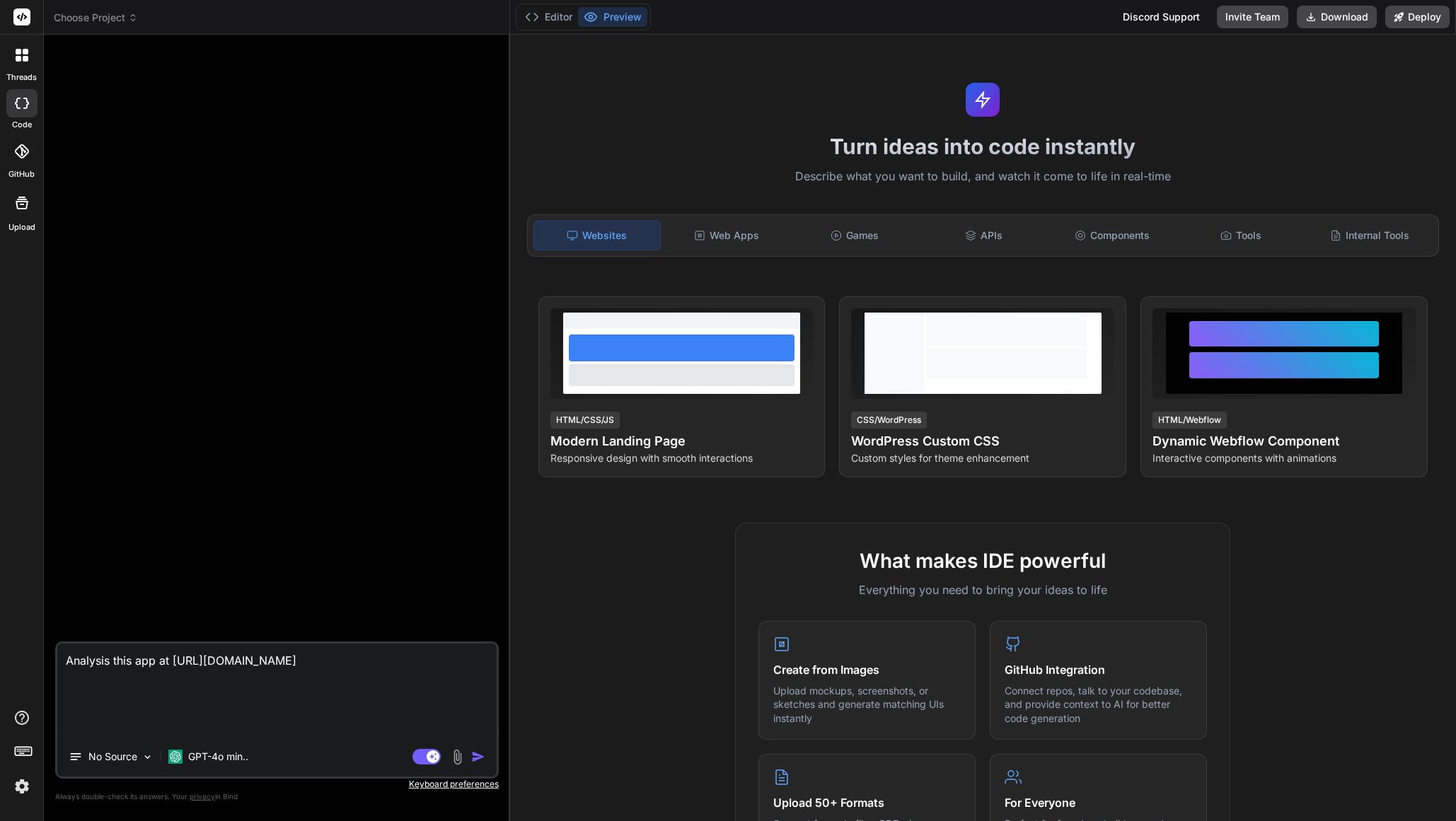
scroll to position [2244, 0]
click at [218, 755] on p "GPT-4o min.." at bounding box center [218, 757] width 60 height 14
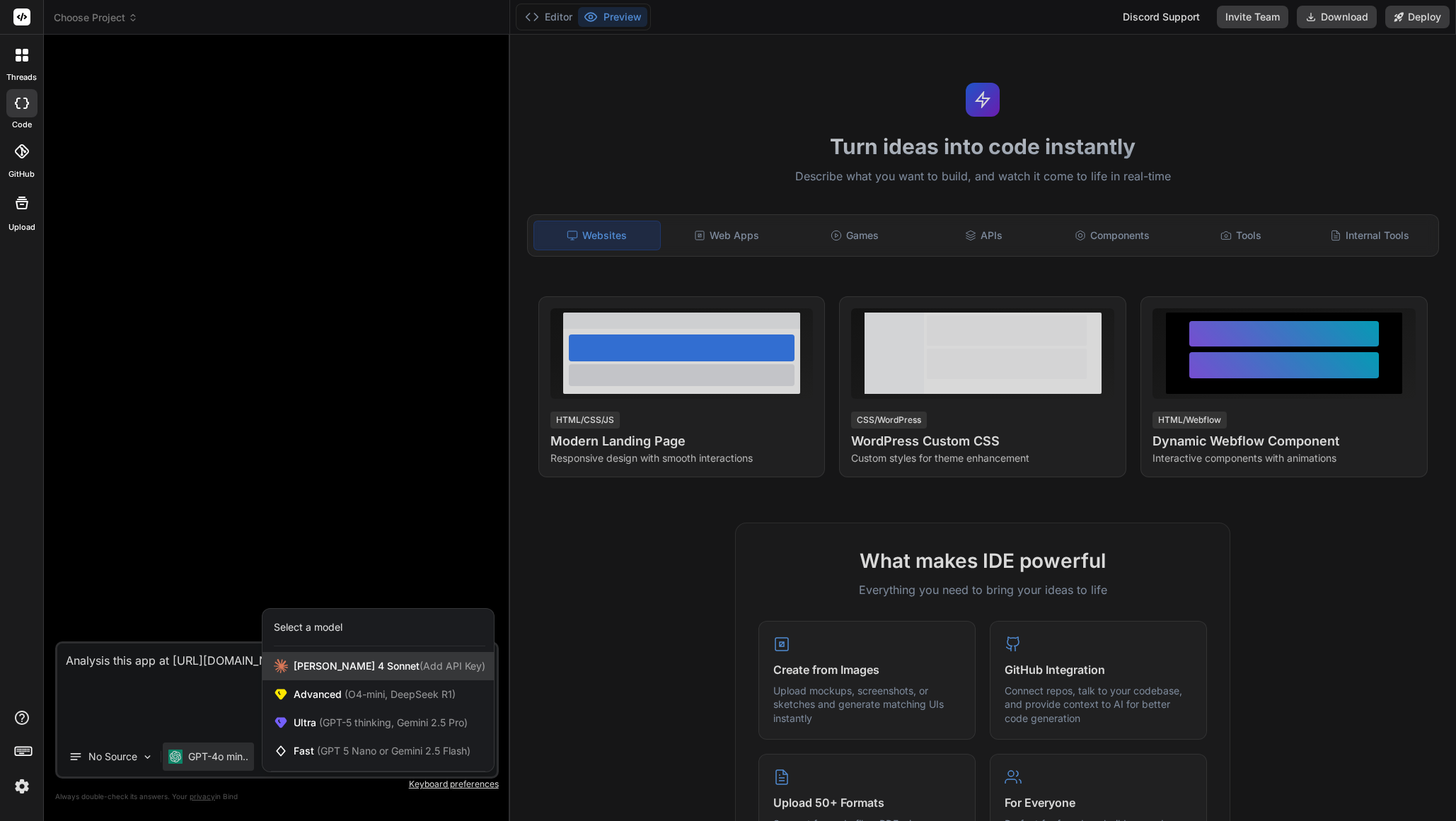
click at [302, 672] on span "[PERSON_NAME] 4 Sonnet (Add API Key)" at bounding box center [389, 666] width 192 height 14
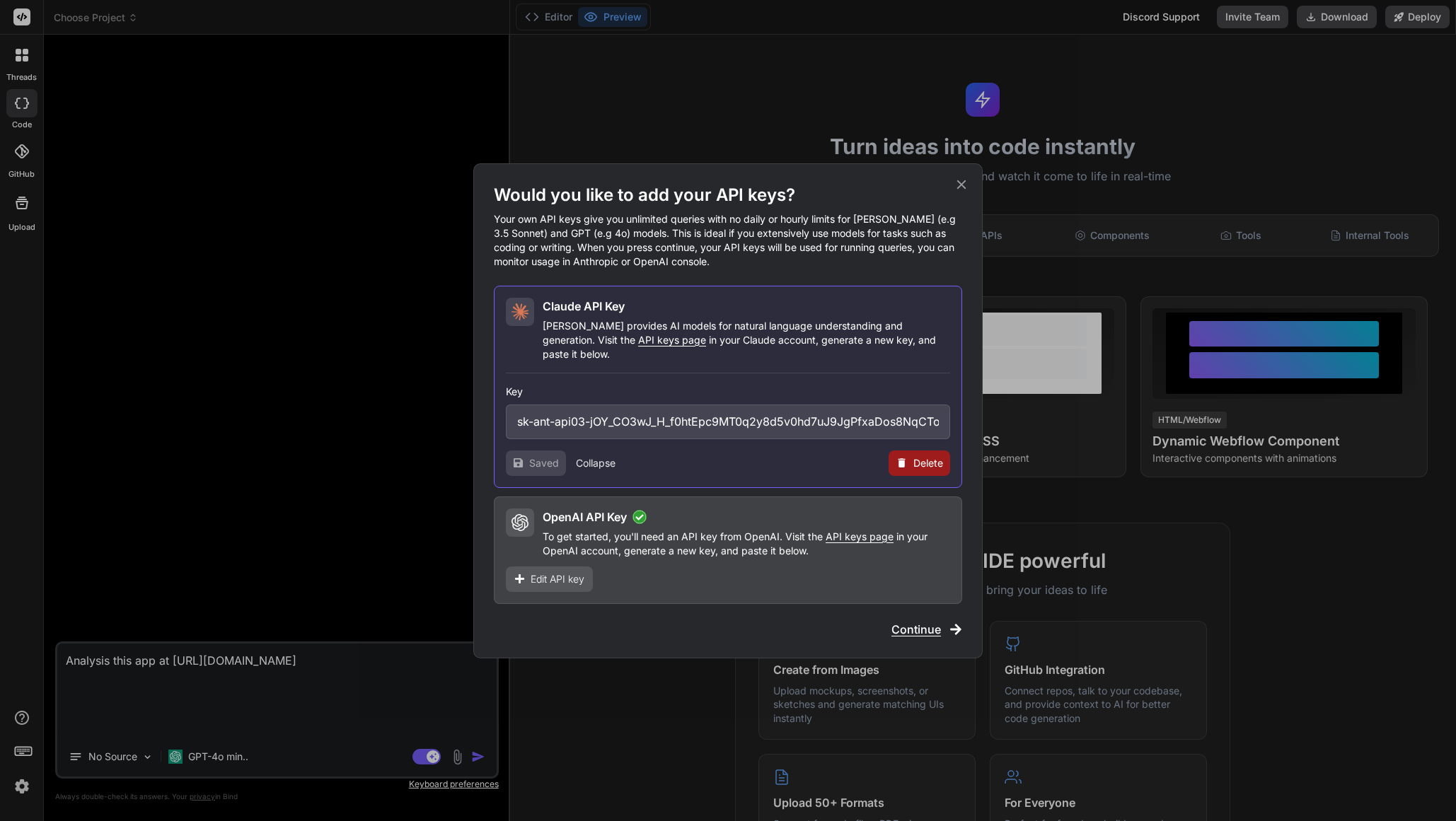
click at [913, 621] on span "Continue" at bounding box center [917, 629] width 50 height 17
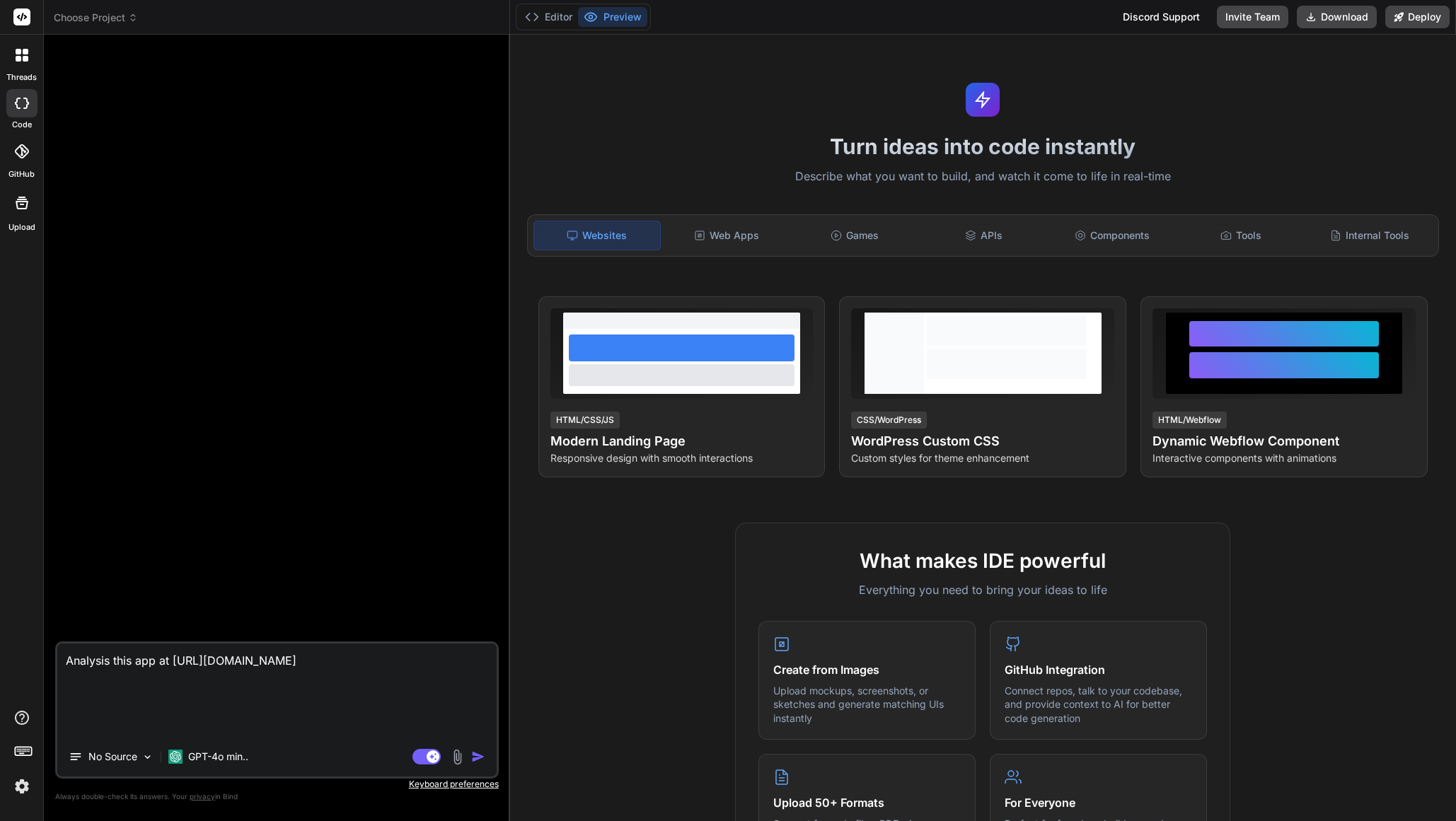
click at [479, 759] on img "button" at bounding box center [478, 757] width 14 height 14
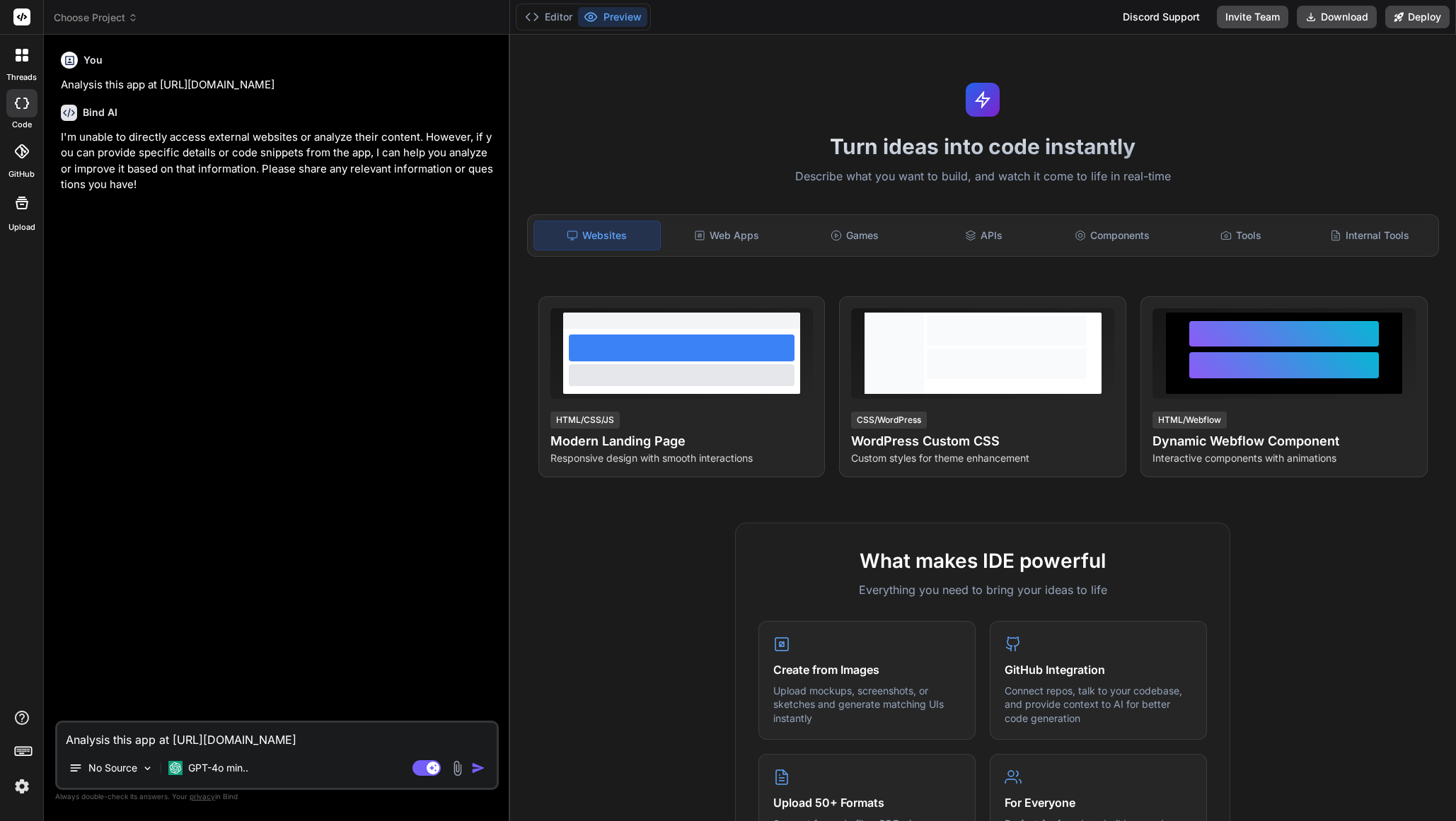
click at [23, 57] on icon at bounding box center [26, 59] width 6 height 6
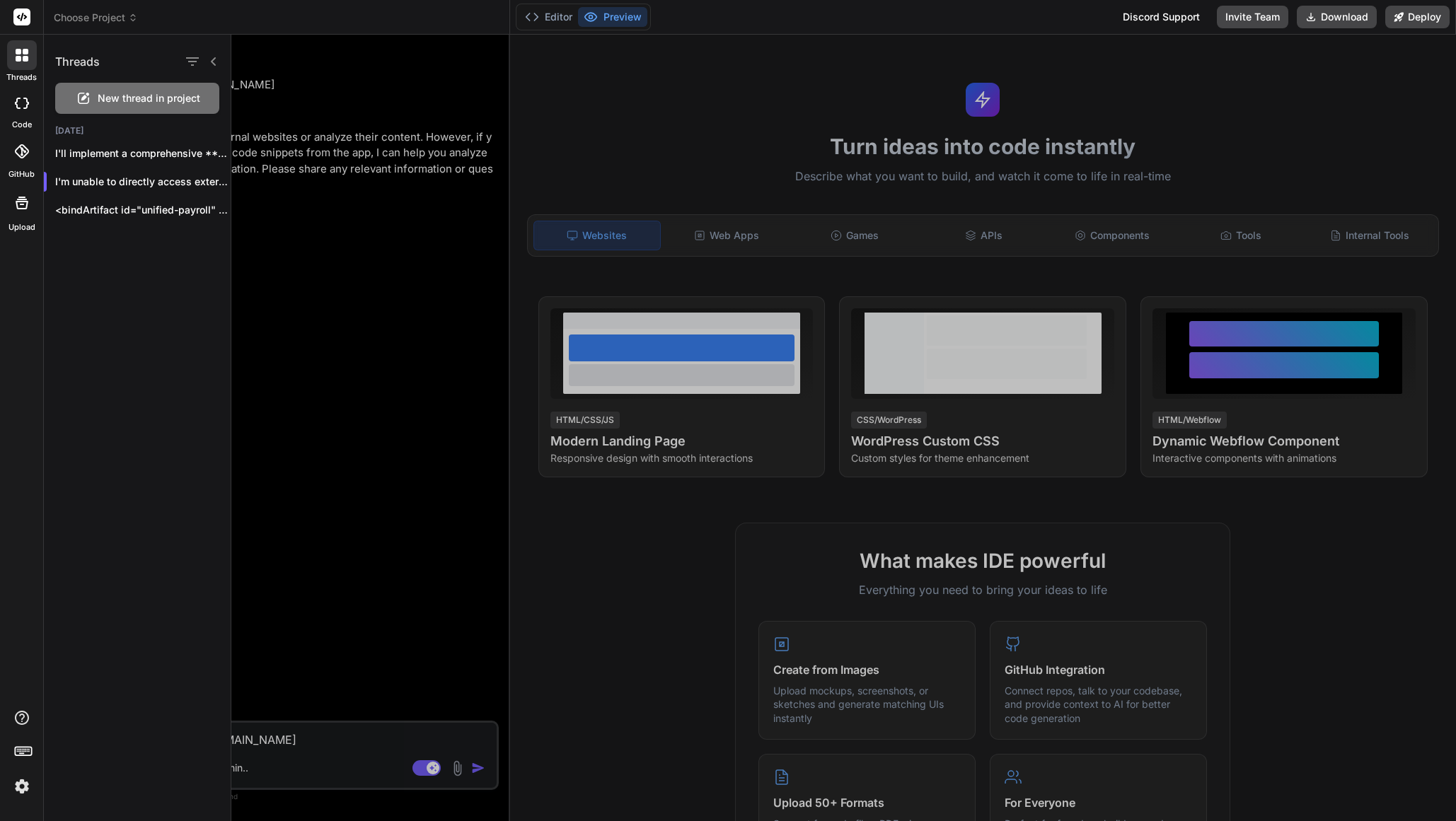
click at [298, 299] on div at bounding box center [844, 428] width 1225 height 787
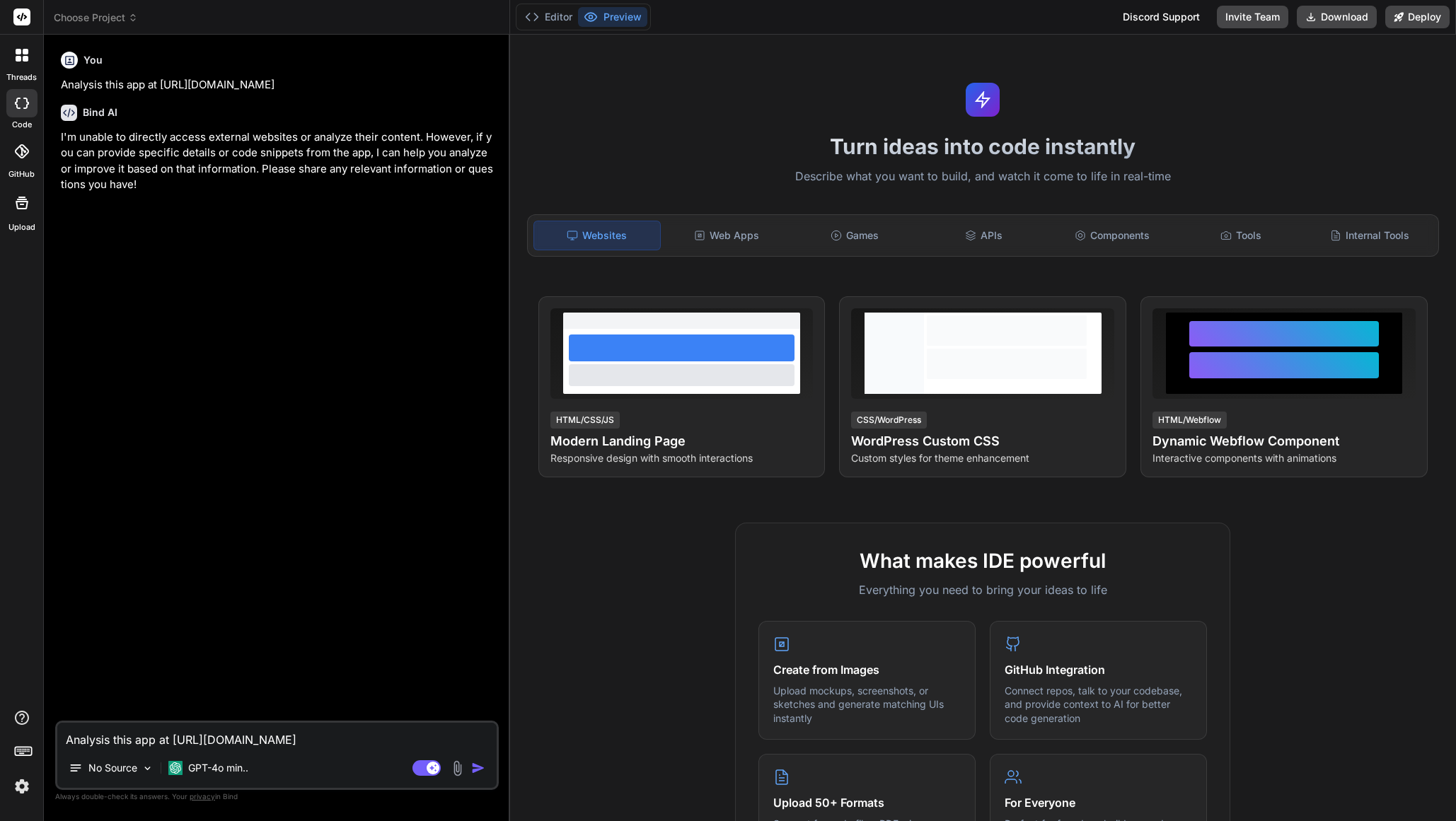
click at [22, 103] on icon at bounding box center [21, 103] width 14 height 11
click at [19, 104] on icon at bounding box center [21, 103] width 14 height 11
click at [88, 16] on span "Choose Project" at bounding box center [96, 17] width 85 height 14
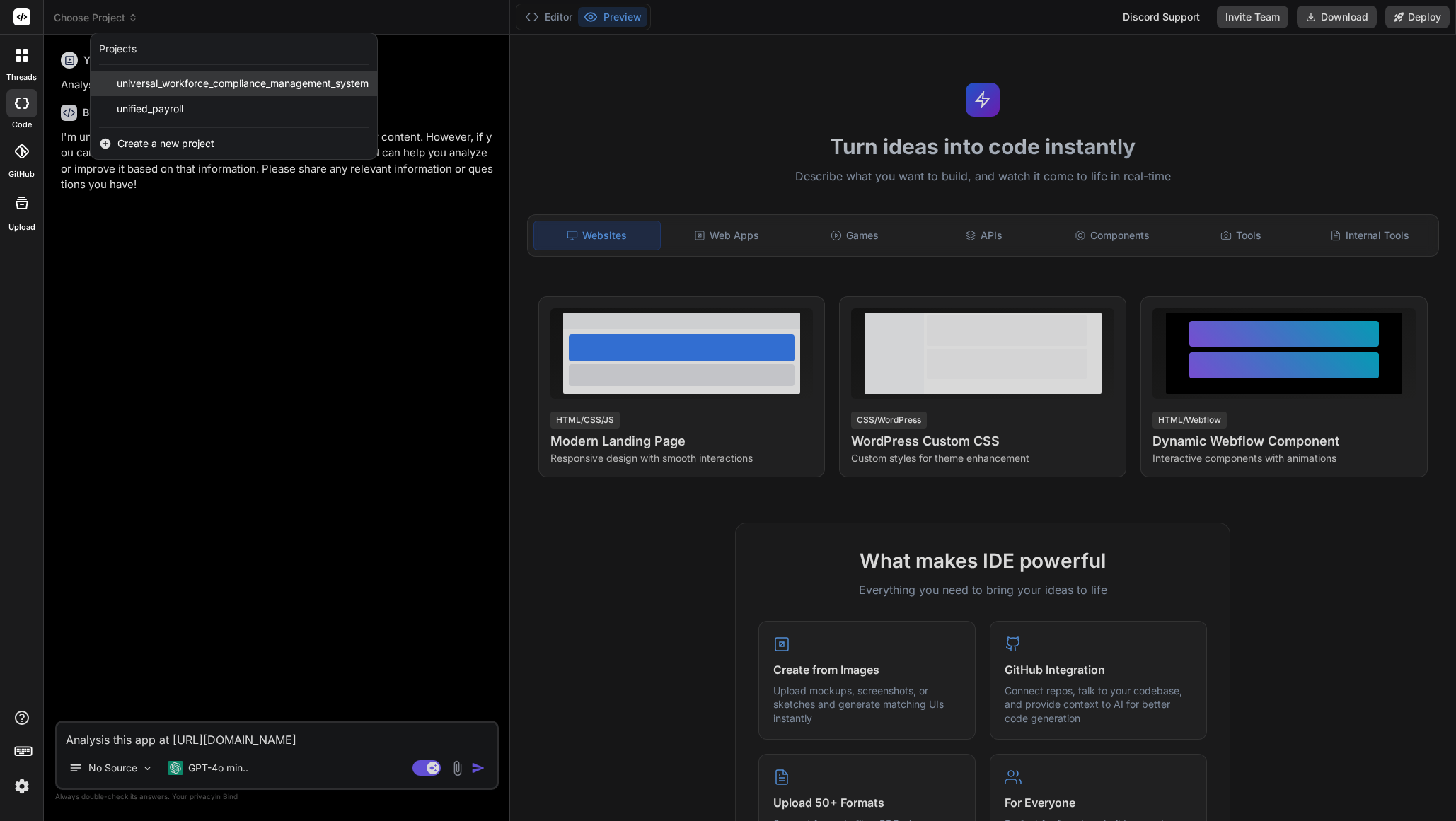
click at [180, 84] on span "universal_workforce_compliance_management_system" at bounding box center [243, 83] width 252 height 14
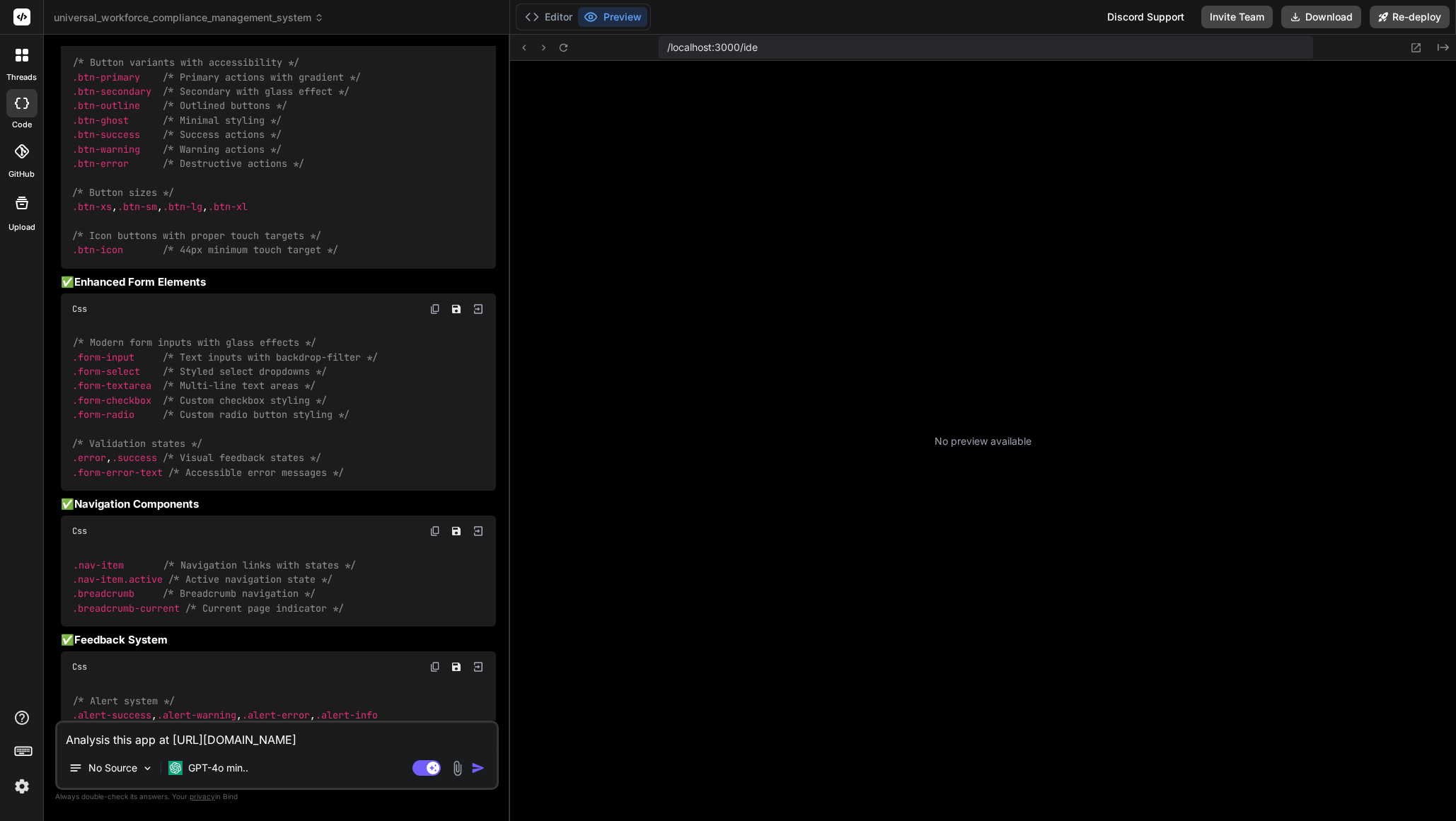
scroll to position [2823, 0]
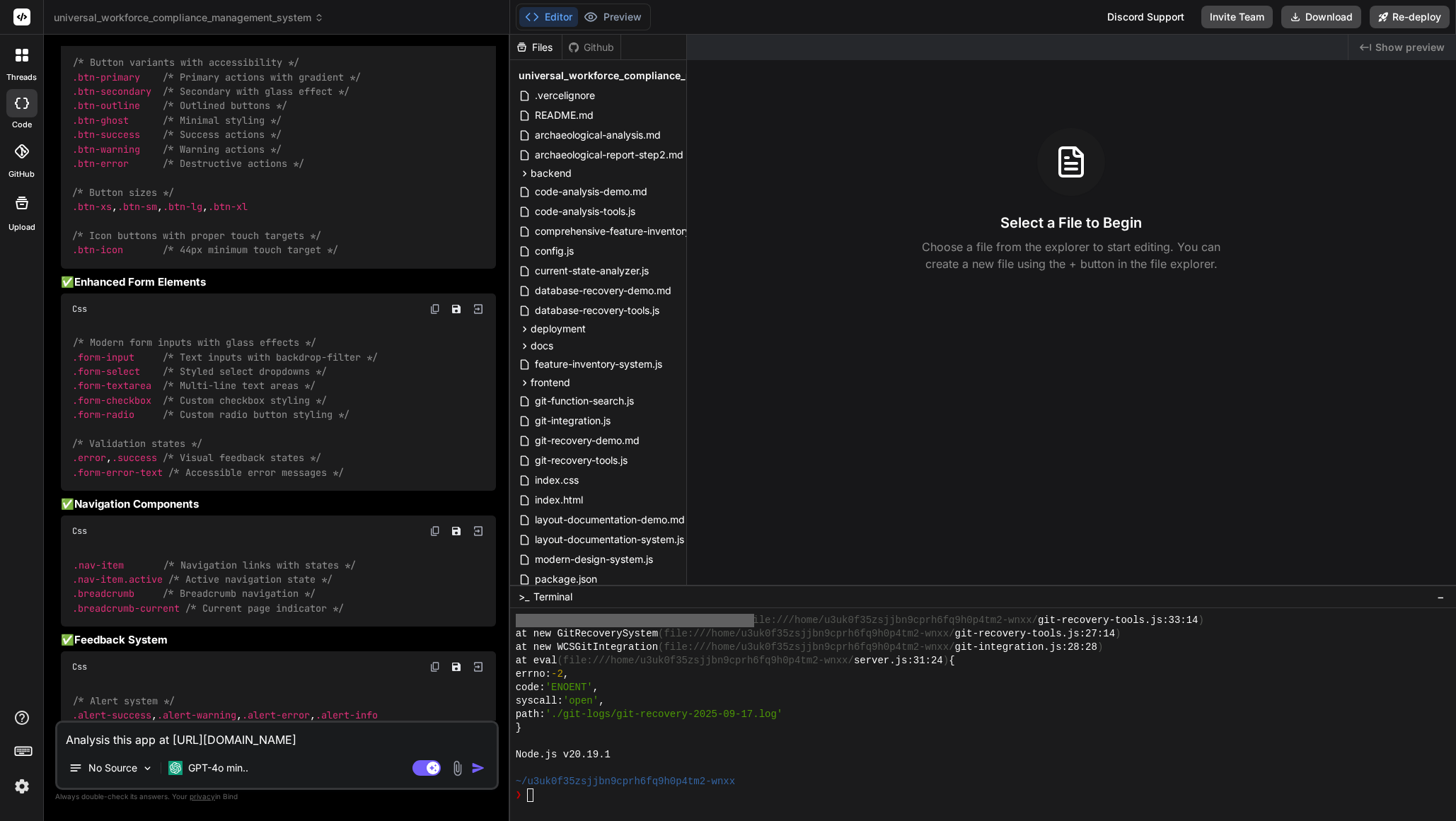
drag, startPoint x: 532, startPoint y: 800, endPoint x: 547, endPoint y: 813, distance: 19.8
click at [532, 801] on textarea "Terminal input" at bounding box center [531, 795] width 6 height 14
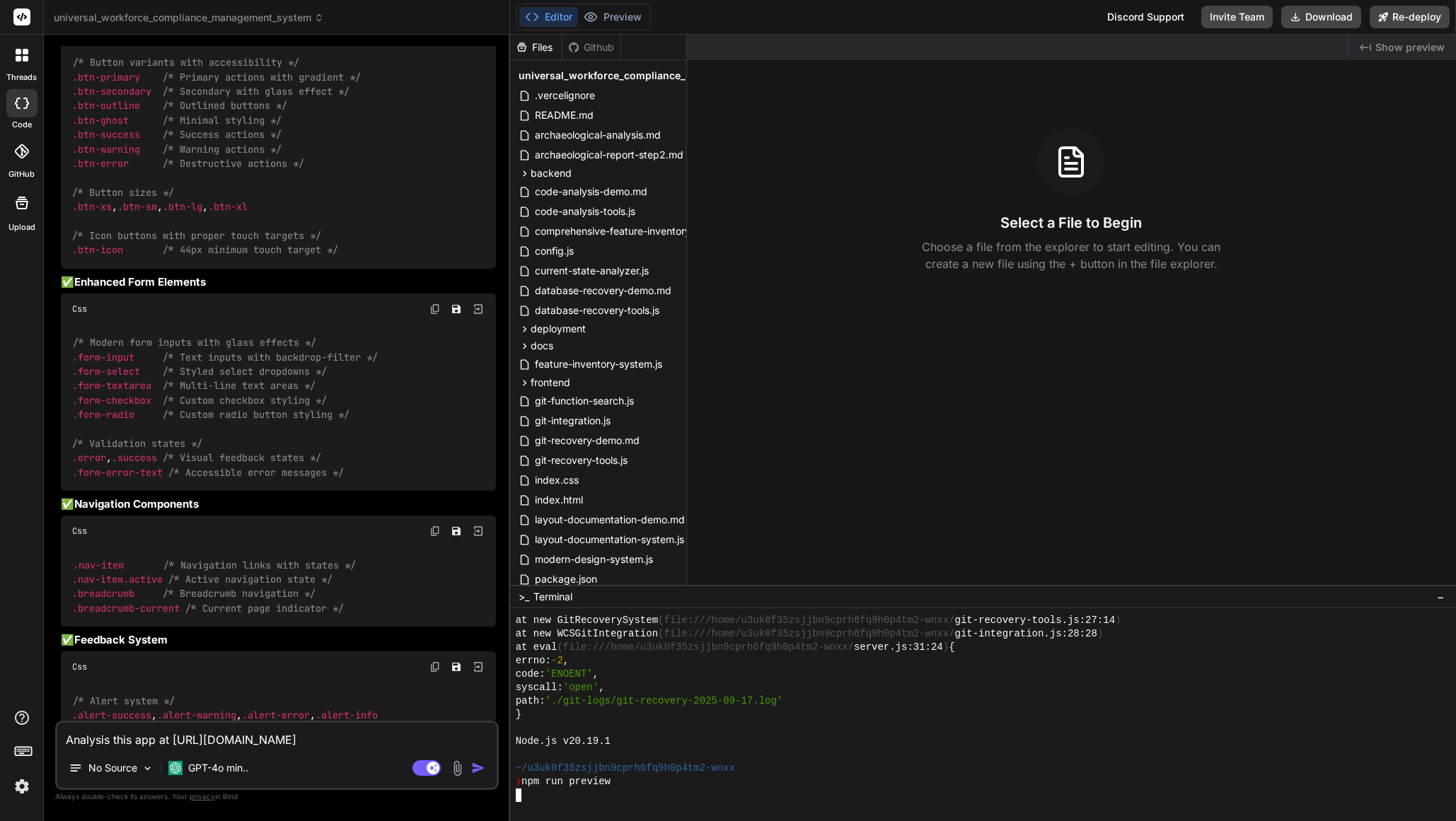
scroll to position [3267, 0]
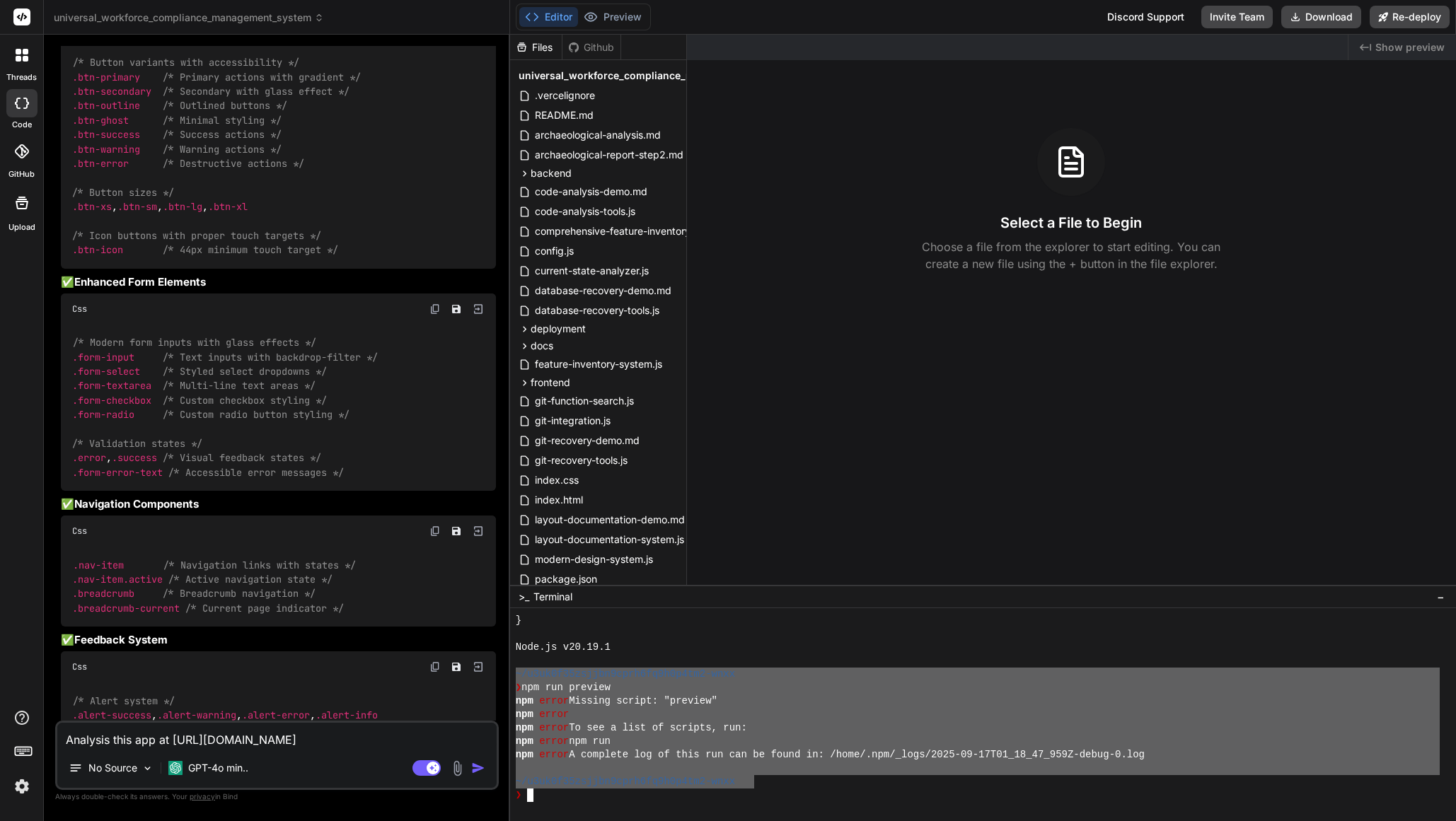
drag, startPoint x: 673, startPoint y: 770, endPoint x: 464, endPoint y: 674, distance: 230.0
click at [464, 674] on div "universal_workforce_compliance_management_system Created with Pixso. Bind AI We…" at bounding box center [751, 410] width 1413 height 821
click at [265, 732] on textarea "Analysis this app at https://universalworkforcecompliancemanagementsystem-getbi…" at bounding box center [277, 736] width 439 height 26
click at [226, 768] on p "GPT-4o min.." at bounding box center [218, 768] width 60 height 14
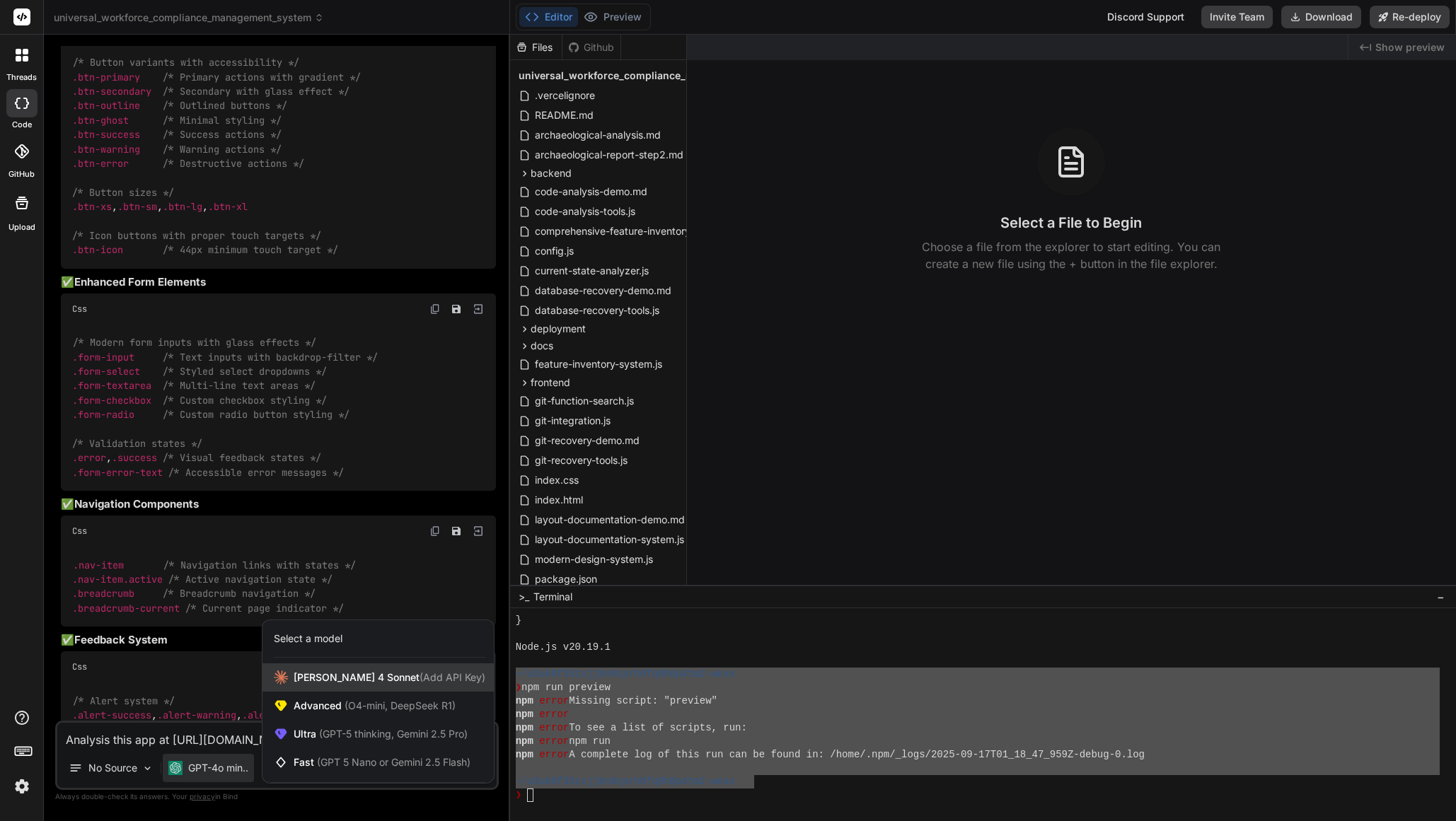
click at [333, 673] on span "[PERSON_NAME] 4 Sonnet (Add API Key)" at bounding box center [389, 677] width 192 height 14
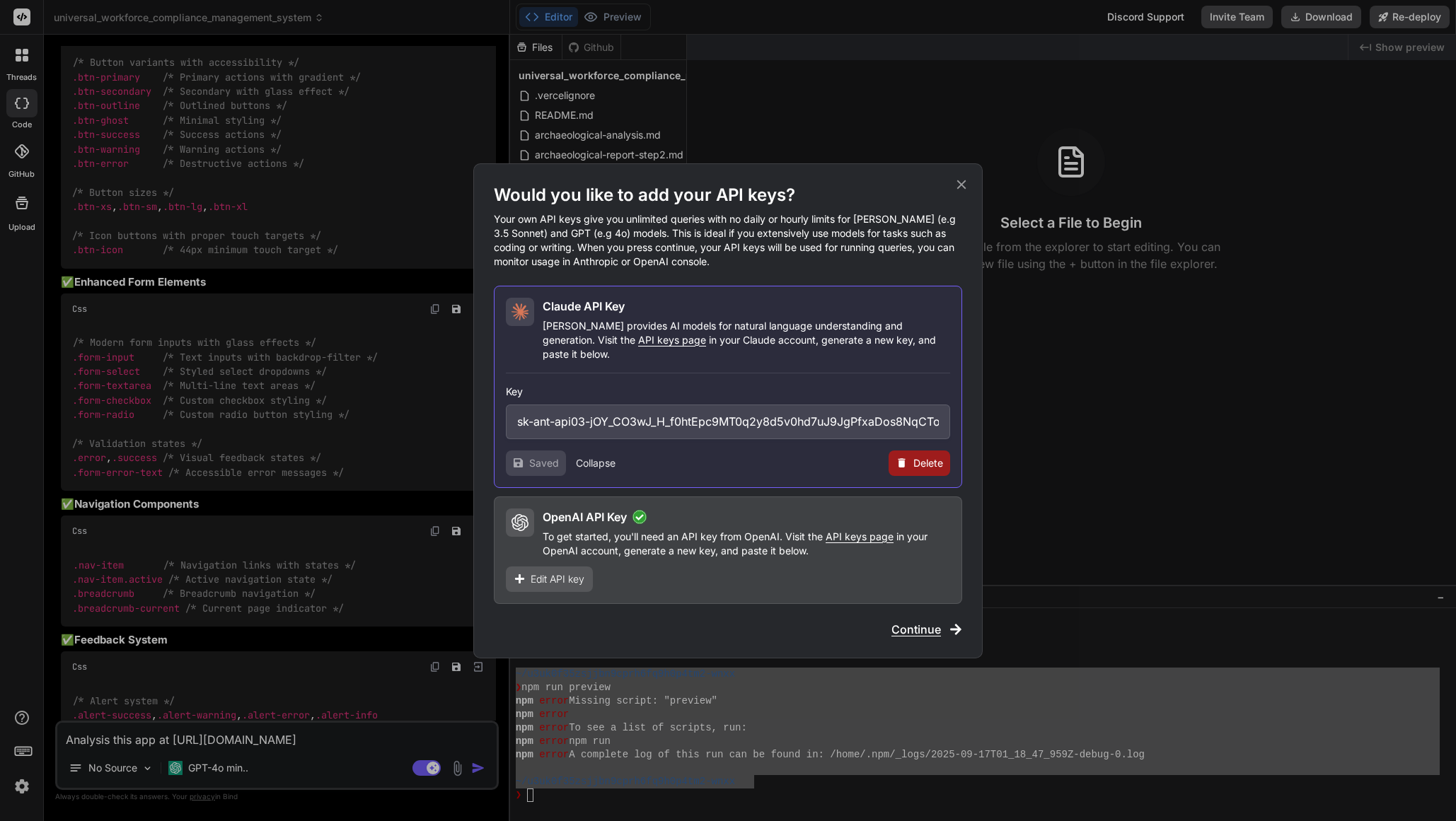
click at [916, 625] on span "Continue" at bounding box center [917, 629] width 50 height 17
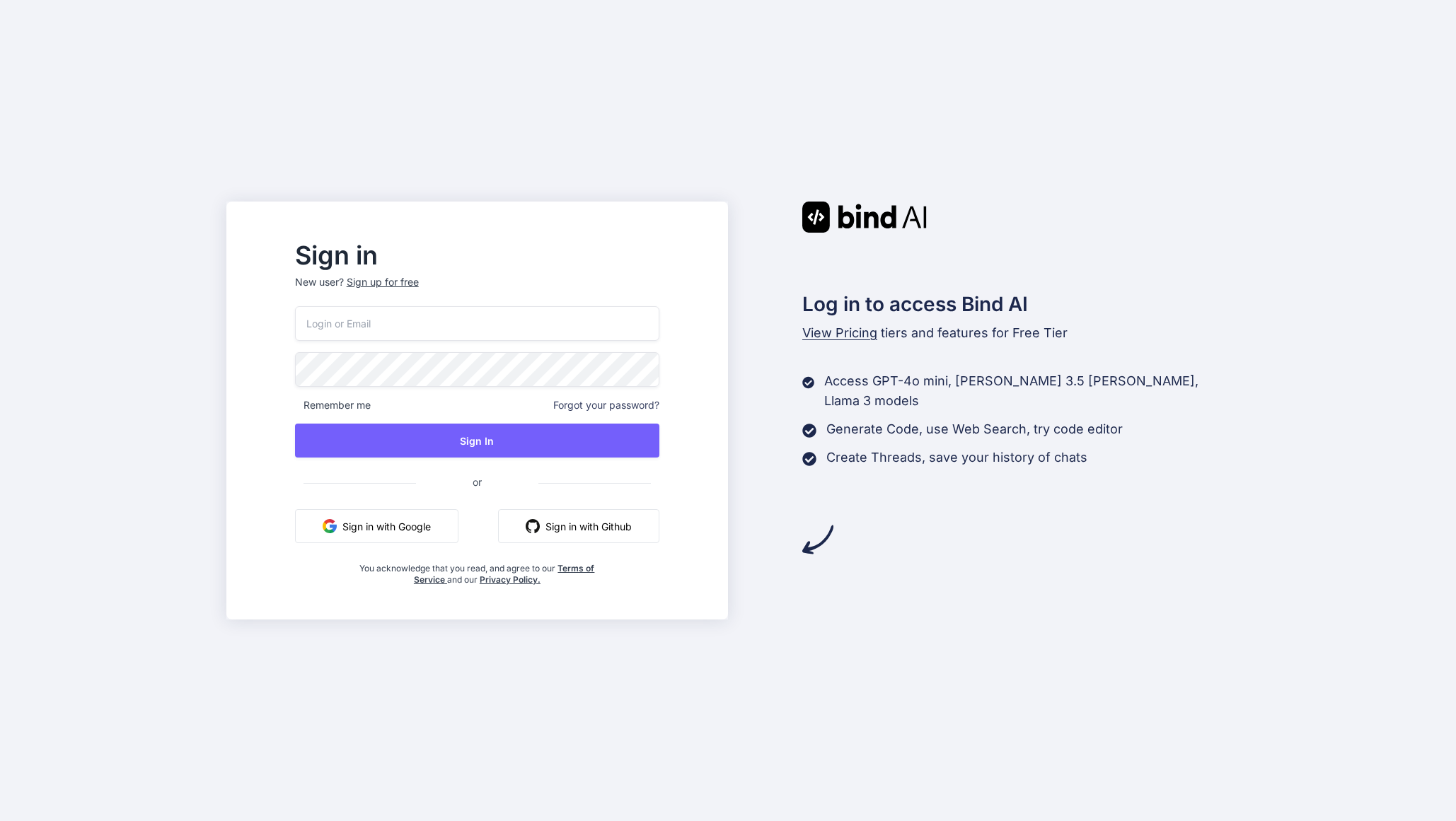
type input "bindaikd@doorto.app"
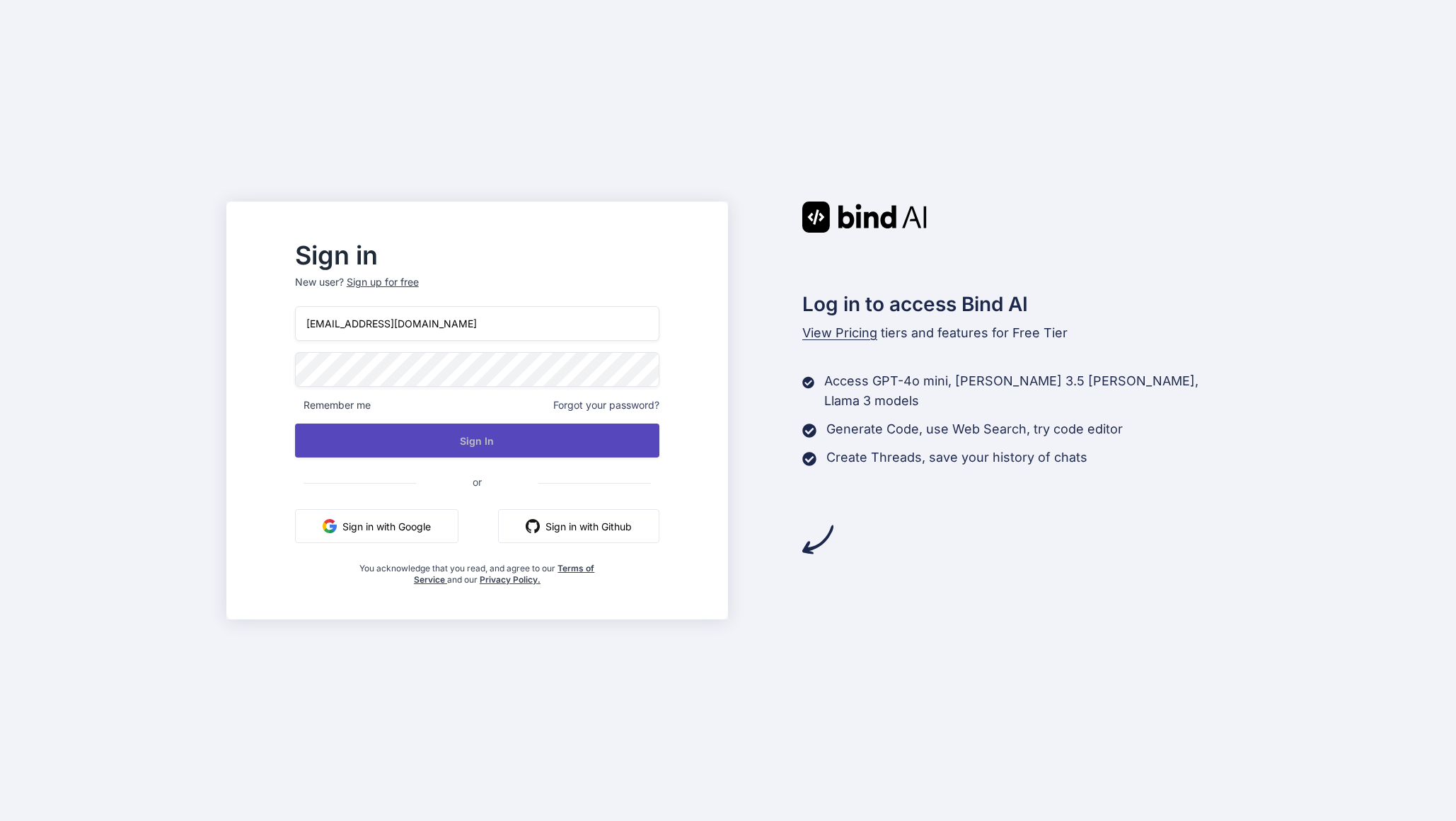
click at [578, 437] on button "Sign In" at bounding box center [477, 440] width 365 height 34
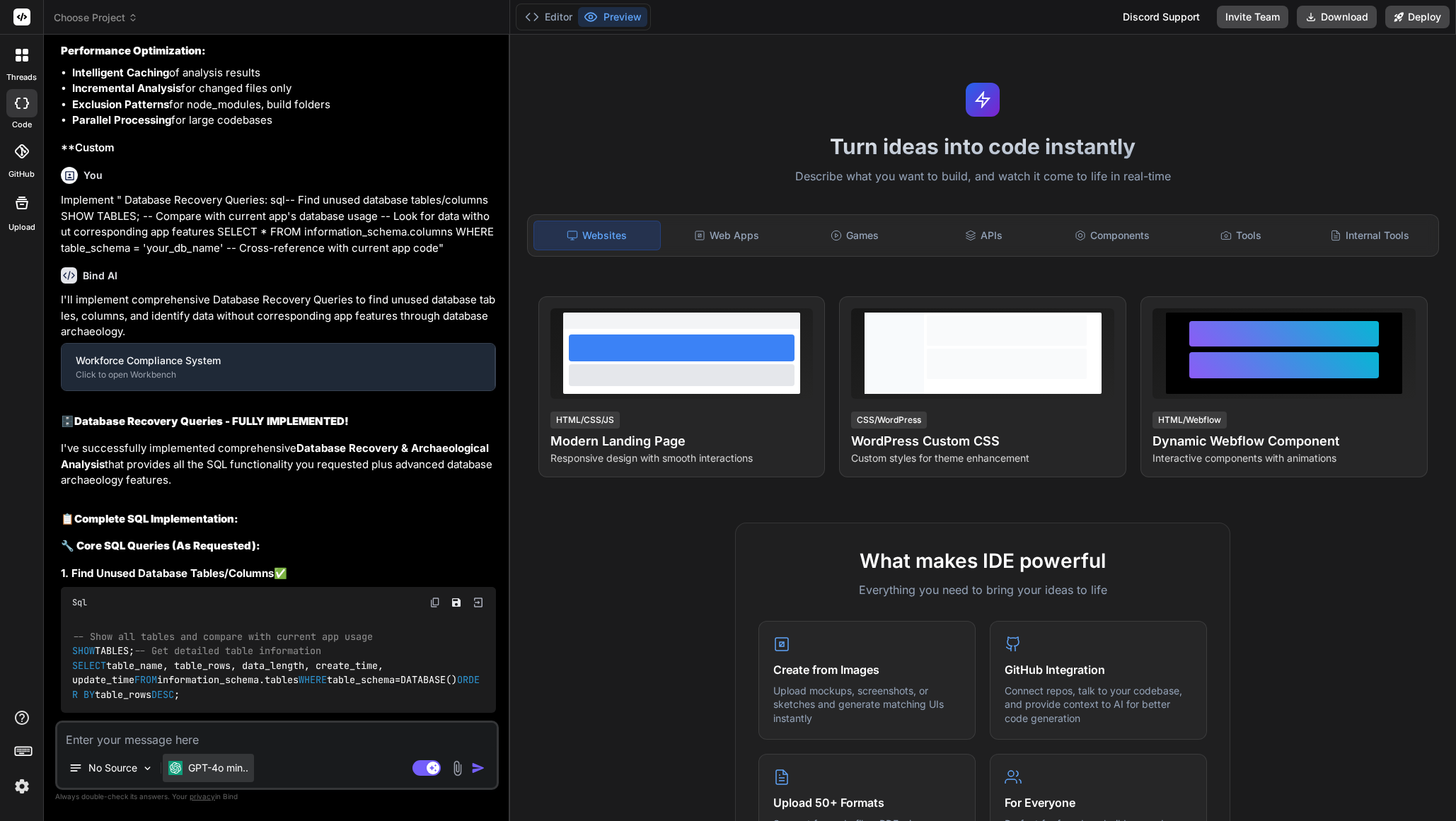
click at [204, 766] on p "GPT-4o min.." at bounding box center [218, 768] width 60 height 14
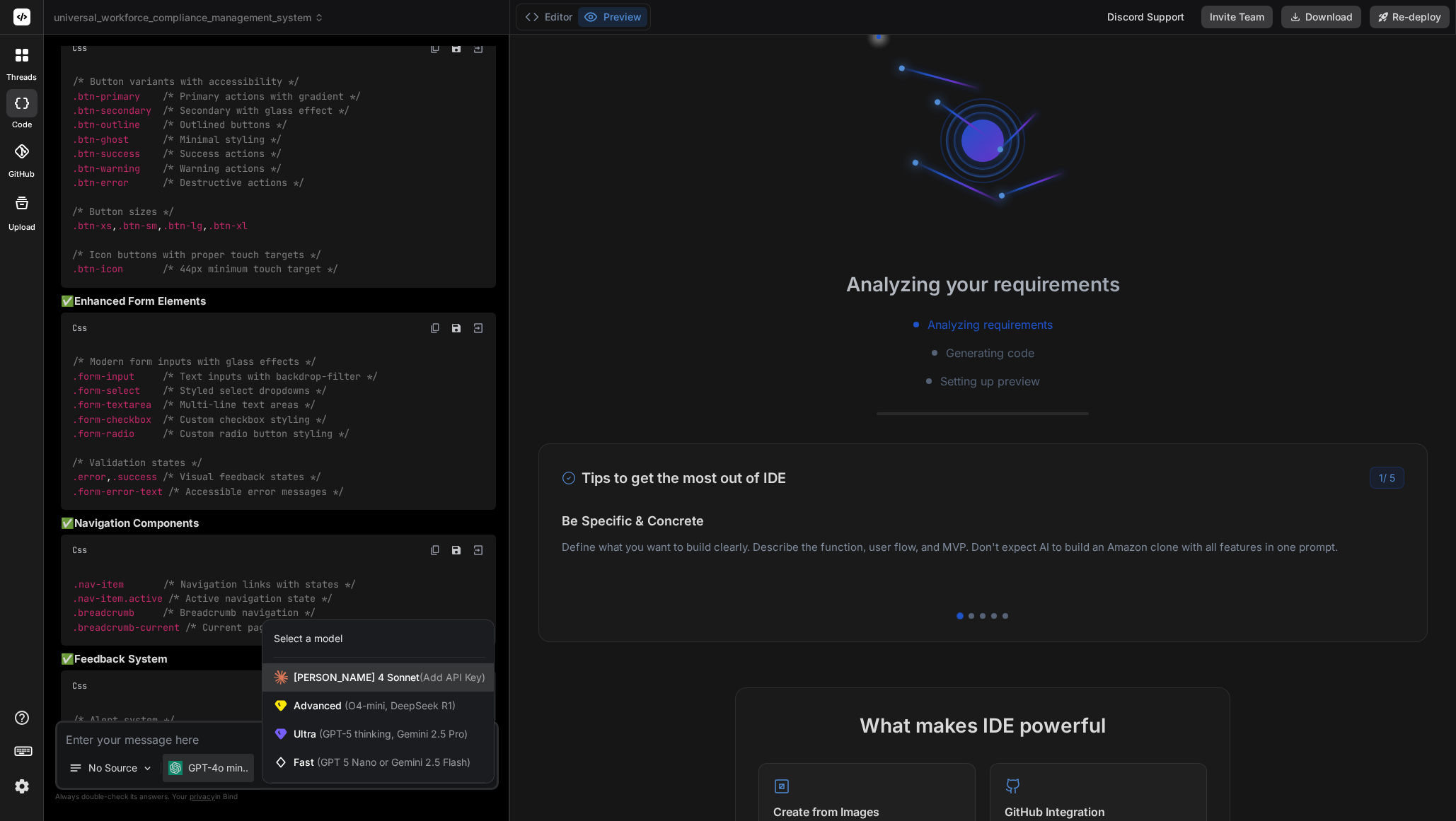
scroll to position [15941, 0]
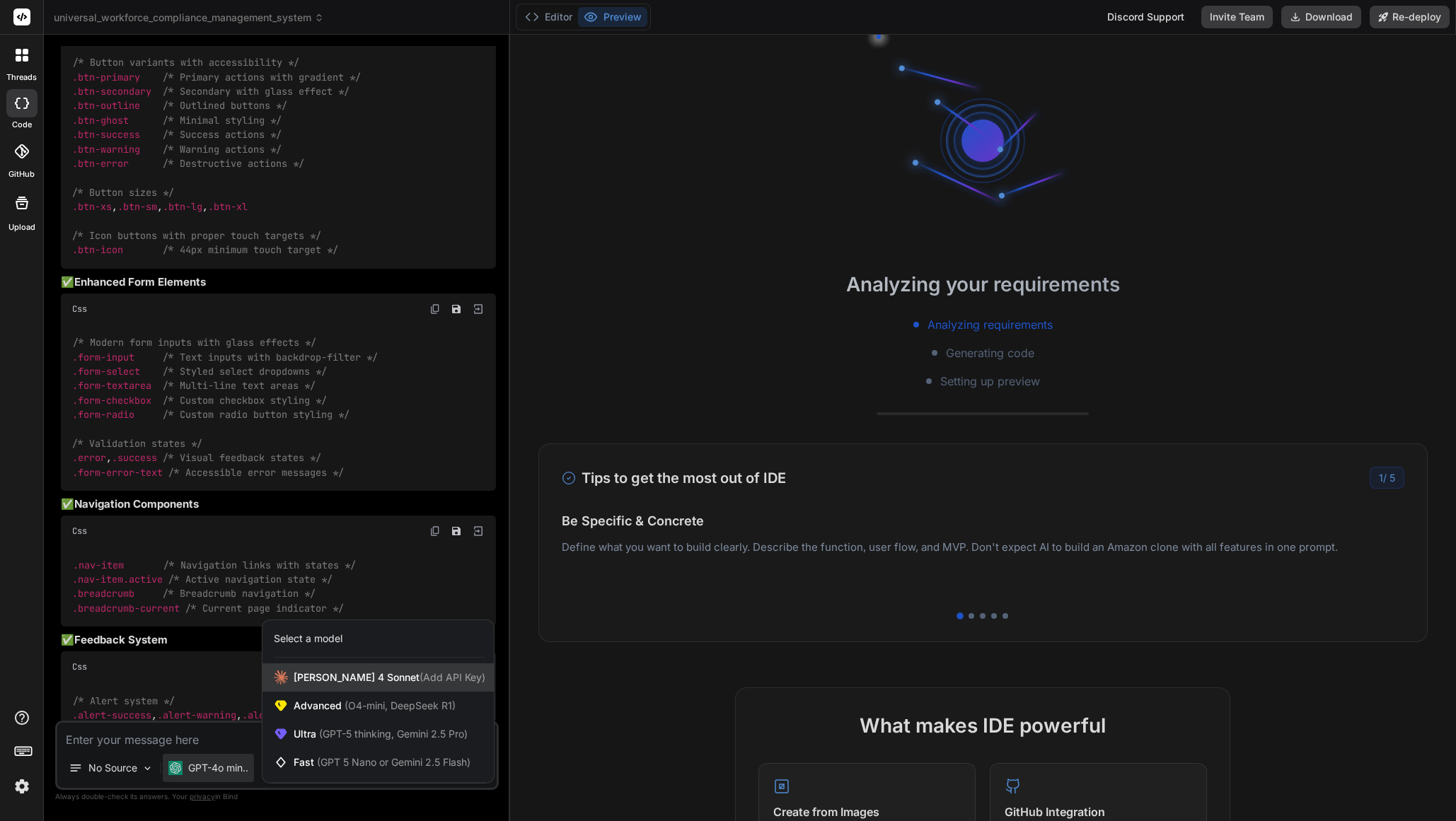
click at [412, 687] on div "[PERSON_NAME] 4 Sonnet (Add API Key)" at bounding box center [378, 678] width 231 height 28
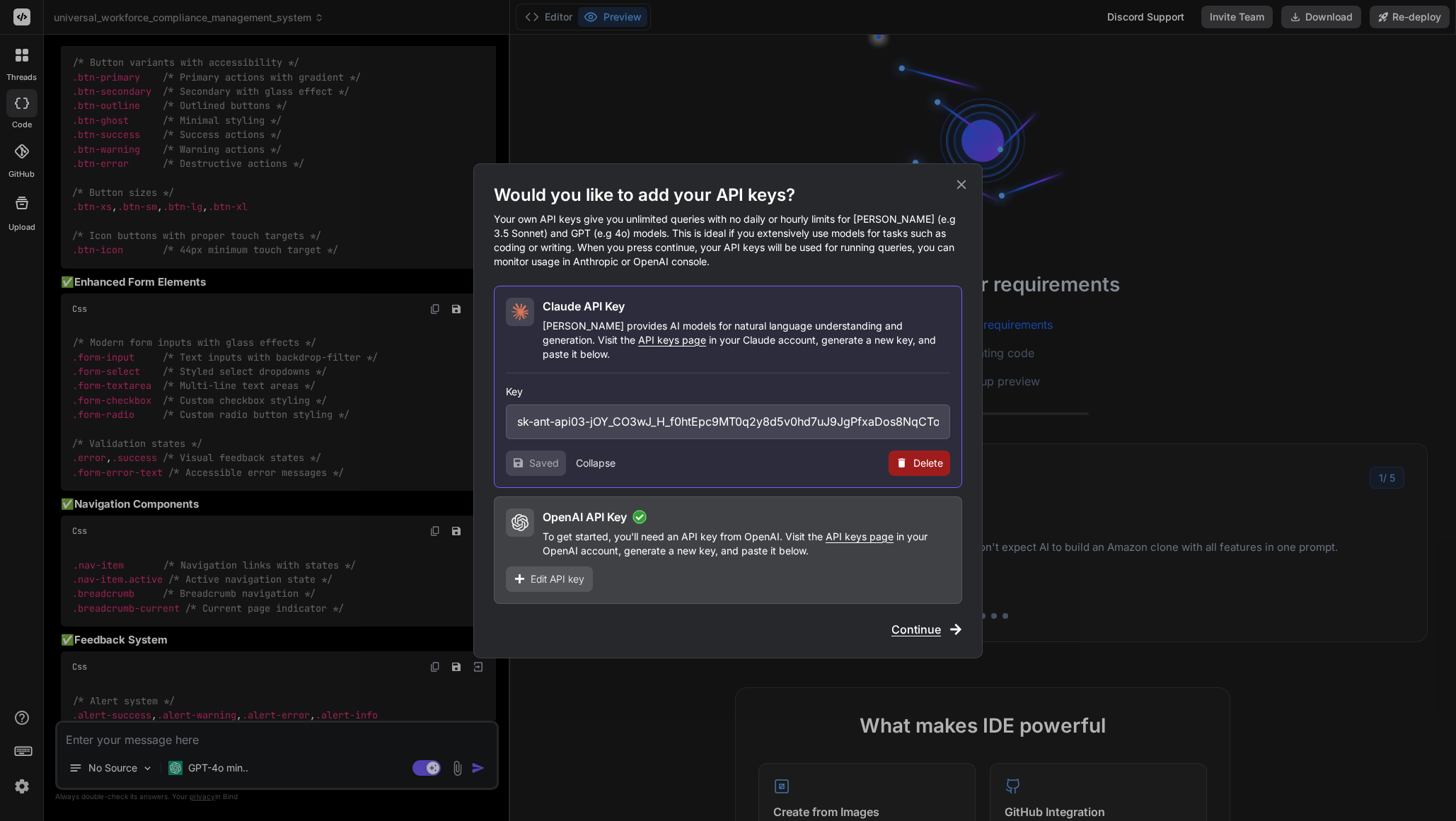
click at [926, 627] on span "Continue" at bounding box center [917, 629] width 50 height 17
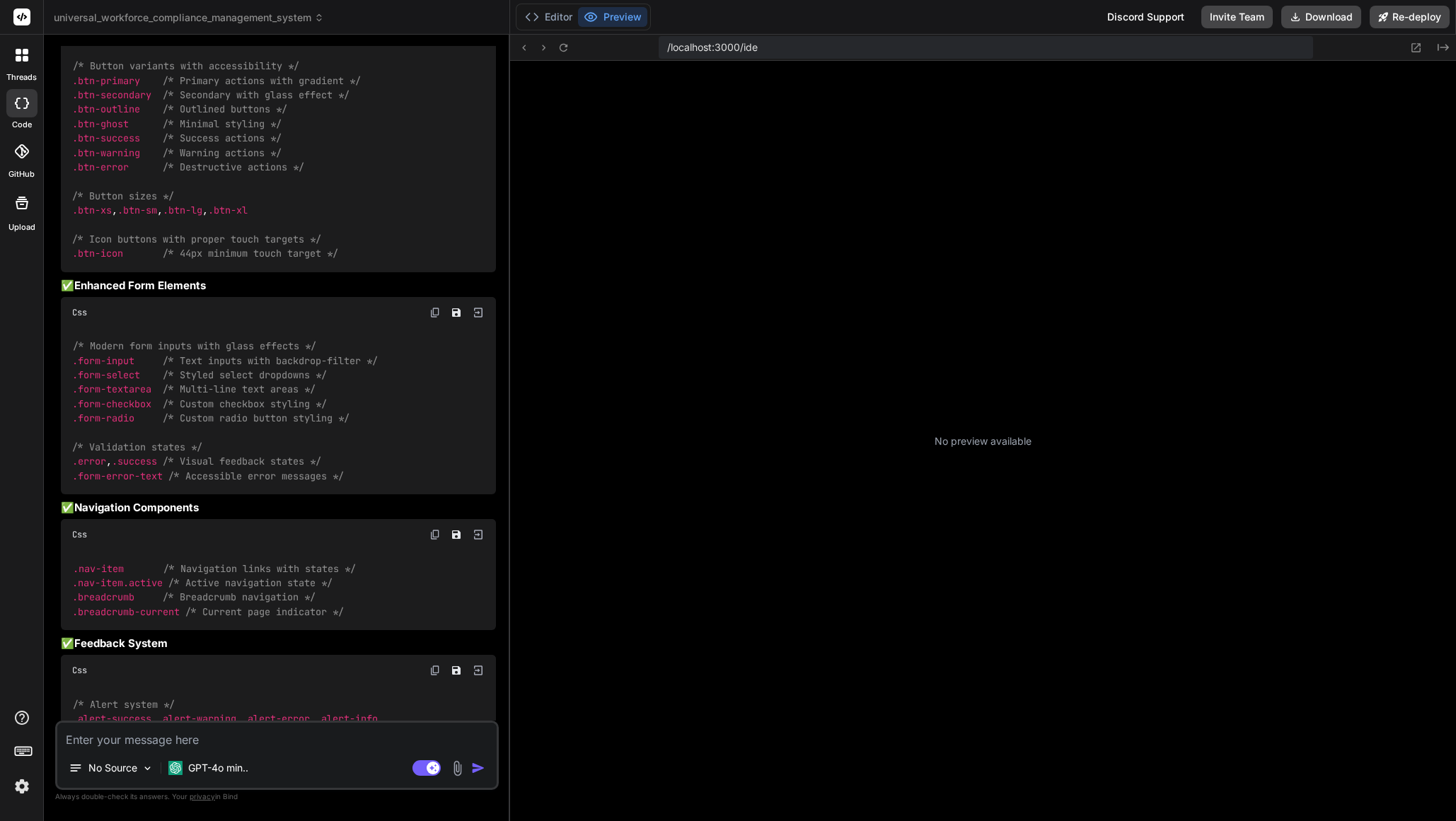
scroll to position [389, 0]
type textarea "x"
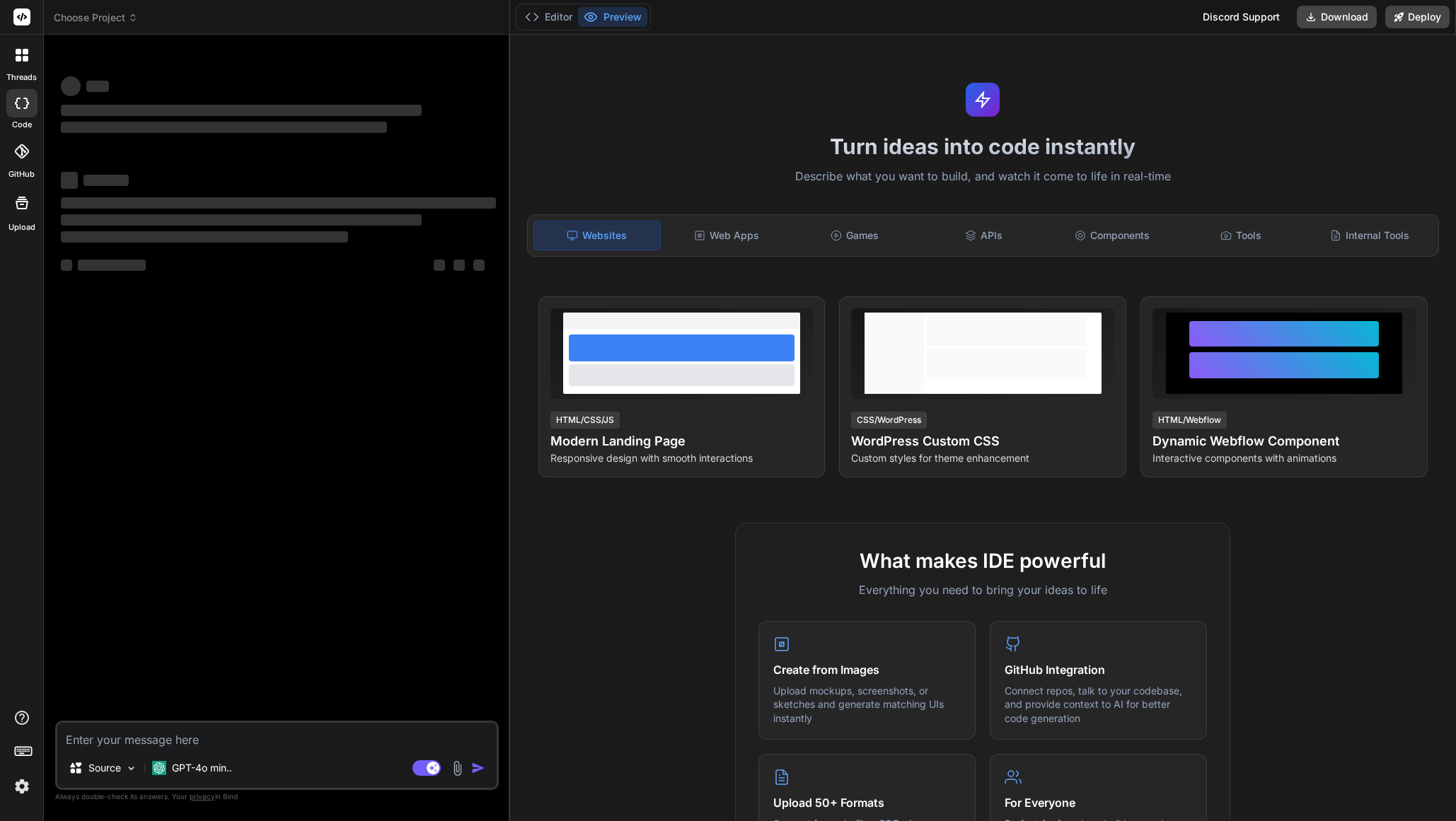
click at [127, 18] on span "Choose Project" at bounding box center [96, 17] width 85 height 14
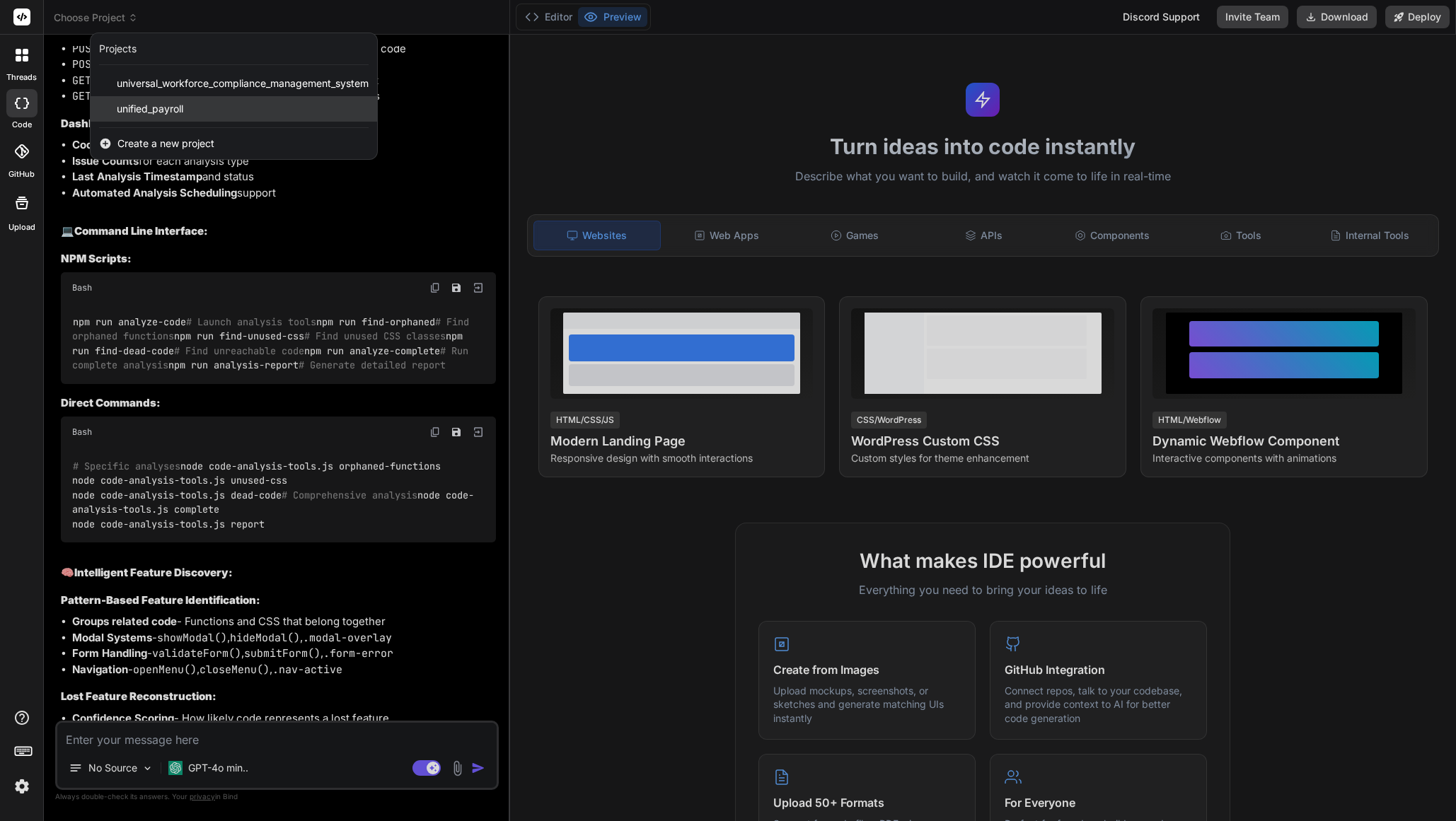
click at [146, 108] on span "unified_payroll" at bounding box center [150, 108] width 66 height 14
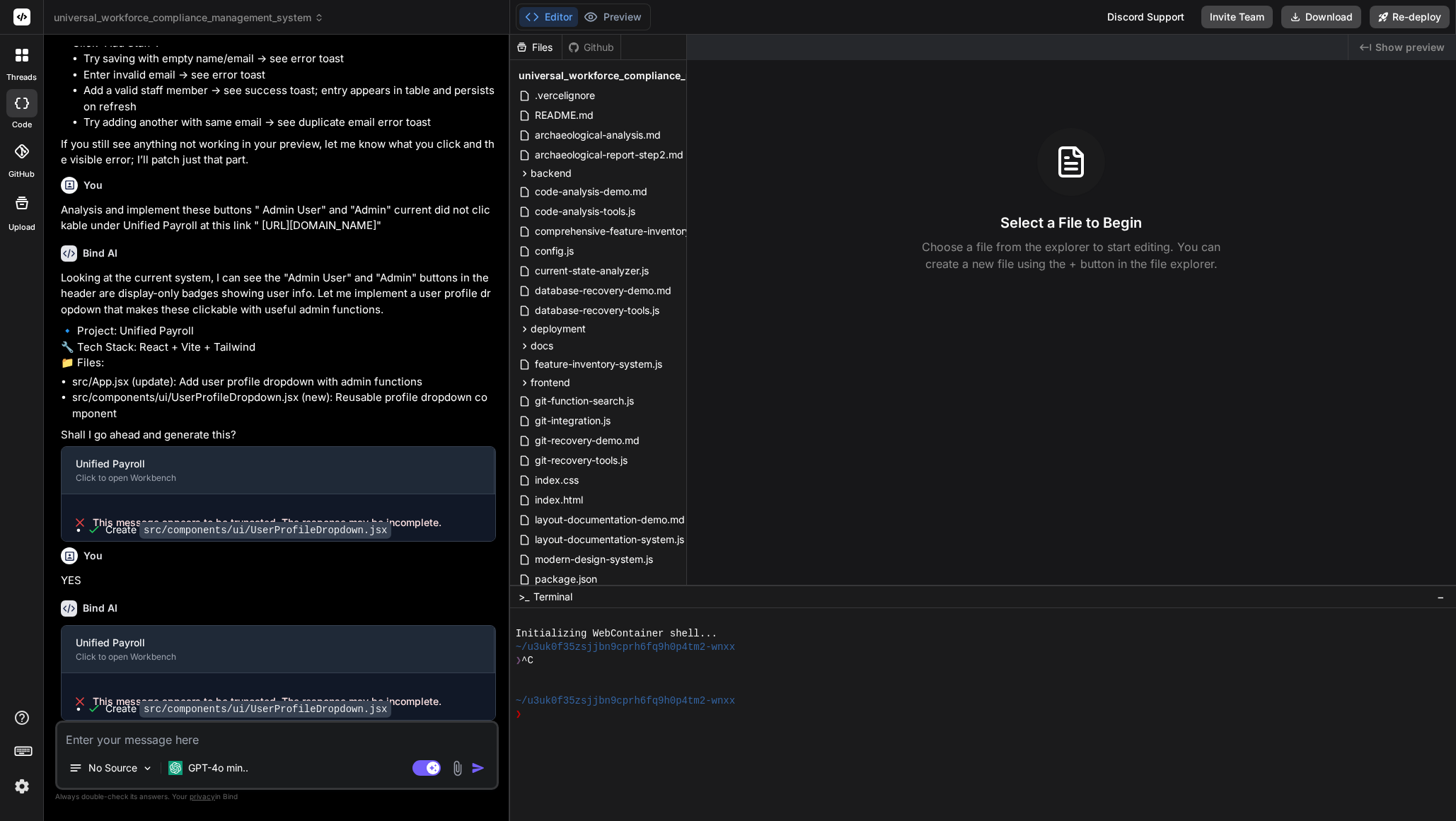
scroll to position [1473, 0]
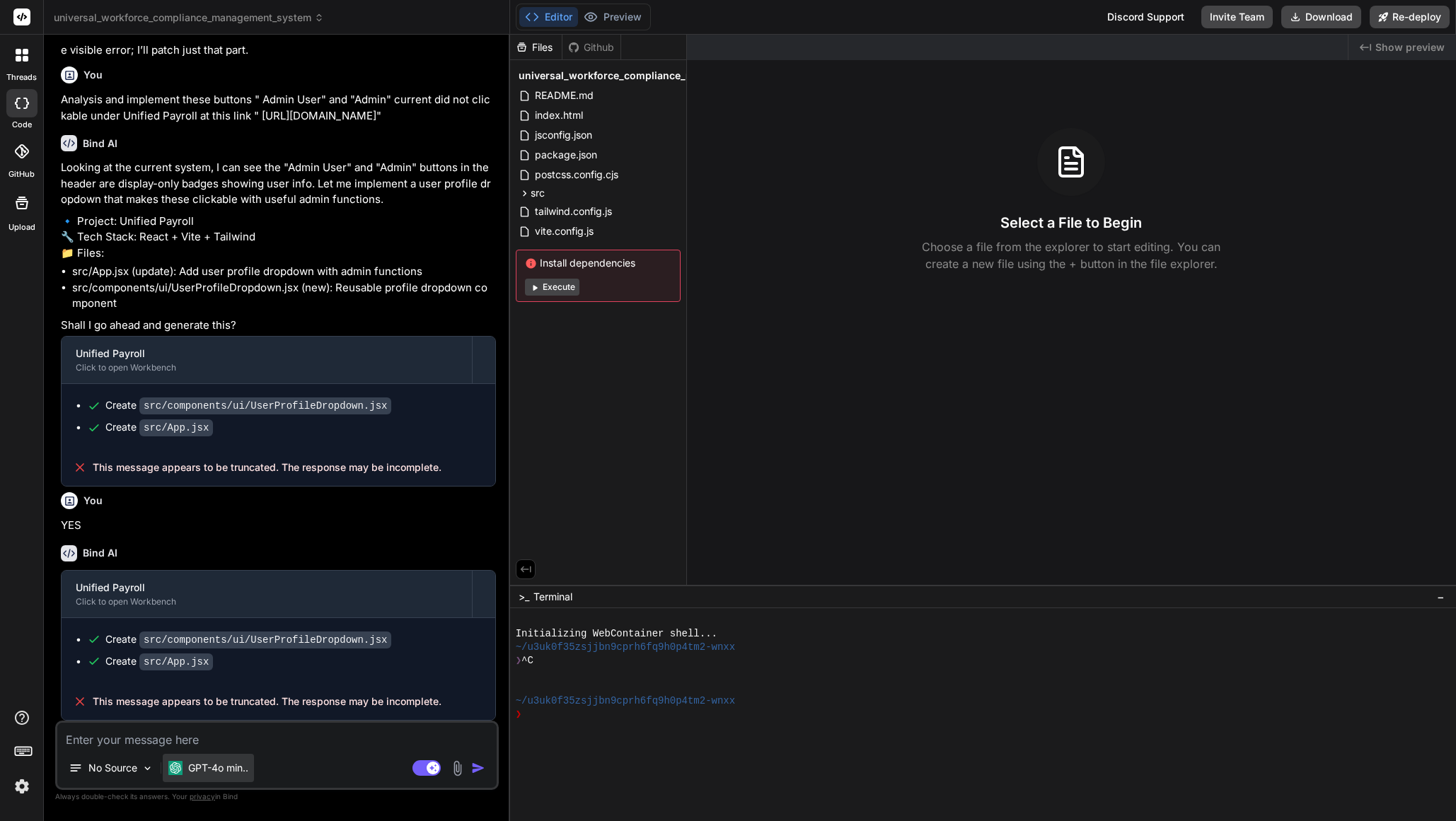
click at [211, 773] on p "GPT-4o min.." at bounding box center [218, 768] width 60 height 14
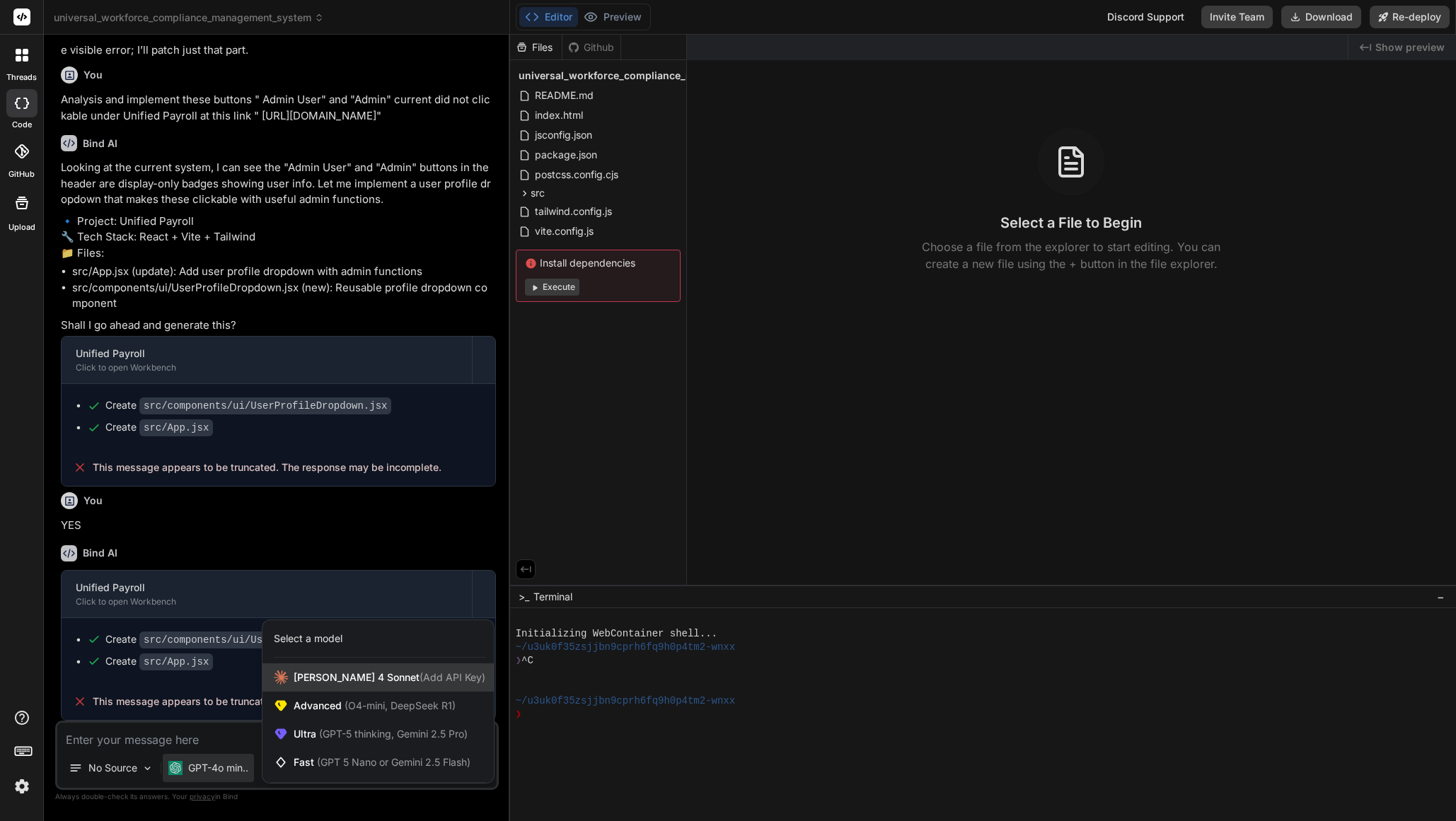
click at [333, 676] on span "[PERSON_NAME] 4 Sonnet (Add API Key)" at bounding box center [389, 677] width 192 height 14
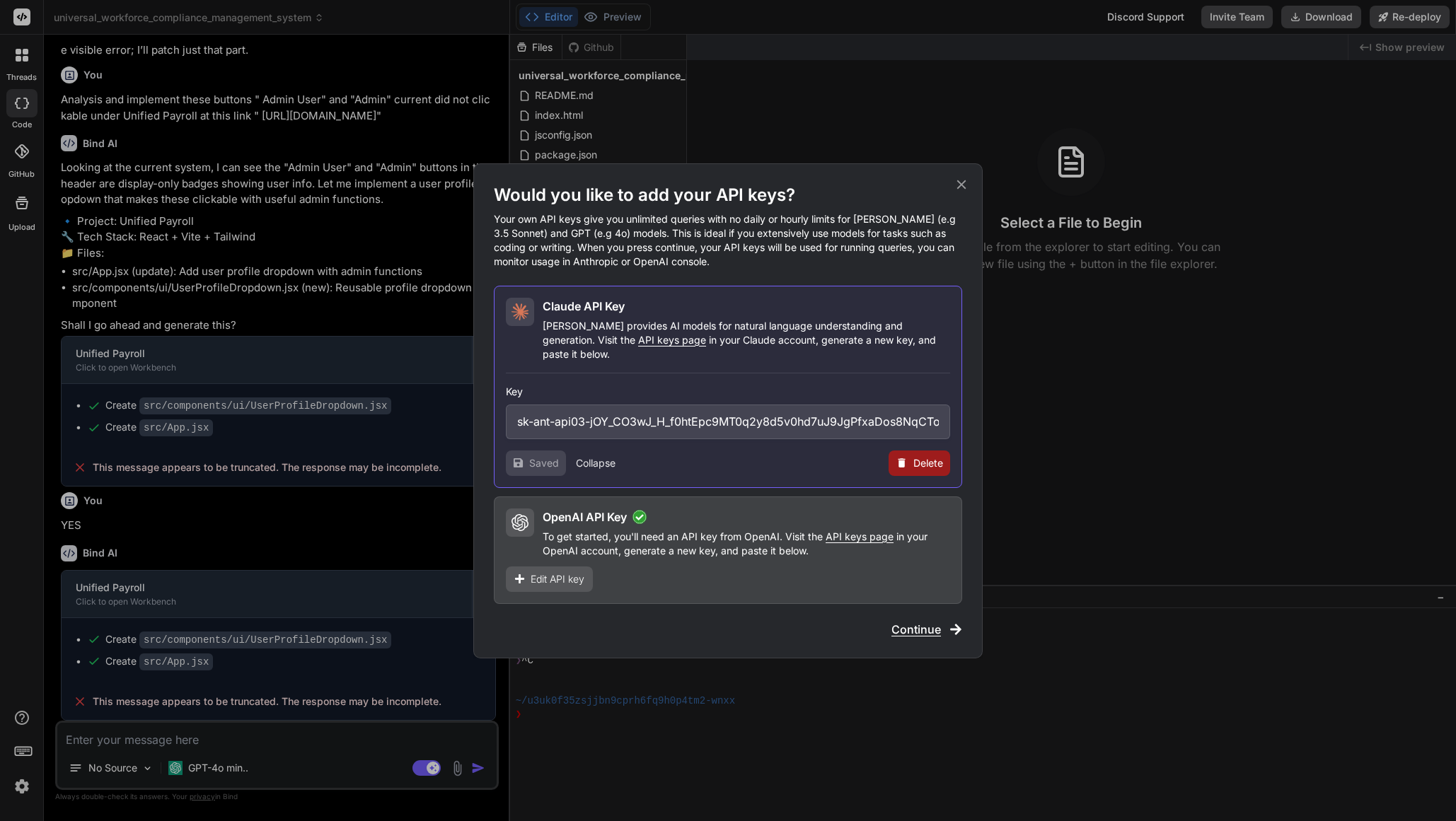
click at [928, 625] on span "Continue" at bounding box center [917, 629] width 50 height 17
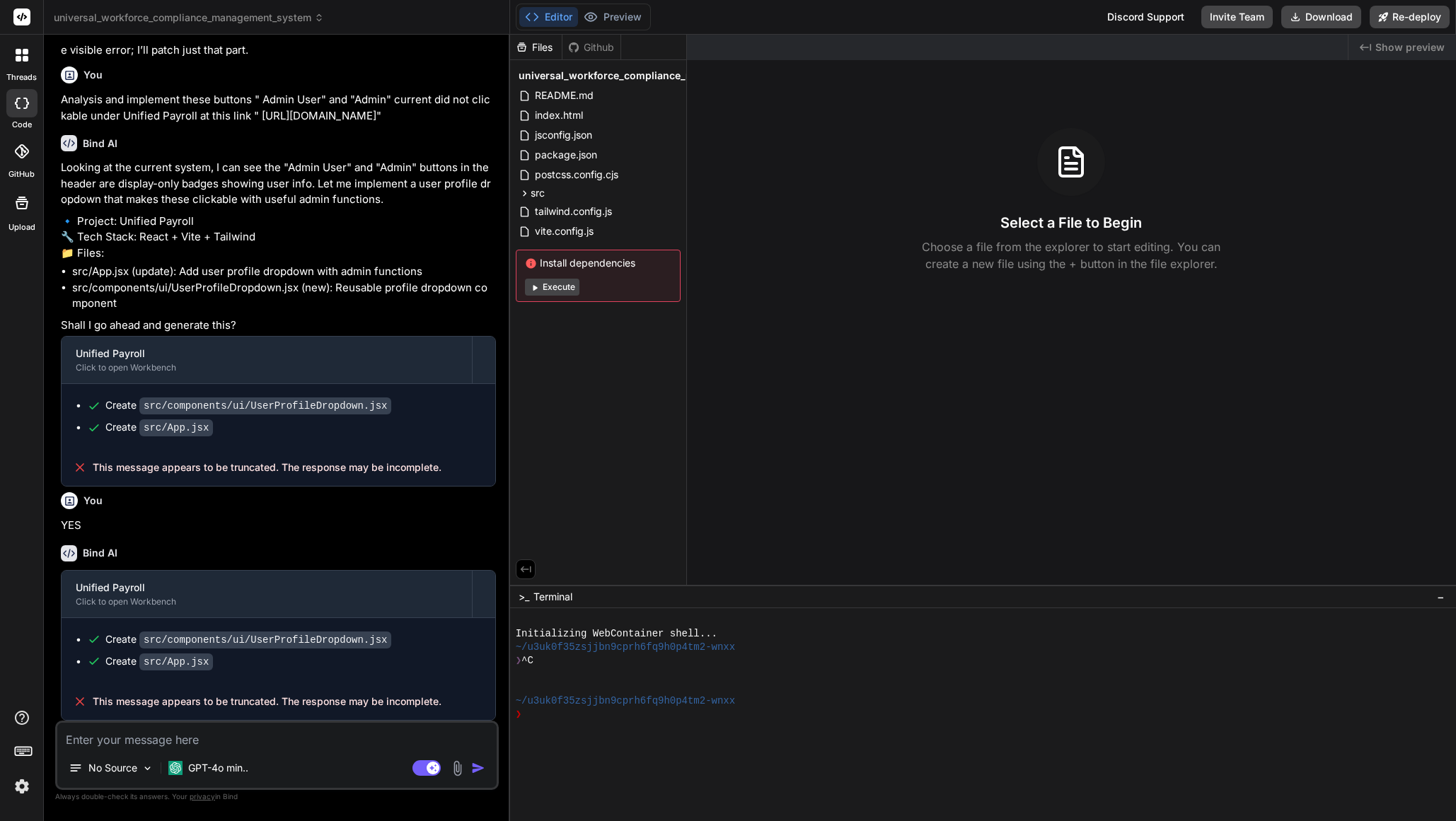
click at [20, 790] on img at bounding box center [22, 787] width 24 height 24
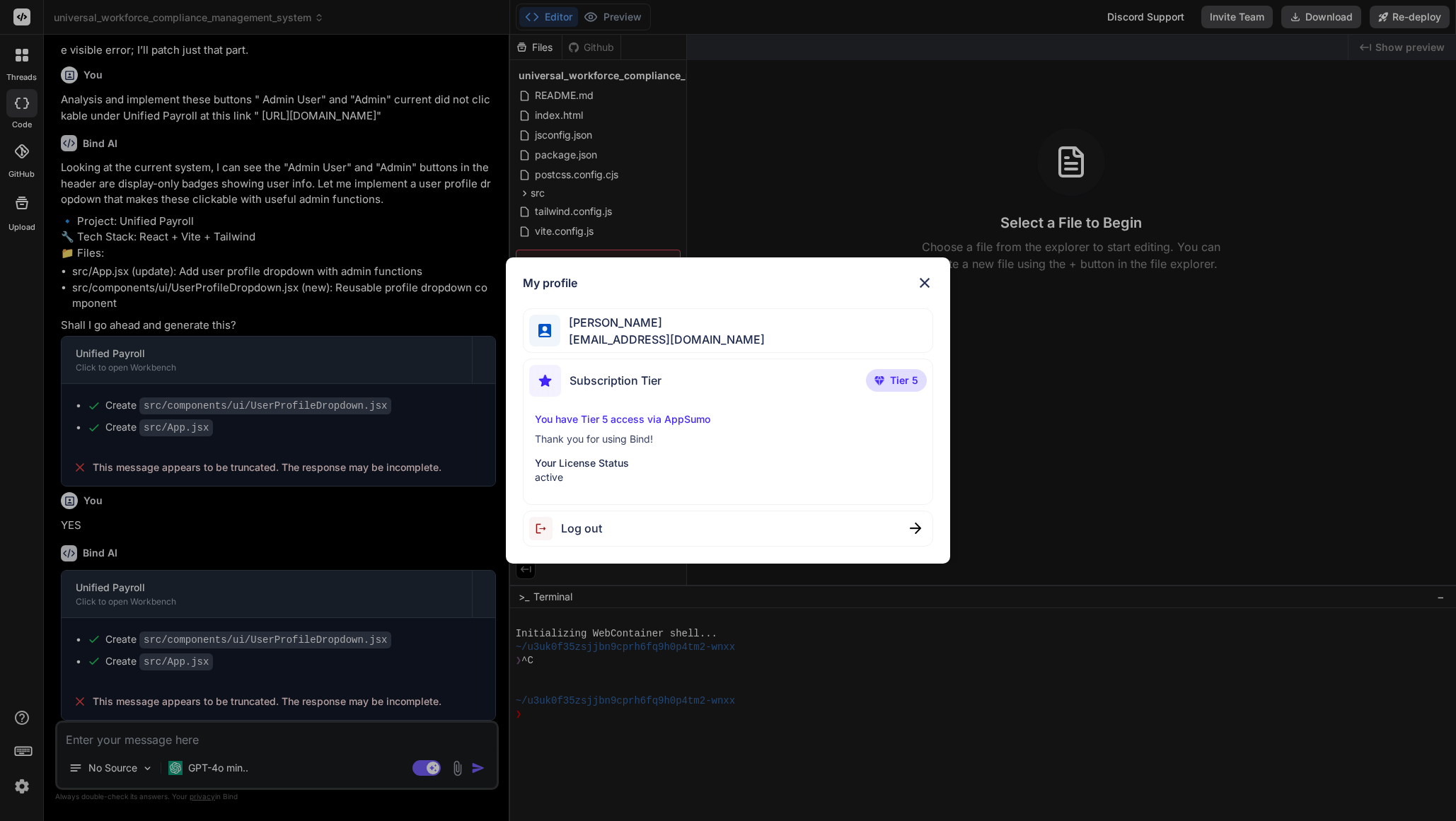
click at [926, 283] on img at bounding box center [925, 283] width 17 height 17
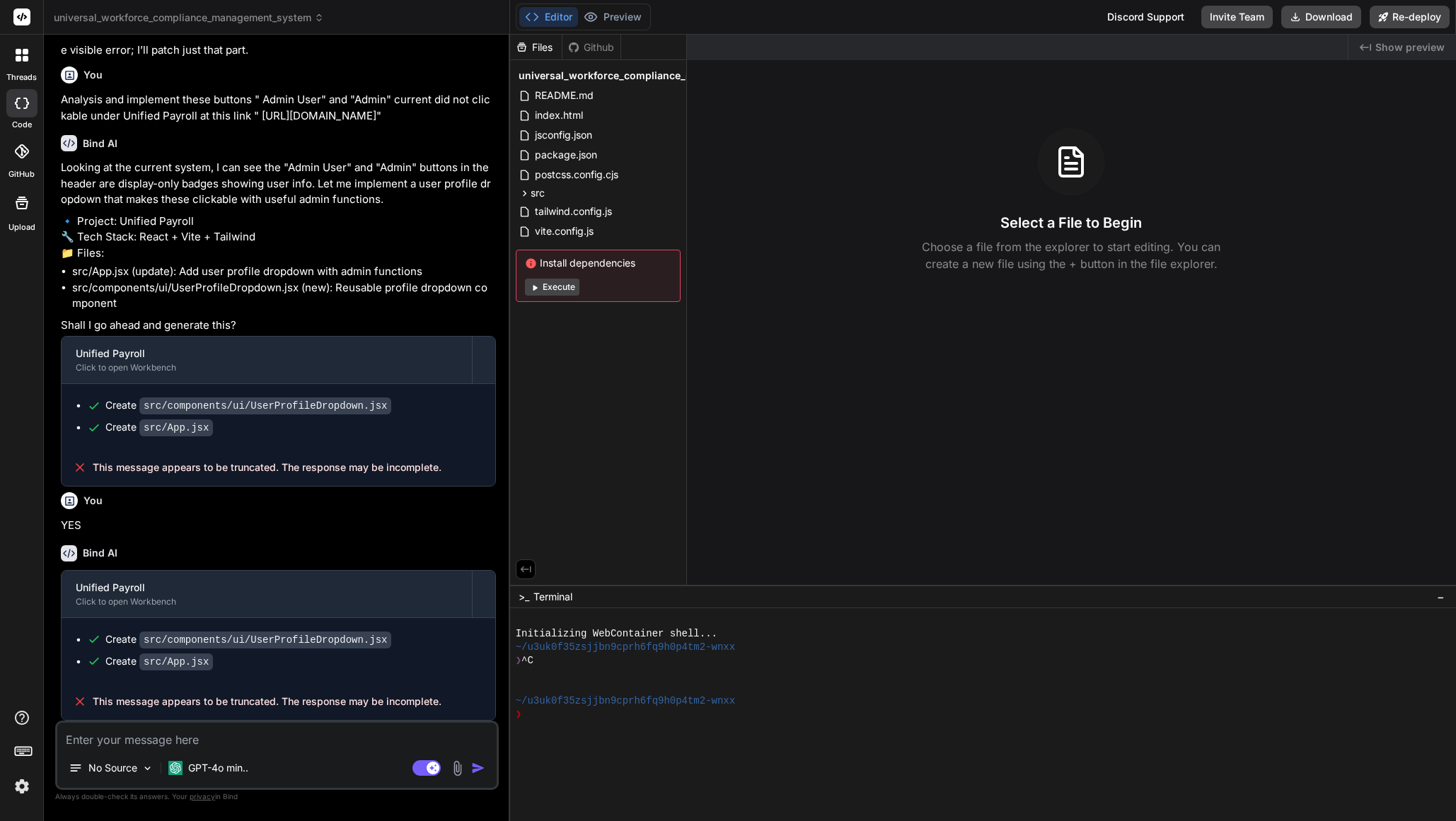
click at [166, 741] on textarea at bounding box center [277, 736] width 439 height 26
type textarea "x"
type textarea "Y"
type textarea "x"
type textarea "YE"
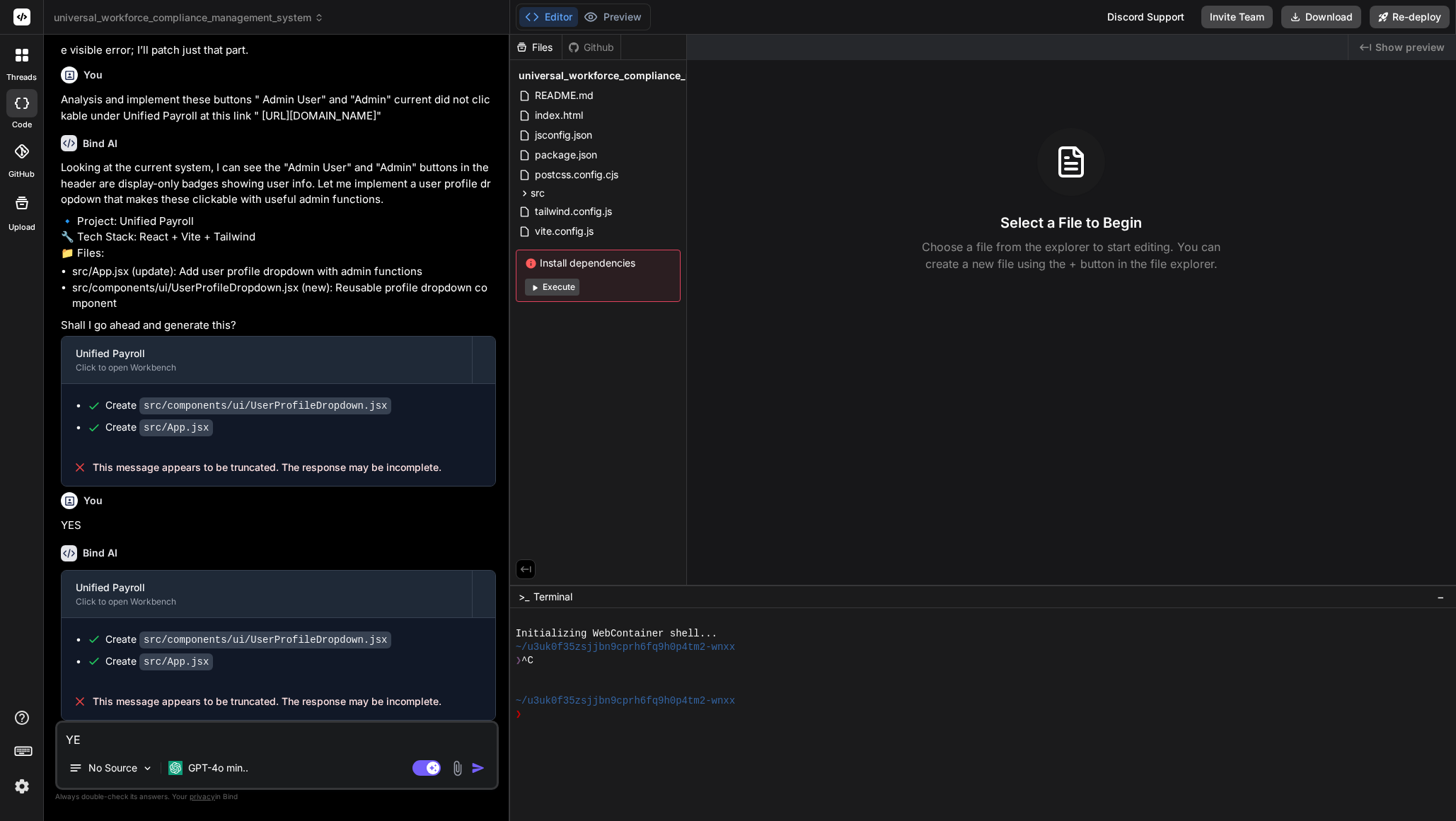
type textarea "x"
type textarea "YES"
type textarea "x"
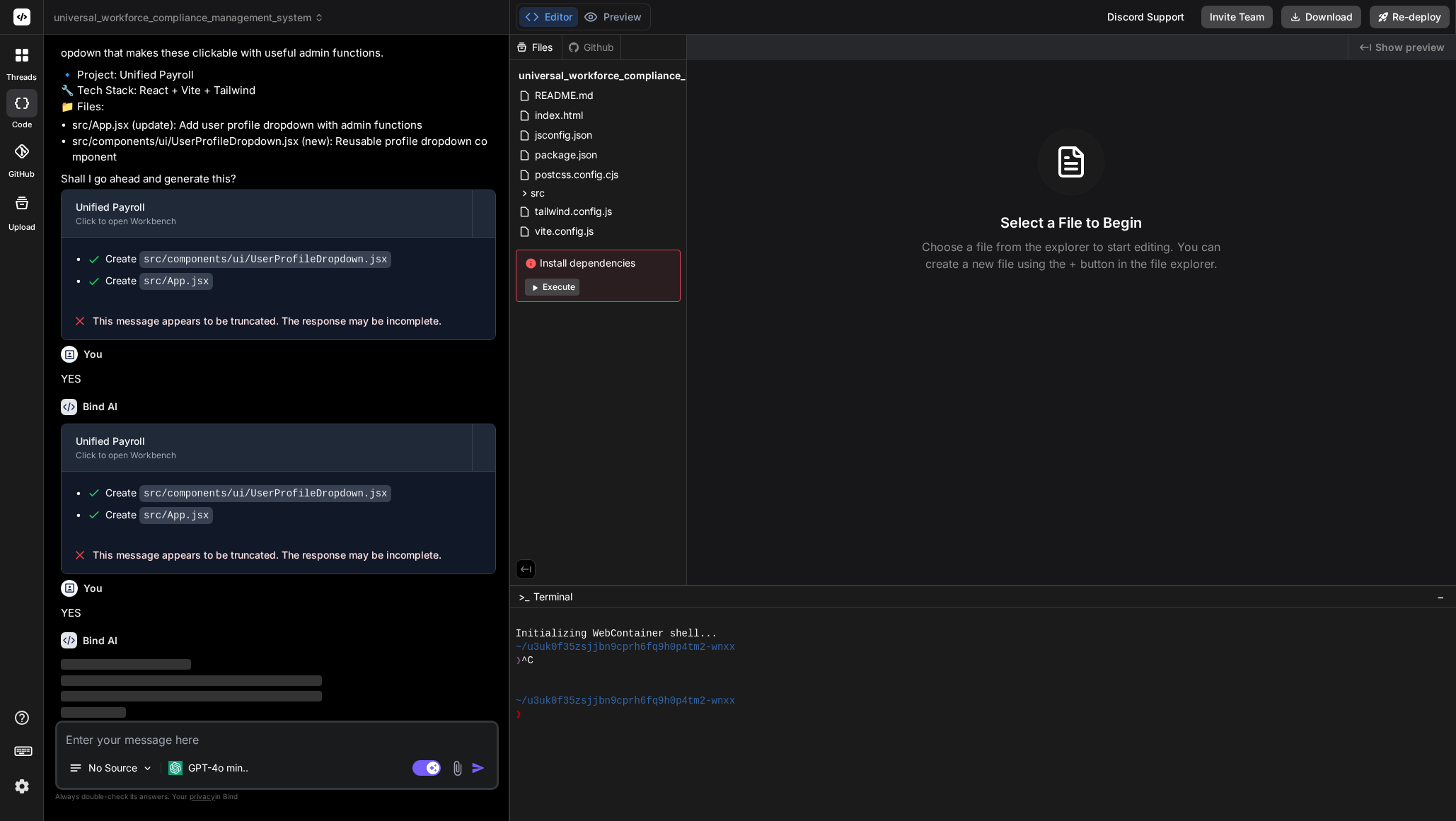
scroll to position [1619, 0]
click at [571, 288] on button "Execute" at bounding box center [552, 287] width 54 height 17
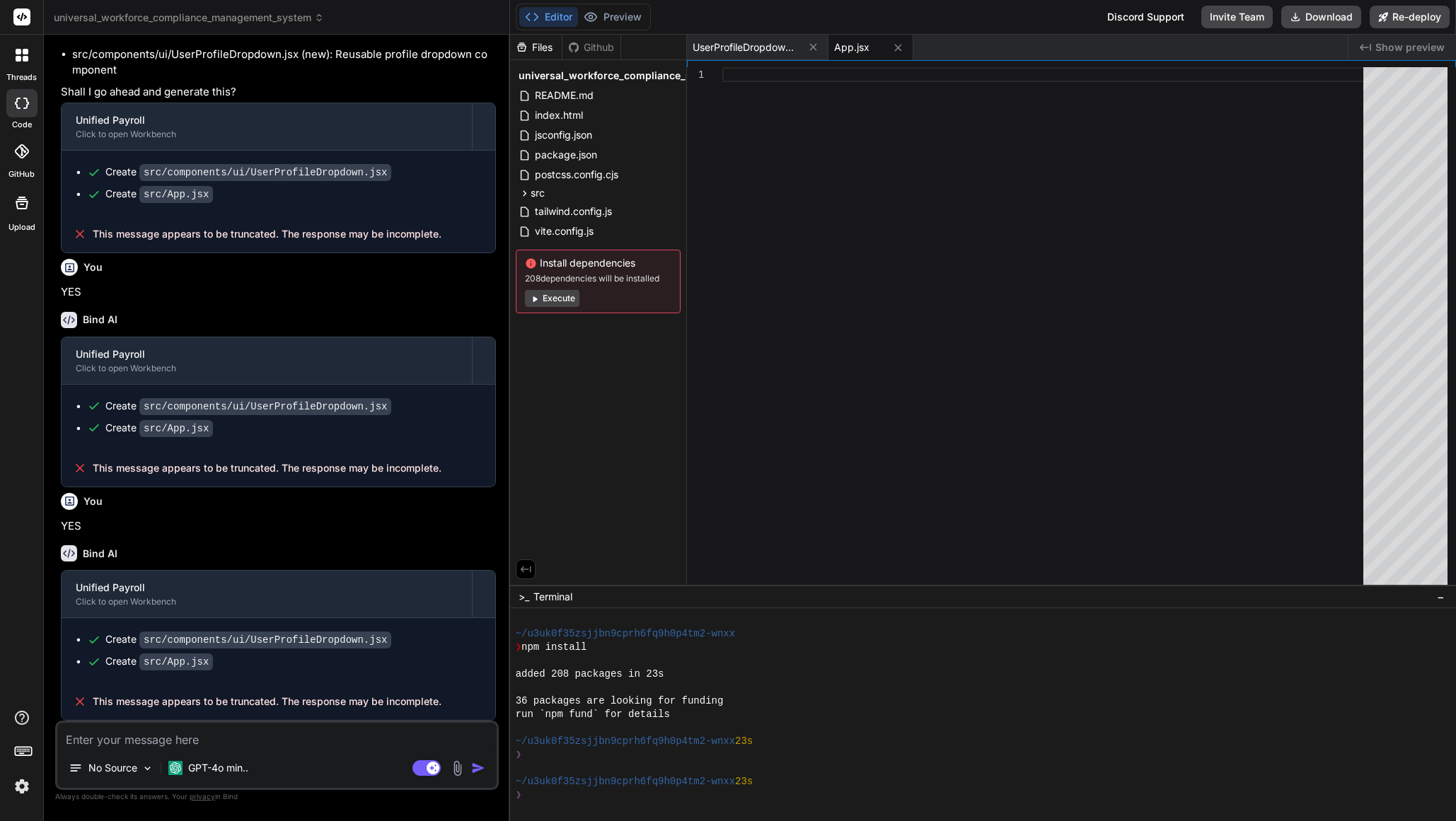
scroll to position [1705, 0]
drag, startPoint x: 420, startPoint y: 704, endPoint x: 85, endPoint y: 704, distance: 335.0
click at [85, 704] on div "This message appears to be truncated. The response may be incomplete." at bounding box center [278, 702] width 434 height 37
copy span "This message appears to be truncated. The response may be incomplete."
click at [133, 741] on textarea at bounding box center [277, 736] width 439 height 26
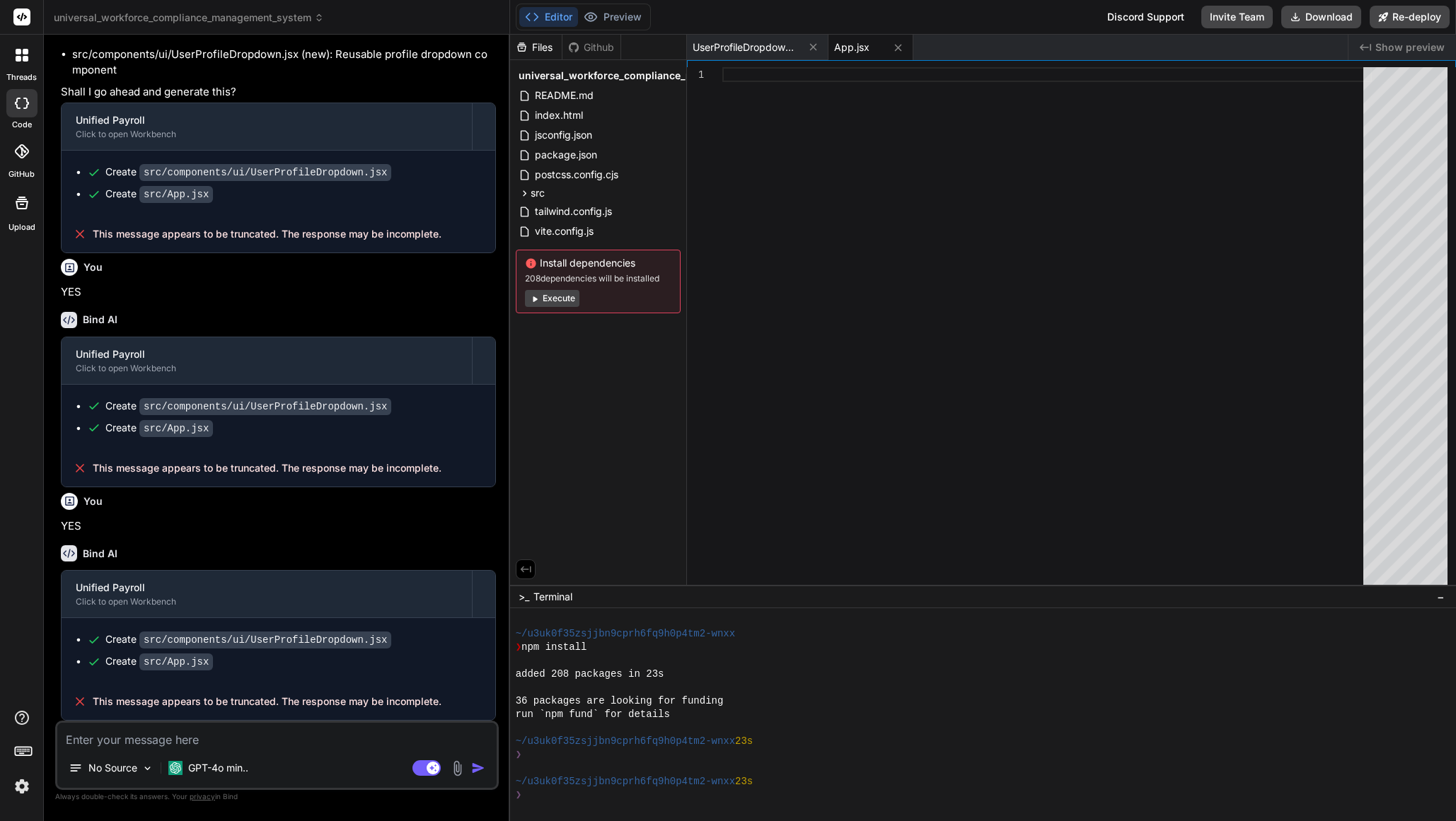
type textarea "x"
type textarea "A"
type textarea "x"
type textarea "AN"
type textarea "x"
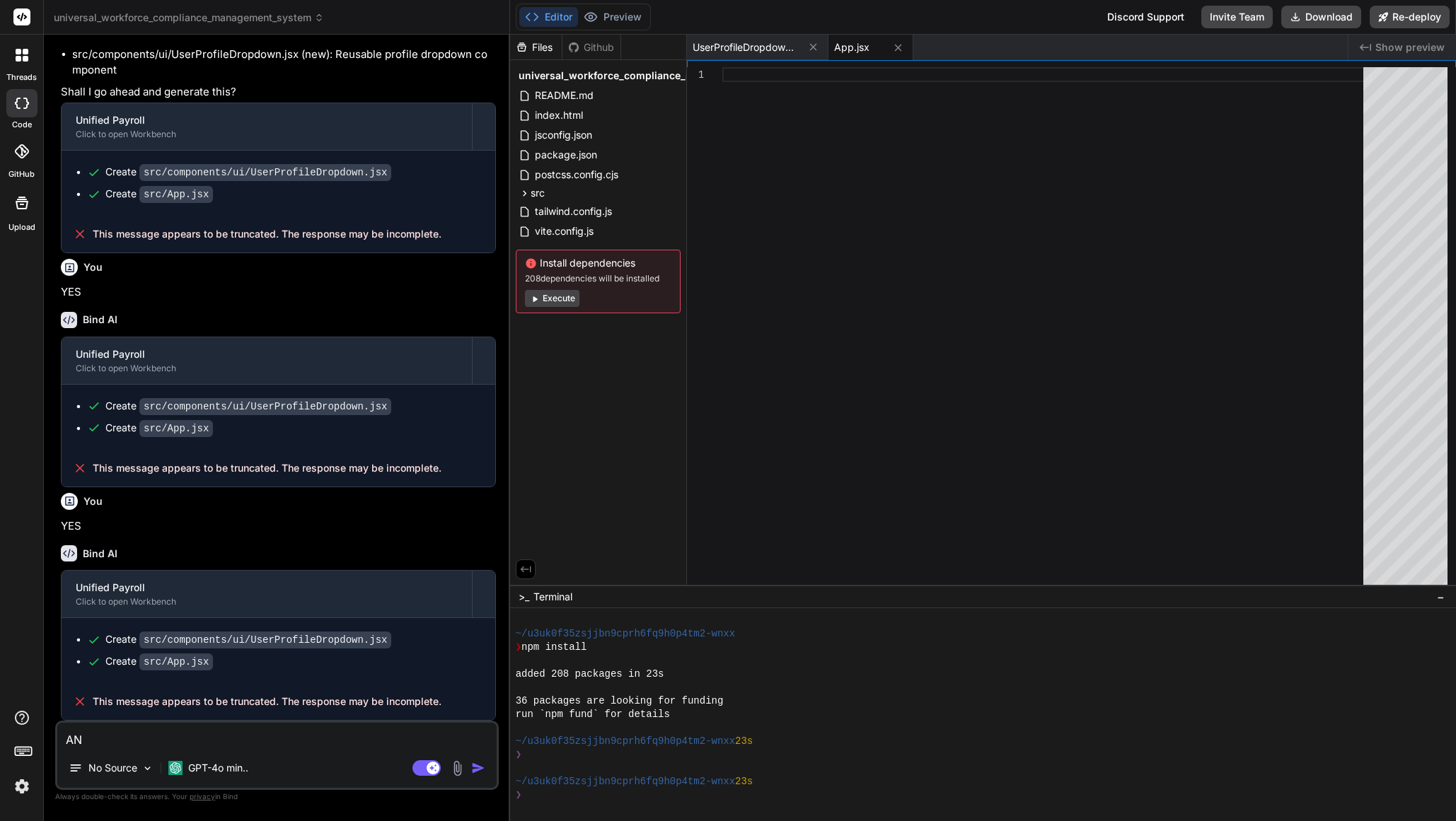
type textarea "A"
type textarea "x"
type textarea "An"
type textarea "x"
type textarea "[PERSON_NAME]"
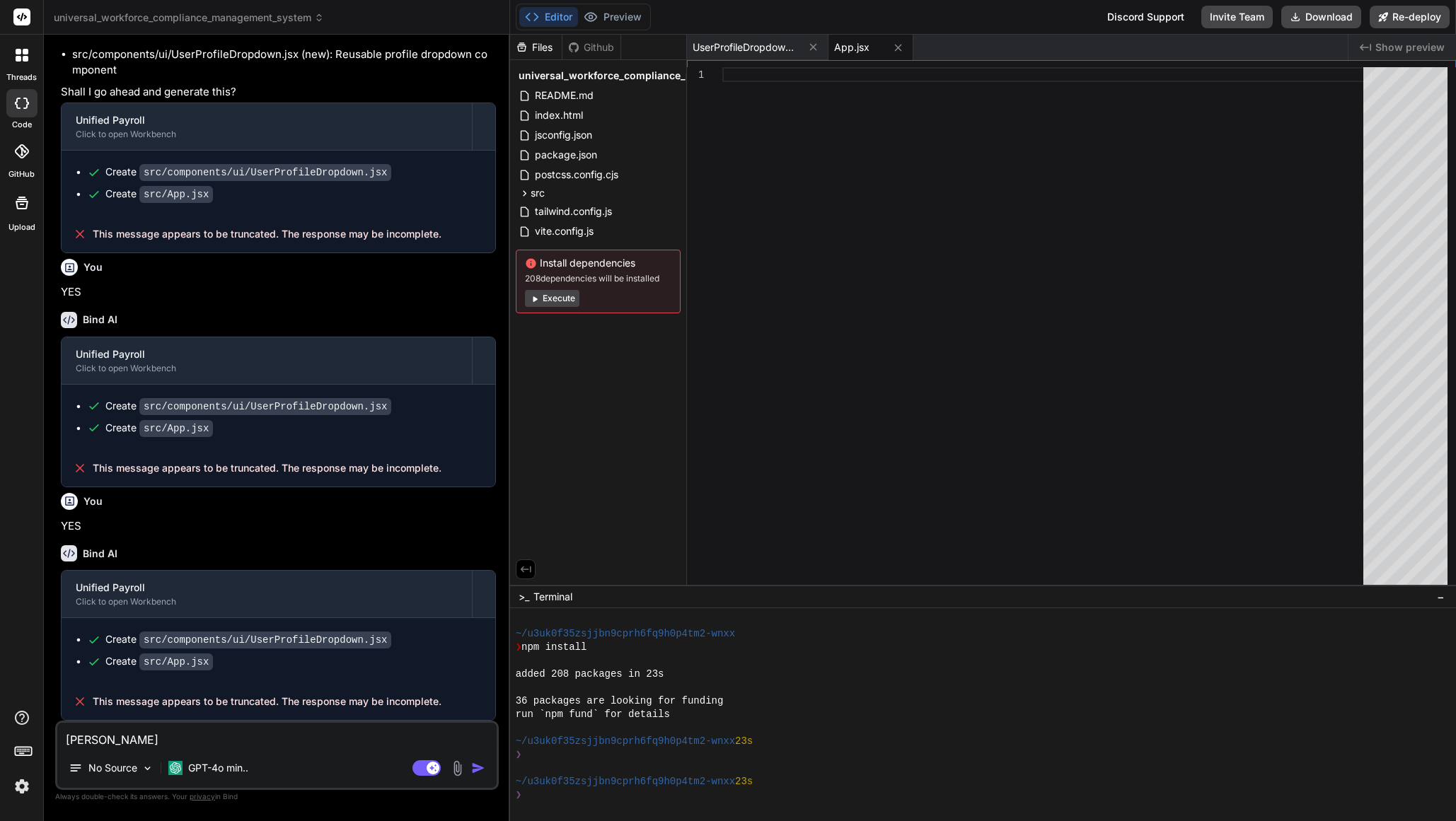
type textarea "x"
type textarea "Anal"
type textarea "x"
type textarea "Analy"
type textarea "x"
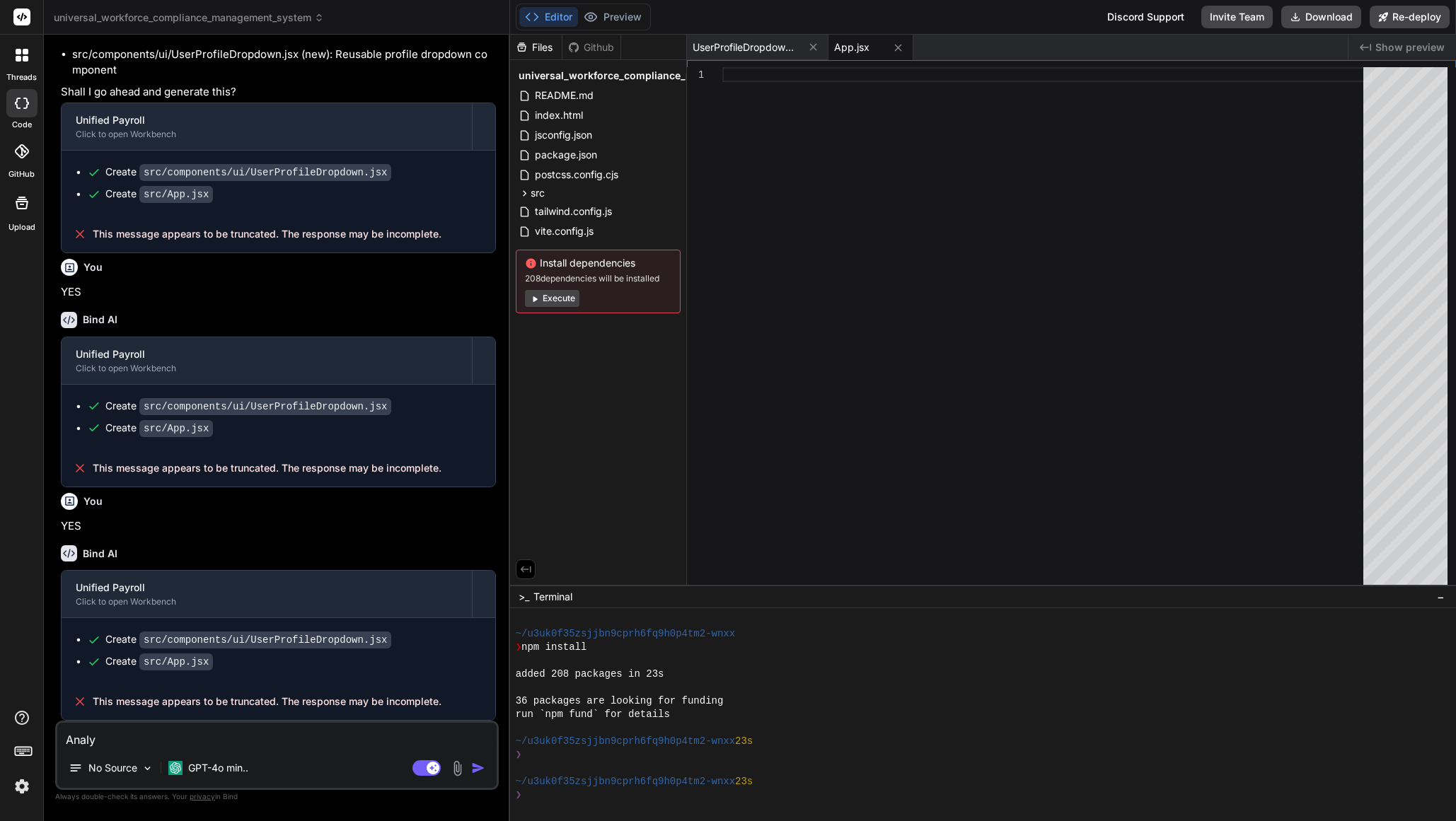
type textarea "Analys"
type textarea "x"
type textarea "Analysi"
type textarea "x"
type textarea "Analysis"
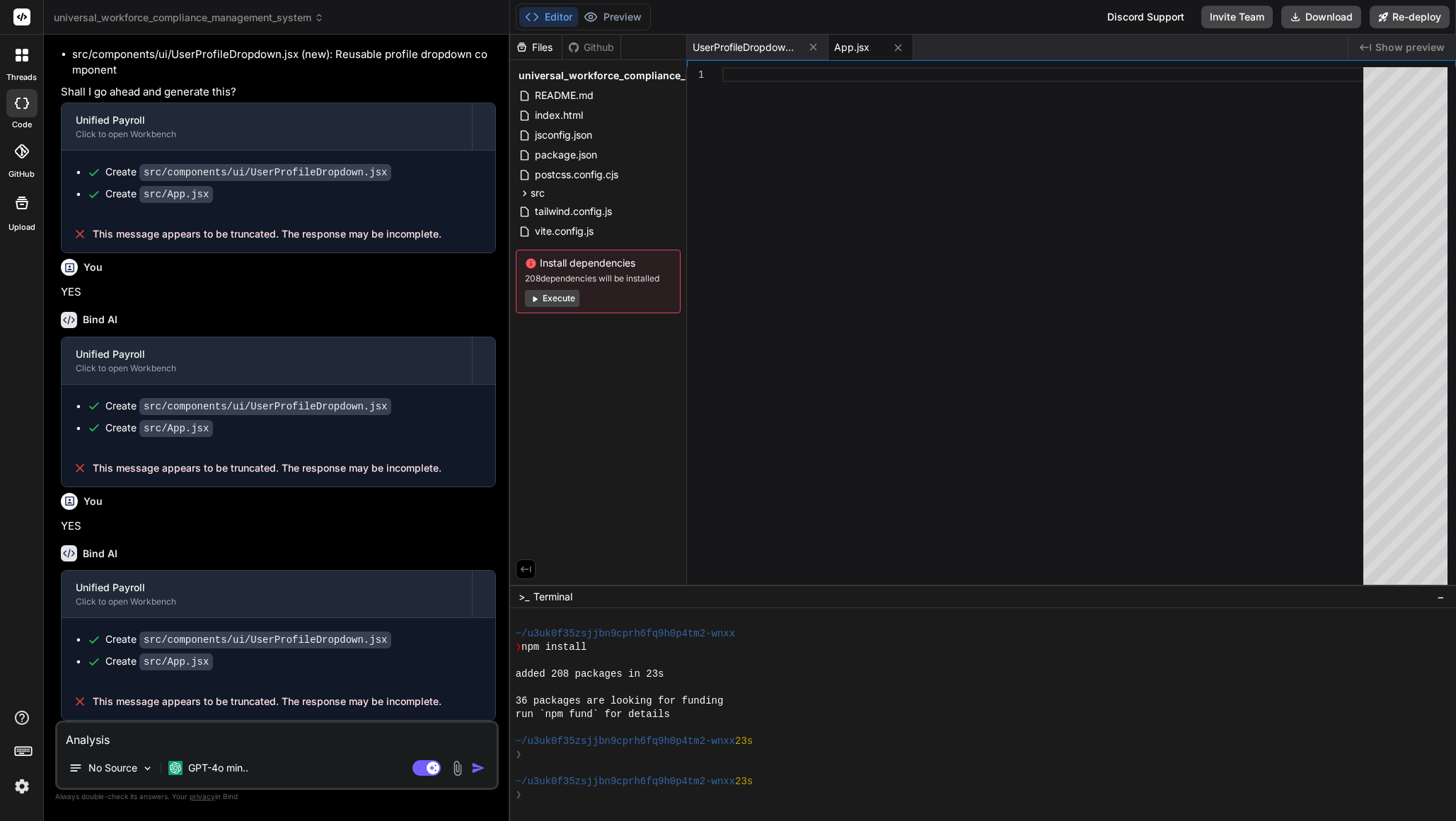
type textarea "x"
type textarea "Analysis"
type textarea "x"
type textarea "Analysis a"
type textarea "x"
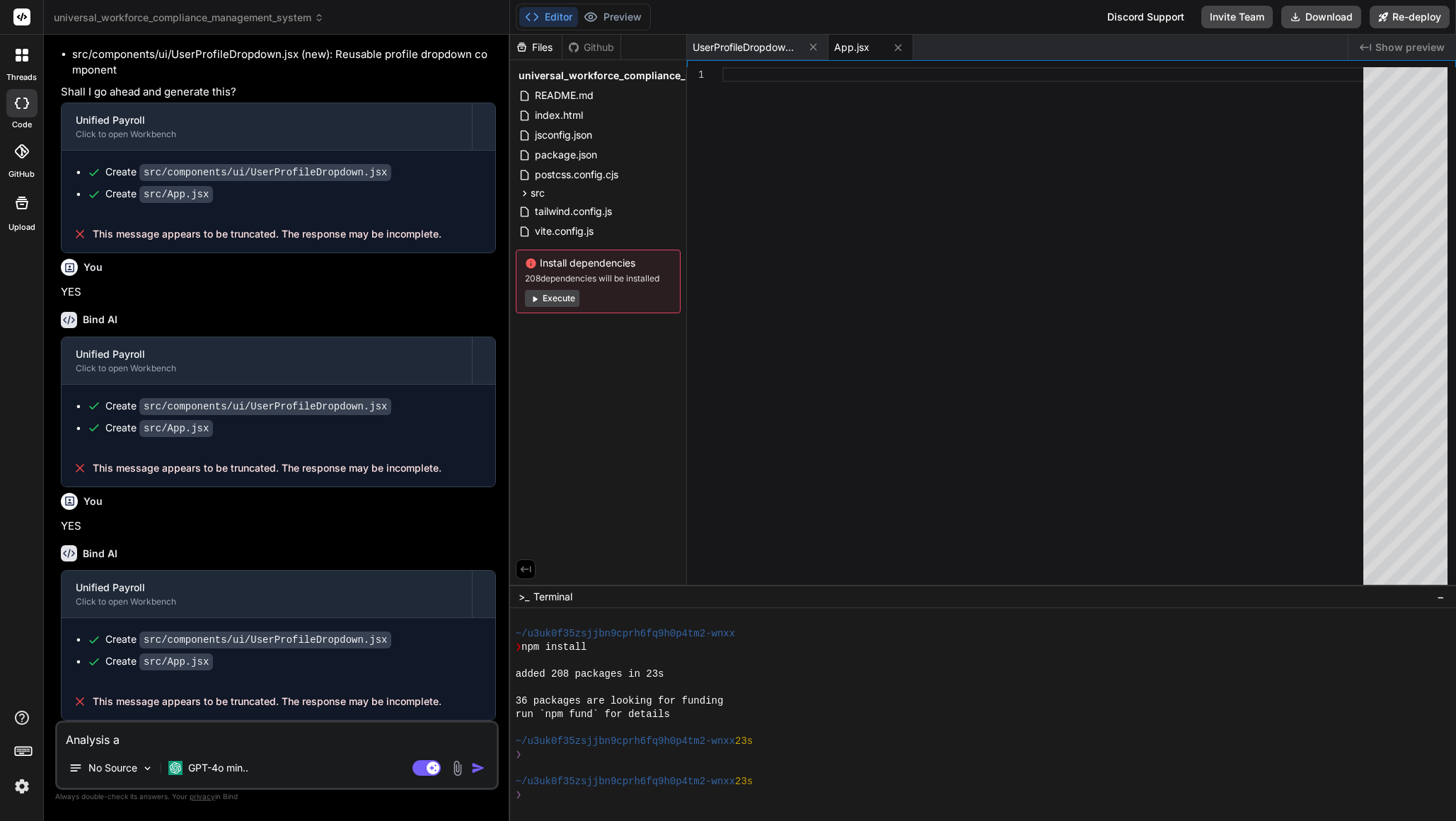
type textarea "Analysis an"
type textarea "x"
type textarea "Analysis and"
type textarea "x"
type textarea "Analysis and"
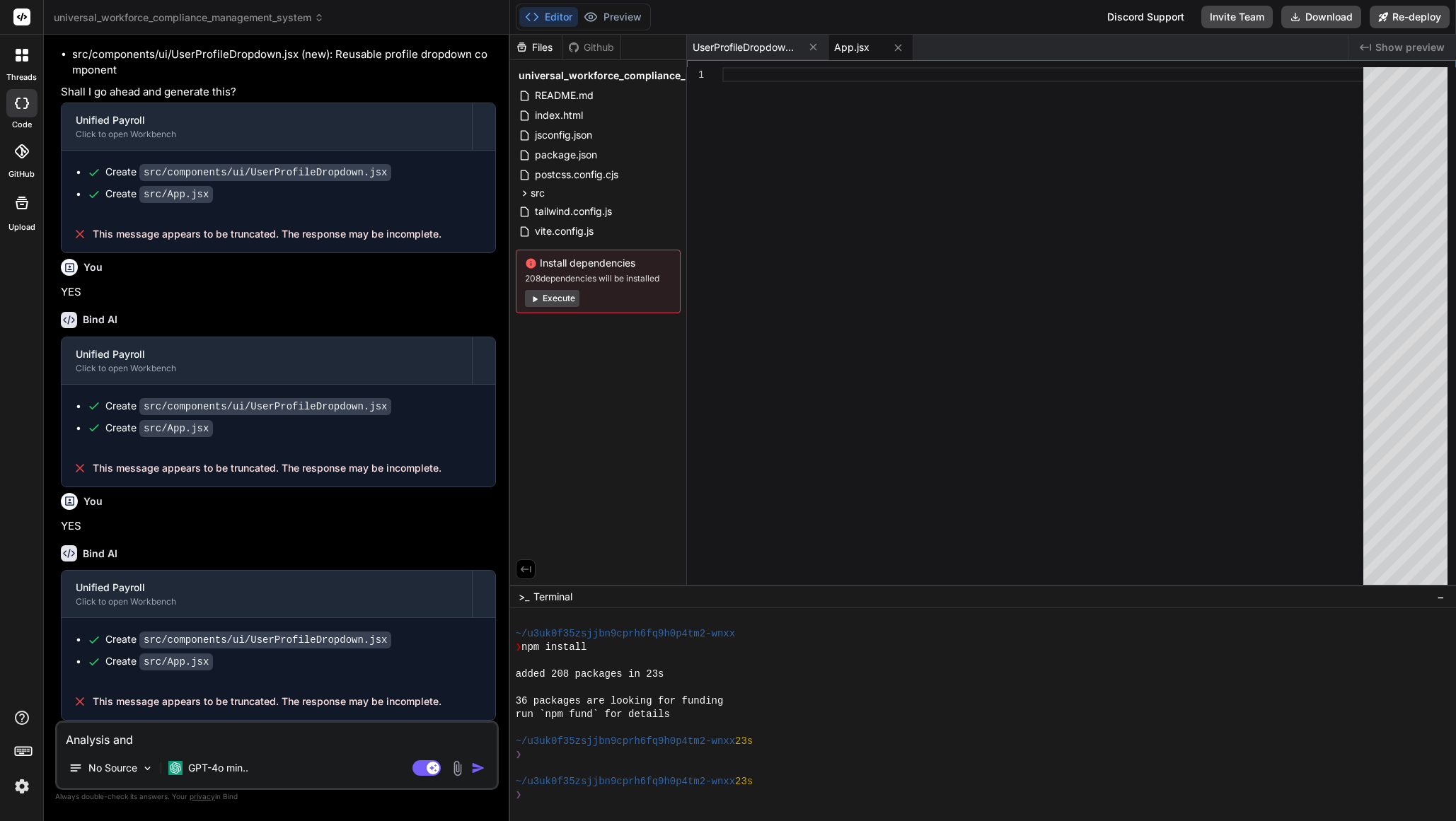
type textarea "x"
type textarea "Analysis and f"
type textarea "x"
type textarea "Analysis and fi"
type textarea "x"
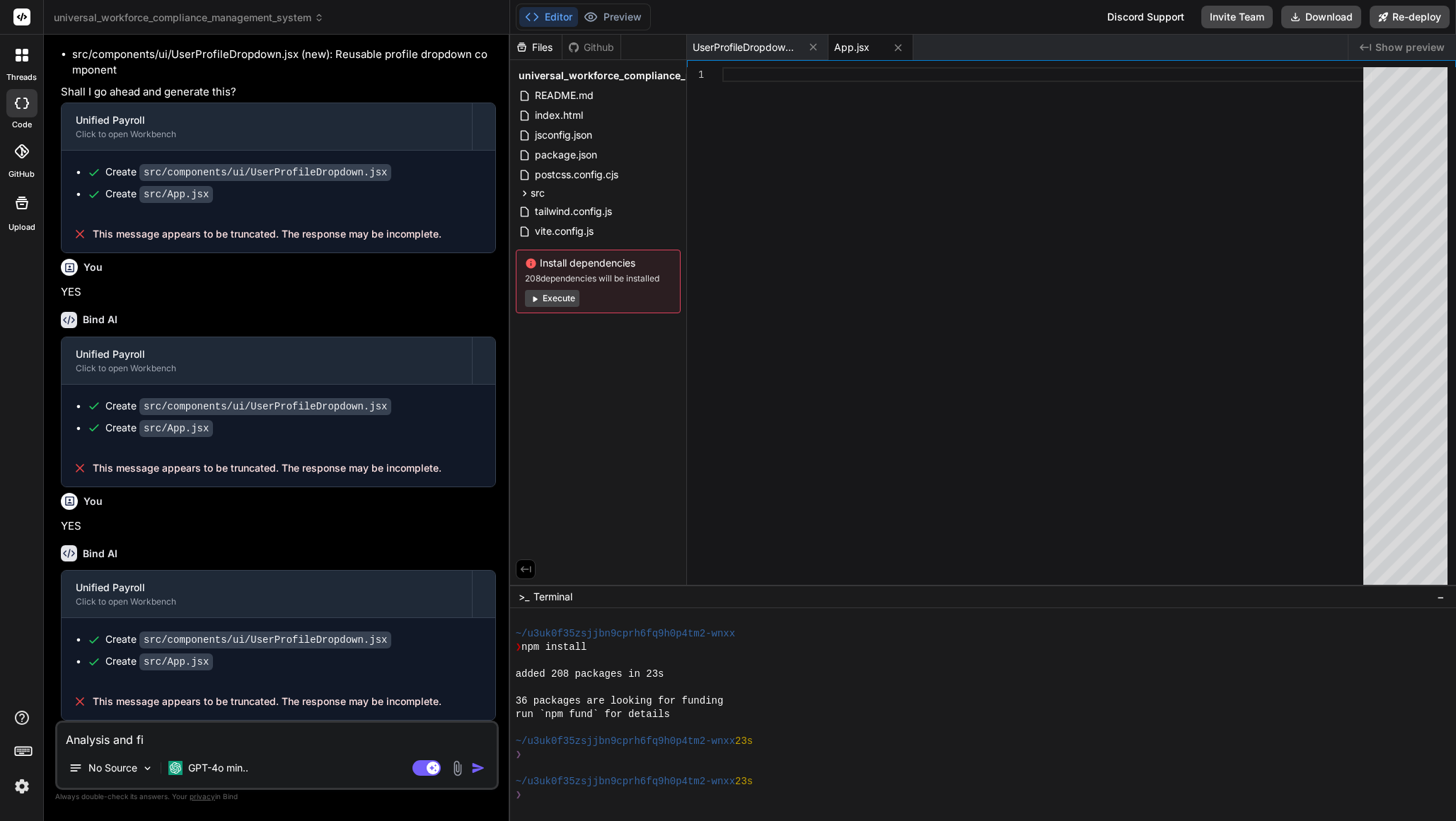
type textarea "Analysis and fix"
type textarea "x"
type textarea "Analysis and fix"
type textarea "x"
type textarea "Analysis and fix i"
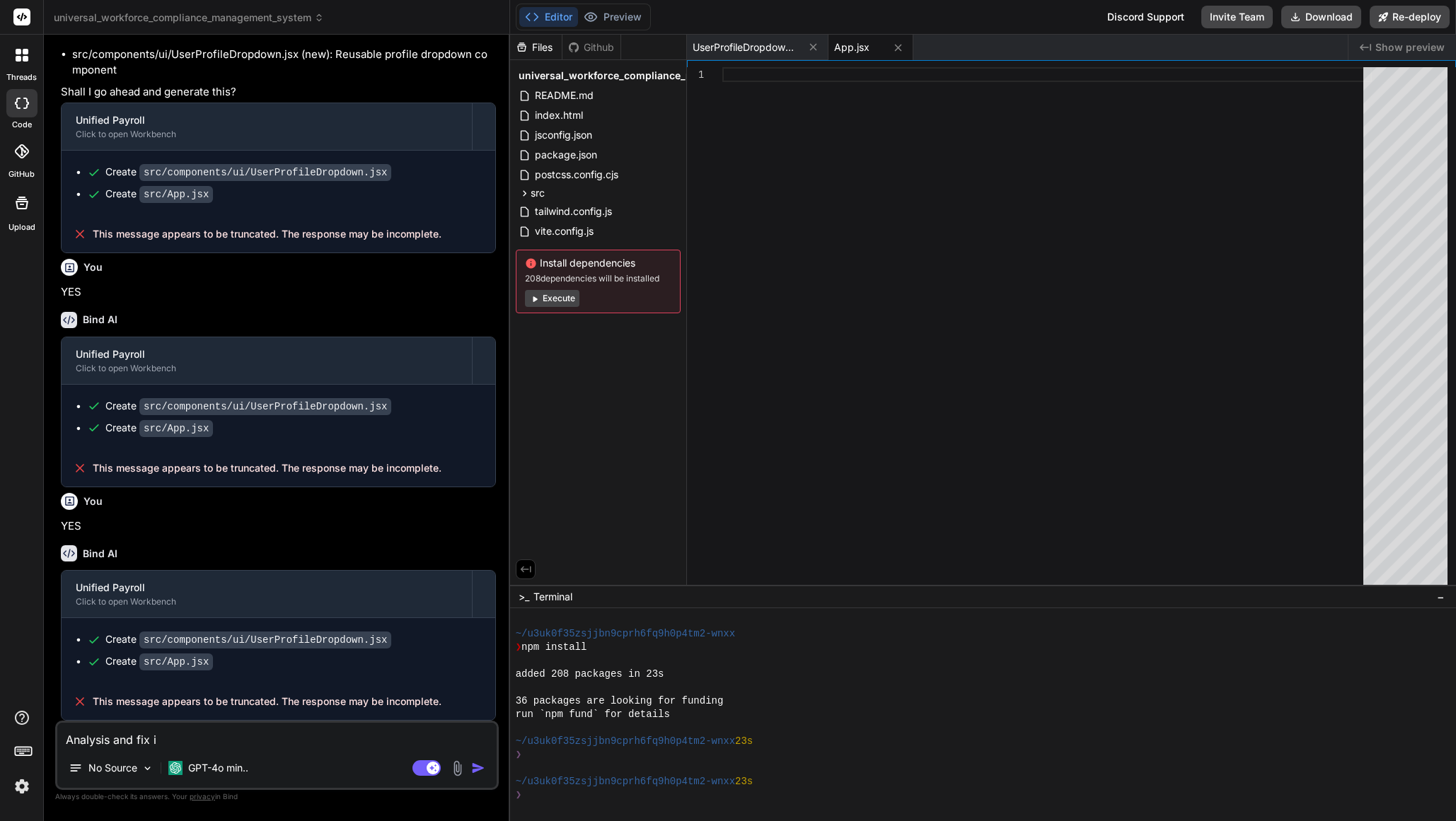
type textarea "x"
type textarea "Analysis and fix it"
type textarea "x"
type textarea "Analysis and fix it"
type textarea "x"
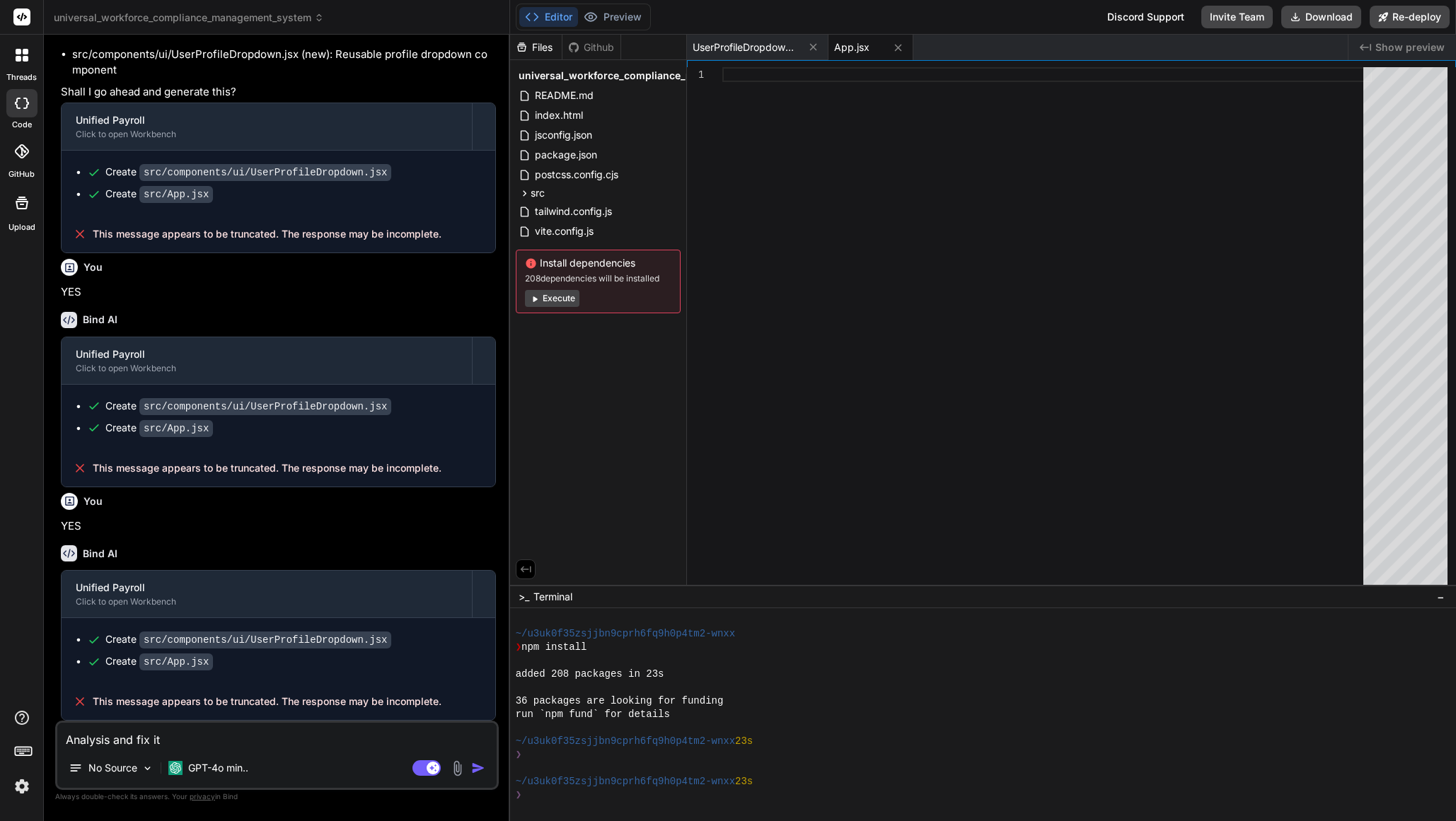
type textarea "Analysis and fix it ""
paste textarea "This message appears to be truncated. The response may be incomplete."
type textarea "x"
type textarea "Analysis and fix it "This message appears to be truncated. The response may be …"
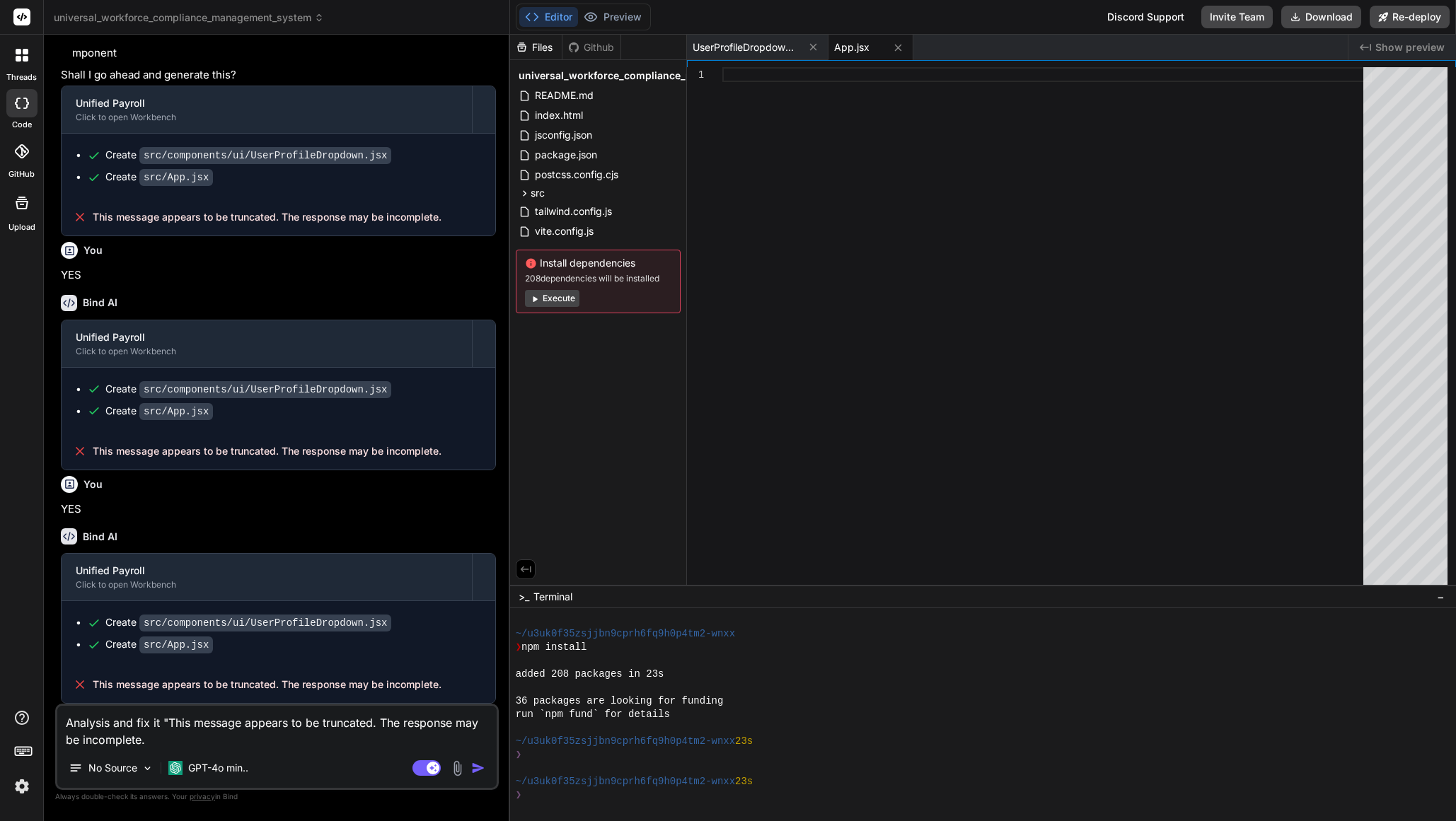
type textarea "x"
type textarea "Analysis and fix it "This message appears to be truncated. The response may be …"
type textarea "x"
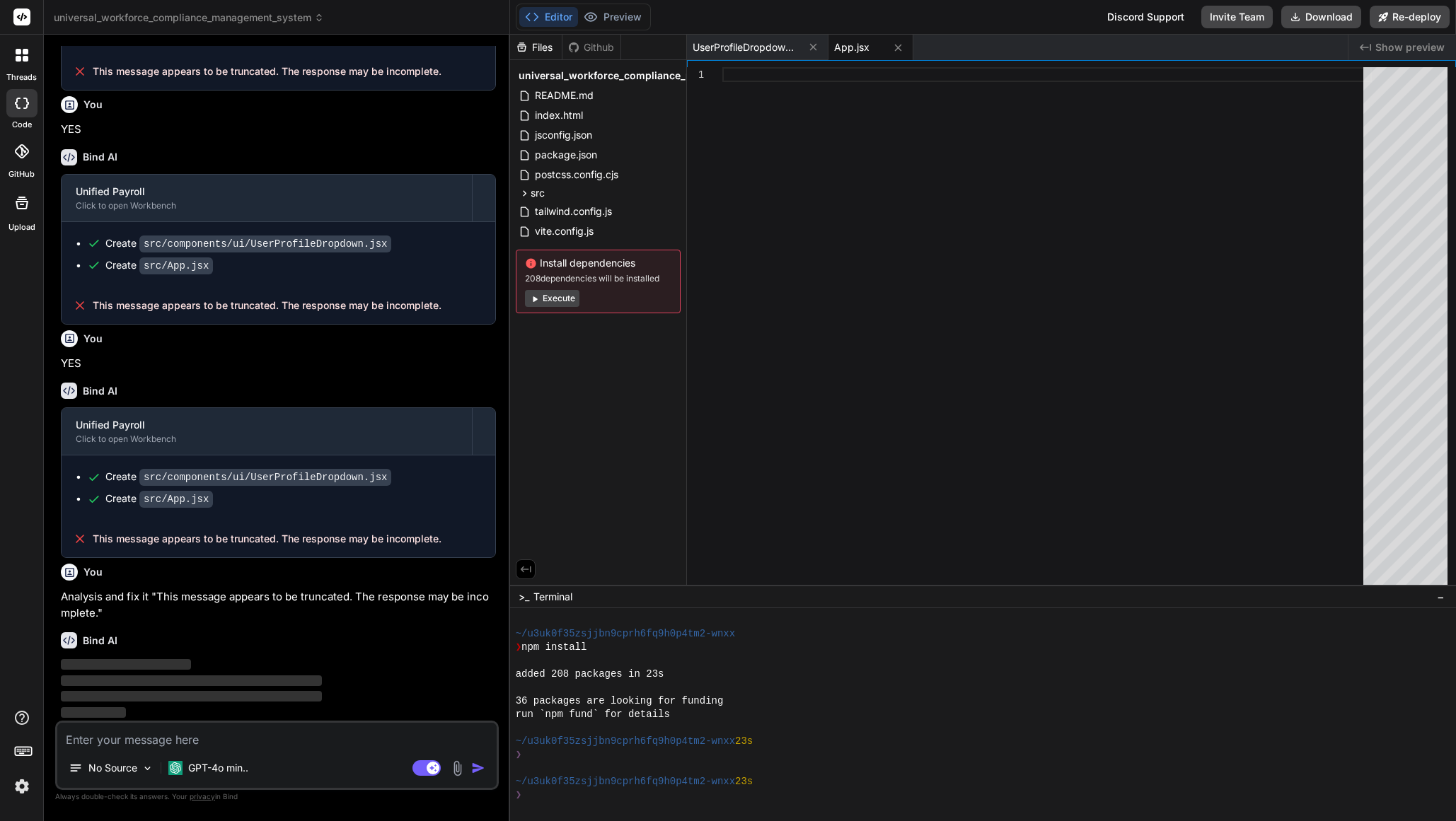
scroll to position [1868, 0]
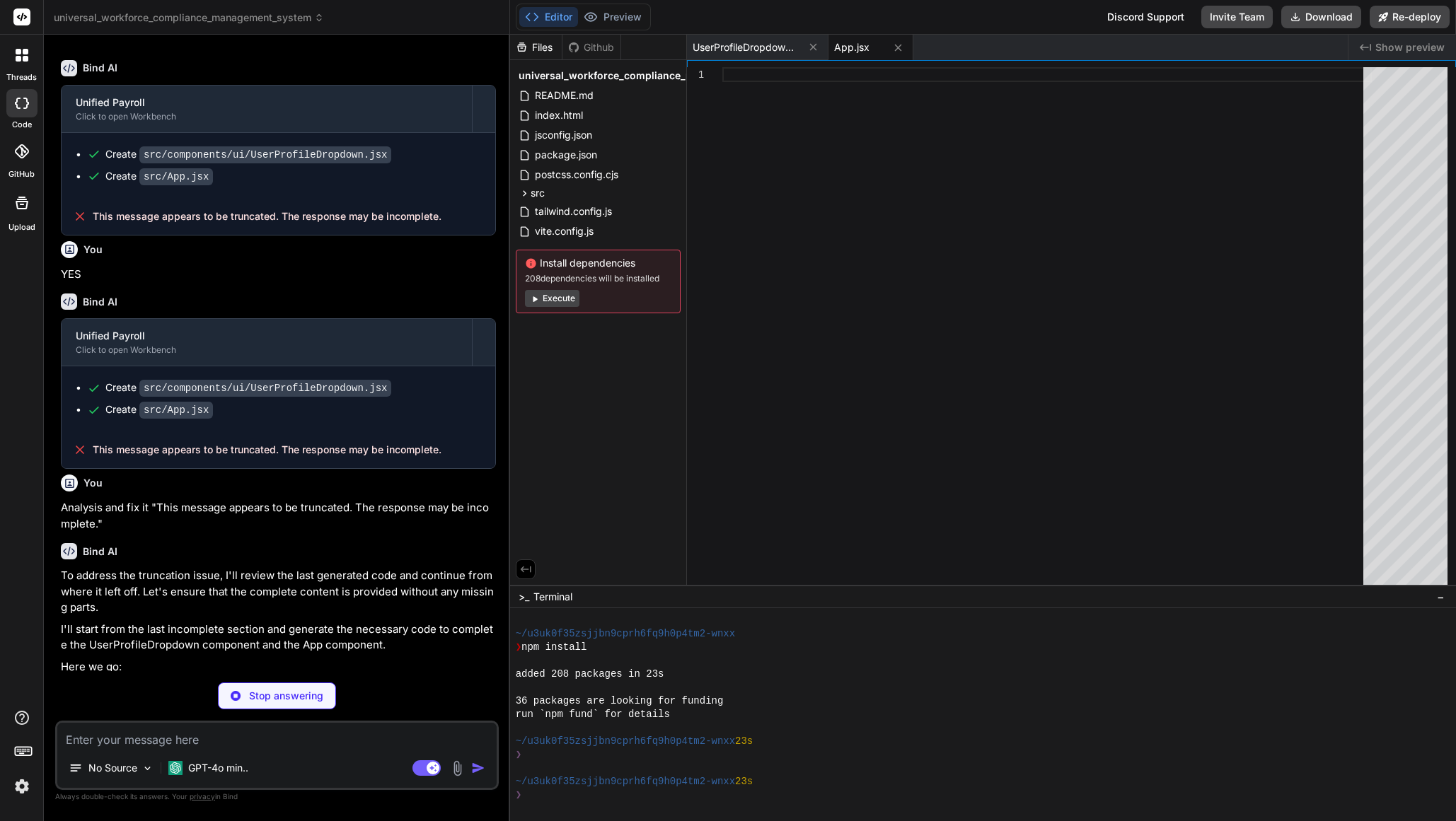
type textarea "x"
type textarea ")} </div> ); }; export default UserProfileDropdown;"
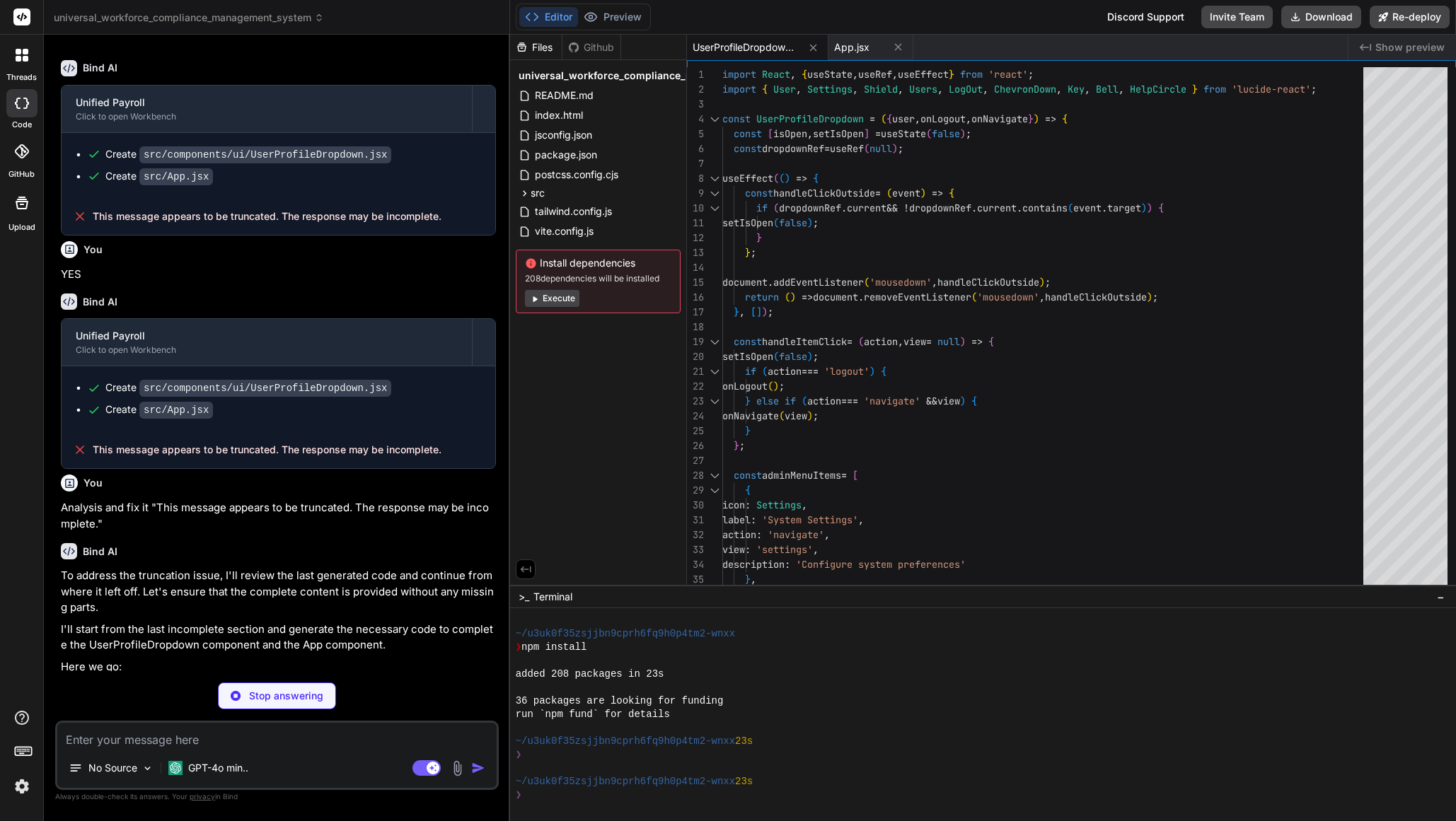
type textarea "x"
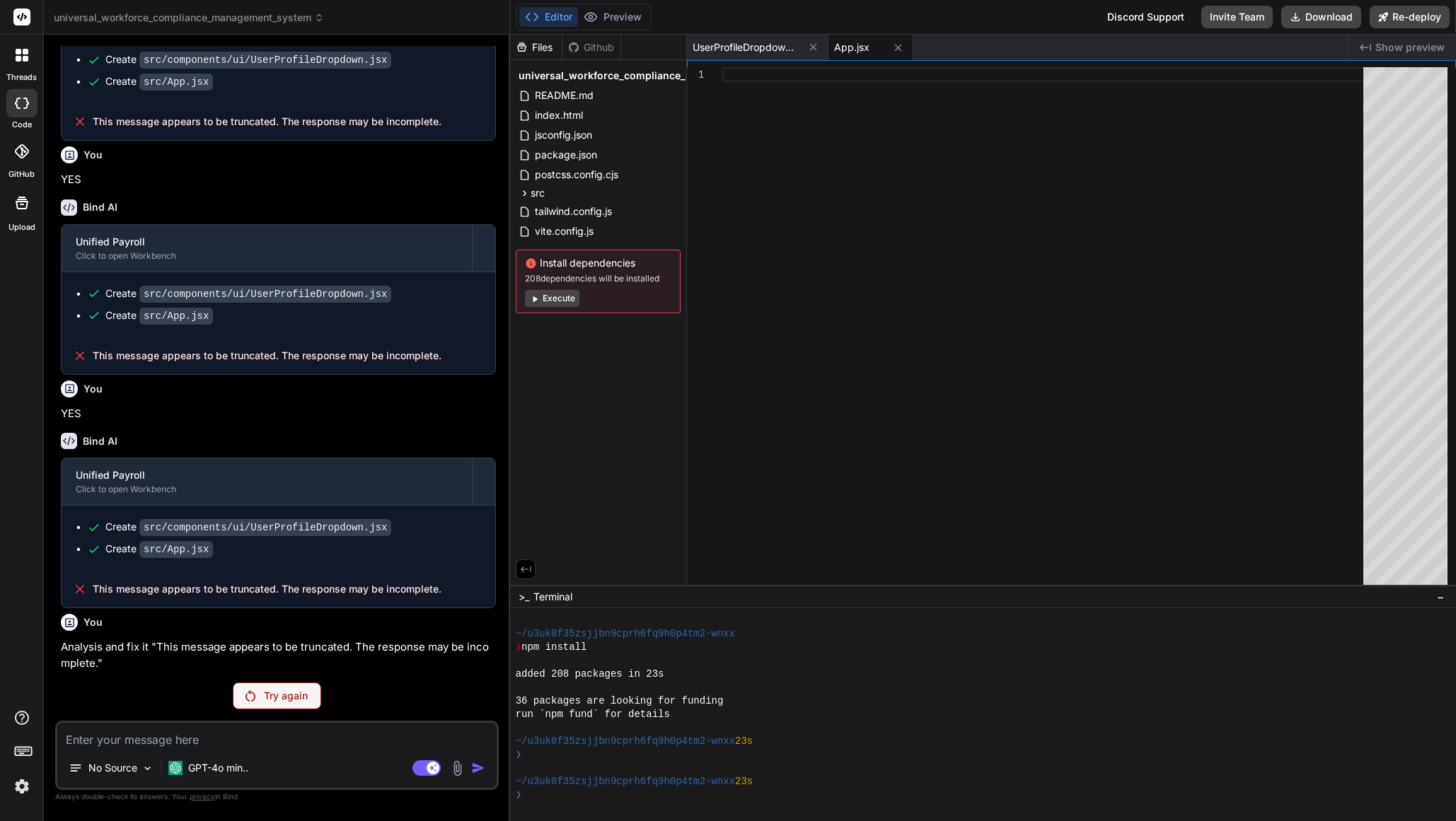
click at [280, 695] on p "Try again" at bounding box center [286, 695] width 44 height 14
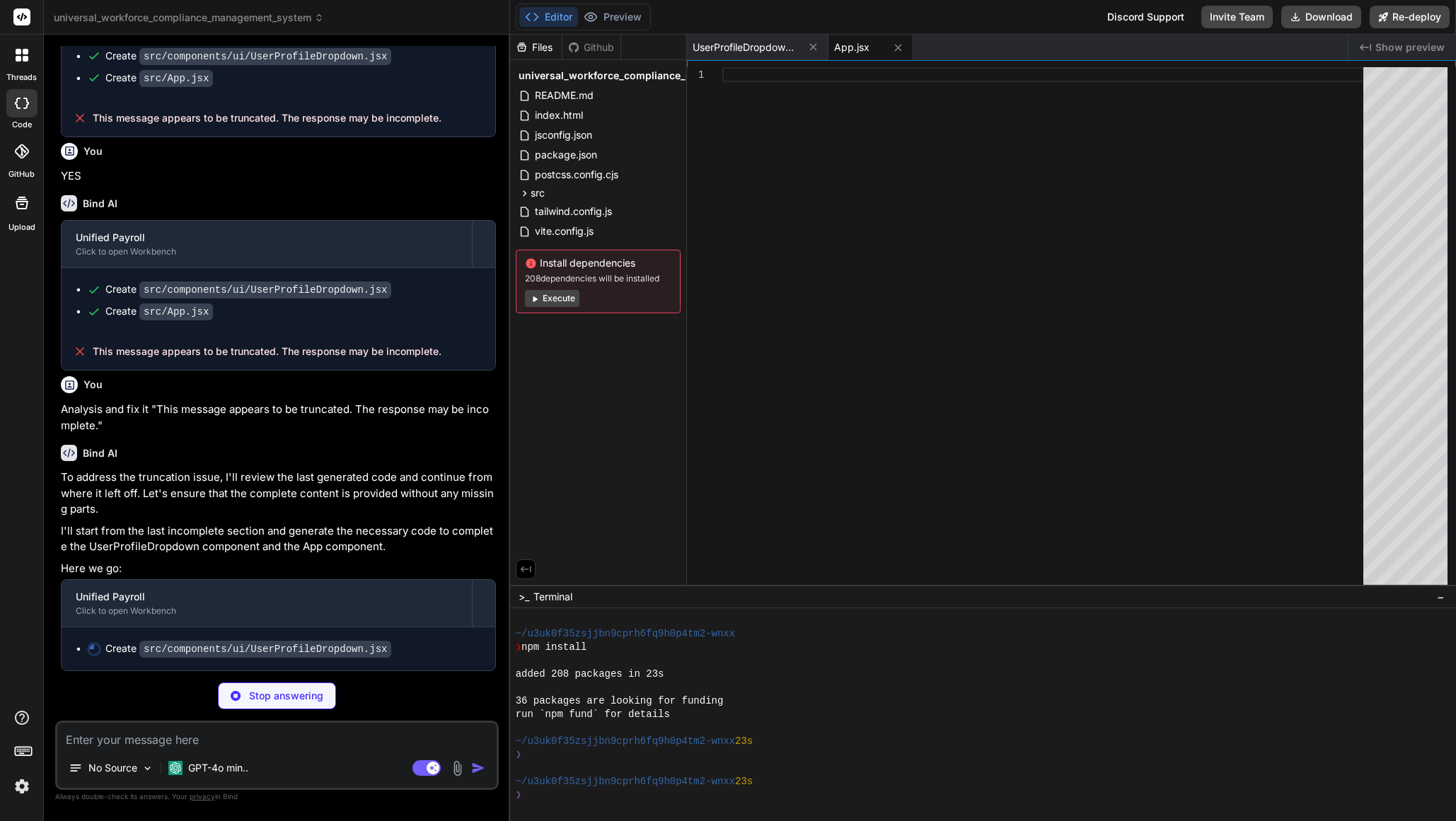
scroll to position [2054, 0]
click at [288, 701] on p "Stop answering" at bounding box center [286, 695] width 74 height 14
type textarea "x"
